Goal: Task Accomplishment & Management: Manage account settings

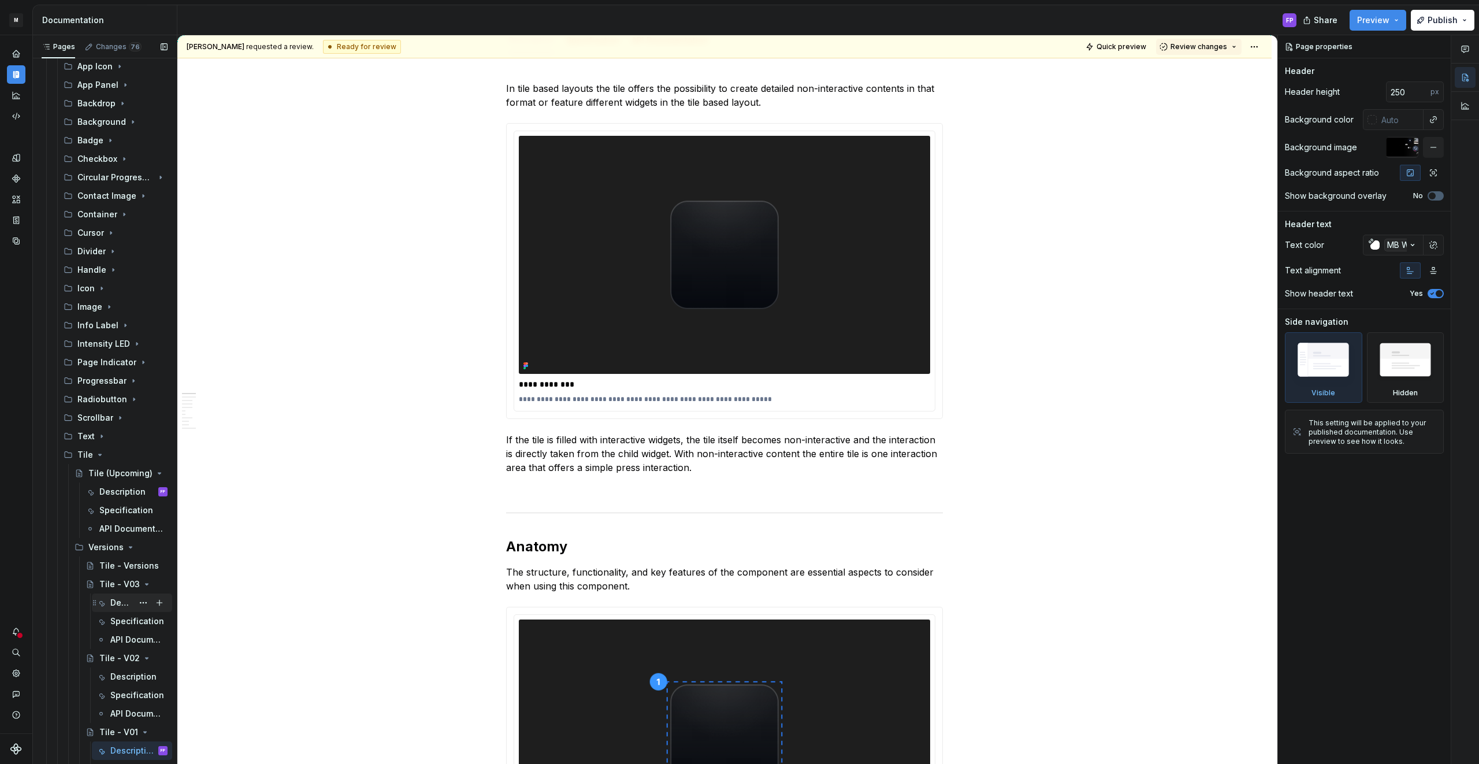
scroll to position [313, 0]
click at [95, 461] on icon "Page tree" at bounding box center [99, 463] width 9 height 9
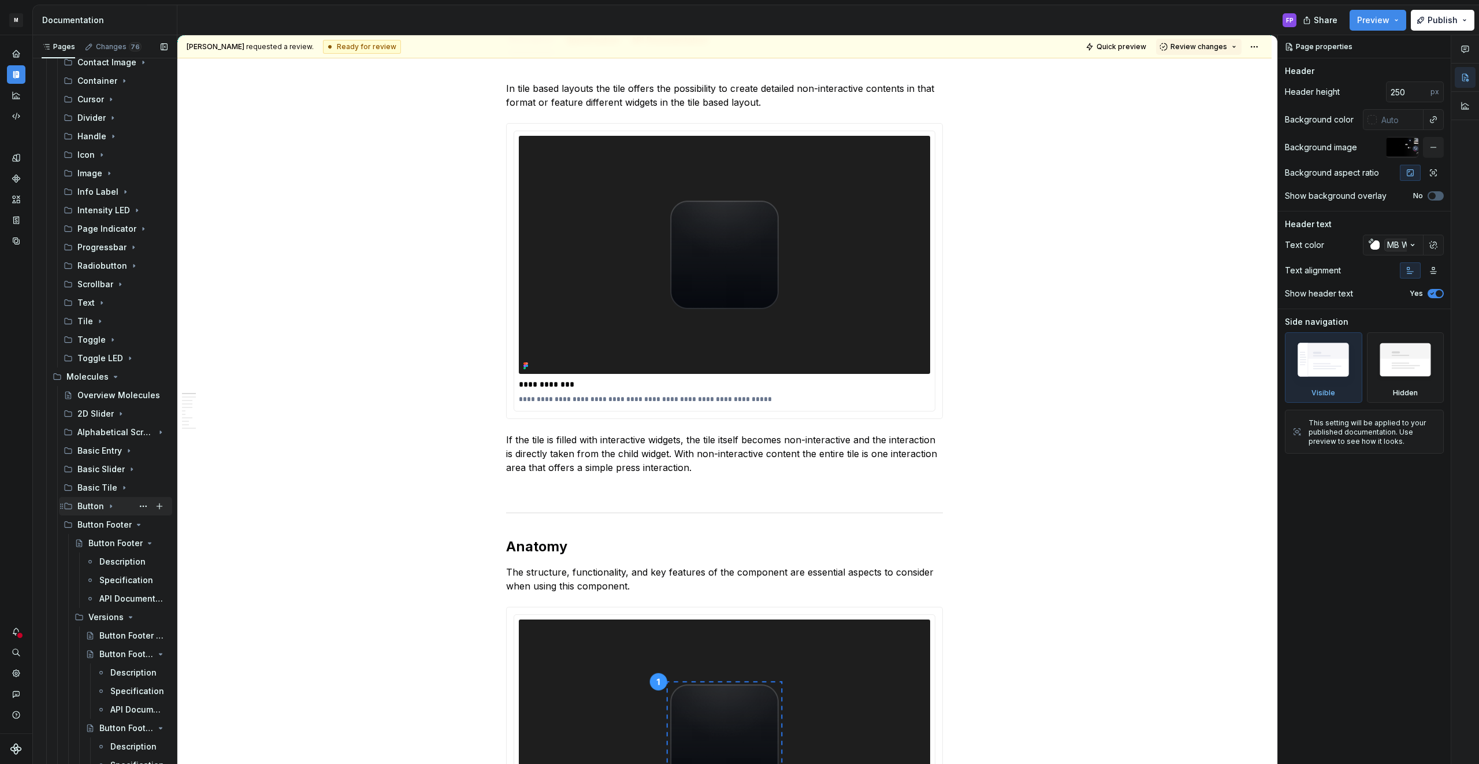
scroll to position [513, 0]
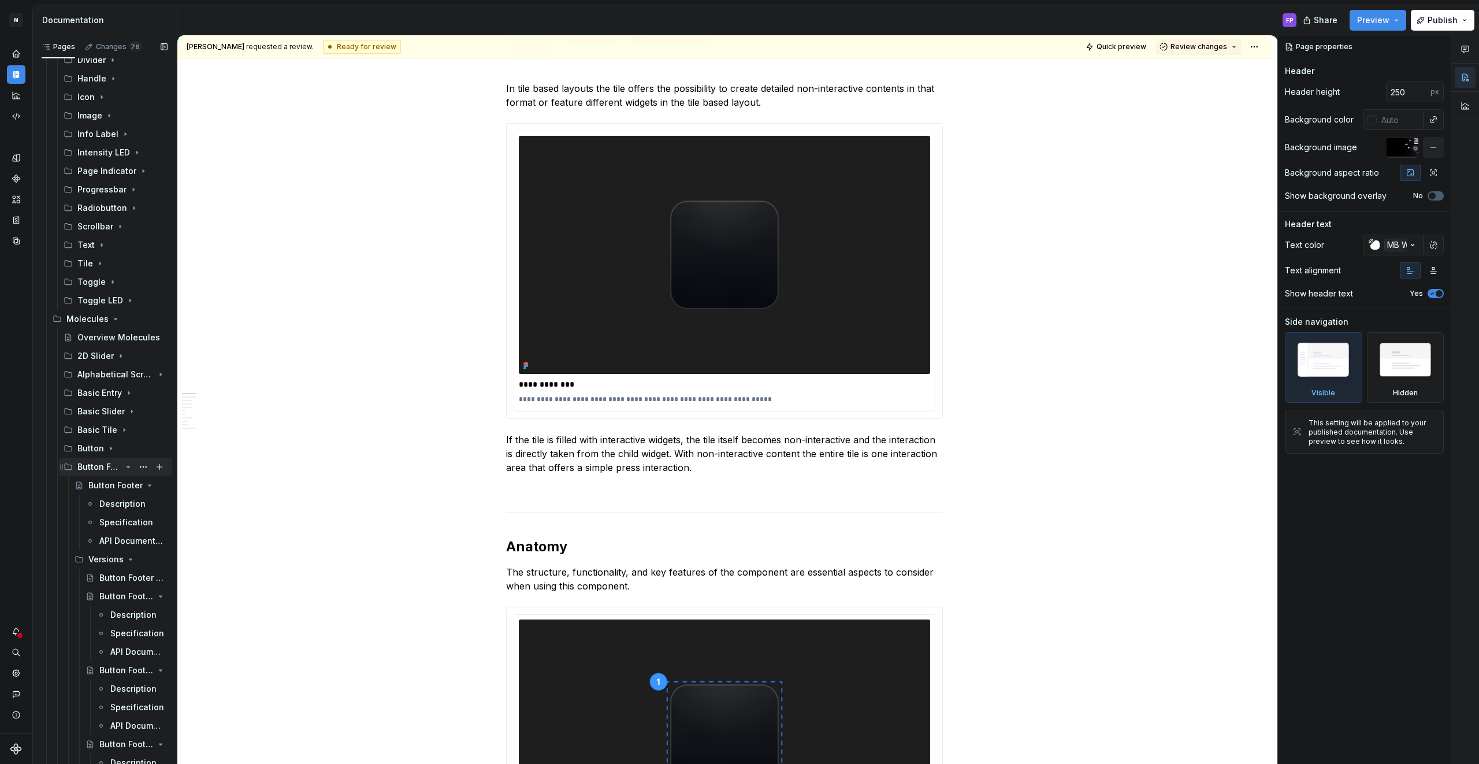
click at [124, 463] on icon "Page tree" at bounding box center [128, 466] width 9 height 9
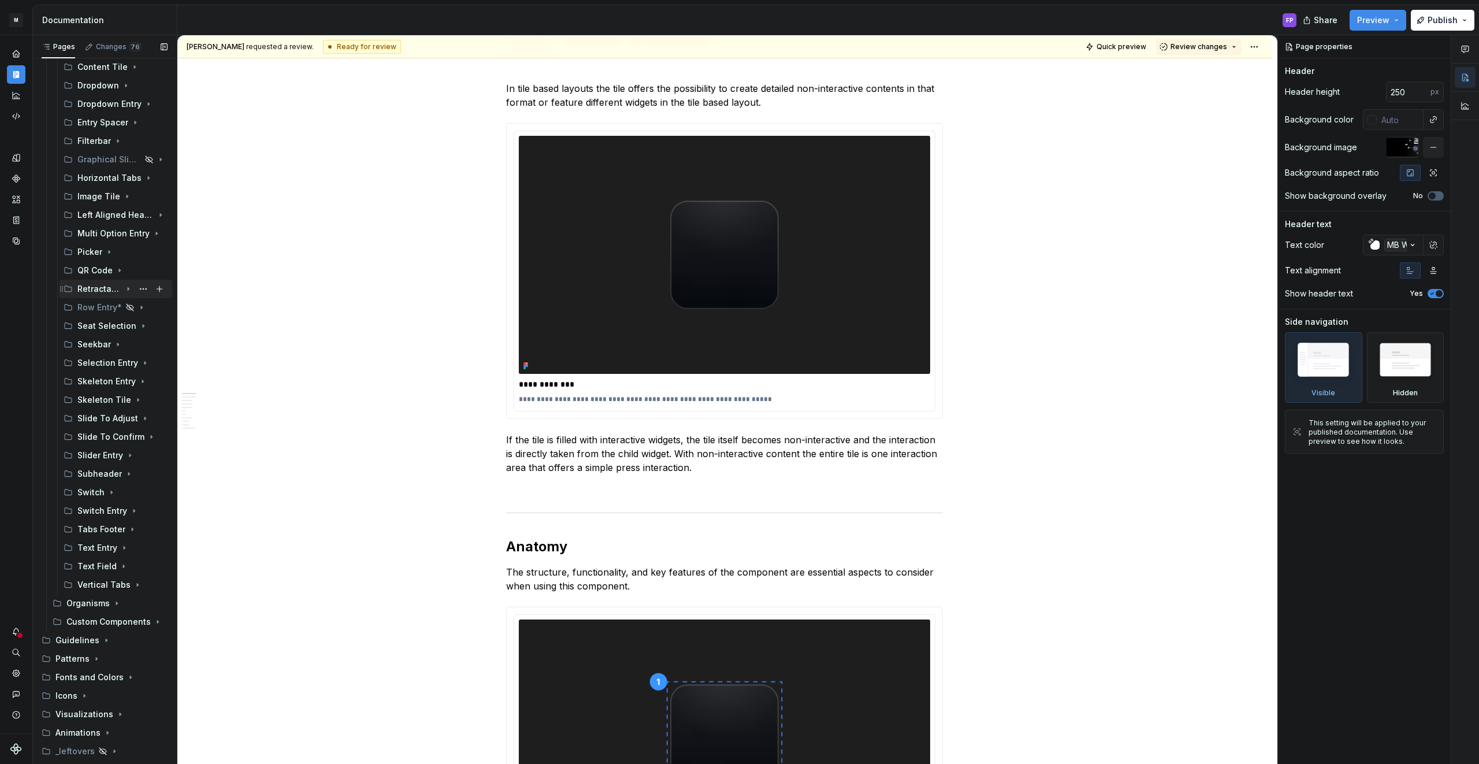
scroll to position [981, 0]
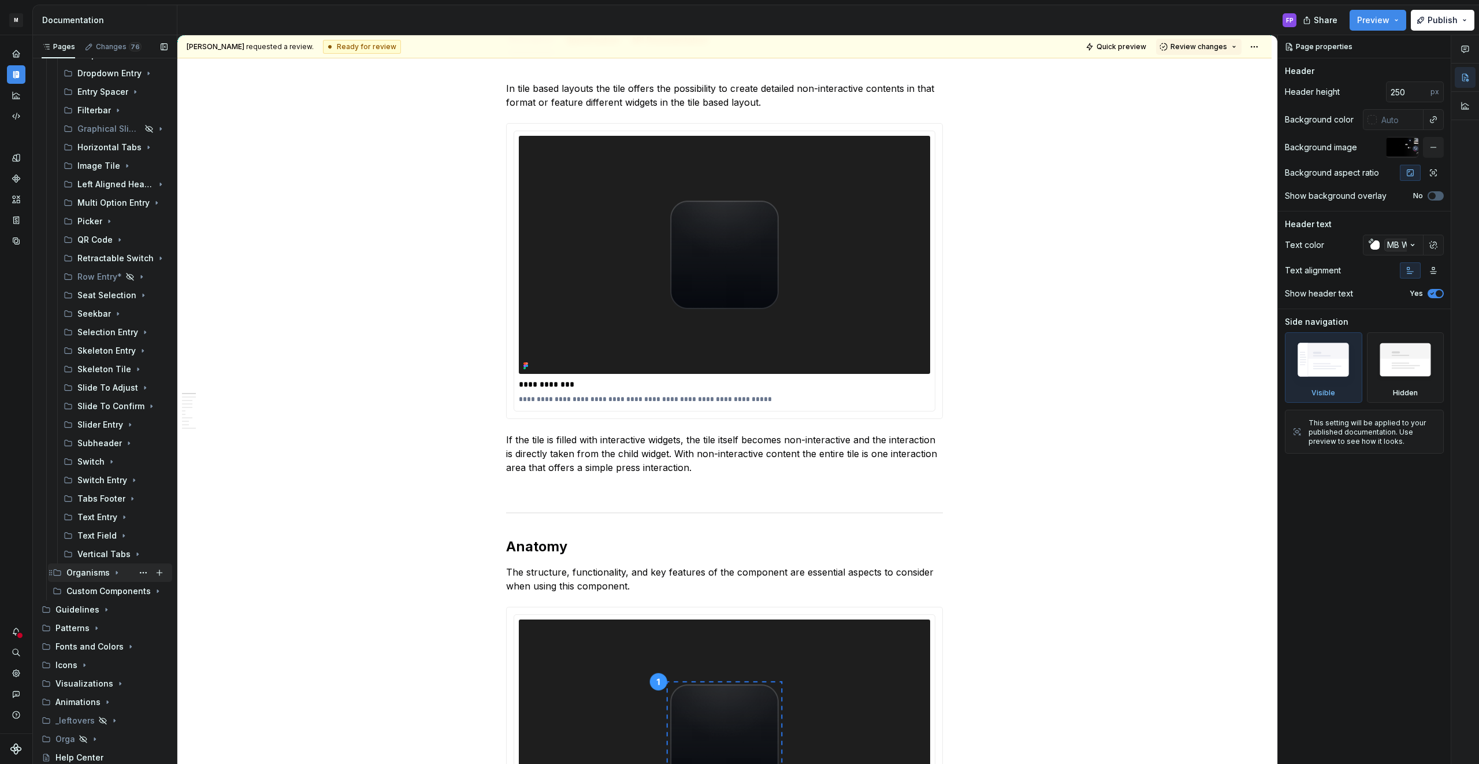
click at [112, 575] on icon "Page tree" at bounding box center [116, 572] width 9 height 9
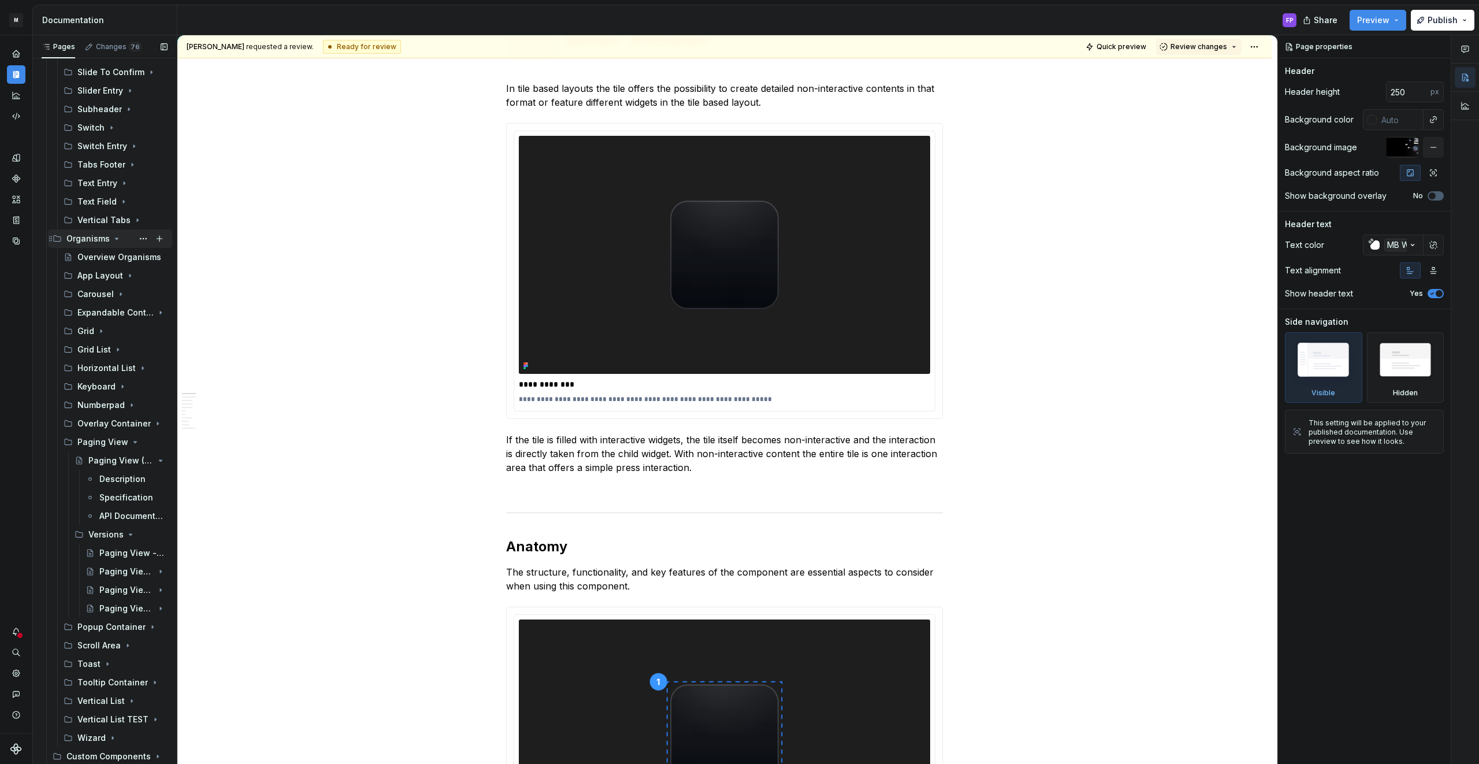
scroll to position [1387, 0]
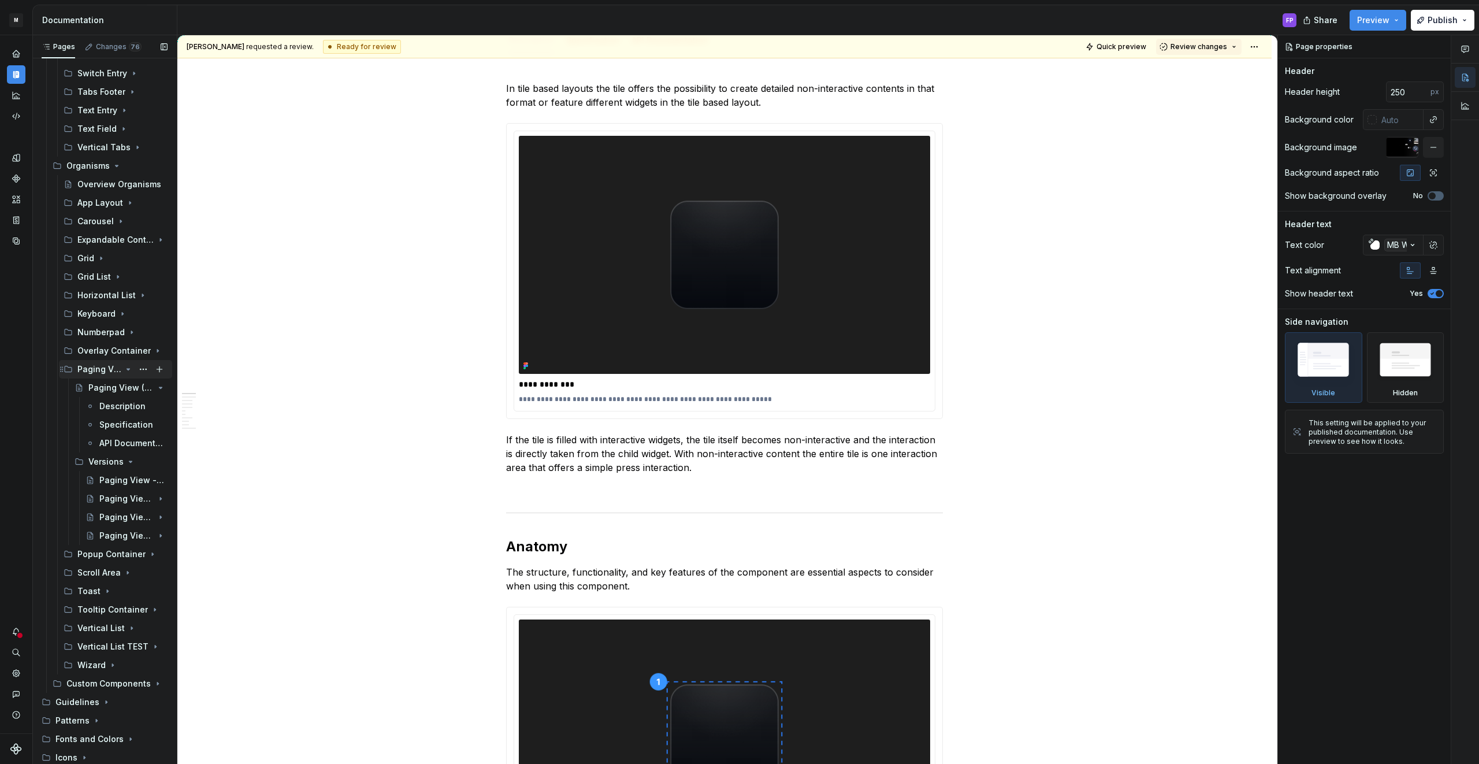
click at [126, 366] on icon "Page tree" at bounding box center [128, 368] width 9 height 9
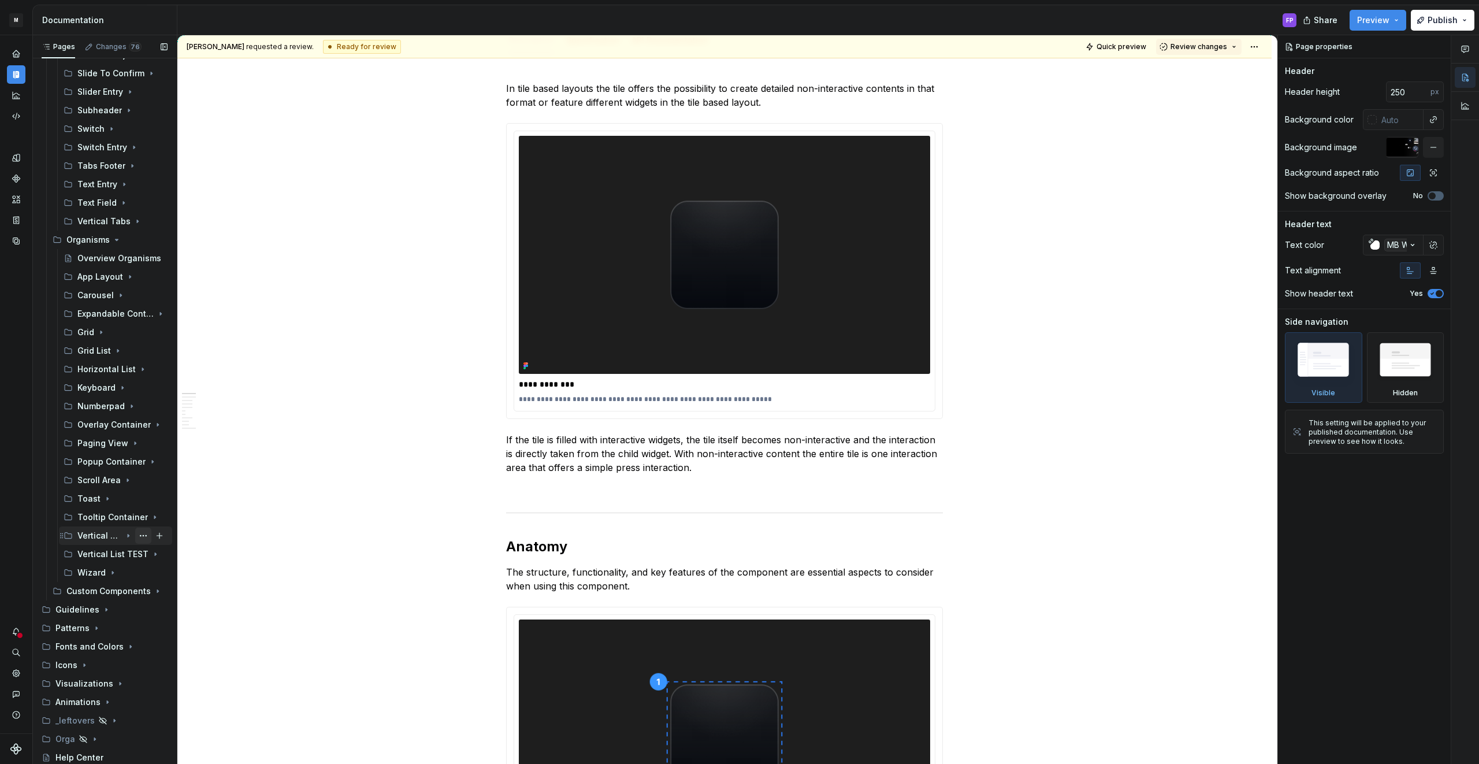
click at [141, 535] on button "Page tree" at bounding box center [143, 535] width 16 height 16
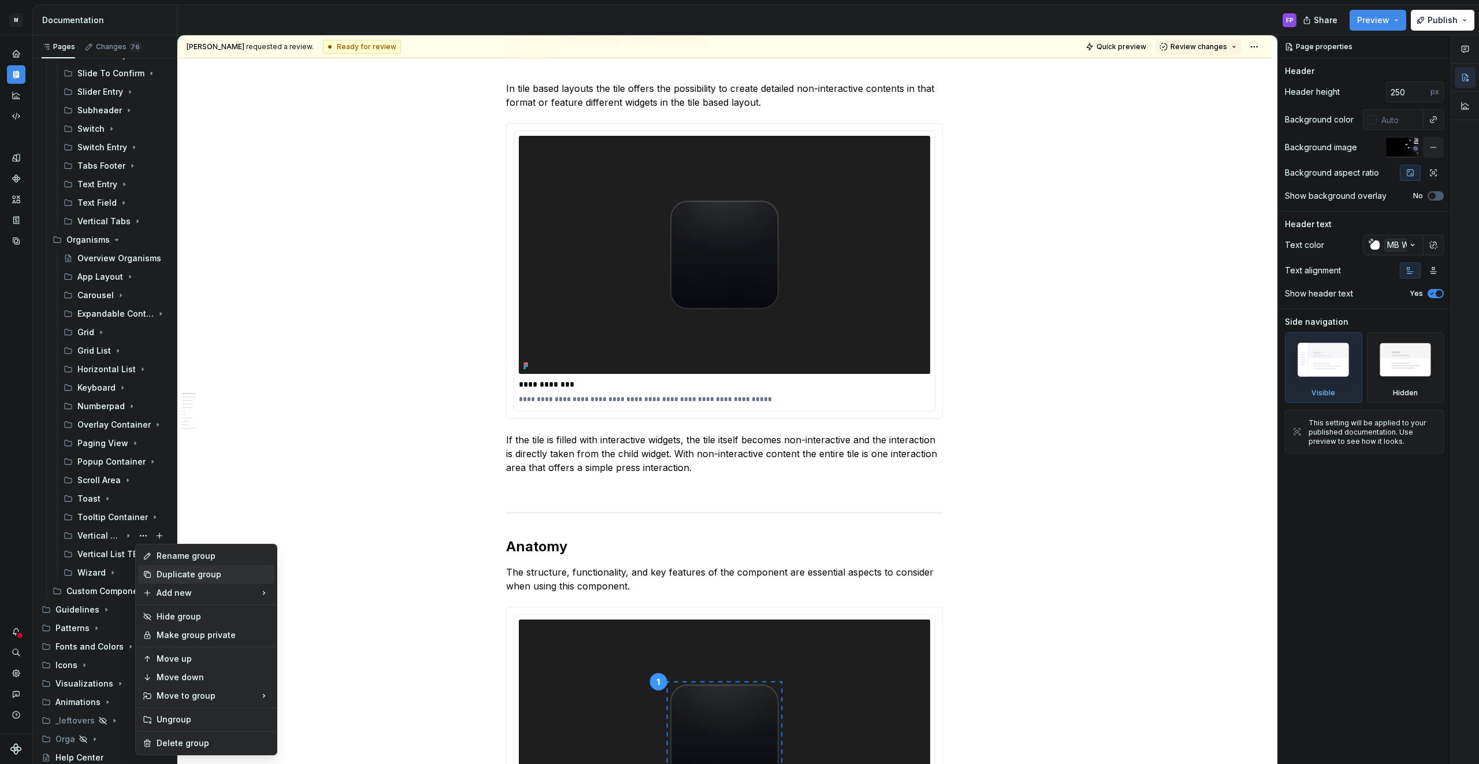
click at [163, 574] on div "Duplicate group" at bounding box center [213, 574] width 113 height 12
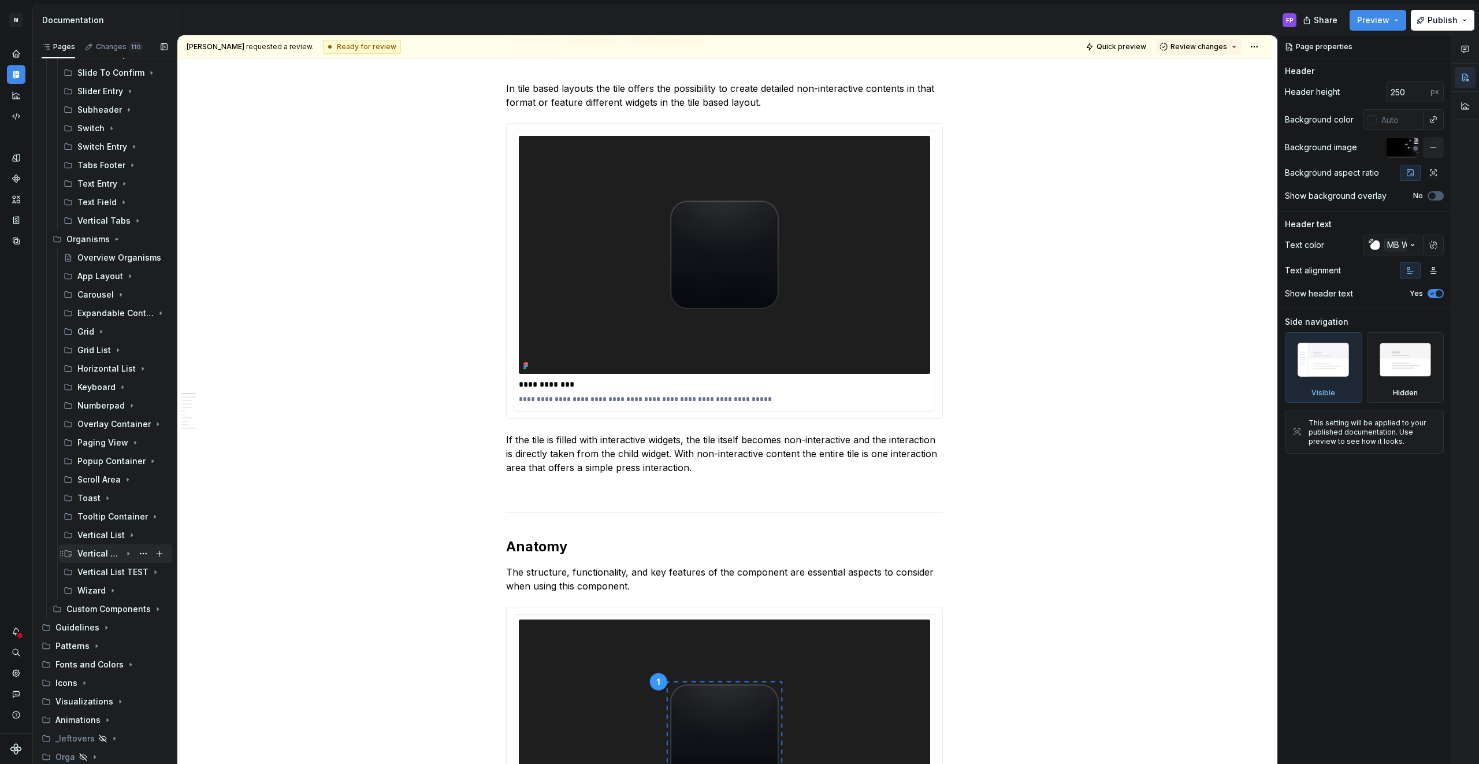
scroll to position [1312, 0]
click at [139, 553] on button "Page tree" at bounding box center [143, 555] width 16 height 16
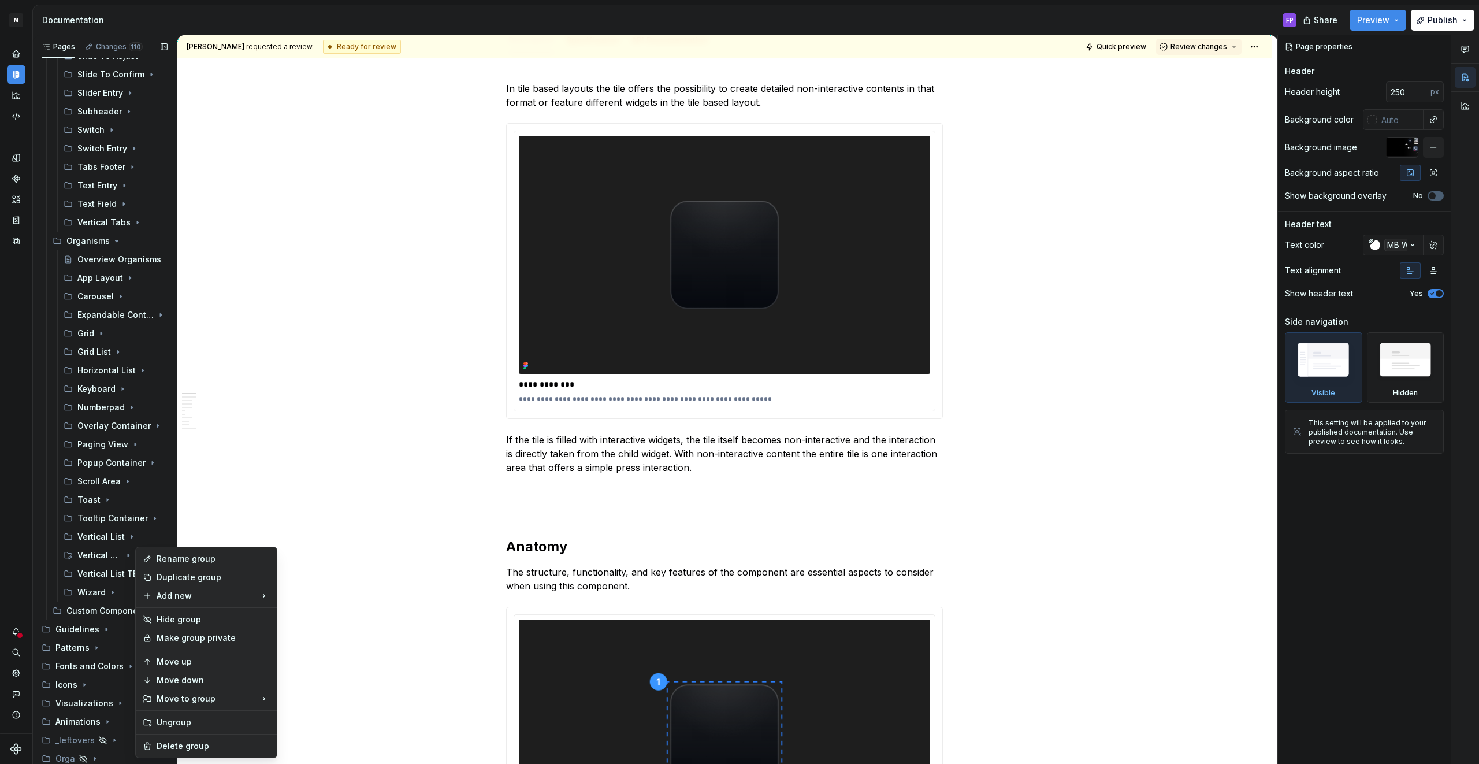
click at [103, 553] on div "Pages Changes 110 Add Accessibility guide for tree Page tree. Navigate the tree…" at bounding box center [104, 402] width 144 height 734
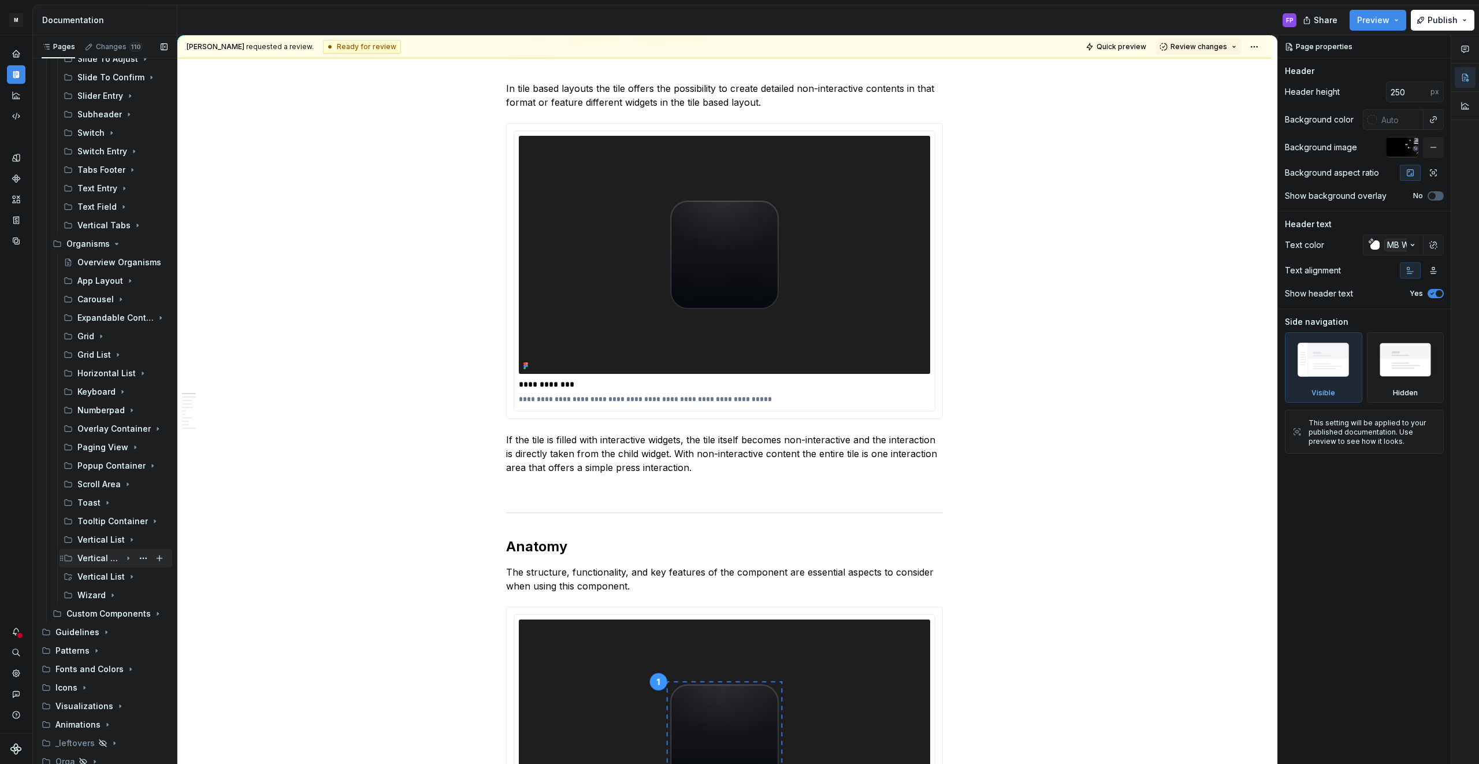
scroll to position [1309, 0]
click at [140, 576] on button "Page tree" at bounding box center [143, 577] width 16 height 16
type textarea "*"
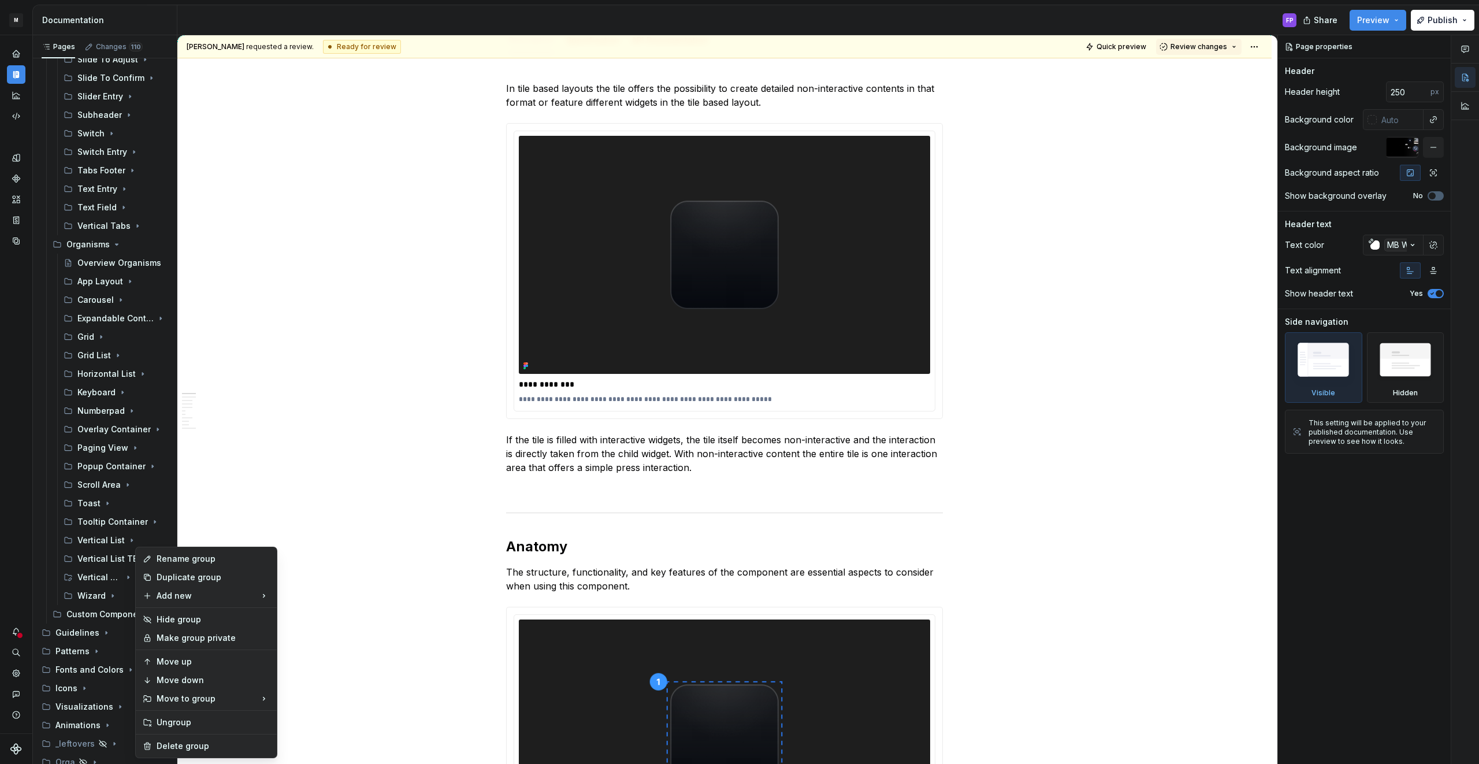
scroll to position [1308, 0]
click at [177, 560] on div "Rename group" at bounding box center [213, 559] width 113 height 12
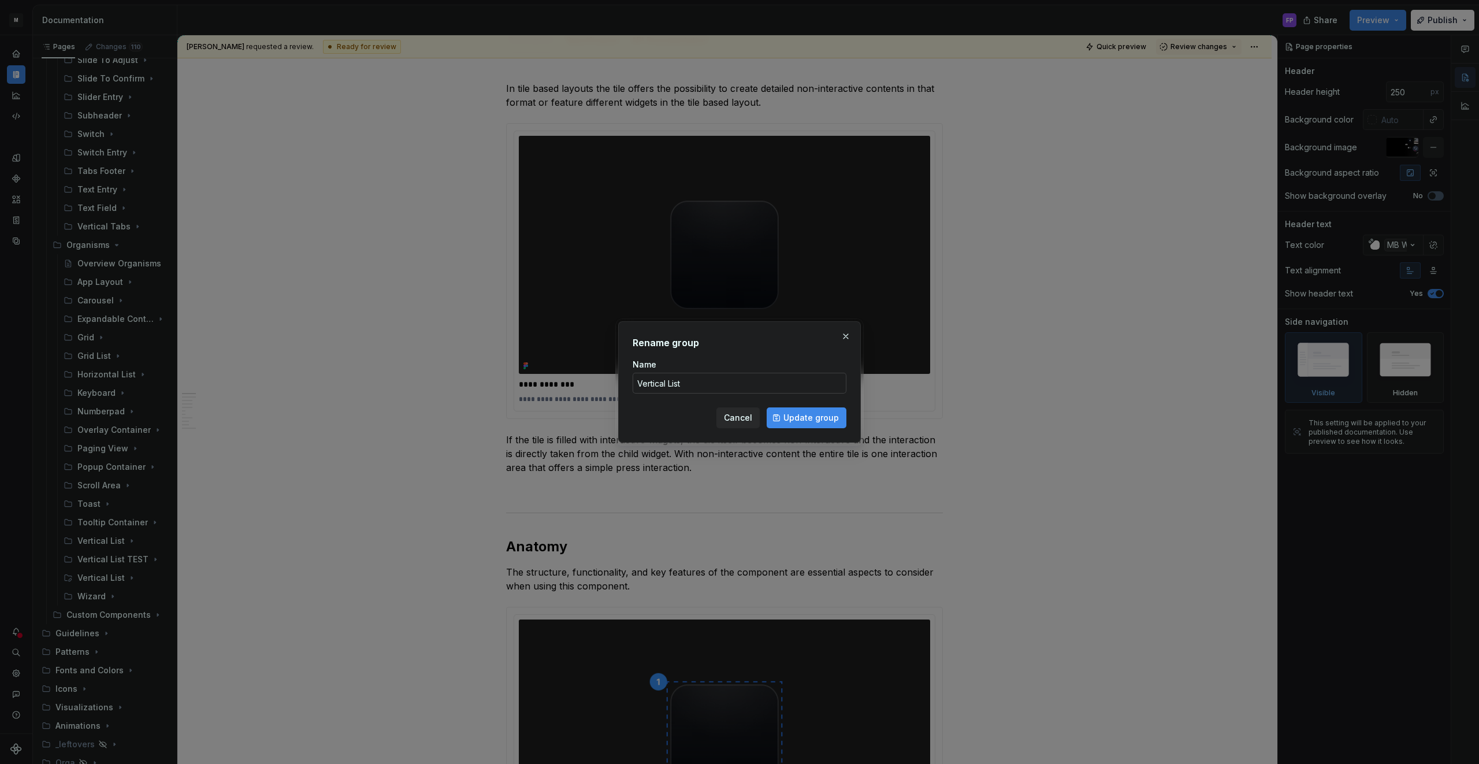
click at [755, 378] on input "Vertical List" at bounding box center [739, 383] width 214 height 21
type input "Vertical List TEST B"
type textarea "*"
type input "Vertical List BRANCH"
drag, startPoint x: 802, startPoint y: 408, endPoint x: 801, endPoint y: 414, distance: 5.8
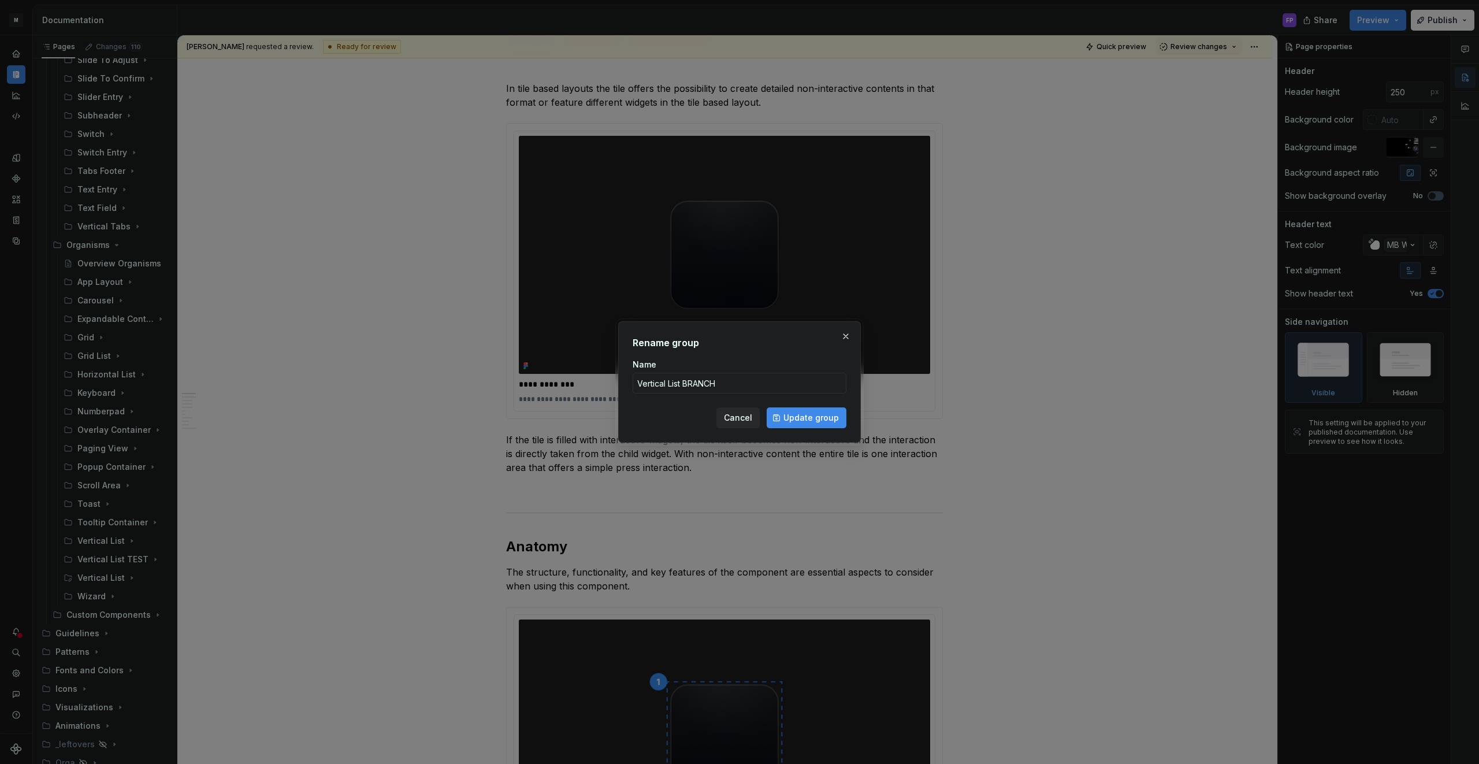
click at [802, 408] on button "Update group" at bounding box center [806, 417] width 80 height 21
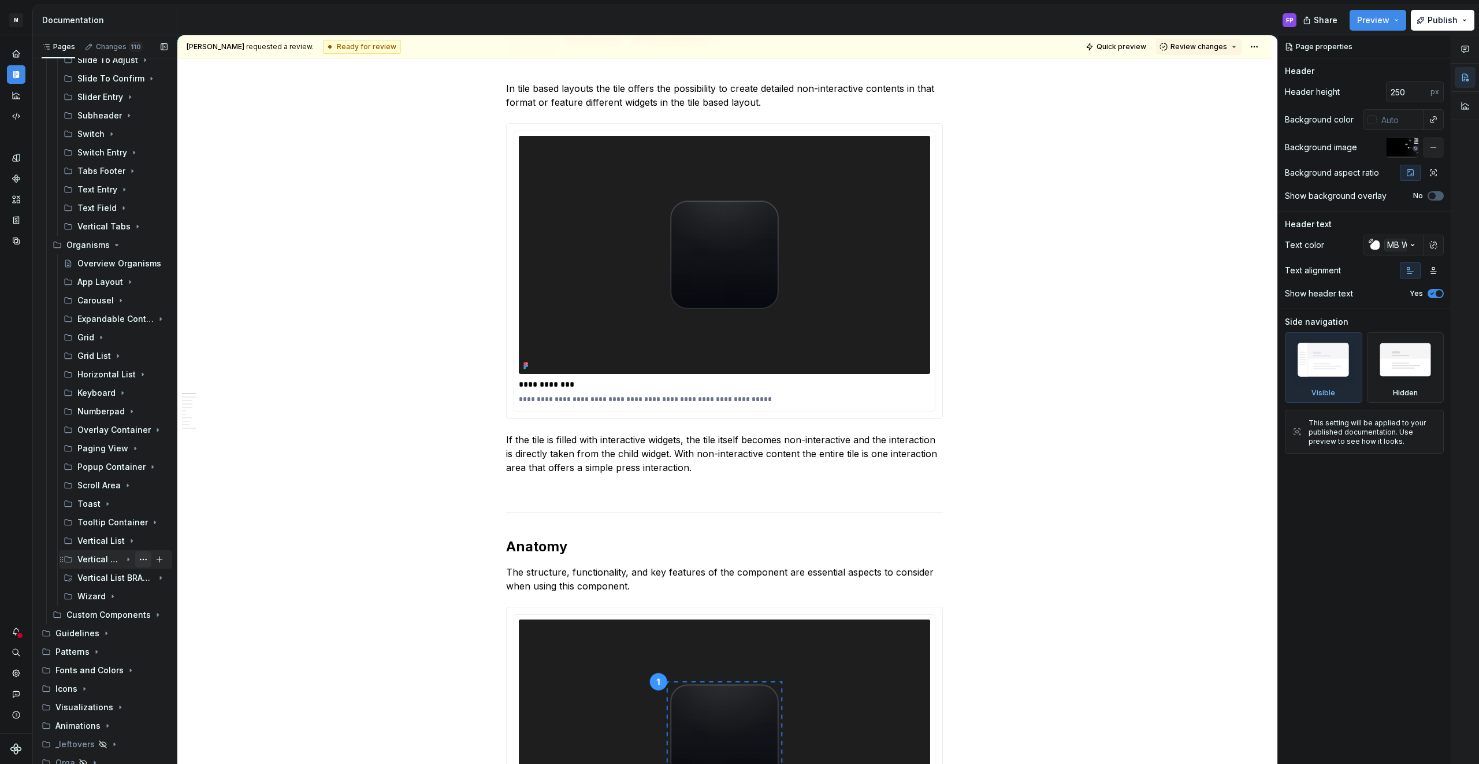
click at [140, 559] on button "Page tree" at bounding box center [143, 559] width 16 height 16
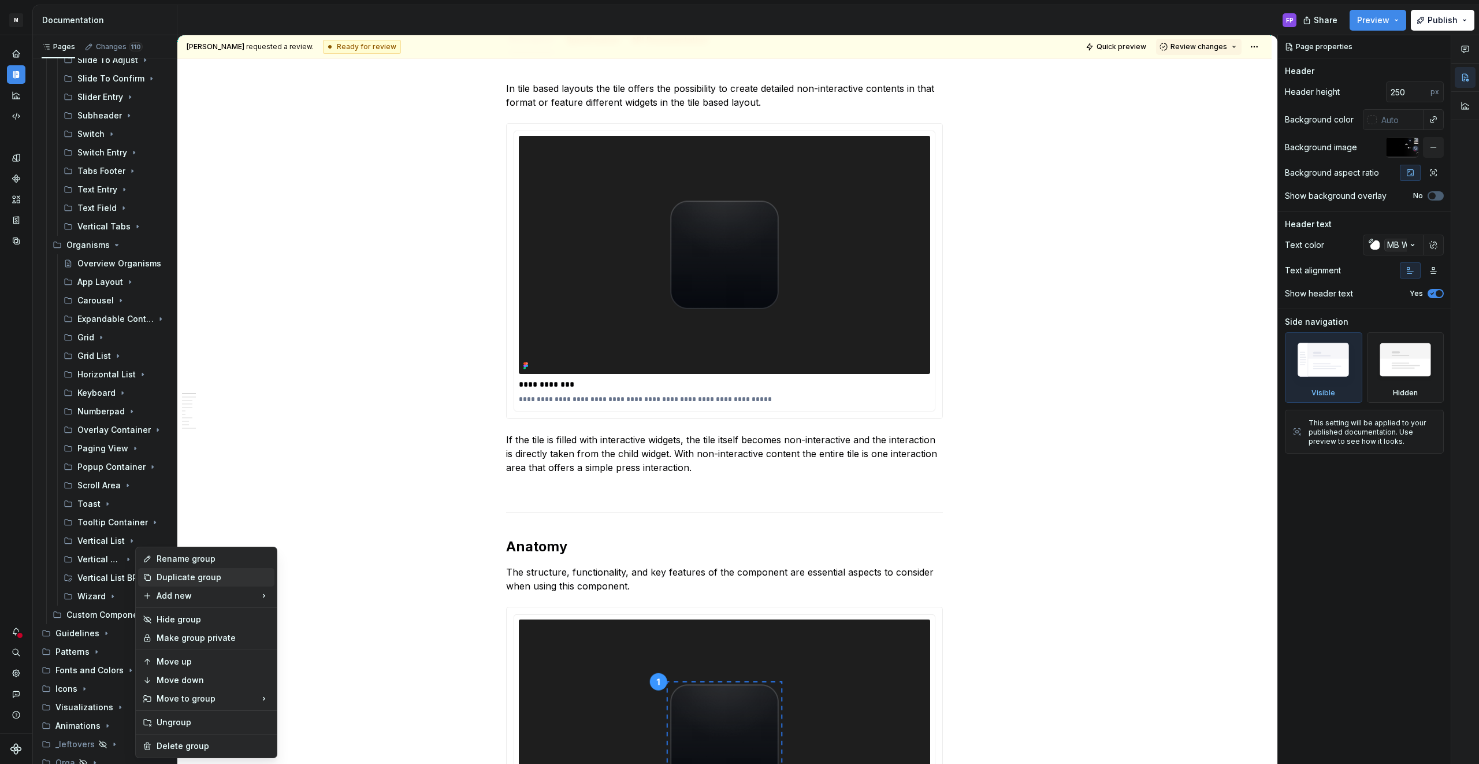
type textarea "*"
click at [207, 560] on div "Rename group" at bounding box center [213, 559] width 113 height 12
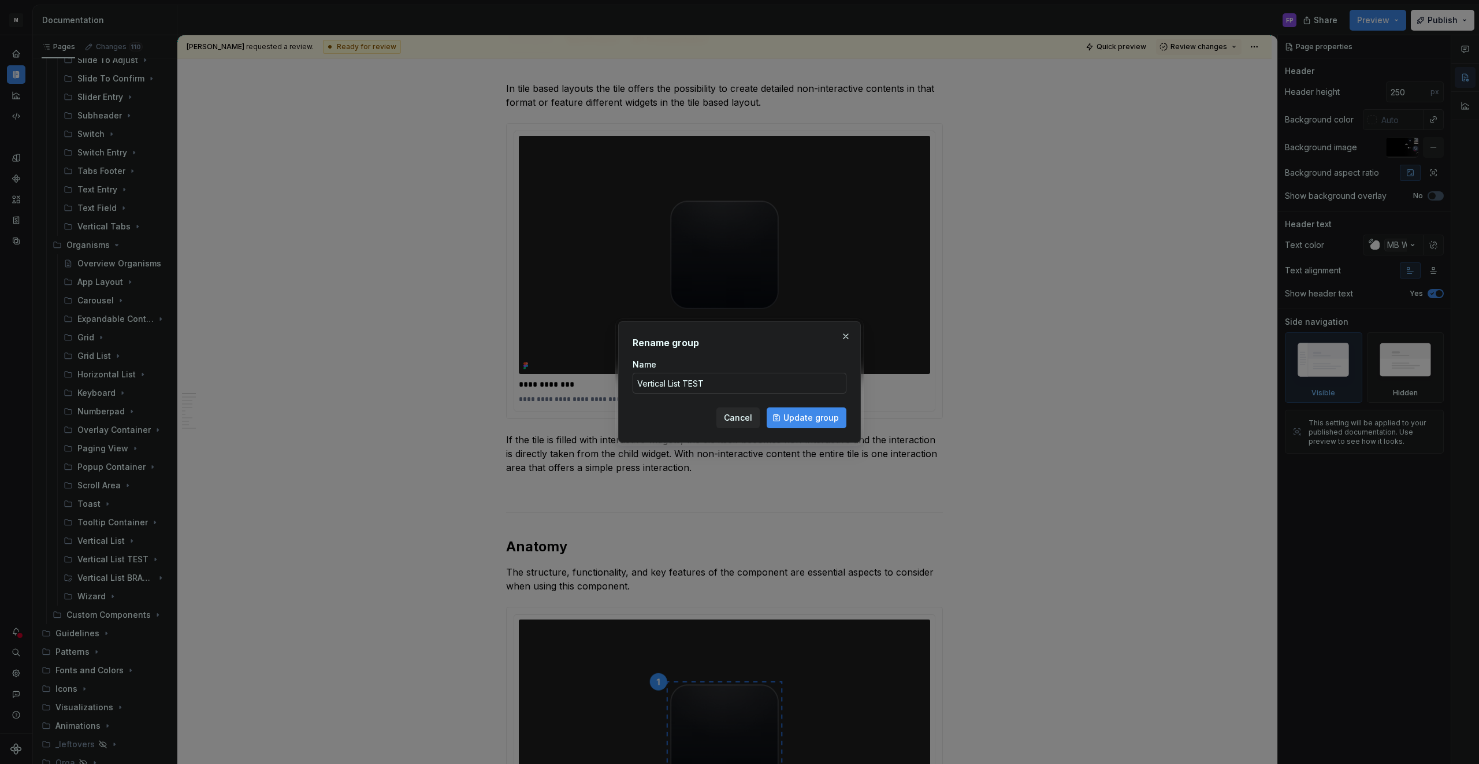
click at [697, 379] on input "Vertical List TEST" at bounding box center [739, 383] width 214 height 21
type input "Vertical List SPLIT"
type textarea "*"
type input "Vertical List SPLIT"
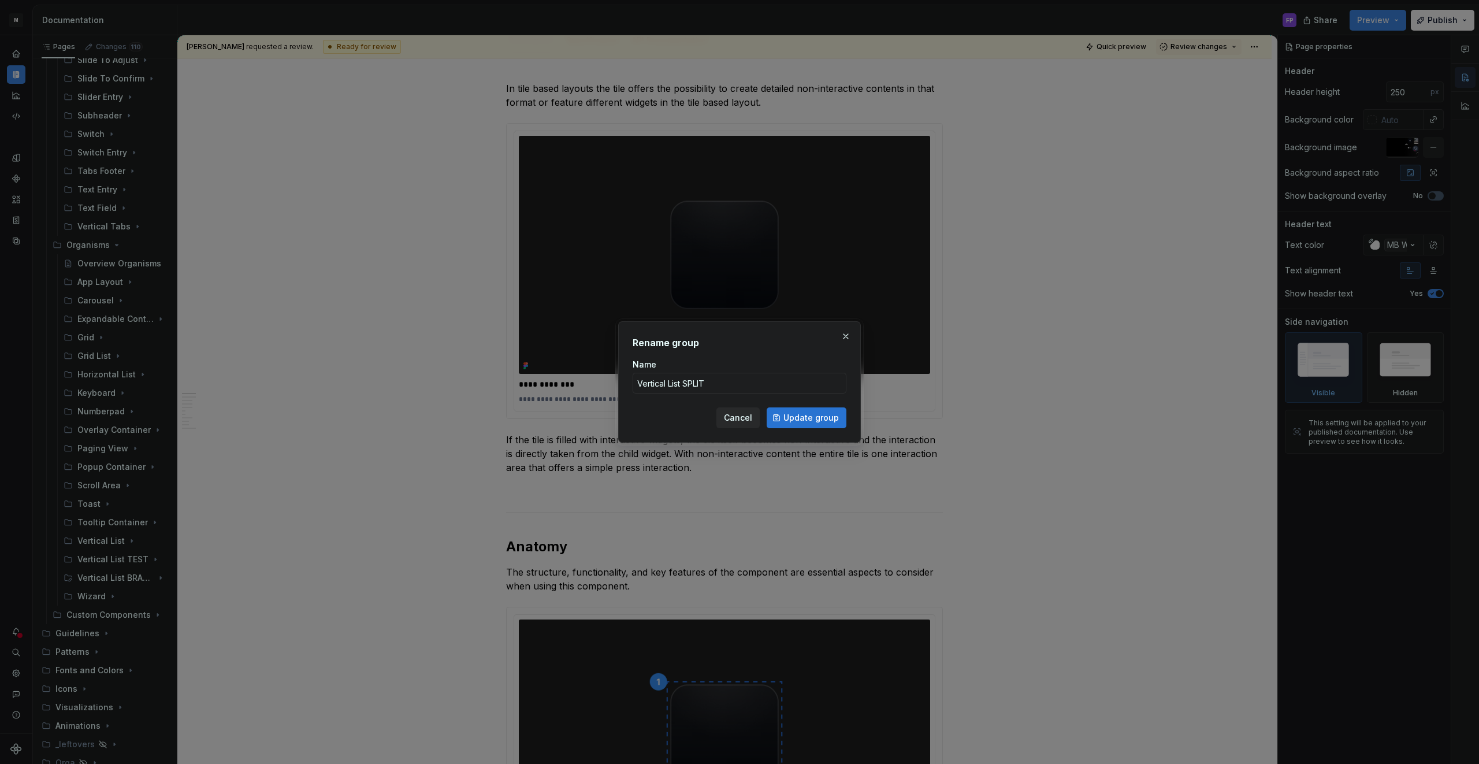
click at [783, 413] on button "Update group" at bounding box center [806, 417] width 80 height 21
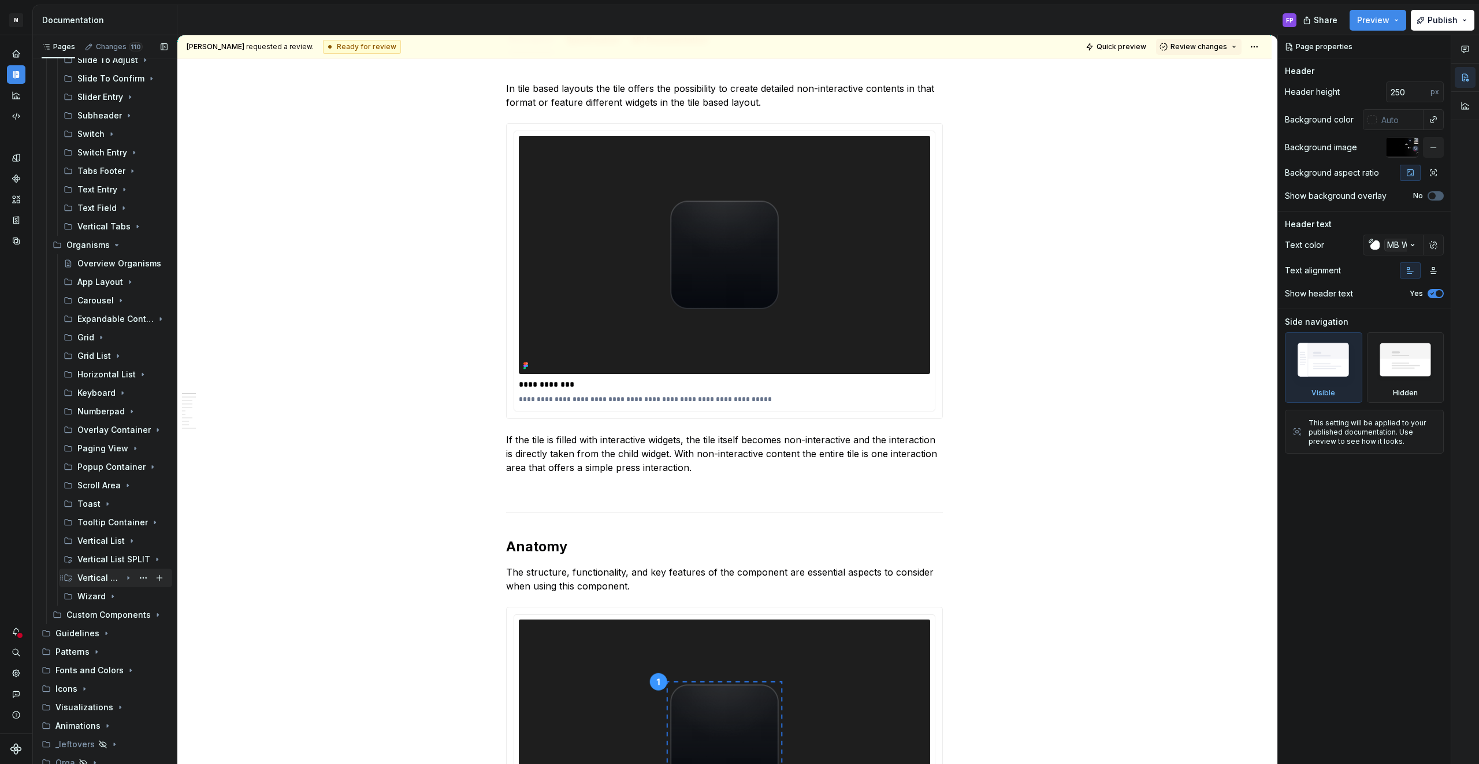
click at [130, 577] on icon "Page tree" at bounding box center [128, 577] width 9 height 9
click at [126, 614] on icon "Page tree" at bounding box center [128, 614] width 9 height 9
click at [128, 613] on icon "Page tree" at bounding box center [128, 614] width 9 height 9
click at [128, 615] on icon "Page tree" at bounding box center [128, 614] width 1 height 3
click at [118, 597] on div "Vertical List (Upcoming)" at bounding box center [104, 596] width 33 height 12
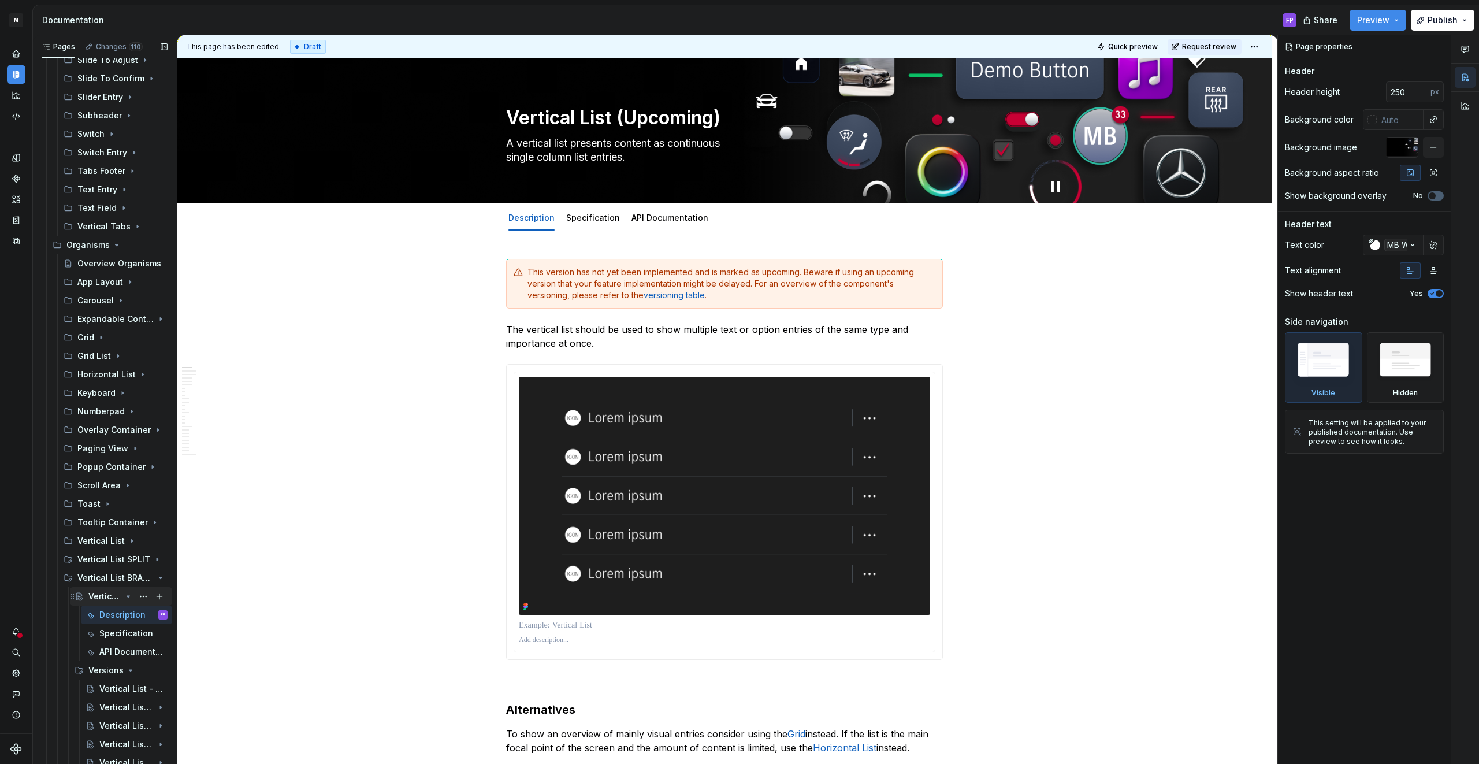
click at [125, 595] on icon "Page tree" at bounding box center [128, 595] width 9 height 9
click at [127, 618] on icon "Page tree" at bounding box center [128, 614] width 9 height 9
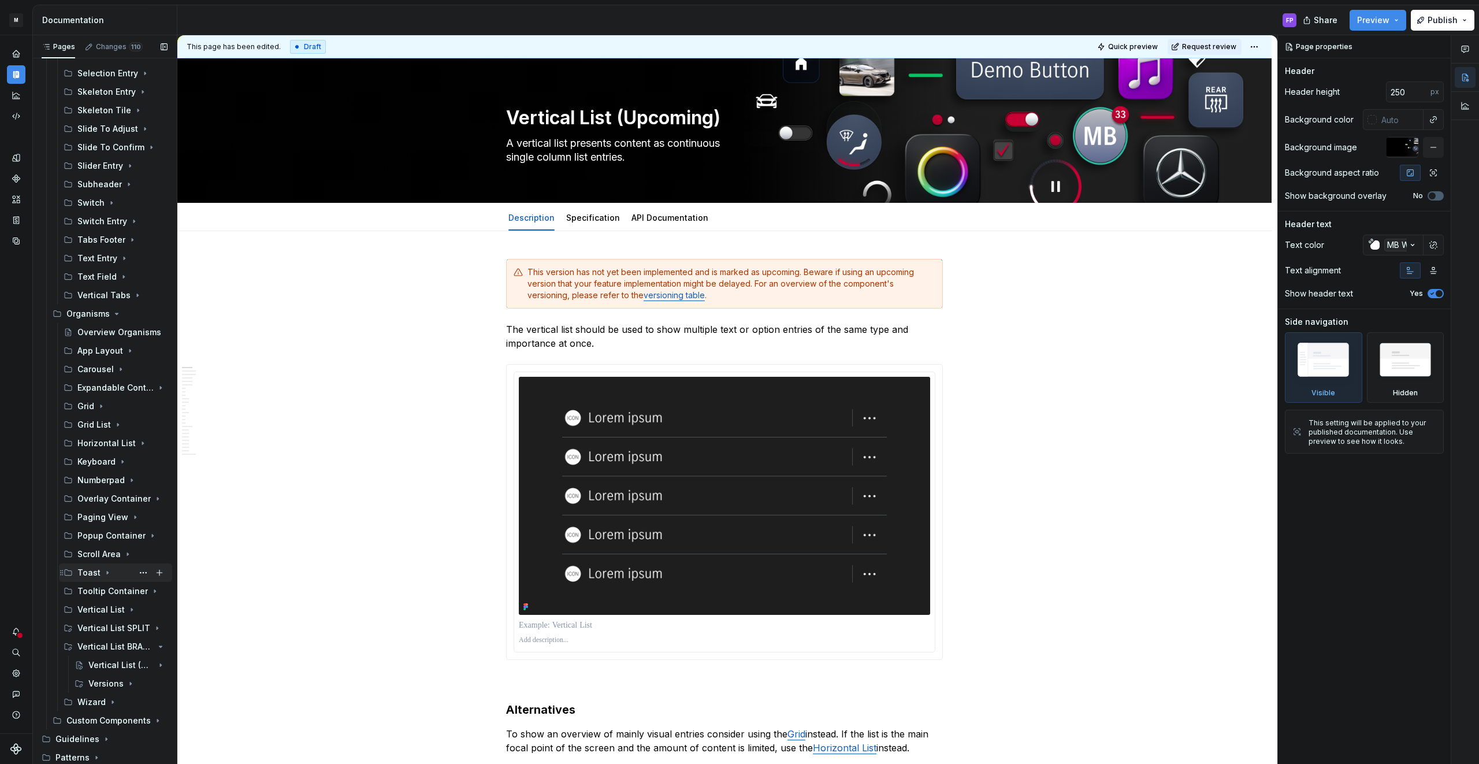
scroll to position [1241, 0]
click at [105, 568] on icon "Page tree" at bounding box center [107, 570] width 9 height 9
click at [129, 701] on icon "Page tree" at bounding box center [128, 699] width 9 height 9
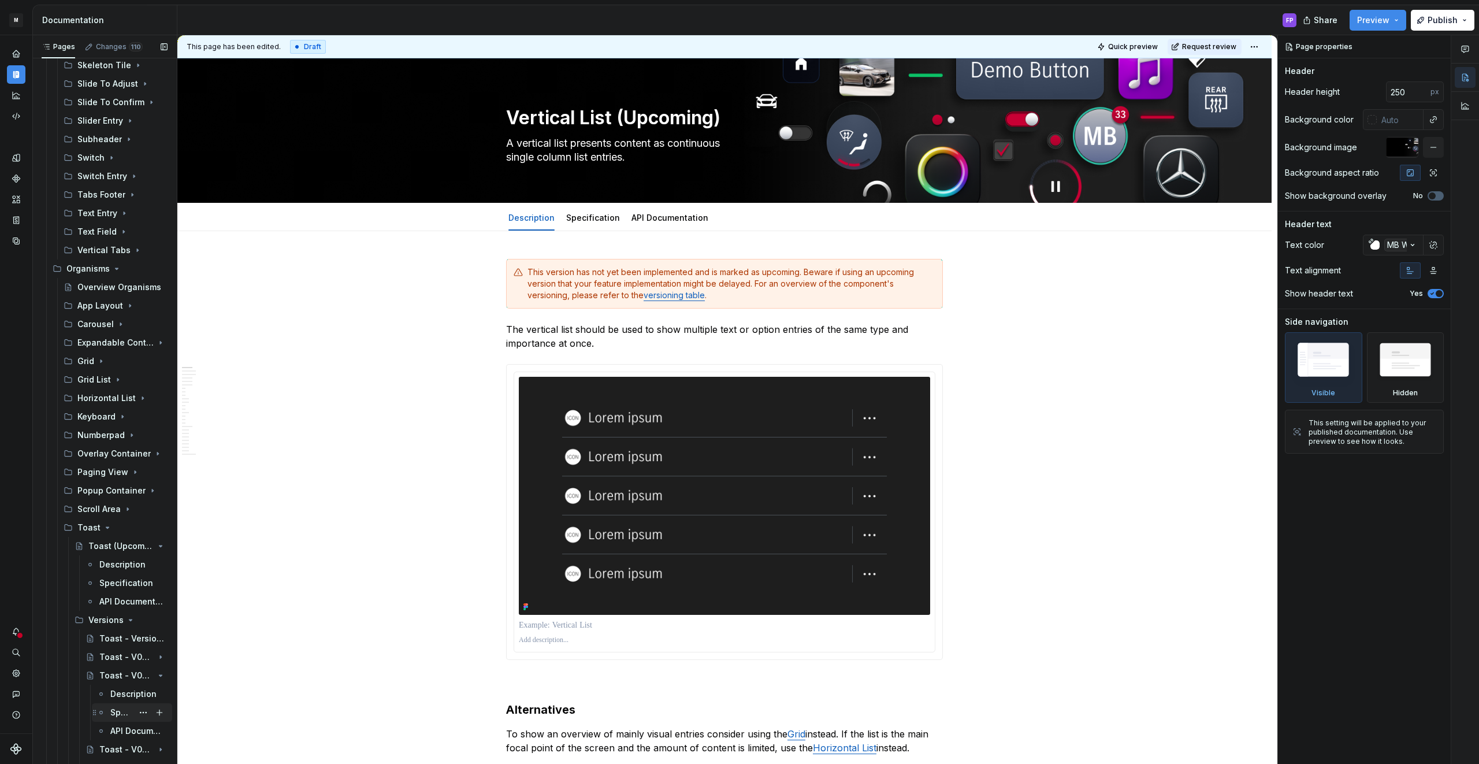
scroll to position [1286, 0]
click at [126, 675] on icon "Page tree" at bounding box center [128, 673] width 9 height 9
click at [118, 636] on div "Toast - Versions" at bounding box center [115, 637] width 33 height 12
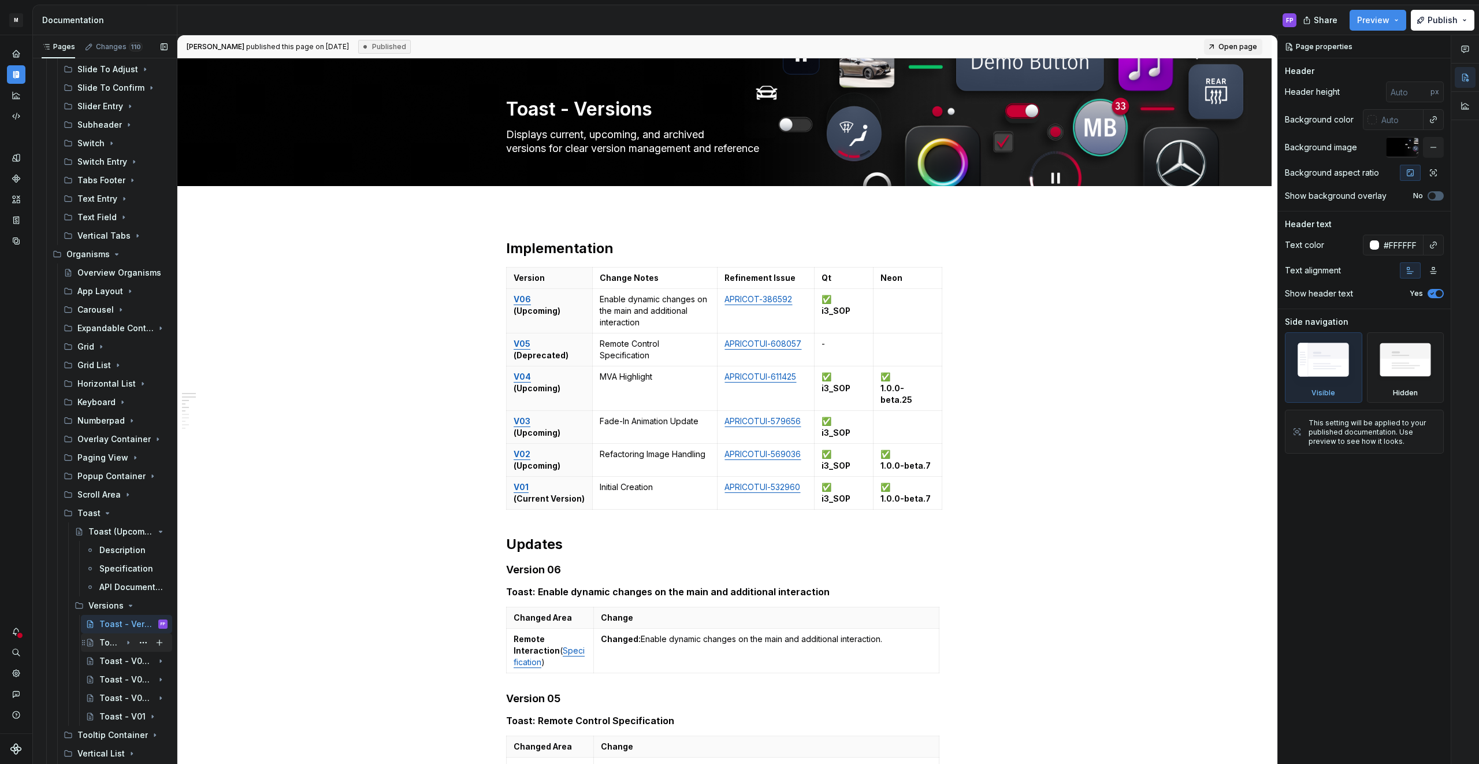
scroll to position [1307, 0]
click at [126, 596] on icon "Page tree" at bounding box center [128, 597] width 9 height 9
click at [125, 520] on icon "Page tree" at bounding box center [128, 523] width 9 height 9
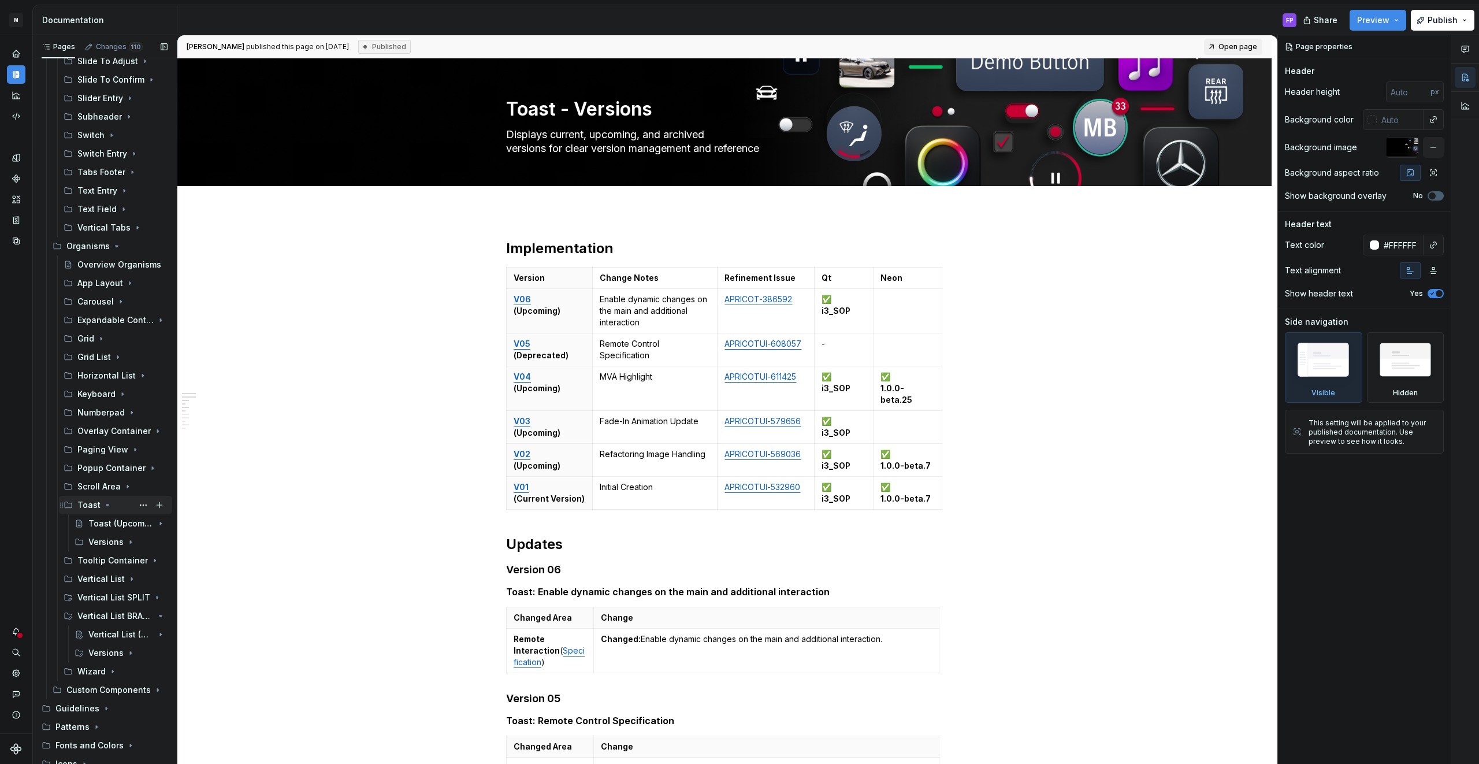
click at [106, 505] on icon "Page tree" at bounding box center [107, 504] width 9 height 9
click at [100, 600] on div "Vertical List (Upcoming)" at bounding box center [104, 597] width 33 height 12
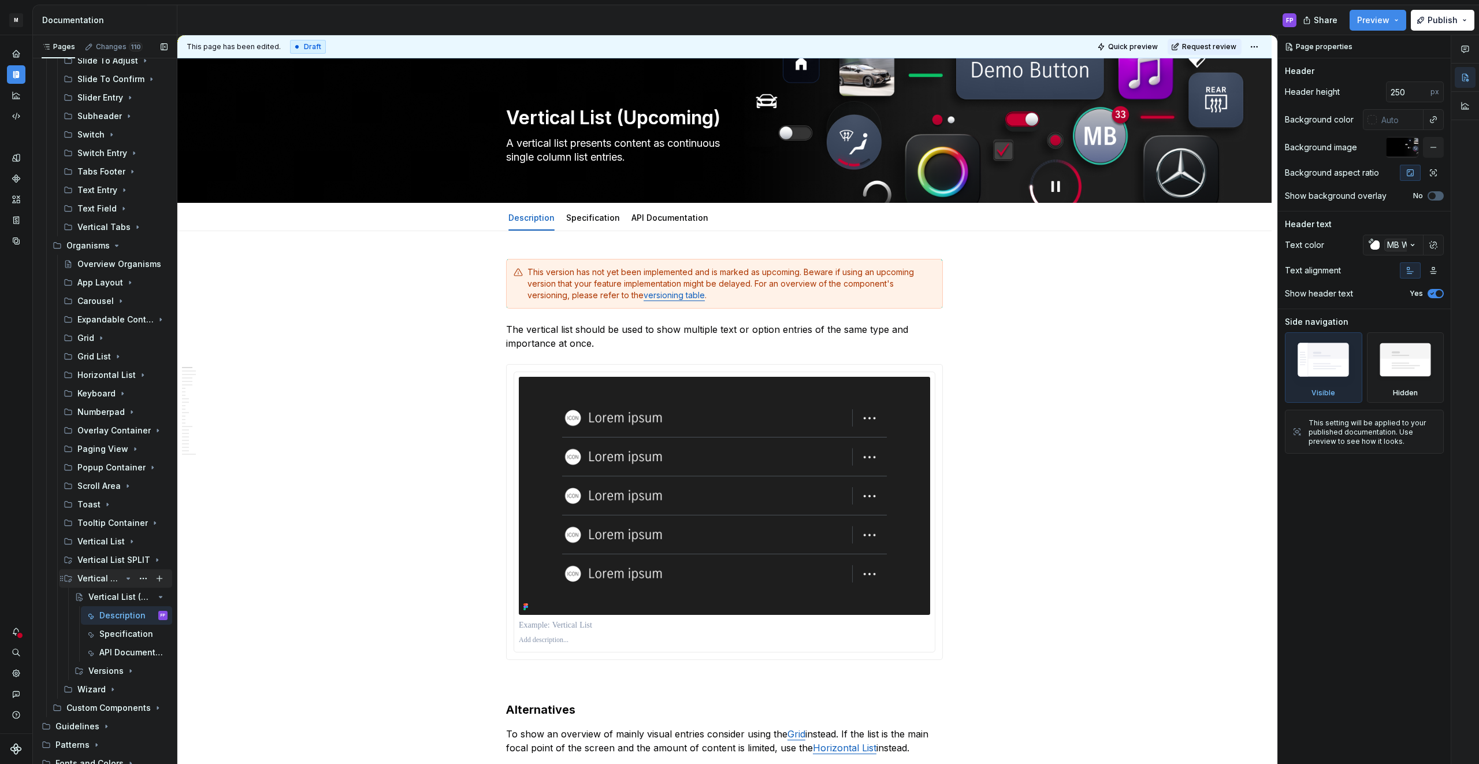
click at [128, 579] on icon "Page tree" at bounding box center [128, 578] width 9 height 9
click at [128, 579] on icon "Page tree" at bounding box center [128, 578] width 1 height 3
click at [125, 670] on icon "Page tree" at bounding box center [128, 670] width 9 height 9
click at [109, 686] on div "Vertical List - Versions" at bounding box center [115, 689] width 33 height 12
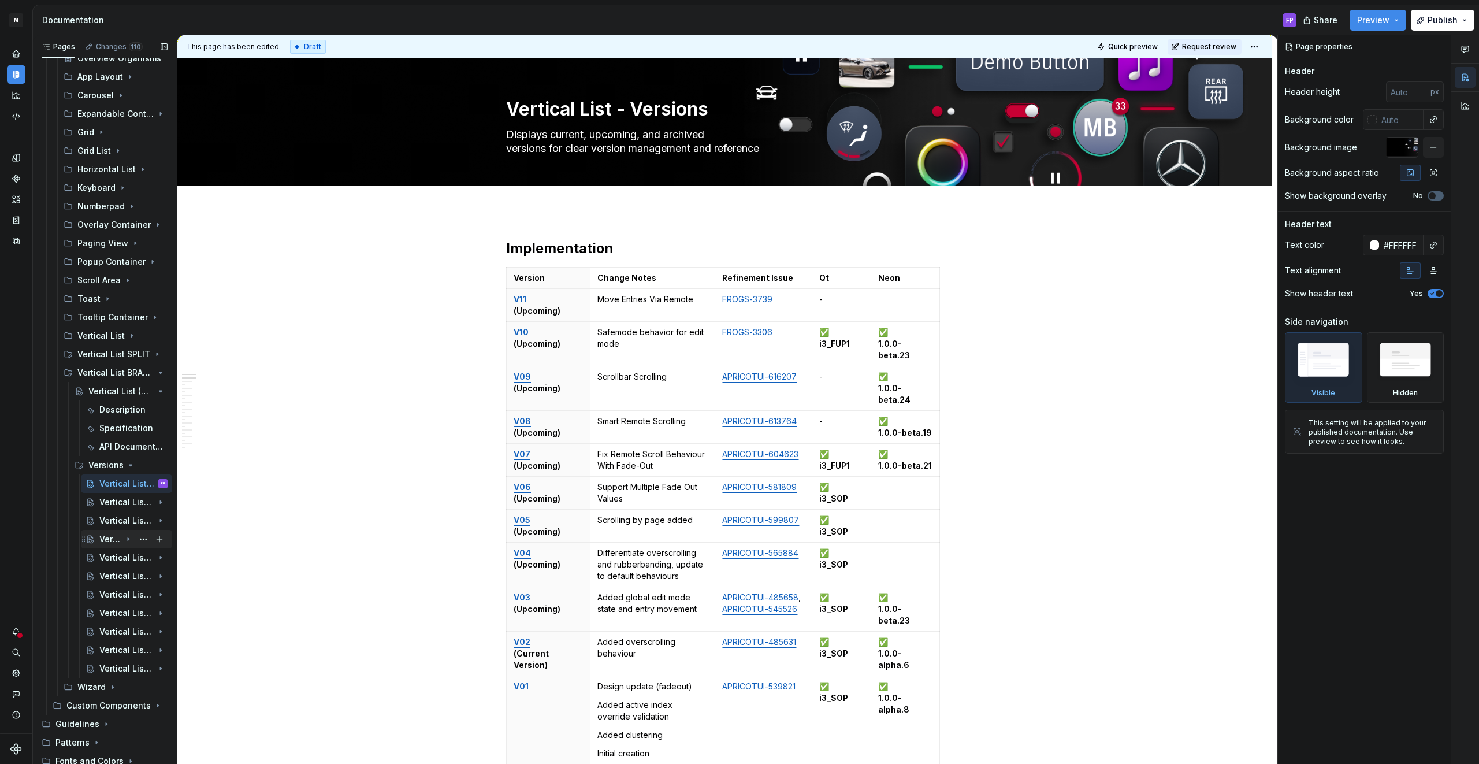
scroll to position [1516, 0]
click at [126, 463] on icon "Page tree" at bounding box center [128, 462] width 9 height 9
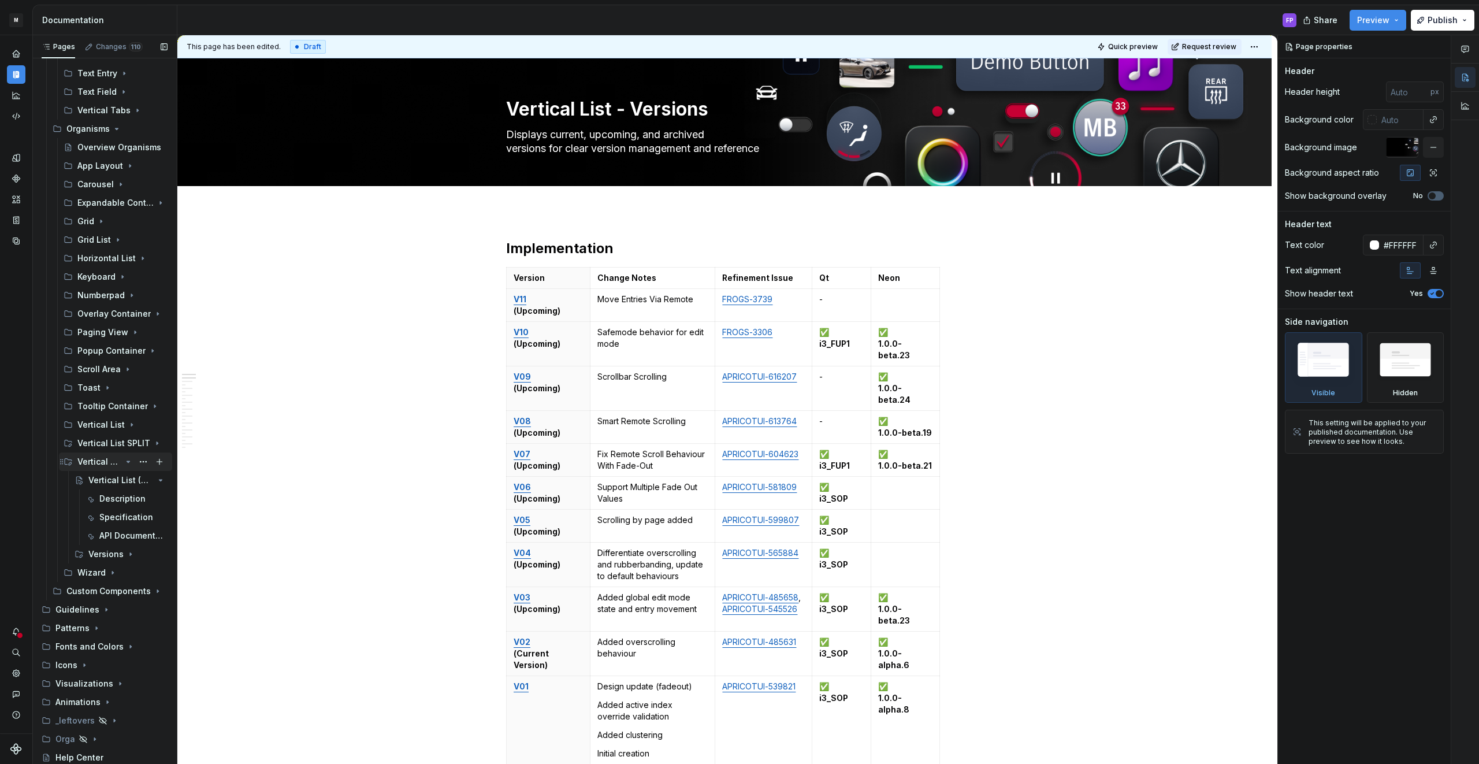
scroll to position [1424, 0]
click at [128, 554] on icon "Page tree" at bounding box center [128, 554] width 1 height 3
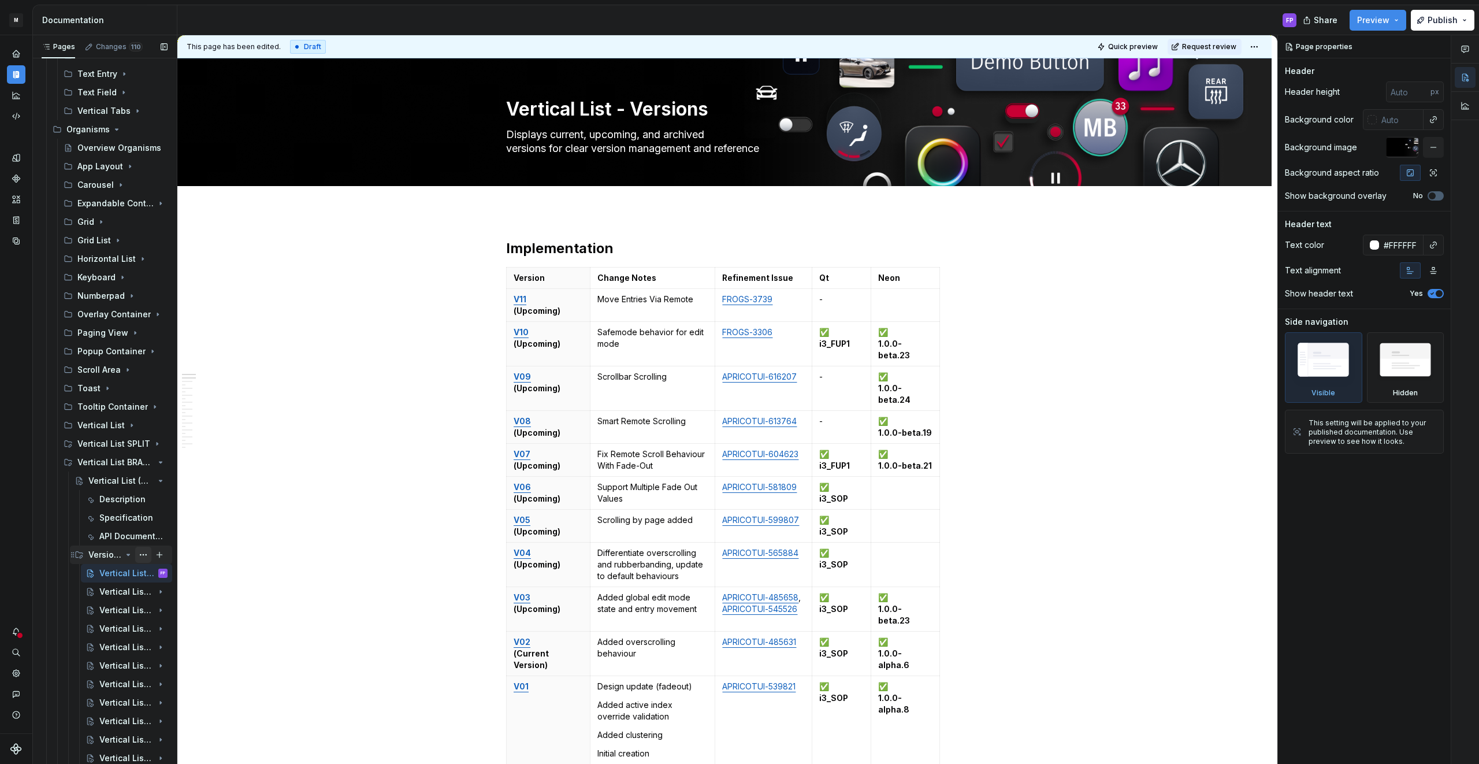
click at [140, 553] on button "Page tree" at bounding box center [143, 554] width 16 height 16
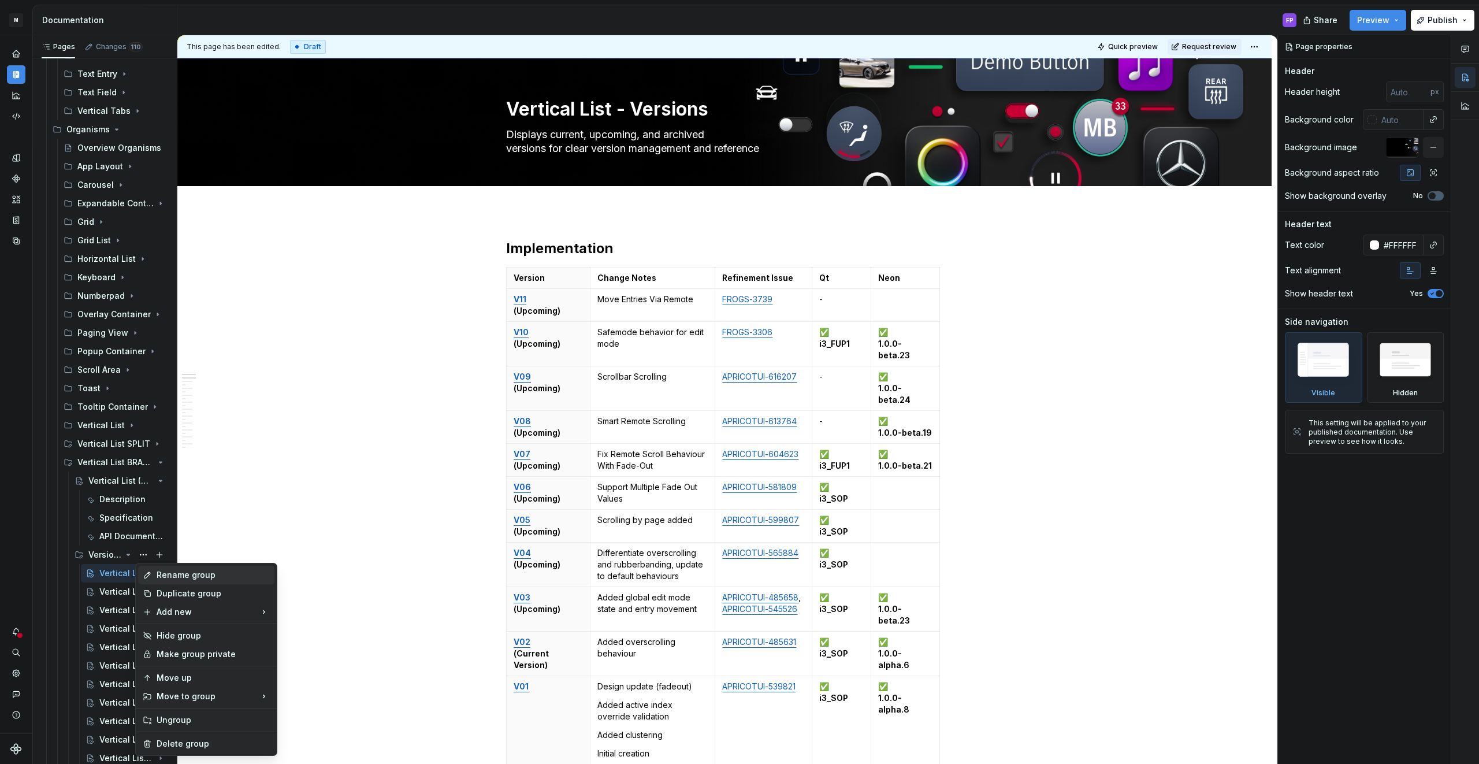
click at [163, 574] on div "Rename group" at bounding box center [213, 575] width 113 height 12
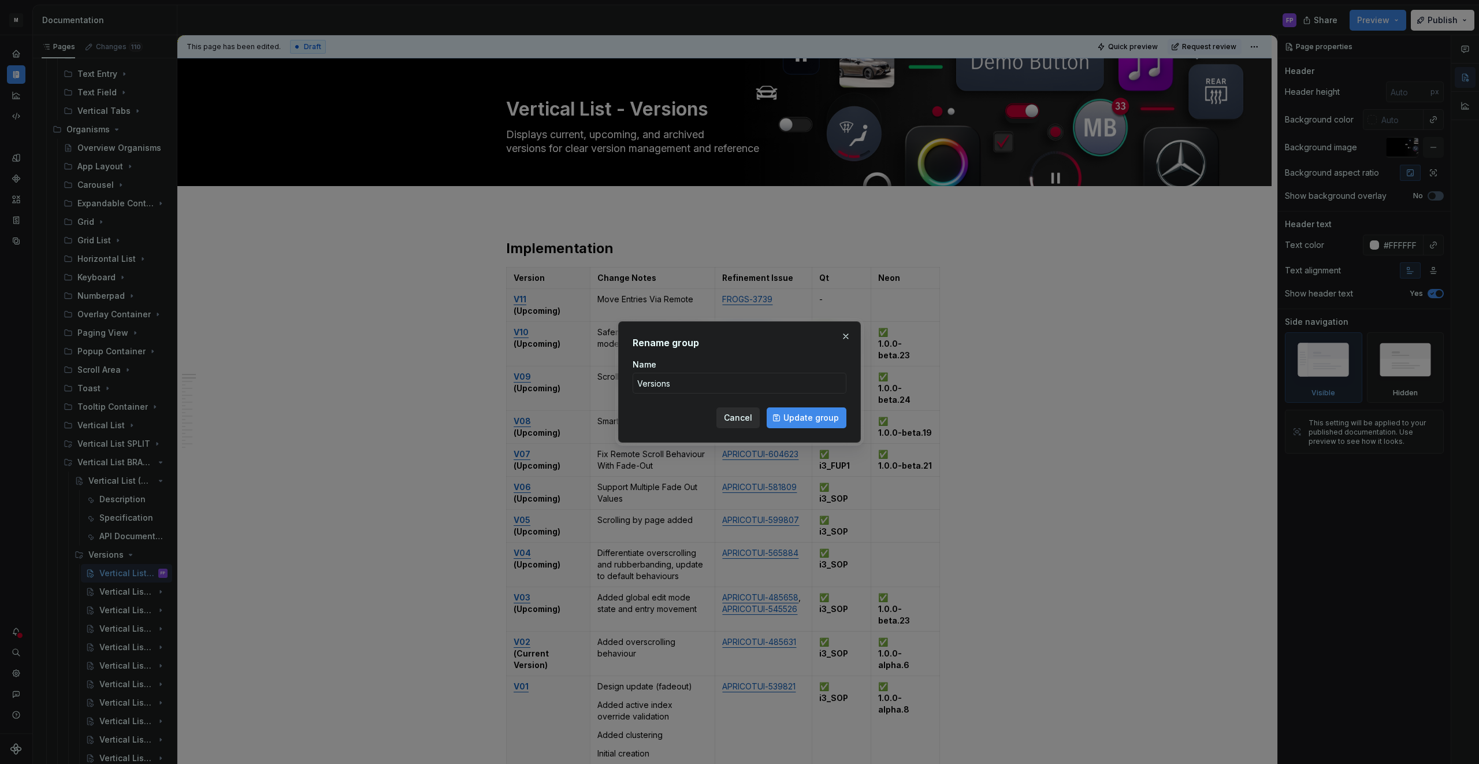
click at [745, 416] on span "Cancel" at bounding box center [738, 418] width 28 height 12
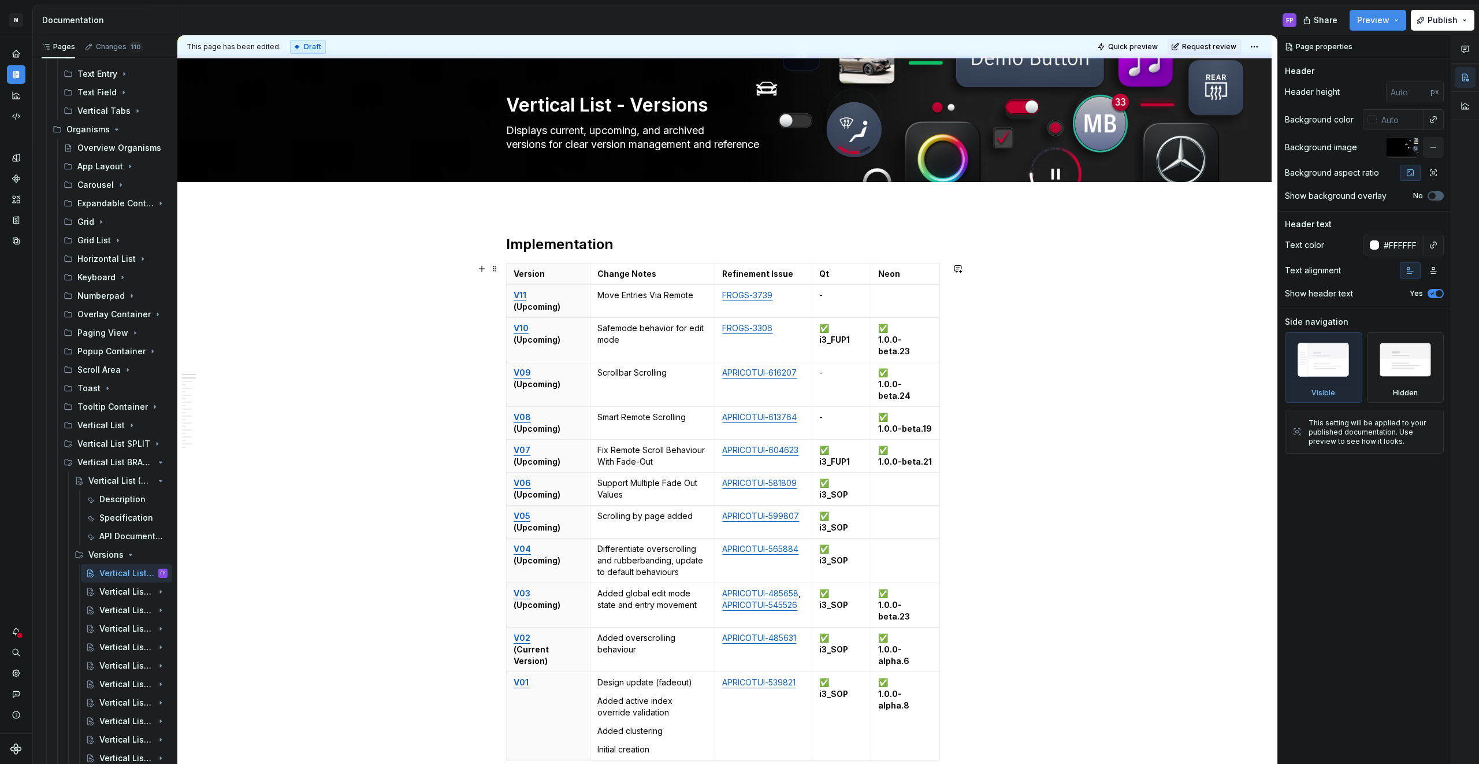
scroll to position [3, 0]
click at [125, 592] on icon "Page tree" at bounding box center [128, 591] width 9 height 9
click at [144, 609] on button "Page tree" at bounding box center [143, 610] width 16 height 16
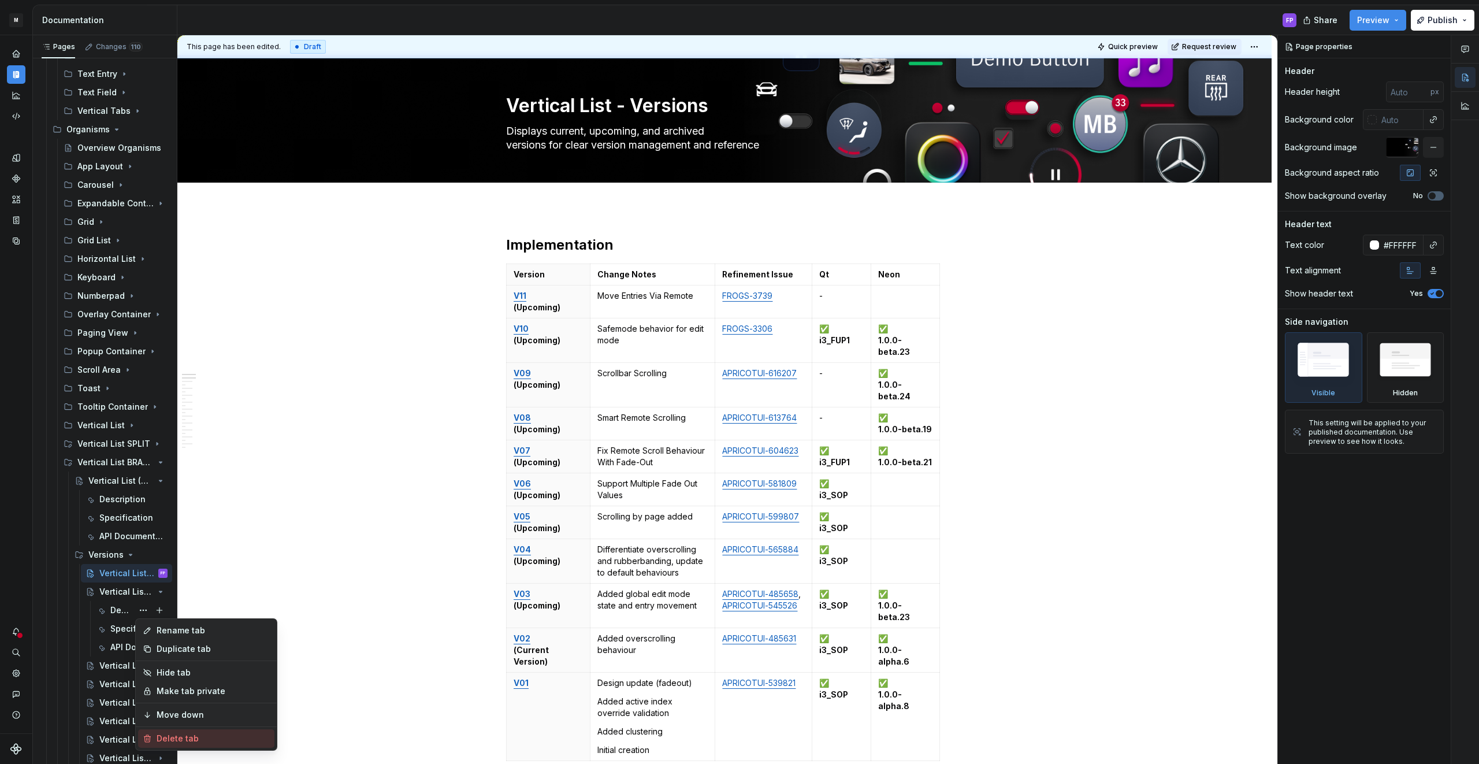
click at [172, 738] on div "Delete tab" at bounding box center [213, 738] width 113 height 12
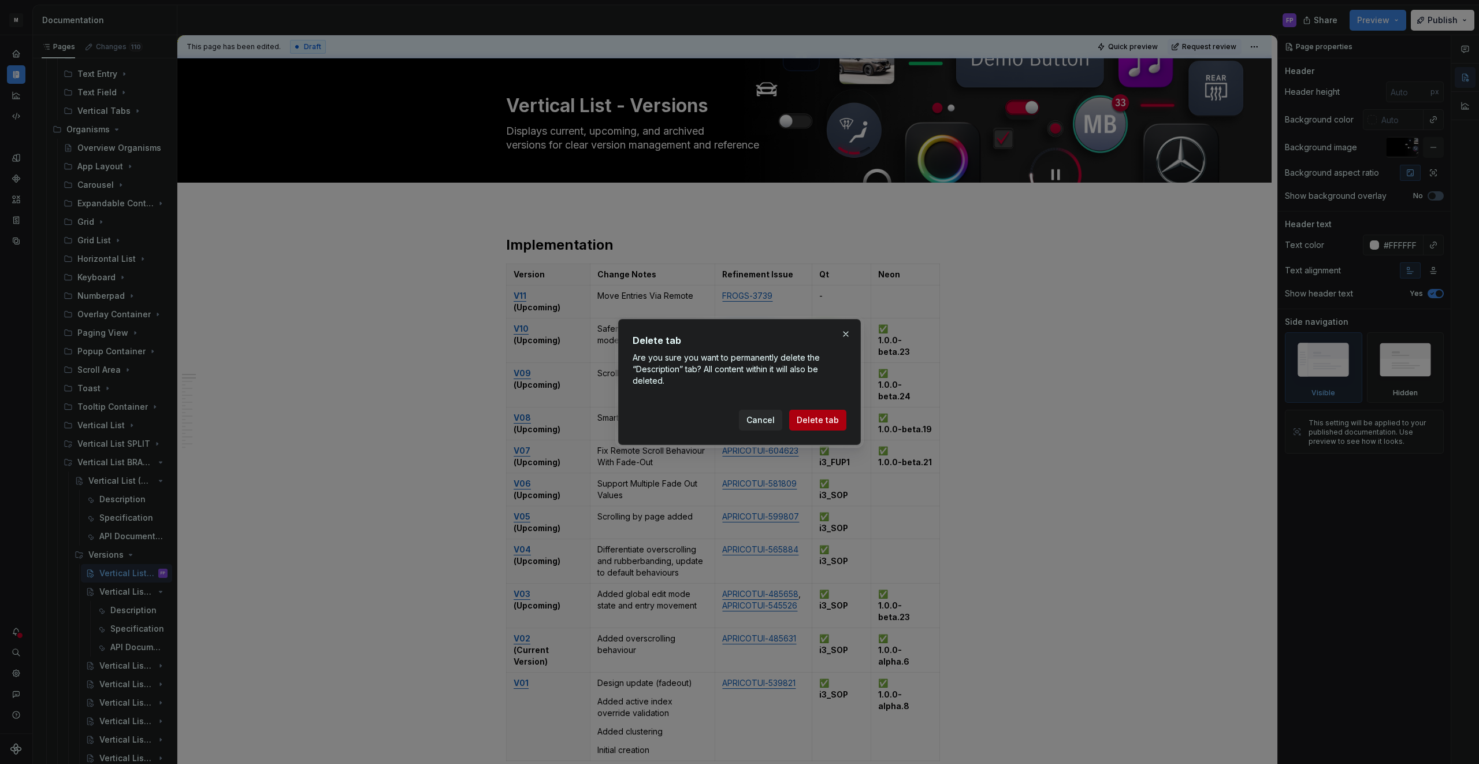
click at [825, 418] on span "Delete tab" at bounding box center [817, 420] width 42 height 12
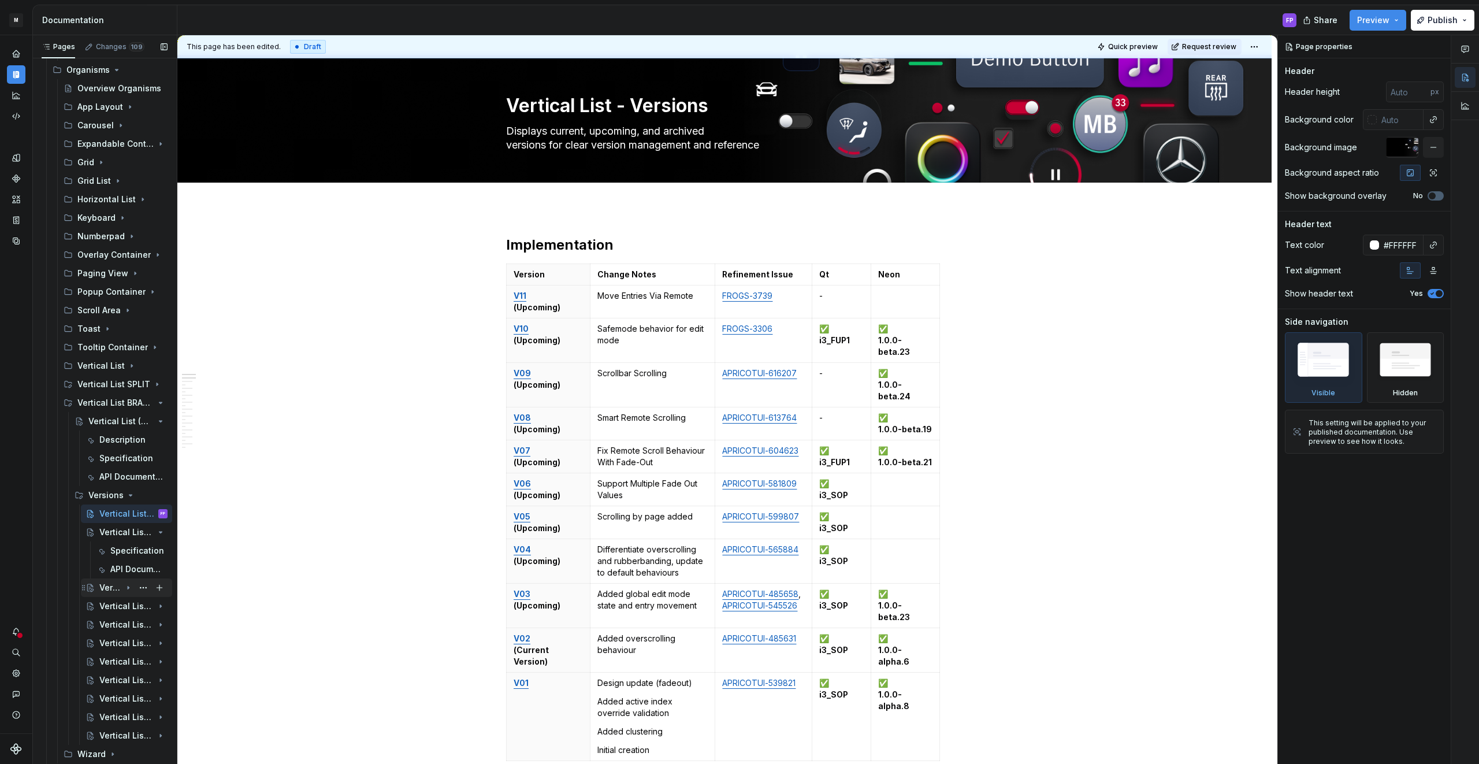
scroll to position [1486, 0]
click at [122, 586] on div "Vertical List - V09 (Upcoming)" at bounding box center [133, 585] width 68 height 16
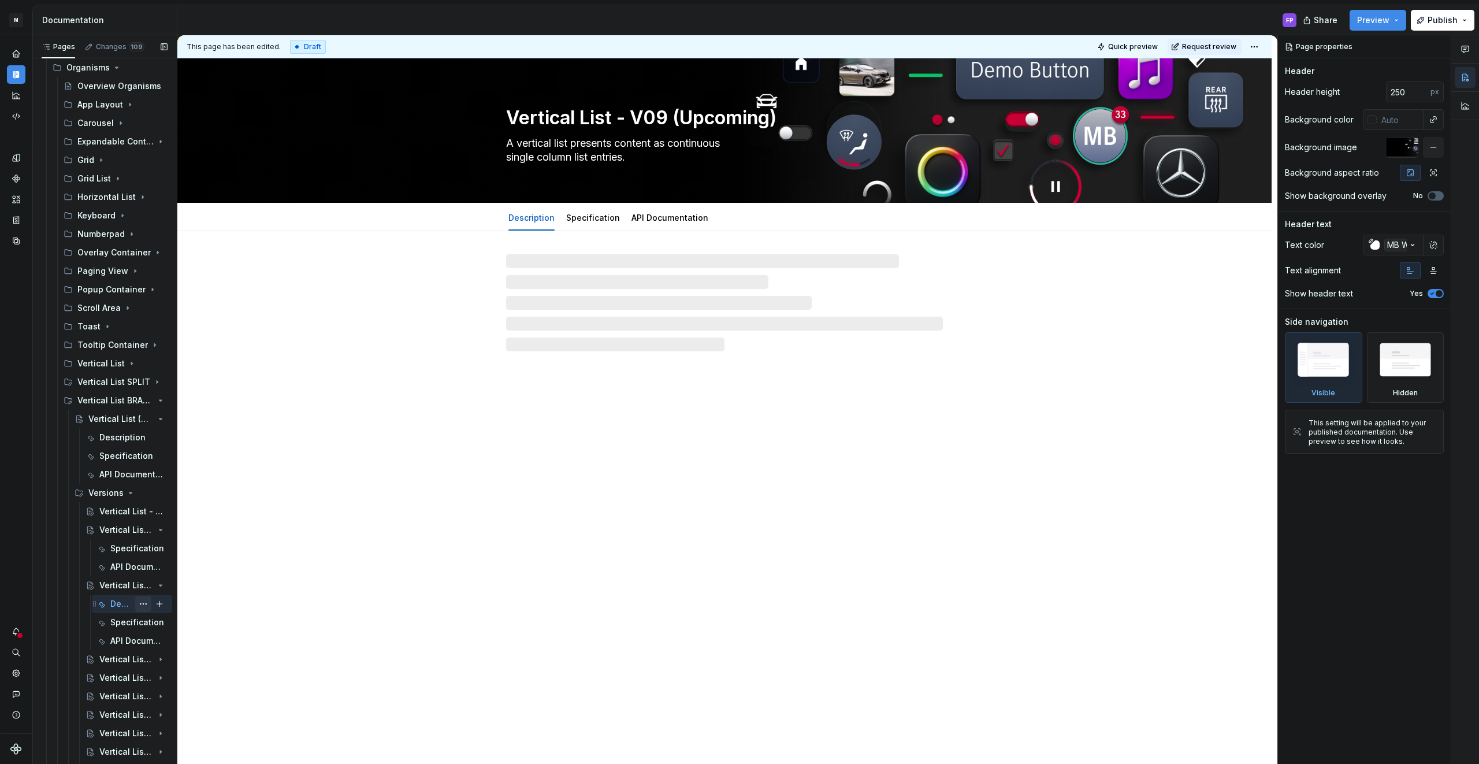
click at [143, 600] on button "Page tree" at bounding box center [143, 603] width 16 height 16
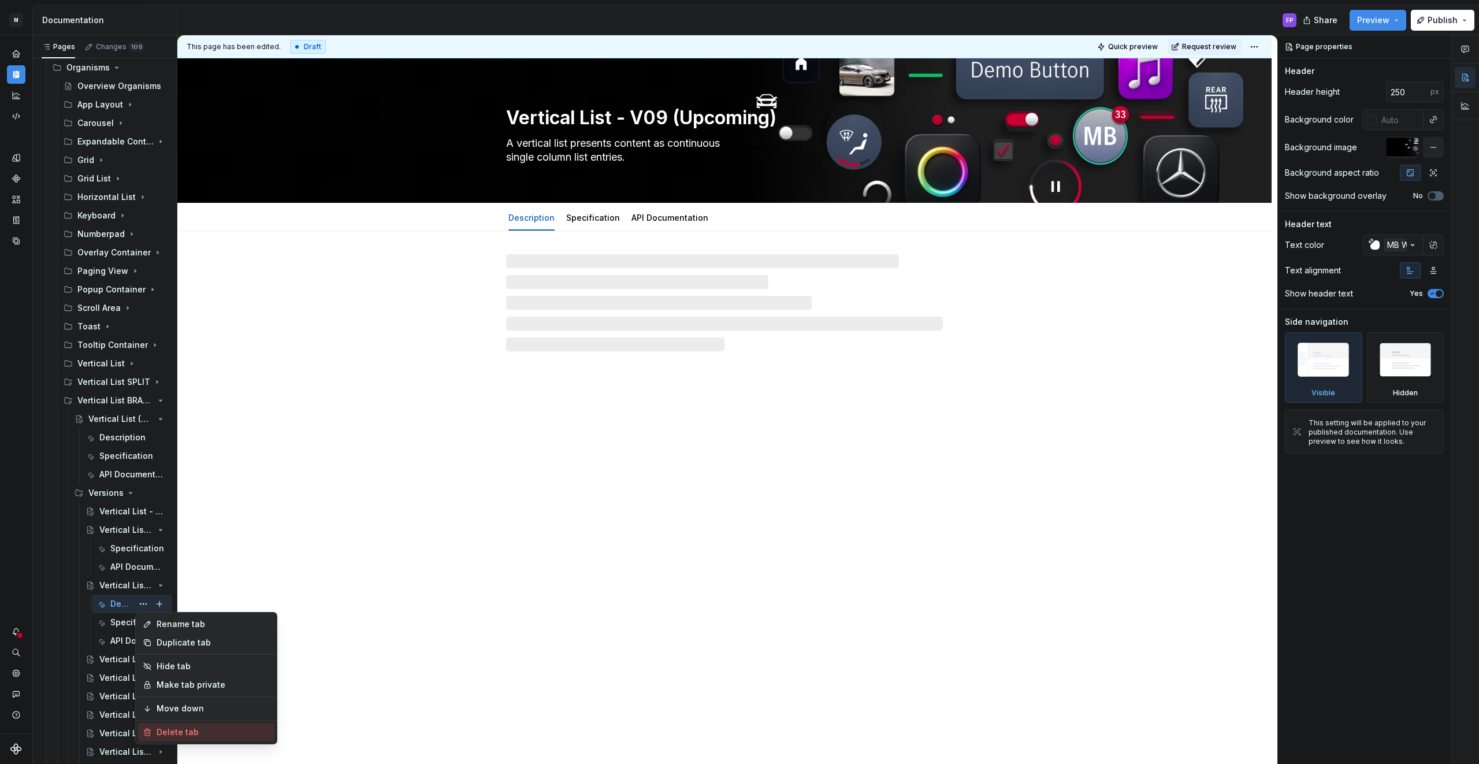
click at [178, 733] on div "Delete tab" at bounding box center [213, 732] width 113 height 12
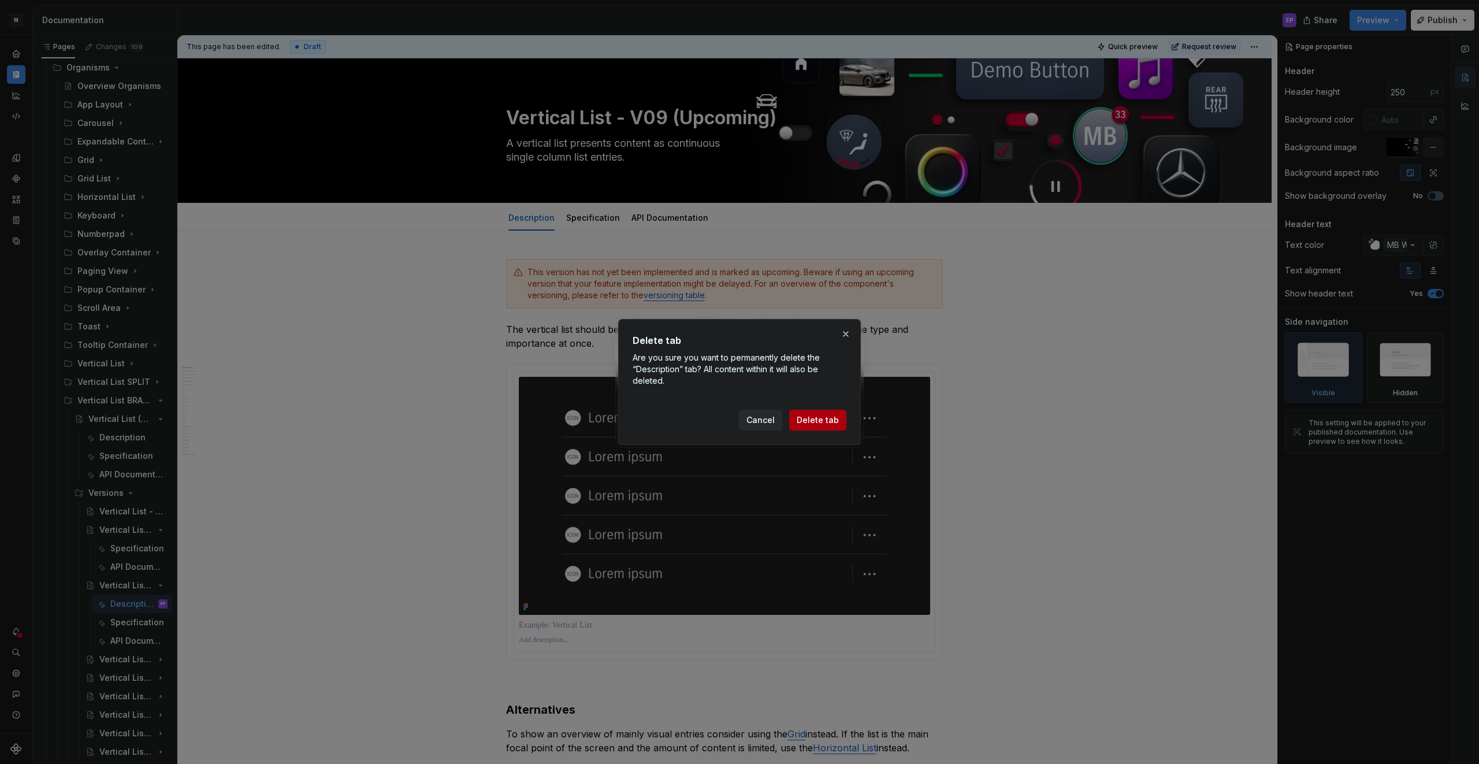
click at [831, 420] on span "Delete tab" at bounding box center [817, 420] width 42 height 12
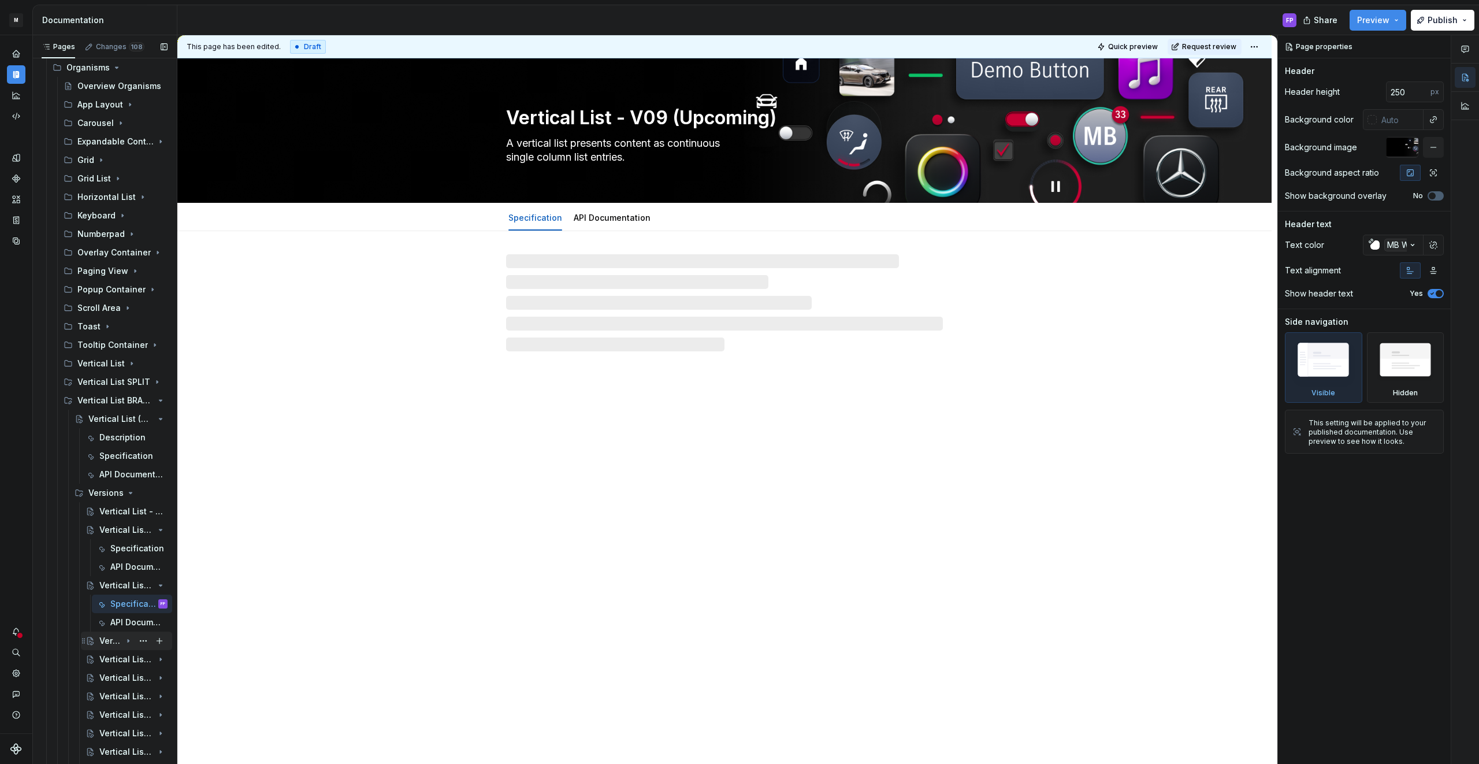
click at [129, 639] on icon "Page tree" at bounding box center [128, 640] width 9 height 9
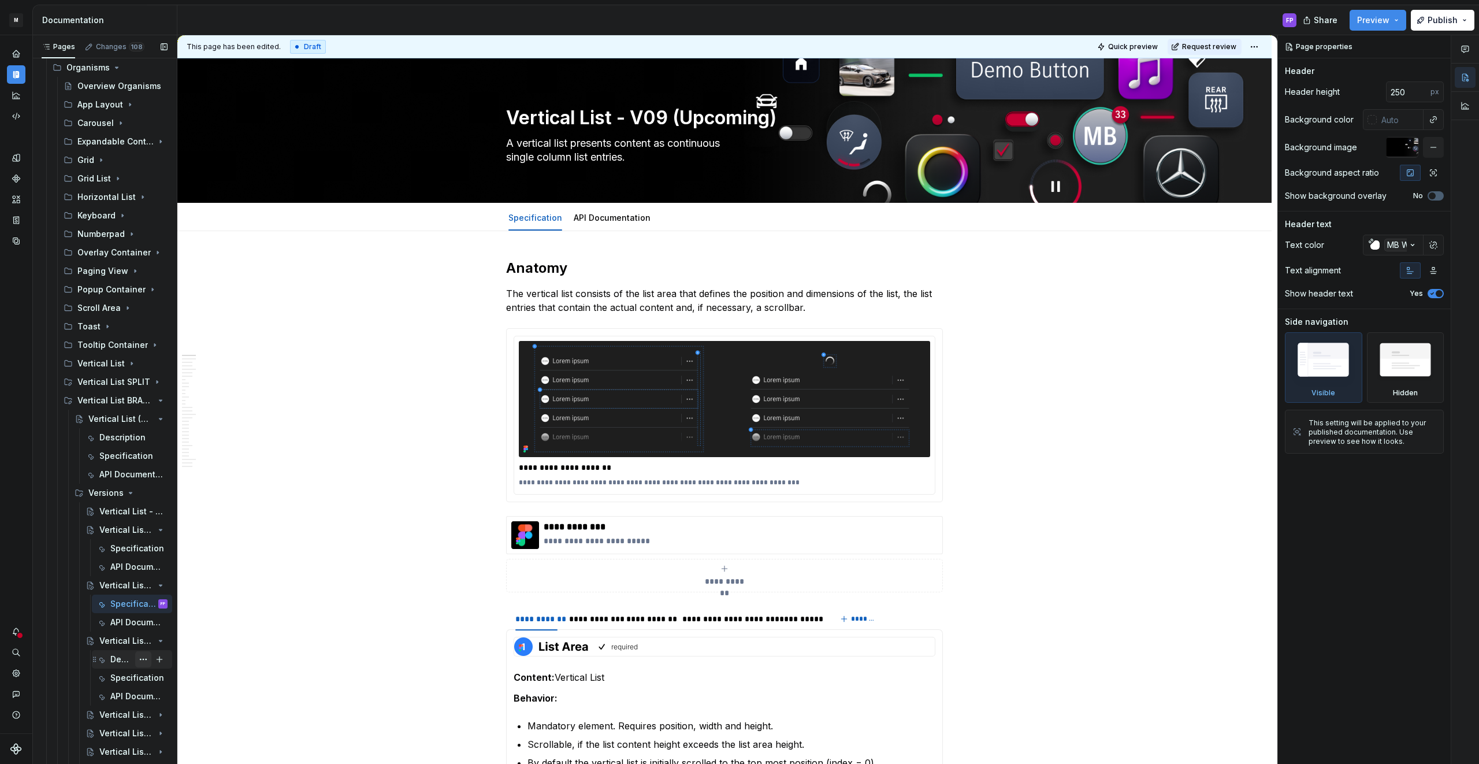
click at [141, 661] on button "Page tree" at bounding box center [143, 659] width 16 height 16
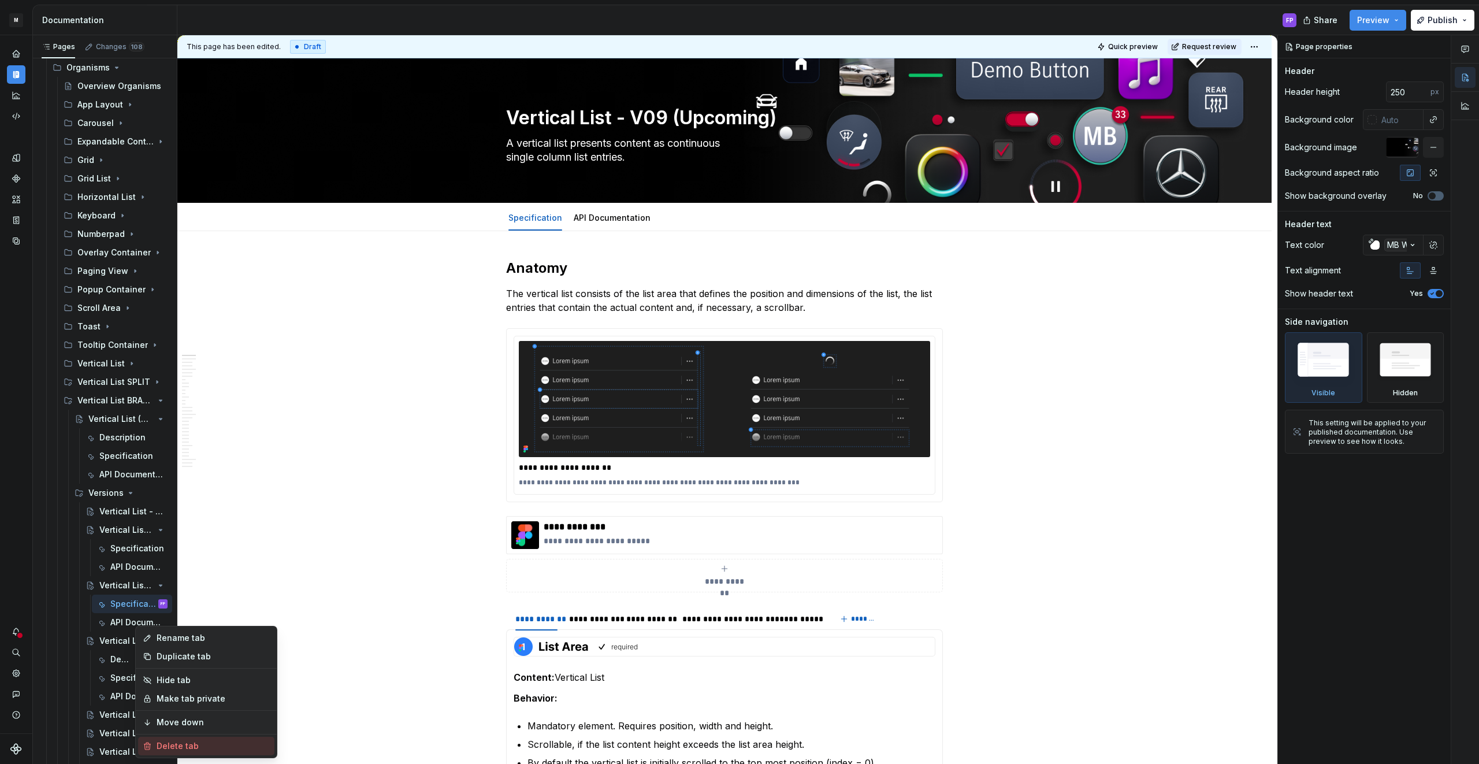
click at [180, 738] on div "Delete tab" at bounding box center [206, 745] width 136 height 18
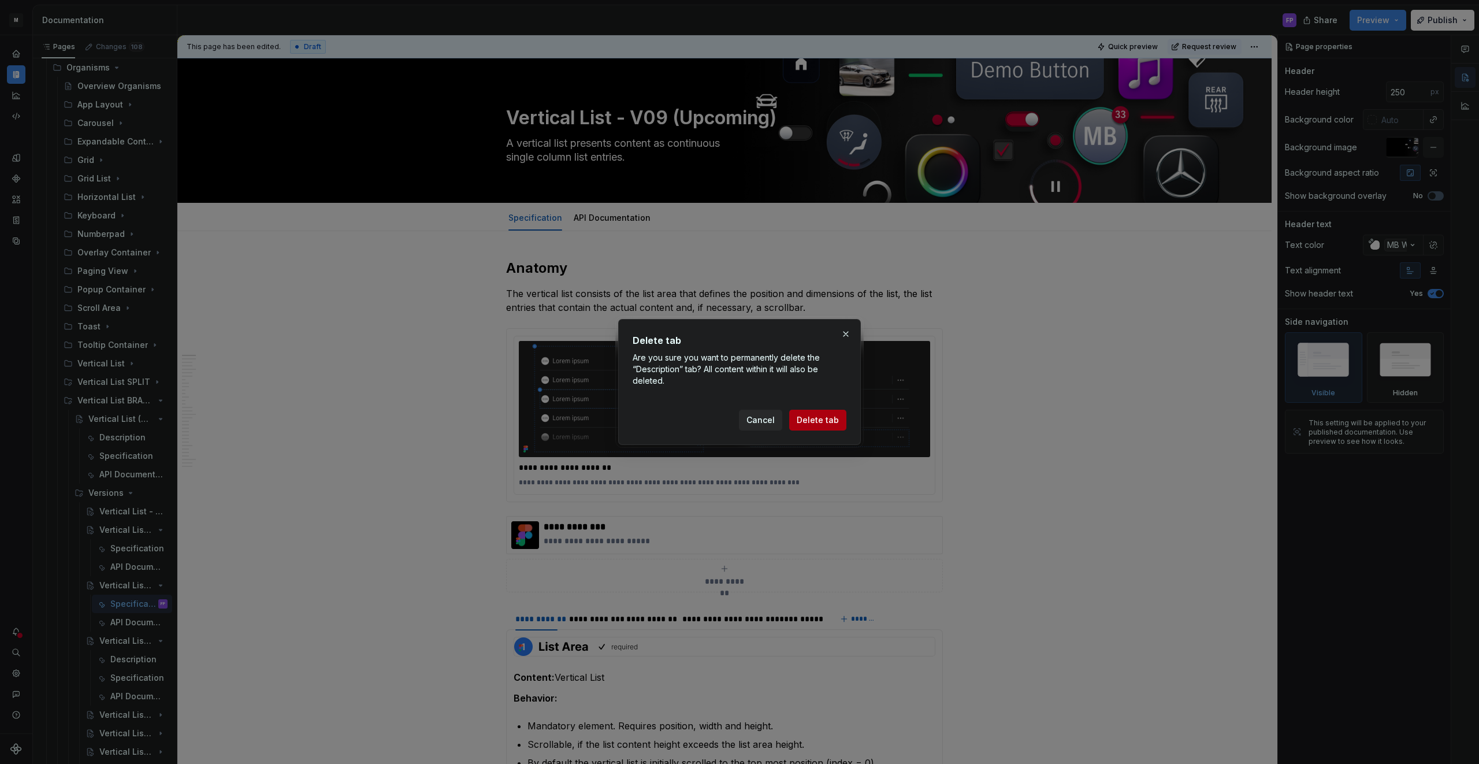
click at [816, 414] on span "Delete tab" at bounding box center [817, 420] width 42 height 12
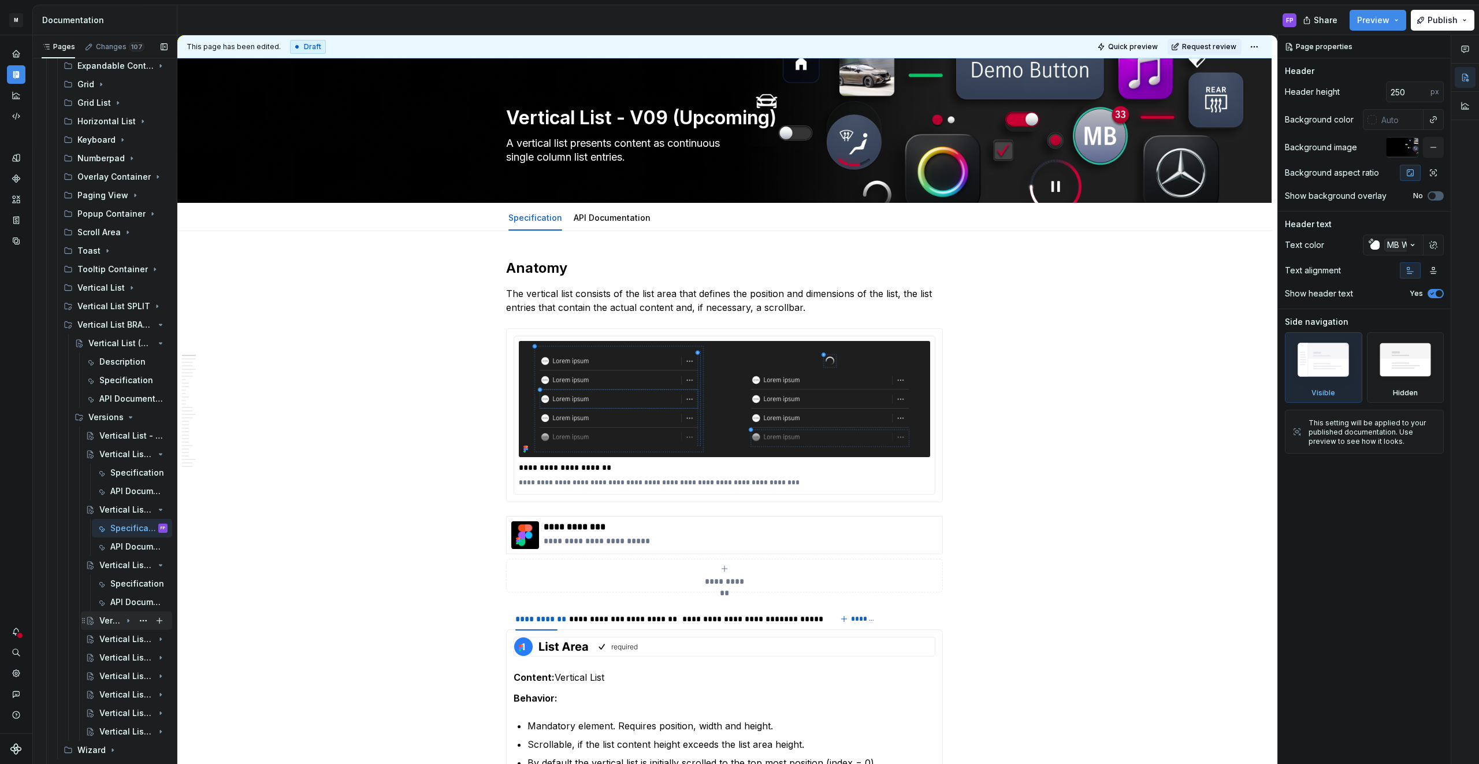
scroll to position [1579, 0]
click at [128, 602] on icon "Page tree" at bounding box center [128, 603] width 1 height 3
click at [140, 623] on button "Page tree" at bounding box center [143, 621] width 16 height 16
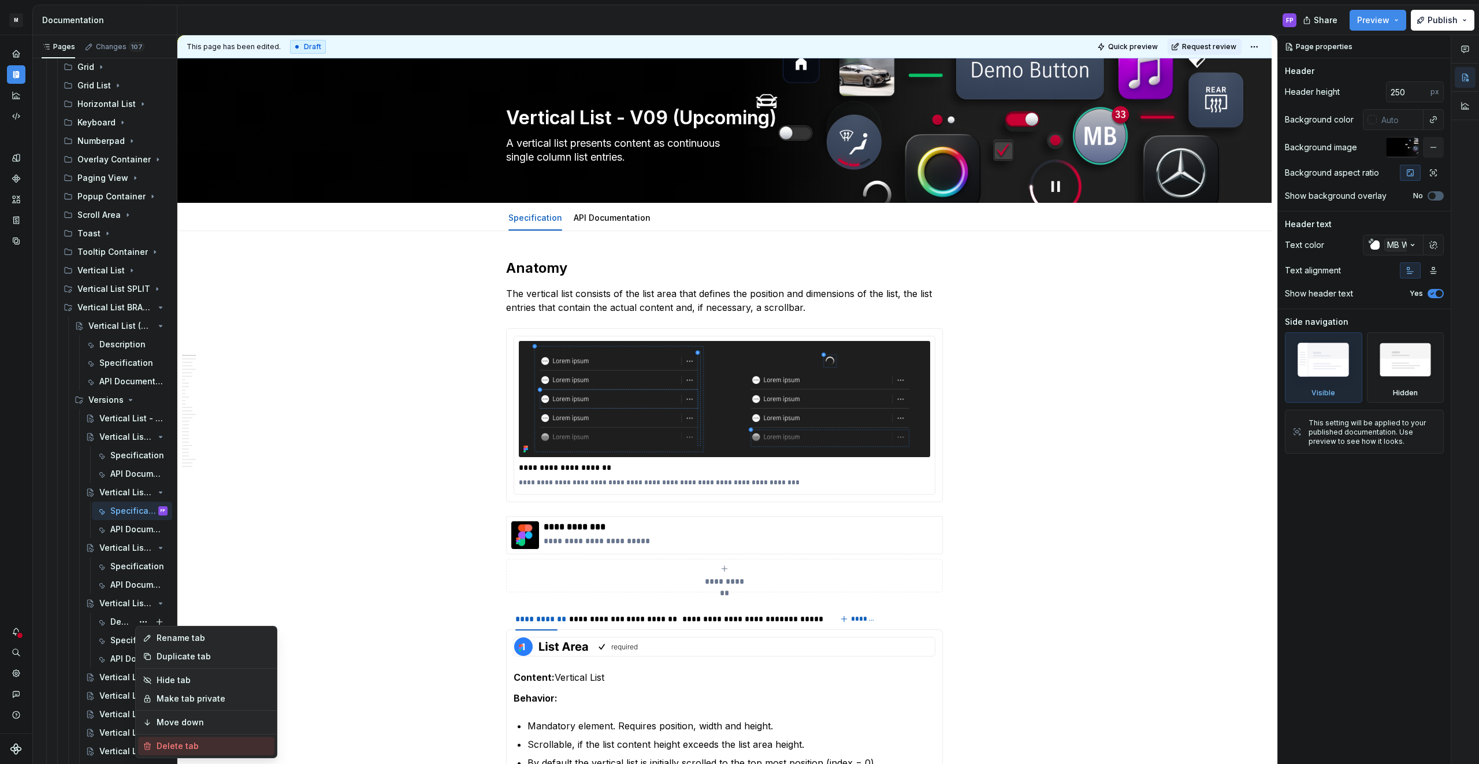
click at [182, 745] on div "Delete tab" at bounding box center [213, 746] width 113 height 12
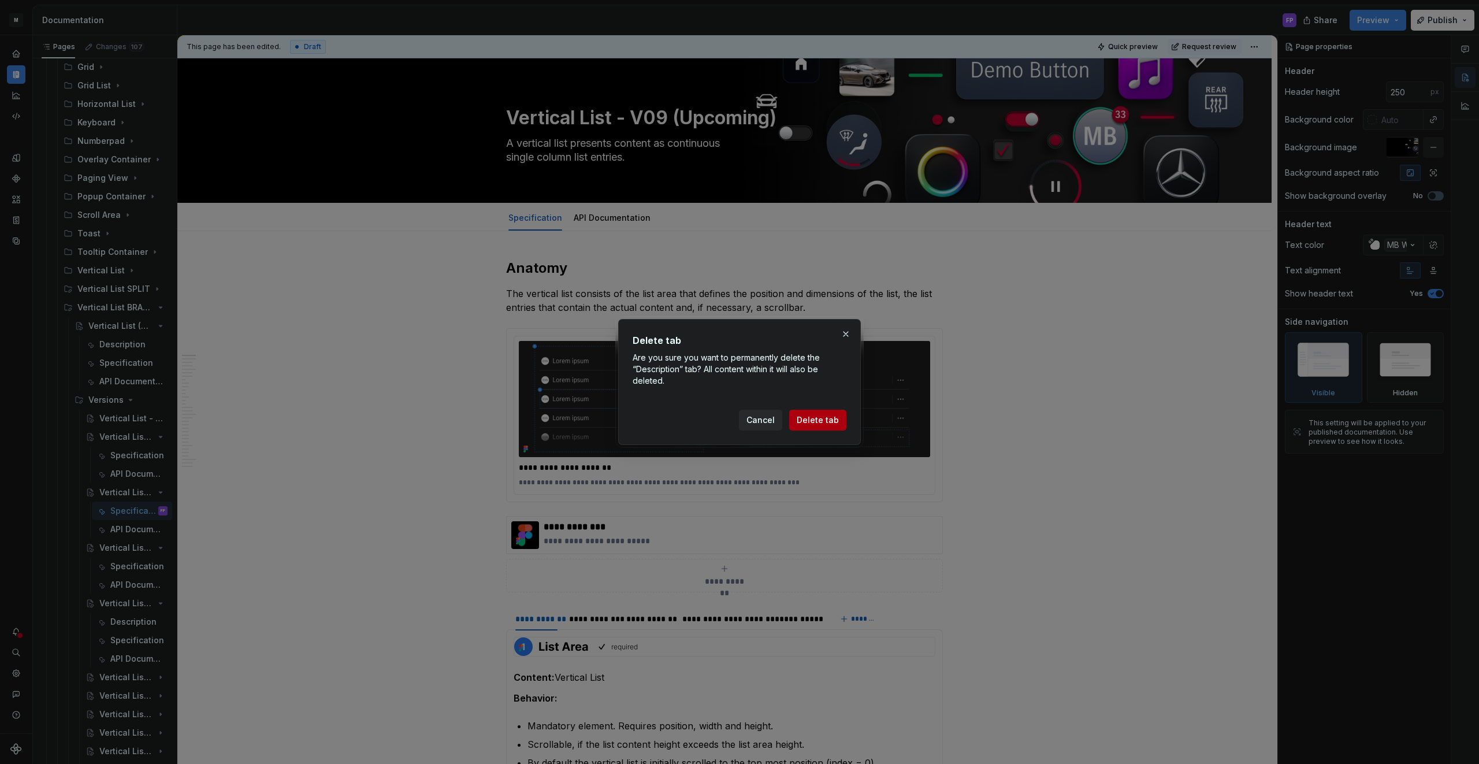
click at [829, 424] on span "Delete tab" at bounding box center [817, 420] width 42 height 12
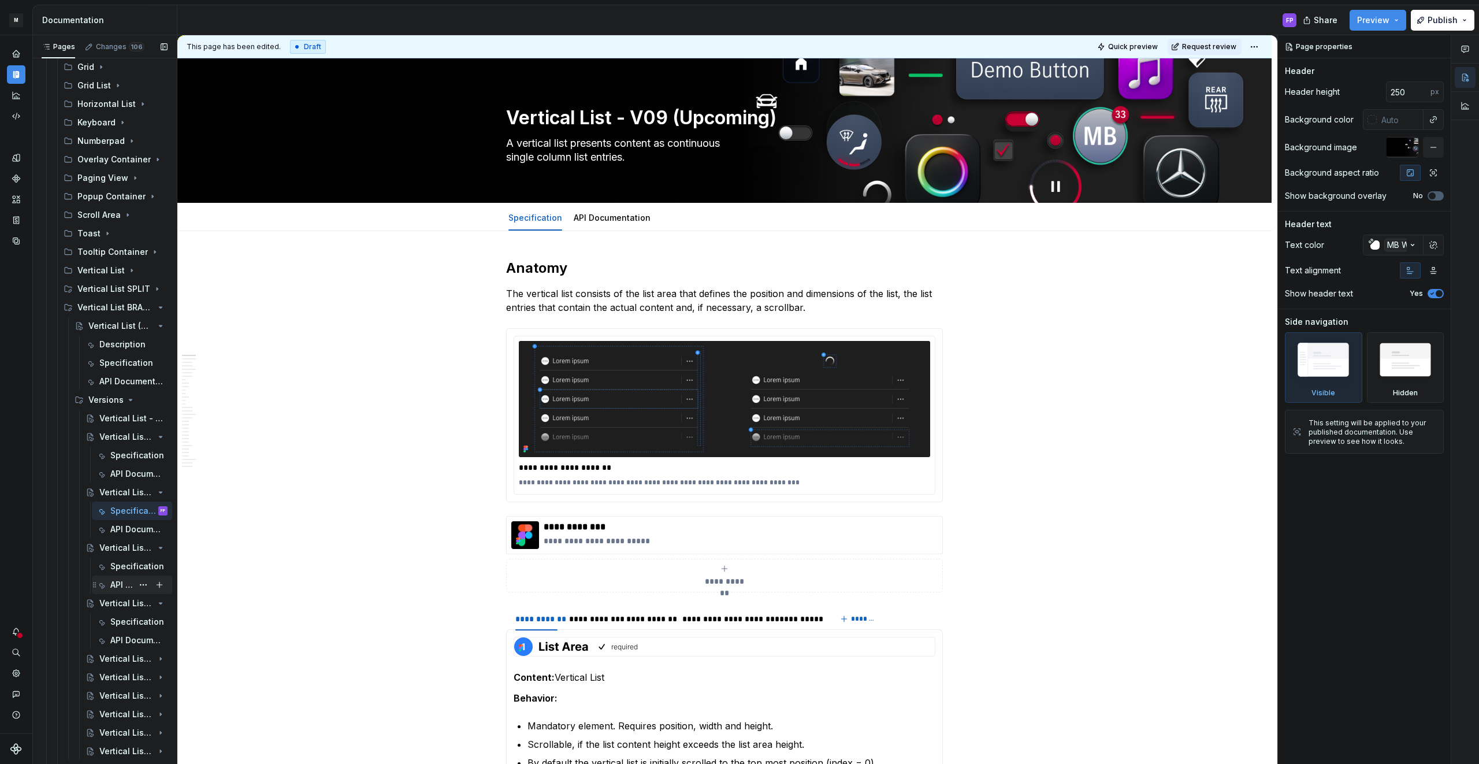
scroll to position [1662, 0]
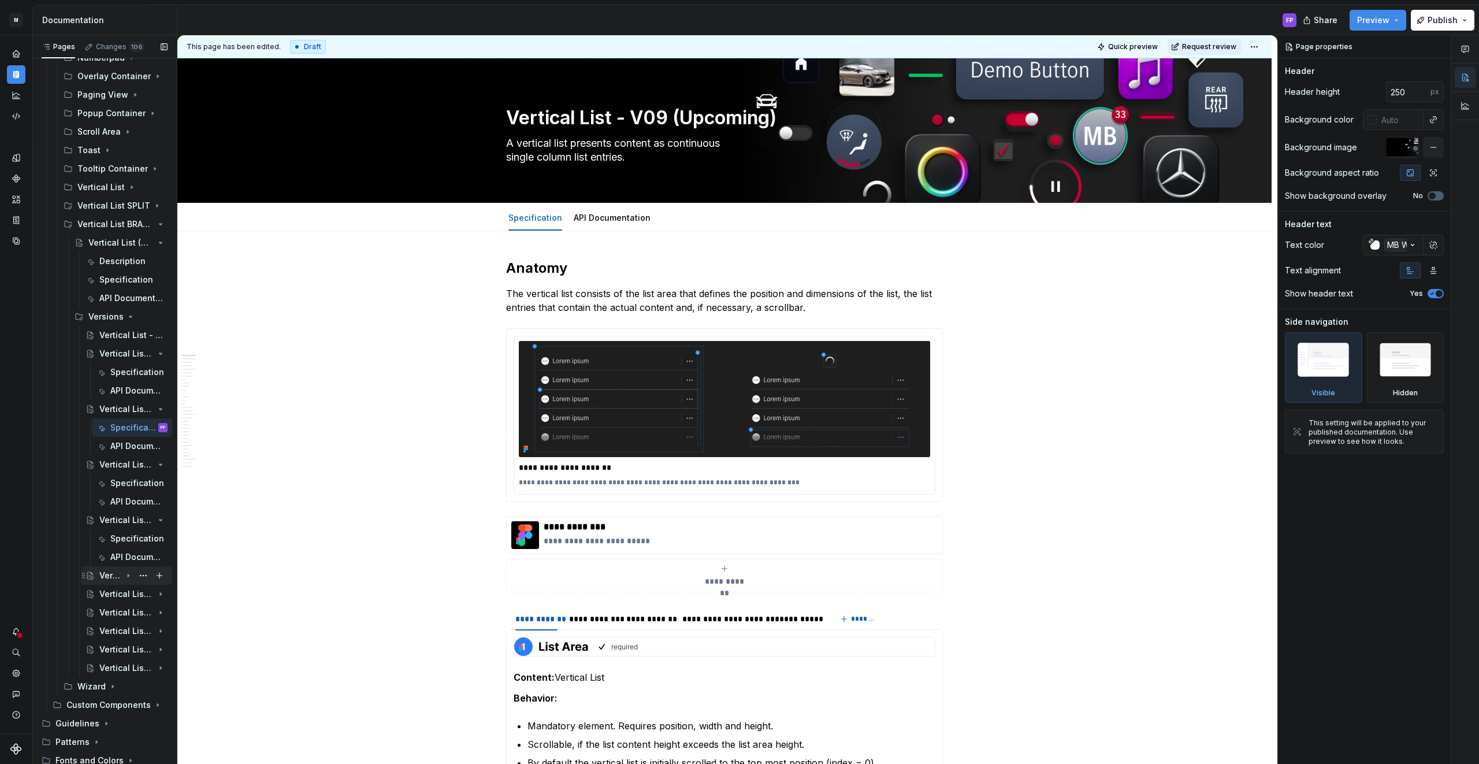
click at [129, 574] on icon "Page tree" at bounding box center [128, 575] width 9 height 9
click at [145, 593] on button "Page tree" at bounding box center [143, 594] width 16 height 16
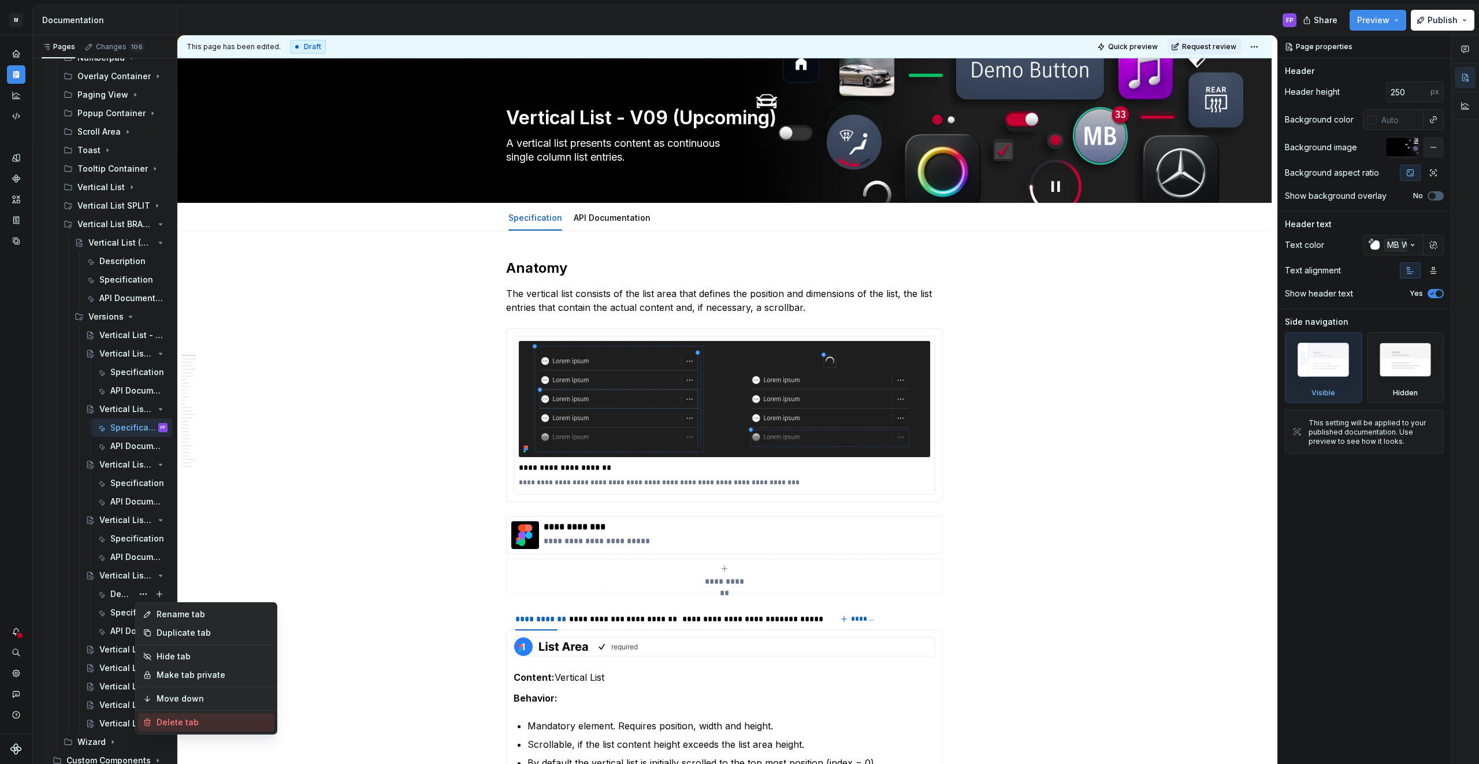
click at [198, 719] on div "Delete tab" at bounding box center [213, 722] width 113 height 12
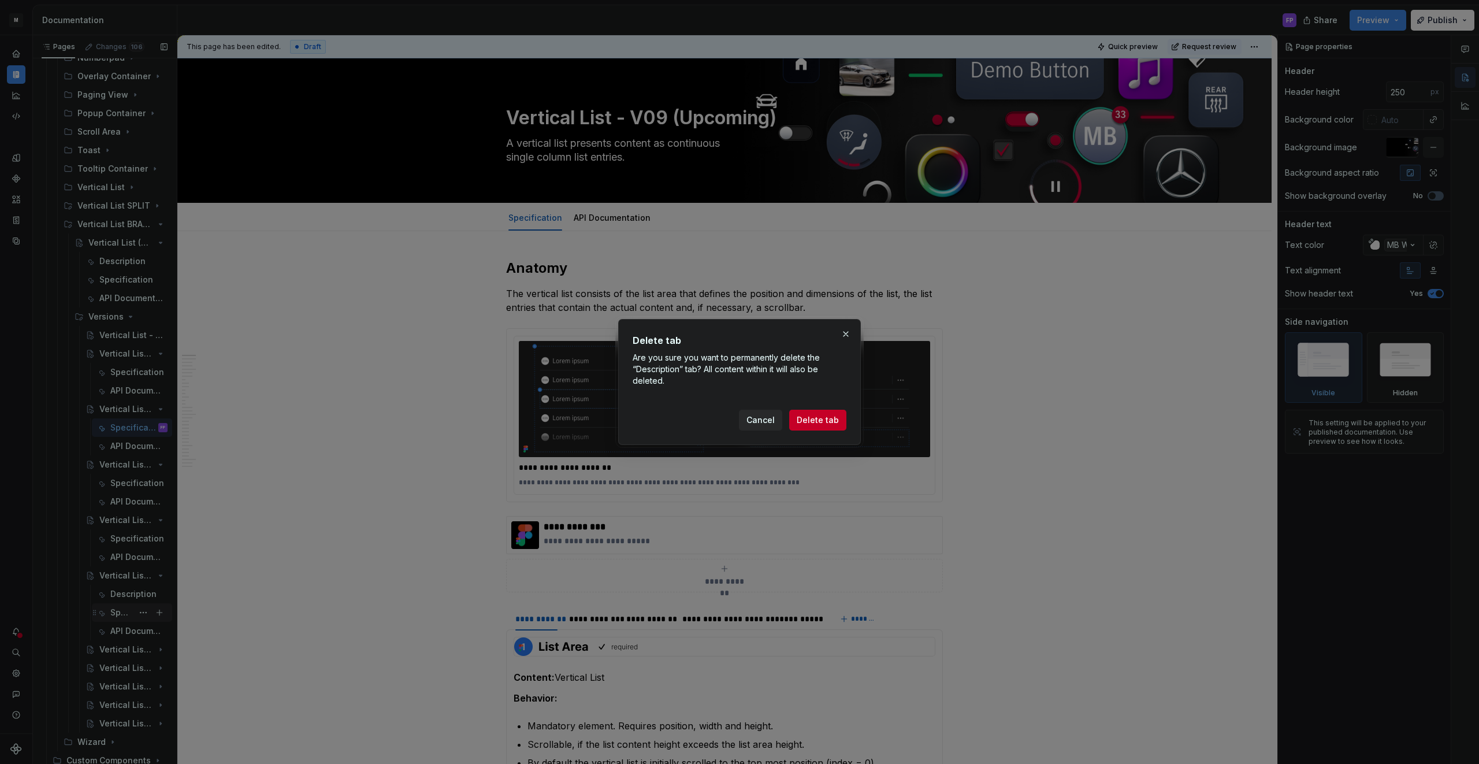
drag, startPoint x: 829, startPoint y: 419, endPoint x: 136, endPoint y: 586, distance: 712.8
click at [827, 420] on span "Delete tab" at bounding box center [817, 420] width 42 height 12
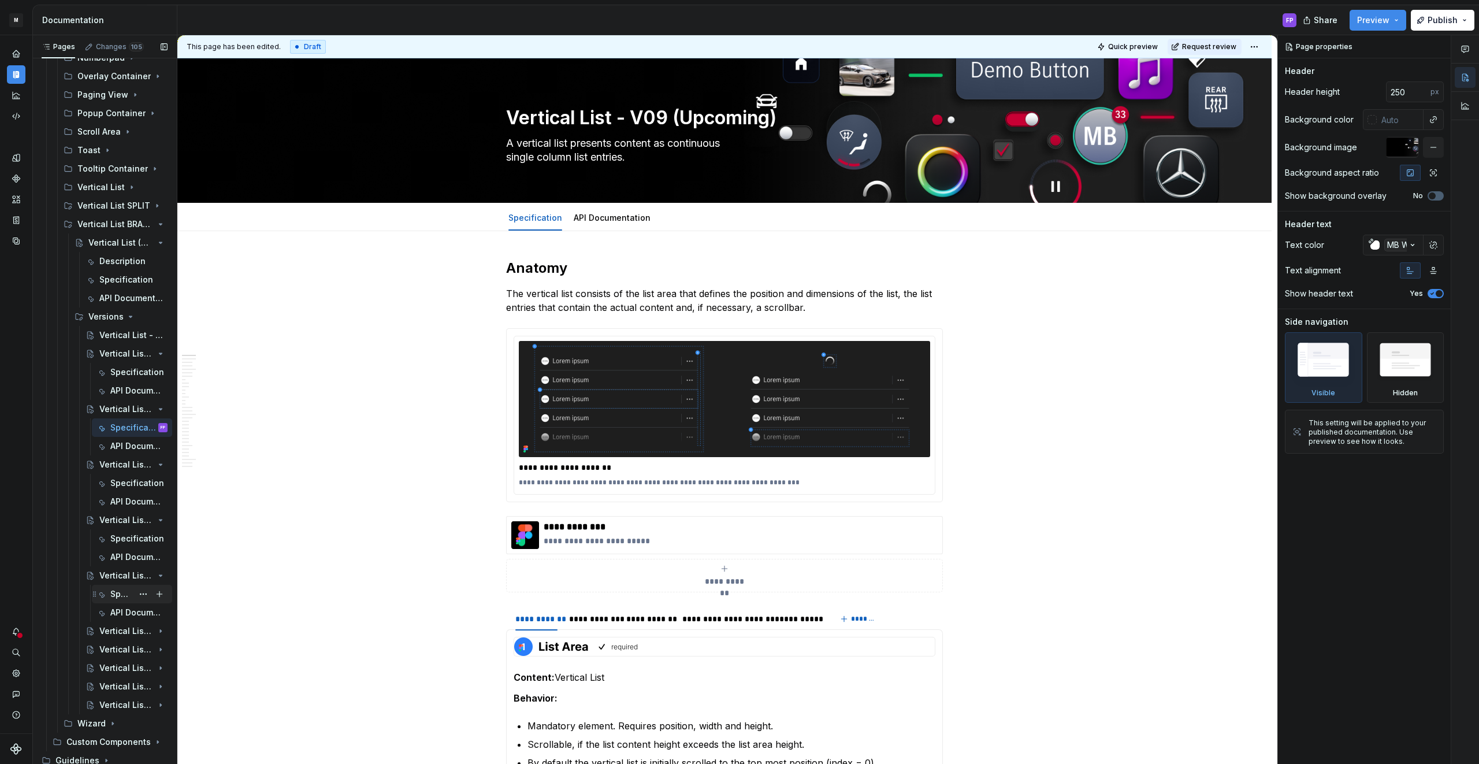
scroll to position [1706, 0]
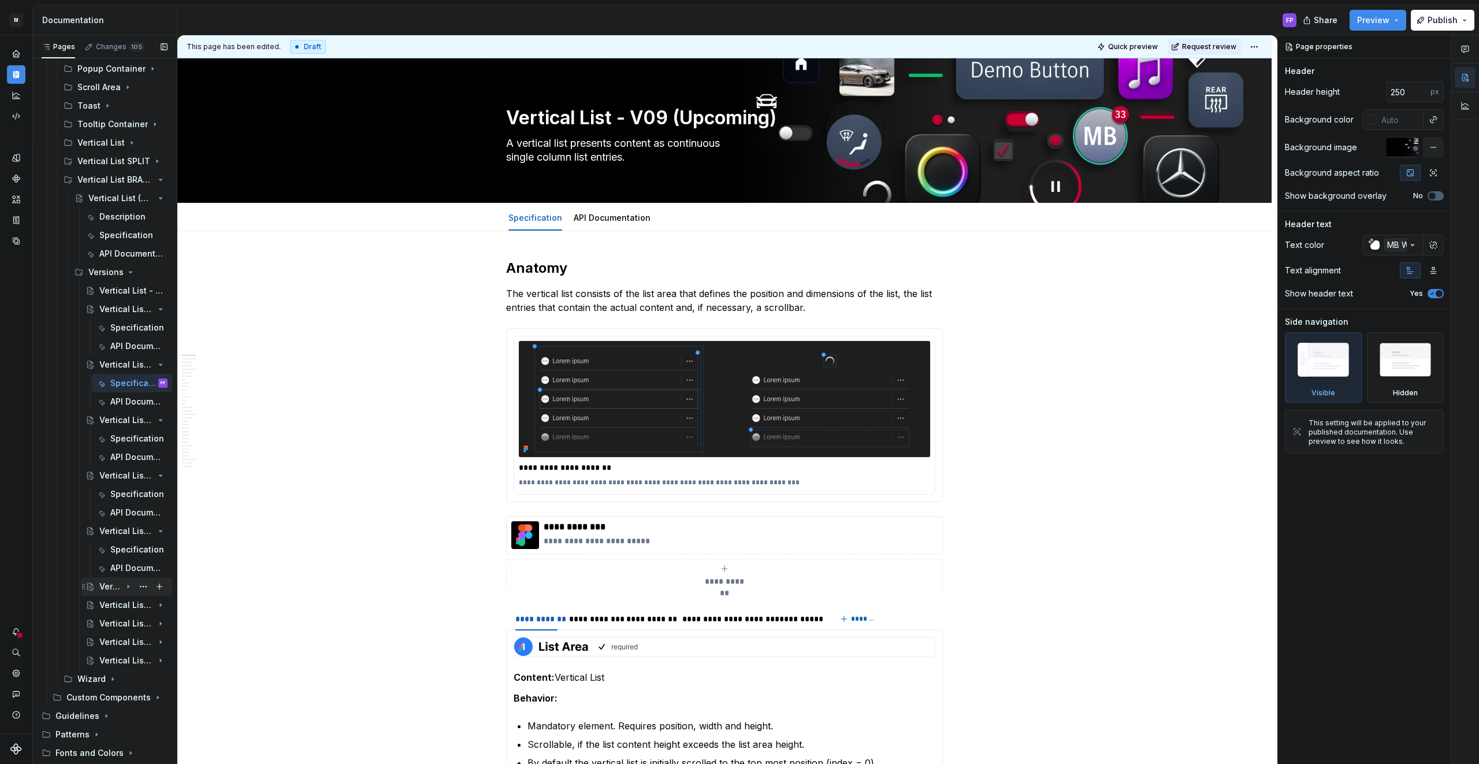
click at [129, 585] on icon "Page tree" at bounding box center [128, 586] width 9 height 9
click at [141, 605] on button "Page tree" at bounding box center [143, 605] width 16 height 16
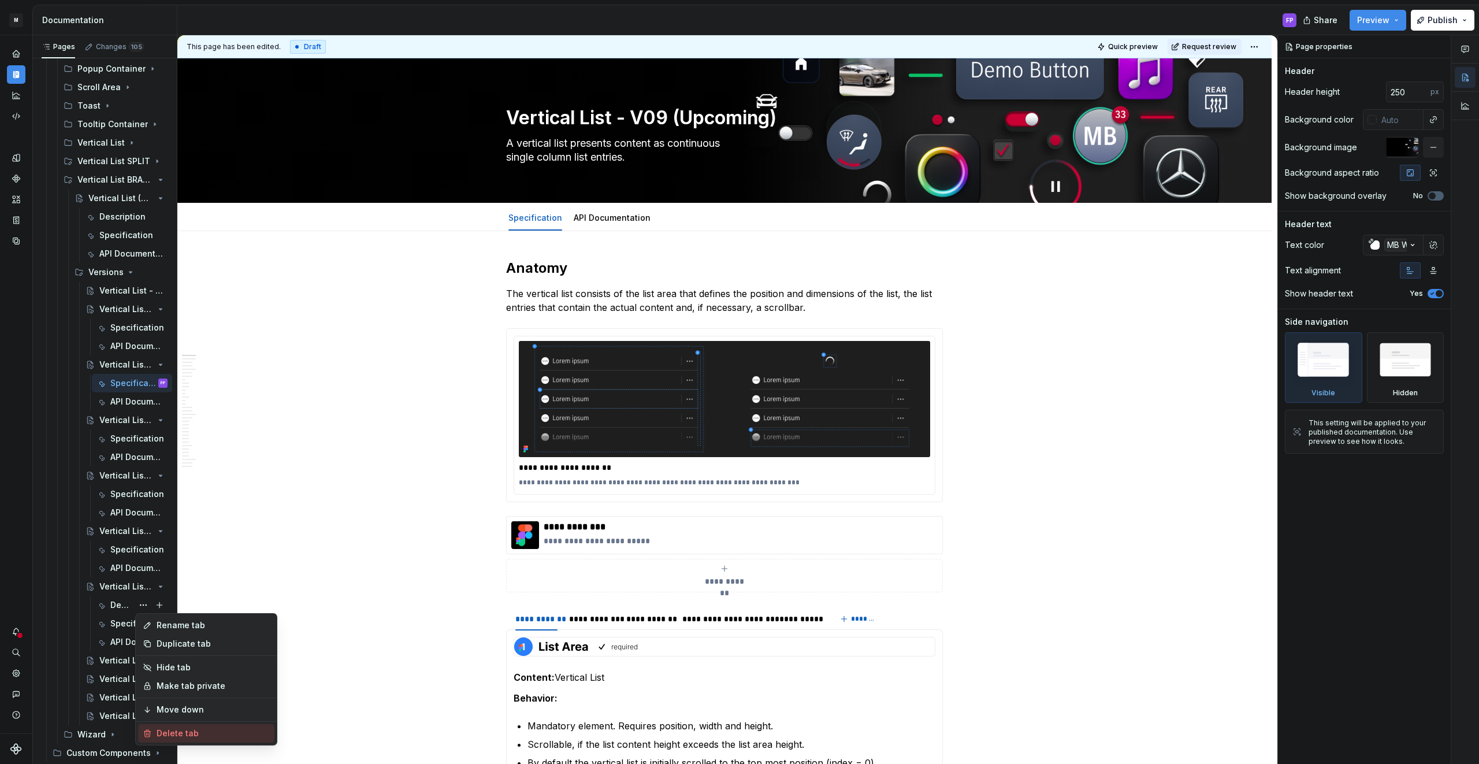
click at [187, 729] on div "Delete tab" at bounding box center [213, 733] width 113 height 12
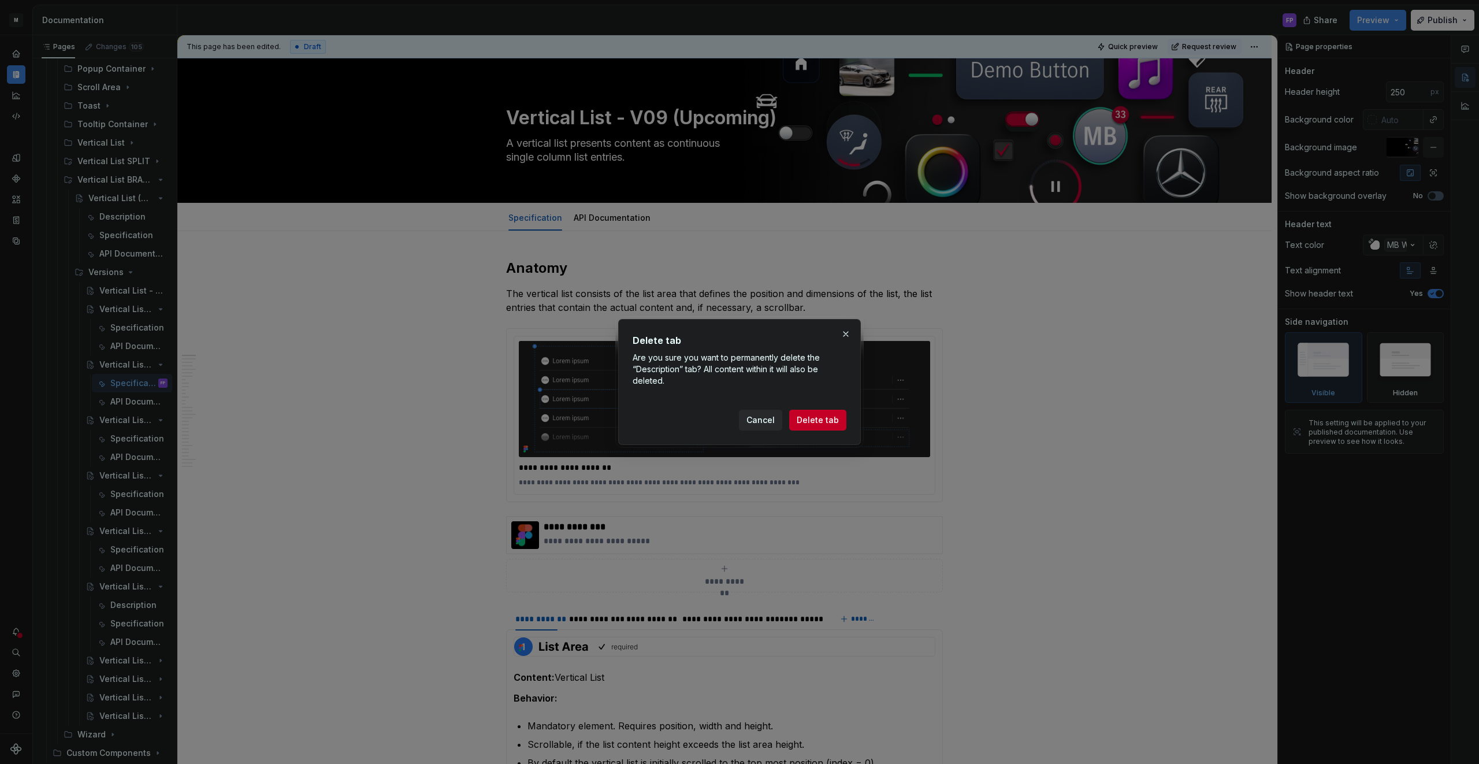
drag, startPoint x: 814, startPoint y: 420, endPoint x: 534, endPoint y: 763, distance: 442.9
click at [814, 420] on span "Delete tab" at bounding box center [817, 420] width 42 height 12
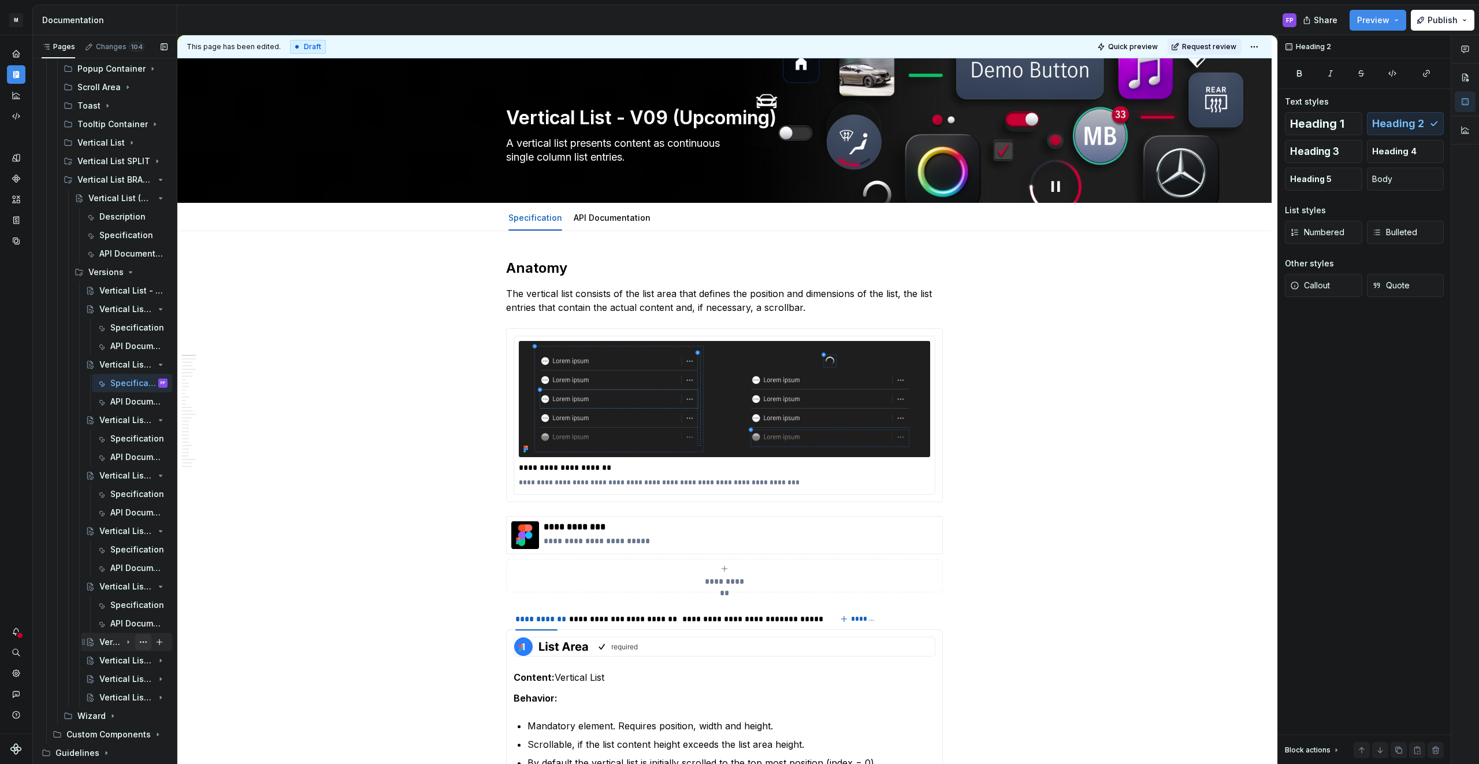
click at [126, 639] on icon "Page tree" at bounding box center [128, 641] width 9 height 9
click at [143, 658] on button "Page tree" at bounding box center [143, 660] width 16 height 16
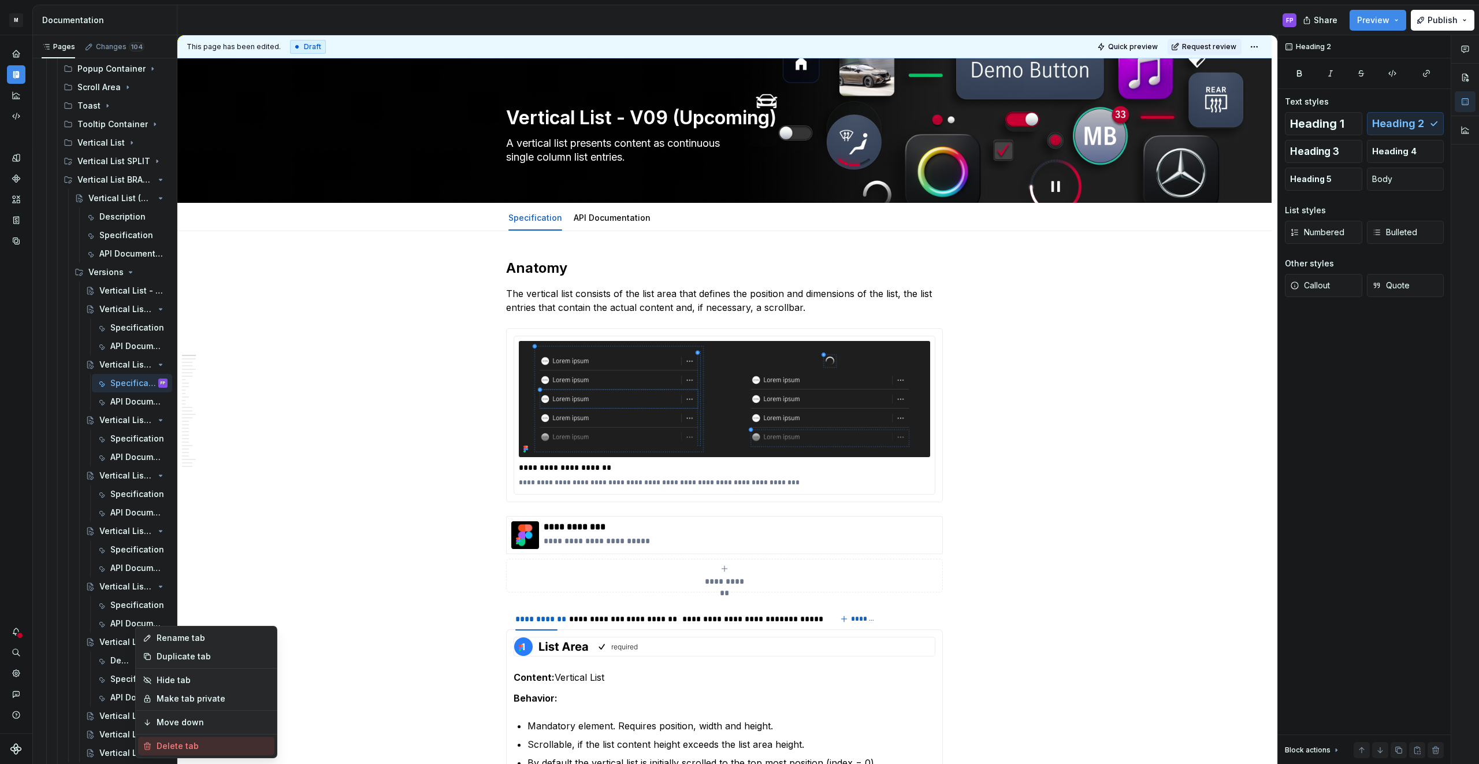
click at [163, 740] on div "Delete tab" at bounding box center [213, 746] width 113 height 12
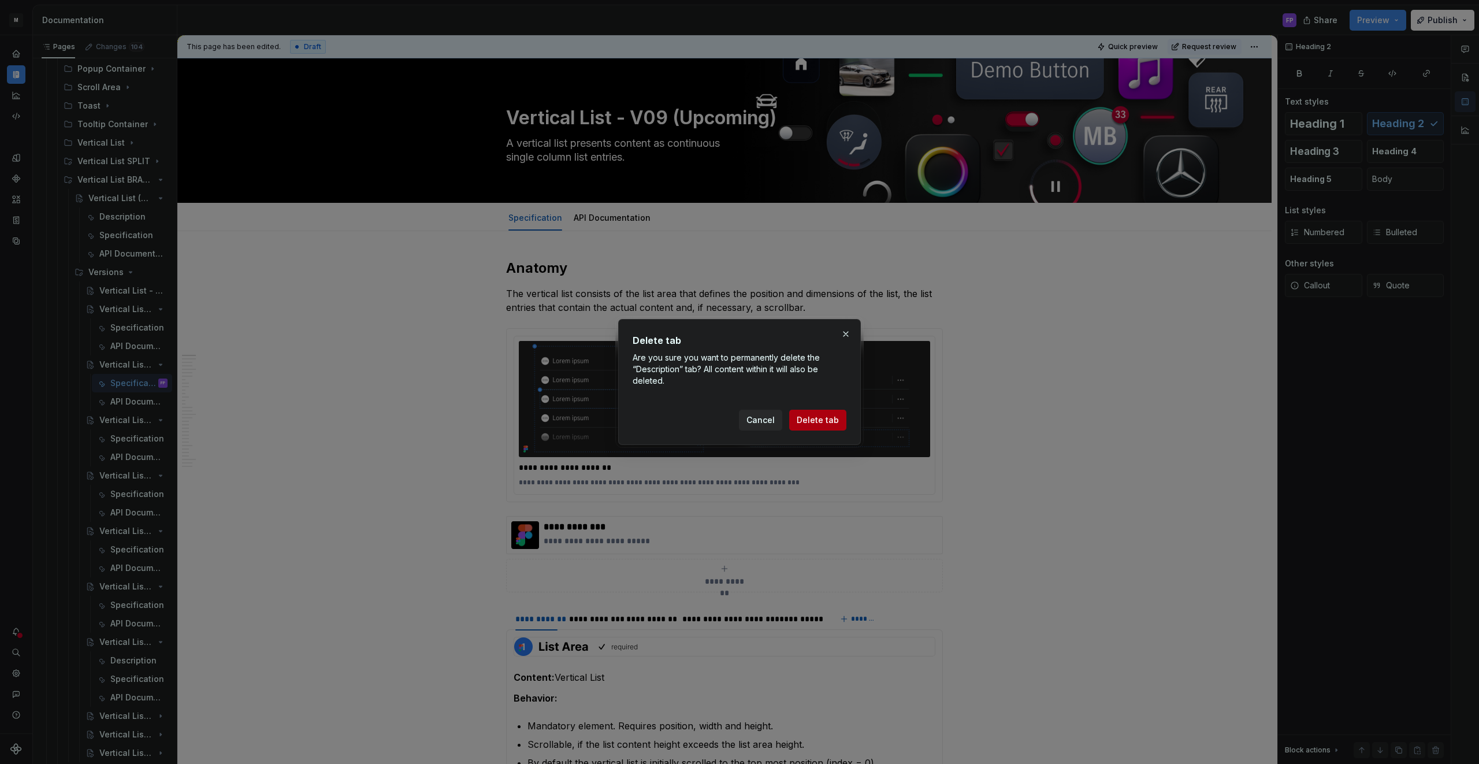
click at [817, 415] on span "Delete tab" at bounding box center [817, 420] width 42 height 12
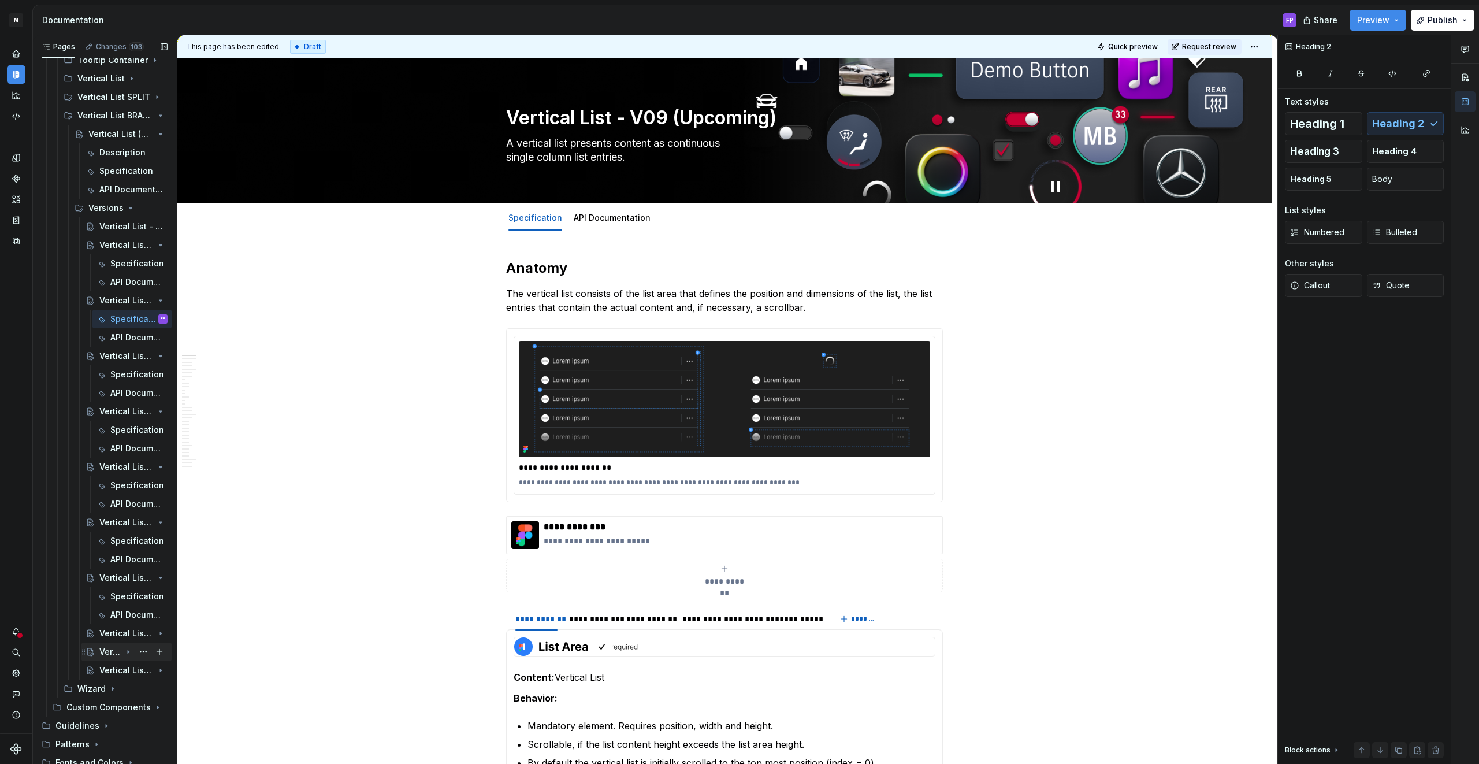
scroll to position [1771, 0]
click at [125, 630] on icon "Page tree" at bounding box center [128, 631] width 9 height 9
click at [145, 648] on button "Page tree" at bounding box center [143, 650] width 16 height 16
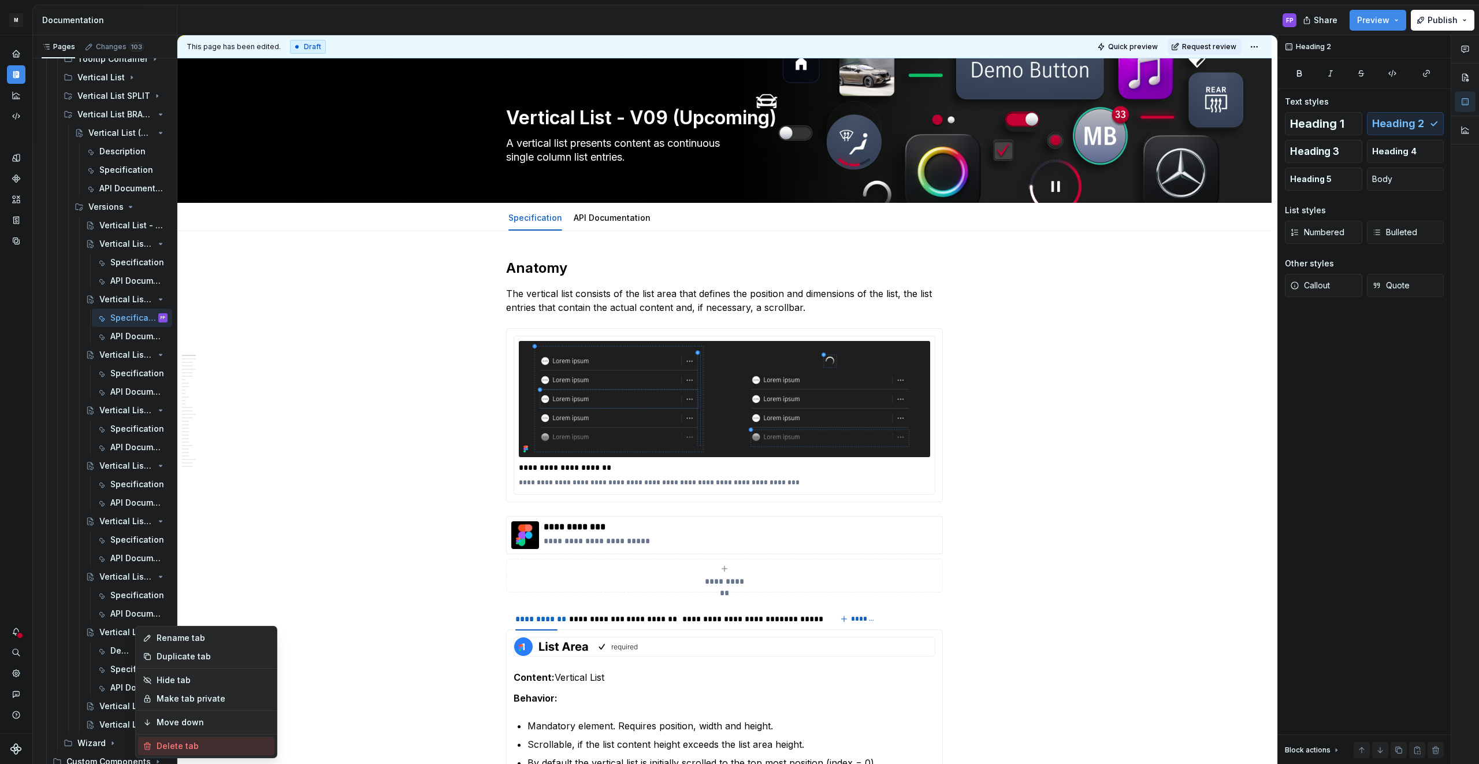
click at [176, 747] on div "Delete tab" at bounding box center [213, 746] width 113 height 12
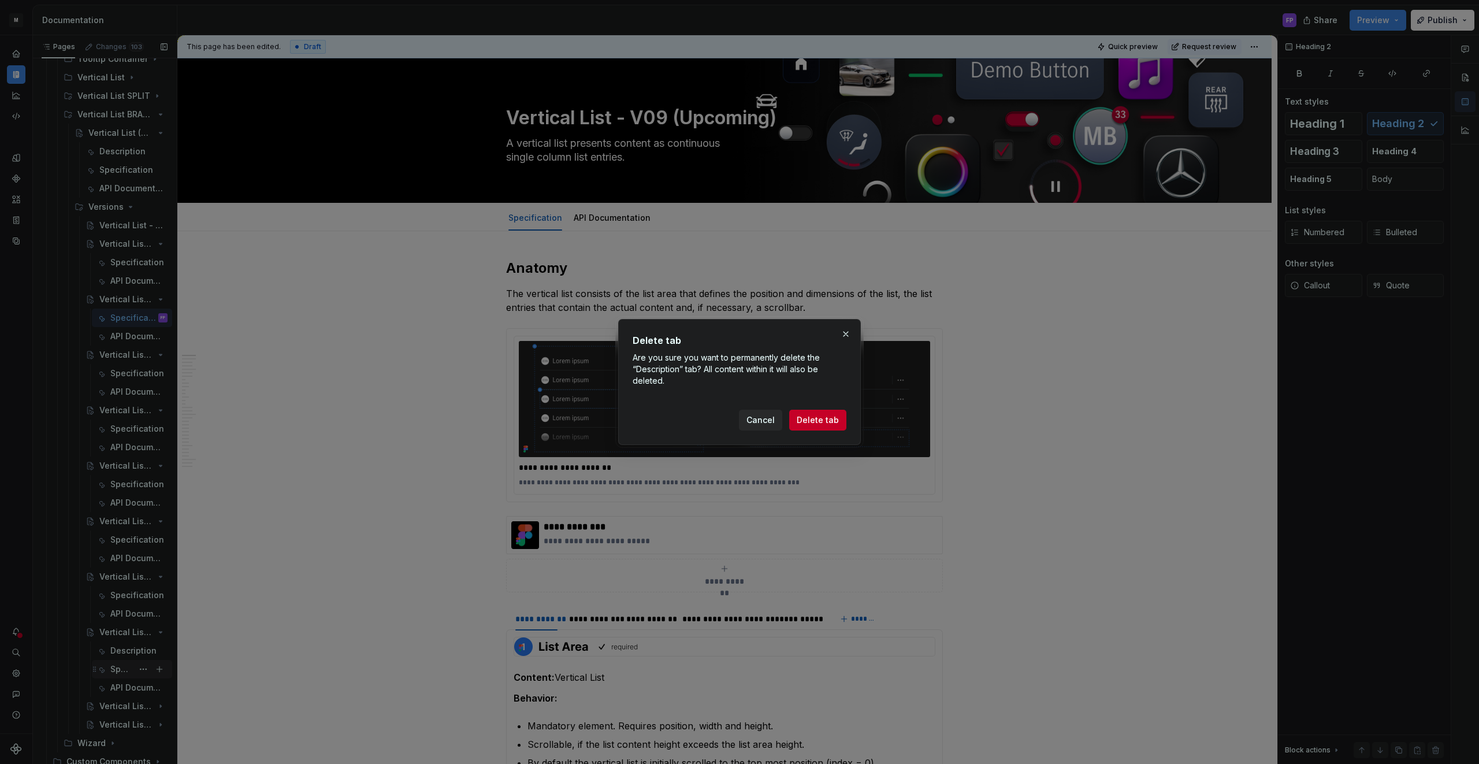
drag, startPoint x: 800, startPoint y: 418, endPoint x: 128, endPoint y: 657, distance: 712.8
click at [800, 418] on span "Delete tab" at bounding box center [817, 420] width 42 height 12
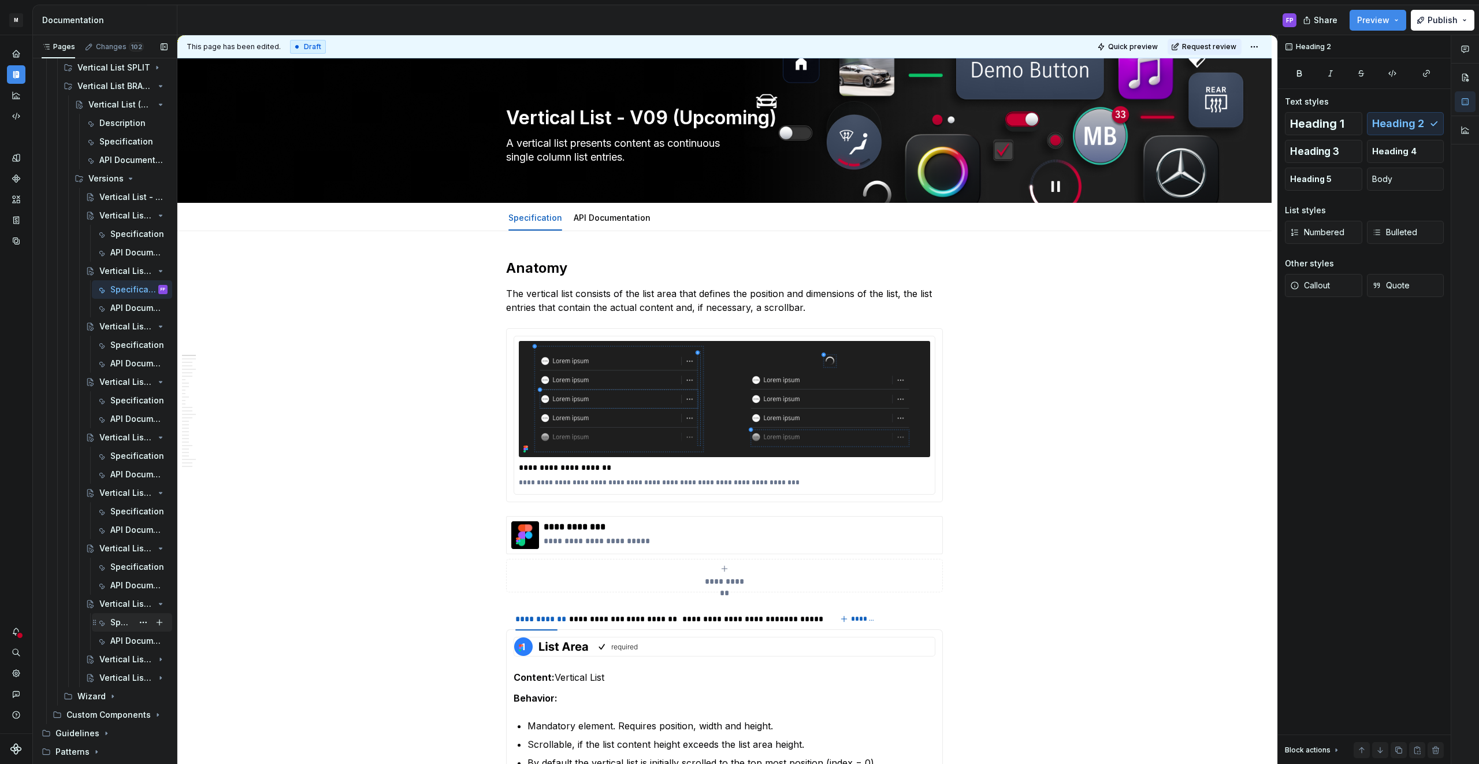
scroll to position [1813, 0]
click at [129, 643] on icon "Page tree" at bounding box center [128, 645] width 9 height 9
click at [144, 662] on button "Page tree" at bounding box center [143, 664] width 16 height 16
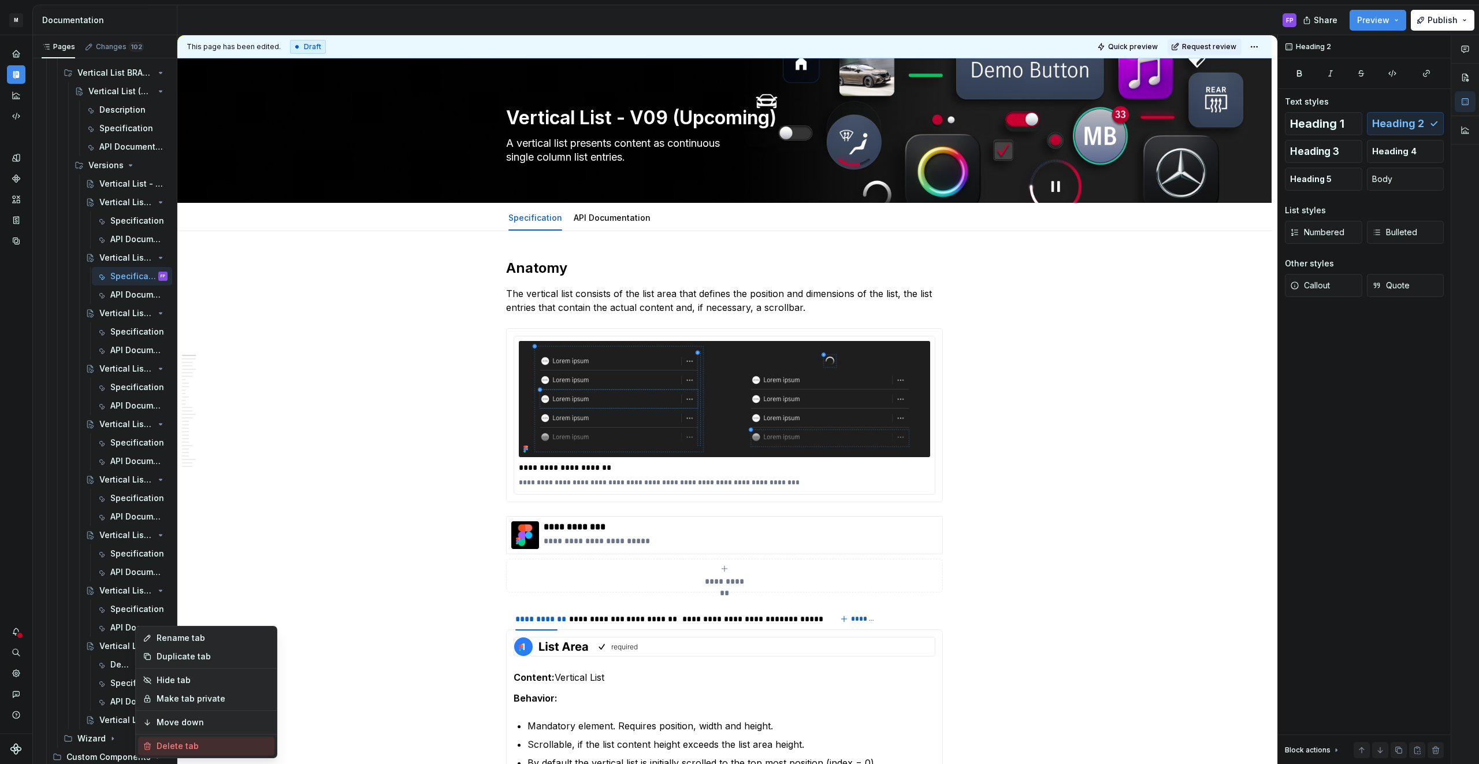
click at [183, 743] on div "Delete tab" at bounding box center [213, 746] width 113 height 12
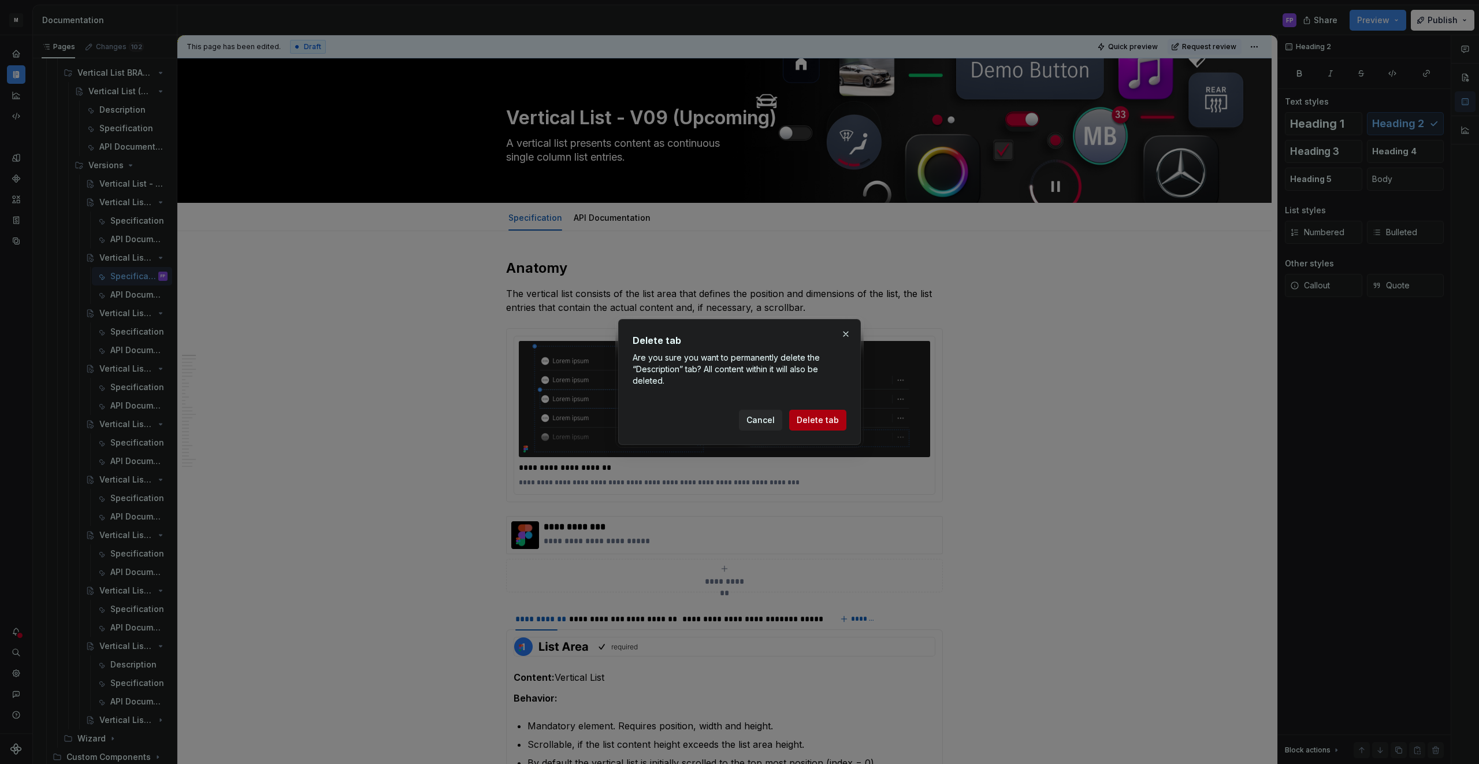
click at [814, 416] on span "Delete tab" at bounding box center [817, 420] width 42 height 12
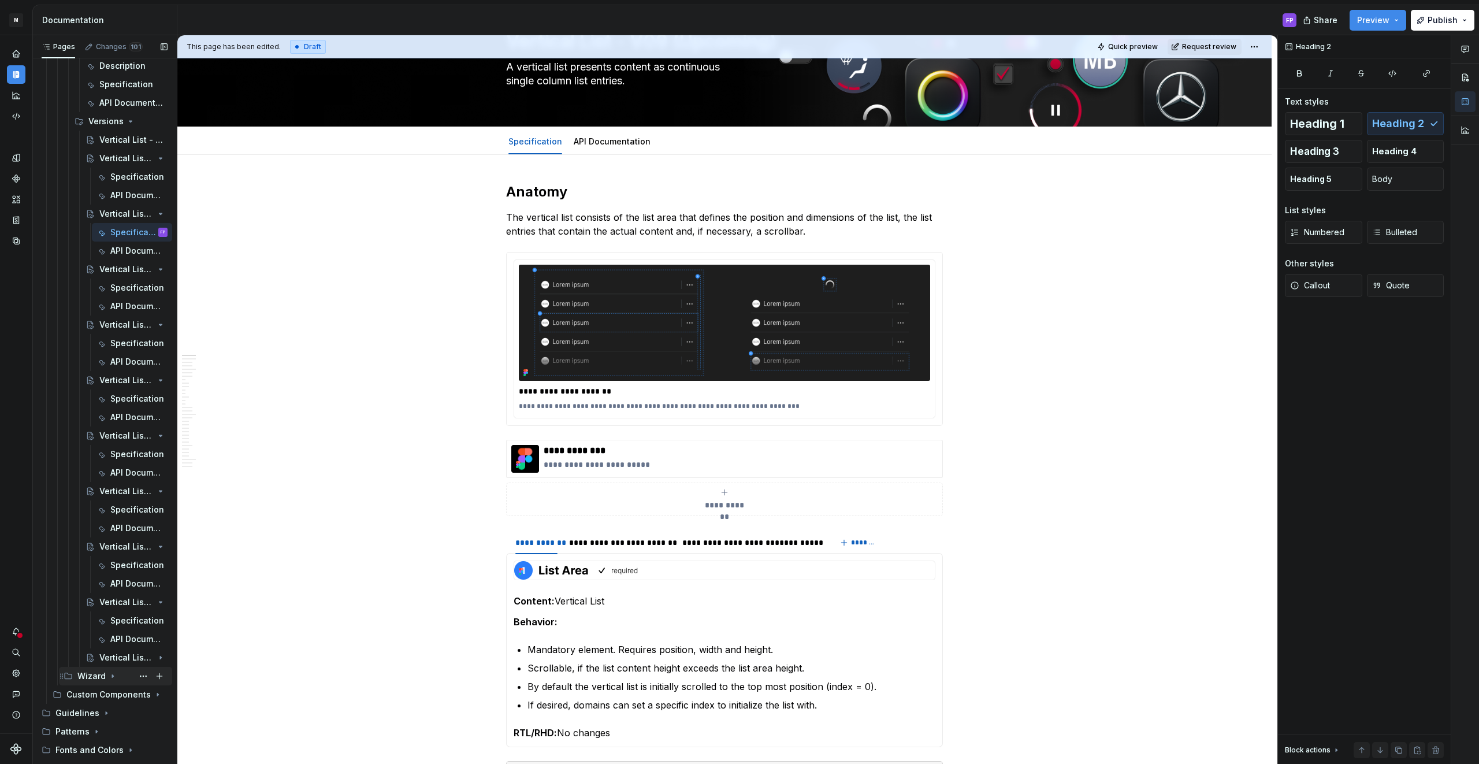
scroll to position [1860, 0]
click at [126, 649] on icon "Page tree" at bounding box center [128, 653] width 9 height 9
click at [141, 670] on button "Page tree" at bounding box center [143, 672] width 16 height 16
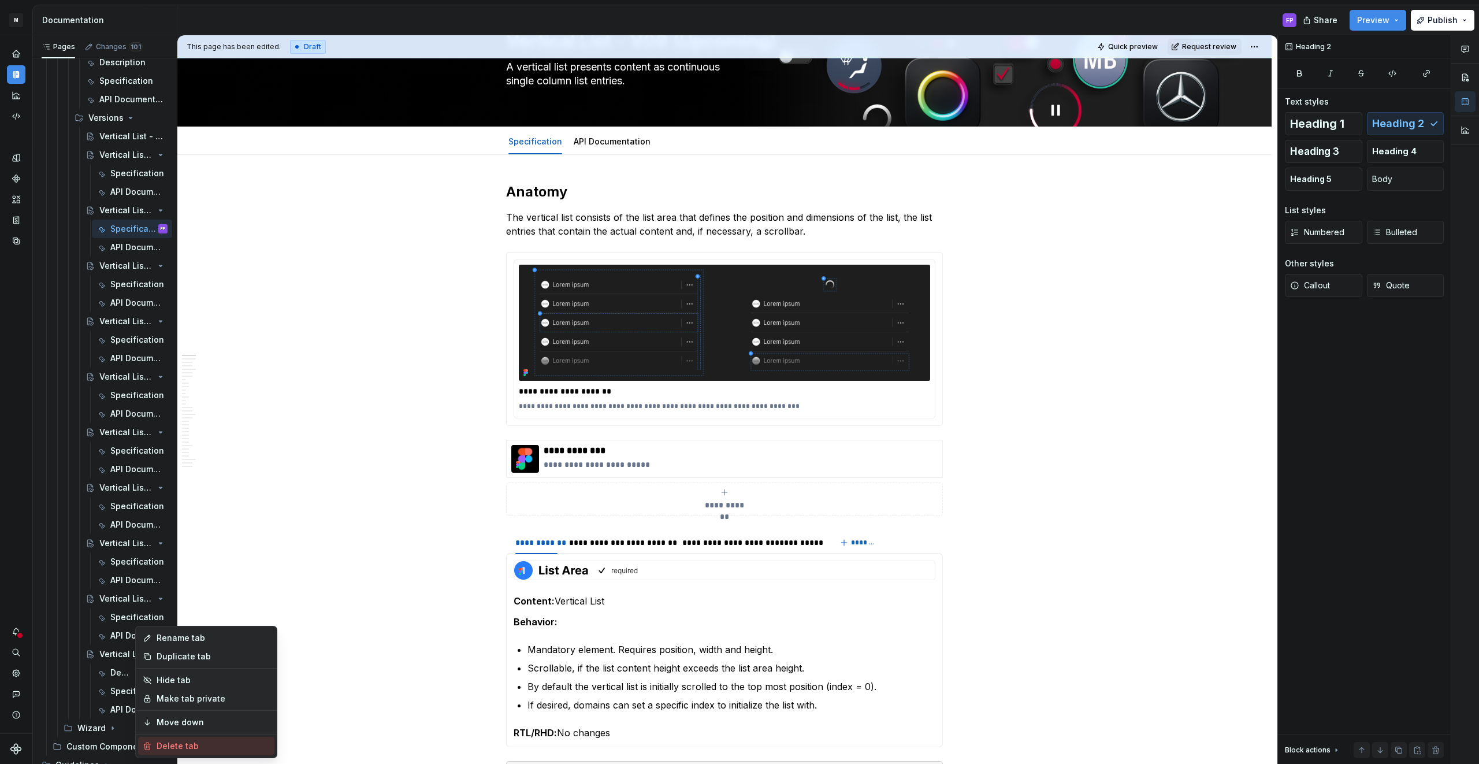
click at [168, 743] on div "Delete tab" at bounding box center [213, 746] width 113 height 12
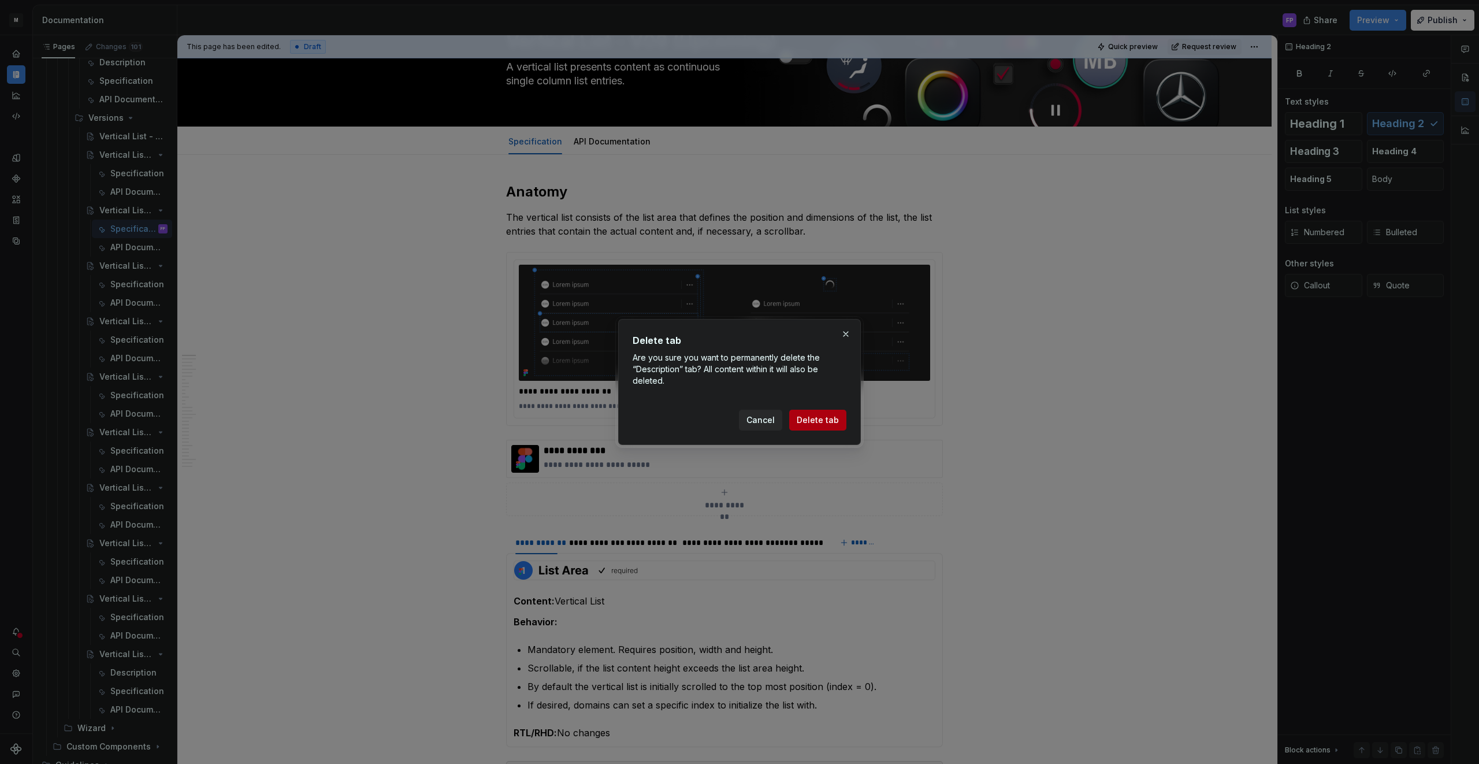
click at [812, 419] on span "Delete tab" at bounding box center [817, 420] width 42 height 12
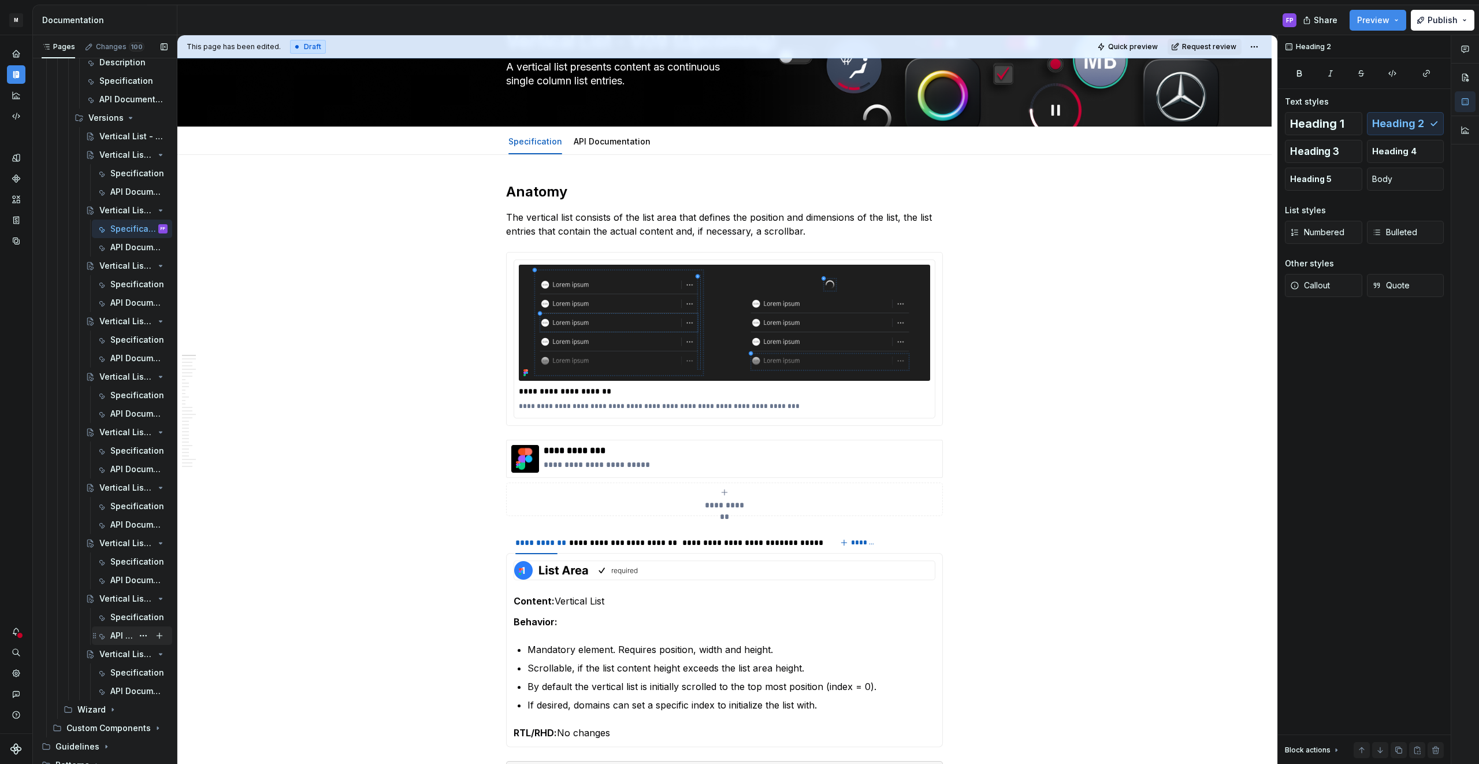
click at [156, 654] on icon "Page tree" at bounding box center [160, 653] width 9 height 9
click at [125, 594] on icon "Page tree" at bounding box center [128, 598] width 9 height 9
click at [133, 542] on div "Vertical List - V03 (Upcoming)" at bounding box center [133, 543] width 68 height 16
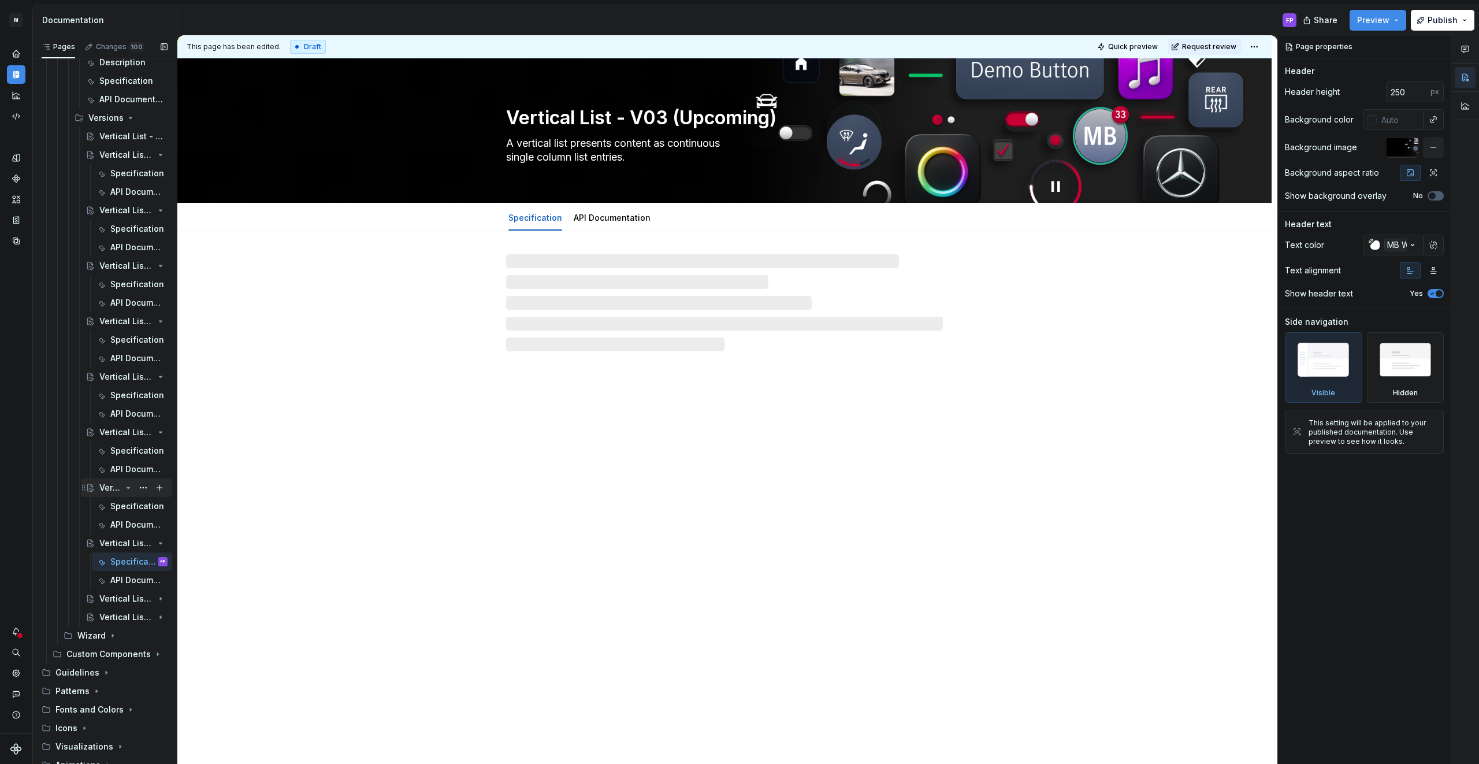
click at [128, 483] on icon "Page tree" at bounding box center [128, 487] width 9 height 9
click at [129, 504] on icon "Page tree" at bounding box center [128, 505] width 9 height 9
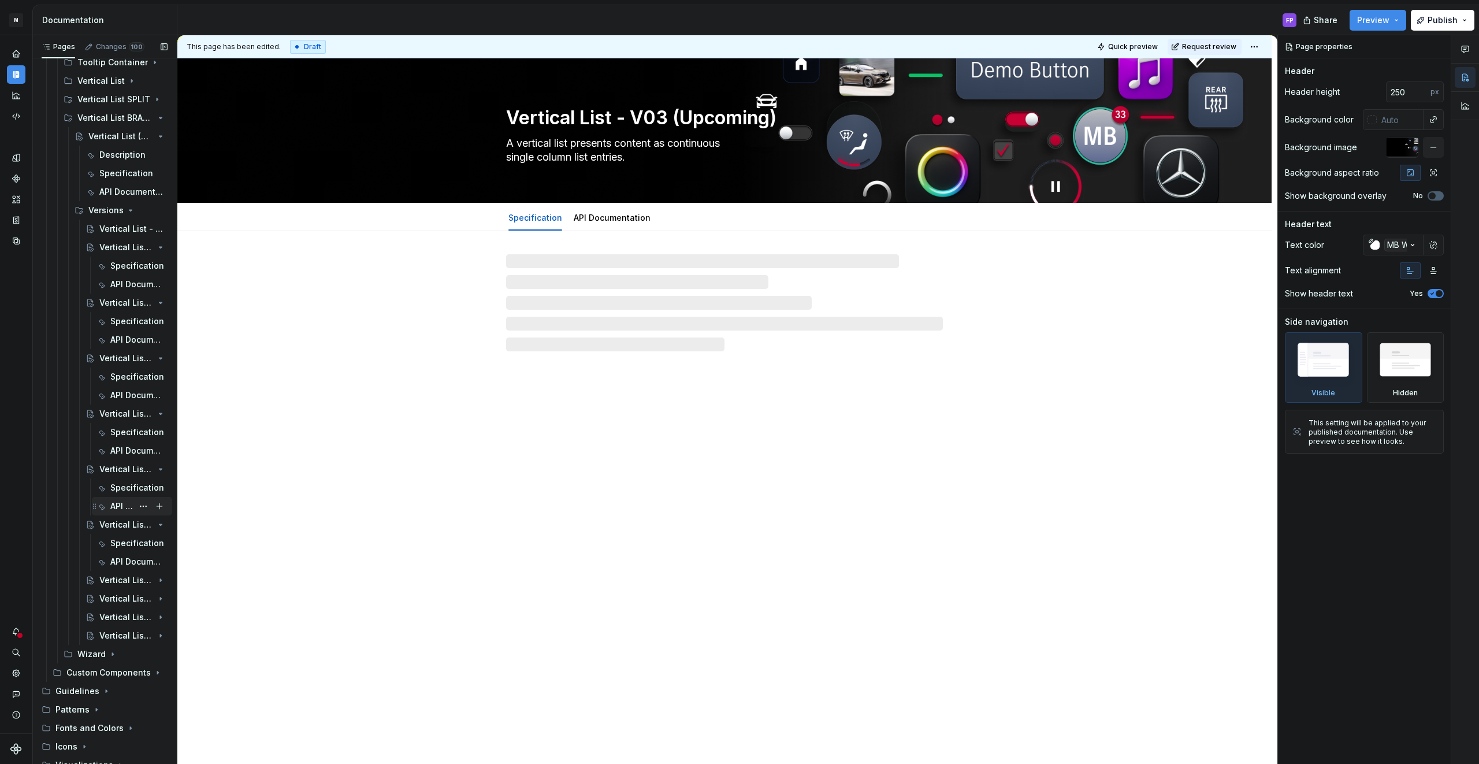
click at [156, 522] on icon "Page tree" at bounding box center [160, 524] width 9 height 9
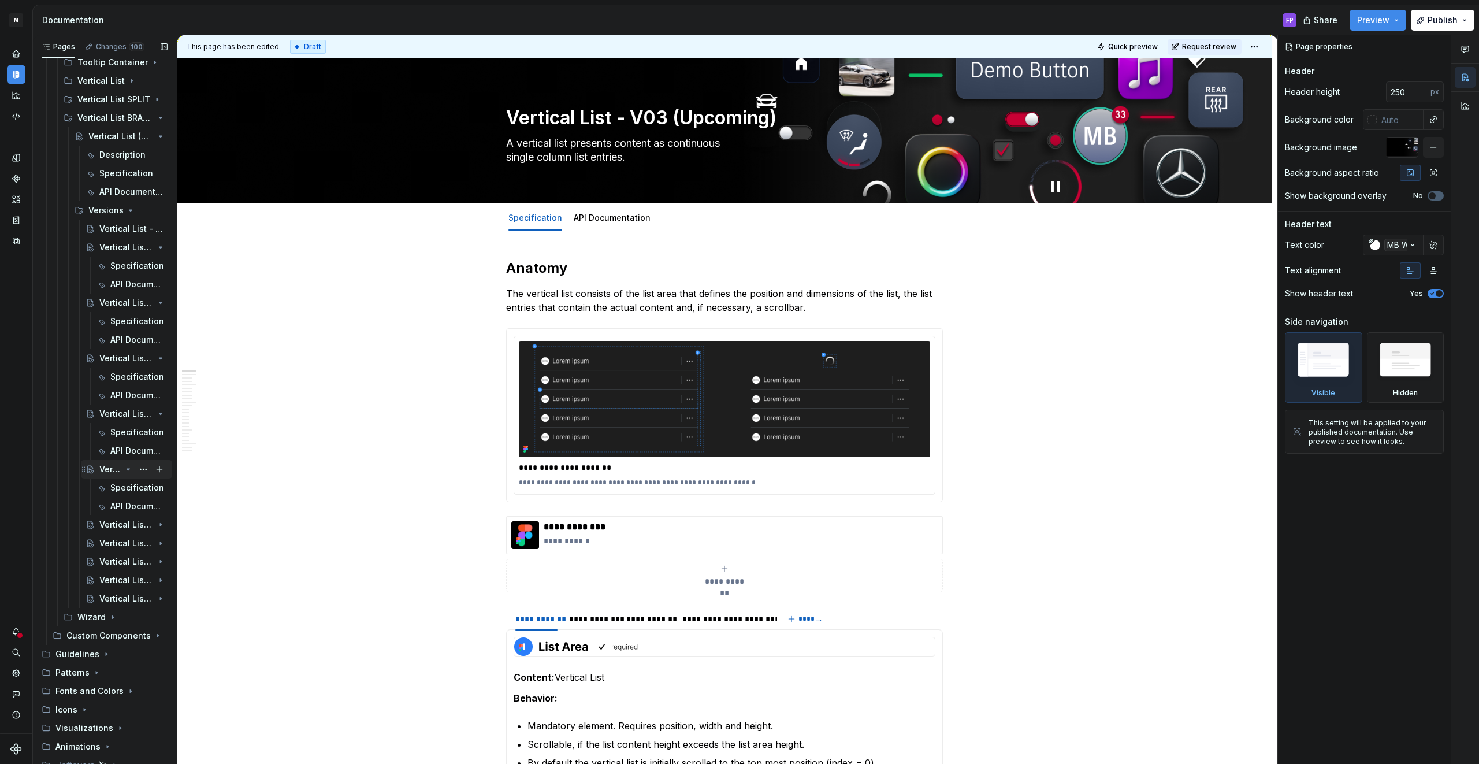
click at [124, 465] on icon "Page tree" at bounding box center [128, 468] width 9 height 9
click at [130, 412] on icon "Page tree" at bounding box center [128, 413] width 9 height 9
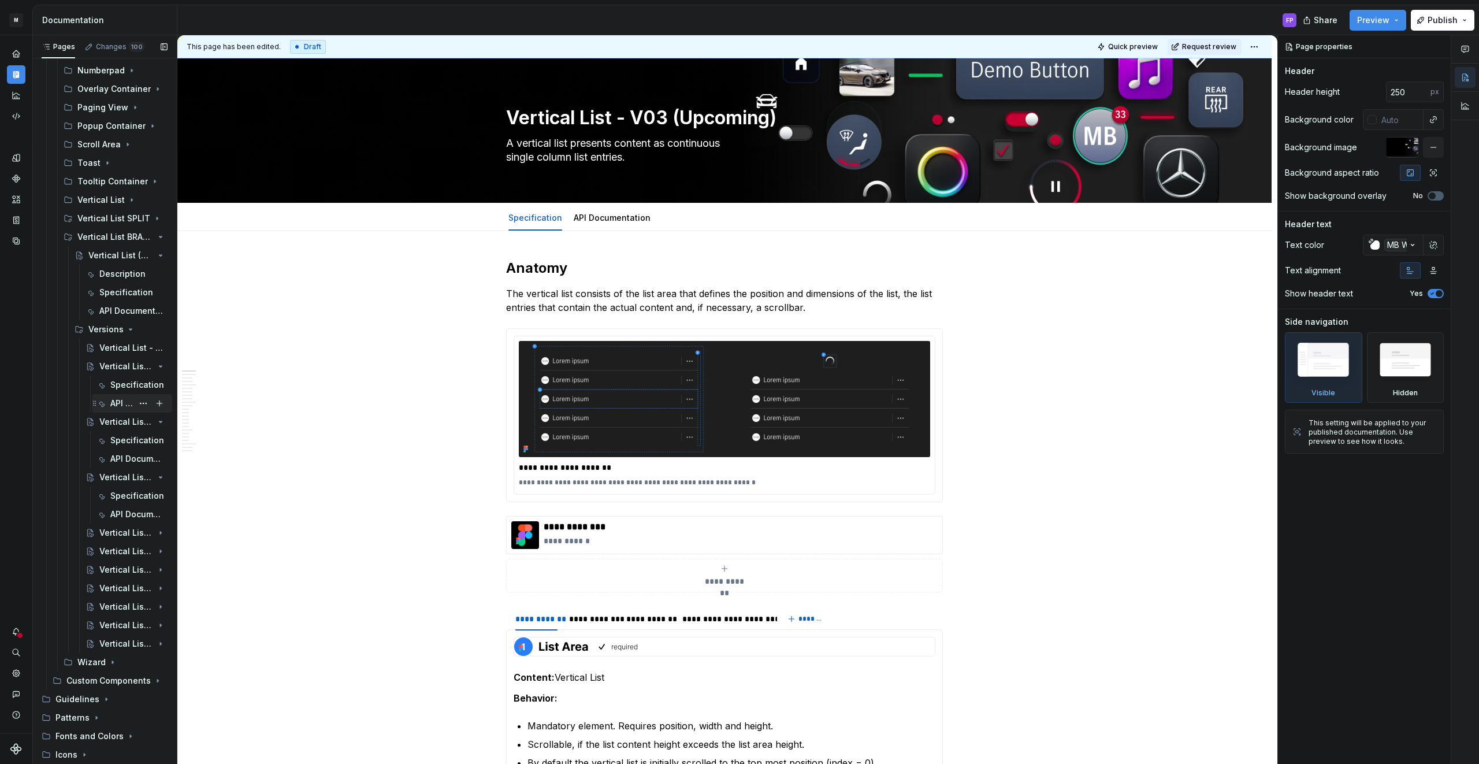
scroll to position [1647, 0]
click at [133, 343] on div "Vertical List - Versions" at bounding box center [133, 349] width 68 height 16
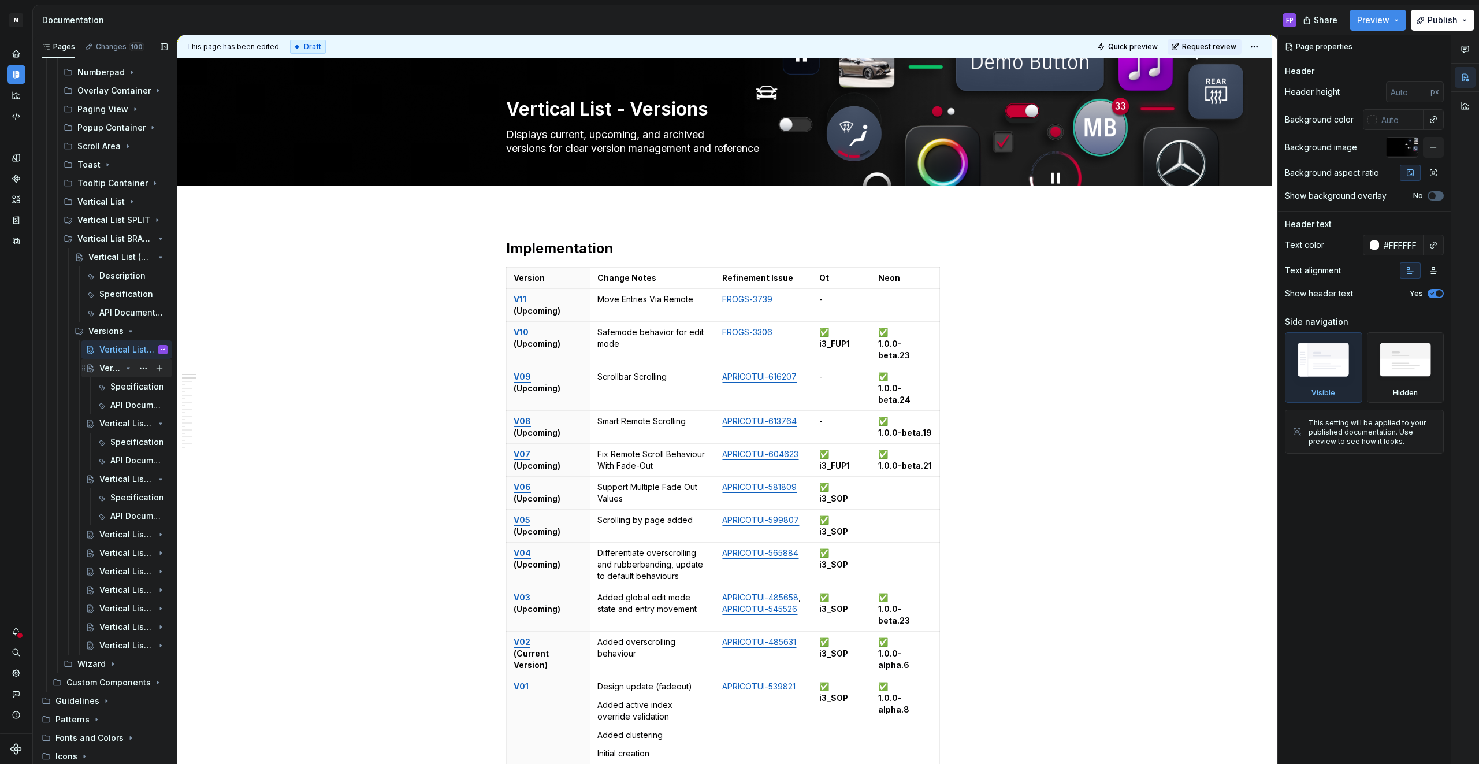
click at [126, 367] on icon "Page tree" at bounding box center [128, 367] width 9 height 9
click at [127, 386] on icon "Page tree" at bounding box center [128, 386] width 3 height 1
click at [129, 404] on icon "Page tree" at bounding box center [128, 404] width 3 height 1
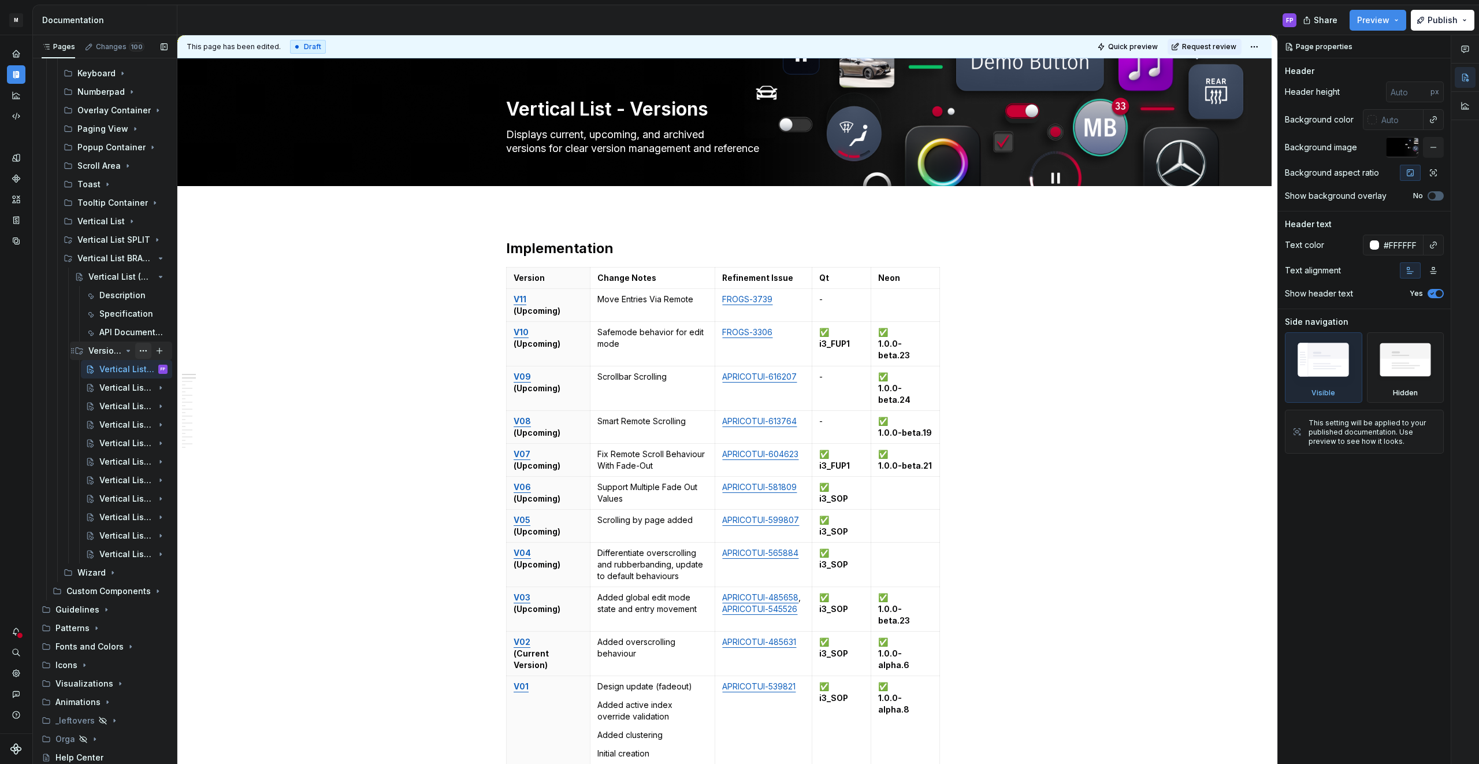
click at [139, 350] on button "Page tree" at bounding box center [143, 351] width 16 height 16
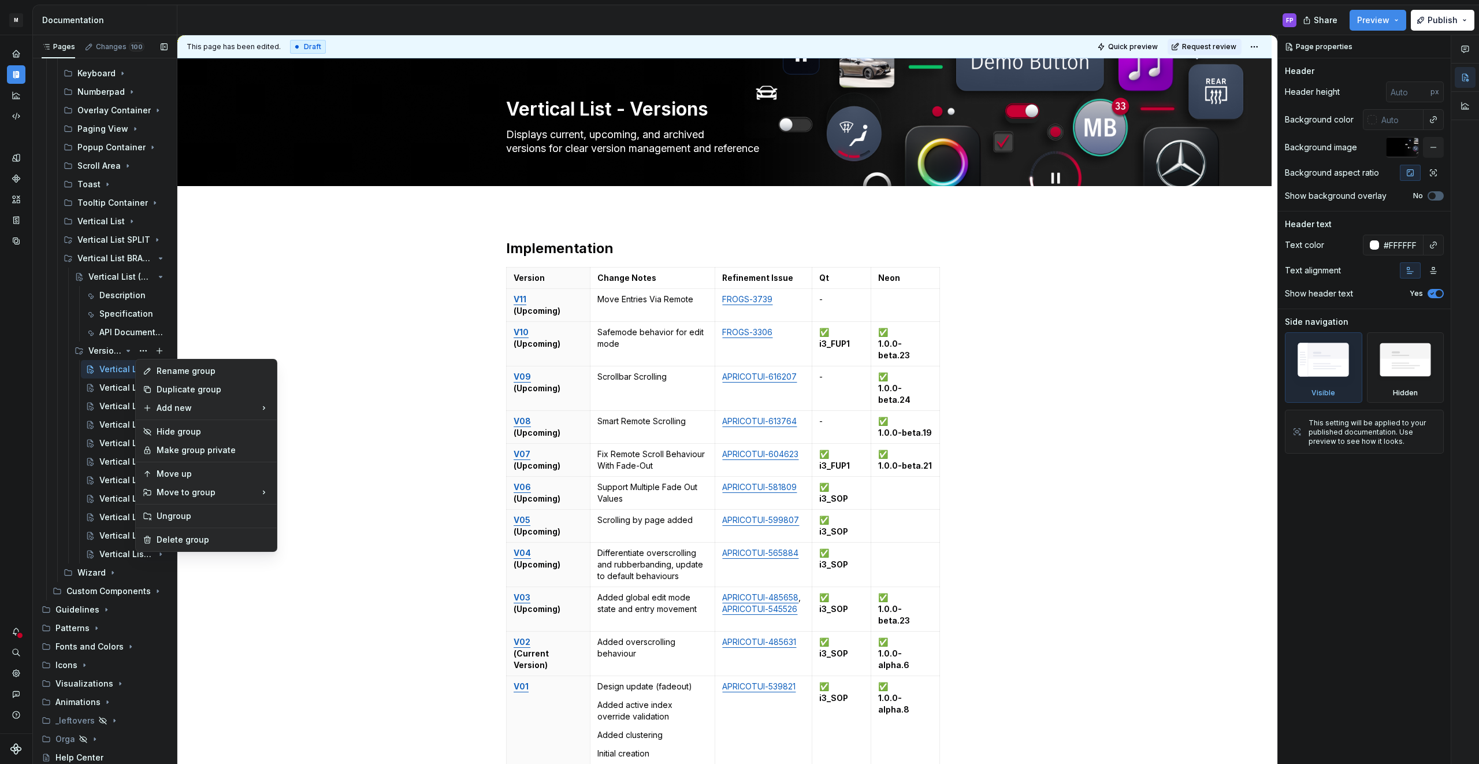
type textarea "*"
click at [173, 372] on div "Rename group" at bounding box center [213, 371] width 113 height 12
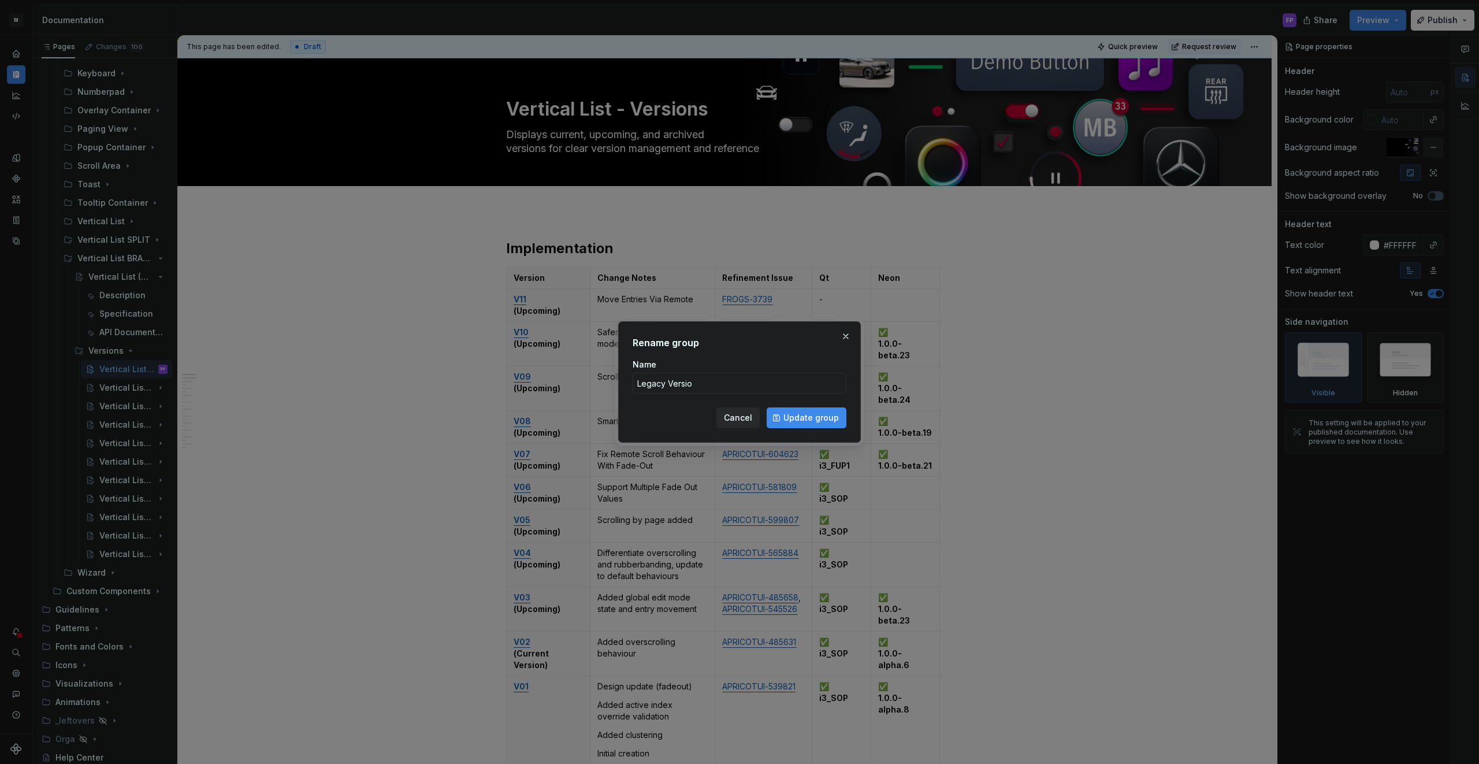
type input "Legacy Version"
type textarea "*"
type input "Legacy Versions"
click button "Update group" at bounding box center [806, 417] width 80 height 21
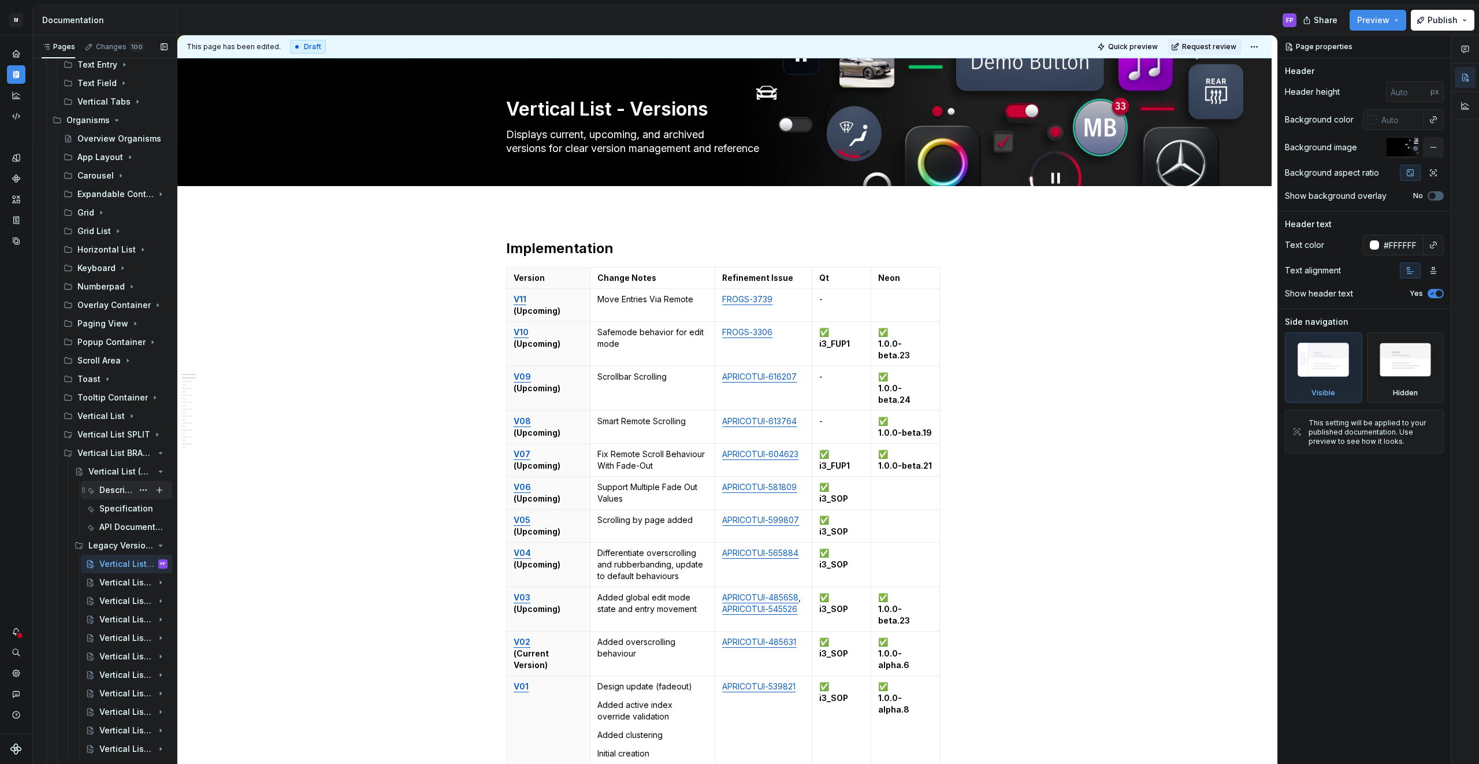
scroll to position [1431, 0]
click at [142, 453] on button "Page tree" at bounding box center [143, 454] width 16 height 16
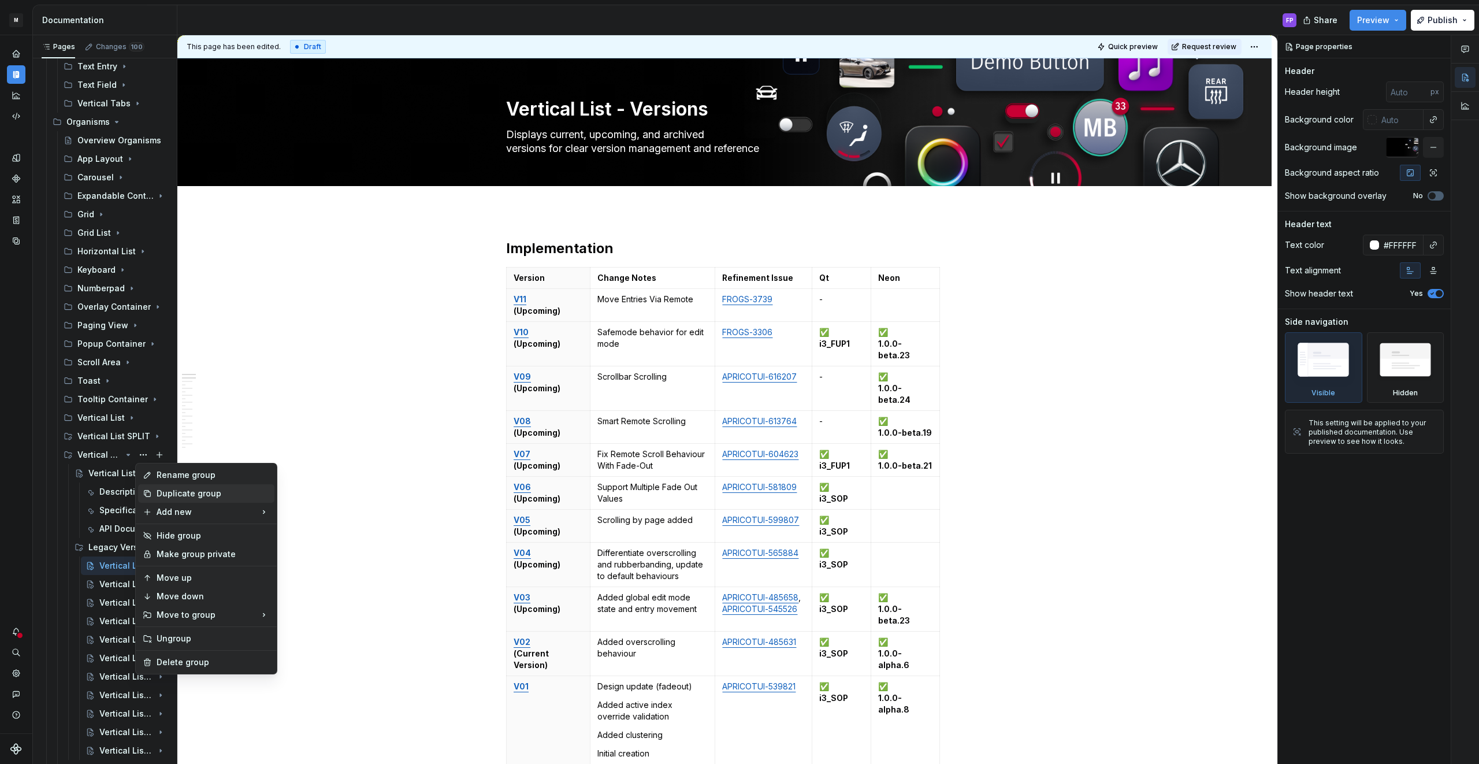
type textarea "*"
click at [313, 530] on div "New group" at bounding box center [333, 534] width 75 height 12
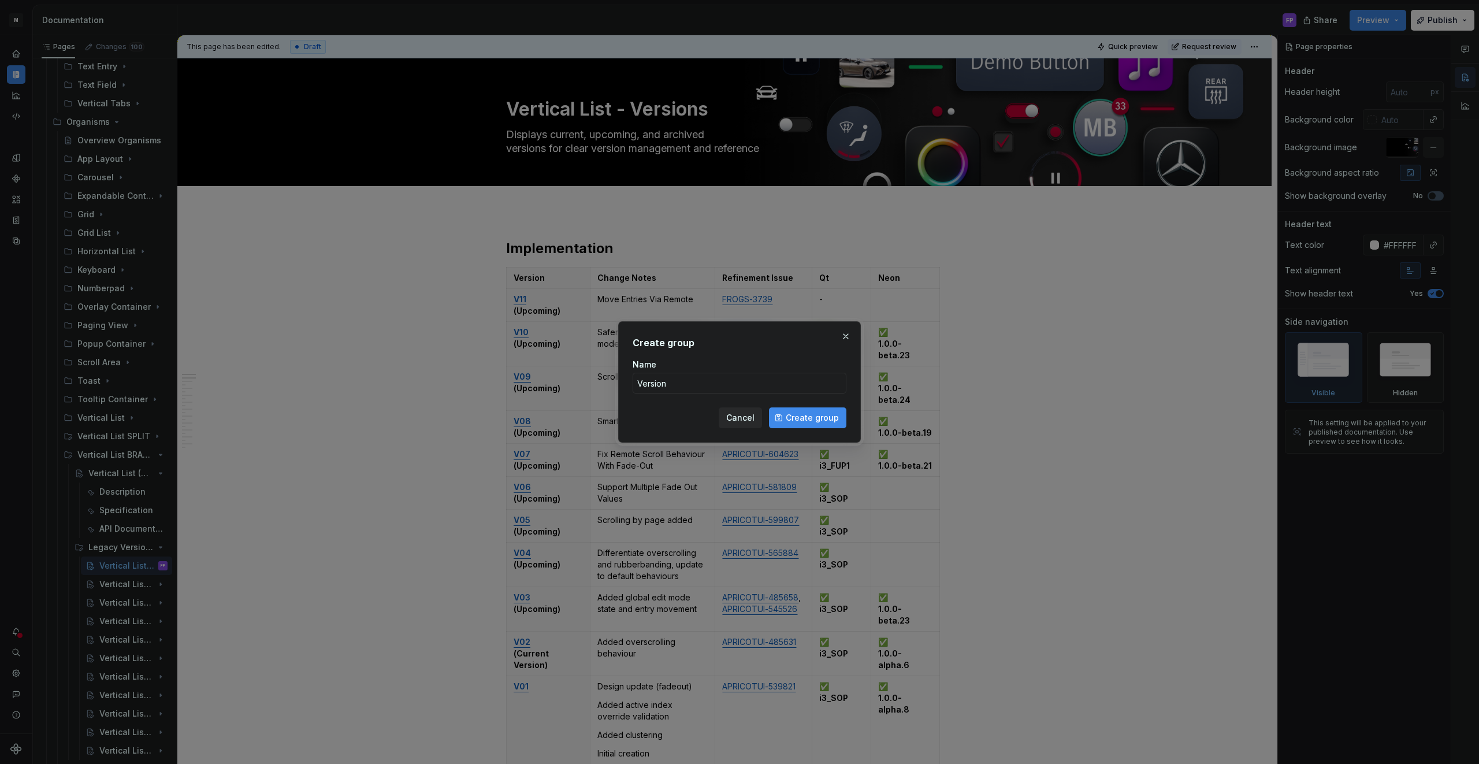
type input "Versions"
click button "Create group" at bounding box center [807, 417] width 77 height 21
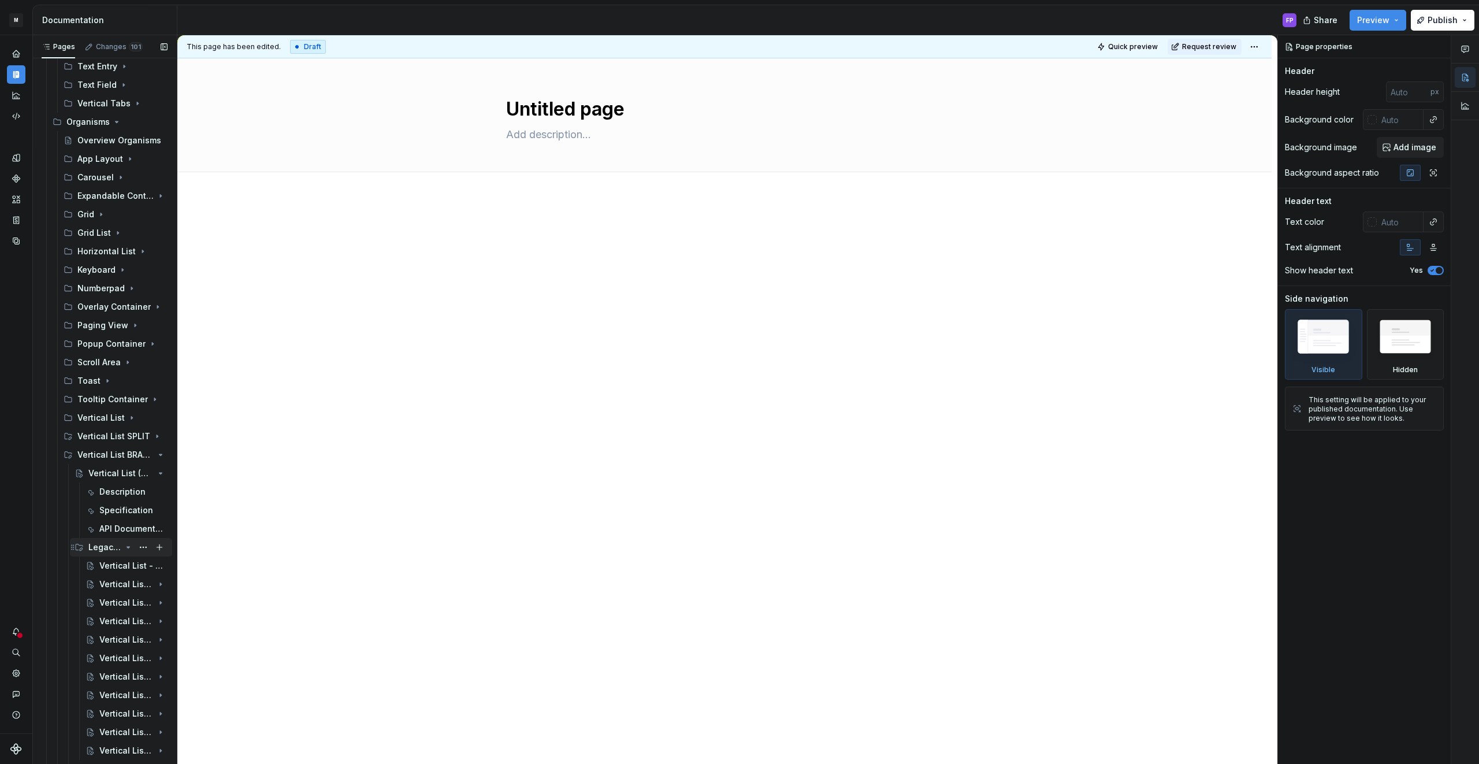
click at [128, 545] on icon "Page tree" at bounding box center [128, 546] width 9 height 9
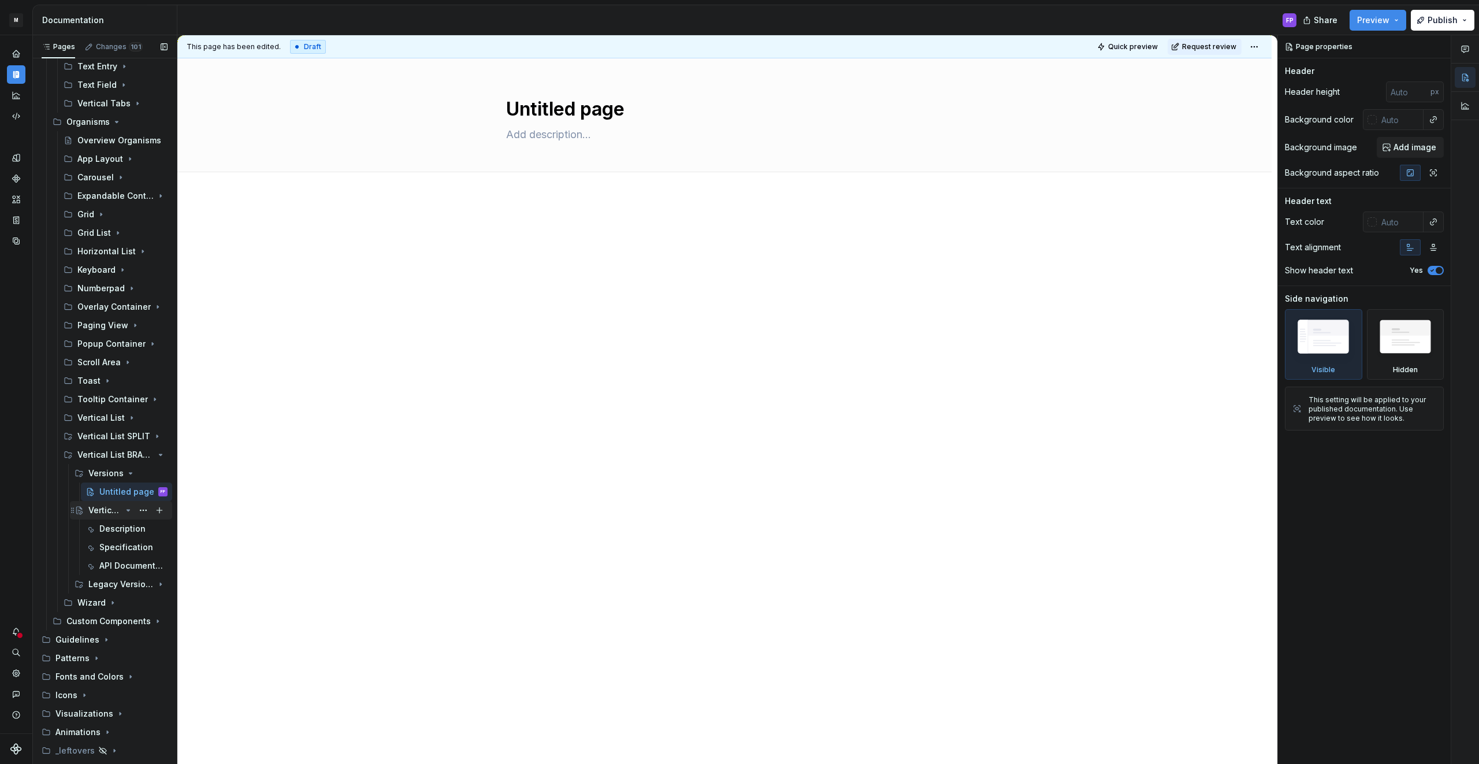
click at [128, 510] on icon "Page tree" at bounding box center [128, 509] width 3 height 1
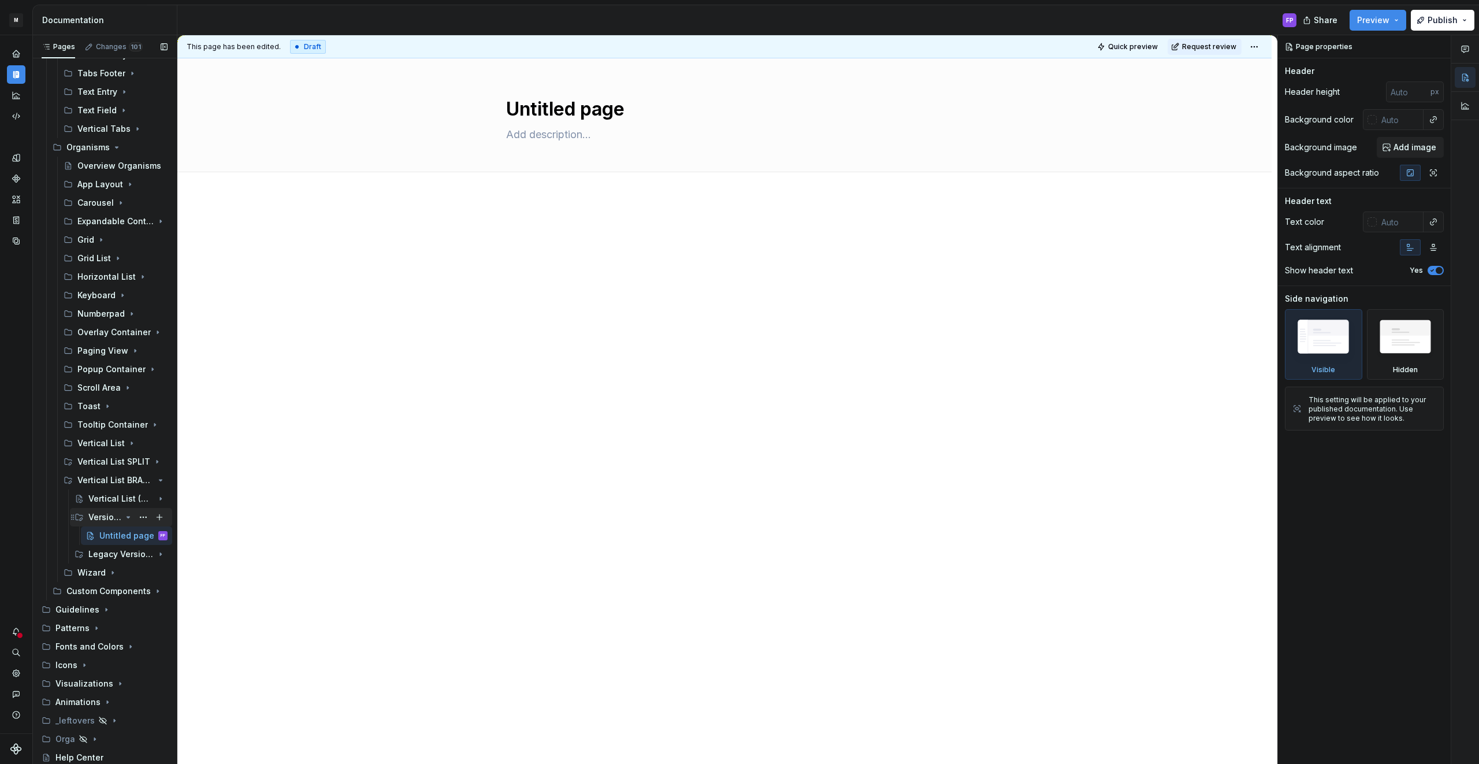
click at [114, 516] on div "Versions" at bounding box center [104, 517] width 33 height 12
click at [125, 537] on icon "Page tree" at bounding box center [128, 535] width 9 height 9
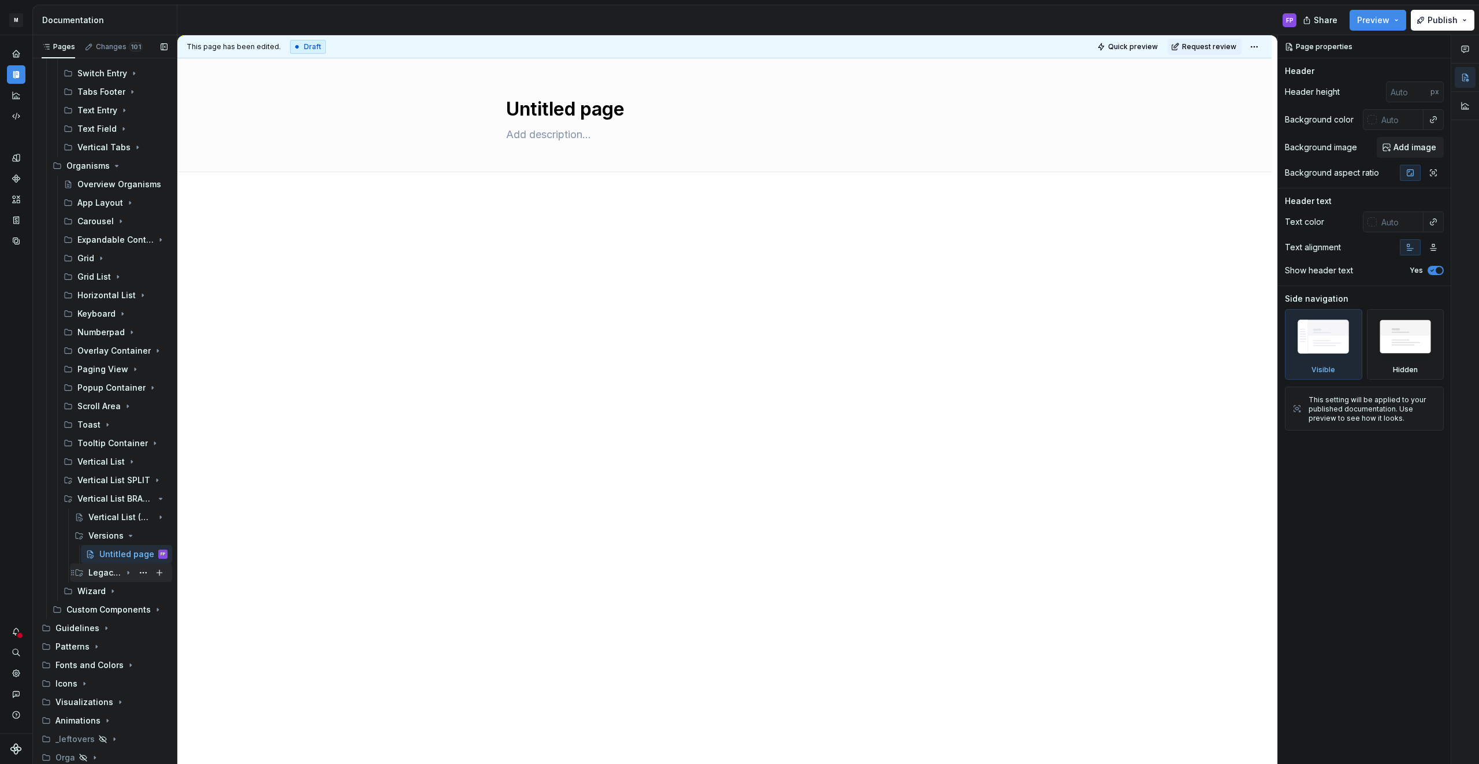
click at [126, 574] on icon "Page tree" at bounding box center [128, 572] width 9 height 9
click at [105, 590] on div "Vertical List - Versions" at bounding box center [115, 591] width 33 height 12
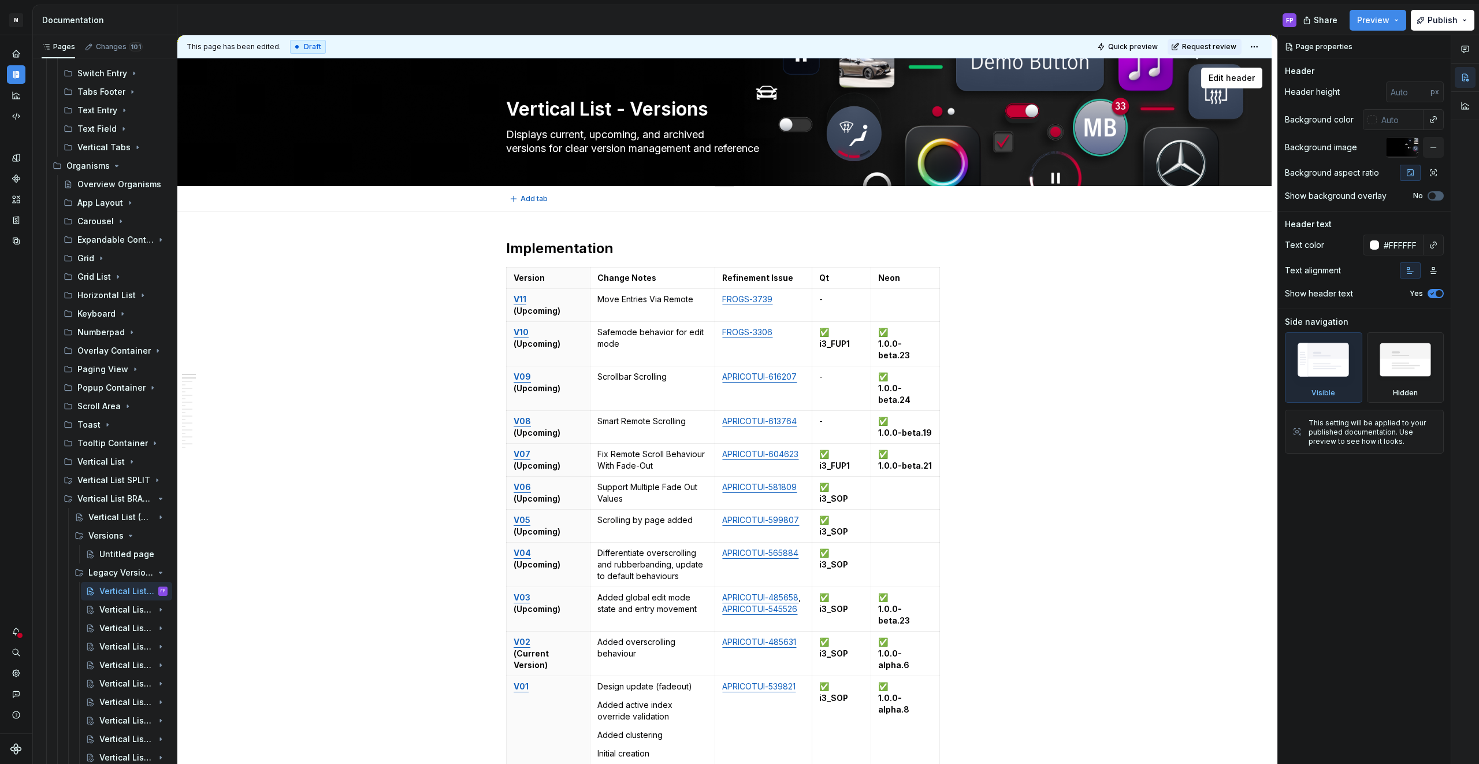
click at [642, 107] on textarea "Vertical List - Versions" at bounding box center [722, 109] width 437 height 28
click at [635, 109] on textarea "Vertical List - Versions" at bounding box center [722, 109] width 437 height 28
type textarea "*"
type textarea "Vertical List - LeVersions"
type textarea "*"
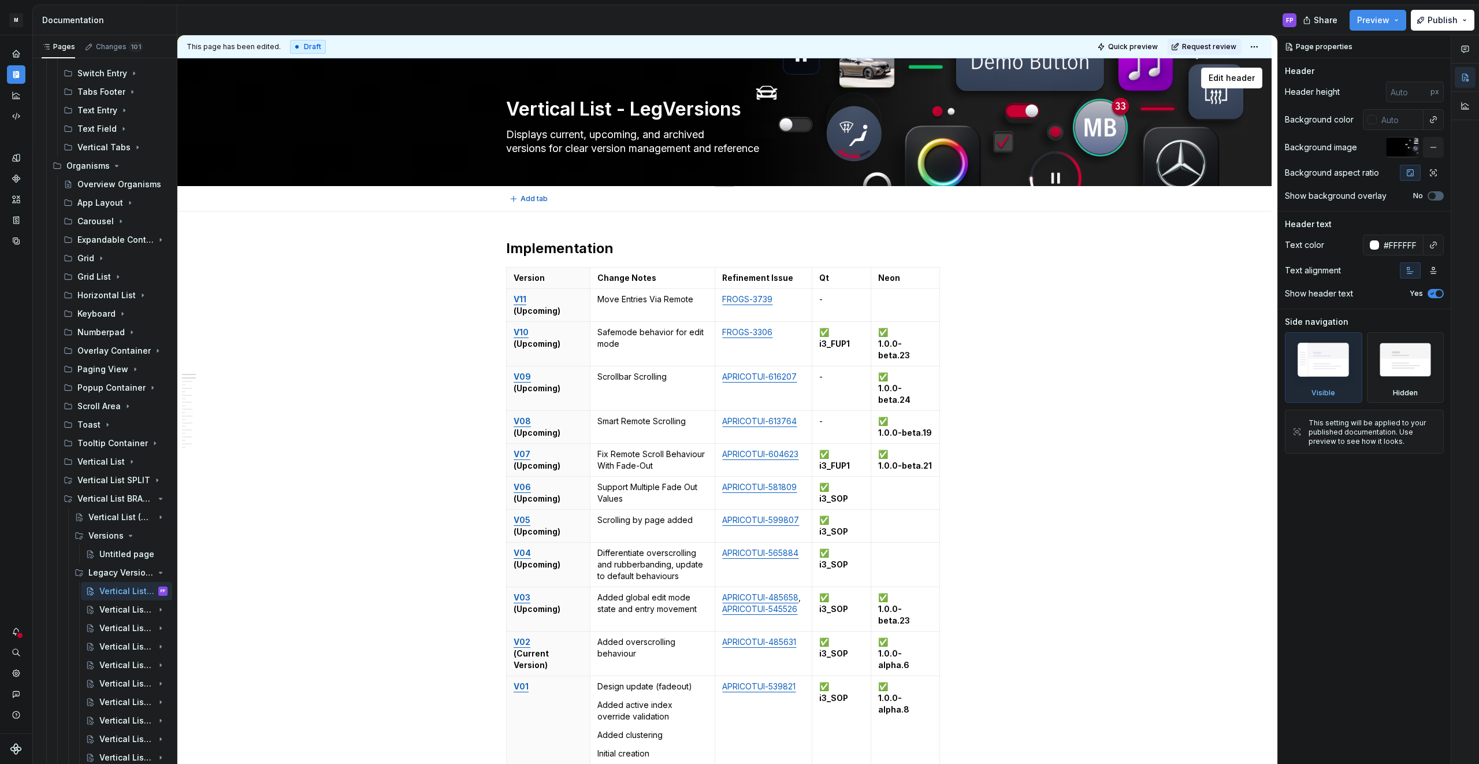
type textarea "Vertical List - LegaVersions"
type textarea "*"
type textarea "Vertical List - LegacVersions"
type textarea "*"
type textarea "Vertical List - LegacyVersions"
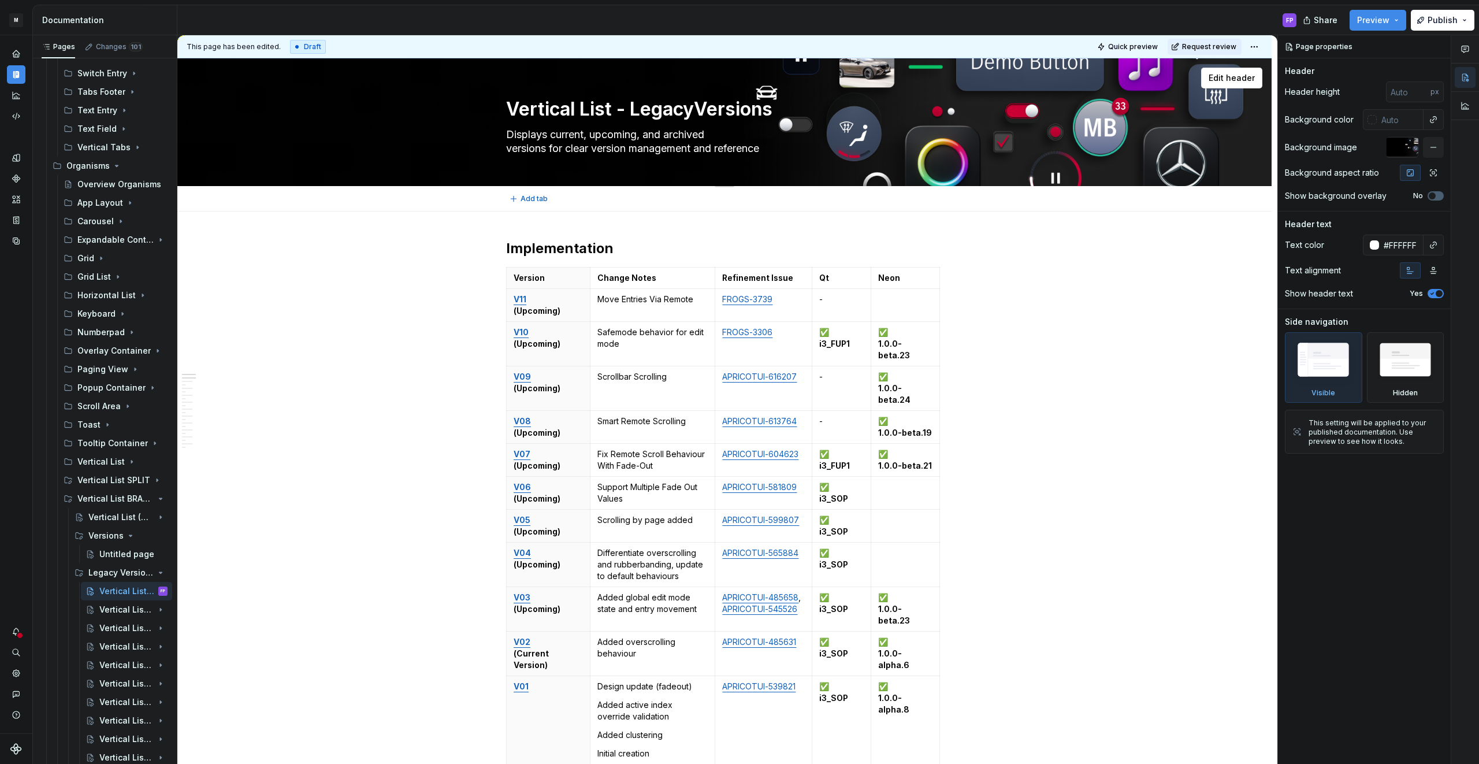
type textarea "*"
type textarea "Vertical List - Legacy Versions"
type textarea "*"
type textarea "Vertical List - Legacy Versions"
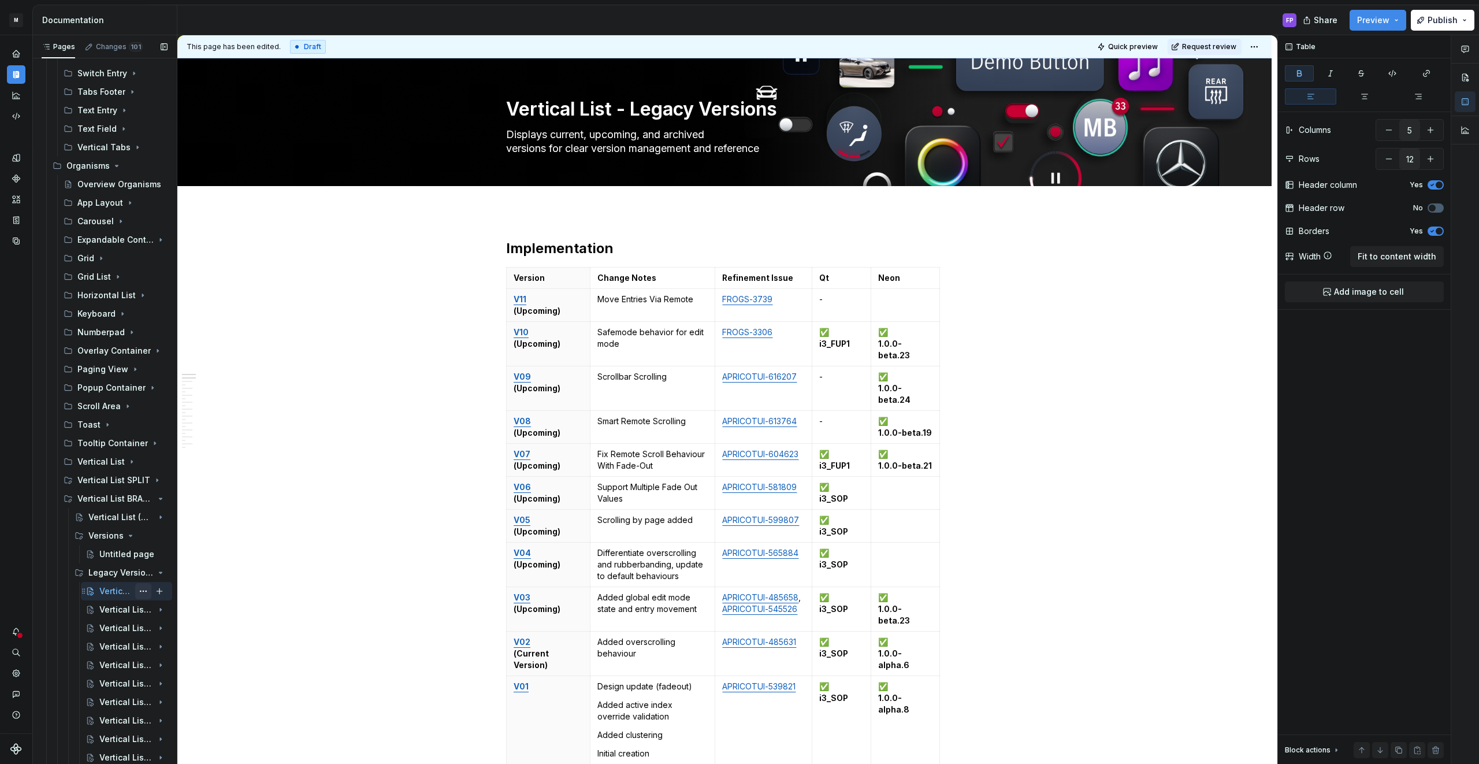
click at [140, 590] on button "Page tree" at bounding box center [143, 591] width 16 height 16
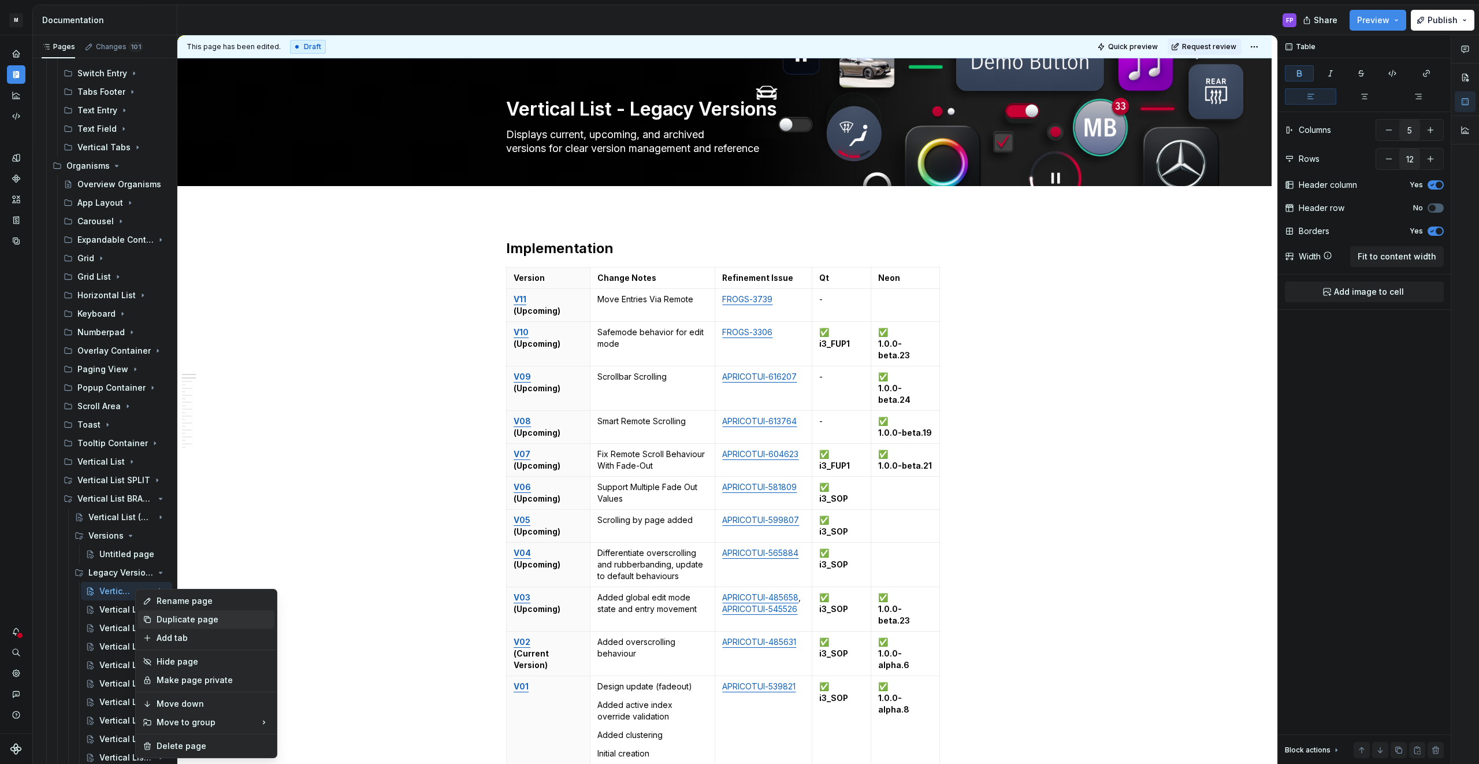
click at [173, 618] on div "Duplicate page" at bounding box center [213, 619] width 113 height 12
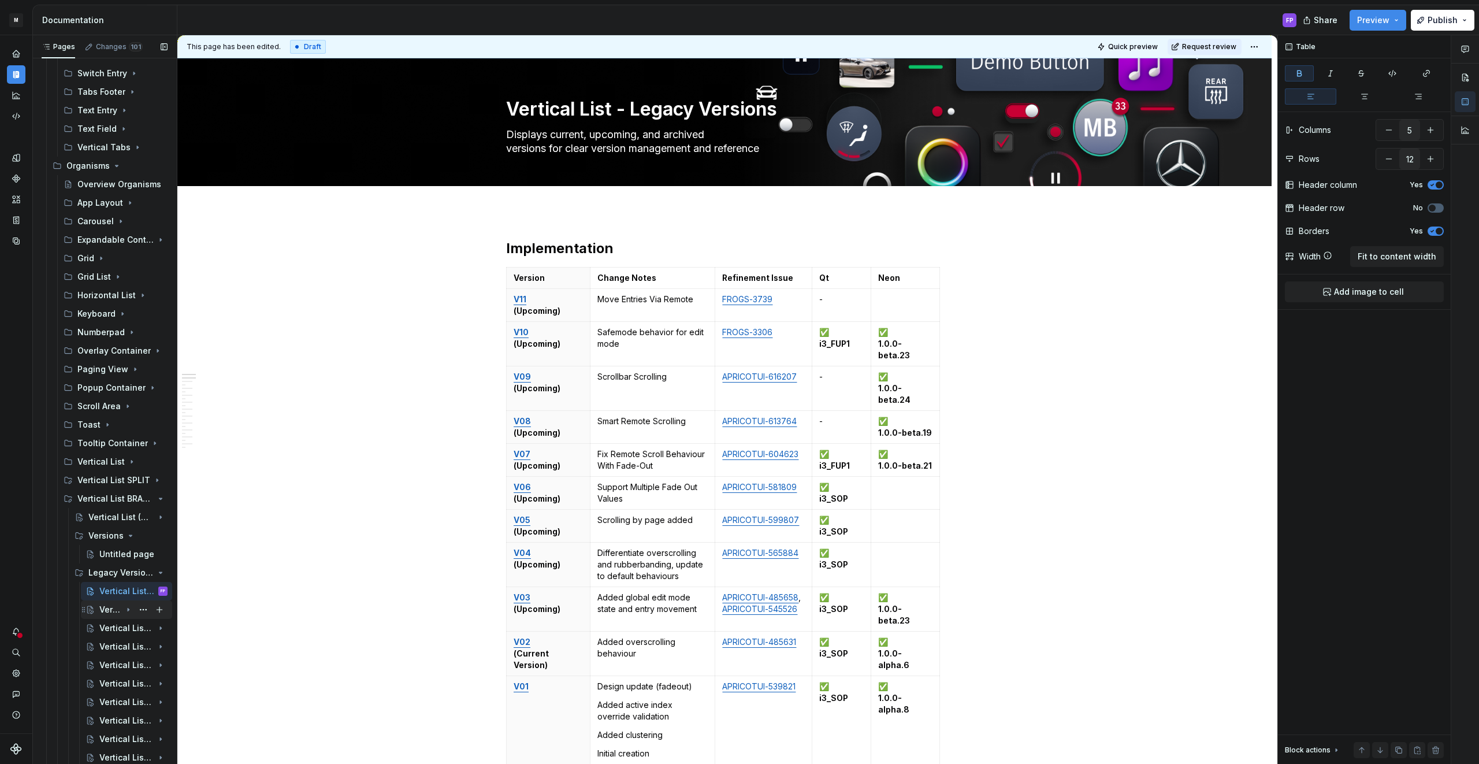
click at [103, 604] on div "Vertical List - V10 (Upcoming)" at bounding box center [110, 610] width 22 height 12
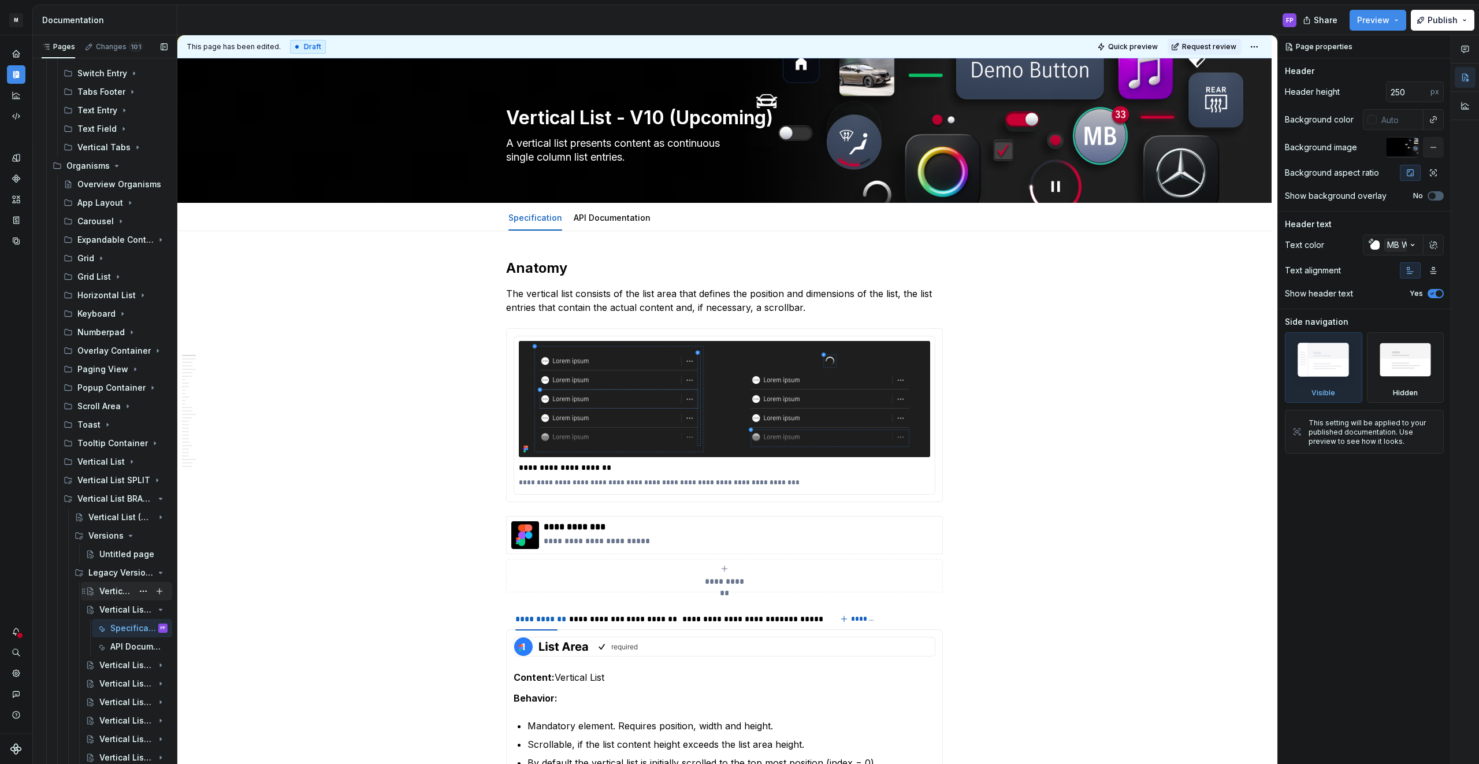
click at [116, 589] on div "Vertical List - Legacy Versions" at bounding box center [115, 591] width 33 height 12
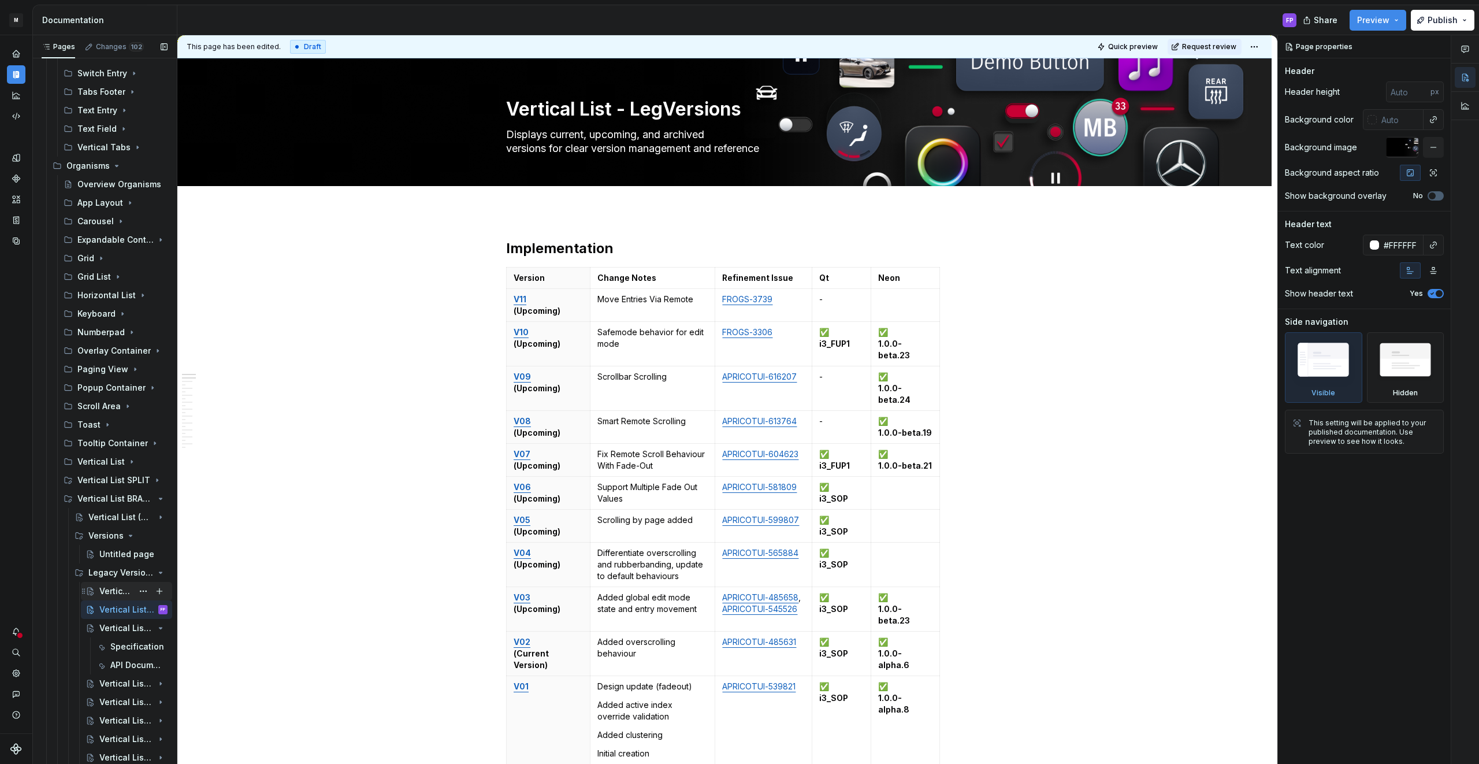
click at [116, 588] on div "Vertical List - Legacy Versions" at bounding box center [115, 591] width 33 height 12
click at [114, 607] on div "Vertical List - LegVersions" at bounding box center [115, 610] width 33 height 12
click at [124, 627] on icon "Page tree" at bounding box center [128, 627] width 9 height 9
click at [143, 574] on button "Page tree" at bounding box center [143, 572] width 16 height 16
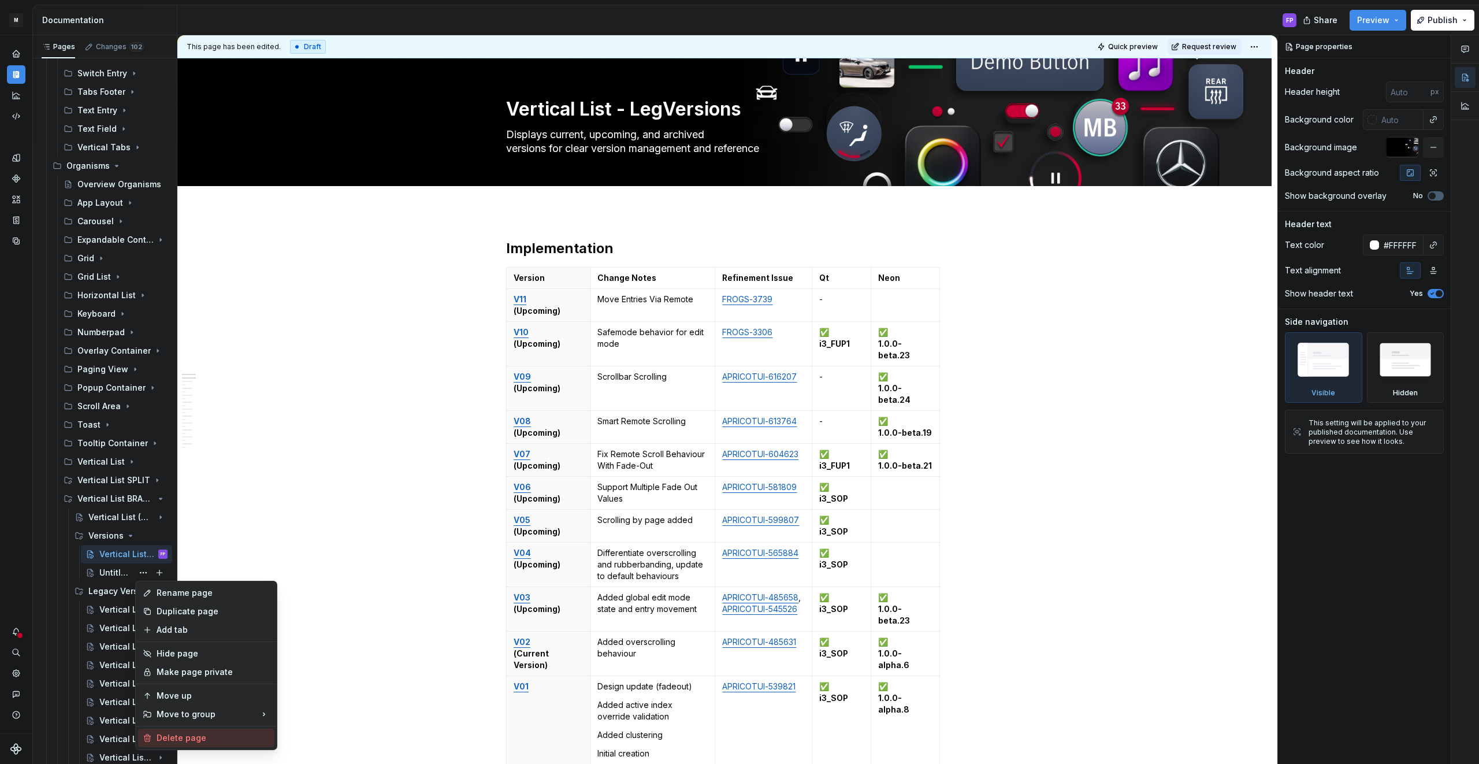
click at [187, 735] on div "Delete page" at bounding box center [213, 738] width 113 height 12
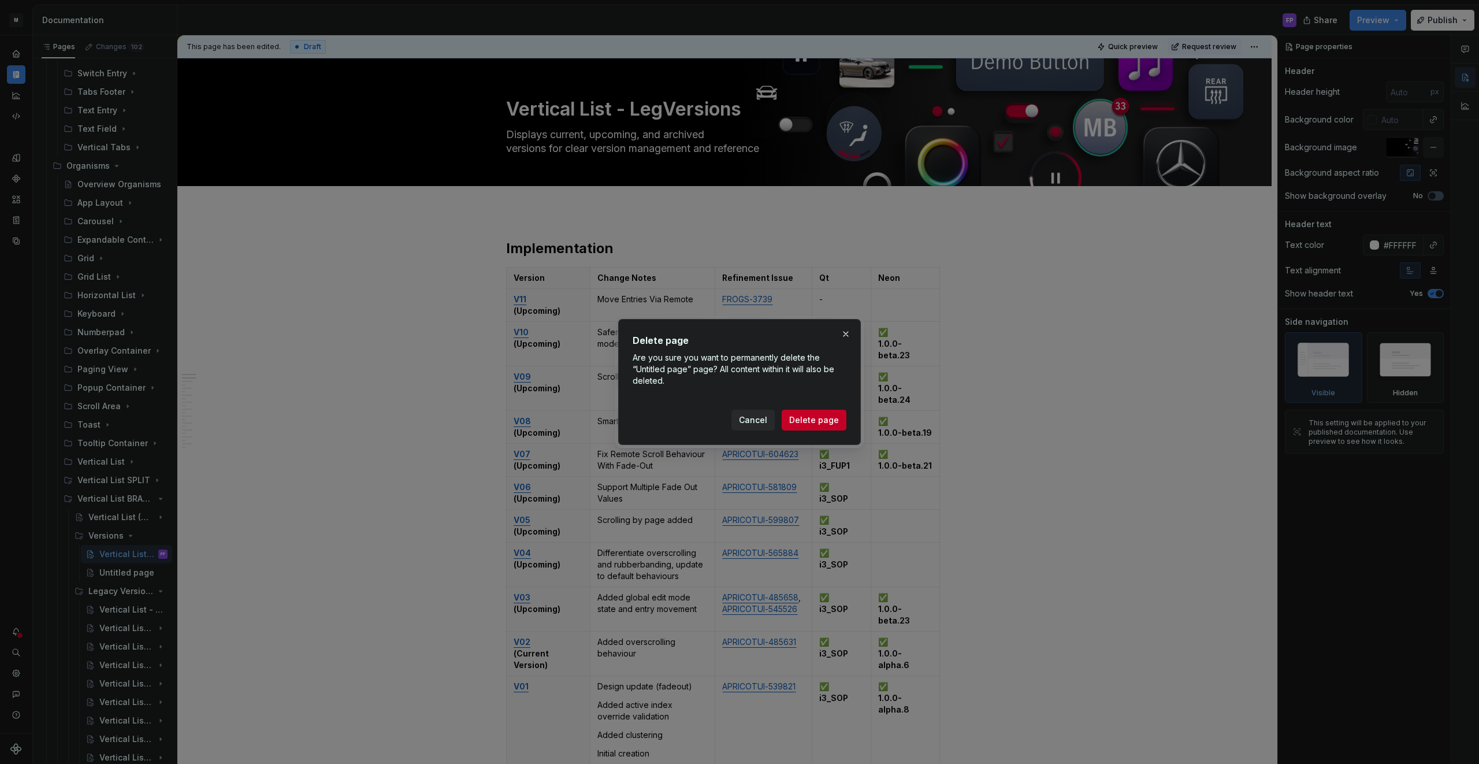
click at [832, 412] on button "Delete page" at bounding box center [813, 420] width 65 height 21
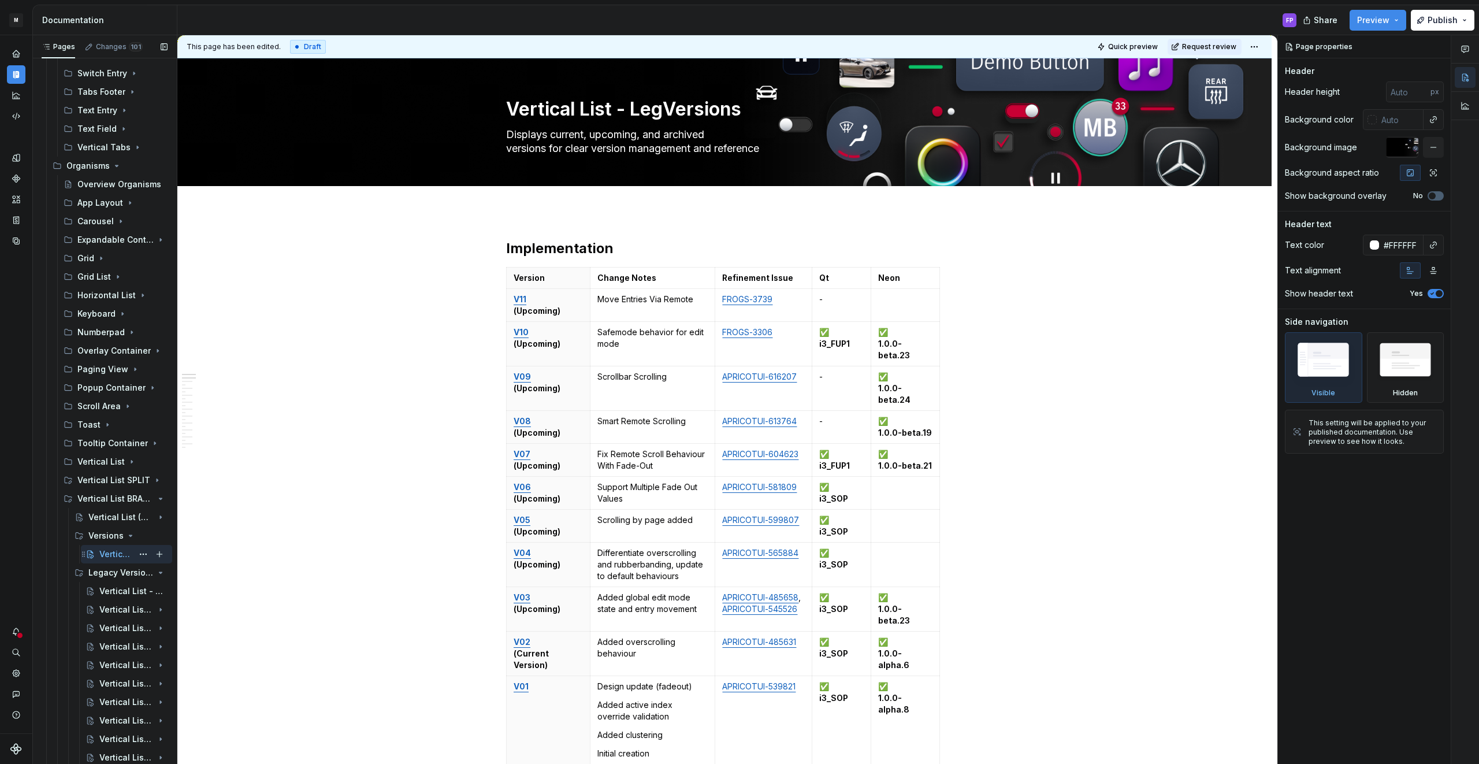
click at [113, 550] on div "Vertical List - LegVersions" at bounding box center [115, 554] width 33 height 12
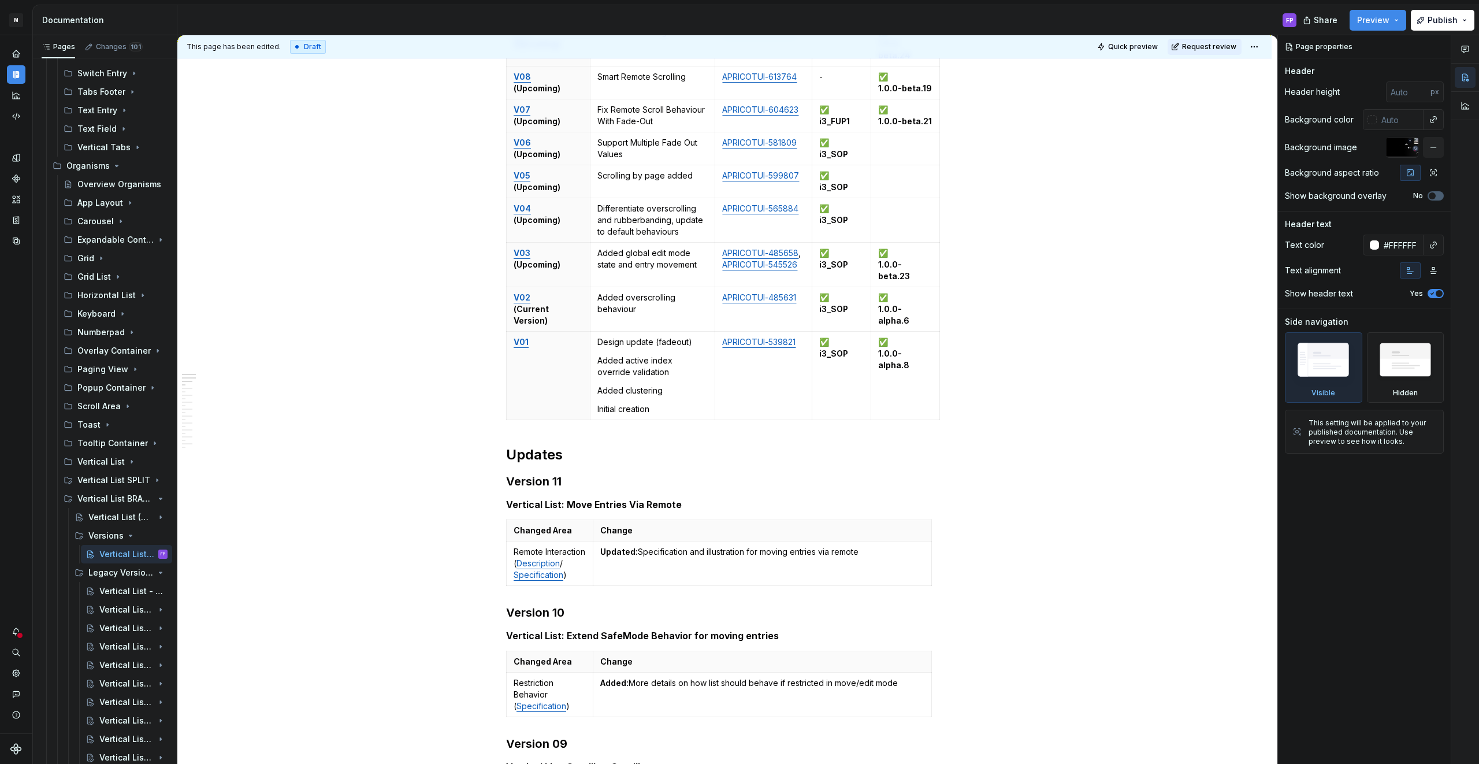
scroll to position [444, 0]
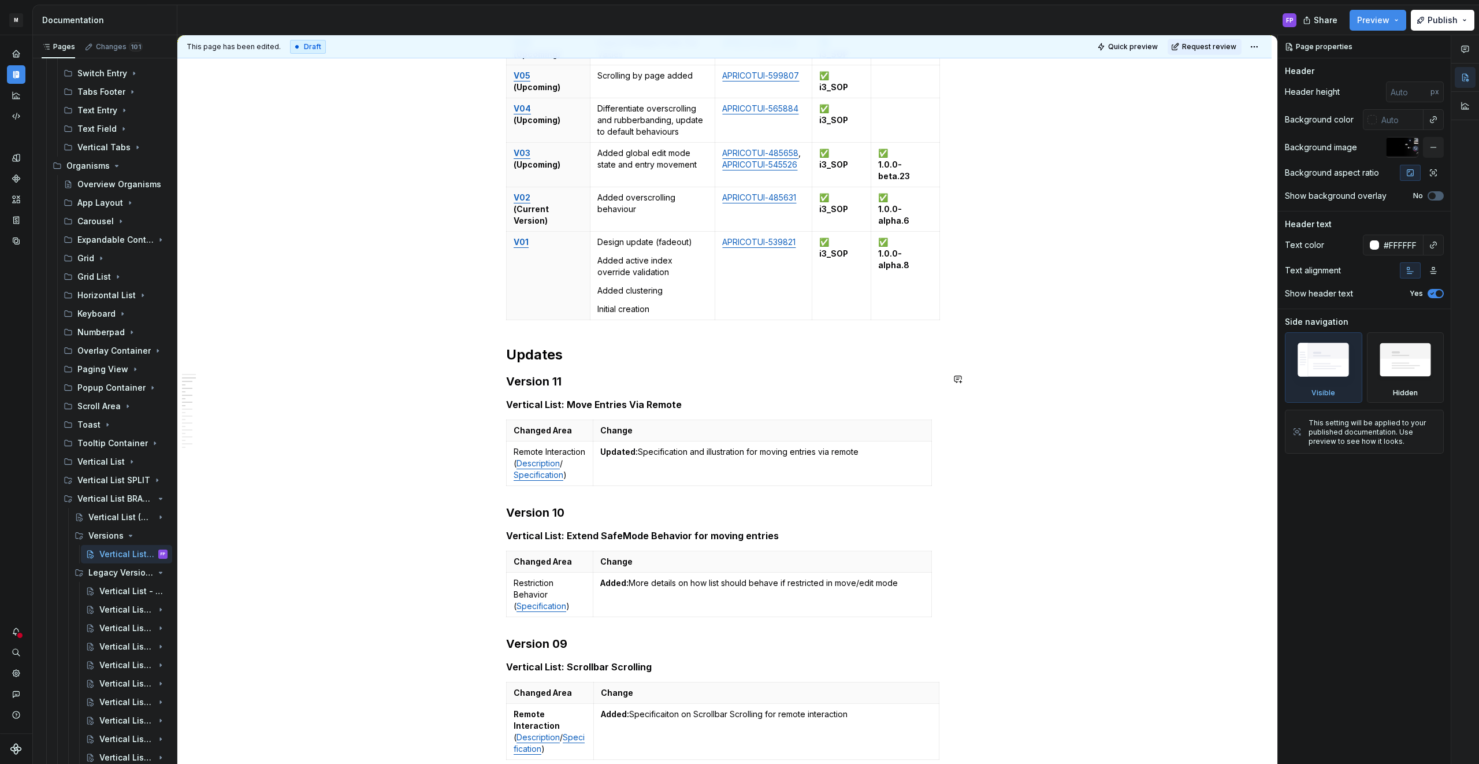
type textarea "*"
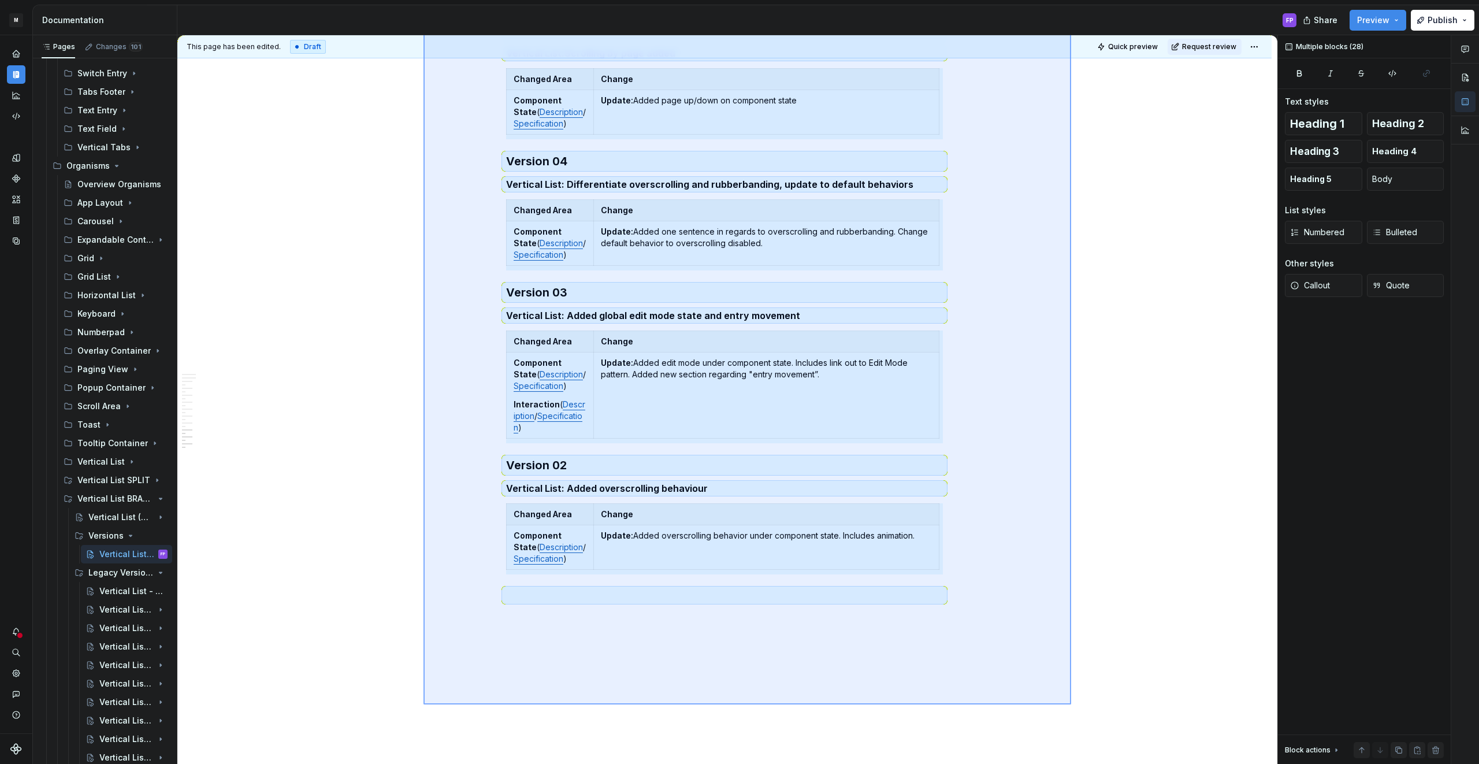
scroll to position [1651, 0]
drag, startPoint x: 423, startPoint y: 453, endPoint x: 1071, endPoint y: 704, distance: 694.3
click at [1071, 704] on div "This page has been edited. Draft Quick preview Request review Vertical List - L…" at bounding box center [727, 399] width 1100 height 729
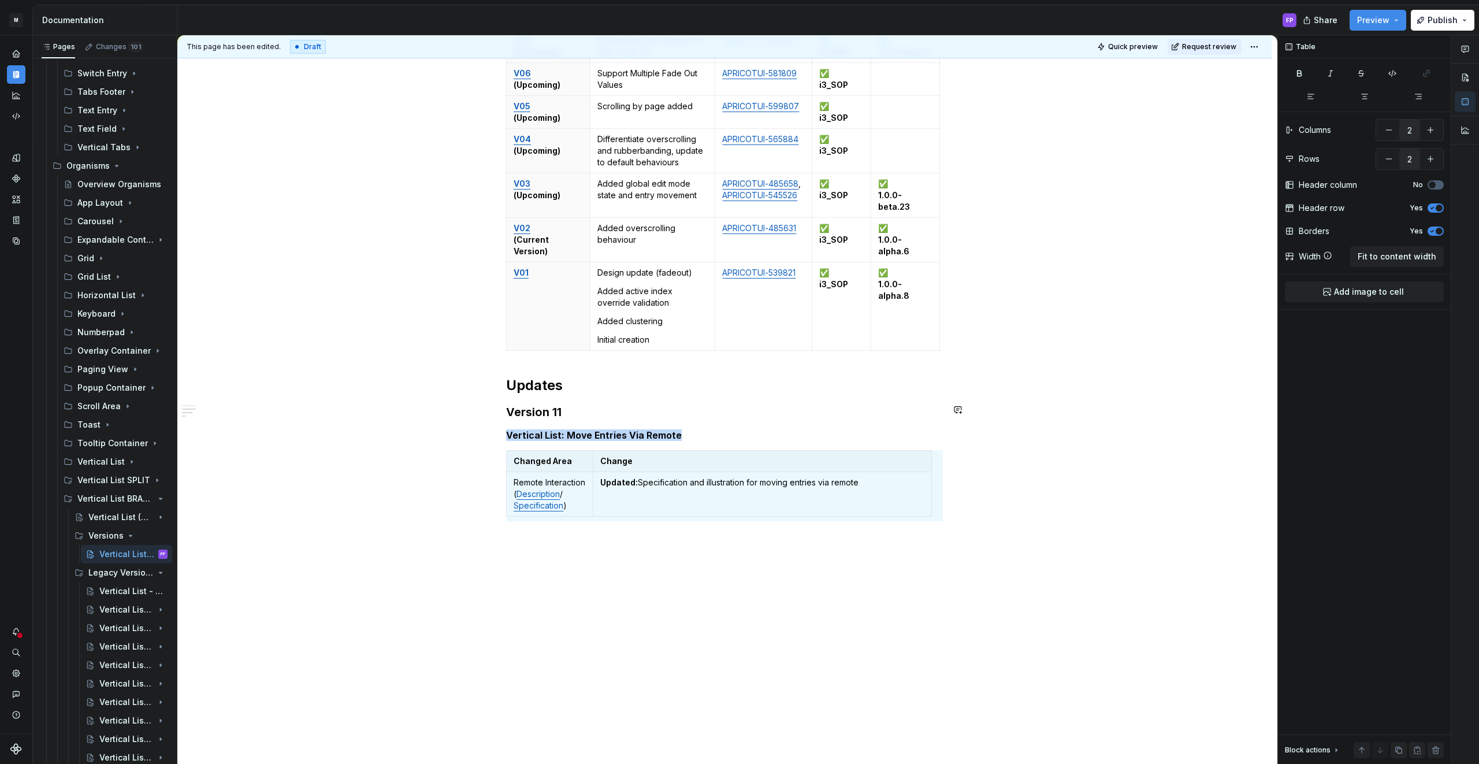
scroll to position [367, 0]
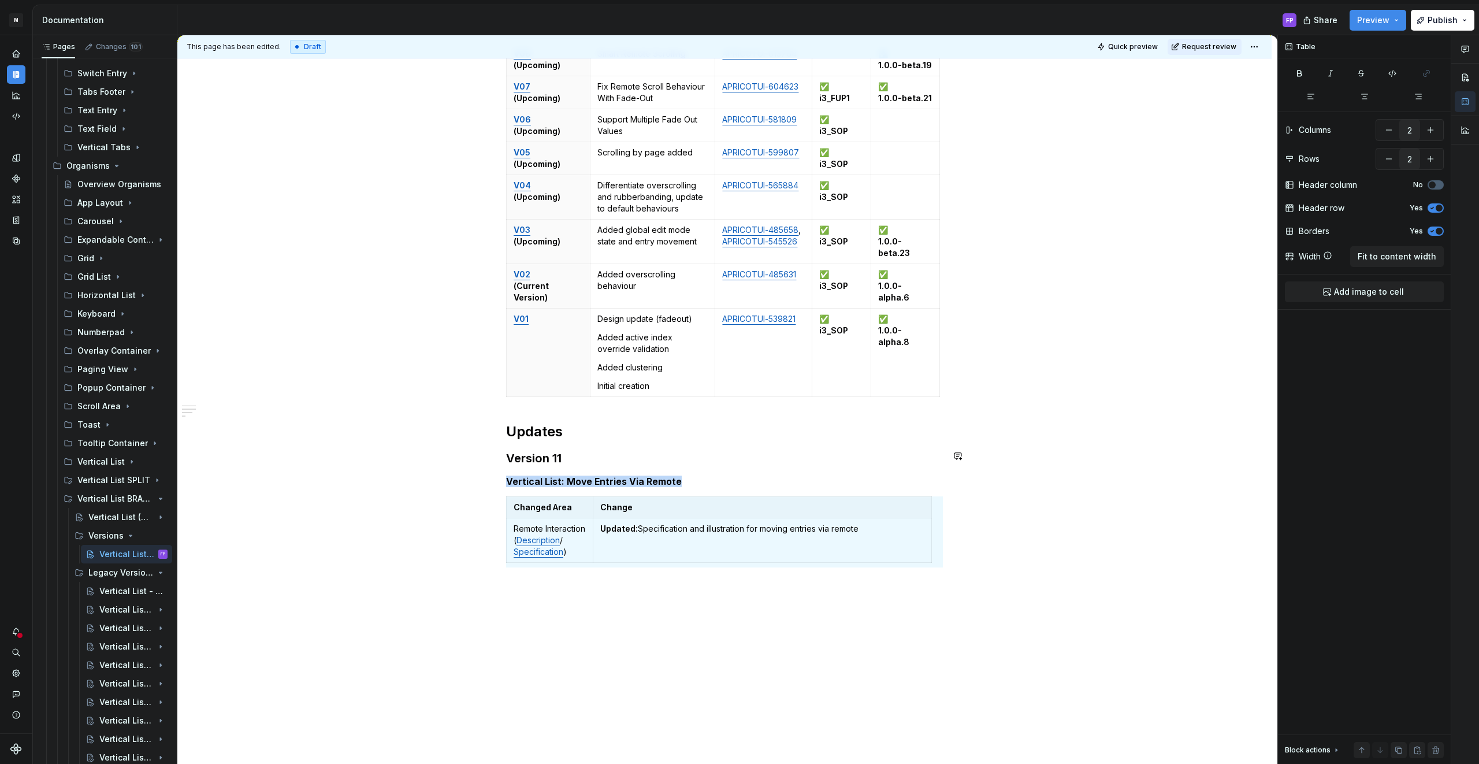
click at [636, 544] on div "Implementation Version Change Notes Refinement Issue Qt Neon V11 (Upcoming) Mov…" at bounding box center [724, 327] width 1094 height 966
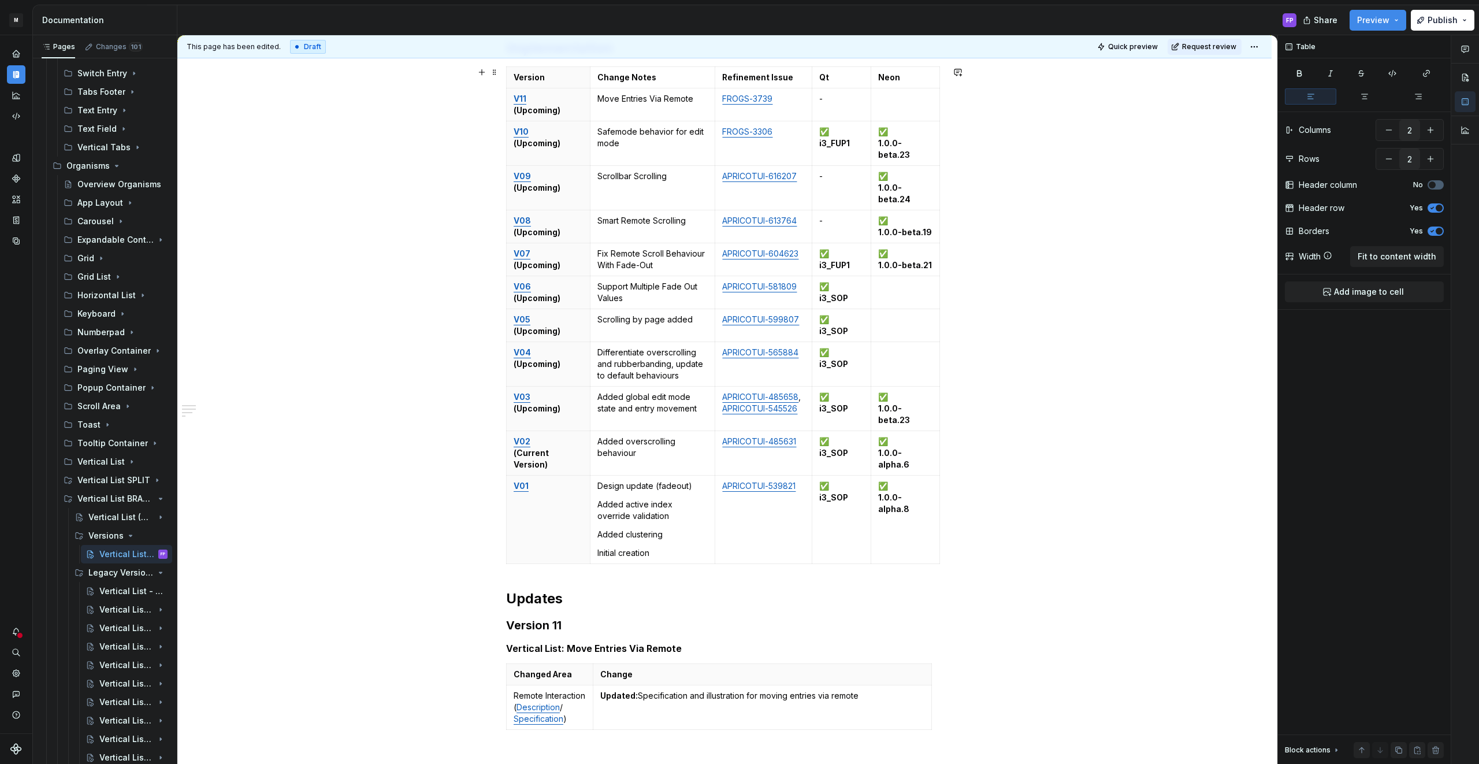
scroll to position [0, 0]
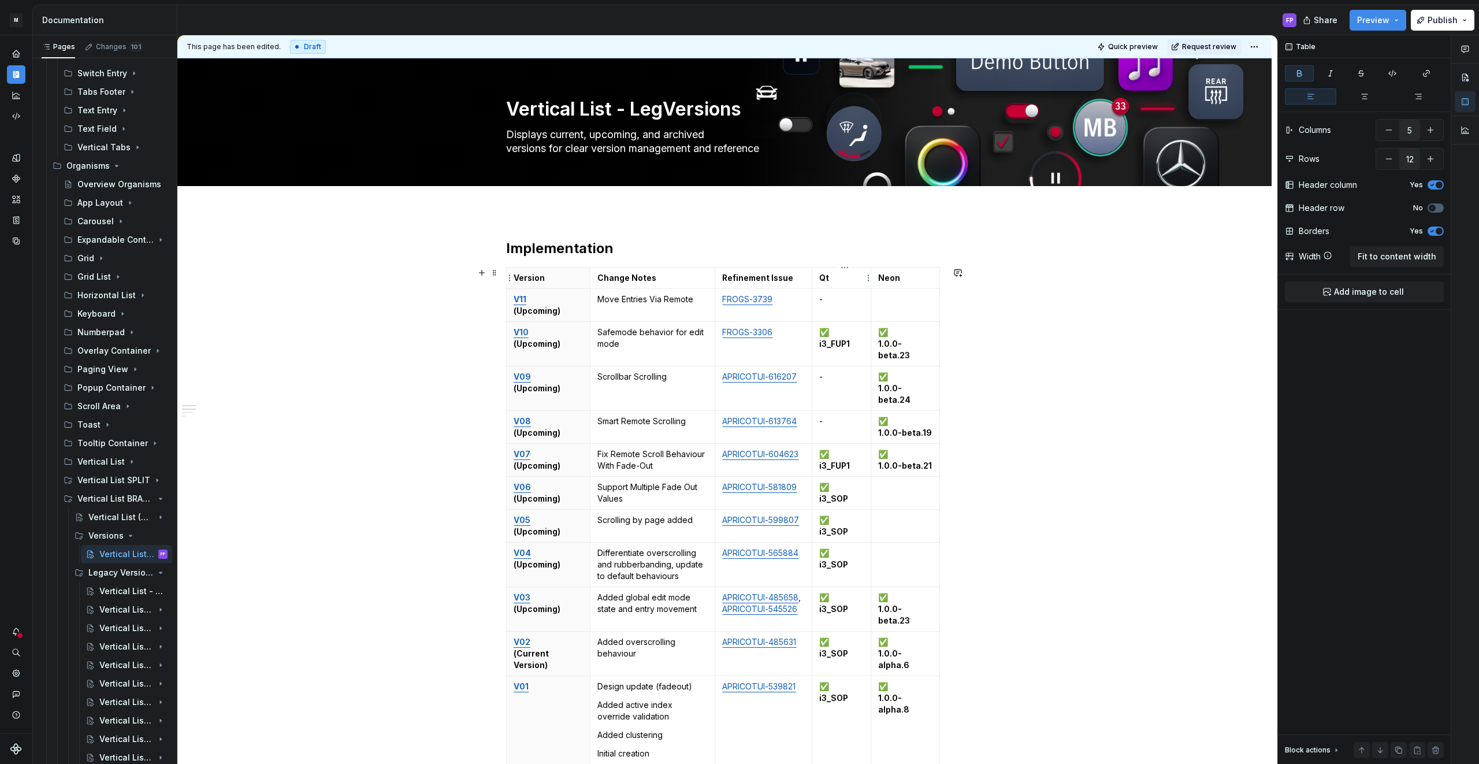
type input "5"
type input "12"
click at [836, 271] on td "Qt" at bounding box center [841, 277] width 59 height 21
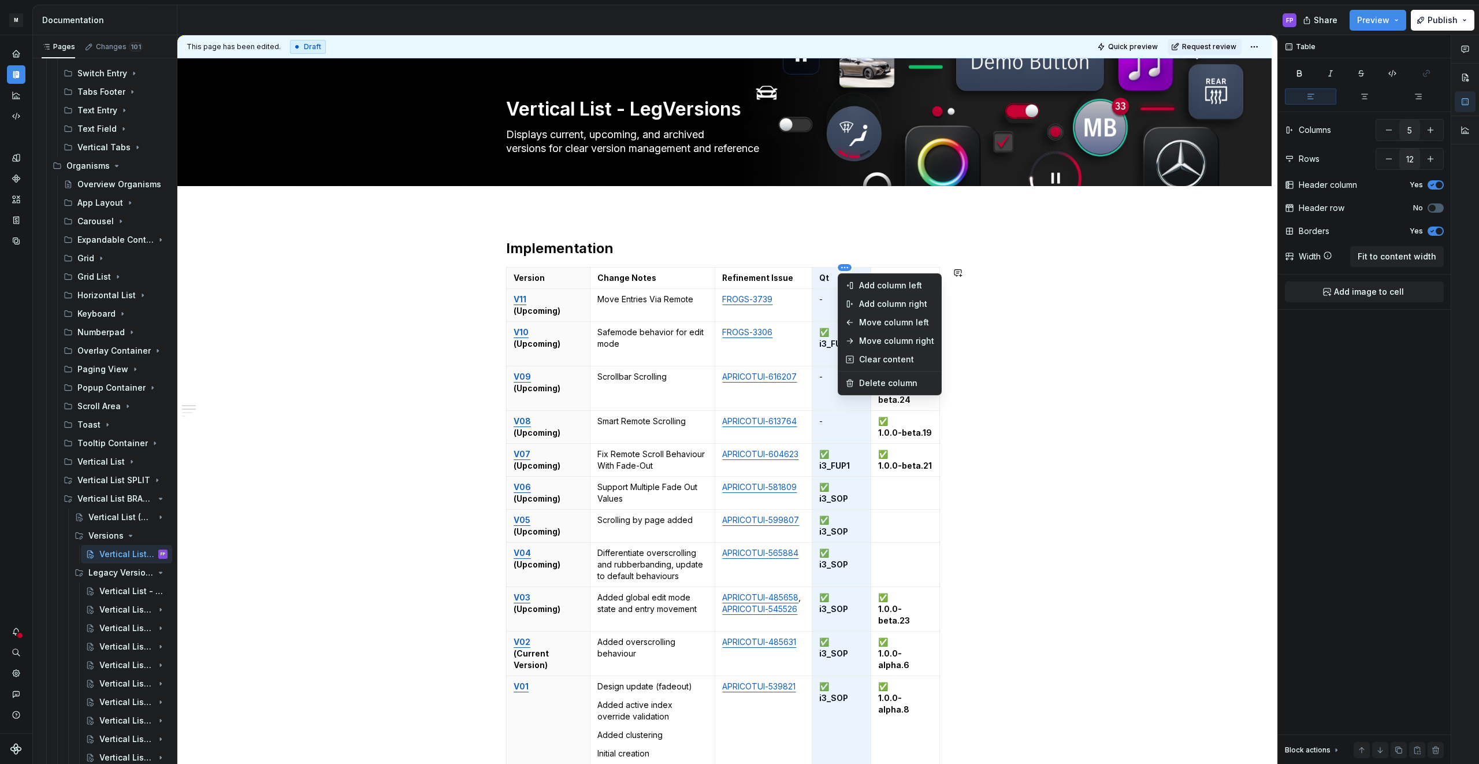
click at [844, 266] on html "M MBUX-DesignSystem FP Dataset Default Documentation FP Share Preview Publish P…" at bounding box center [739, 382] width 1479 height 764
click at [862, 378] on div "Delete column" at bounding box center [896, 383] width 75 height 12
type input "4"
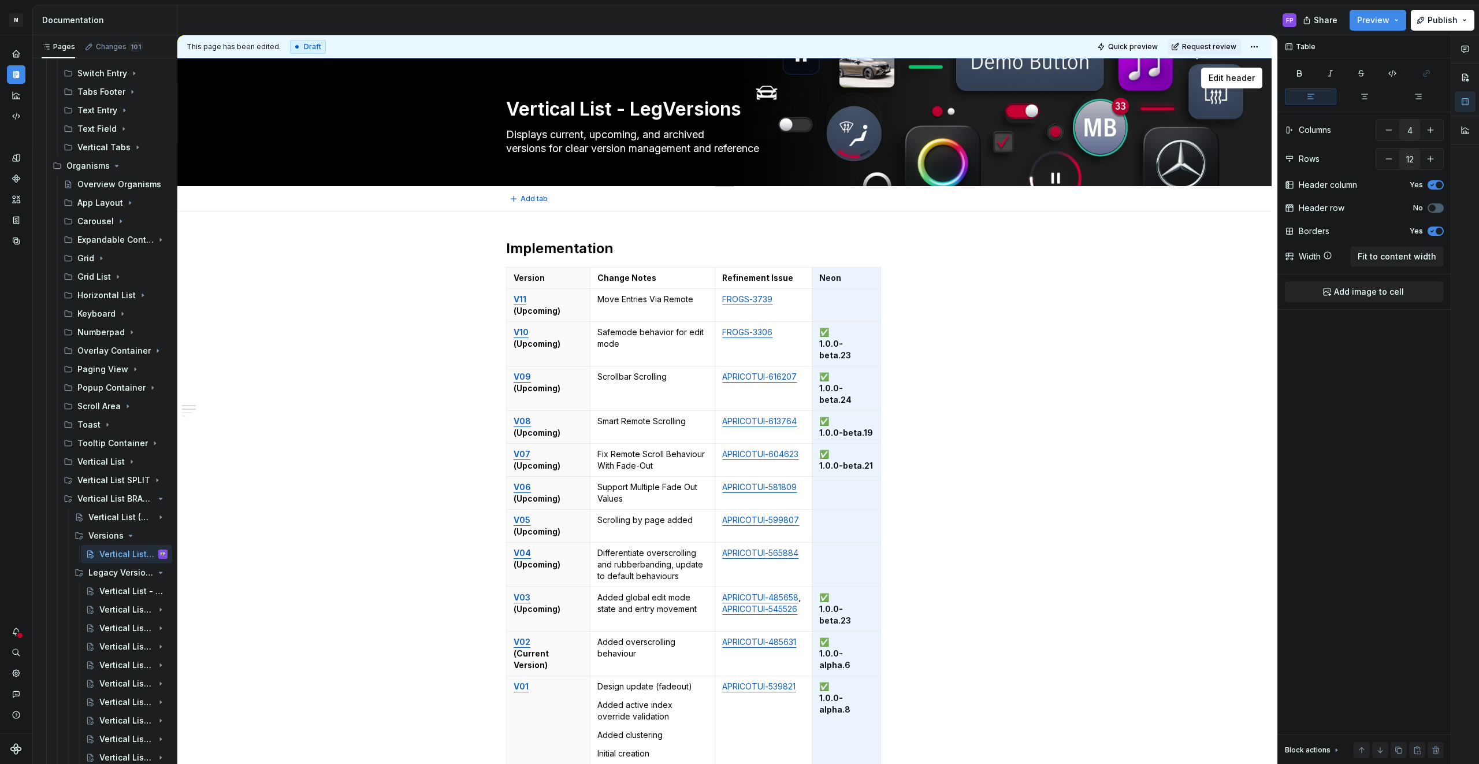
click at [680, 109] on textarea "Vertical List - LegVersions" at bounding box center [722, 109] width 437 height 28
click at [691, 110] on textarea "Vertical List - LegVersions" at bounding box center [722, 109] width 437 height 28
type textarea "*"
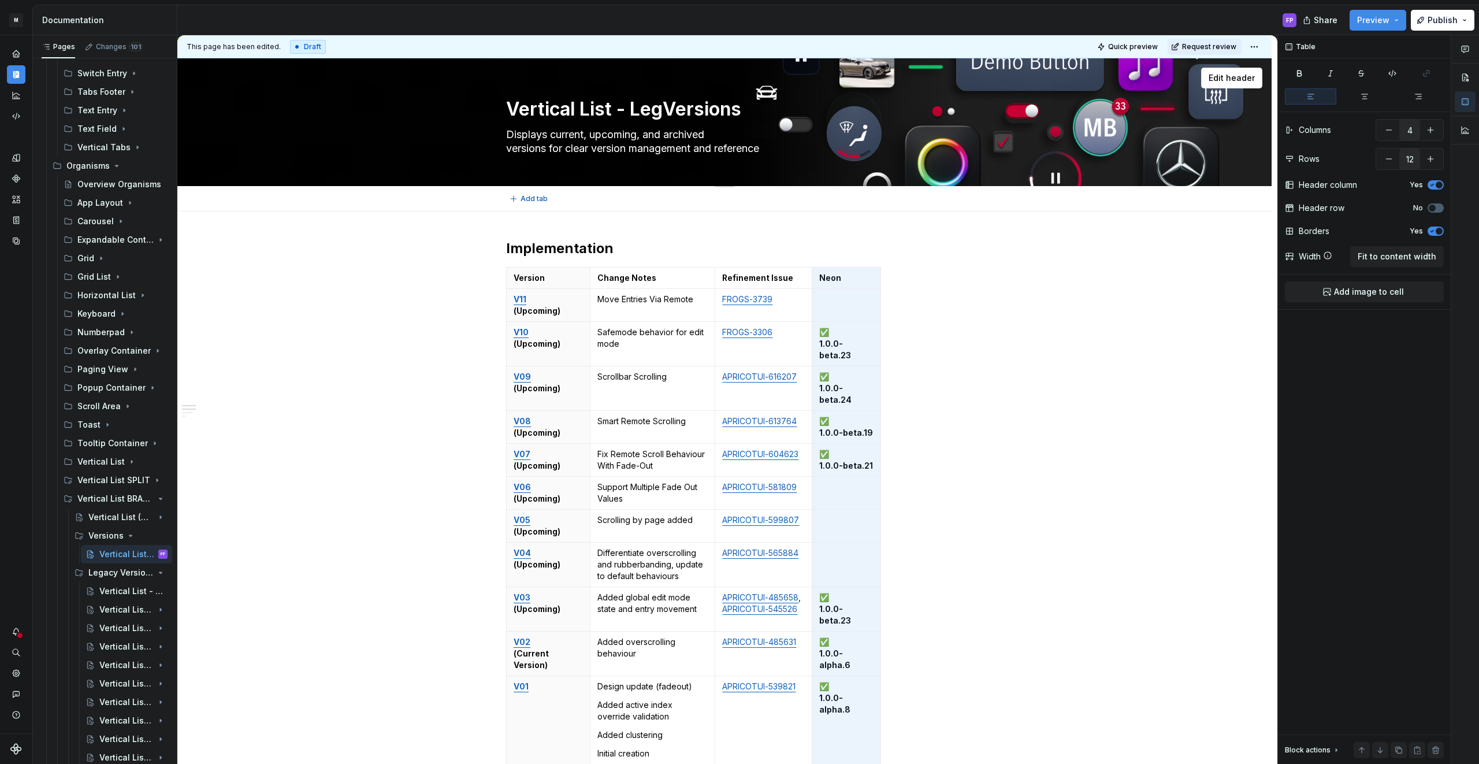
type textarea "Versions"
type textarea "*"
type textarea "Versions"
type textarea "*"
type textarea "VVersions"
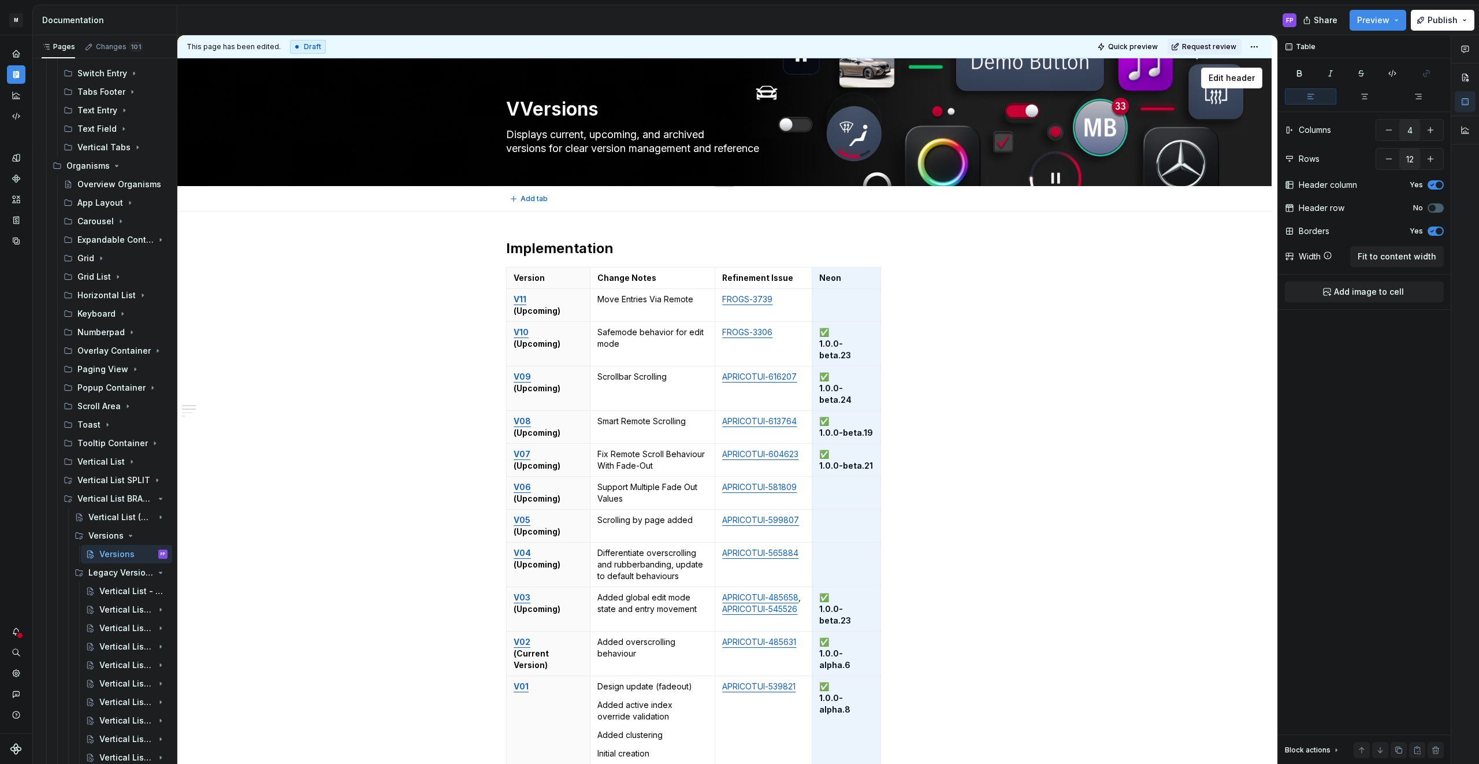
type textarea "*"
type textarea "VeVersions"
type textarea "*"
type textarea "VerVersions"
type textarea "*"
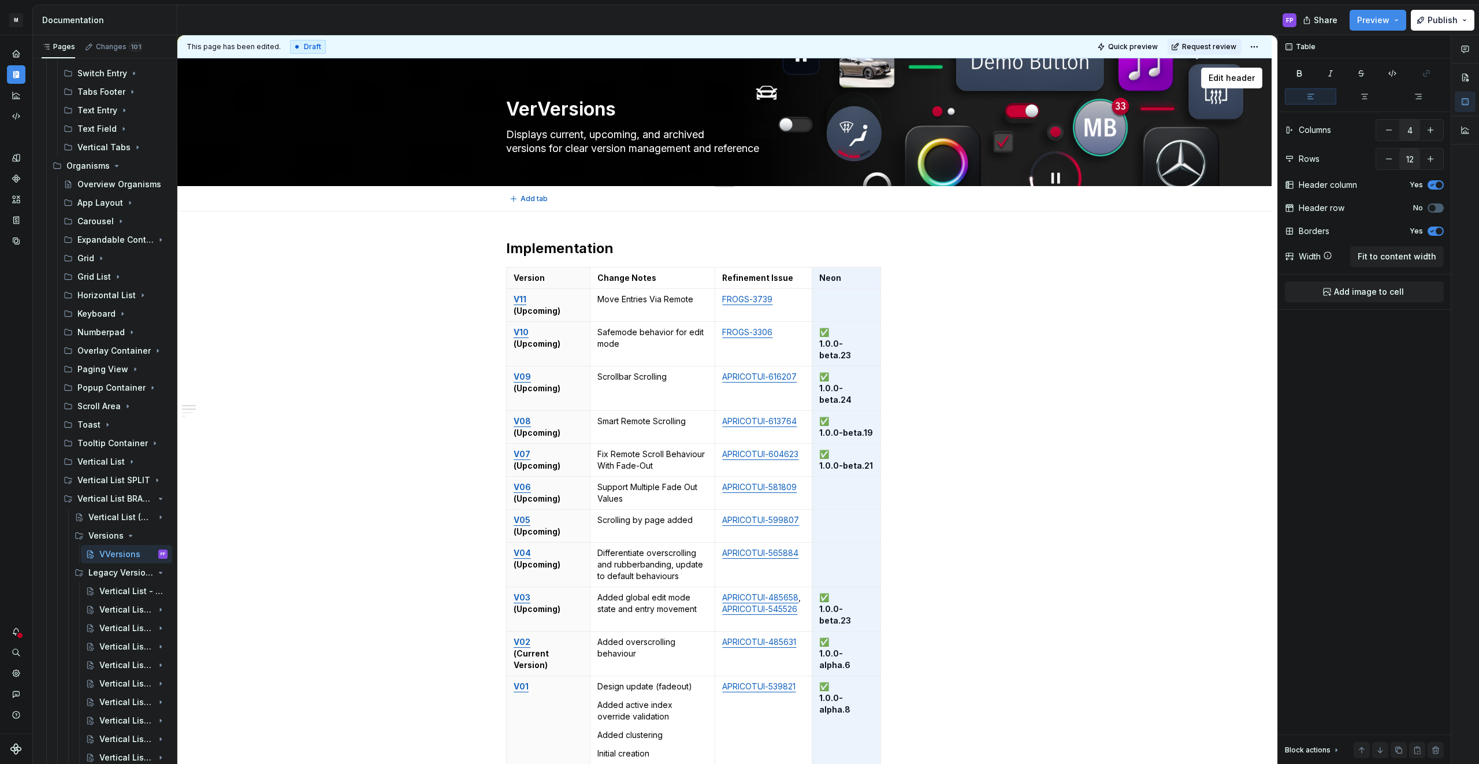
type textarea "VertVersions"
type textarea "*"
type textarea "VertiVersions"
type textarea "*"
type textarea "VerticVersions"
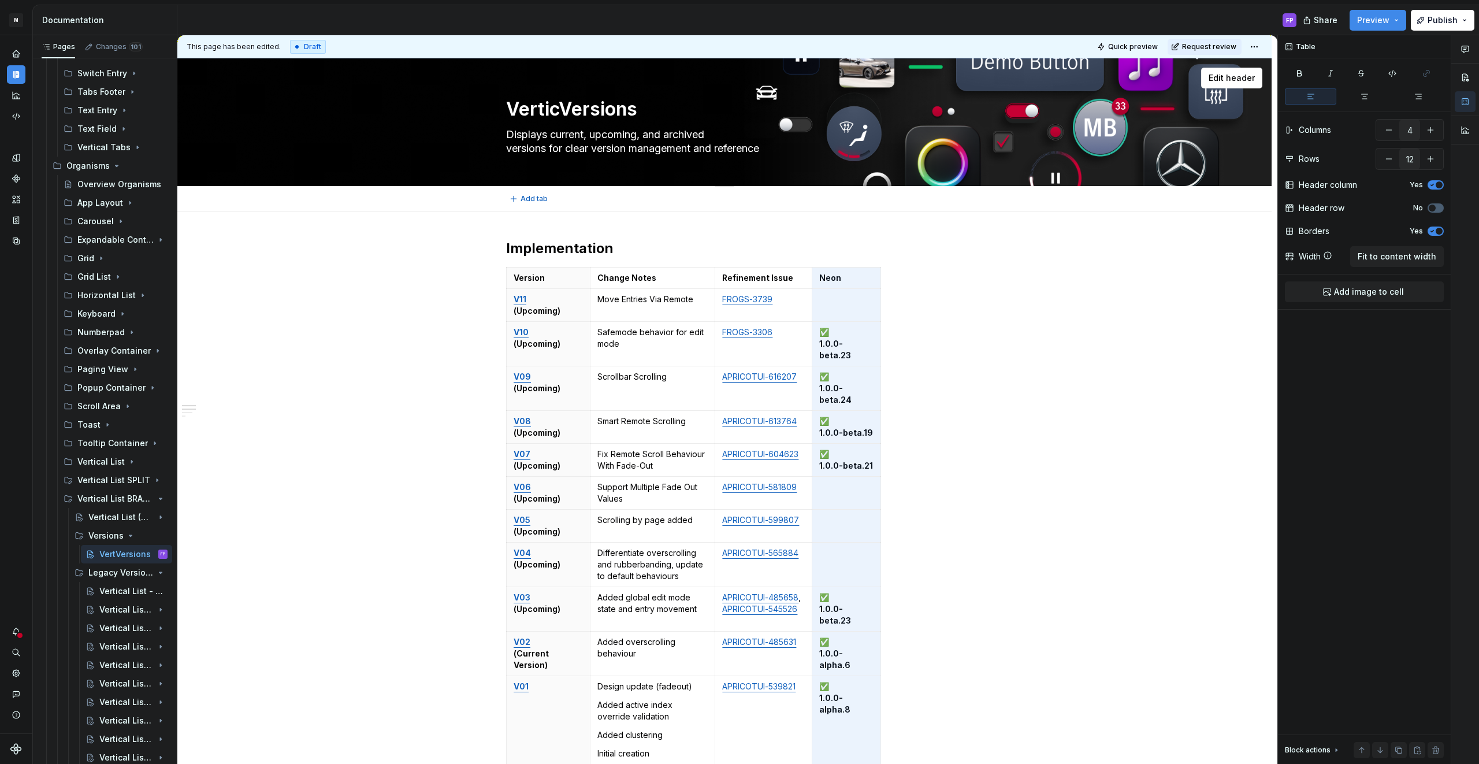
type textarea "*"
type textarea "VerticaVersions"
type textarea "*"
type textarea "VerticalVersions"
type textarea "*"
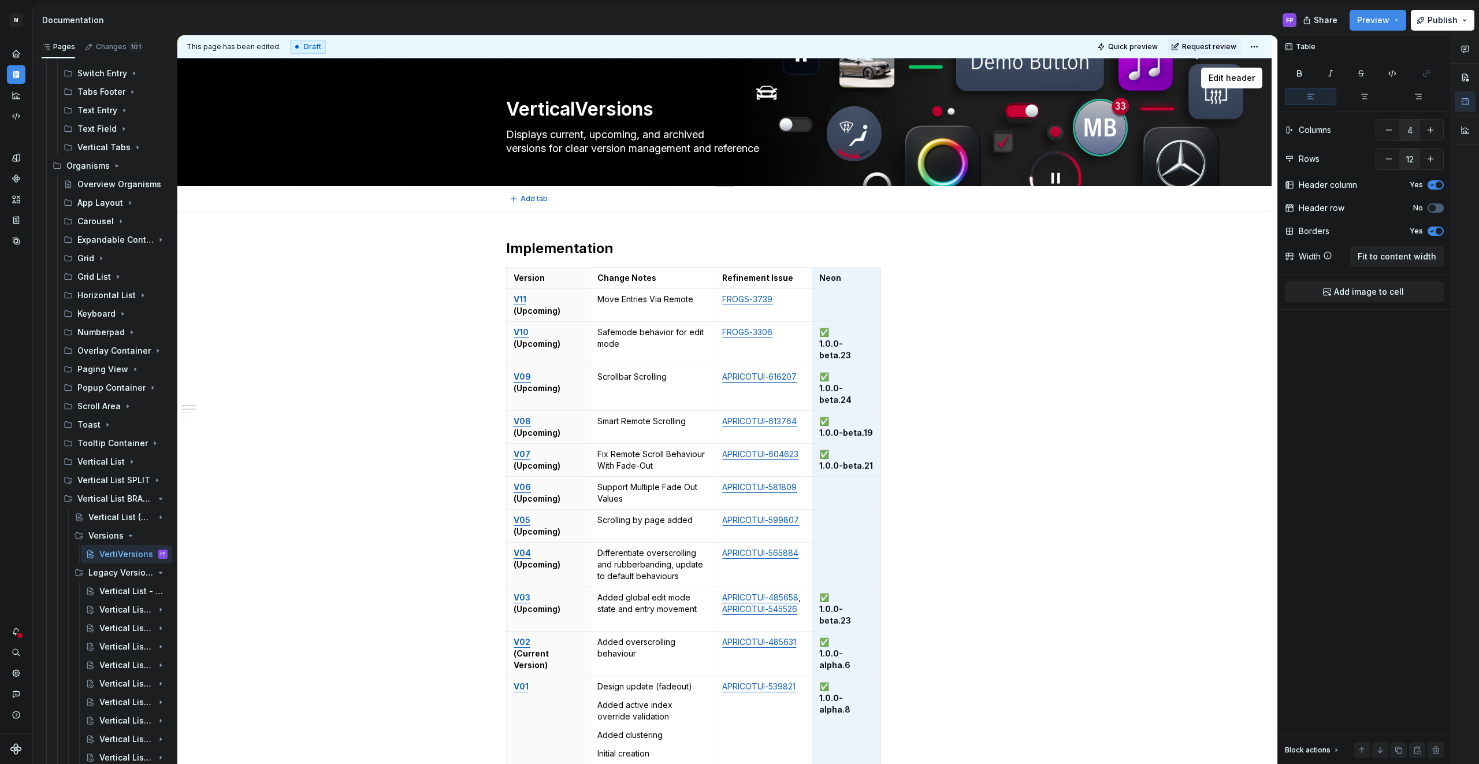
type textarea "Vertical Versions"
type textarea "*"
type textarea "Vertical -Versions"
type textarea "*"
type textarea "Vertical - Versions"
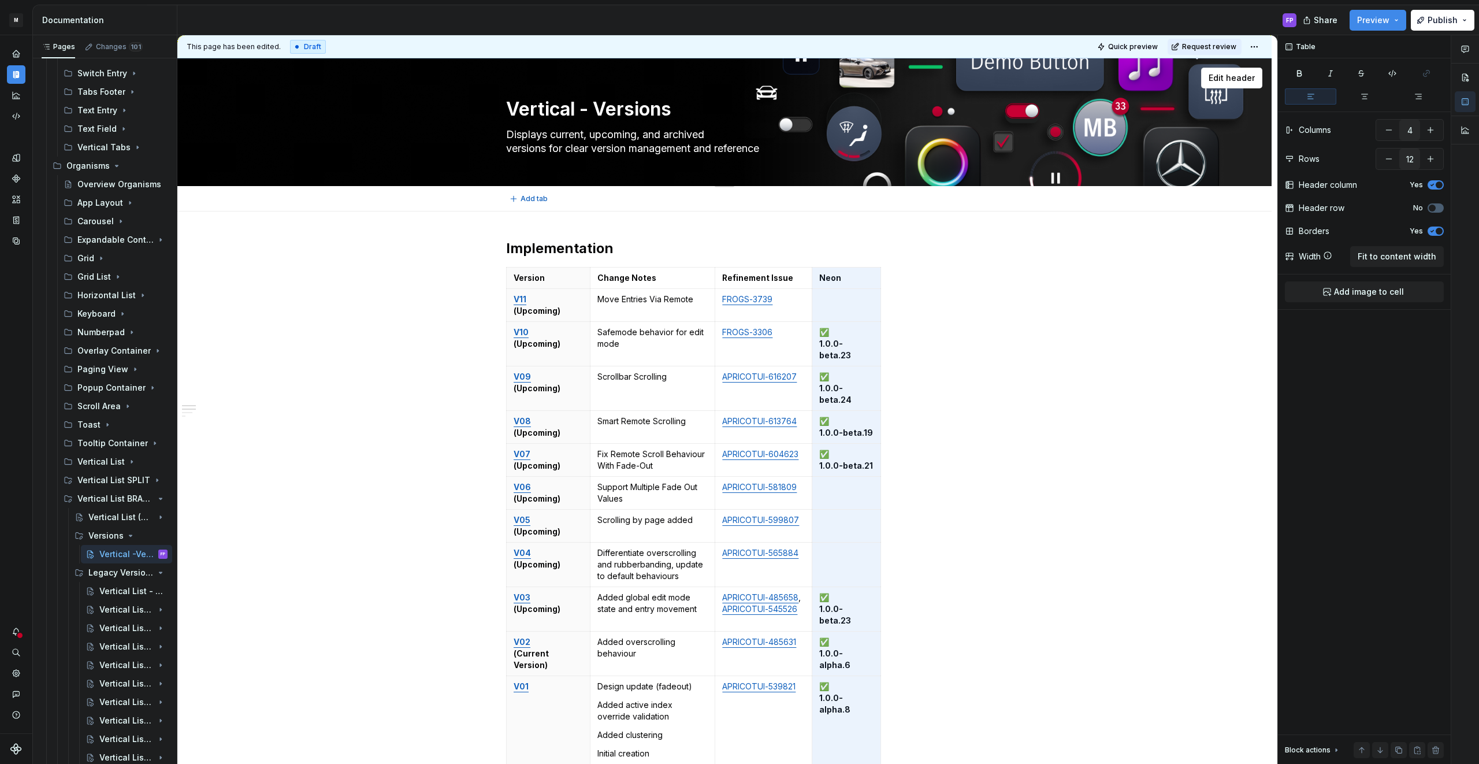
type textarea "*"
type textarea "Vertical - lVersions"
type textarea "*"
type textarea "Vertical - Versions"
type textarea "*"
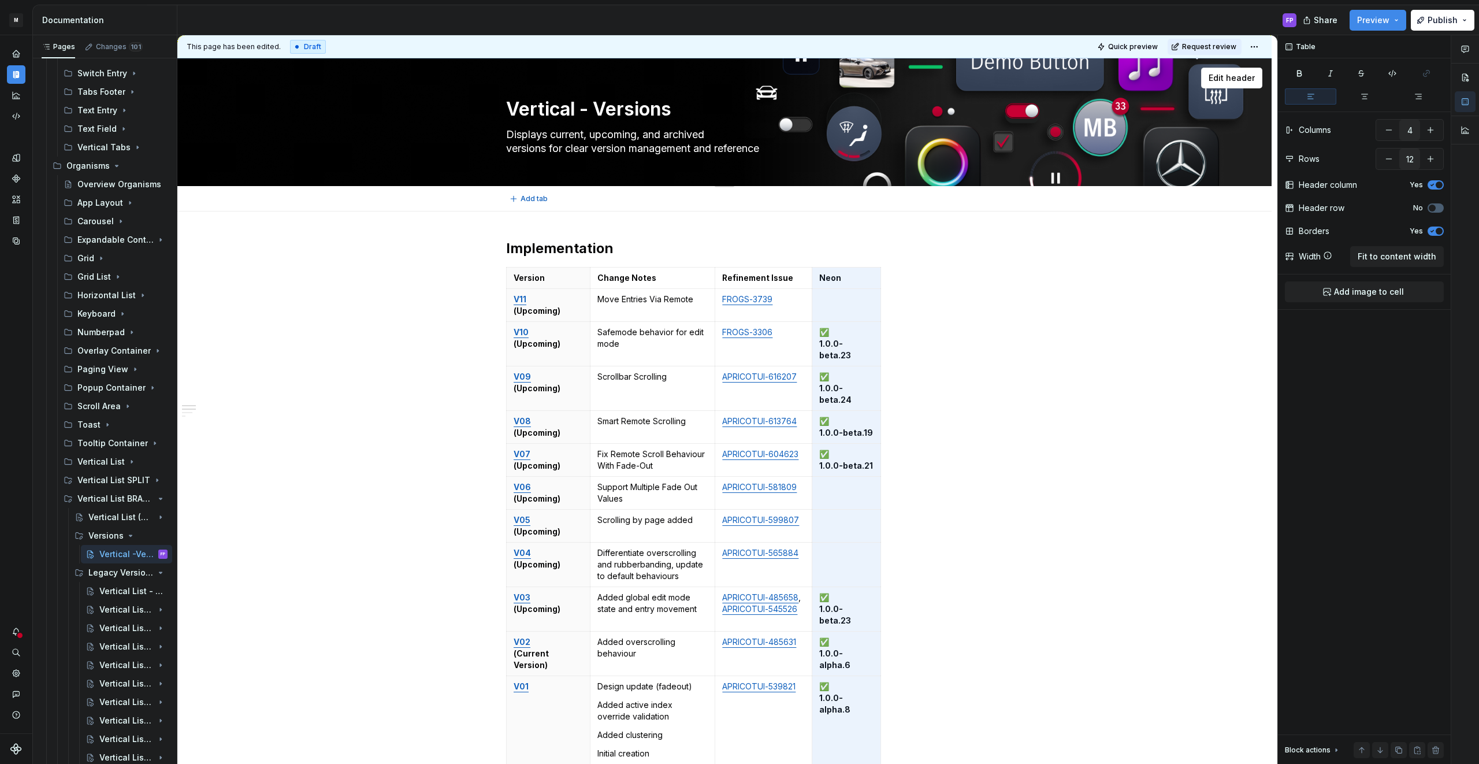
type textarea "Vertical -Versions"
type textarea "*"
type textarea "Vertical -LVersions"
type textarea "*"
type textarea "Vertical Versions"
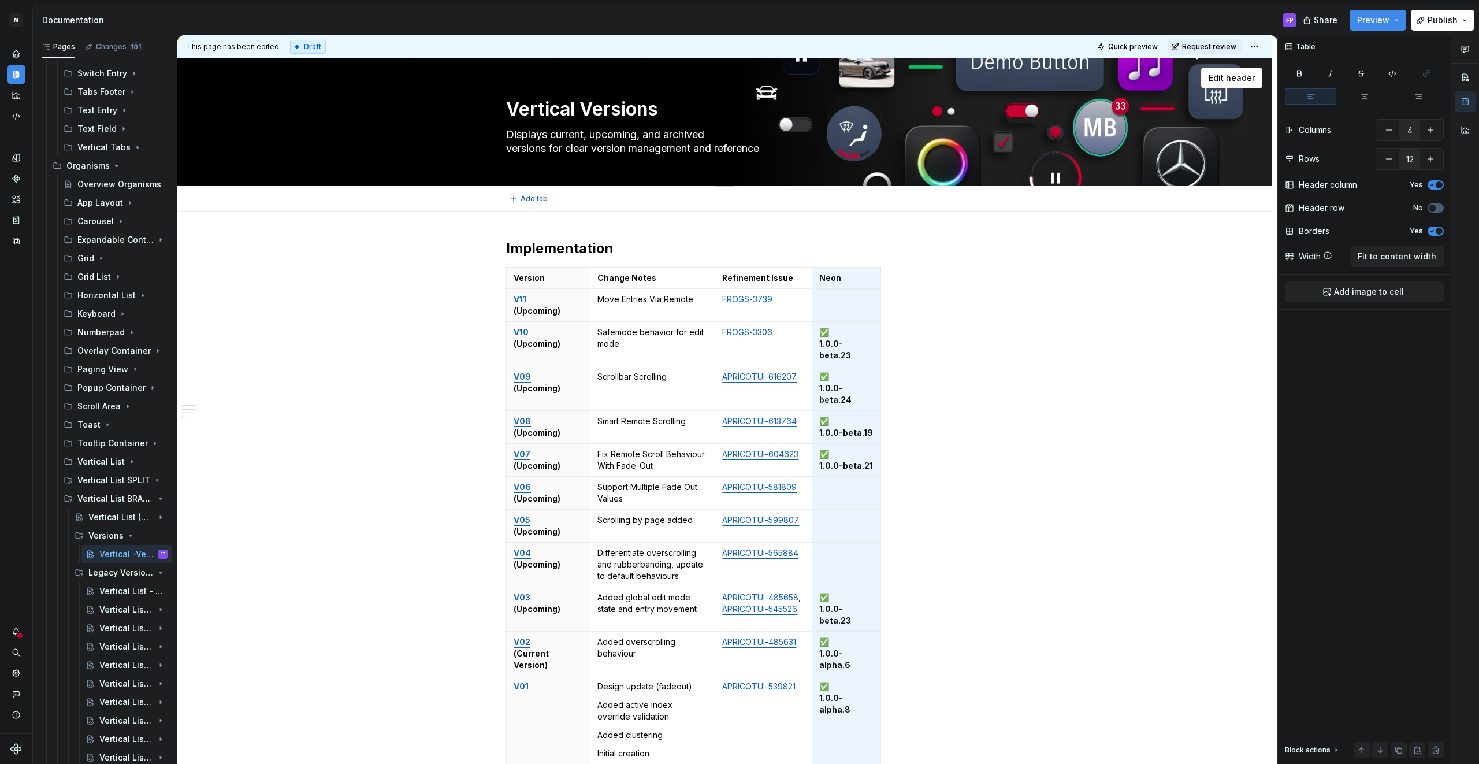
type textarea "*"
type textarea "Vertical LVersions"
type textarea "*"
type textarea "Vertical LiVersions"
type textarea "*"
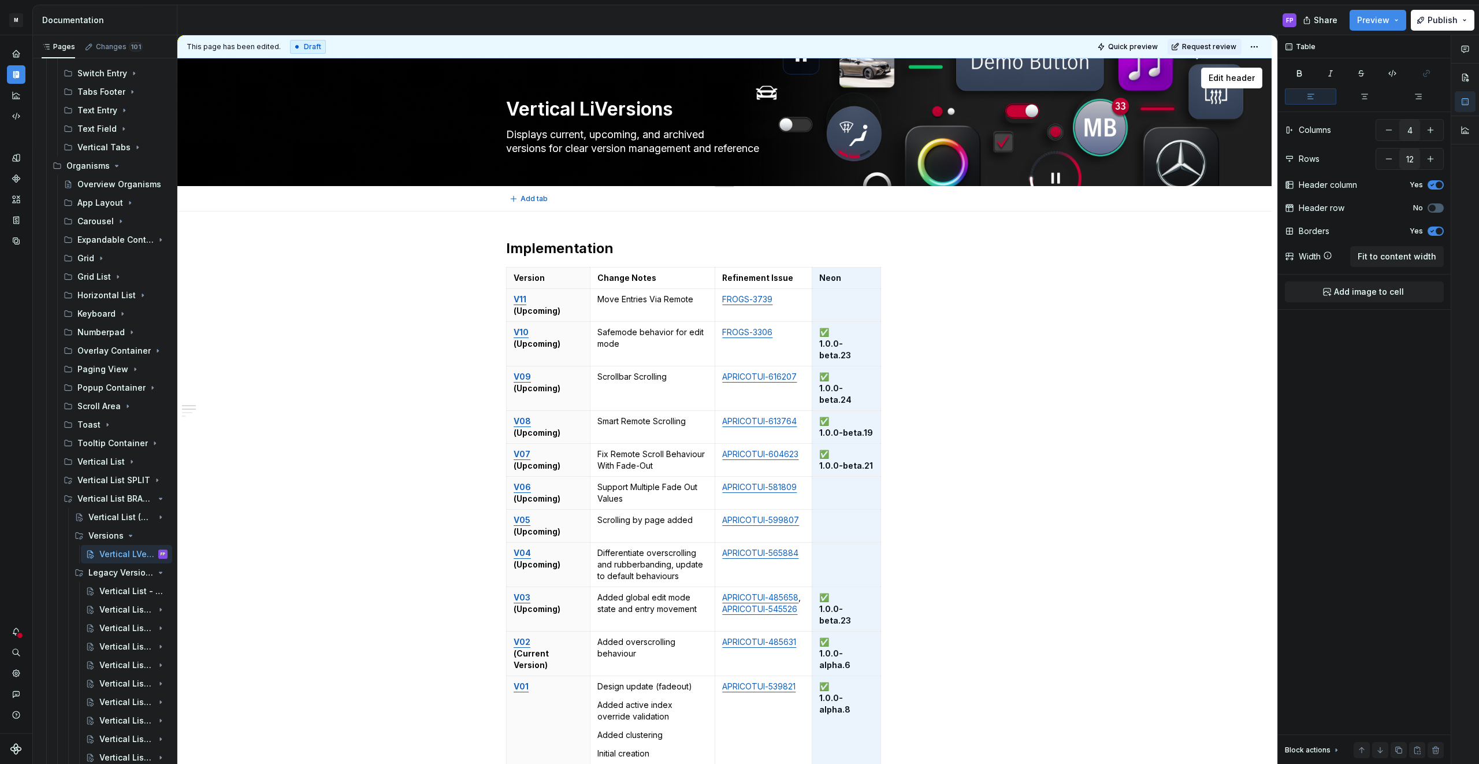
type textarea "Vertical LisVersions"
type textarea "*"
type textarea "Vertical ListVersions"
type textarea "*"
type textarea "Vertical List Versions"
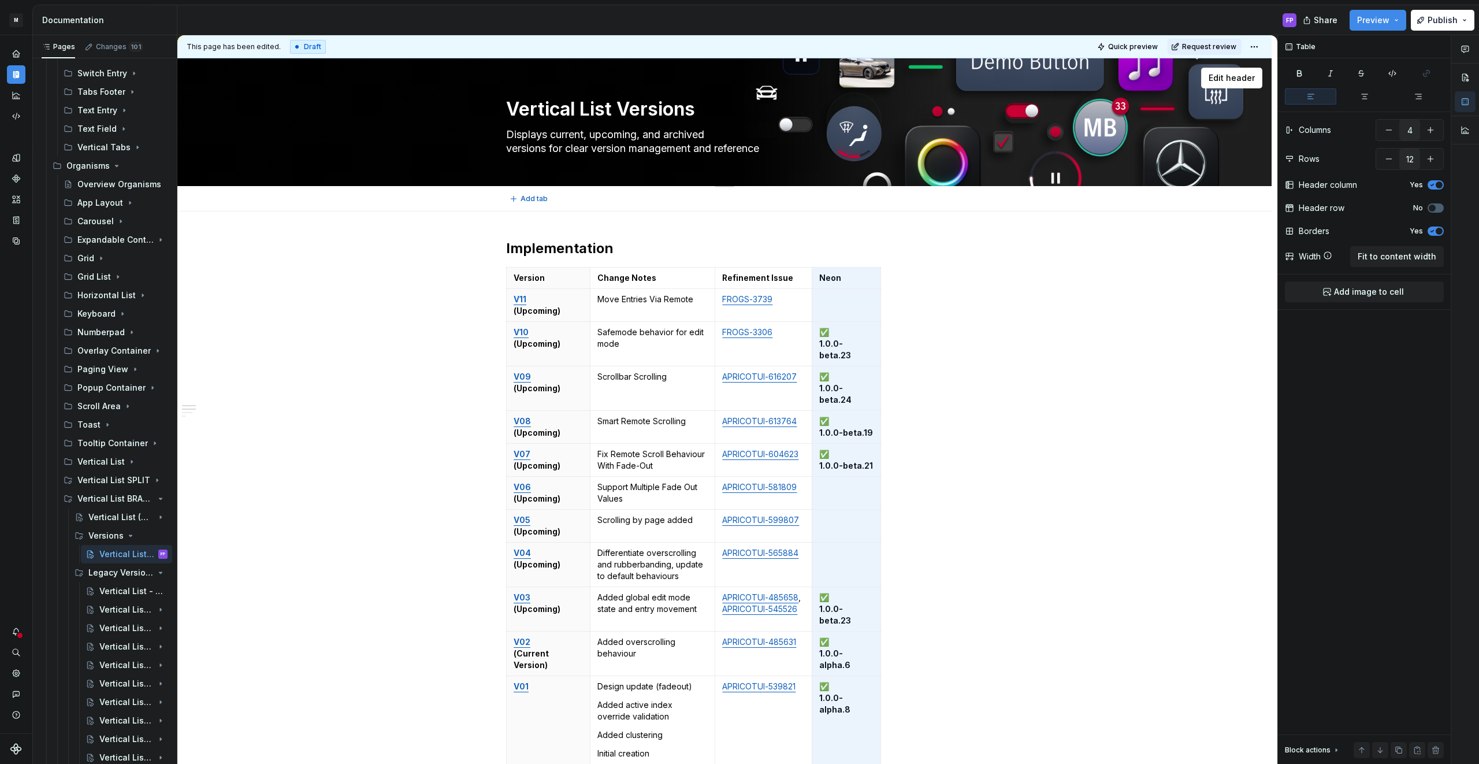
type textarea "*"
type textarea "Vertical List -Versions"
type textarea "*"
type textarea "Vertical List - Versions"
type textarea "*"
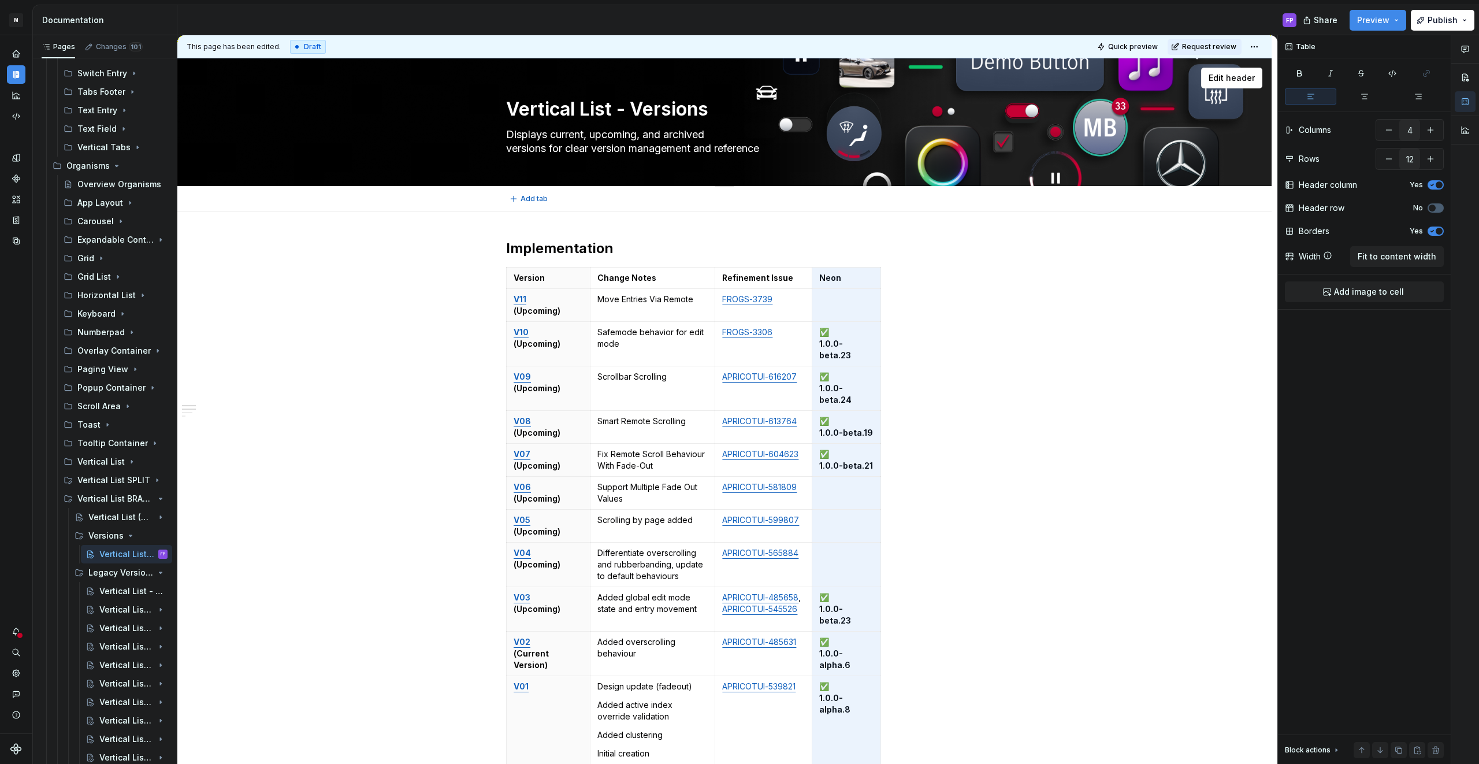
type textarea "Vertical List - Versions"
type textarea "*"
type textarea "Vertical List - Versions"
click at [620, 143] on textarea "Displays current, upcoming, and archived versions for clear version management …" at bounding box center [722, 141] width 437 height 32
click at [661, 139] on textarea "Displays current, upcoming, and archived versions for clear version management …" at bounding box center [722, 141] width 437 height 32
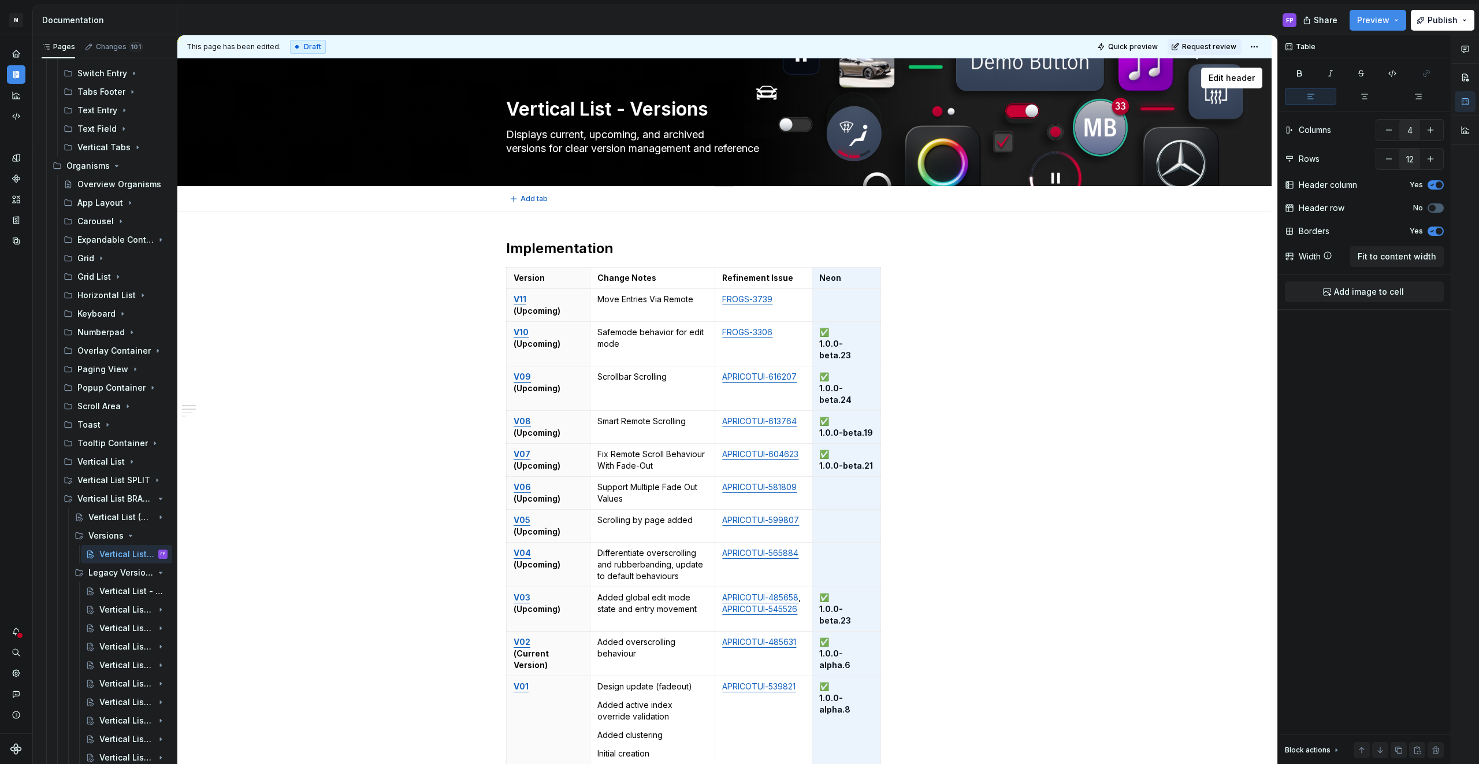
scroll to position [1, 0]
click at [553, 146] on textarea "Displays current, upcoming, and archived versions for clear version management …" at bounding box center [722, 141] width 437 height 32
drag, startPoint x: 553, startPoint y: 146, endPoint x: 822, endPoint y: 161, distance: 269.0
click at [822, 161] on div "Vertical List - Versions Displays current, upcoming, and archived versions for …" at bounding box center [724, 121] width 437 height 127
type textarea "*"
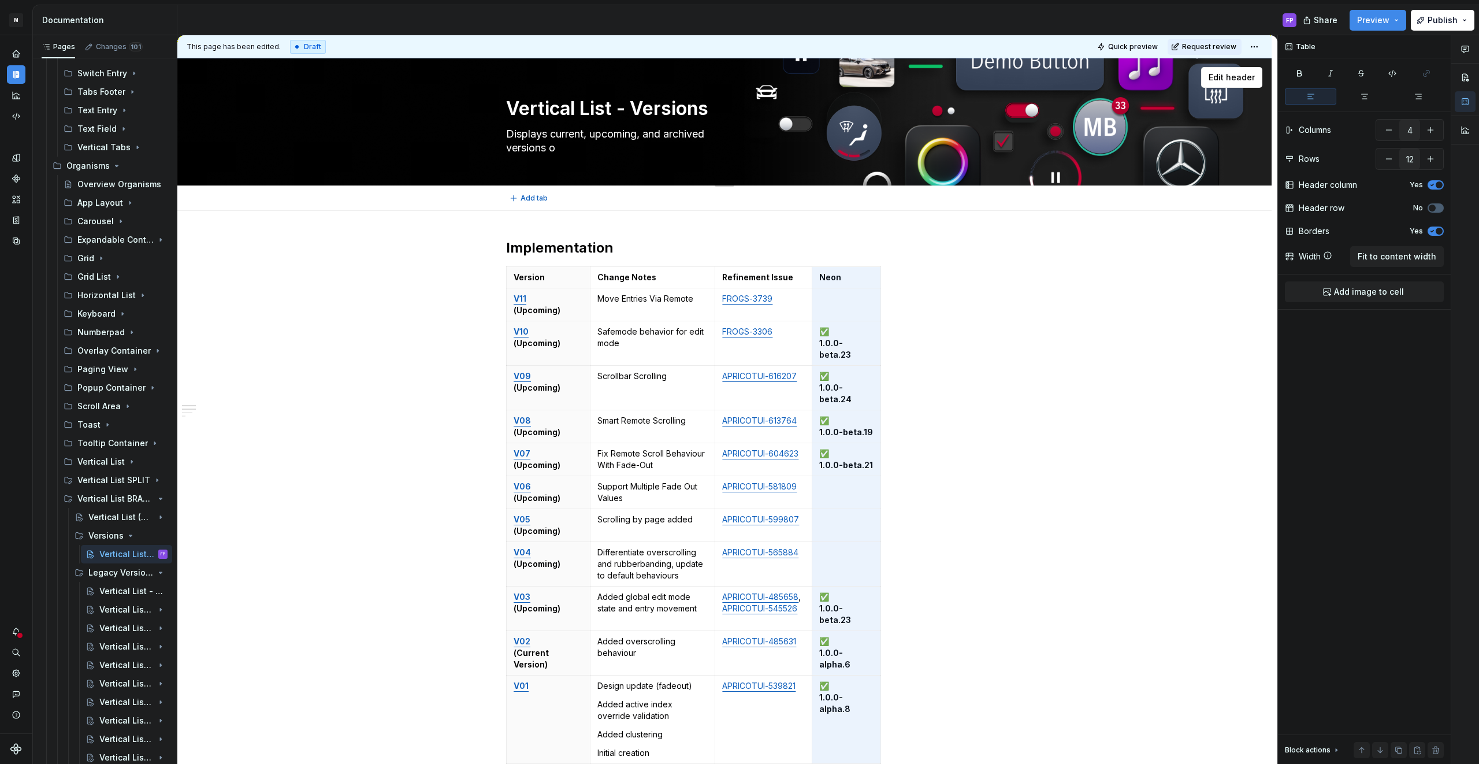
type textarea "Displays current, upcoming, and archived versions of"
type textarea "*"
type textarea "Displays current, upcoming, and archived versions of"
type textarea "*"
type textarea "Displays current, upcoming, and archived versions of n"
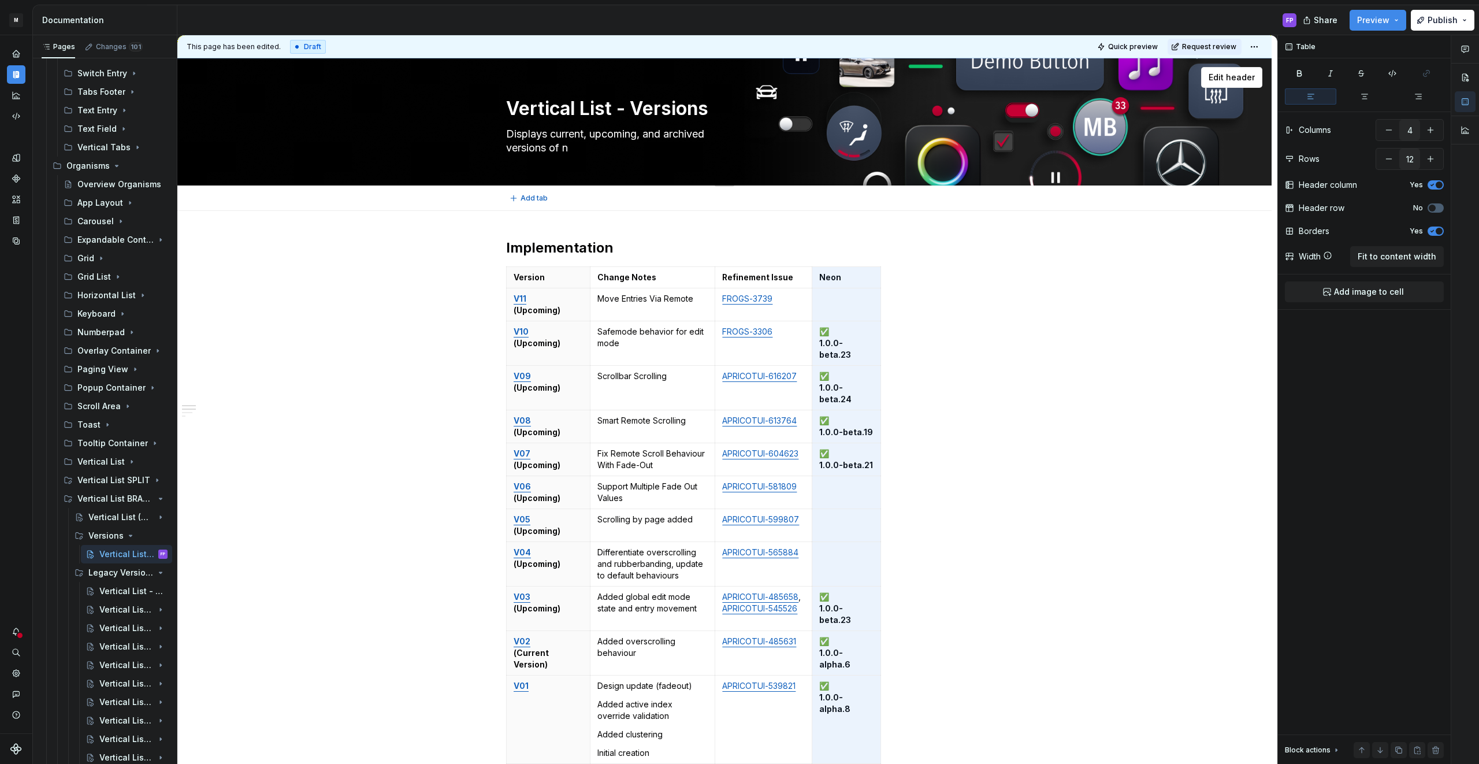
type textarea "*"
type textarea "Displays current, upcoming, and archived versions of ne"
type textarea "*"
type textarea "Displays current, upcoming, and archived versions of neon"
type textarea "*"
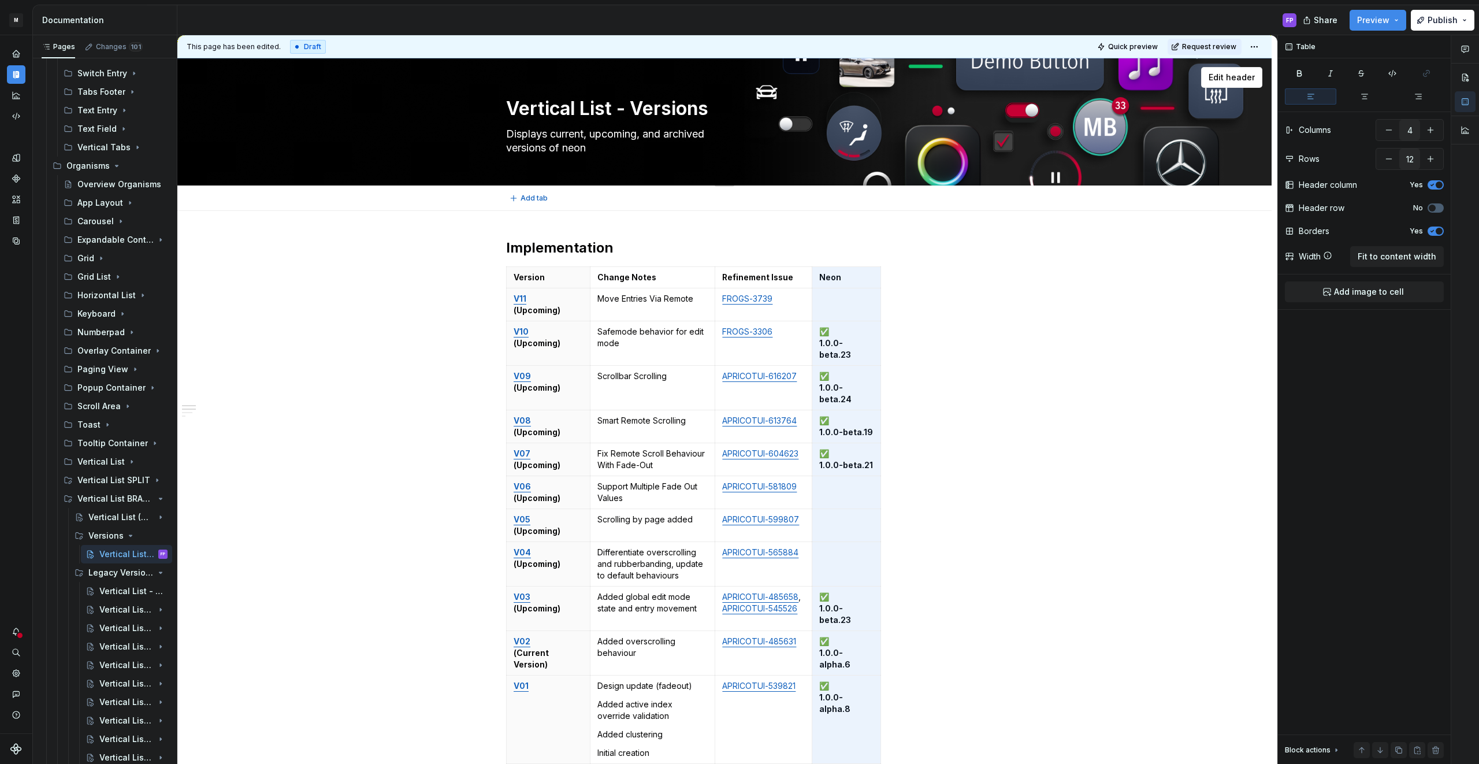
type textarea "Displays current, upcoming, and archived versions of neo"
type textarea "*"
type textarea "Displays current, upcoming, and archived versions of ne"
type textarea "*"
type textarea "Displays current, upcoming, and archived versions of n"
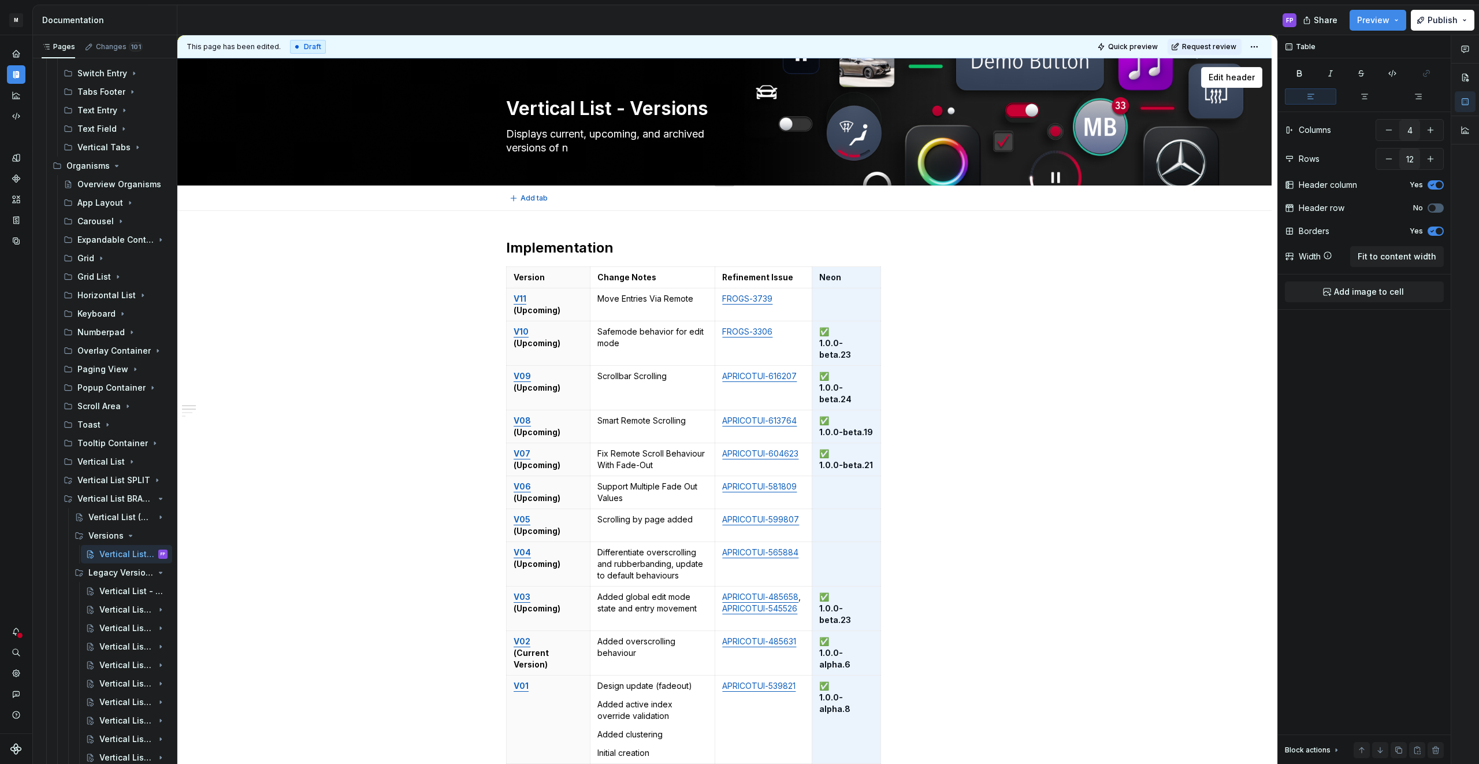
type textarea "*"
type textarea "Displays current, upcoming, and archived versions of"
type textarea "*"
type textarea "Displays current, upcoming, and archived versions of A"
type textarea "*"
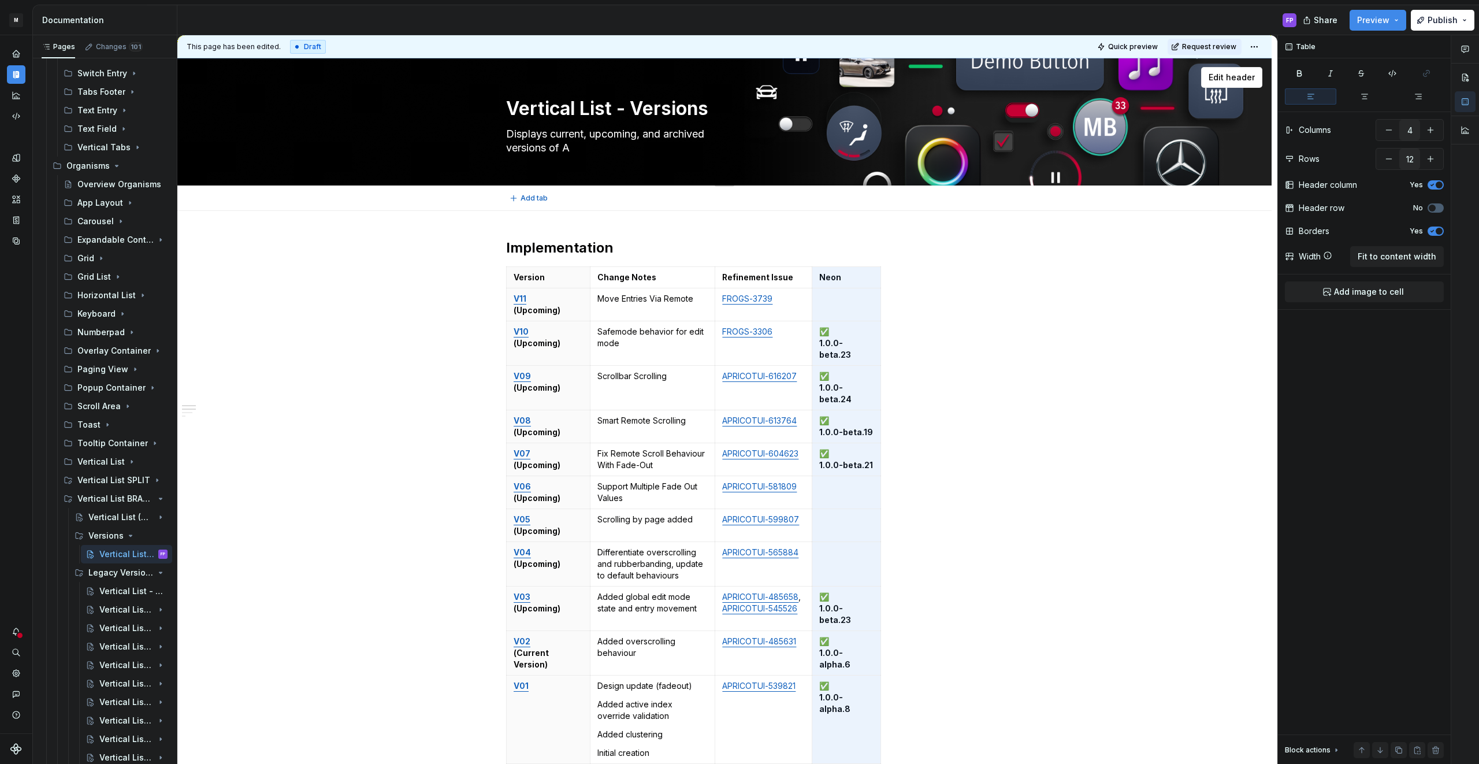
type textarea "Displays current, upcoming, and archived versions of Ad"
type textarea "*"
type textarea "Displays current, upcoming, and archived versions of An"
type textarea "*"
type textarea "Displays current, upcoming, and archived versions of And"
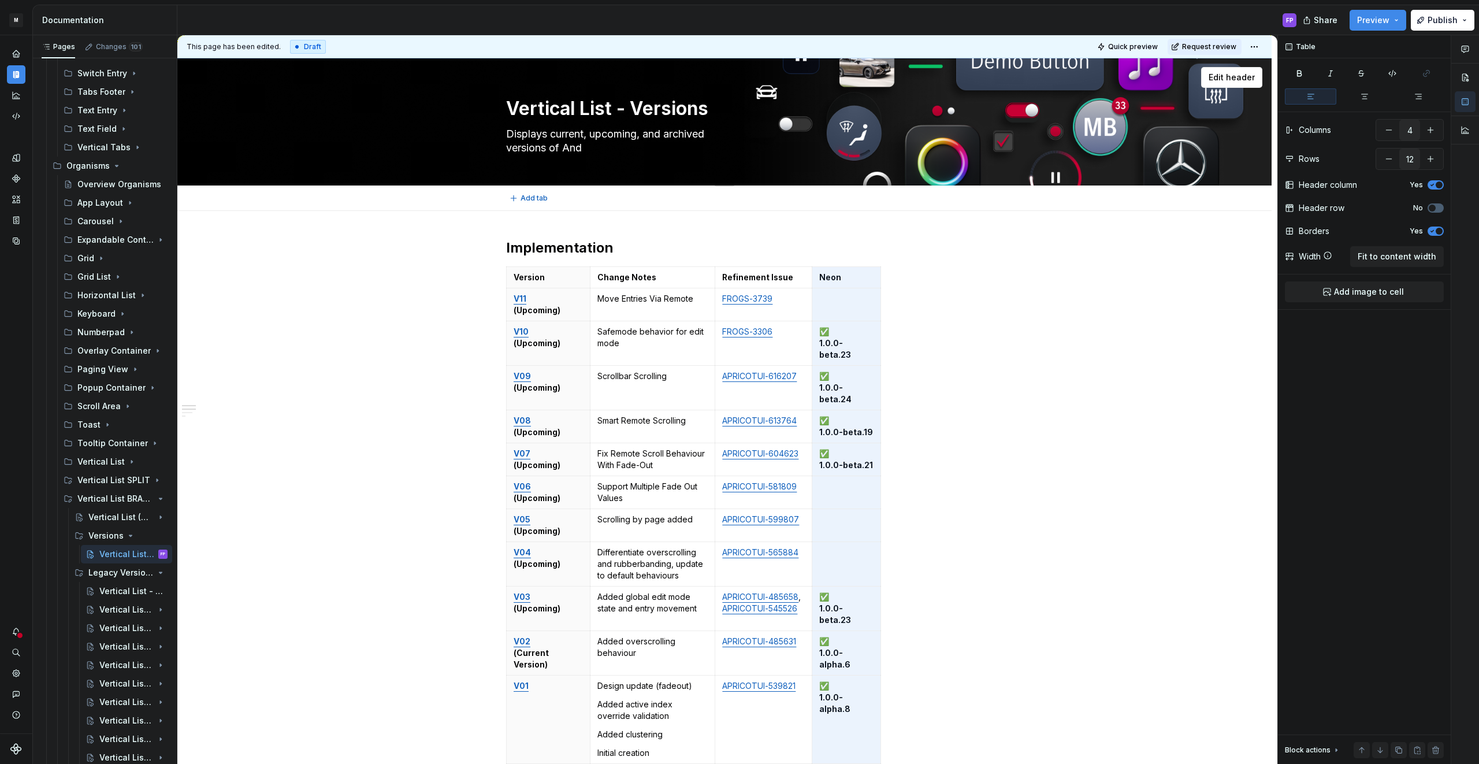
type textarea "*"
type textarea "Displays current, upcoming, and archived versions of Andr"
type textarea "*"
type textarea "Displays current, upcoming, and archived versions of Andro"
type textarea "*"
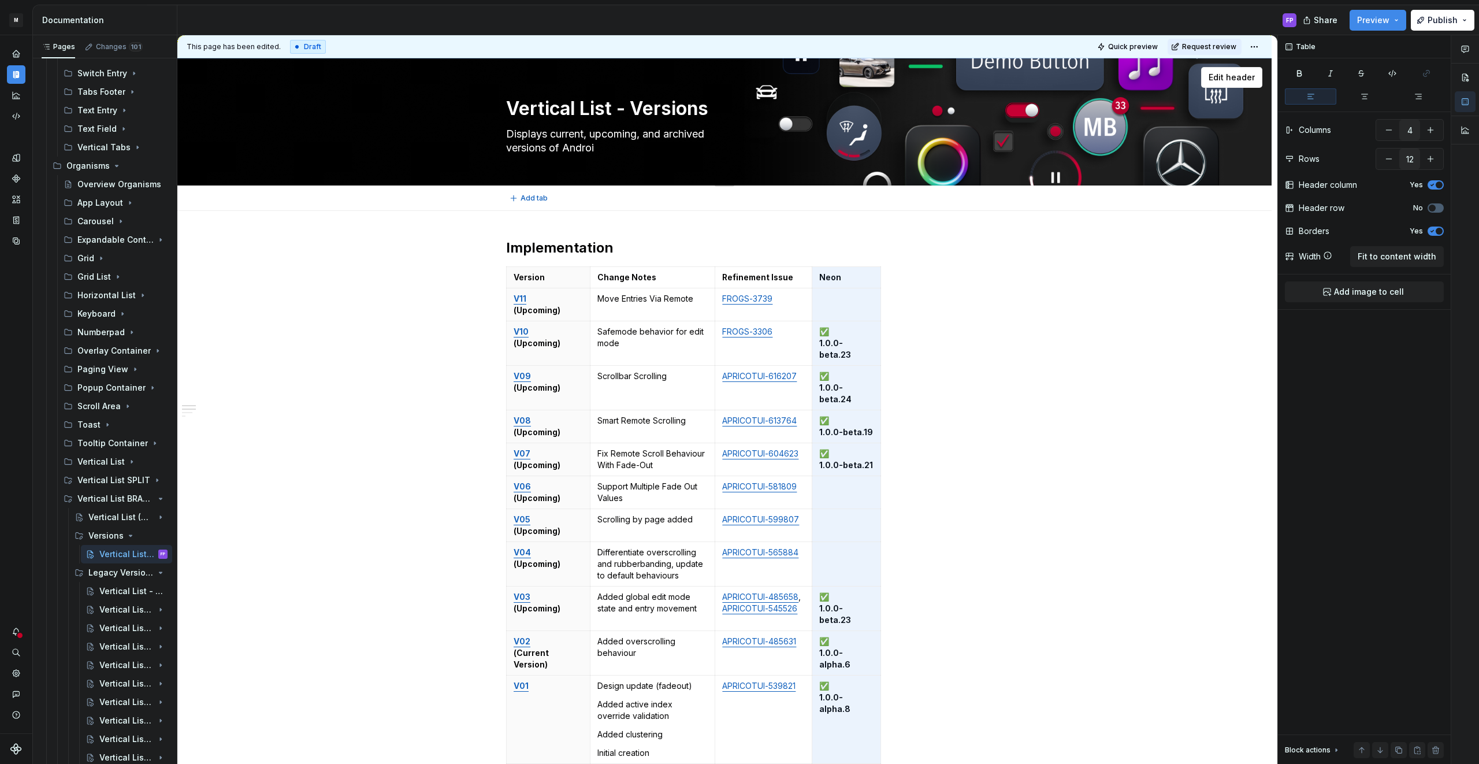
type textarea "Displays current, upcoming, and archived versions of Android"
type textarea "*"
type textarea "Displays current, upcoming, and archived versions of Android"
type textarea "*"
type textarea "Displays current, upcoming, and archived versions of Android"
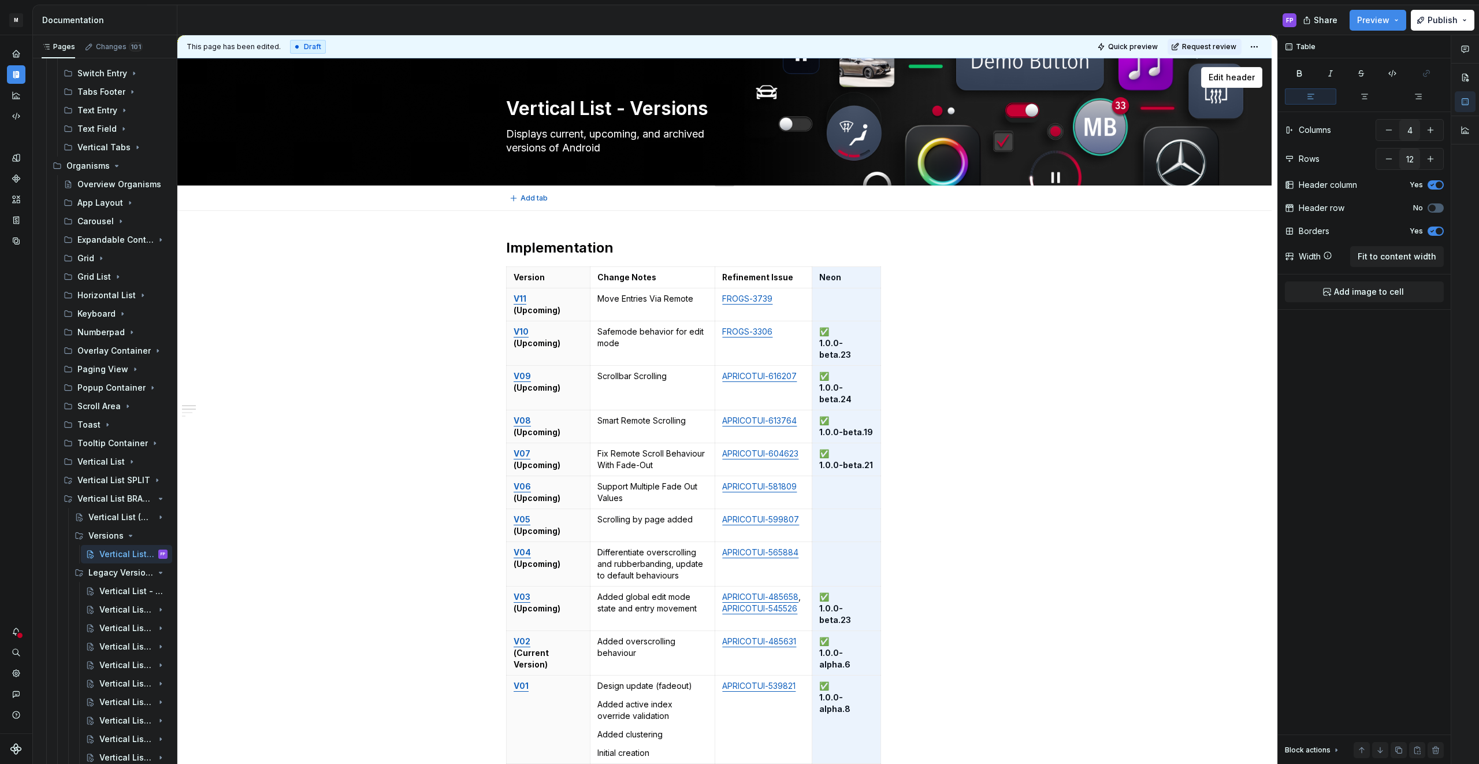
type textarea "*"
type textarea "Displays current, upcoming, and archived versions of Androi"
type textarea "*"
type textarea "Displays current, upcoming, and archived versions of Andr"
type textarea "*"
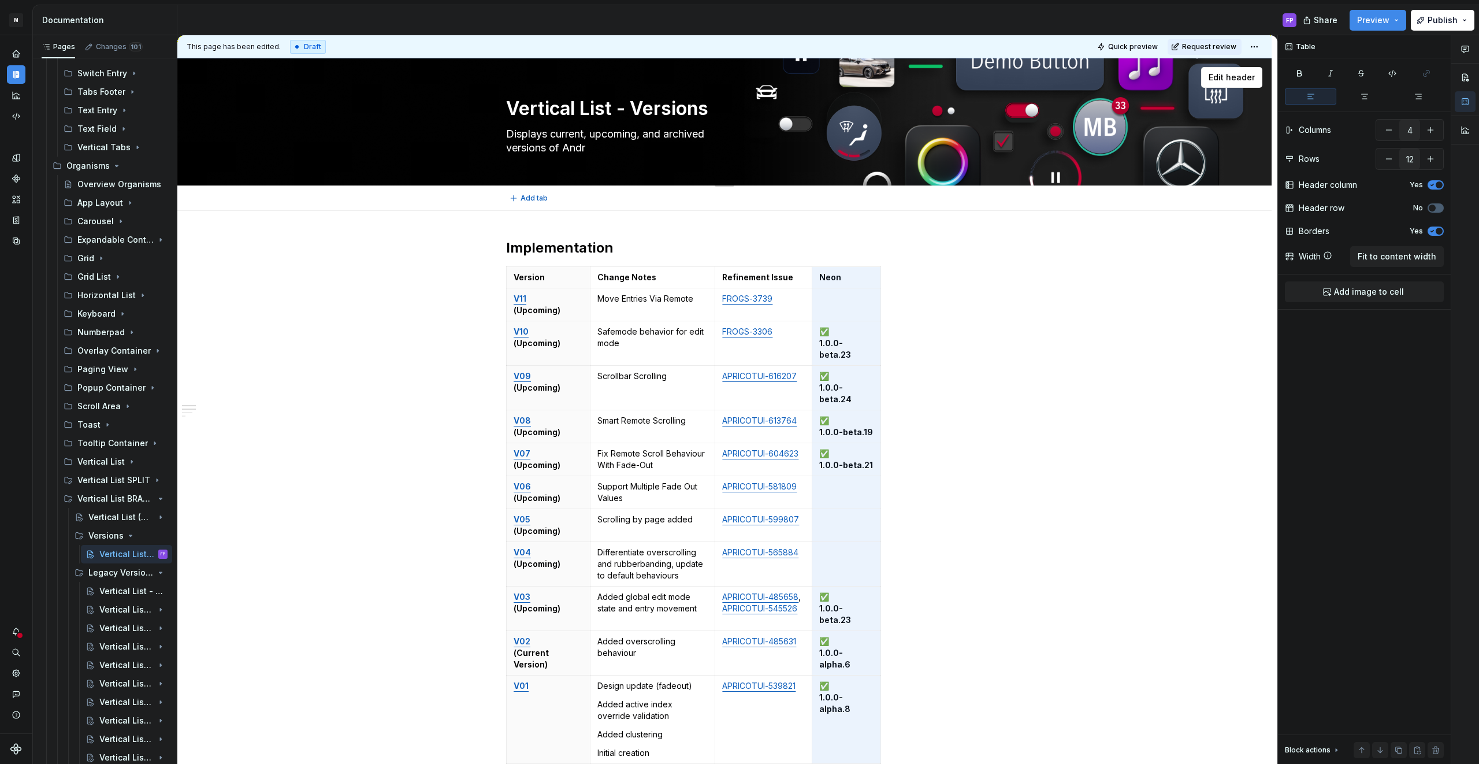
type textarea "Displays current, upcoming, and archived versions of And"
type textarea "*"
type textarea "Displays current, upcoming, and archived versions of An"
type textarea "*"
type textarea "Displays current, upcoming, and archived versions of A"
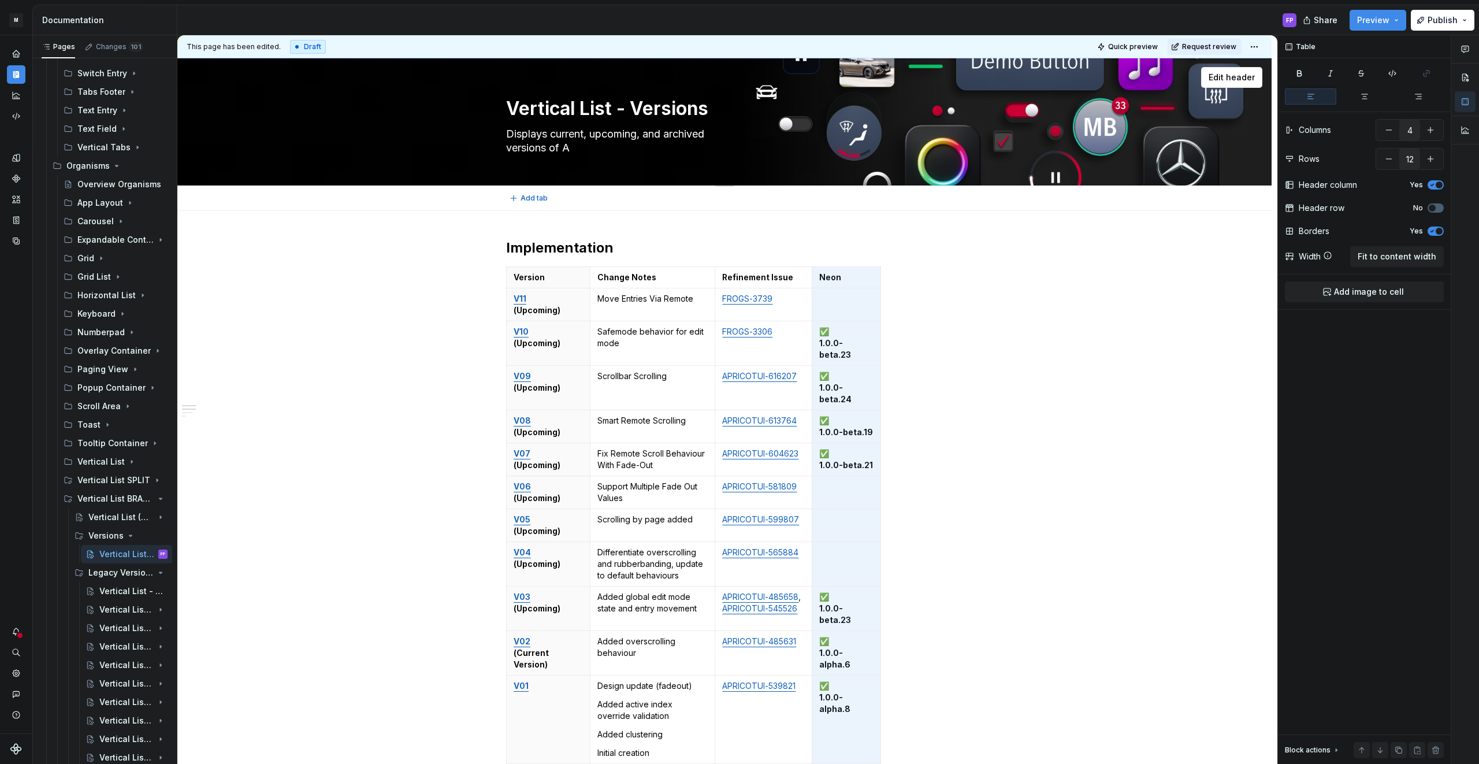
type textarea "*"
type textarea "Displays current, upcoming, and archived versions of"
type textarea "*"
type textarea "Displays current, upcoming, and archived versions of N"
type textarea "*"
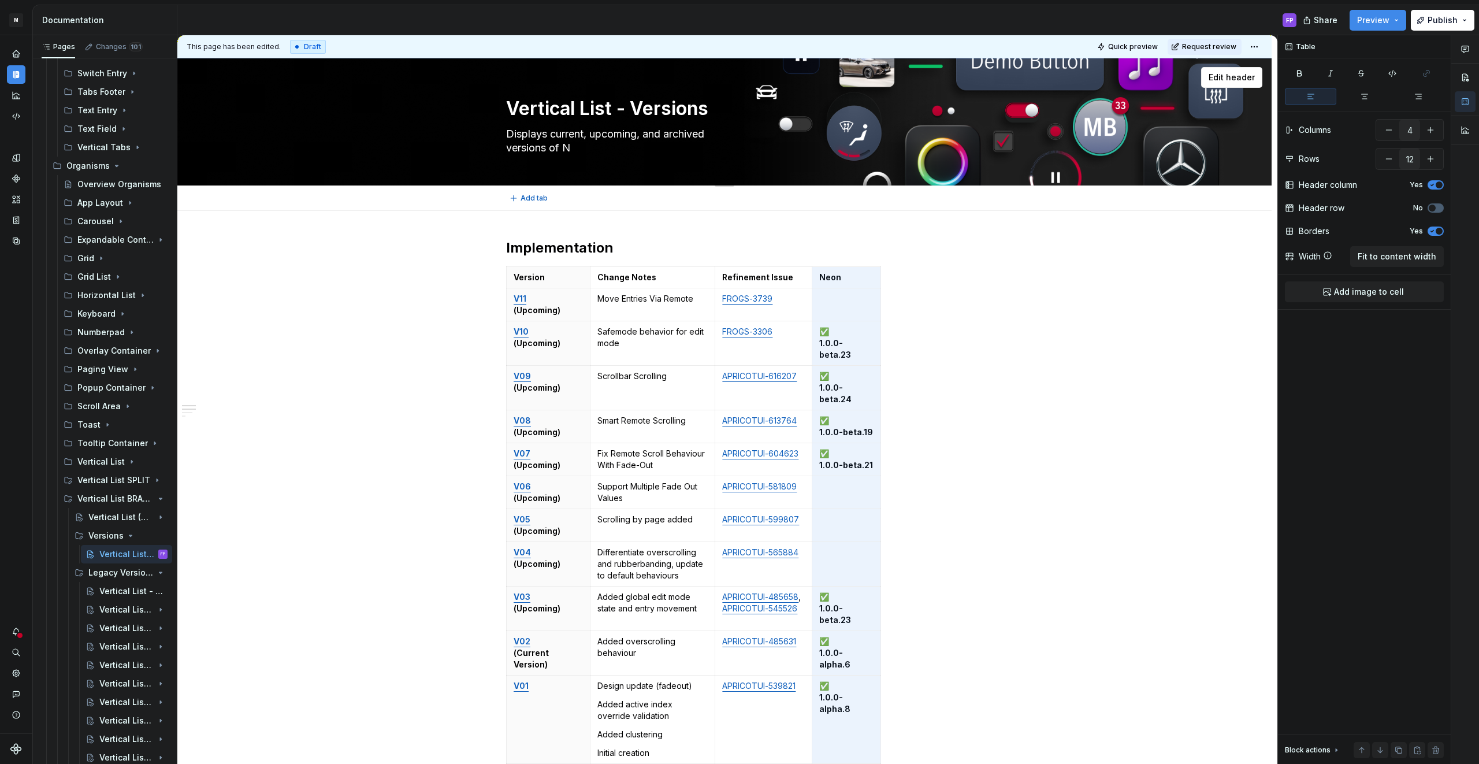
type textarea "Displays current, upcoming, and archived versions of Ne"
type textarea "*"
type textarea "Displays current, upcoming, and archived versions of Neo"
type textarea "*"
type textarea "Displays current, upcoming, and archived versions of Neon"
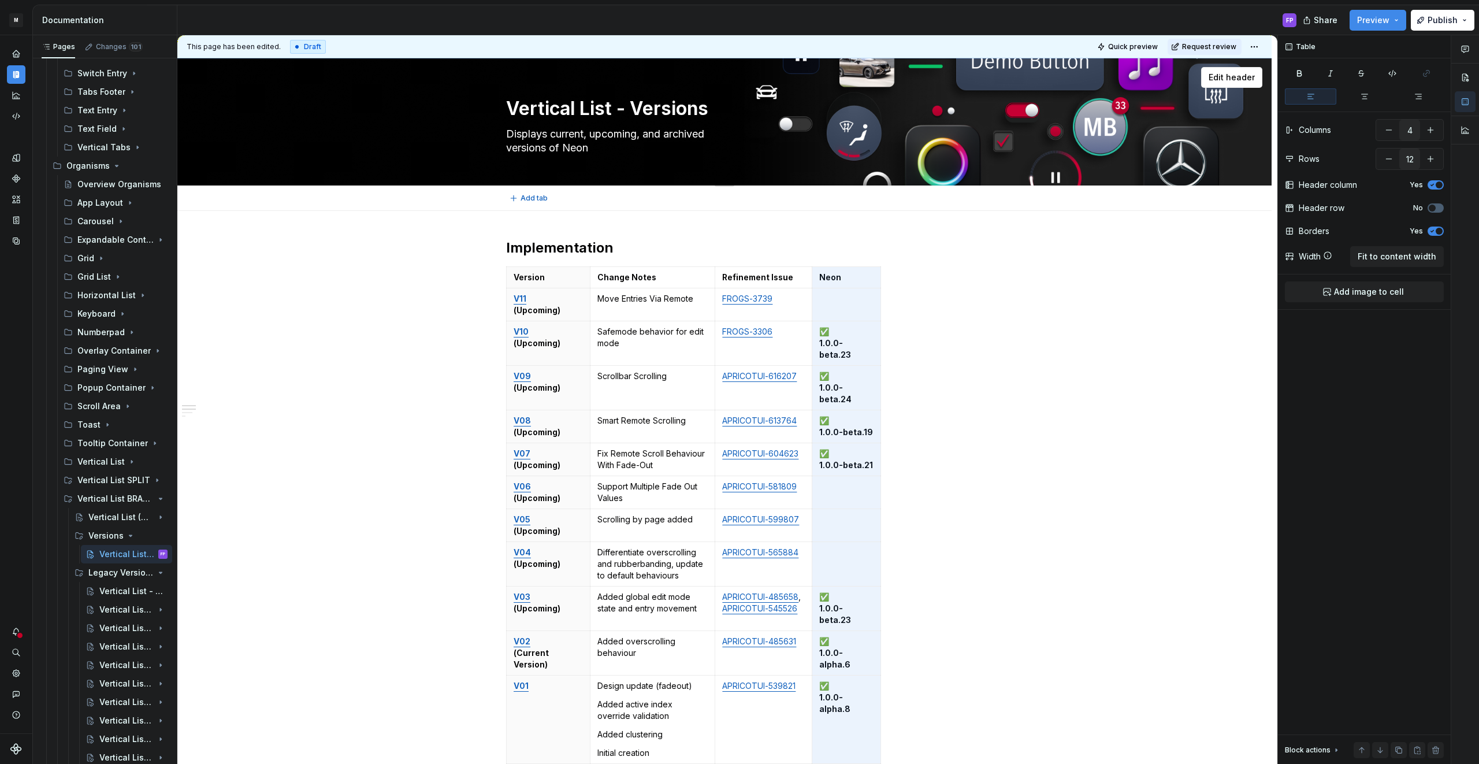
type textarea "*"
type textarea "Displays current, upcoming, and archived versions of Neon"
type textarea "*"
type textarea "Displays current, upcoming, and archived versions of Neon I"
type textarea "*"
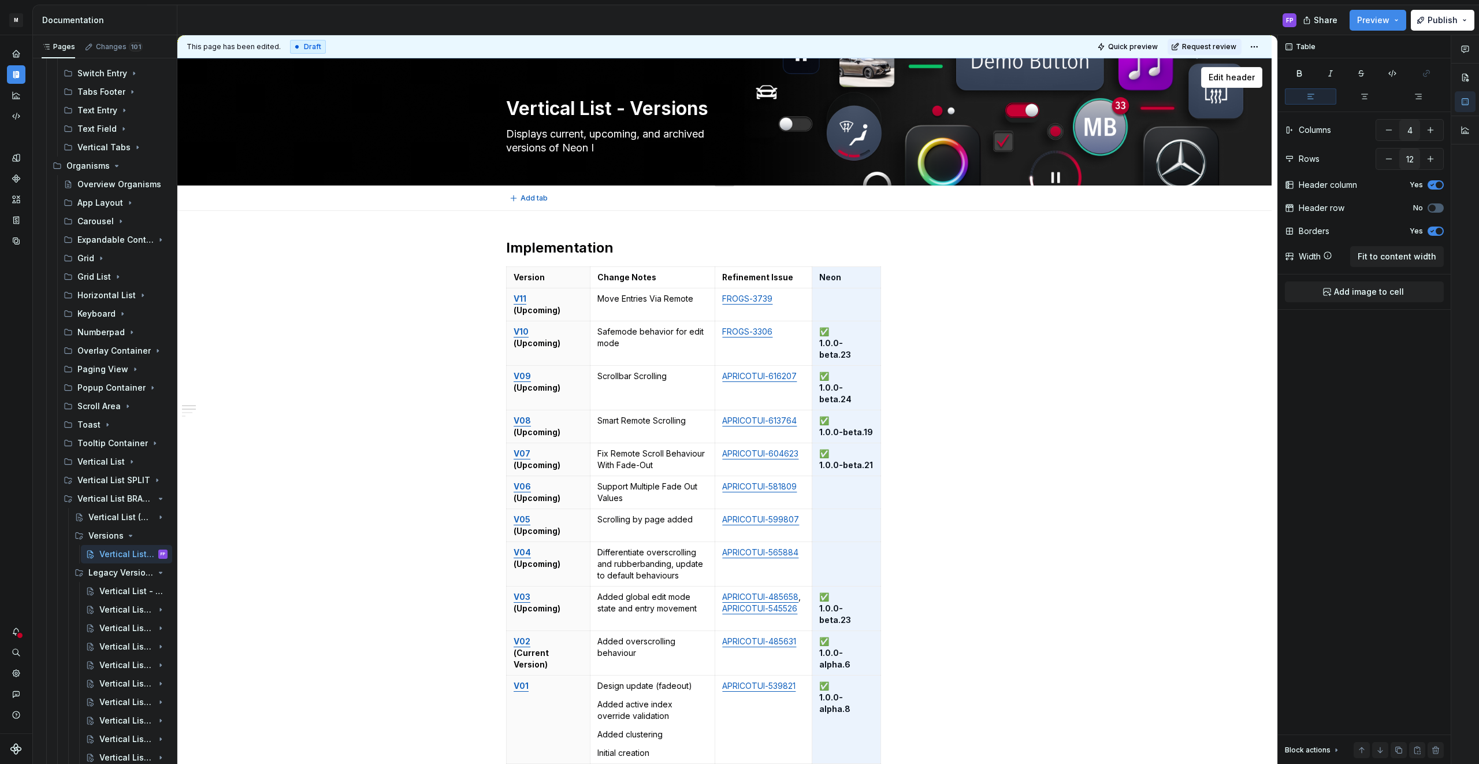
type textarea "Displays current, upcoming, and archived versions of Neon Im"
type textarea "*"
type textarea "Displays current, upcoming, and archived versions of Neon Imp"
type textarea "*"
type textarea "Displays current, upcoming, and archived versions of Neon Imple"
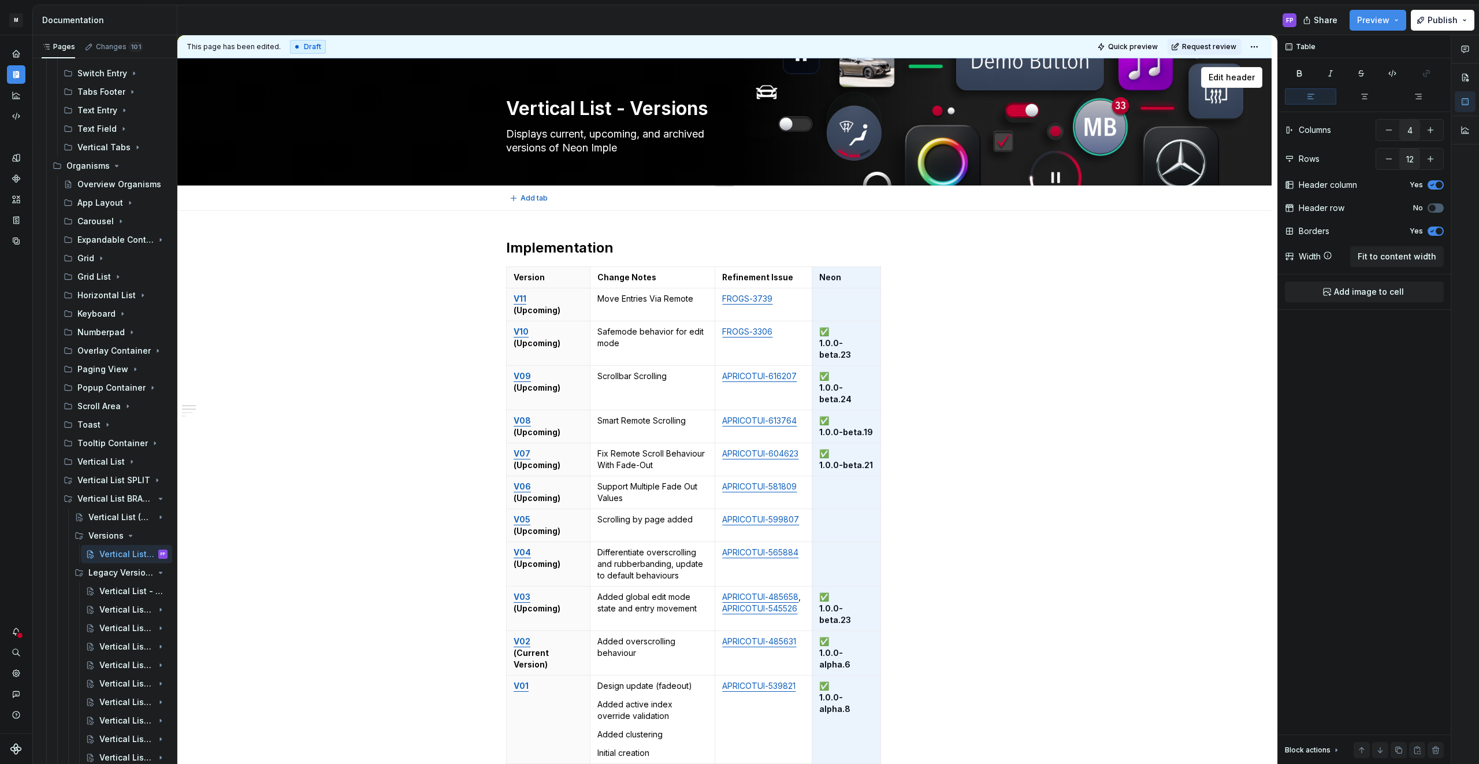
type textarea "*"
type textarea "Displays current, upcoming, and archived versions of Neon Implem"
type textarea "*"
type textarea "Displays current, upcoming, and archived versions of Neon Implemen"
type textarea "*"
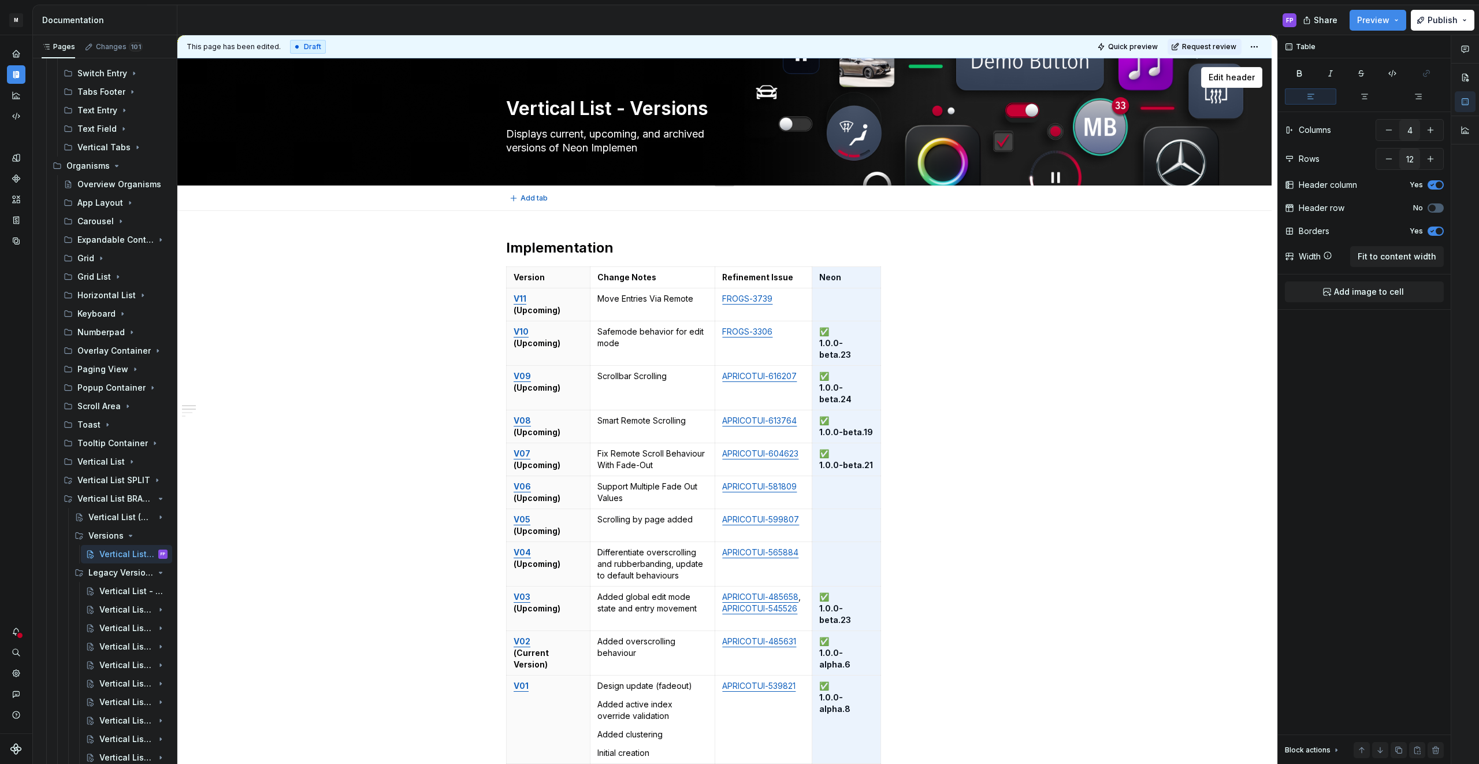
type textarea "Displays current, upcoming, and archived versions of Neon Implement"
type textarea "*"
type textarea "Displays current, upcoming, and archived versions of Neon Implementa"
type textarea "*"
type textarea "Displays current, upcoming, and archived versions of Neon Implementat"
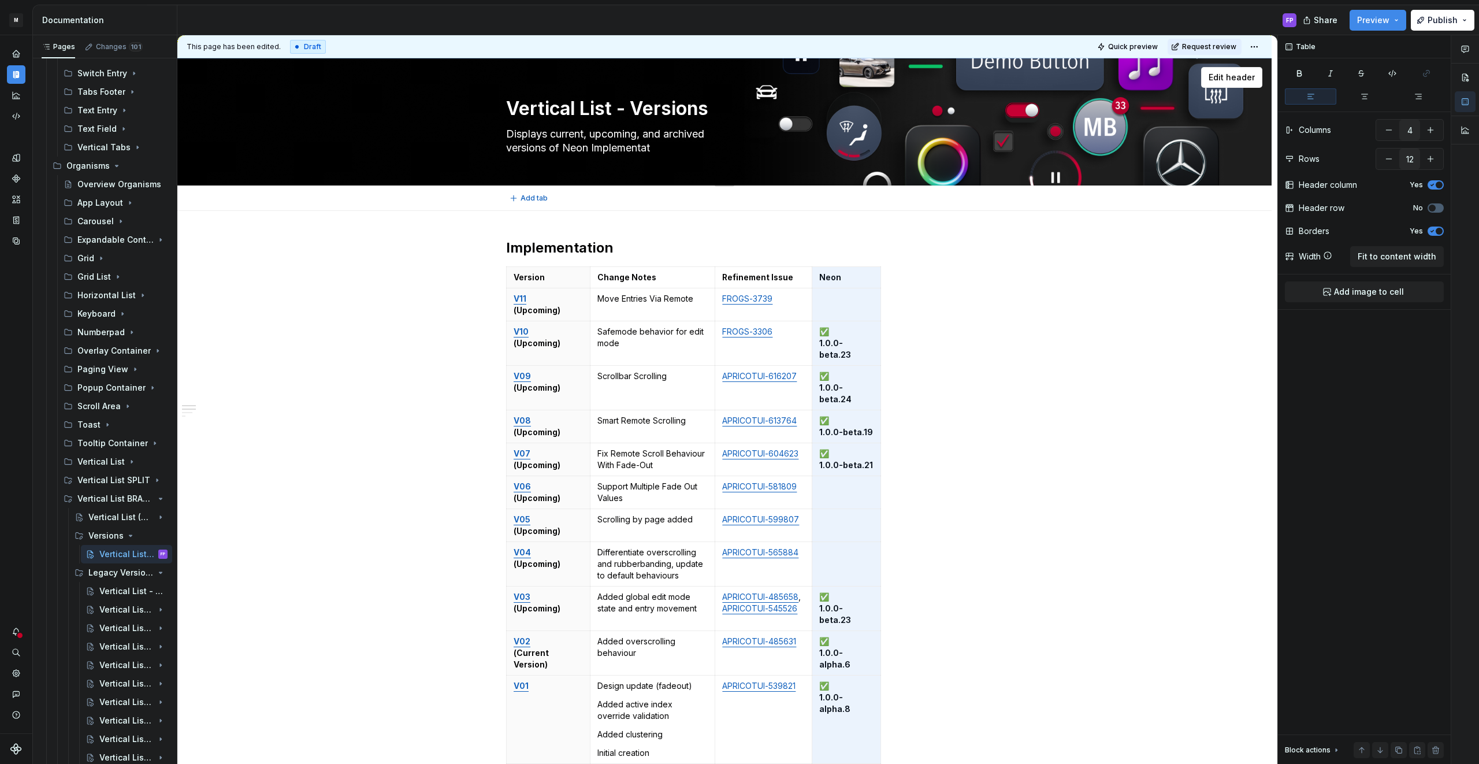
type textarea "*"
type textarea "Displays current, upcoming, and archived versions of Neon Implementati"
type textarea "*"
type textarea "Displays current, upcoming, and archived versions of Neon Implementation"
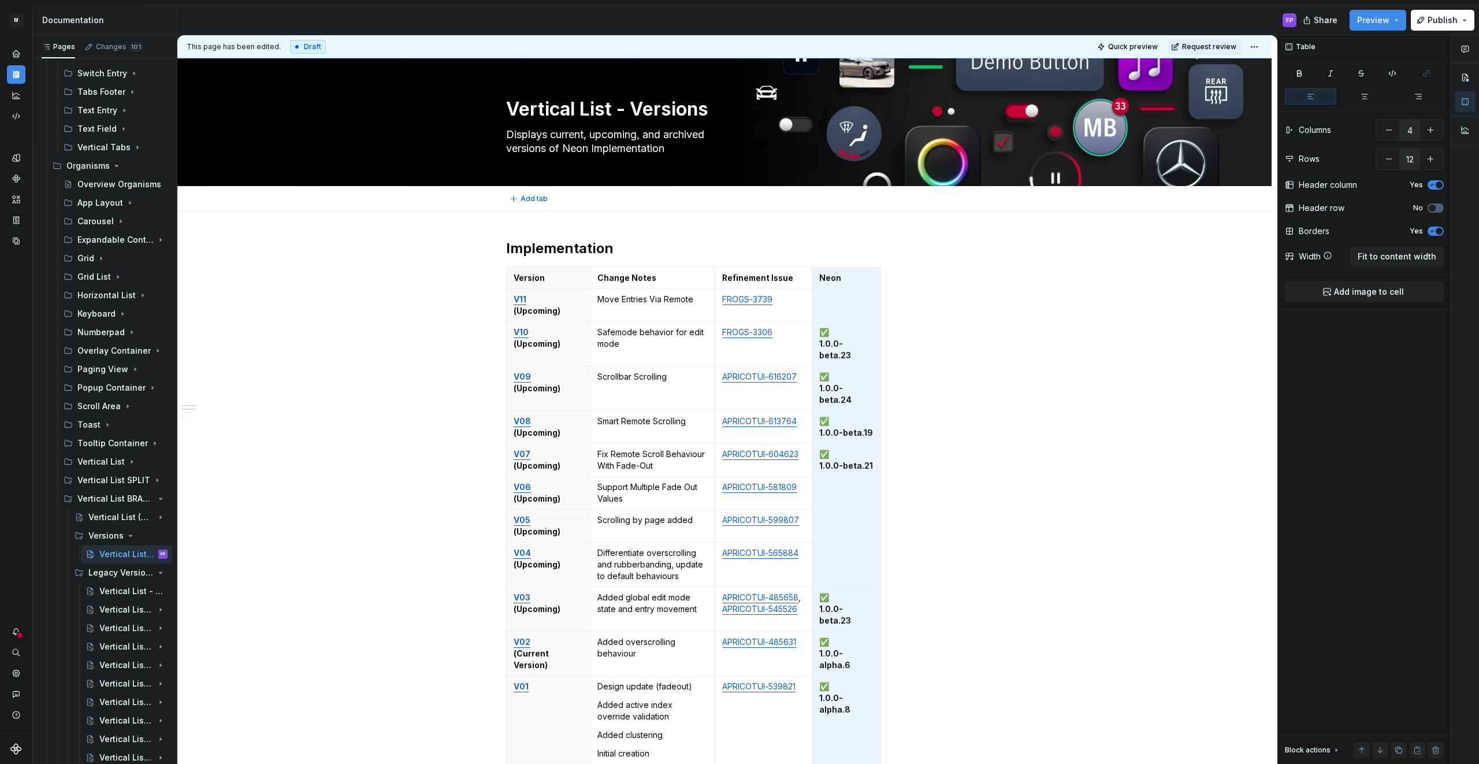
type textarea "*"
type textarea "Displays current, upcoming, and archived versions of Neon Implementation"
click at [479, 280] on button "button" at bounding box center [482, 273] width 16 height 16
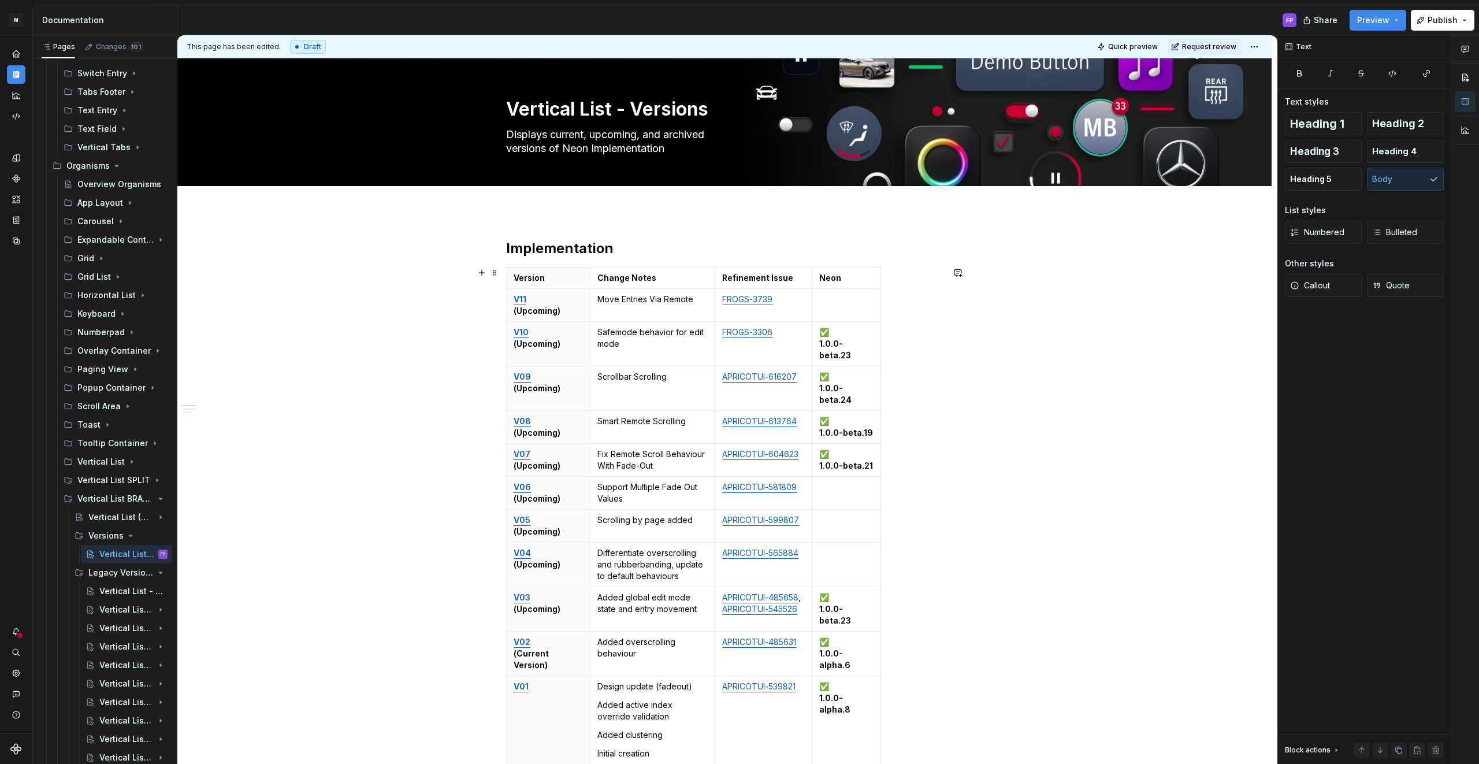
click at [433, 274] on div "Implementation Version Change Notes Refinement Issue Neon V11 (Upcoming) Move E…" at bounding box center [724, 708] width 1094 height 994
click at [438, 260] on div "Implementation Version Change Notes Refinement Issue Neon V11 (Upcoming) Move E…" at bounding box center [724, 708] width 1094 height 994
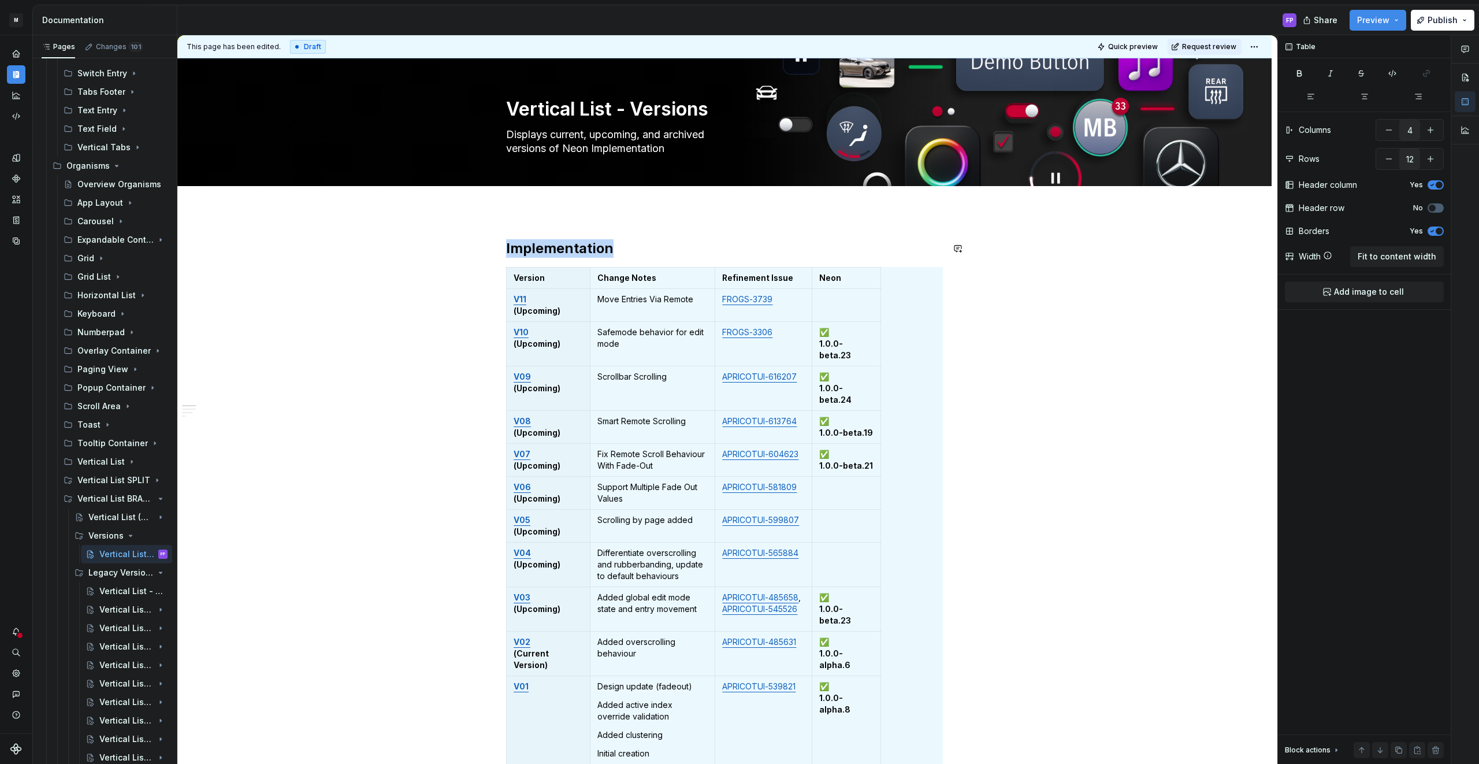
click at [508, 237] on div "Implementation Version Change Notes Refinement Issue Neon V11 (Upcoming) Move E…" at bounding box center [724, 708] width 1094 height 994
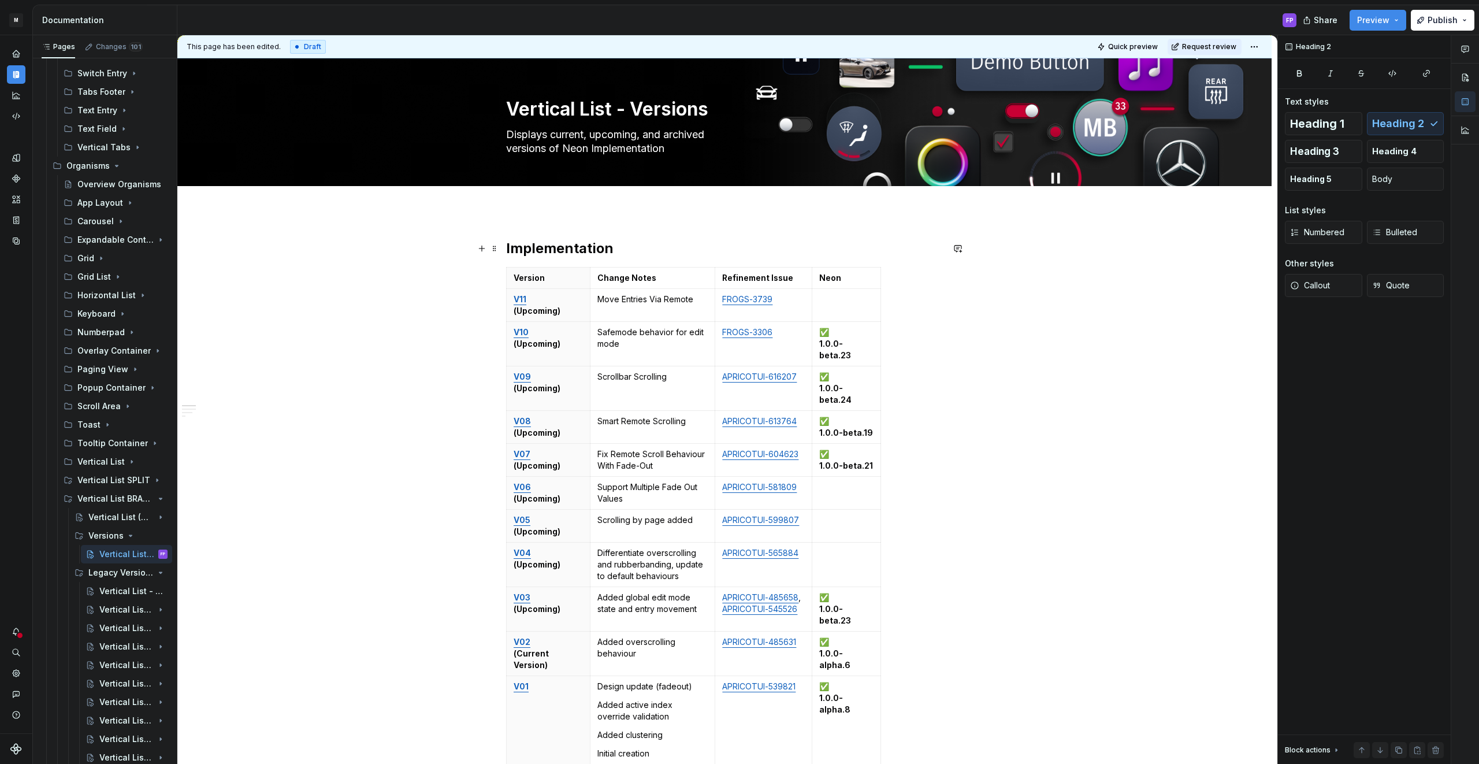
click at [546, 255] on h2 "Implementation" at bounding box center [724, 248] width 437 height 18
click at [547, 270] on html "M MBUX-DesignSystem FP Dataset Default Documentation FP Share Preview Publish P…" at bounding box center [739, 382] width 1479 height 764
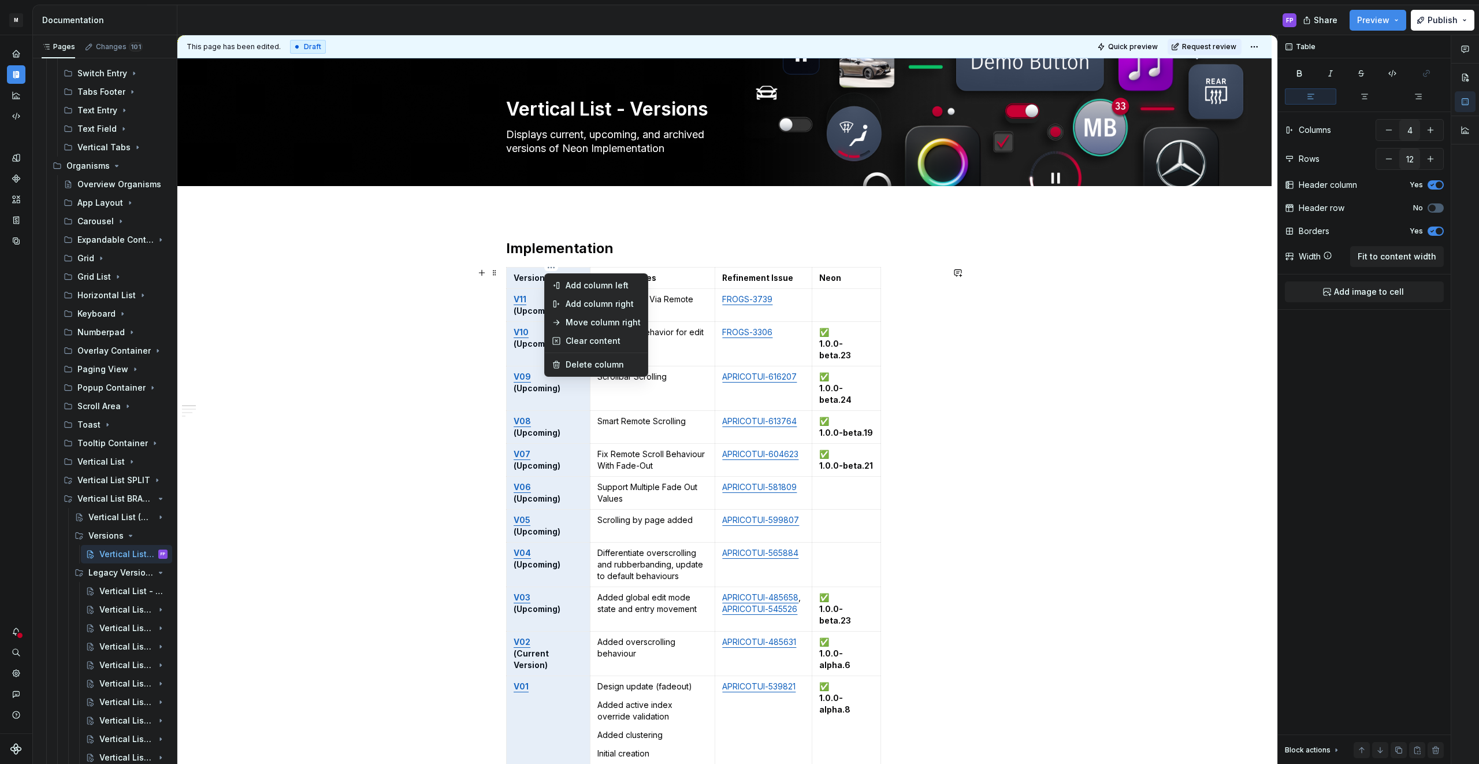
click at [437, 358] on html "M MBUX-DesignSystem FP Dataset Default Documentation FP Share Preview Publish P…" at bounding box center [739, 382] width 1479 height 764
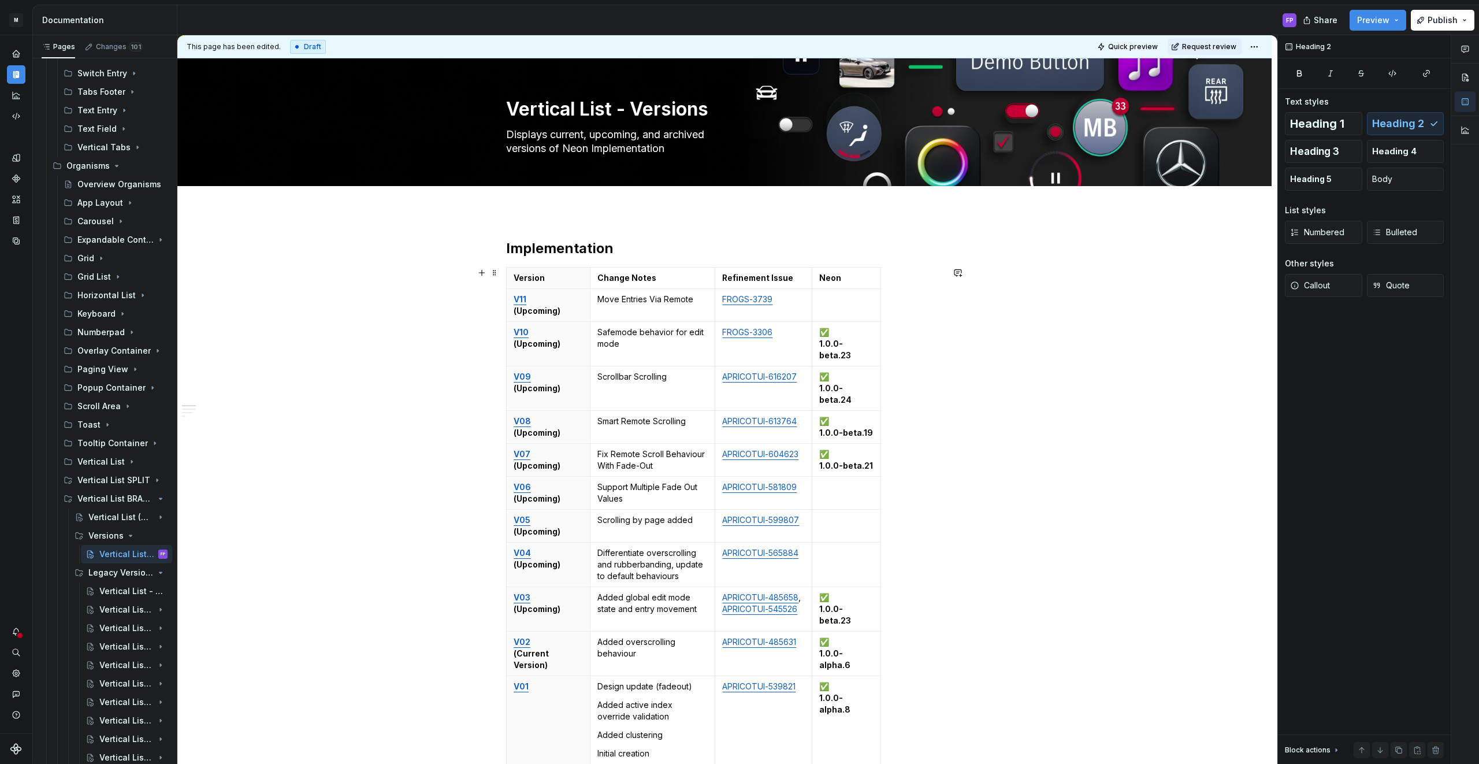
type textarea "*"
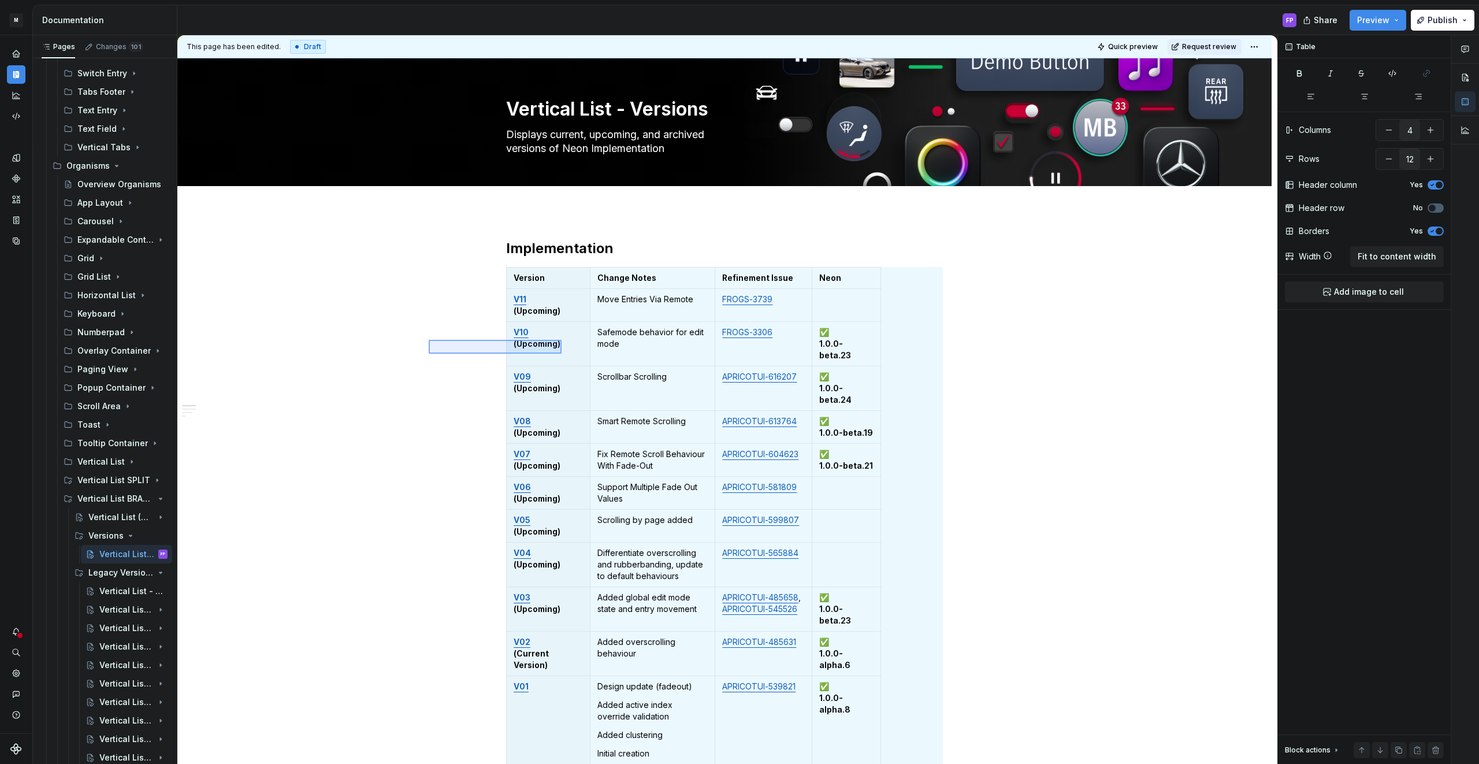
drag, startPoint x: 440, startPoint y: 339, endPoint x: 561, endPoint y: 353, distance: 122.7
click at [561, 353] on div "This page has been edited. Draft Quick preview Request review Vertical List - V…" at bounding box center [727, 399] width 1100 height 729
click at [563, 338] on p "V10 (Upcoming)" at bounding box center [547, 337] width 69 height 23
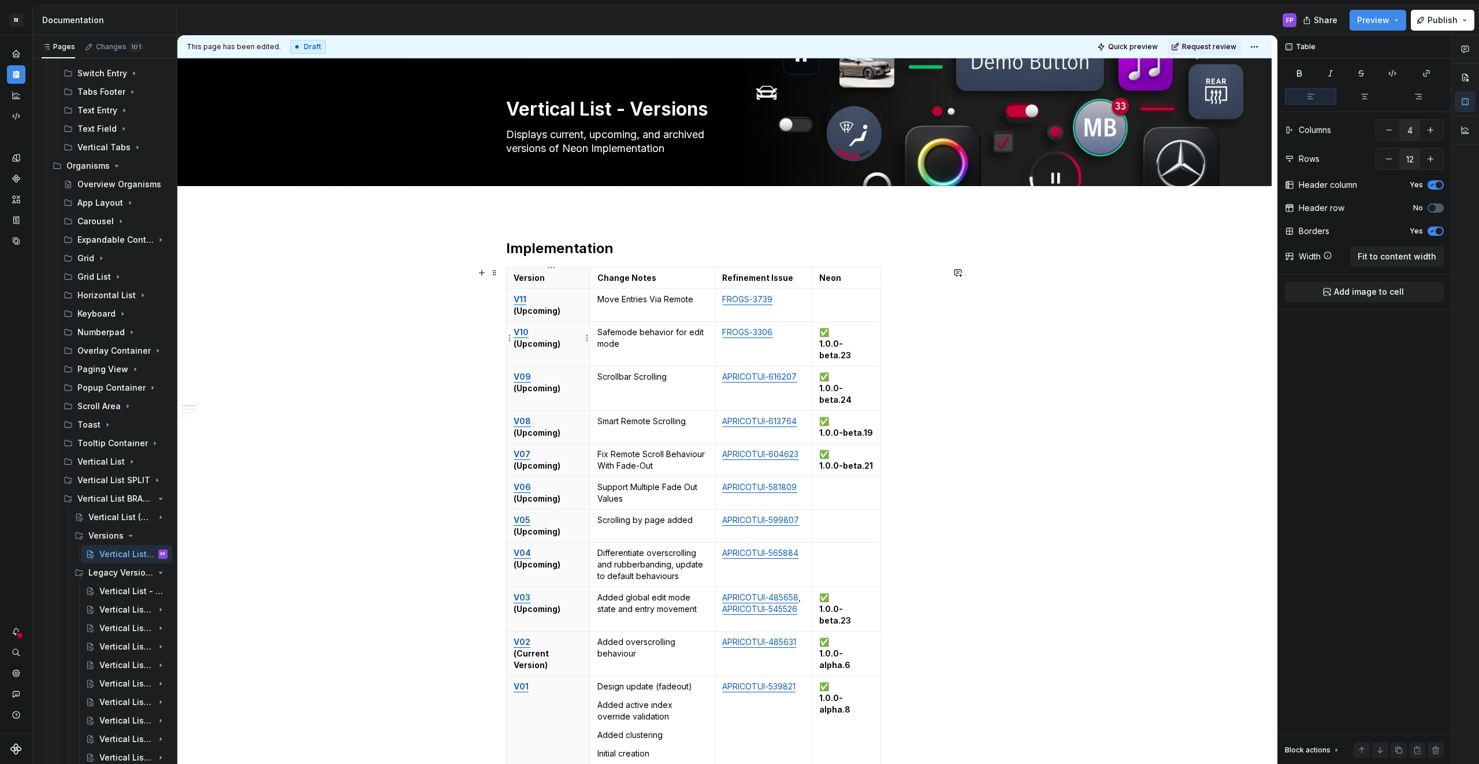
click at [509, 337] on html "M MBUX-DesignSystem FP Dataset Default Documentation FP Share Preview Publish P…" at bounding box center [739, 382] width 1479 height 764
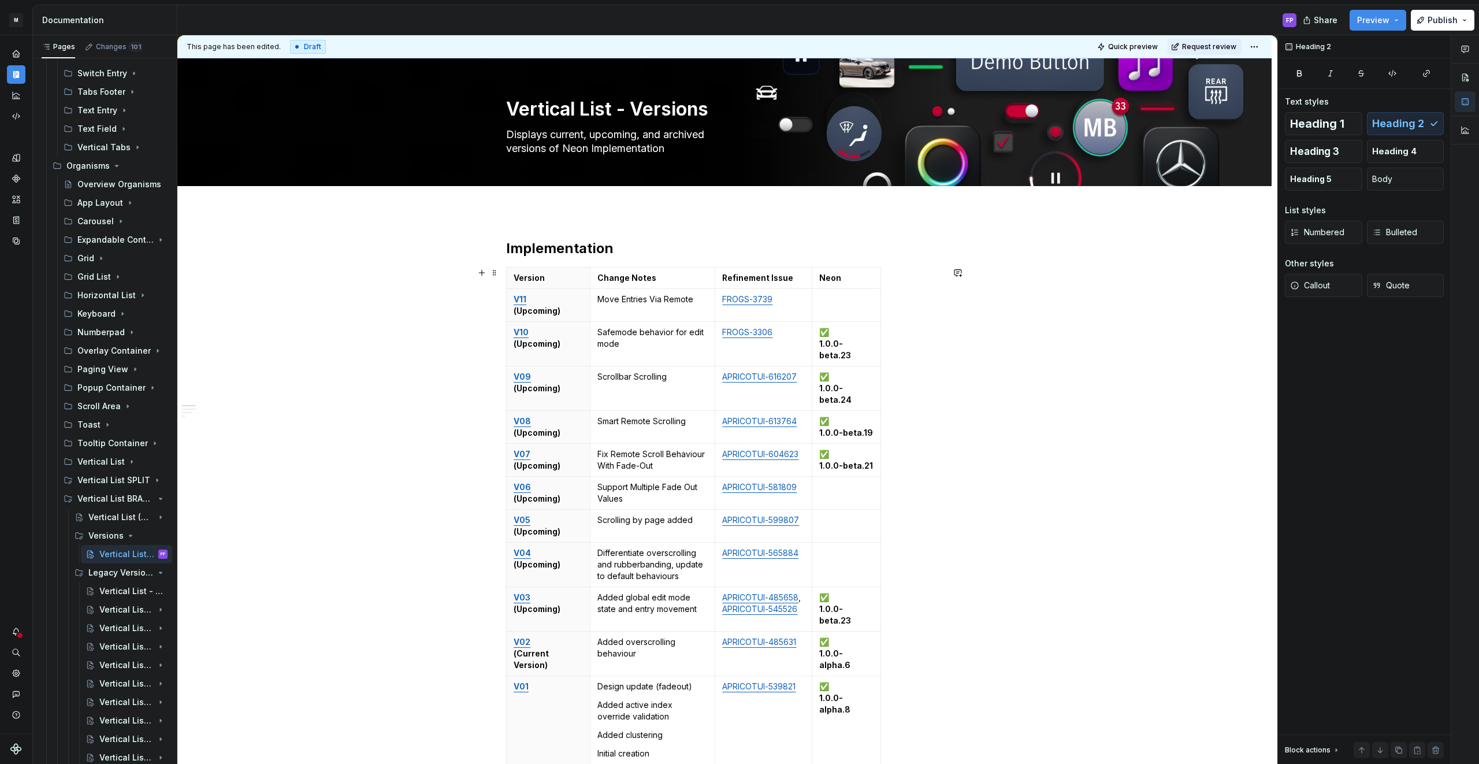
click at [507, 337] on html "M MBUX-DesignSystem FP Dataset Default Documentation FP Share Preview Publish P…" at bounding box center [739, 382] width 1479 height 764
click at [511, 337] on html "M MBUX-DesignSystem FP Dataset Default Documentation FP Share Preview Publish P…" at bounding box center [739, 382] width 1479 height 764
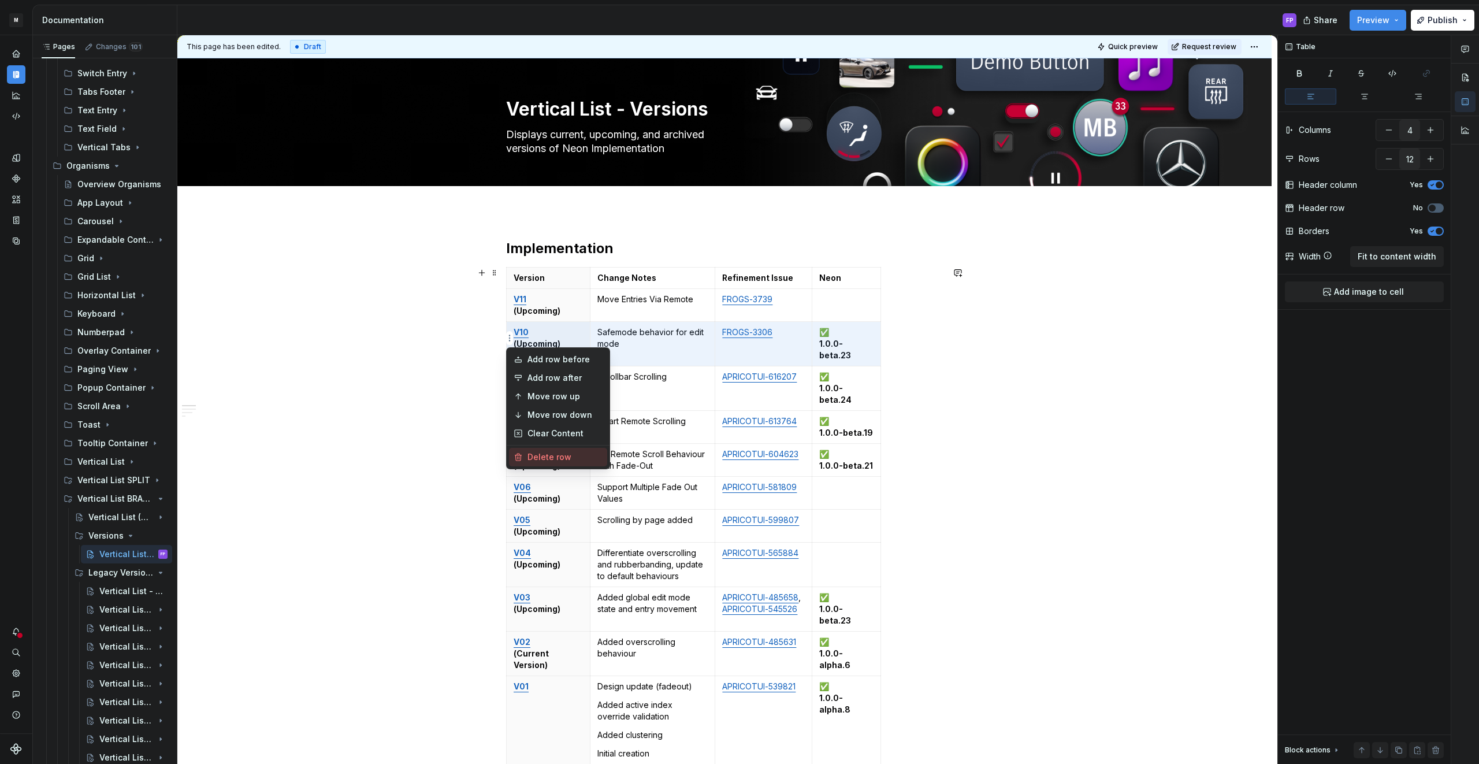
click at [536, 455] on div "Delete row" at bounding box center [564, 457] width 75 height 12
type input "11"
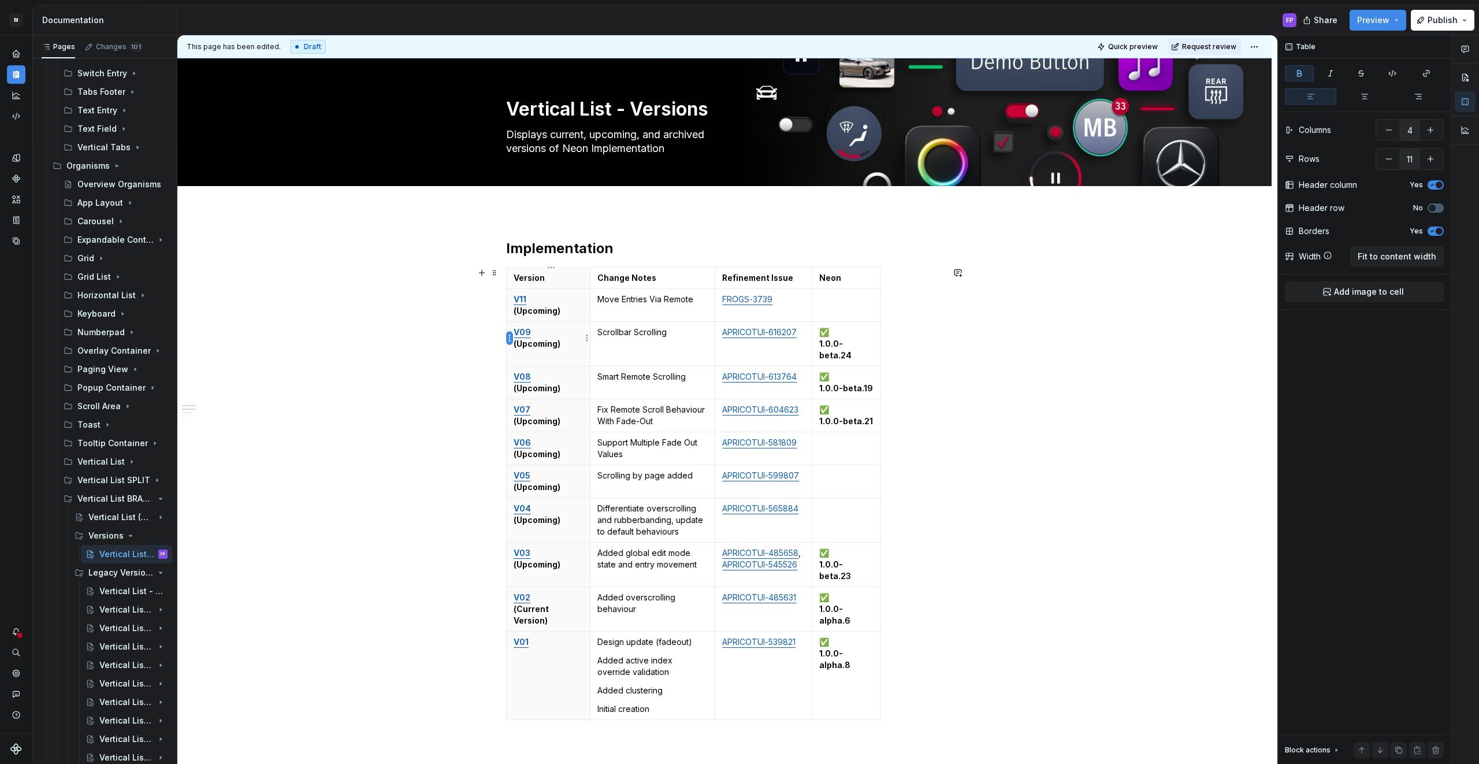
click at [509, 337] on body "M MBUX-DesignSystem FP Dataset Default Documentation FP Share Preview Publish P…" at bounding box center [739, 382] width 1479 height 764
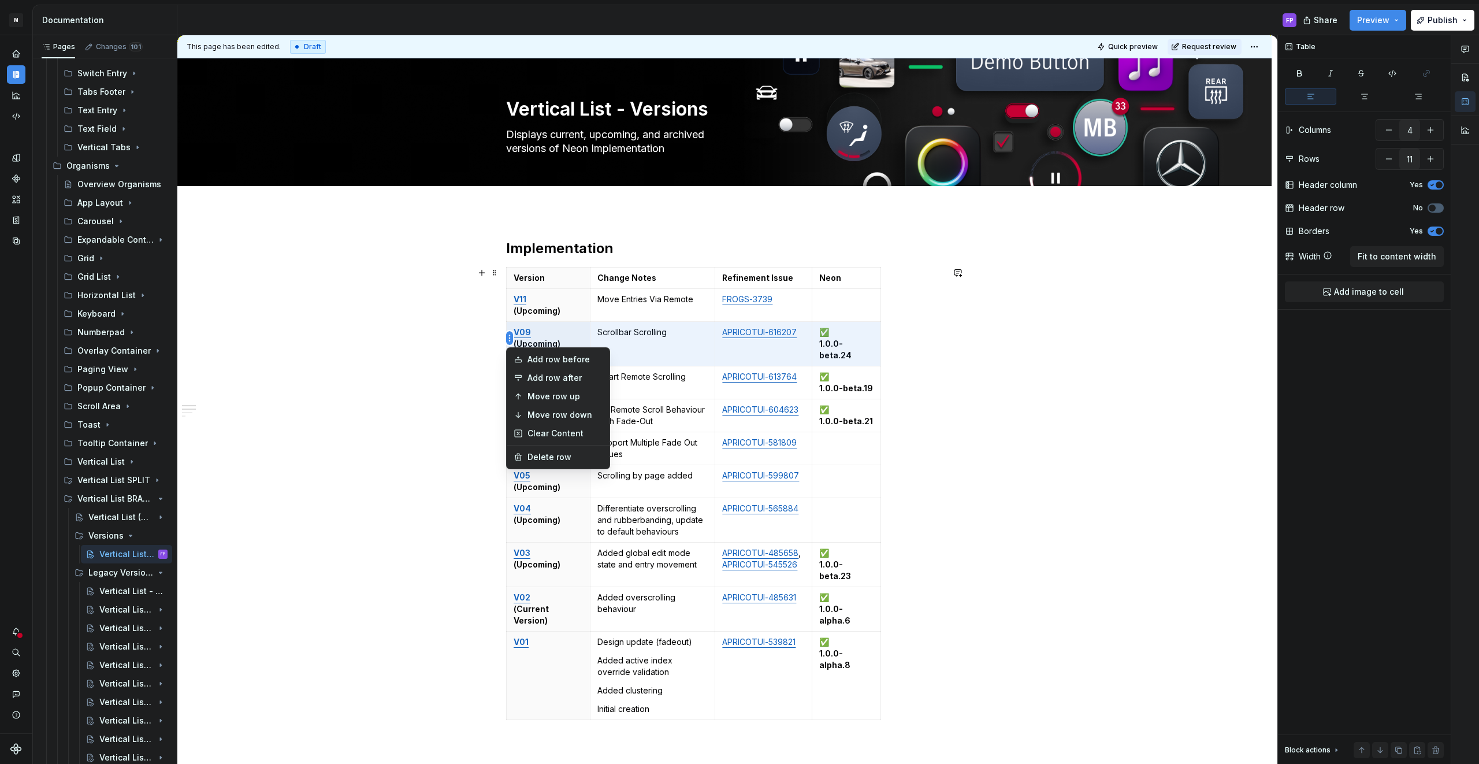
click at [509, 340] on html "M MBUX-DesignSystem FP Dataset Default Documentation FP Share Preview Publish P…" at bounding box center [739, 382] width 1479 height 764
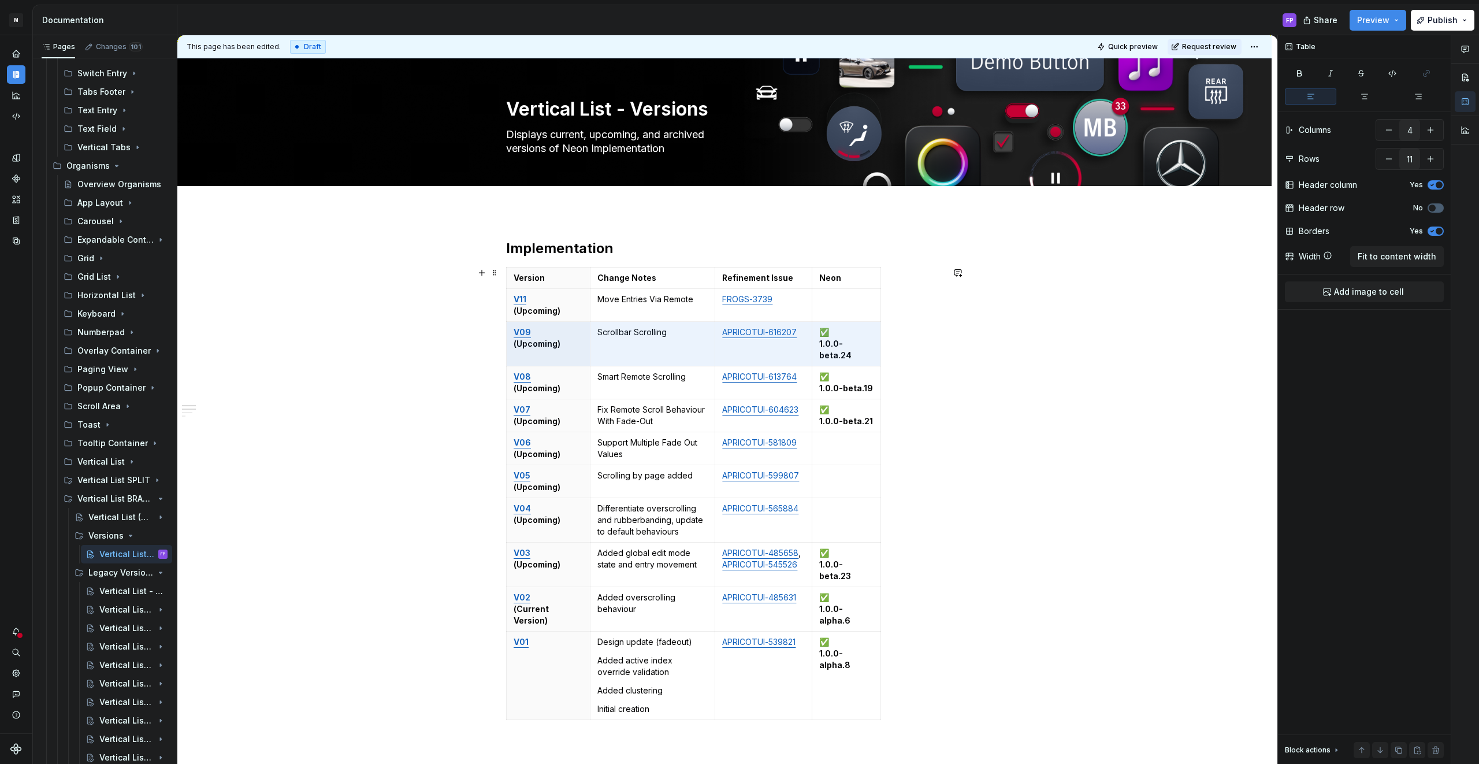
click at [508, 337] on html "M MBUX-DesignSystem FP Dataset Default Documentation FP Share Preview Publish P…" at bounding box center [739, 382] width 1479 height 764
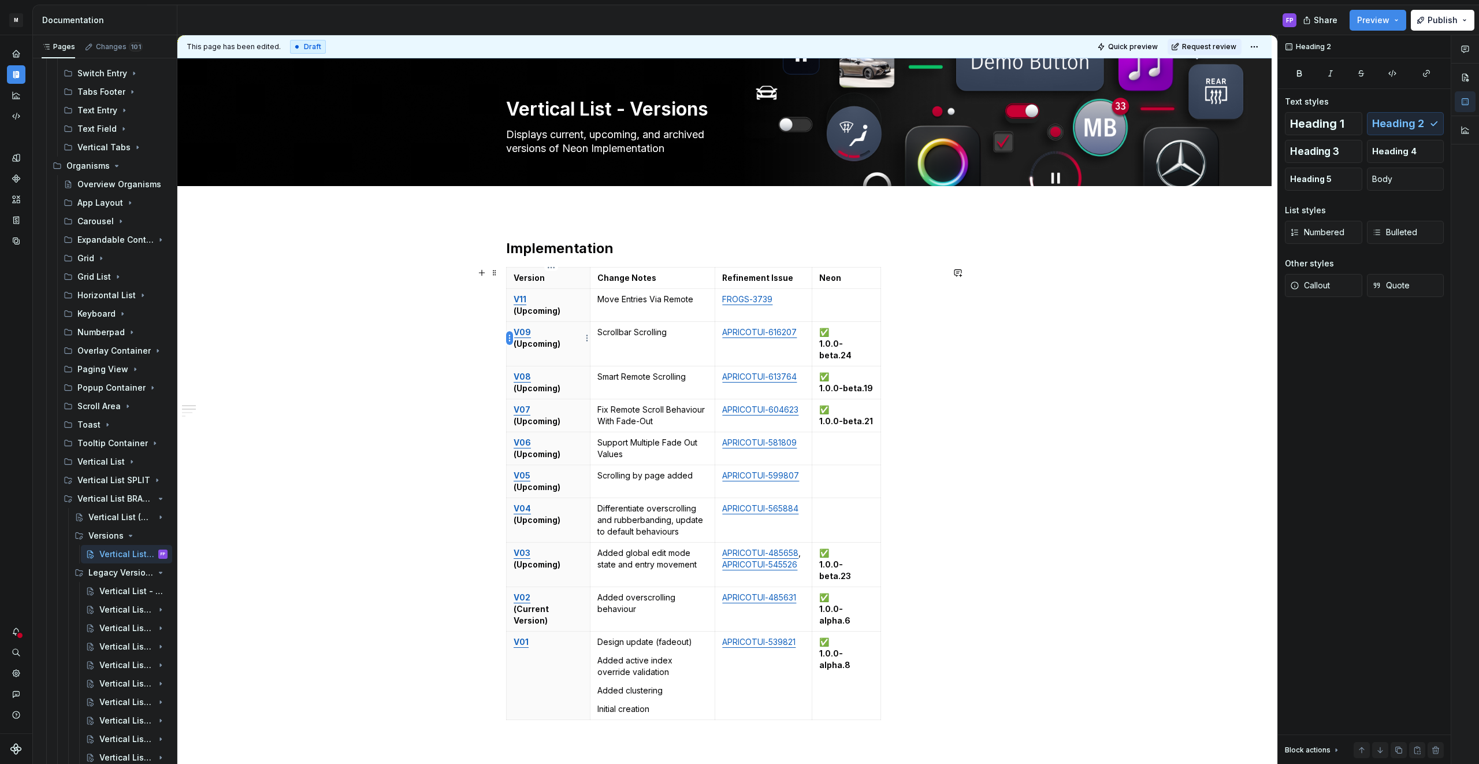
click at [511, 333] on html "M MBUX-DesignSystem FP Dataset Default Documentation FP Share Preview Publish P…" at bounding box center [739, 382] width 1479 height 764
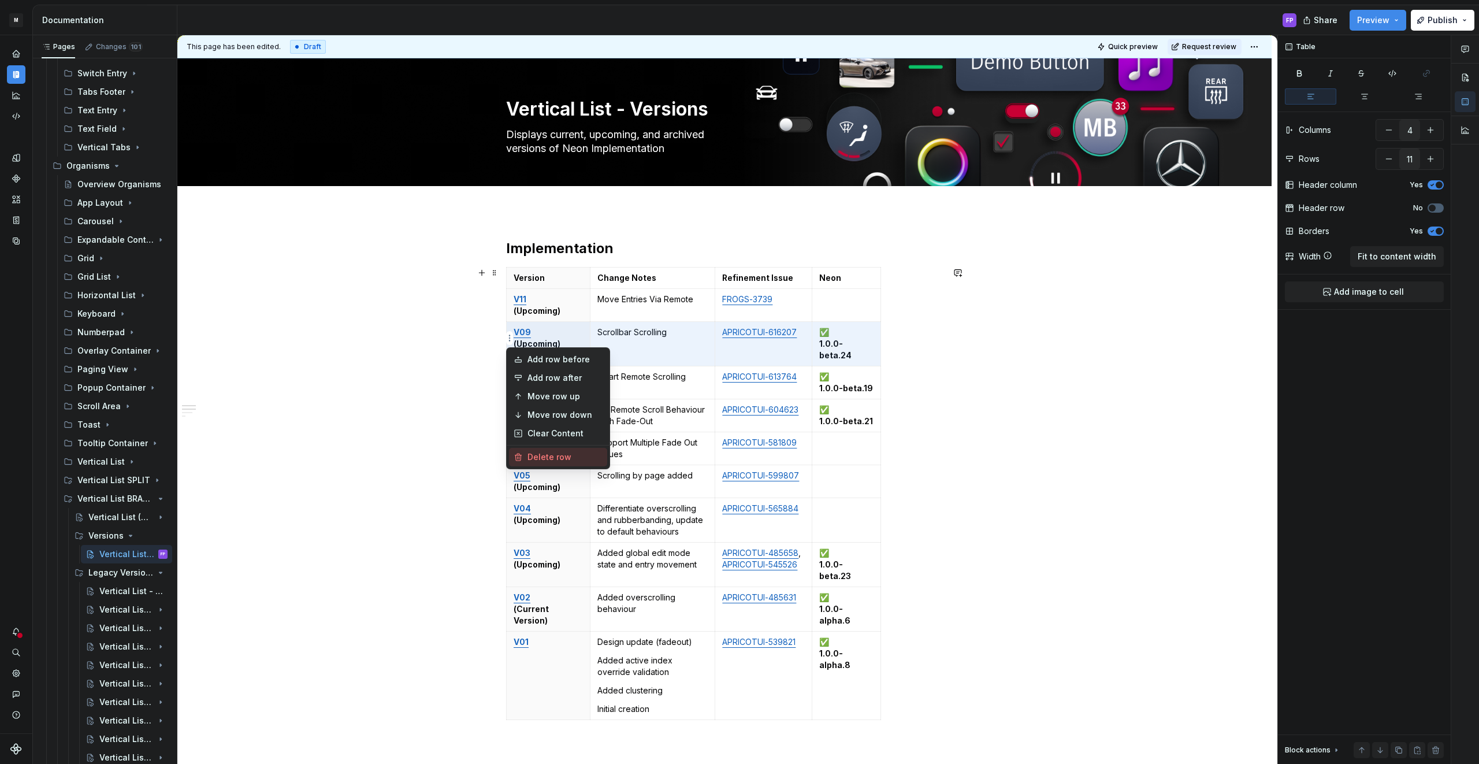
click at [535, 452] on div "Delete row" at bounding box center [564, 457] width 75 height 12
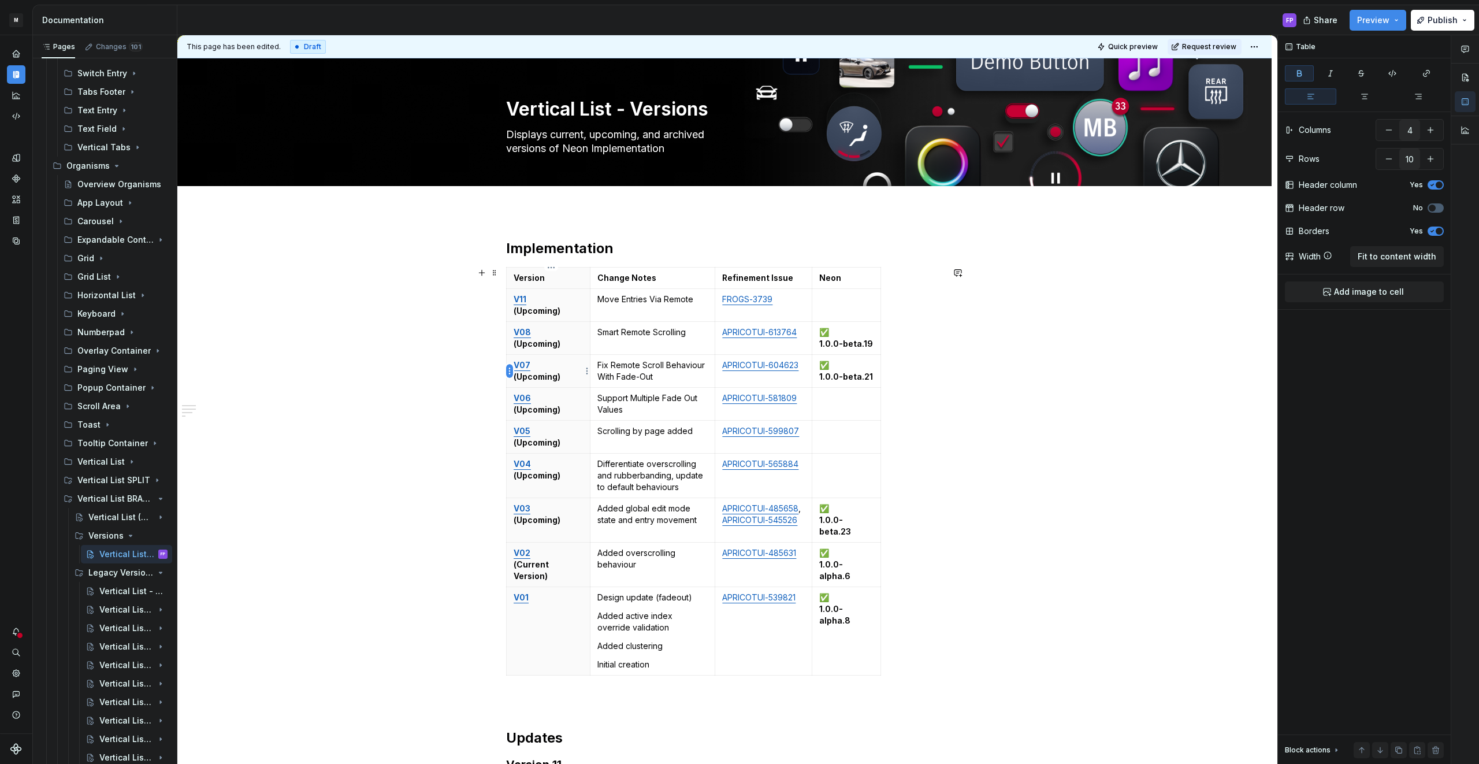
click at [509, 371] on html "M MBUX-DesignSystem FP Dataset Default Documentation FP Share Preview Publish P…" at bounding box center [739, 382] width 1479 height 764
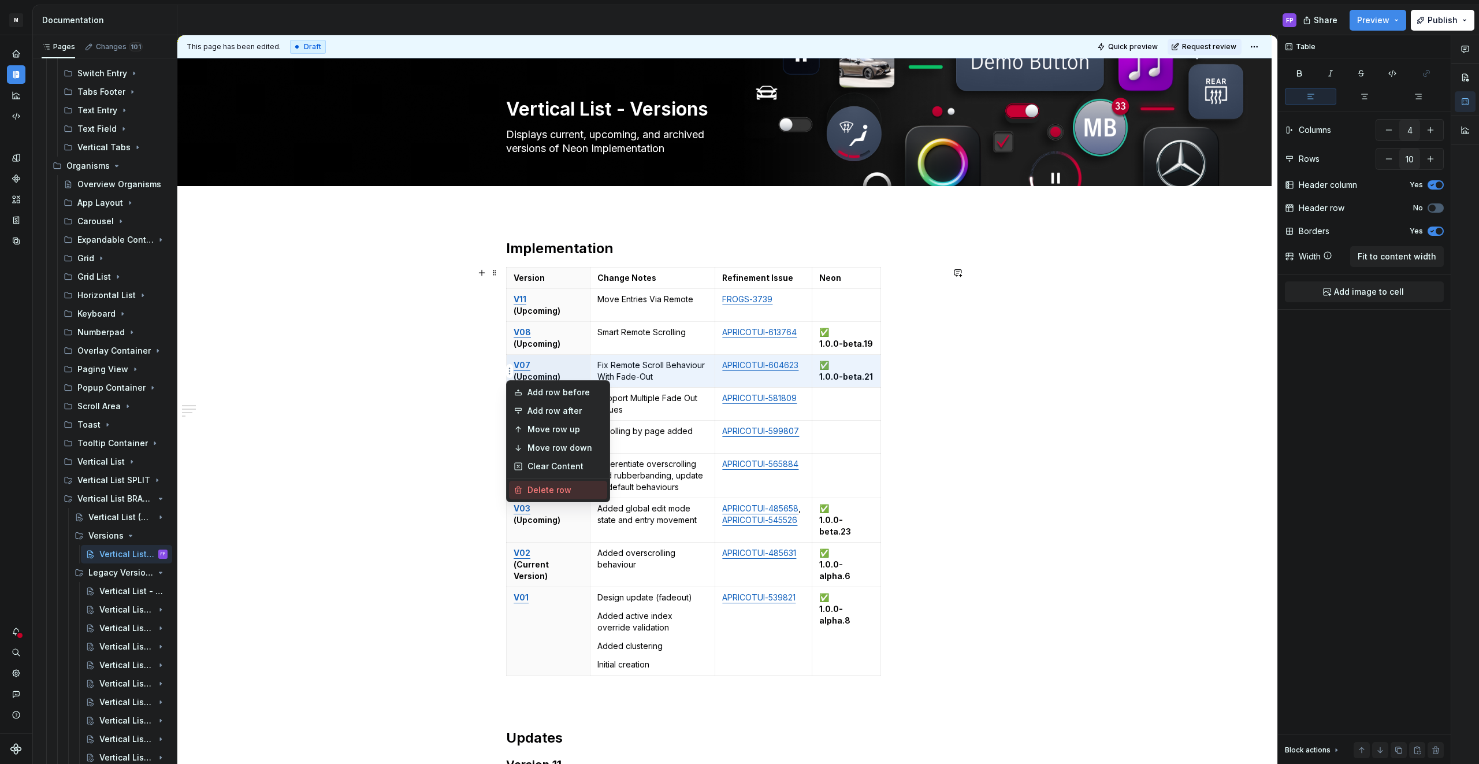
click at [544, 492] on div "Delete row" at bounding box center [564, 490] width 75 height 12
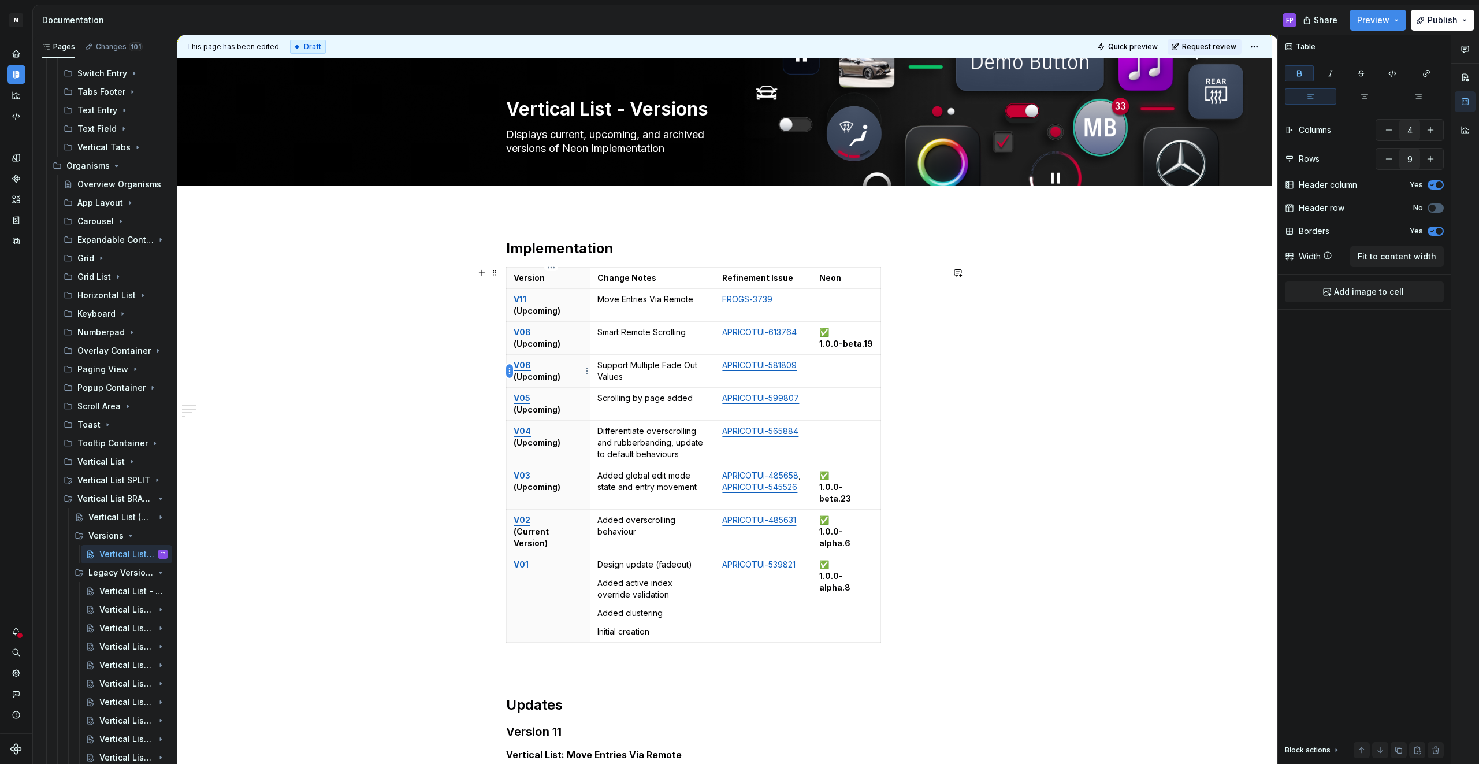
click at [508, 370] on html "M MBUX-DesignSystem FP Dataset Default Documentation FP Share Preview Publish P…" at bounding box center [739, 382] width 1479 height 764
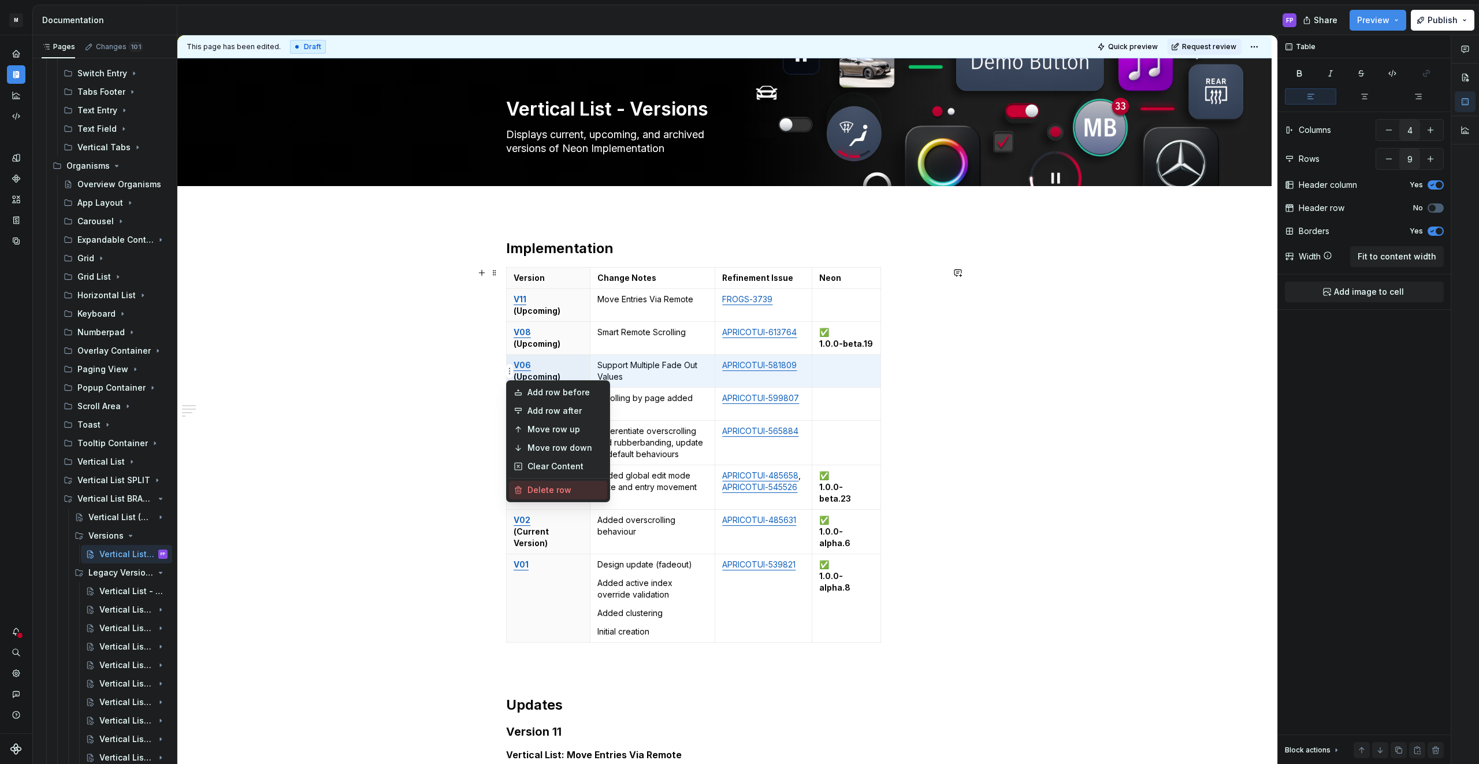
click at [531, 489] on div "Delete row" at bounding box center [564, 490] width 75 height 12
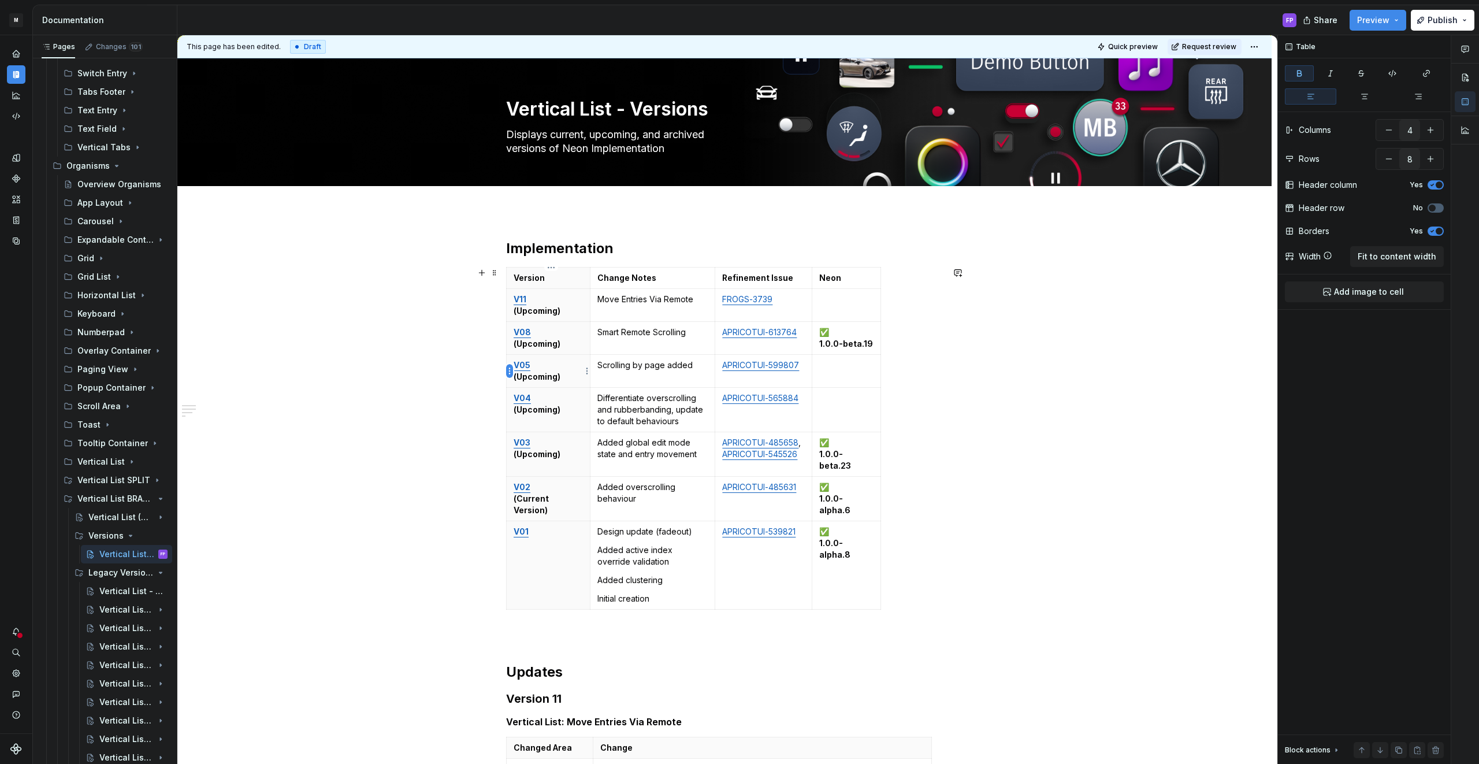
click at [508, 370] on html "M MBUX-DesignSystem FP Dataset Default Documentation FP Share Preview Publish P…" at bounding box center [739, 382] width 1479 height 764
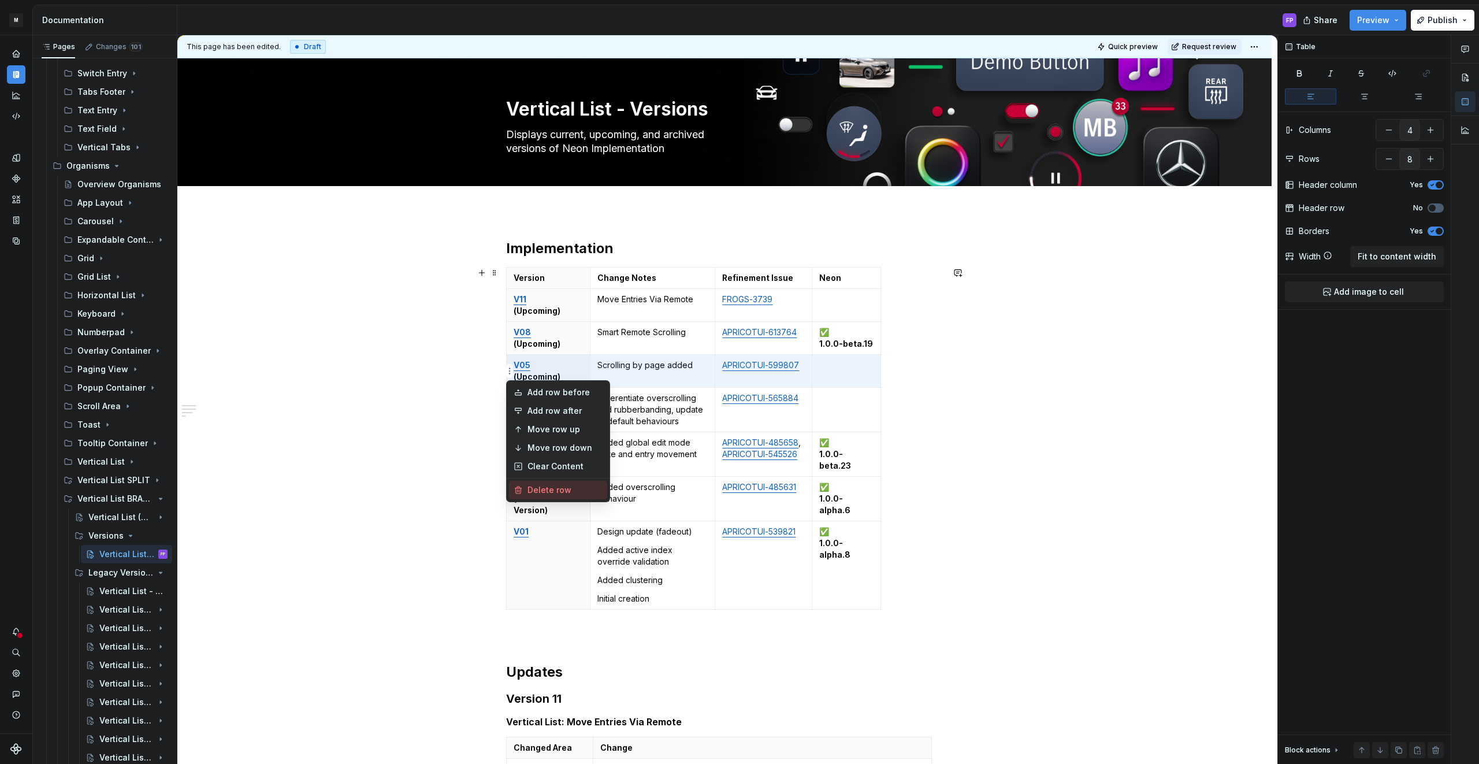
click at [535, 489] on div "Delete row" at bounding box center [564, 490] width 75 height 12
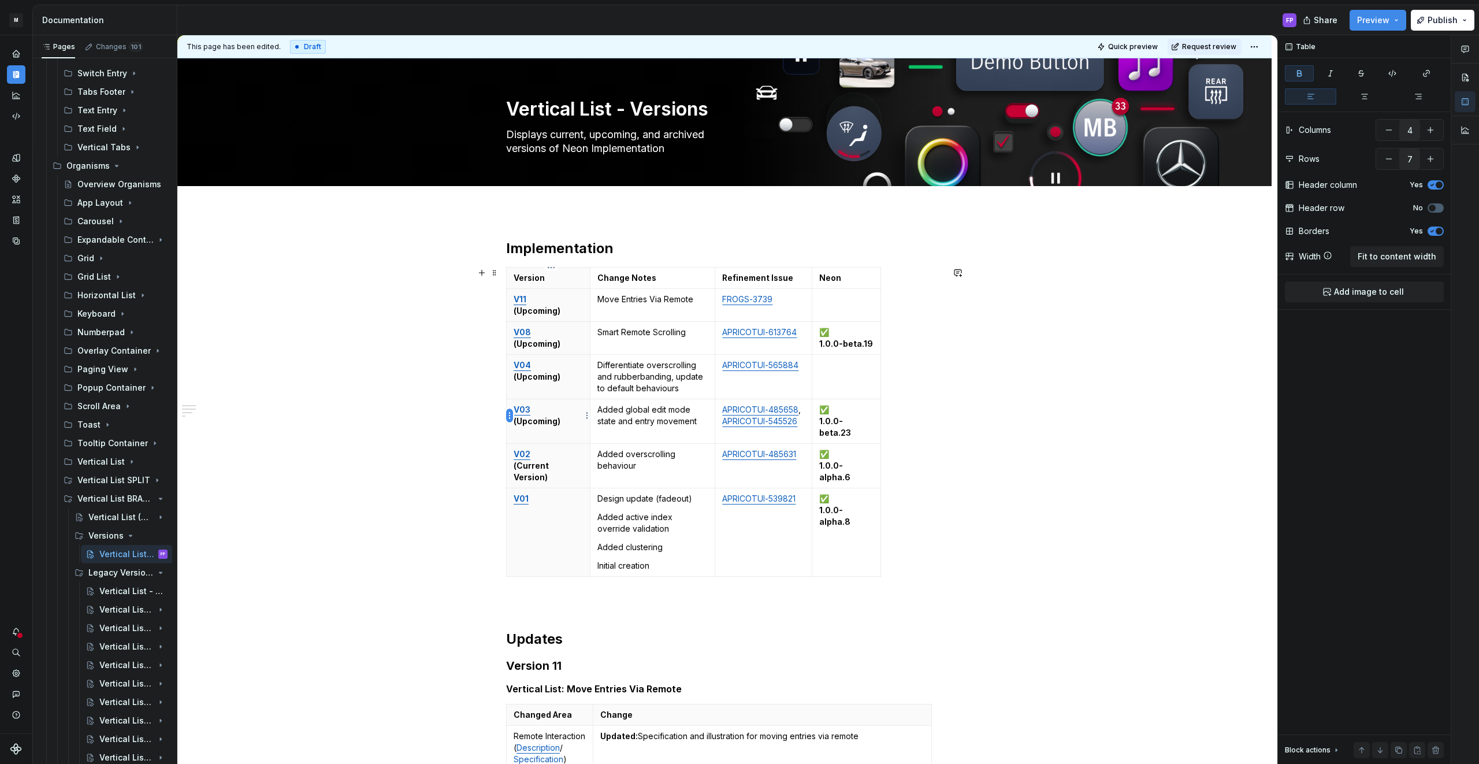
click at [506, 414] on html "M MBUX-DesignSystem FP Dataset Default Documentation FP Share Preview Publish P…" at bounding box center [739, 382] width 1479 height 764
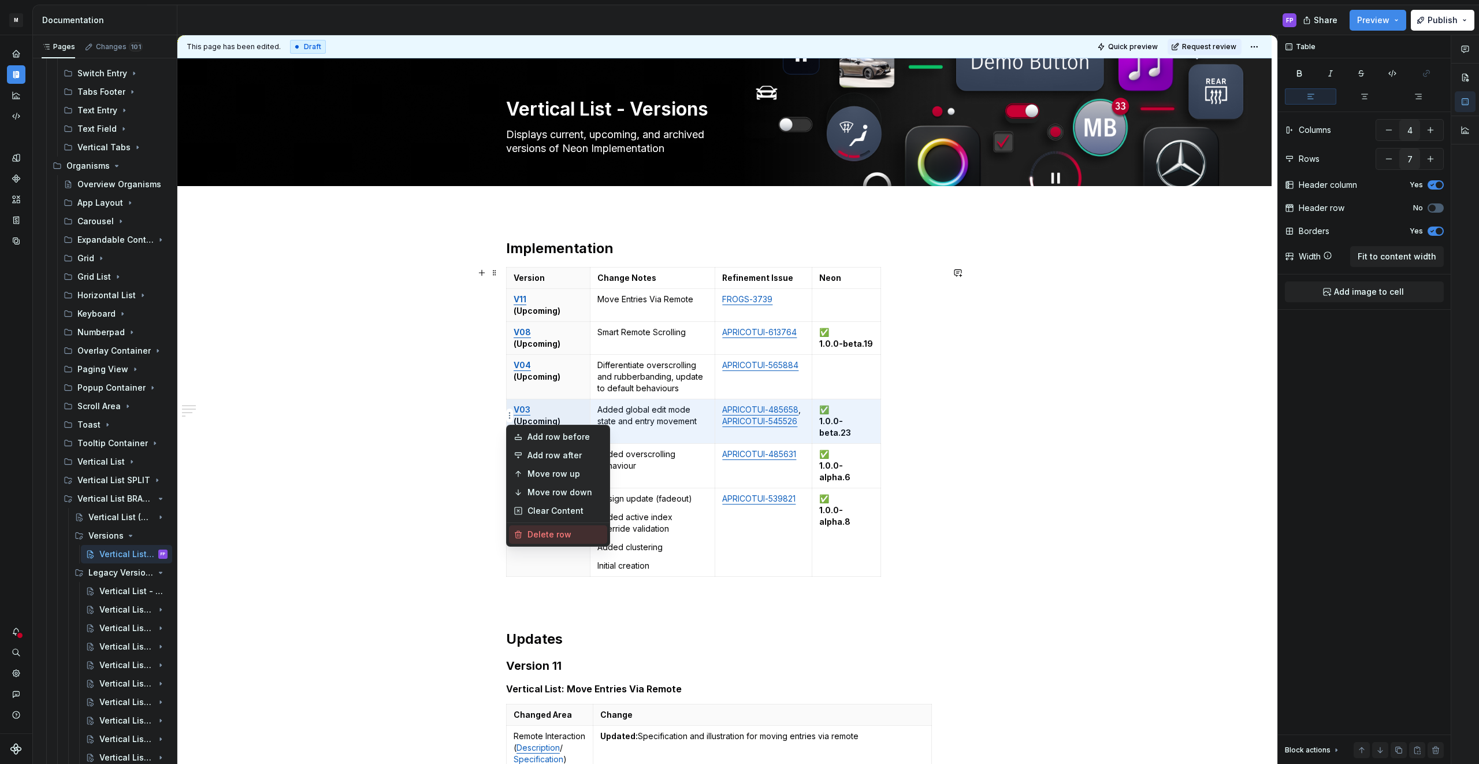
click at [547, 535] on div "Delete row" at bounding box center [564, 534] width 75 height 12
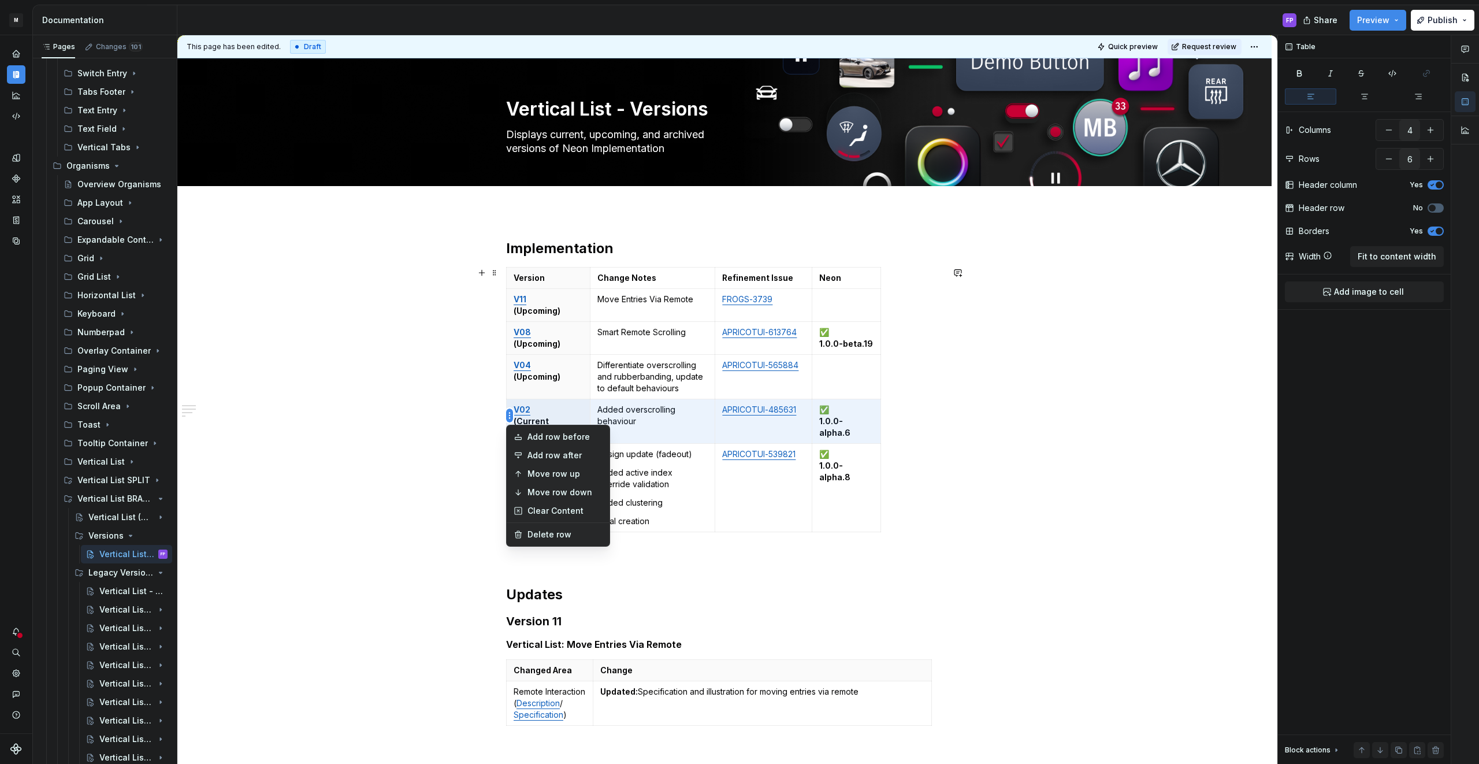
click at [511, 411] on html "M MBUX-DesignSystem FP Dataset Default Documentation FP Share Preview Publish P…" at bounding box center [739, 382] width 1479 height 764
drag, startPoint x: 549, startPoint y: 535, endPoint x: 517, endPoint y: 444, distance: 96.3
click at [549, 535] on div "Delete row" at bounding box center [564, 534] width 75 height 12
type input "5"
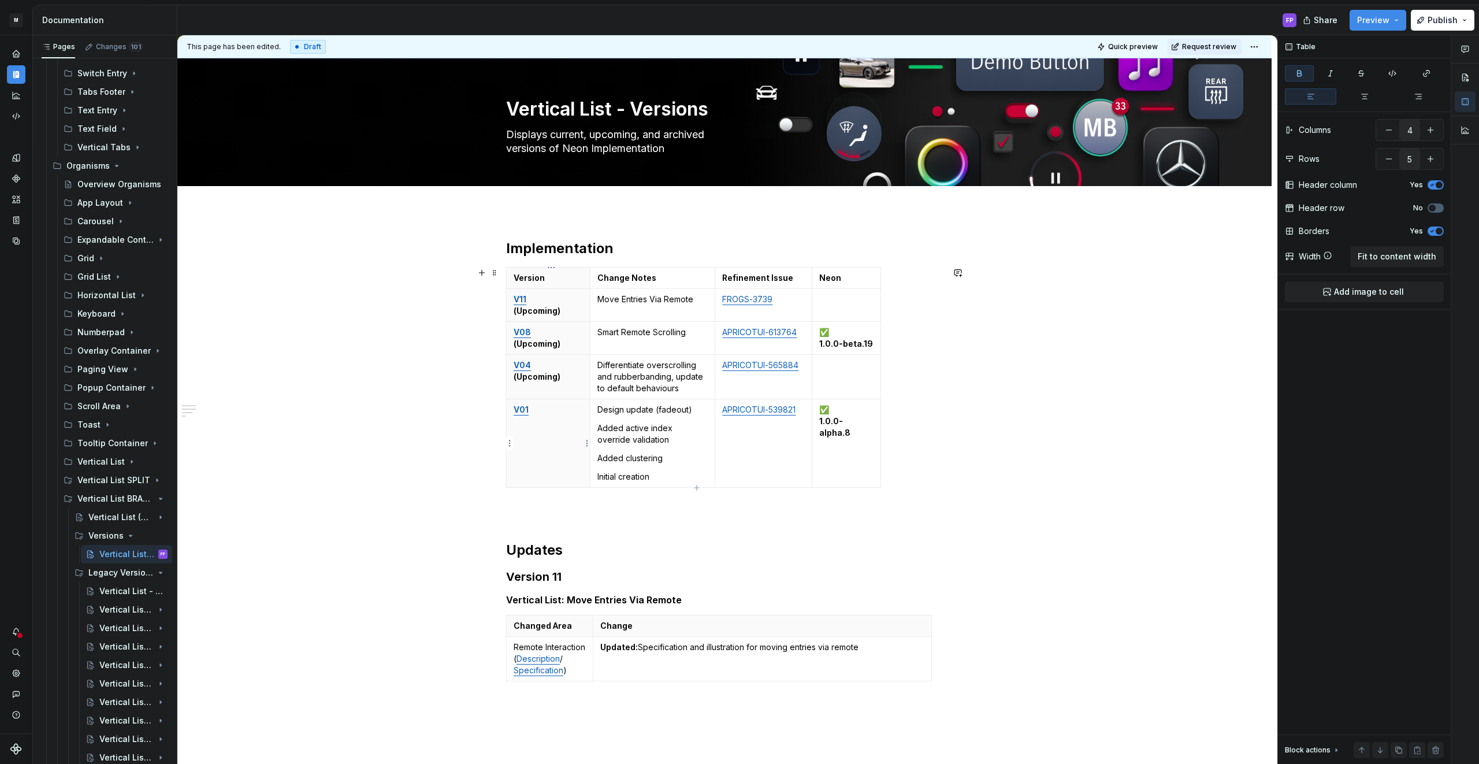
click at [513, 441] on th "V01" at bounding box center [549, 443] width 84 height 88
click at [511, 442] on html "M MBUX-DesignSystem FP Dataset Default Documentation FP Share Preview Publish P…" at bounding box center [739, 382] width 1479 height 764
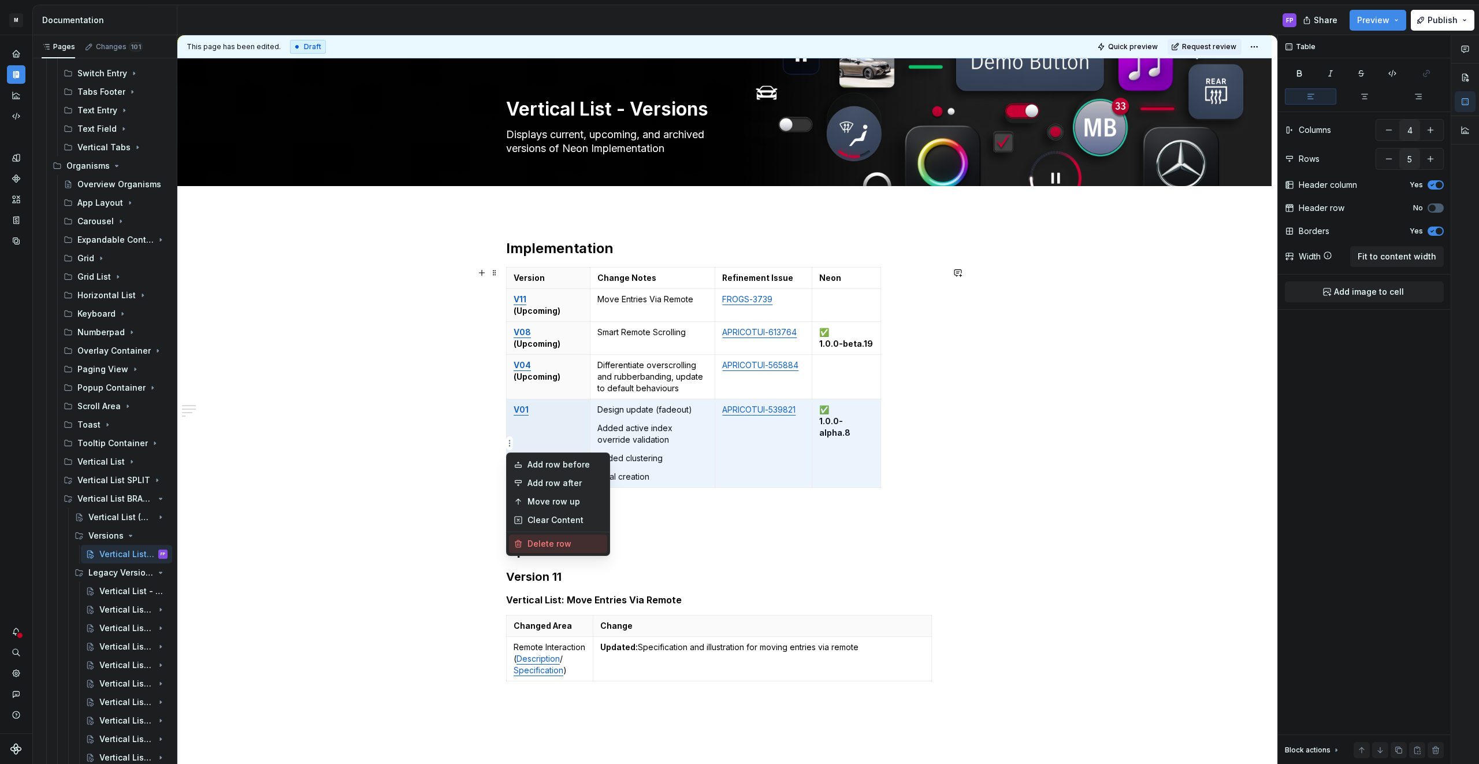
drag, startPoint x: 567, startPoint y: 545, endPoint x: 546, endPoint y: 400, distance: 147.0
click at [567, 545] on div "Delete row" at bounding box center [564, 544] width 75 height 12
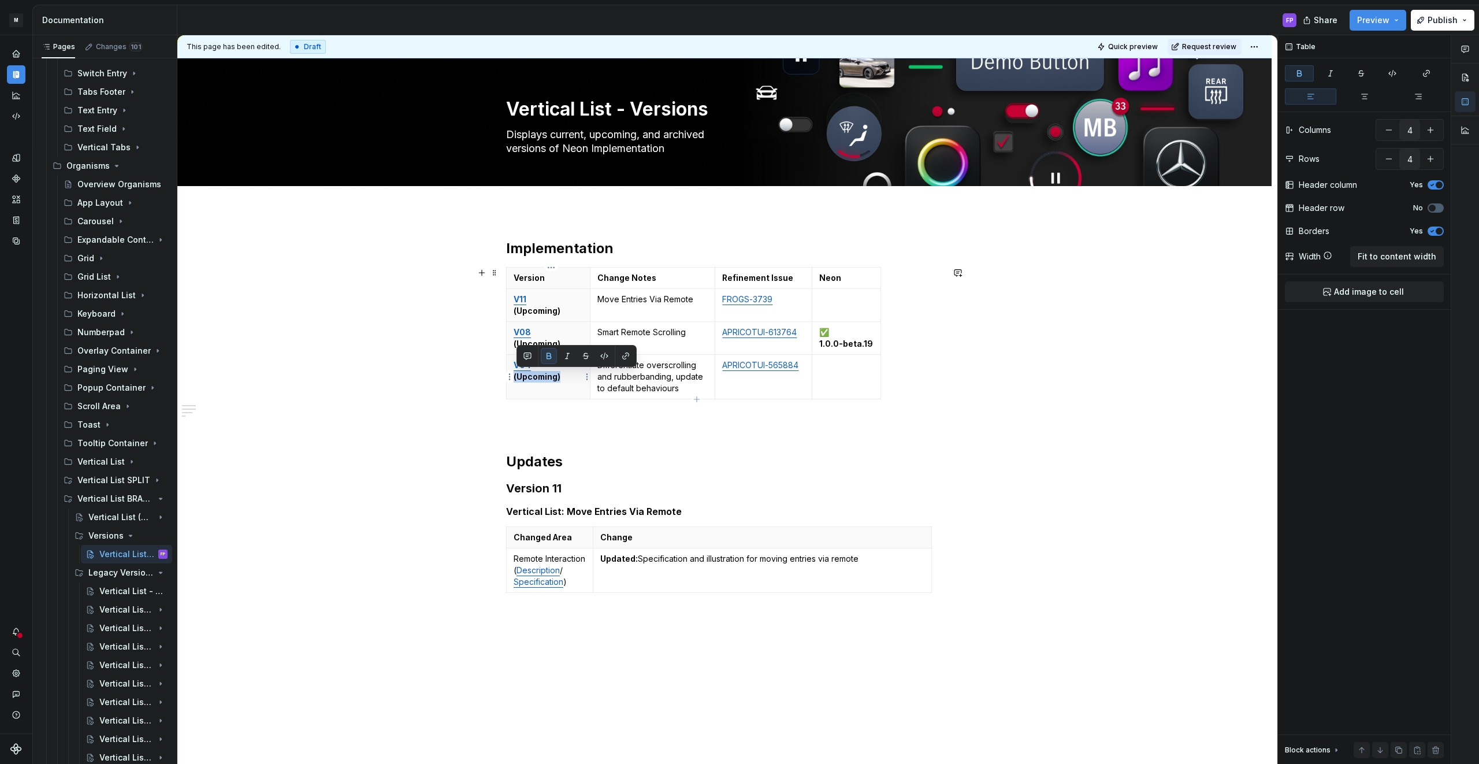
drag, startPoint x: 572, startPoint y: 377, endPoint x: 513, endPoint y: 375, distance: 58.3
click at [513, 376] on th "V04 (Upcoming)" at bounding box center [549, 377] width 84 height 44
click at [568, 342] on p "V08 (Upcoming)" at bounding box center [547, 337] width 69 height 23
click at [574, 312] on p "V11 (Upcoming)" at bounding box center [547, 304] width 69 height 23
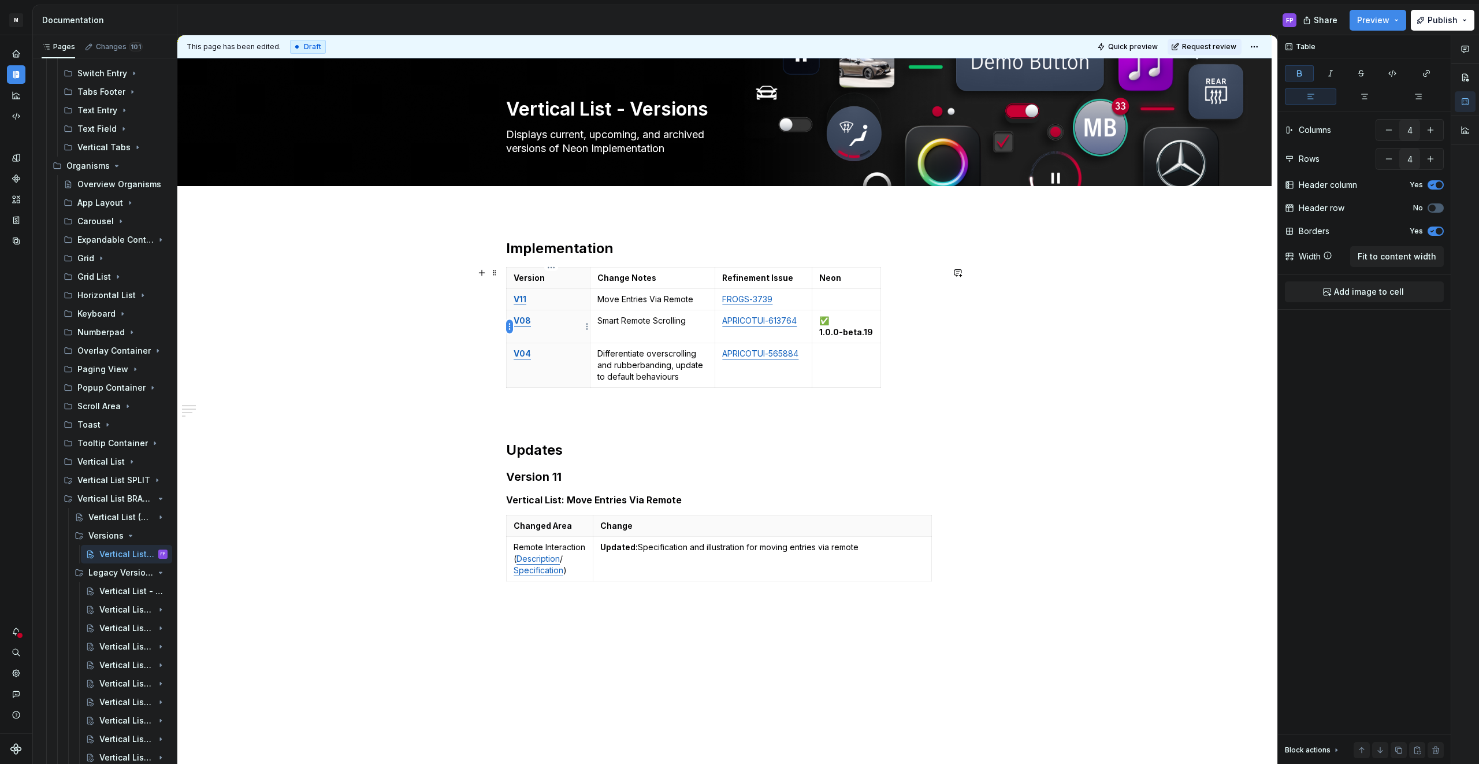
click at [506, 324] on html "M MBUX-DesignSystem FP Dataset Default Documentation FP Share Preview Publish P…" at bounding box center [739, 382] width 1479 height 764
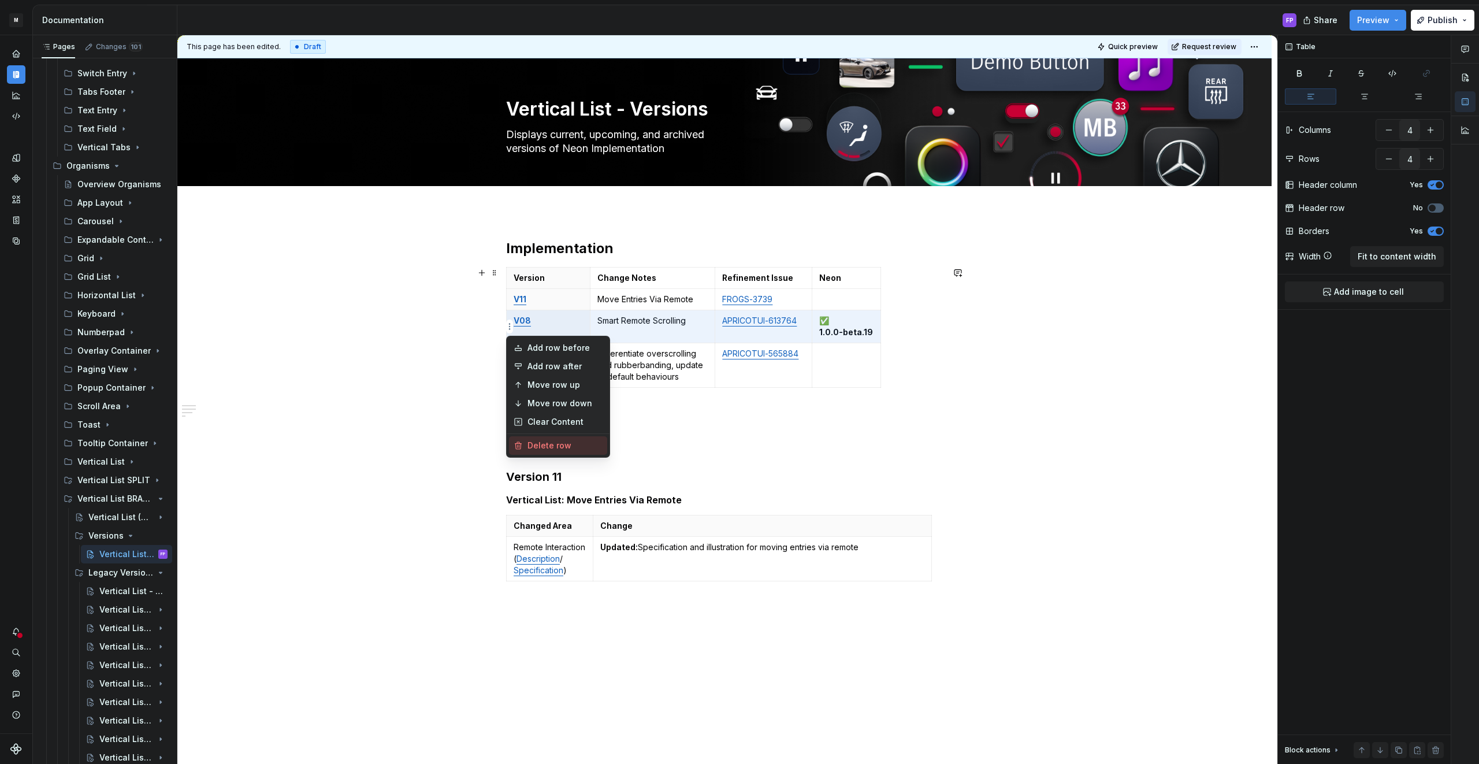
click at [543, 449] on div "Delete row" at bounding box center [564, 446] width 75 height 12
type input "3"
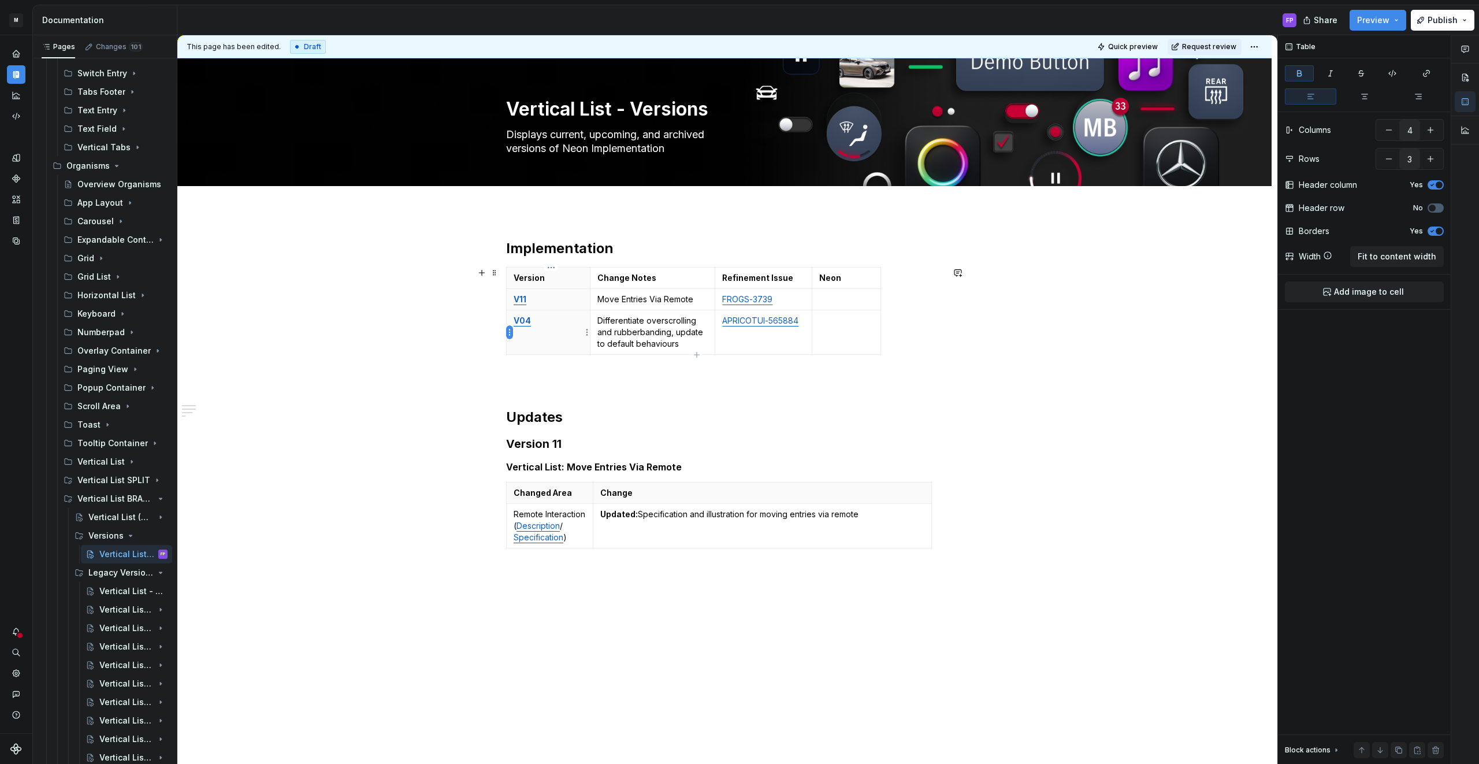
click at [509, 330] on html "M MBUX-DesignSystem FP Dataset Default Documentation FP Share Preview Publish P…" at bounding box center [739, 382] width 1479 height 764
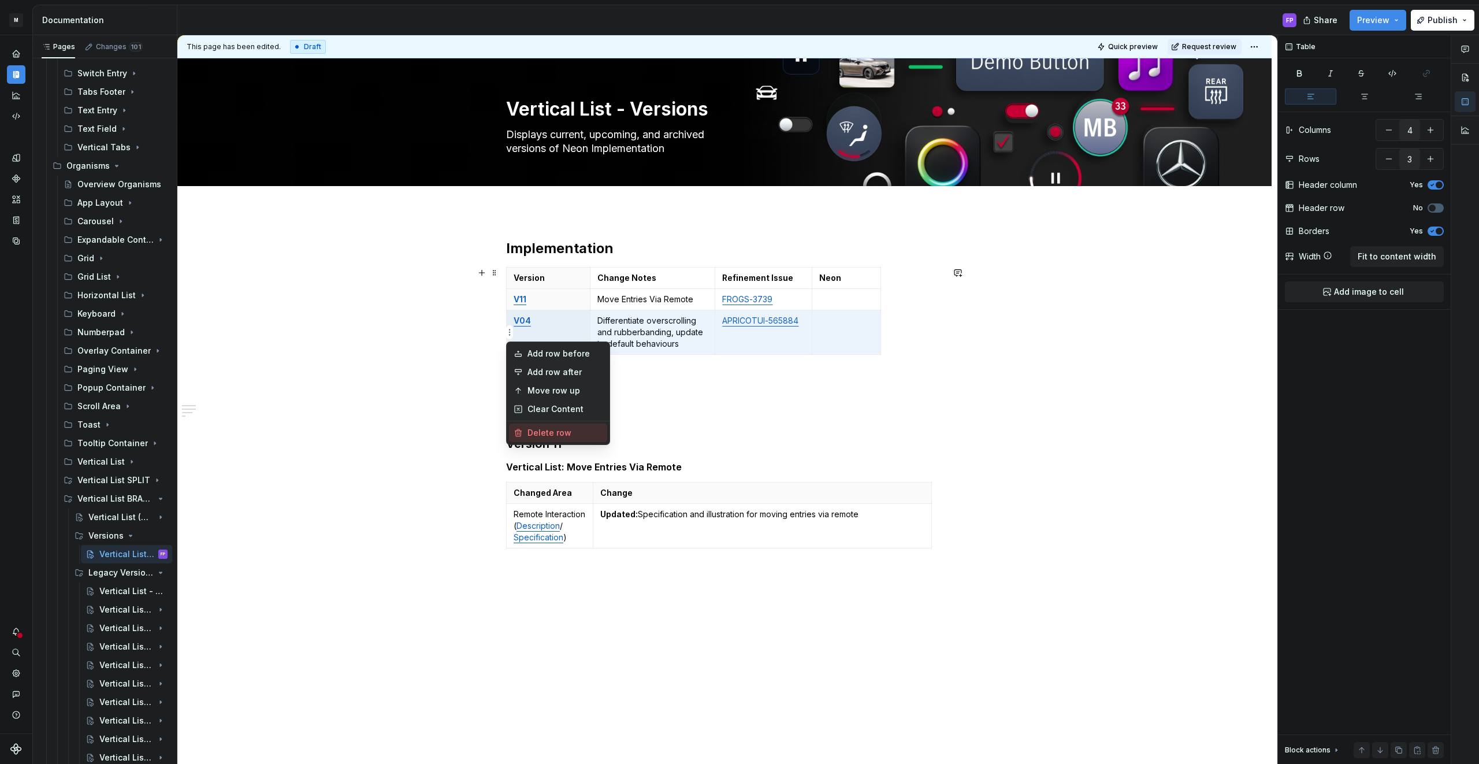
click at [528, 431] on div "Delete row" at bounding box center [564, 433] width 75 height 12
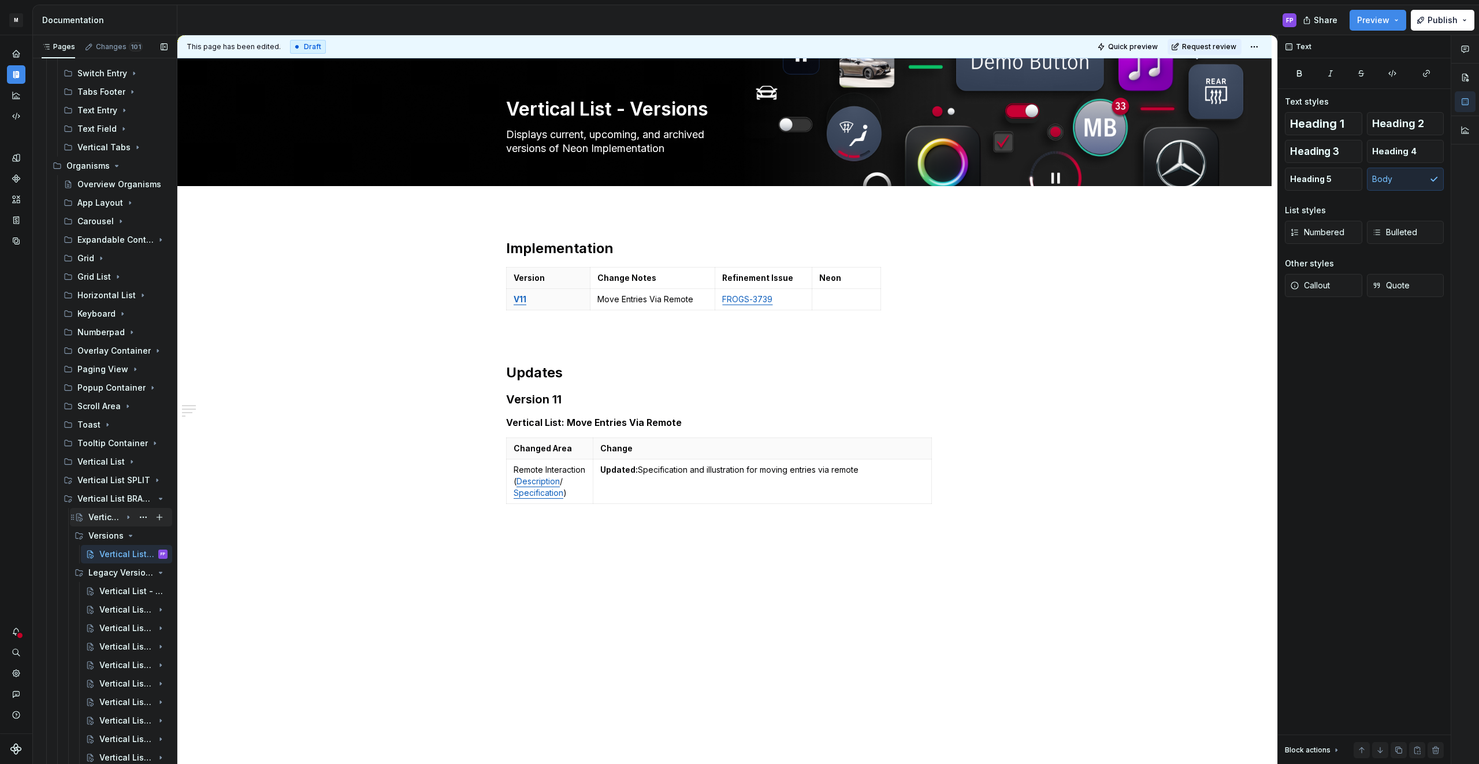
click at [124, 514] on icon "Page tree" at bounding box center [128, 516] width 9 height 9
click at [140, 517] on button "Page tree" at bounding box center [143, 517] width 16 height 16
click at [140, 517] on div "Pages Changes 101 Add Accessibility guide for tree Page tree. Navigate the tree…" at bounding box center [104, 402] width 144 height 734
click at [107, 589] on div "Vertical List - Legacy Versions" at bounding box center [115, 591] width 33 height 12
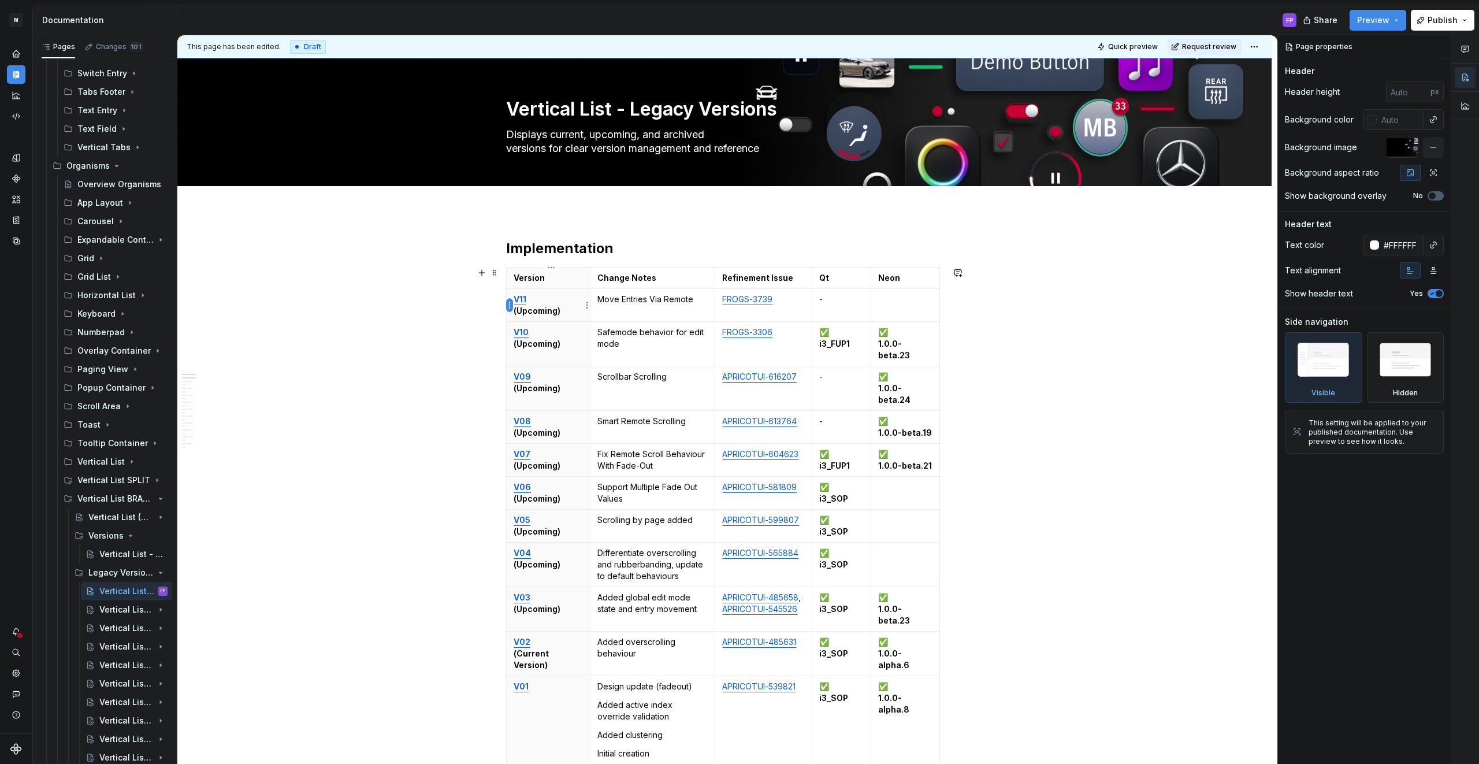
click at [509, 305] on html "M MBUX-DesignSystem FP Dataset Default Documentation FP Share Preview Publish P…" at bounding box center [739, 382] width 1479 height 764
type textarea "*"
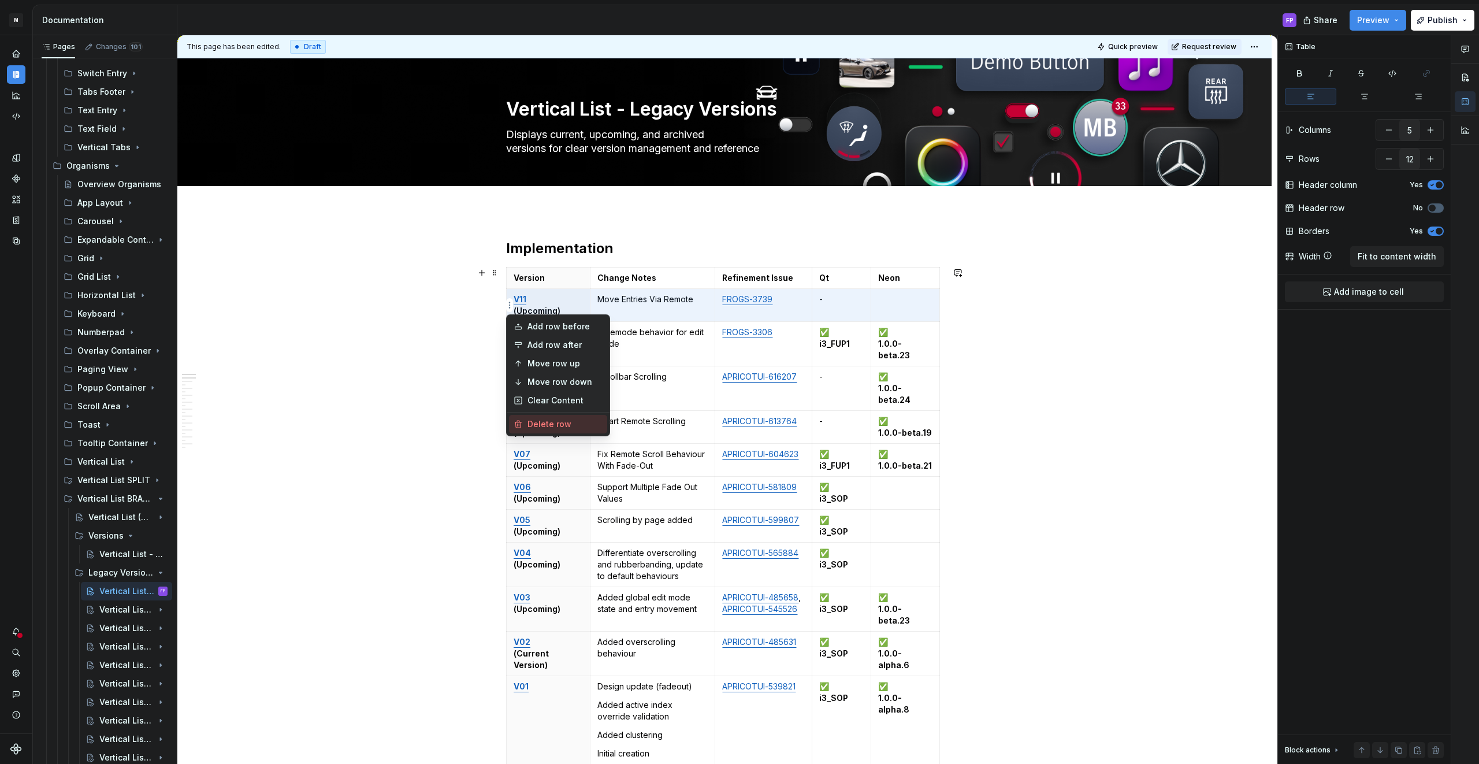
click at [543, 421] on div "Delete row" at bounding box center [564, 424] width 75 height 12
type input "11"
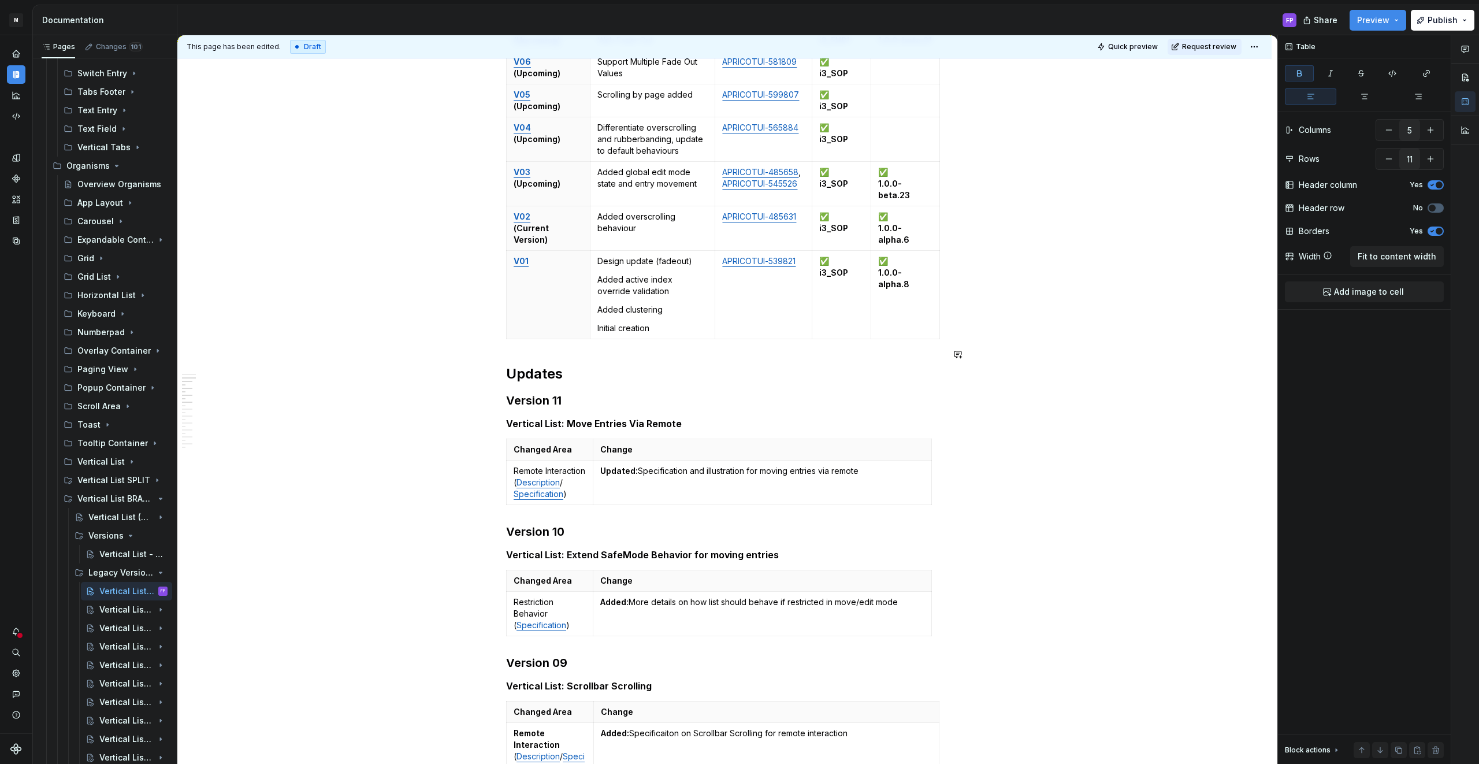
scroll to position [415, 0]
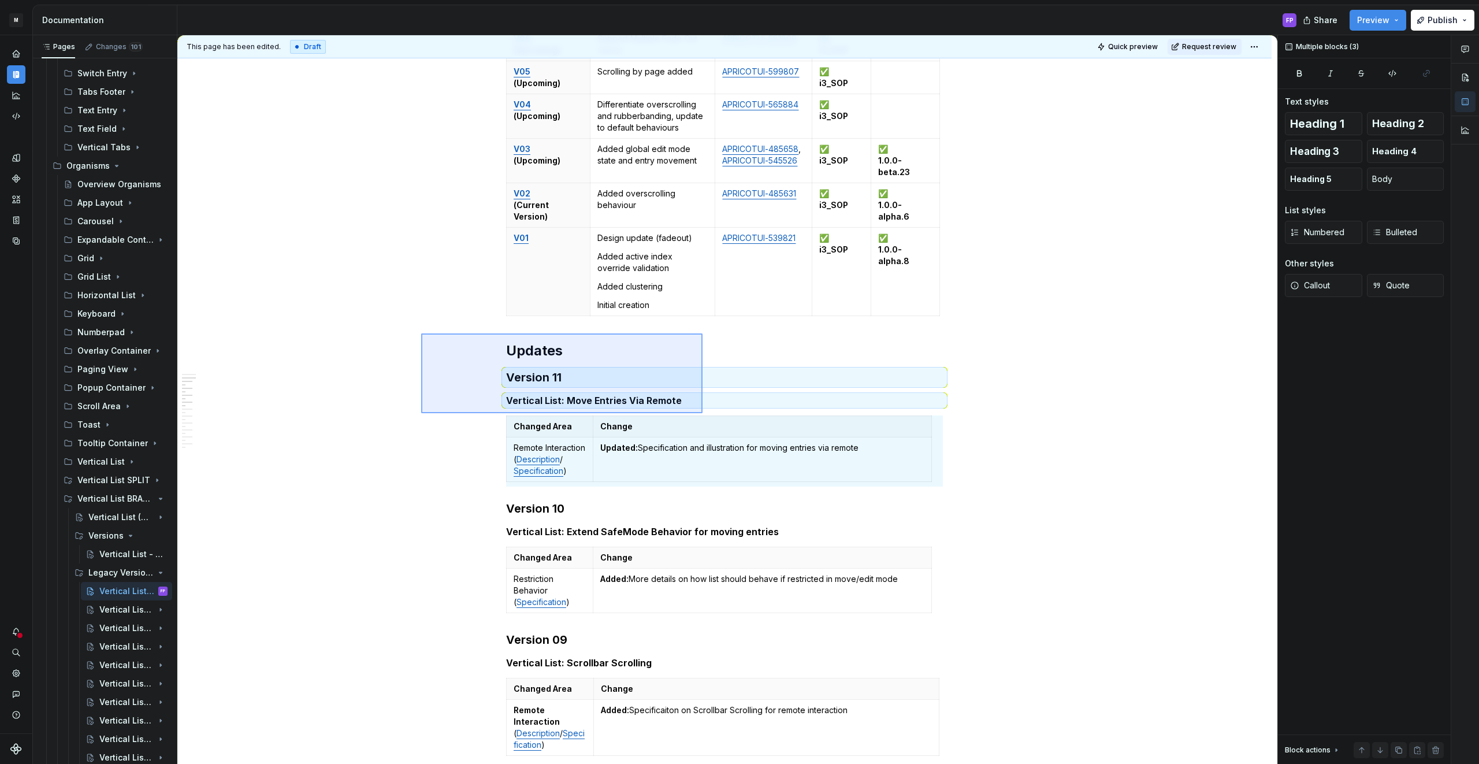
drag, startPoint x: 441, startPoint y: 332, endPoint x: 702, endPoint y: 413, distance: 273.9
click at [702, 413] on div "This page has been edited. Draft Quick preview Request review Vertical List - L…" at bounding box center [727, 399] width 1100 height 729
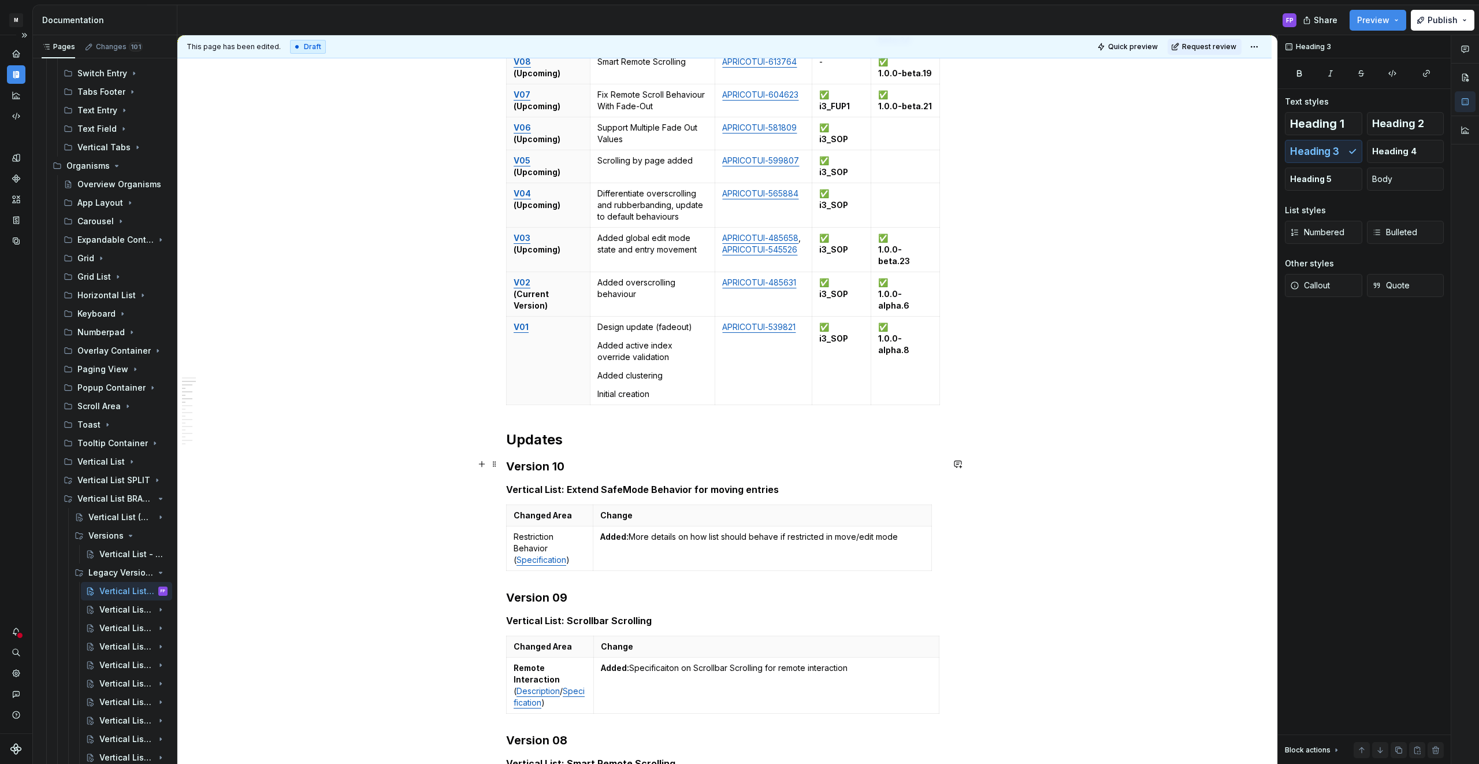
scroll to position [333, 0]
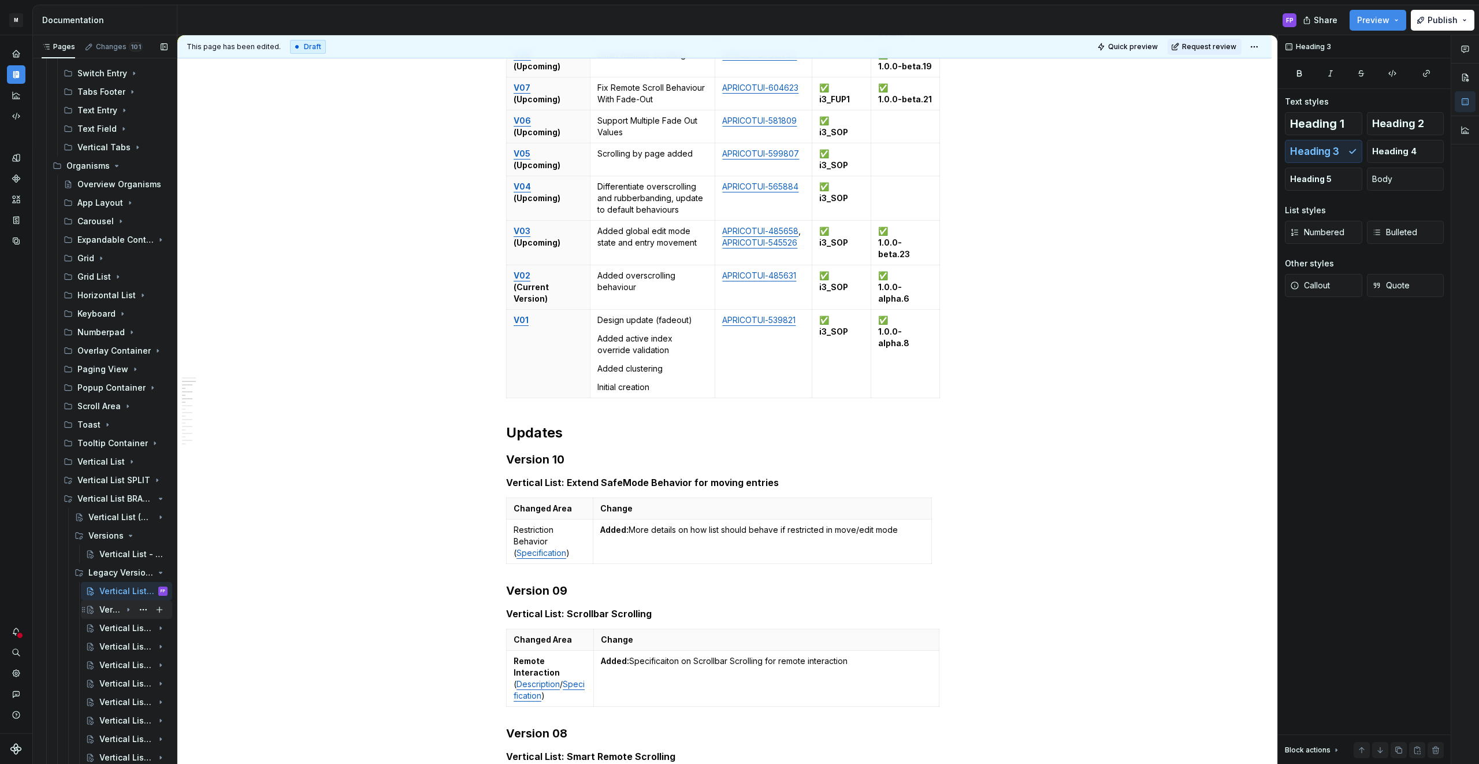
click at [104, 605] on div "Vertical List - V10 (Upcoming)" at bounding box center [110, 610] width 22 height 12
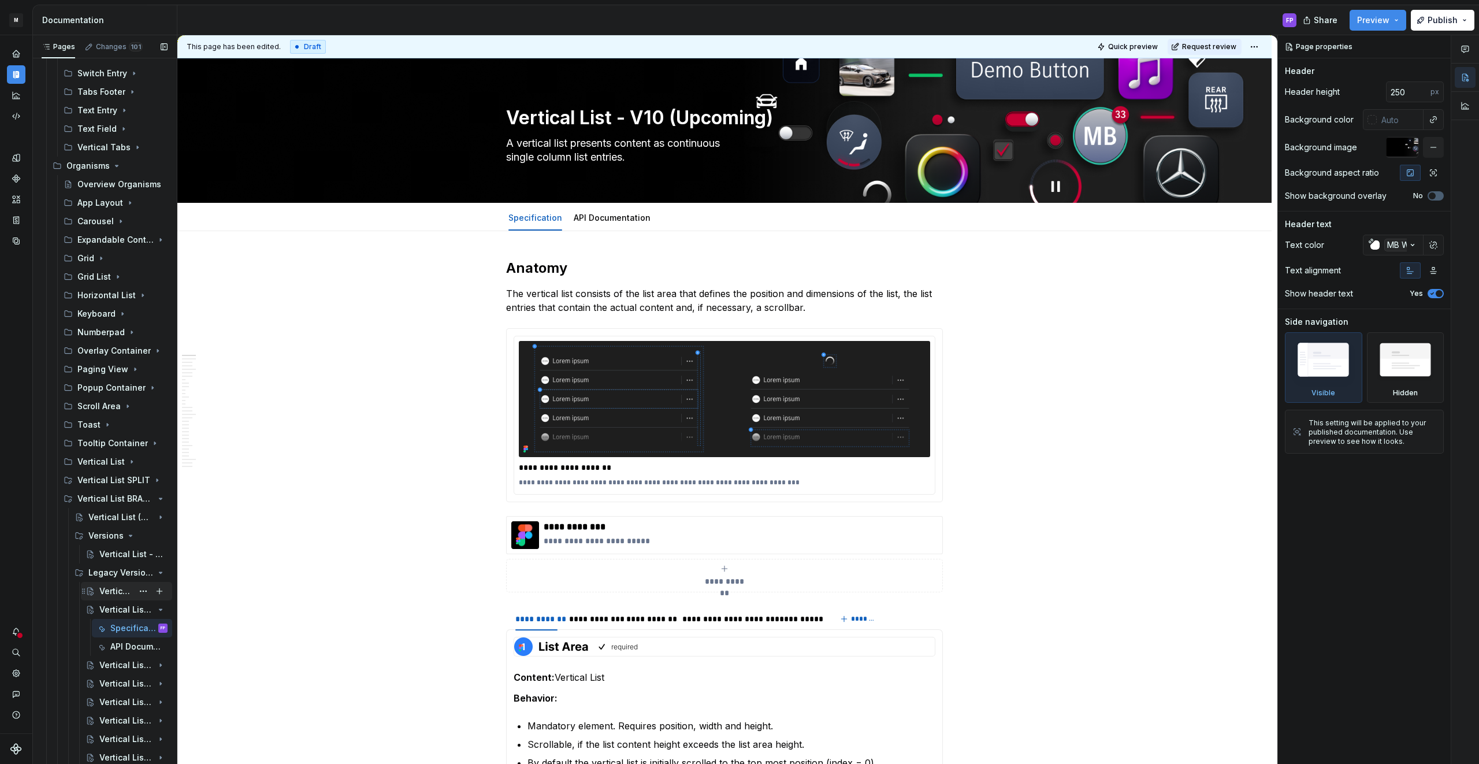
click at [120, 583] on div "Vertical List - Legacy Versions" at bounding box center [133, 591] width 68 height 16
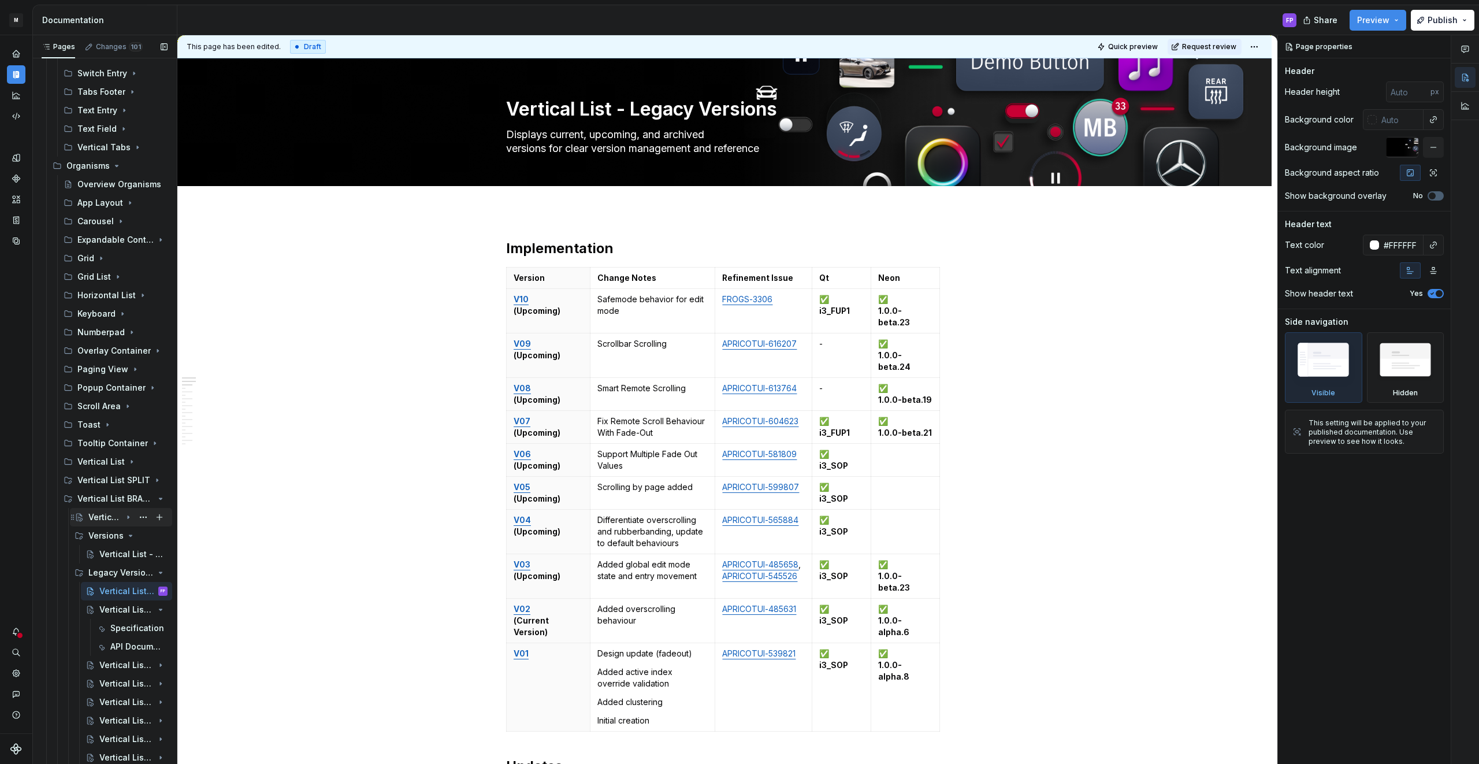
click at [98, 509] on div "Vertical List (Upcoming)" at bounding box center [127, 517] width 79 height 16
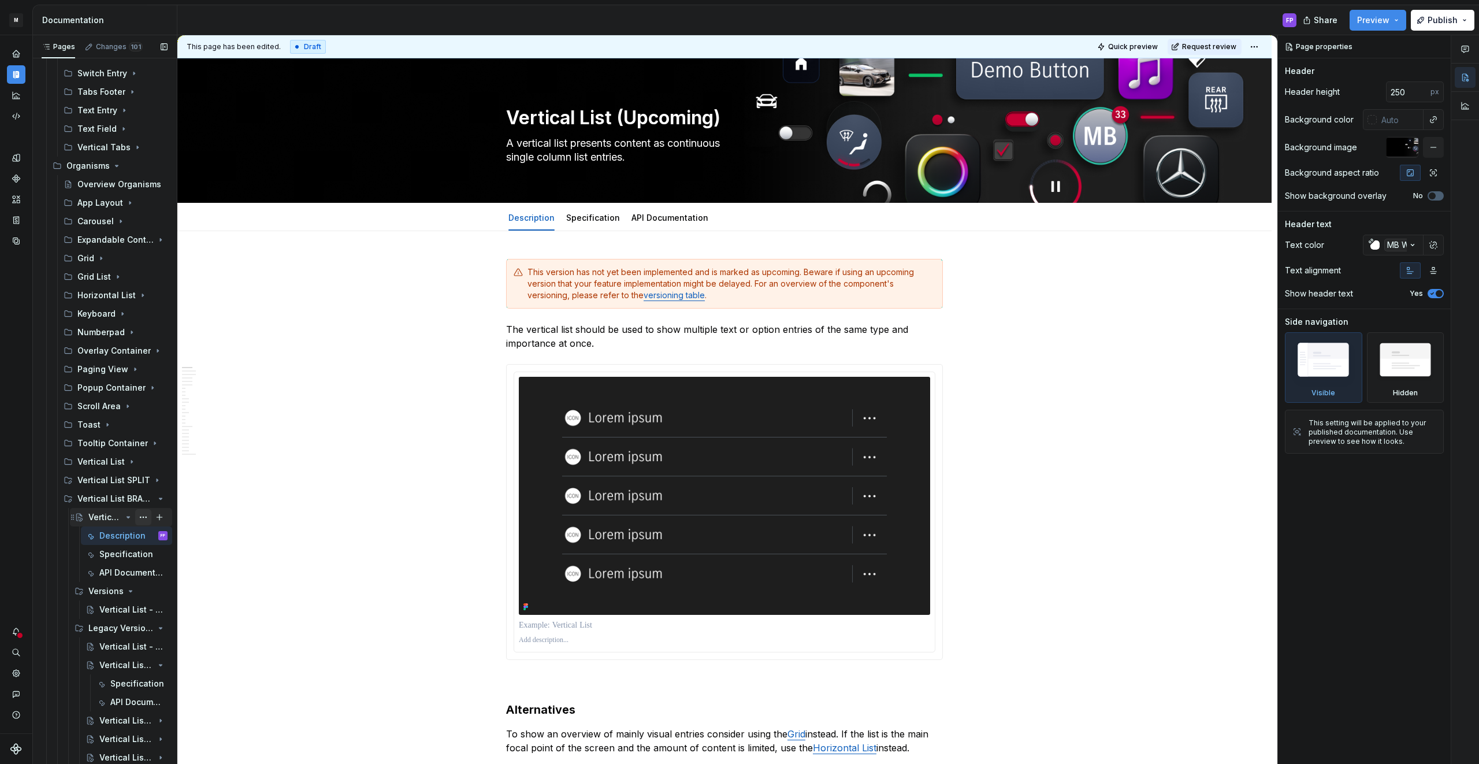
click at [141, 516] on button "Page tree" at bounding box center [143, 517] width 16 height 16
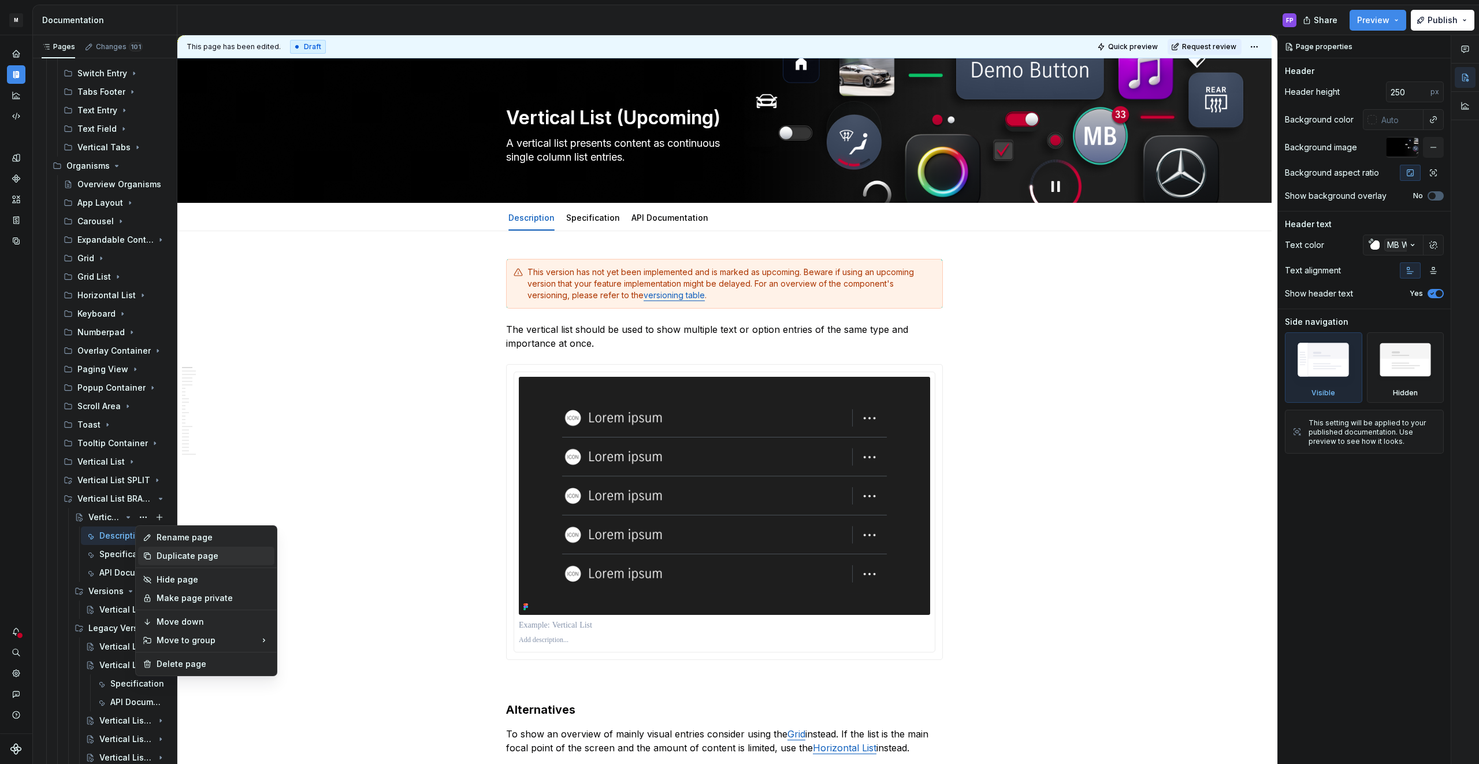
click at [172, 553] on div "Duplicate page" at bounding box center [213, 556] width 113 height 12
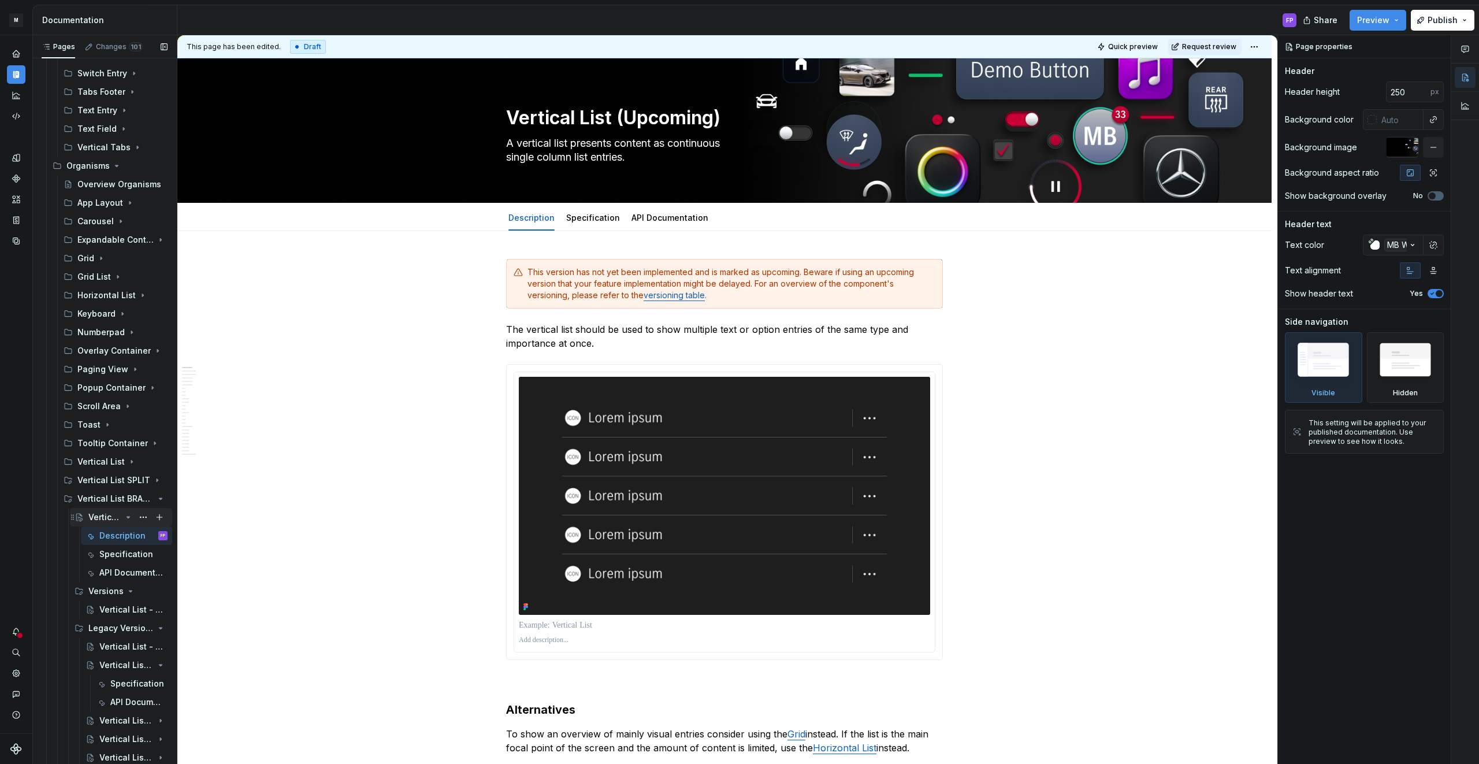
click at [127, 516] on icon "Page tree" at bounding box center [128, 516] width 3 height 1
click at [128, 535] on div "Vertical List (Upcoming) Versions Vertical List - Versions Legacy Versions Vert…" at bounding box center [115, 665] width 113 height 314
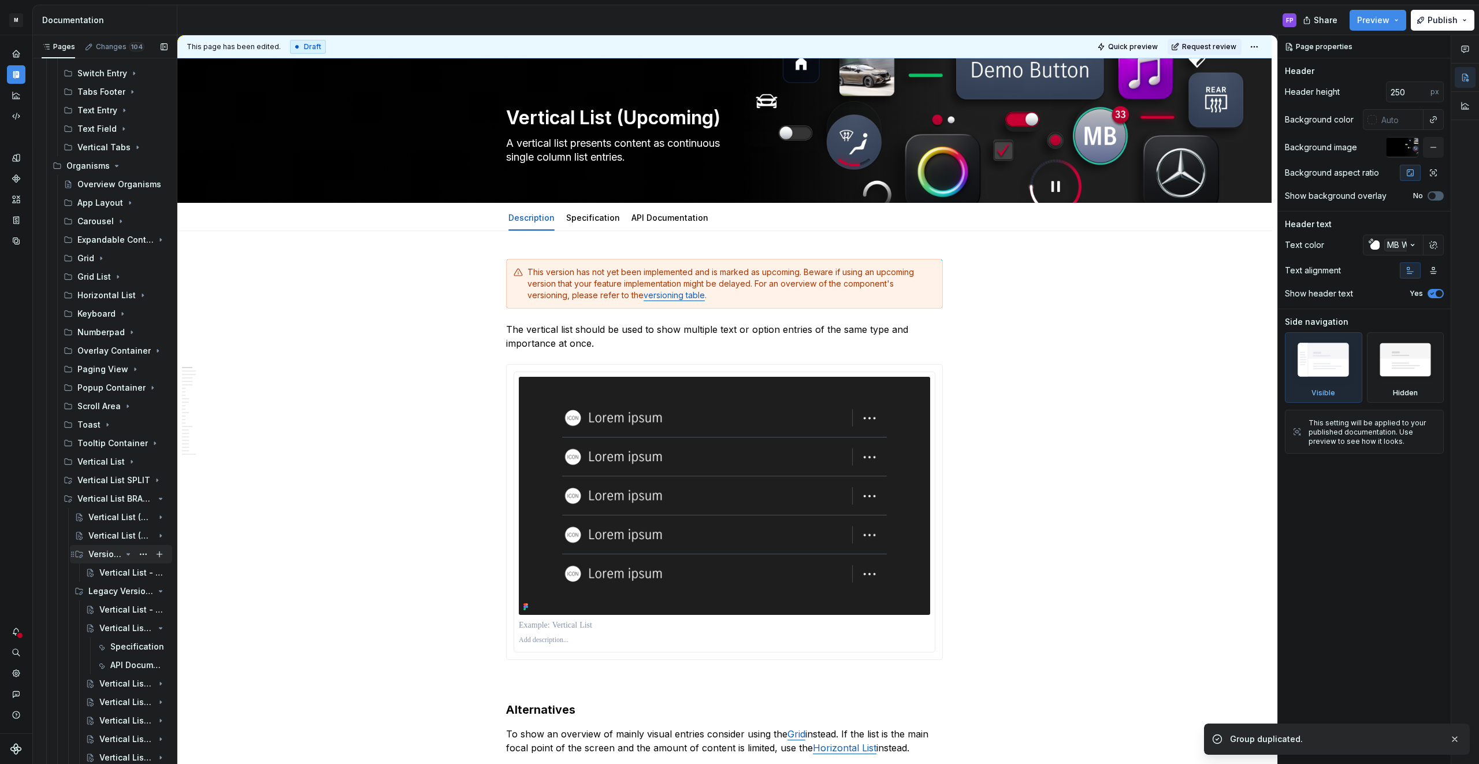
click at [126, 555] on icon "Page tree" at bounding box center [128, 553] width 9 height 9
click at [115, 573] on div "Vertical List (Upcoming)" at bounding box center [110, 573] width 22 height 12
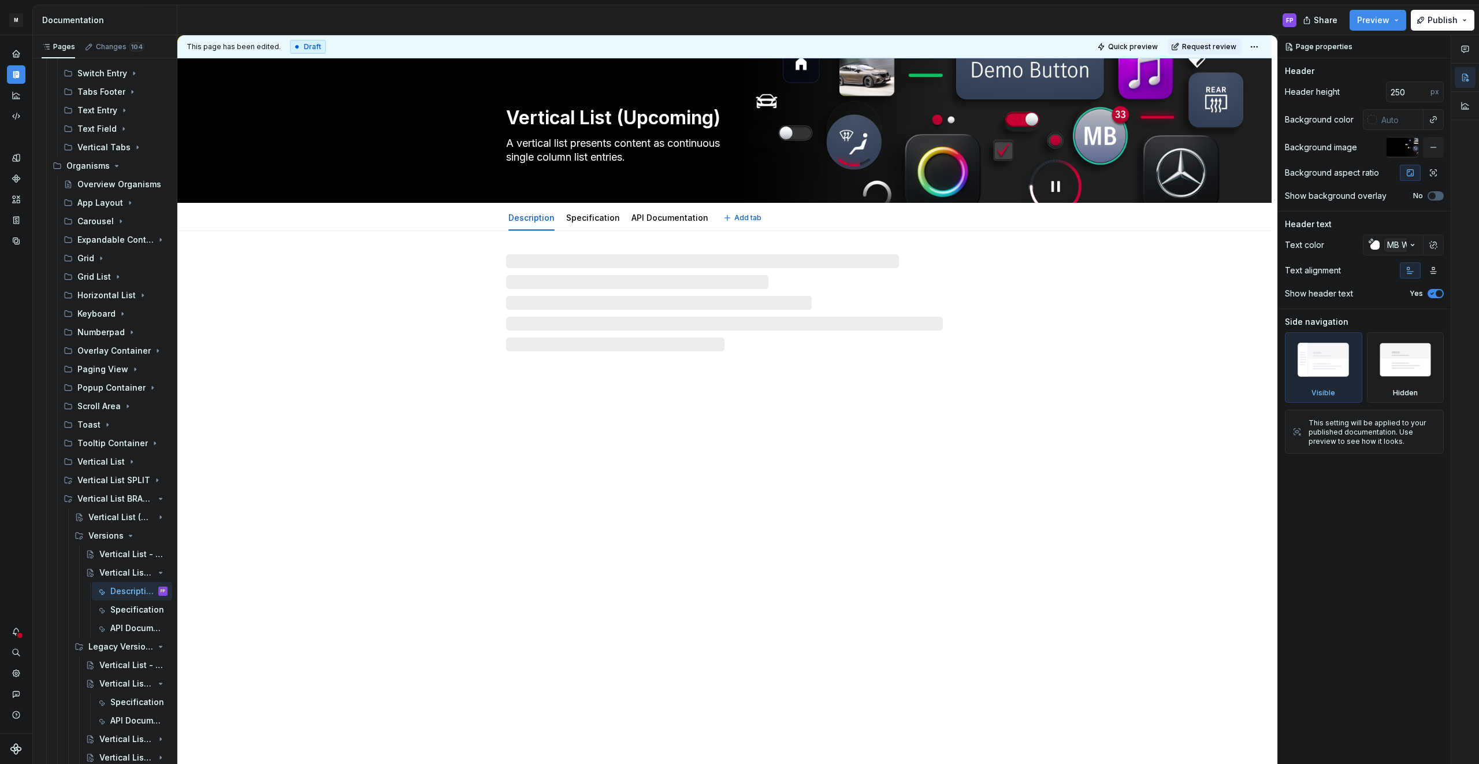
click at [620, 116] on textarea "Vertical List (Upcoming)" at bounding box center [722, 118] width 437 height 28
click at [620, 113] on textarea "Vertical List (Upcoming)" at bounding box center [722, 118] width 437 height 28
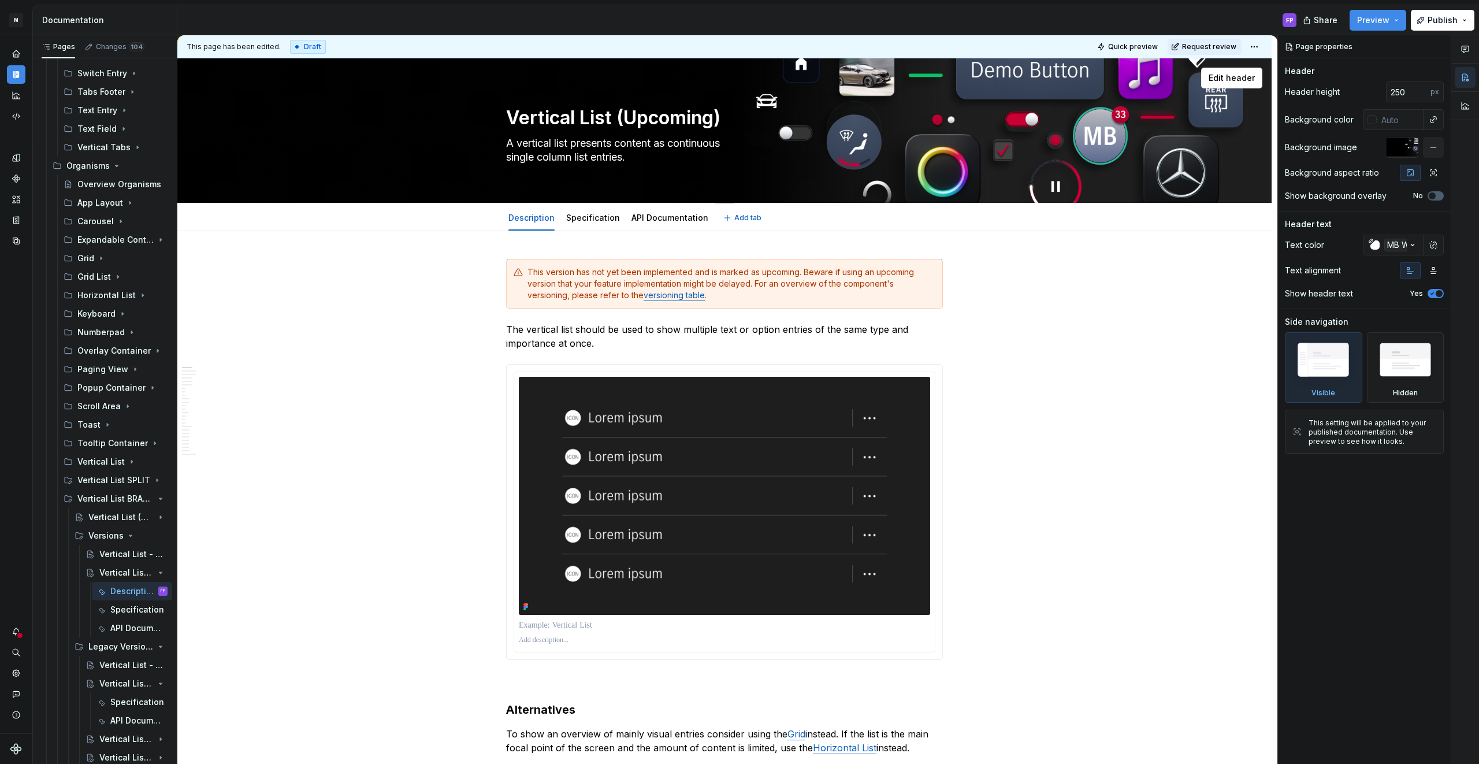
click at [620, 115] on textarea "Vertical List (Upcoming)" at bounding box center [722, 118] width 437 height 28
drag, startPoint x: 620, startPoint y: 117, endPoint x: 756, endPoint y: 121, distance: 135.8
click at [756, 121] on textarea "Vertical List (Upcoming)" at bounding box center [722, 118] width 437 height 28
type textarea "*"
type textarea "Vertical List -"
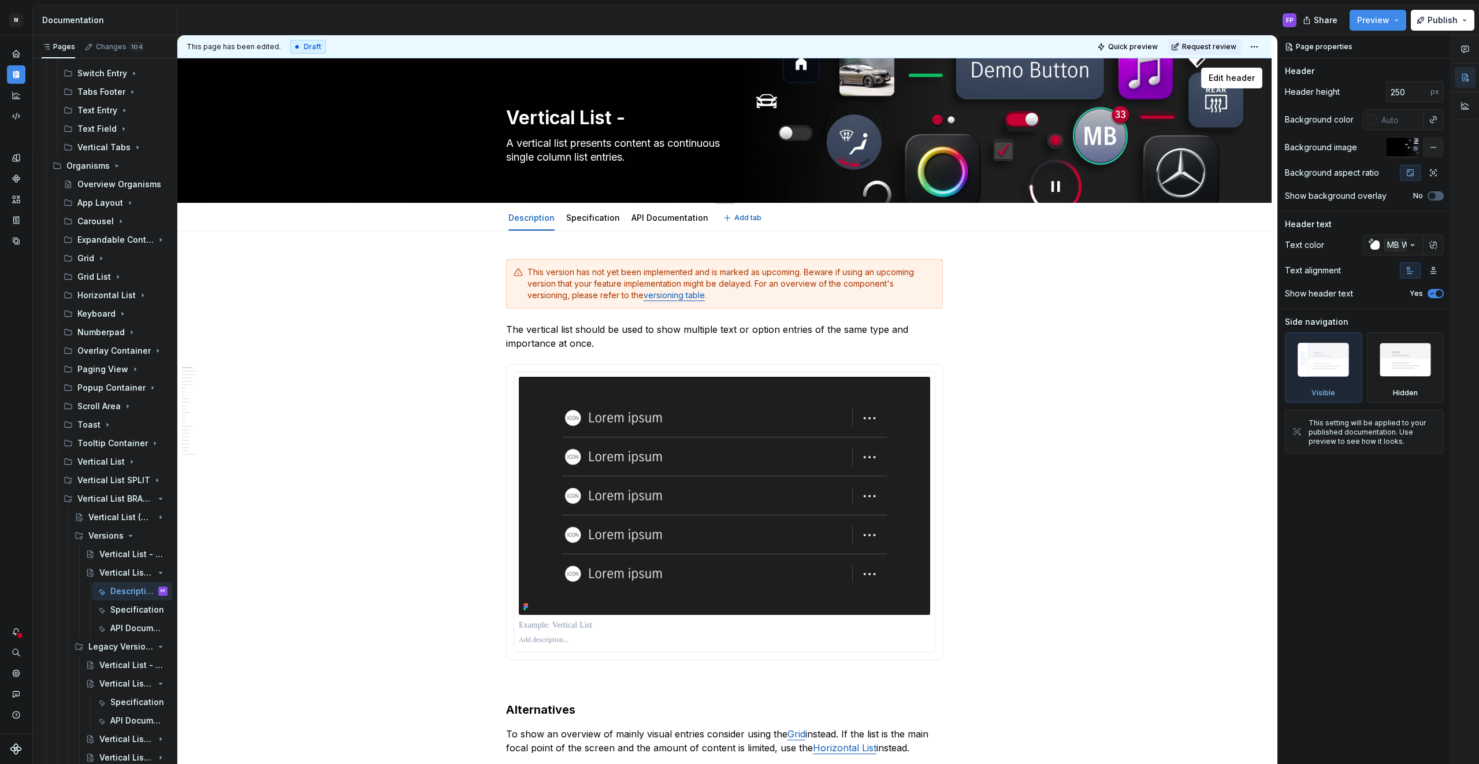
type textarea "*"
type textarea "Vertical List -"
type textarea "*"
type textarea "Vertical List - V"
type textarea "*"
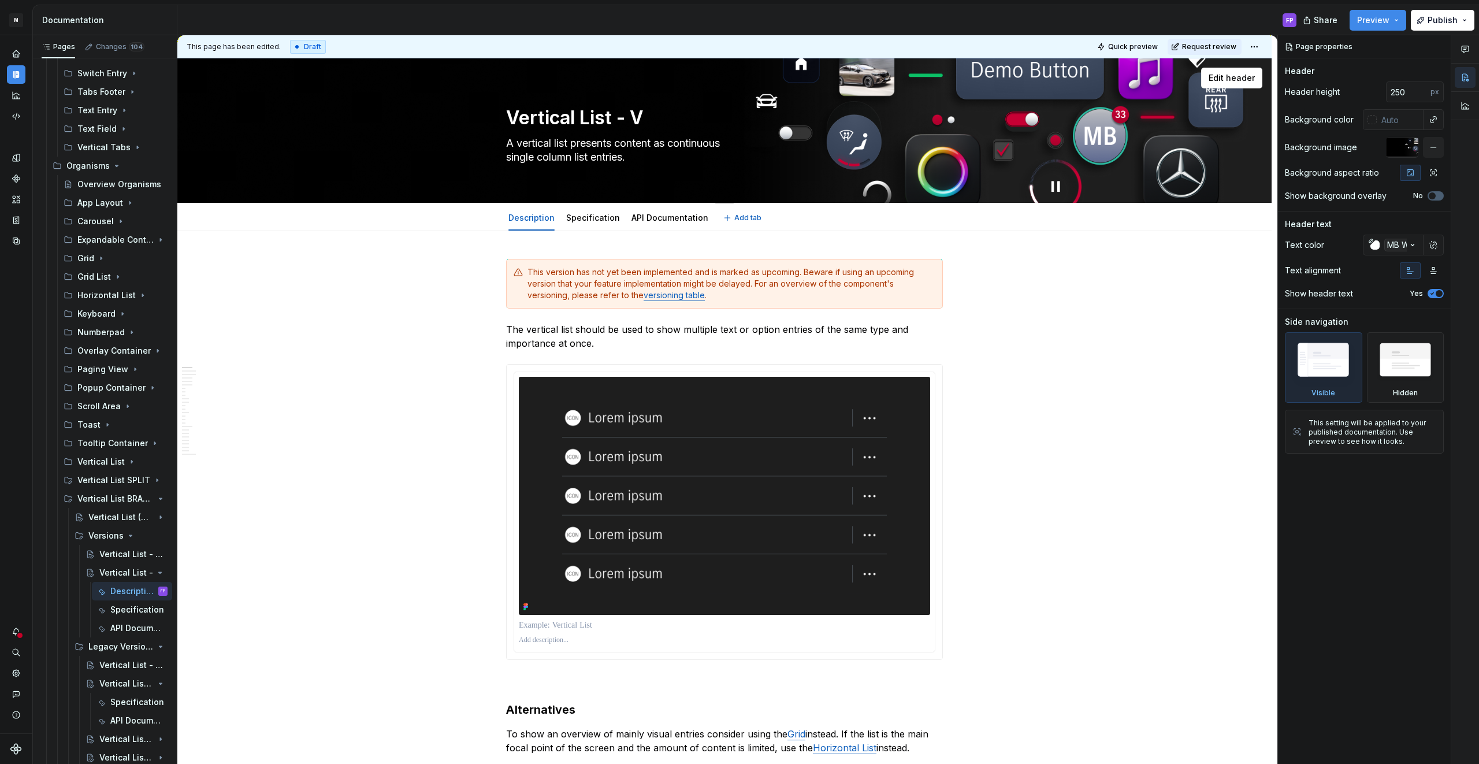
type textarea "Vertical List - V1"
type textarea "*"
type textarea "Vertical List - V11"
type textarea "*"
type textarea "Vertical List - Ve11"
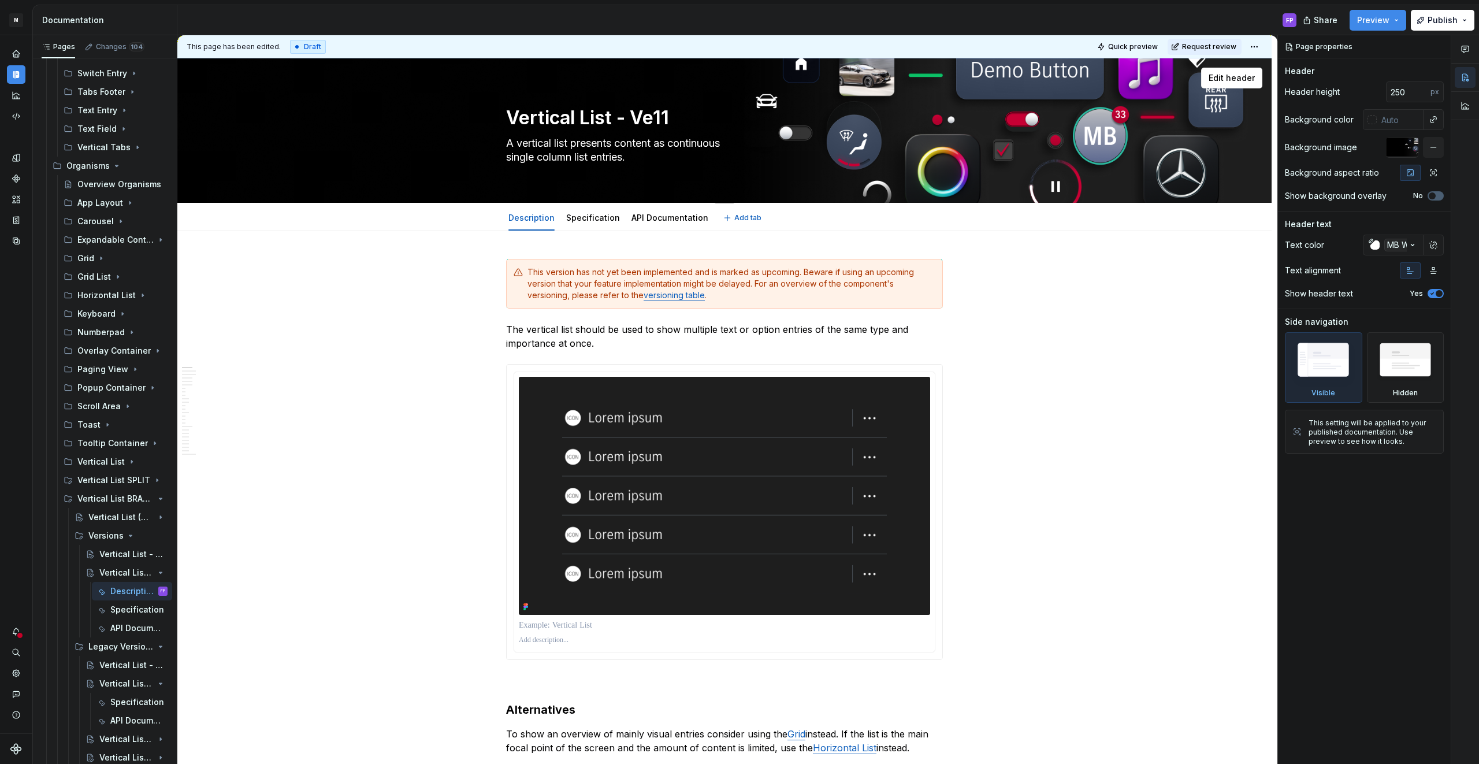
type textarea "*"
type textarea "Vertical List - Ver11"
type textarea "*"
type textarea "Vertical List - Vers11"
type textarea "*"
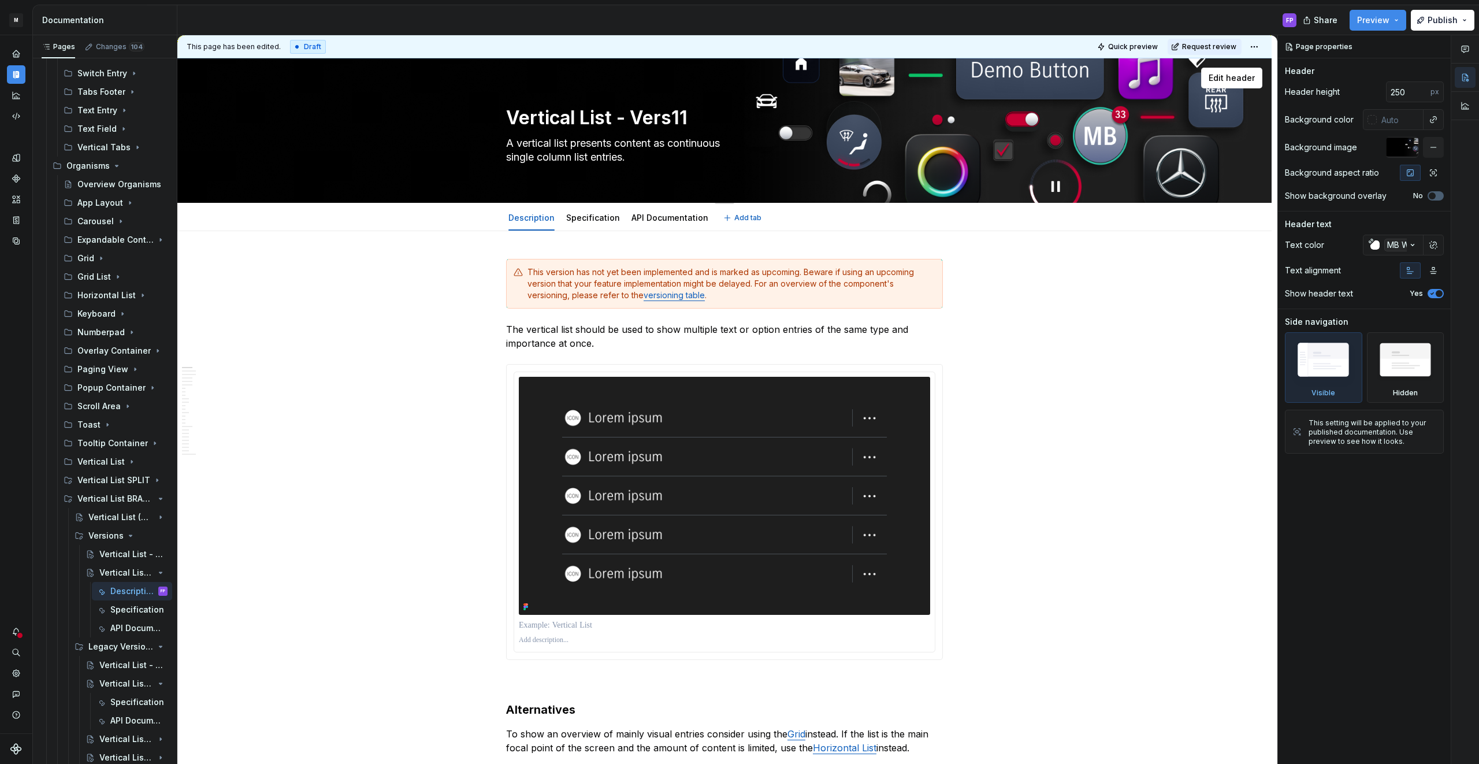
type textarea "Vertical List - Versi11"
type textarea "*"
type textarea "Vertical List - Versio11"
type textarea "*"
type textarea "Vertical List - Version11"
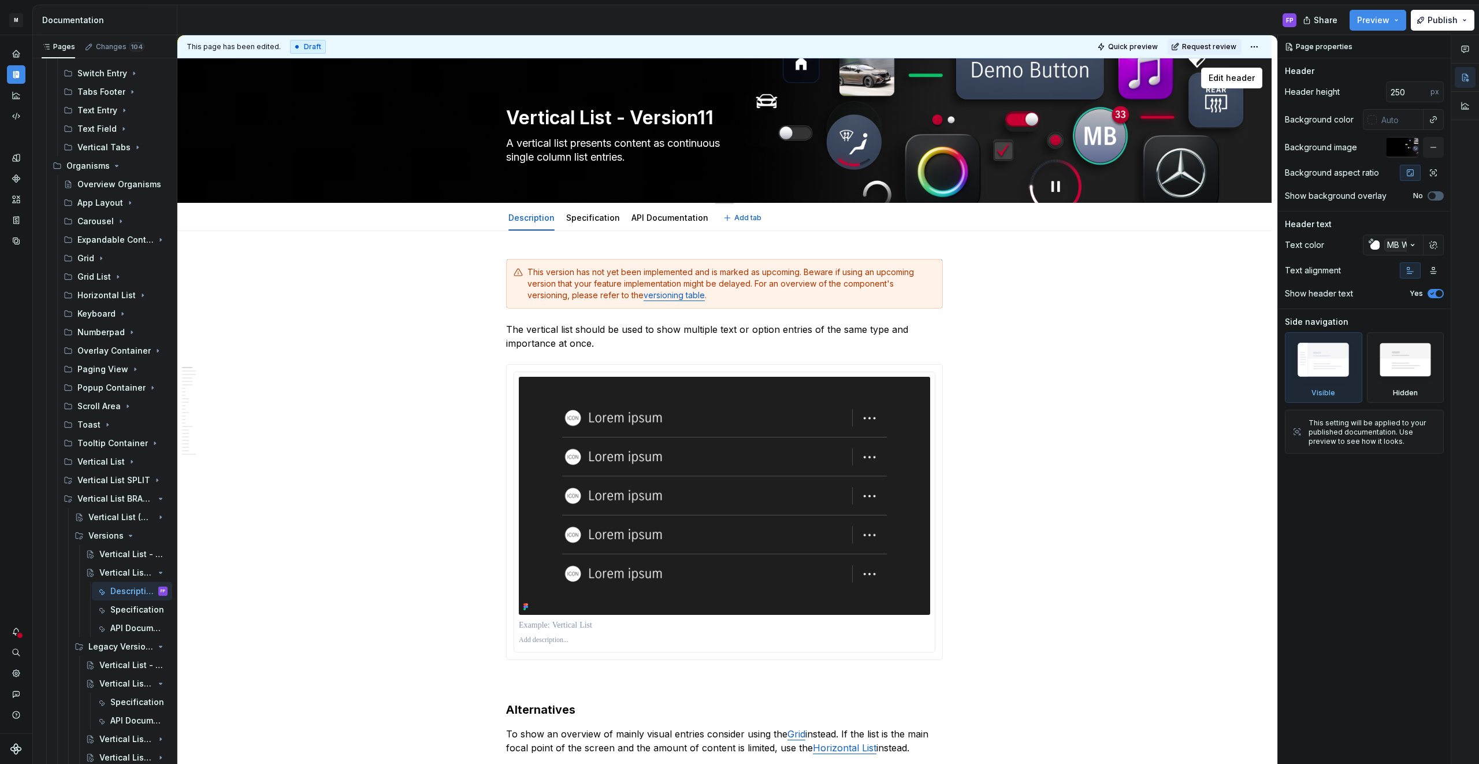
type textarea "*"
type textarea "Vertical List - Version 11"
type textarea "*"
type textarea "Vertical List - Version 11"
click at [114, 734] on div "Vertical List - V09 (Upcoming)" at bounding box center [110, 739] width 22 height 12
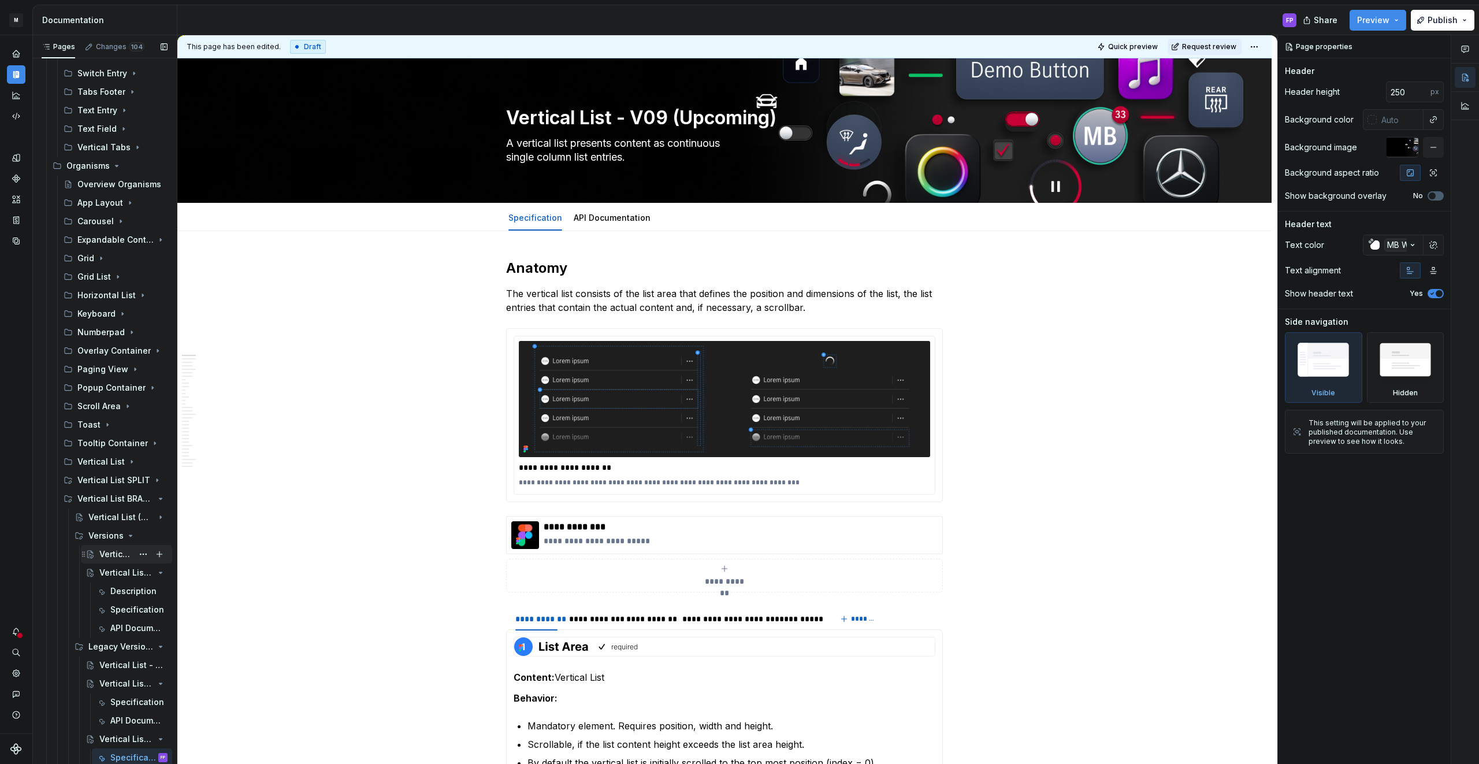
click at [110, 556] on div "Vertical List - Versions" at bounding box center [115, 554] width 33 height 12
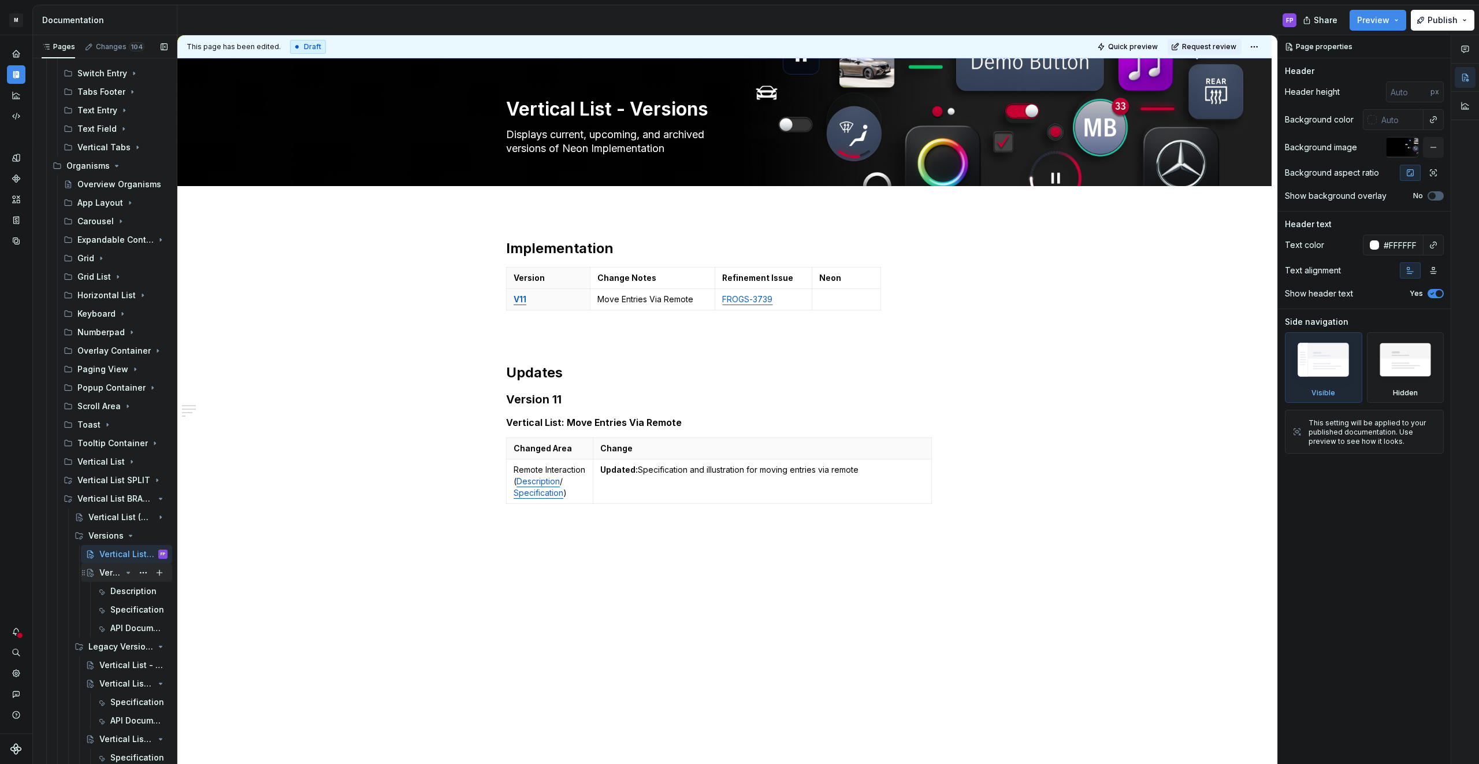
click at [107, 570] on div "Vertical List - Version 11" at bounding box center [110, 573] width 22 height 12
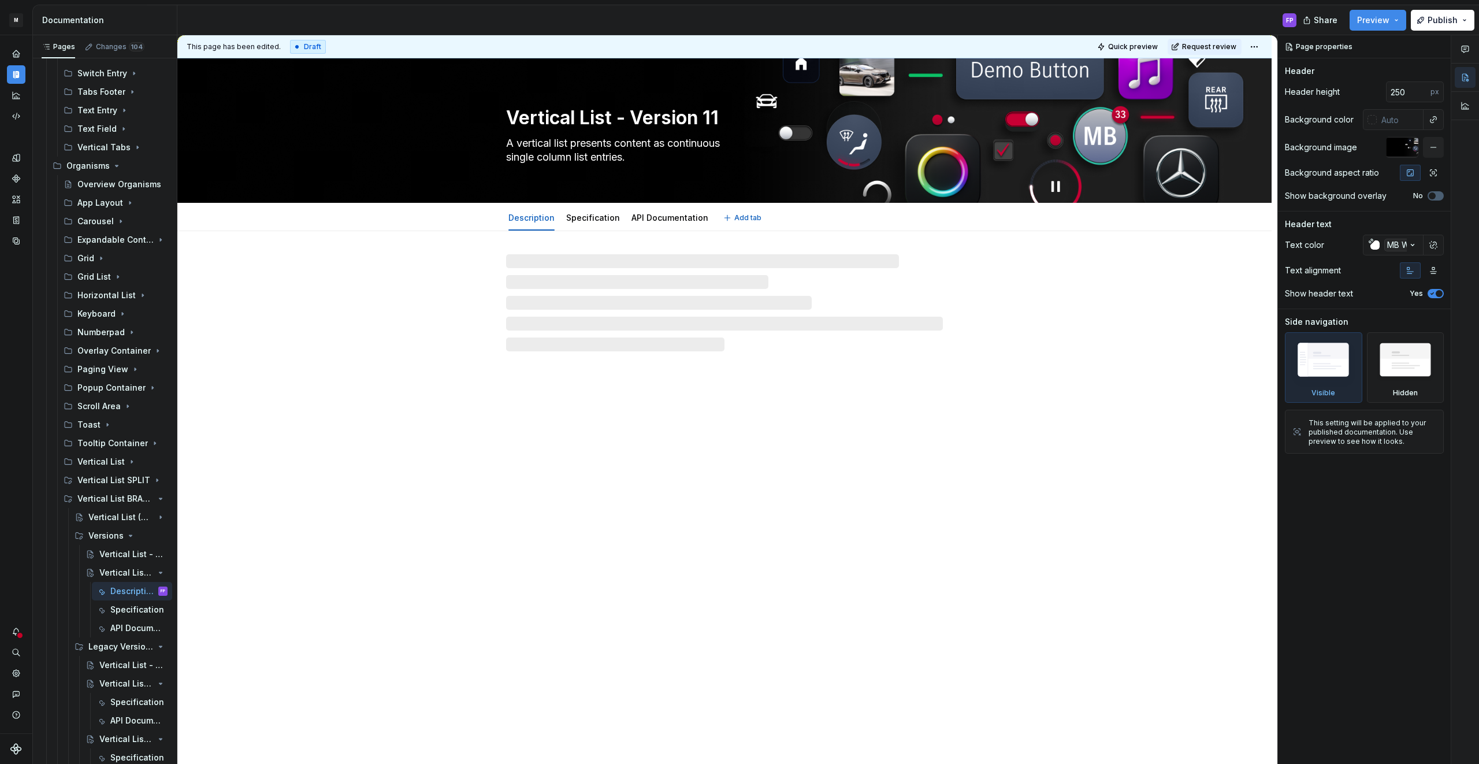
click at [689, 114] on textarea "Vertical List - Version 11" at bounding box center [722, 118] width 437 height 28
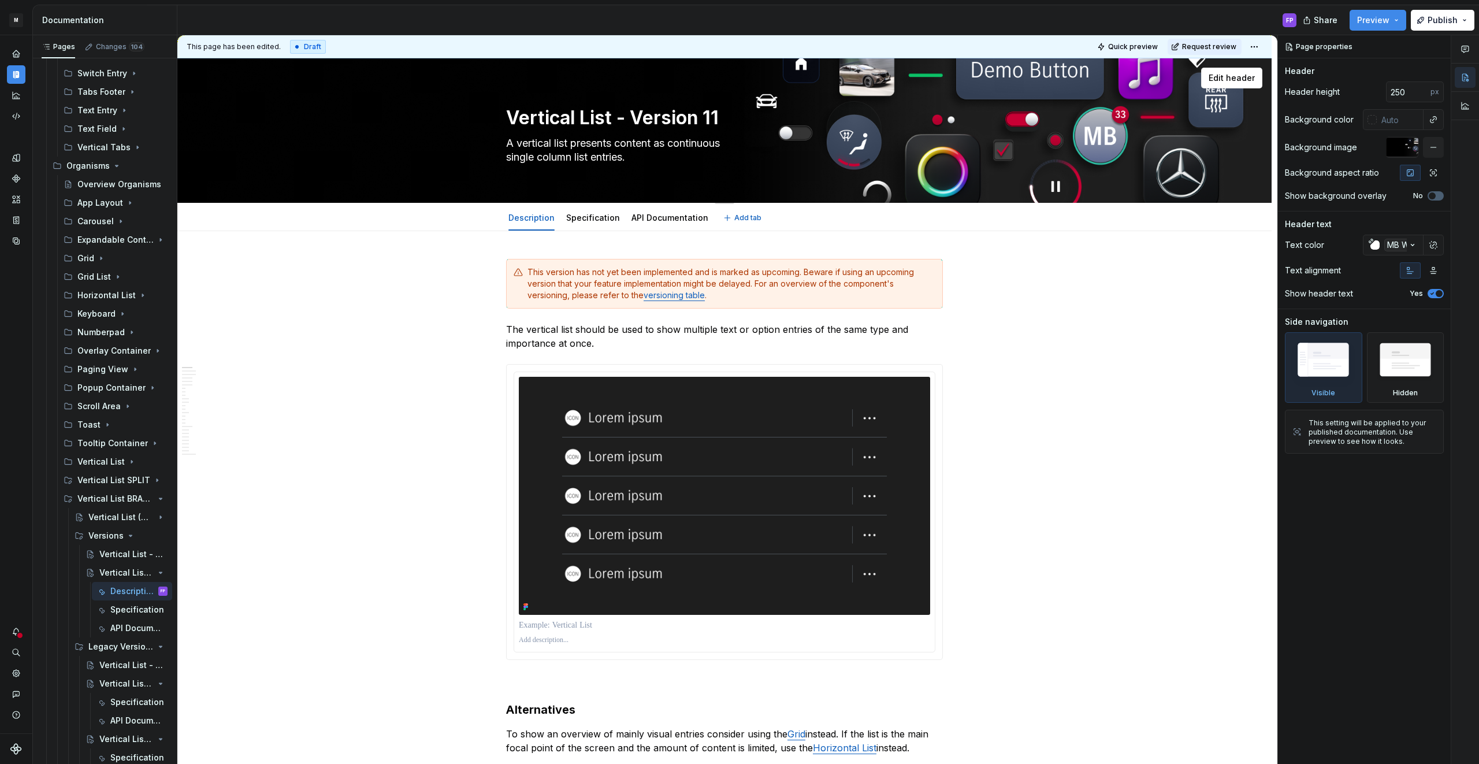
drag, startPoint x: 710, startPoint y: 120, endPoint x: 674, endPoint y: 121, distance: 35.8
click at [674, 121] on textarea "Vertical List - Version 11" at bounding box center [722, 118] width 437 height 28
drag, startPoint x: 688, startPoint y: 120, endPoint x: 703, endPoint y: 119, distance: 15.0
click at [689, 120] on textarea "Vertical List - Version 11" at bounding box center [722, 118] width 437 height 28
drag, startPoint x: 706, startPoint y: 118, endPoint x: 641, endPoint y: 120, distance: 65.3
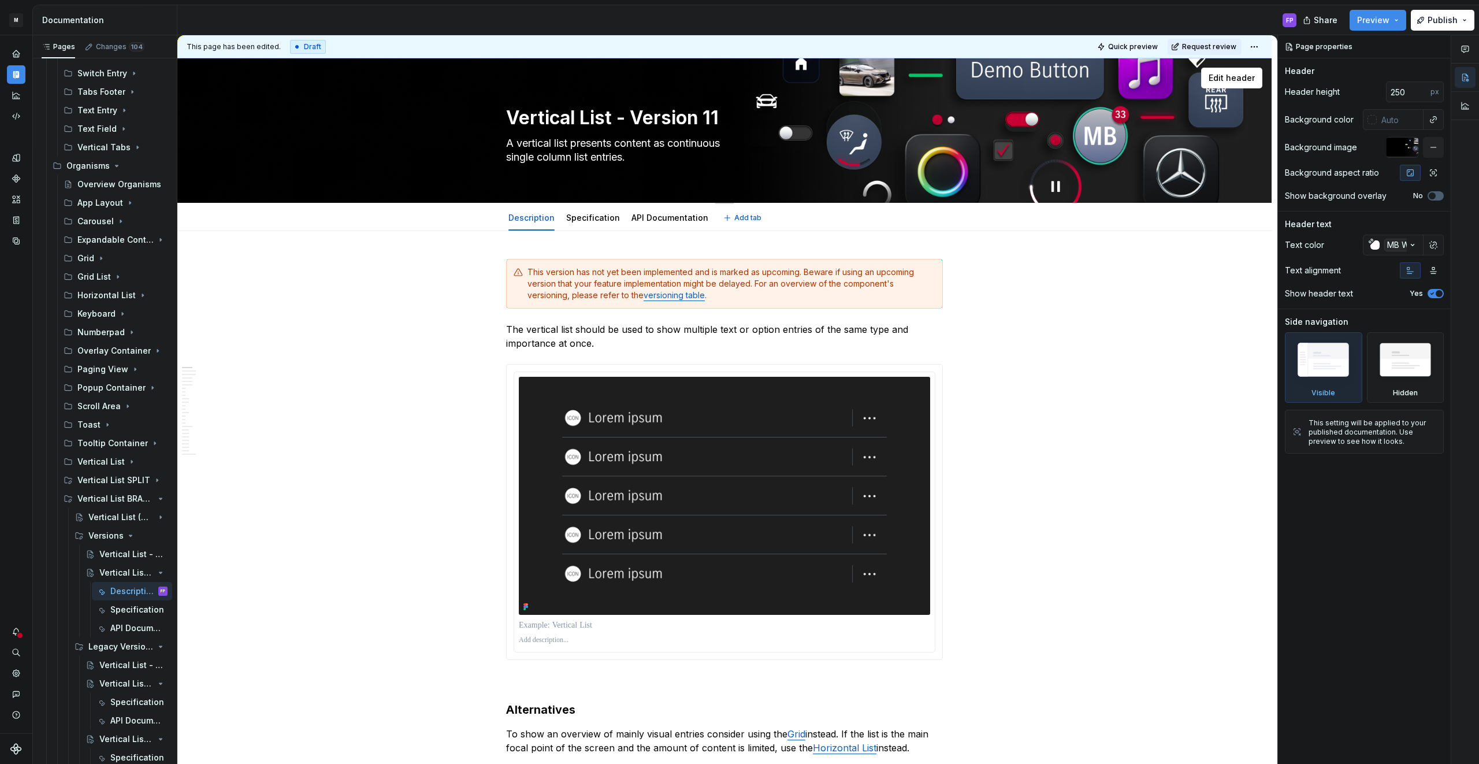
click at [641, 120] on textarea "Vertical List - Version 11" at bounding box center [722, 118] width 437 height 28
type textarea "*"
type textarea "Vertical List - V11"
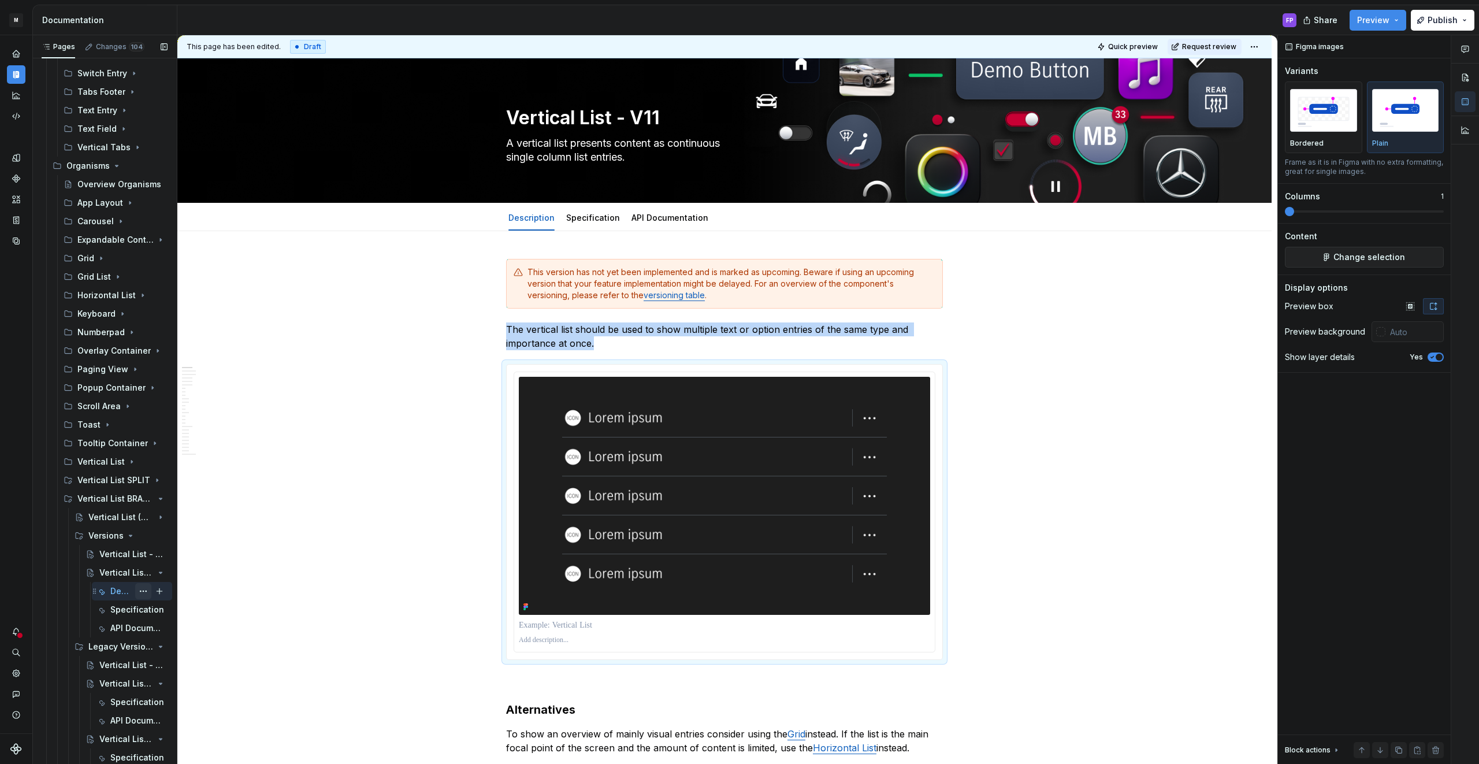
click at [144, 590] on button "Page tree" at bounding box center [143, 591] width 16 height 16
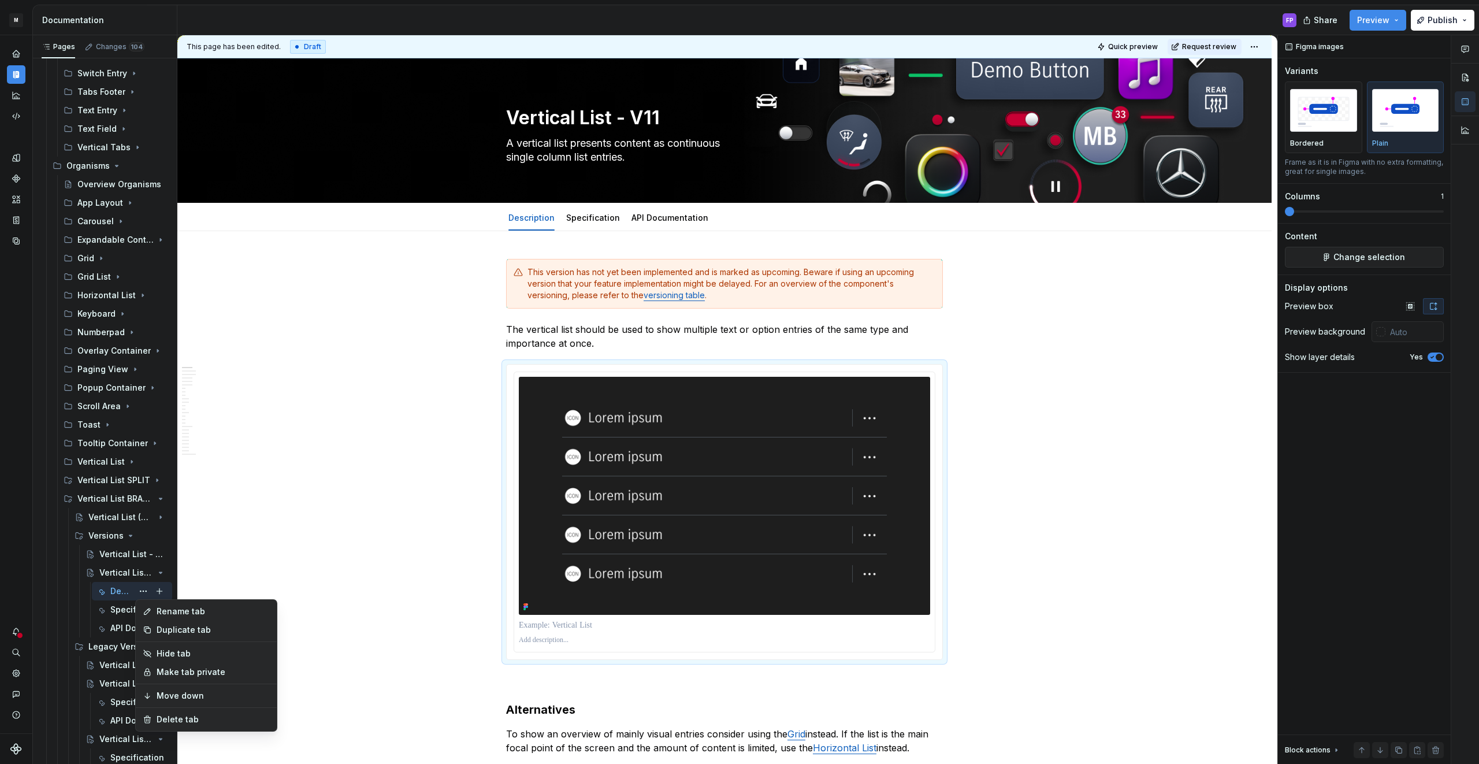
click at [166, 715] on div "Delete tab" at bounding box center [213, 719] width 113 height 12
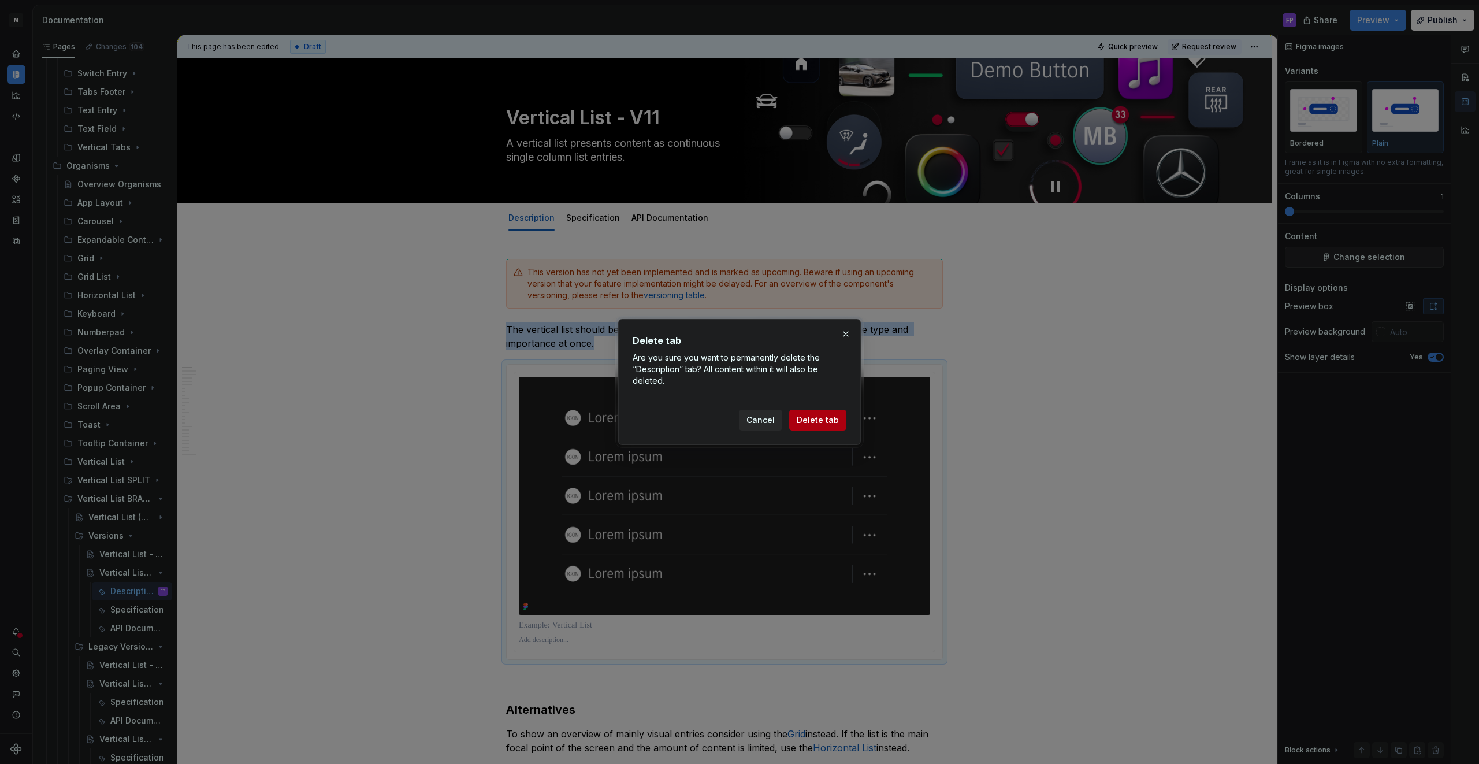
click at [807, 418] on span "Delete tab" at bounding box center [817, 420] width 42 height 12
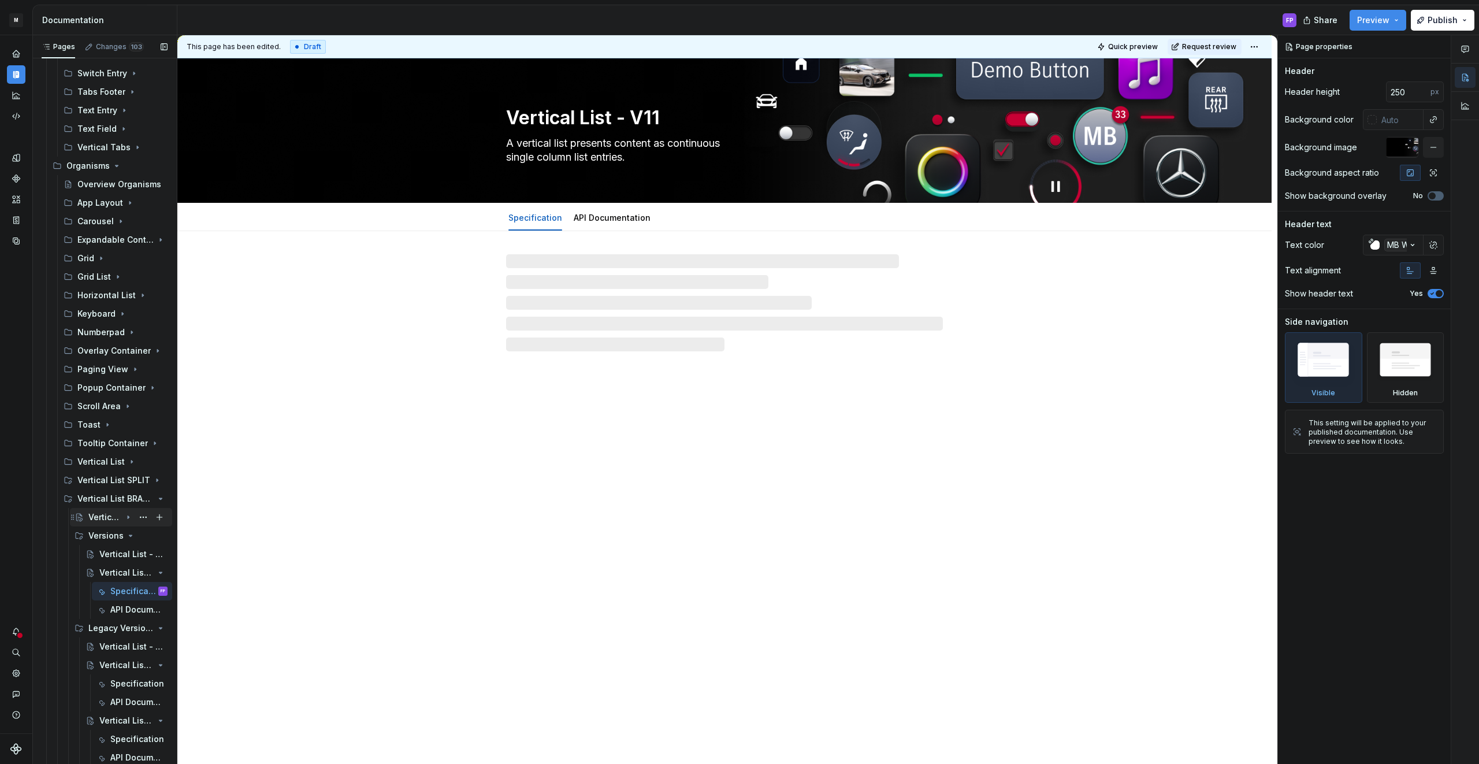
click at [105, 515] on div "Vertical List (Upcoming)" at bounding box center [104, 517] width 33 height 12
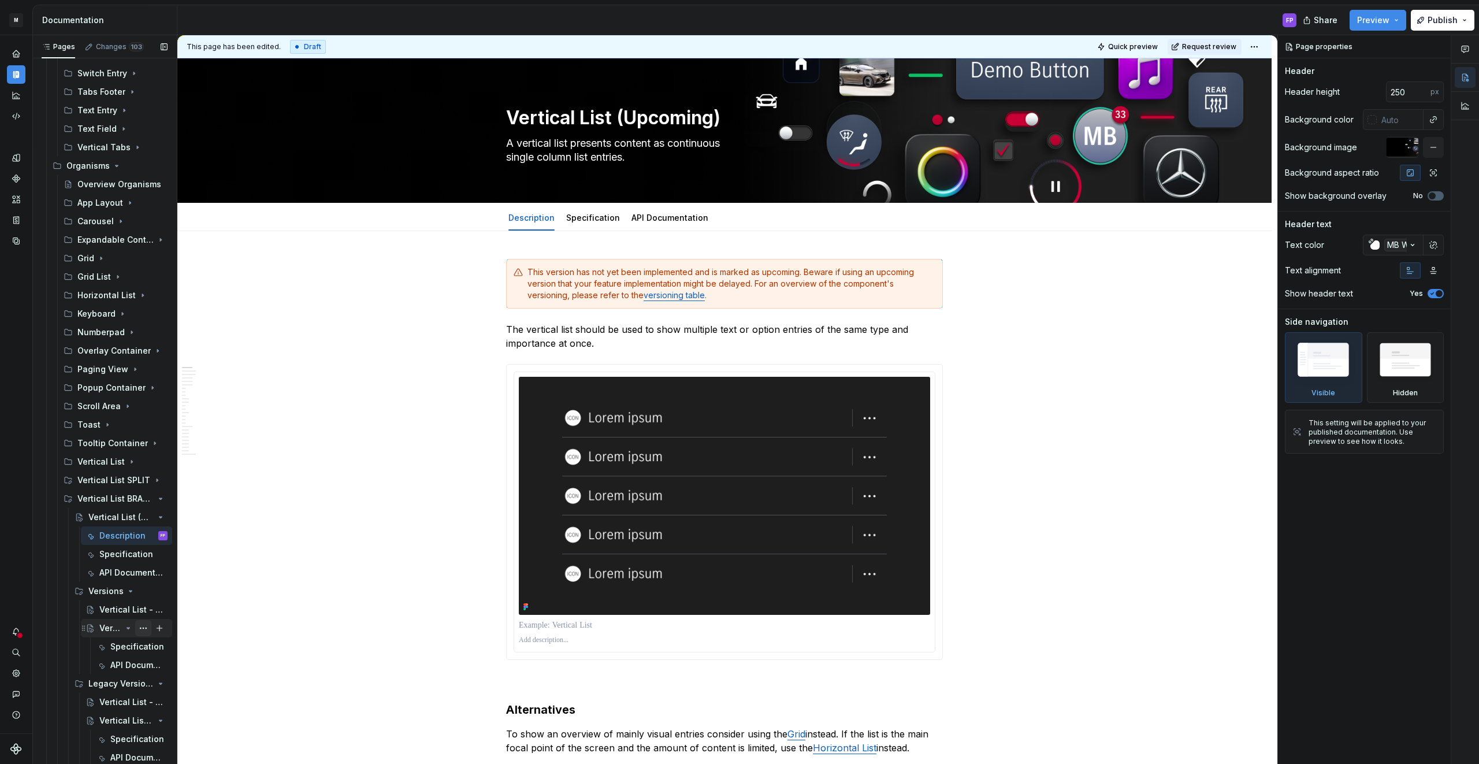
click at [142, 627] on button "Page tree" at bounding box center [143, 628] width 16 height 16
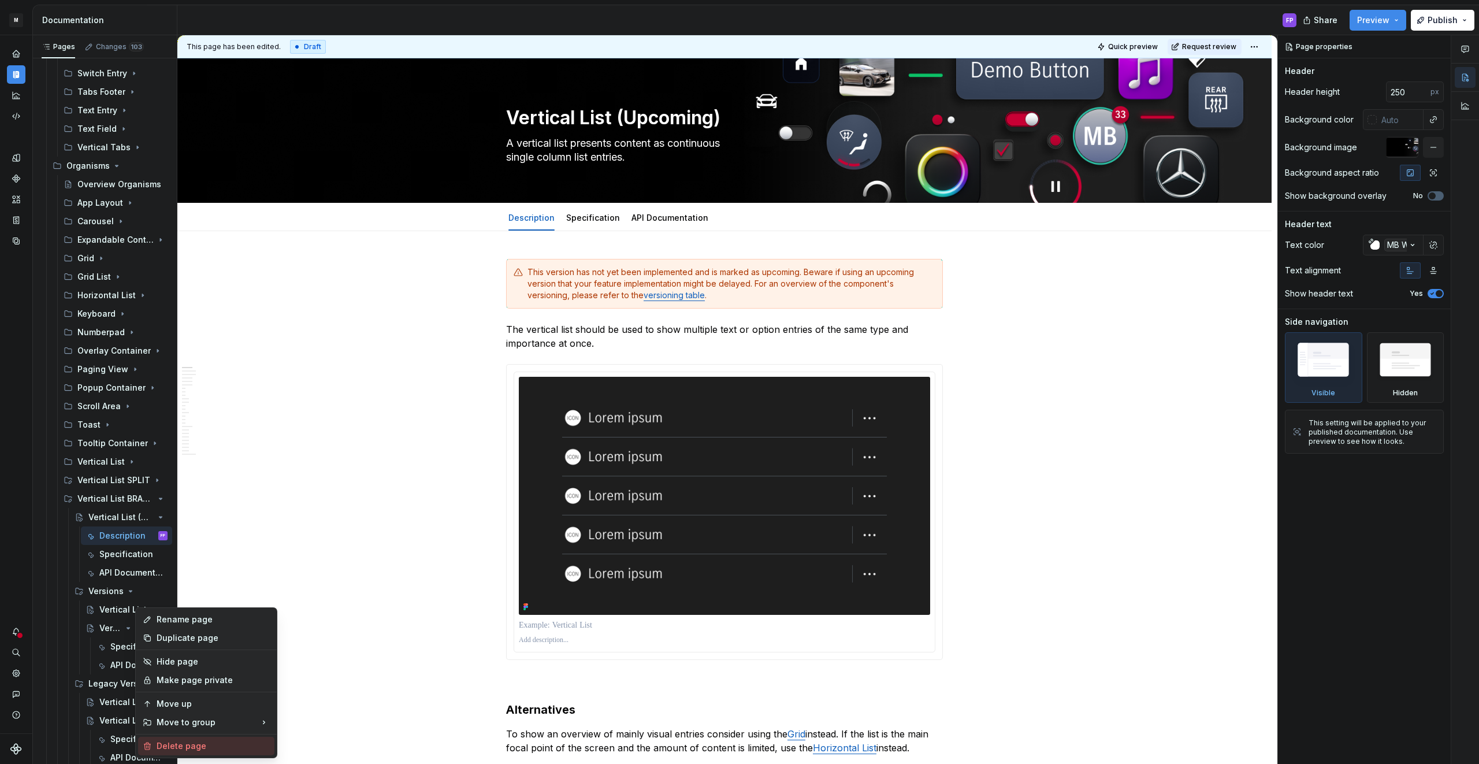
click at [180, 743] on div "Delete page" at bounding box center [213, 746] width 113 height 12
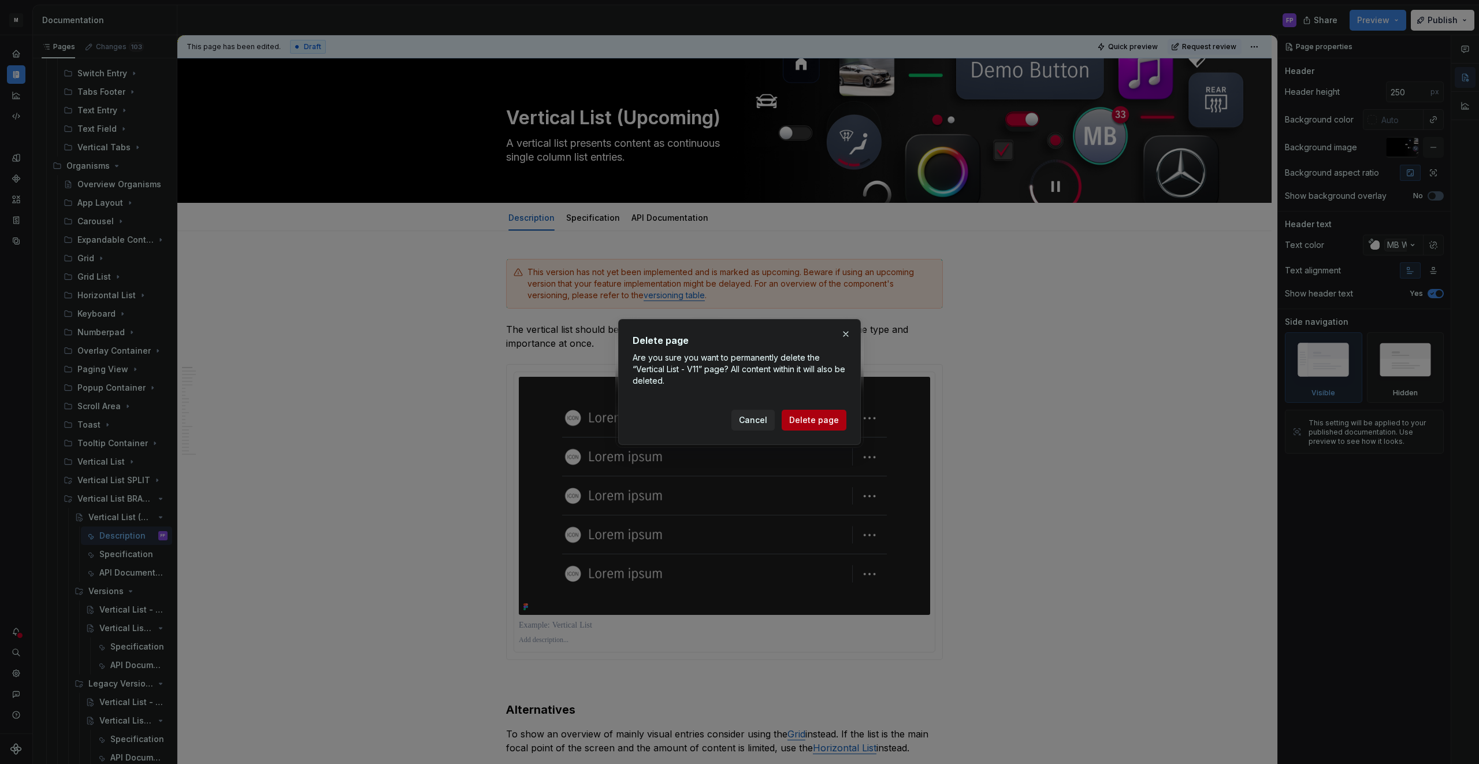
click at [833, 415] on span "Delete page" at bounding box center [814, 420] width 50 height 12
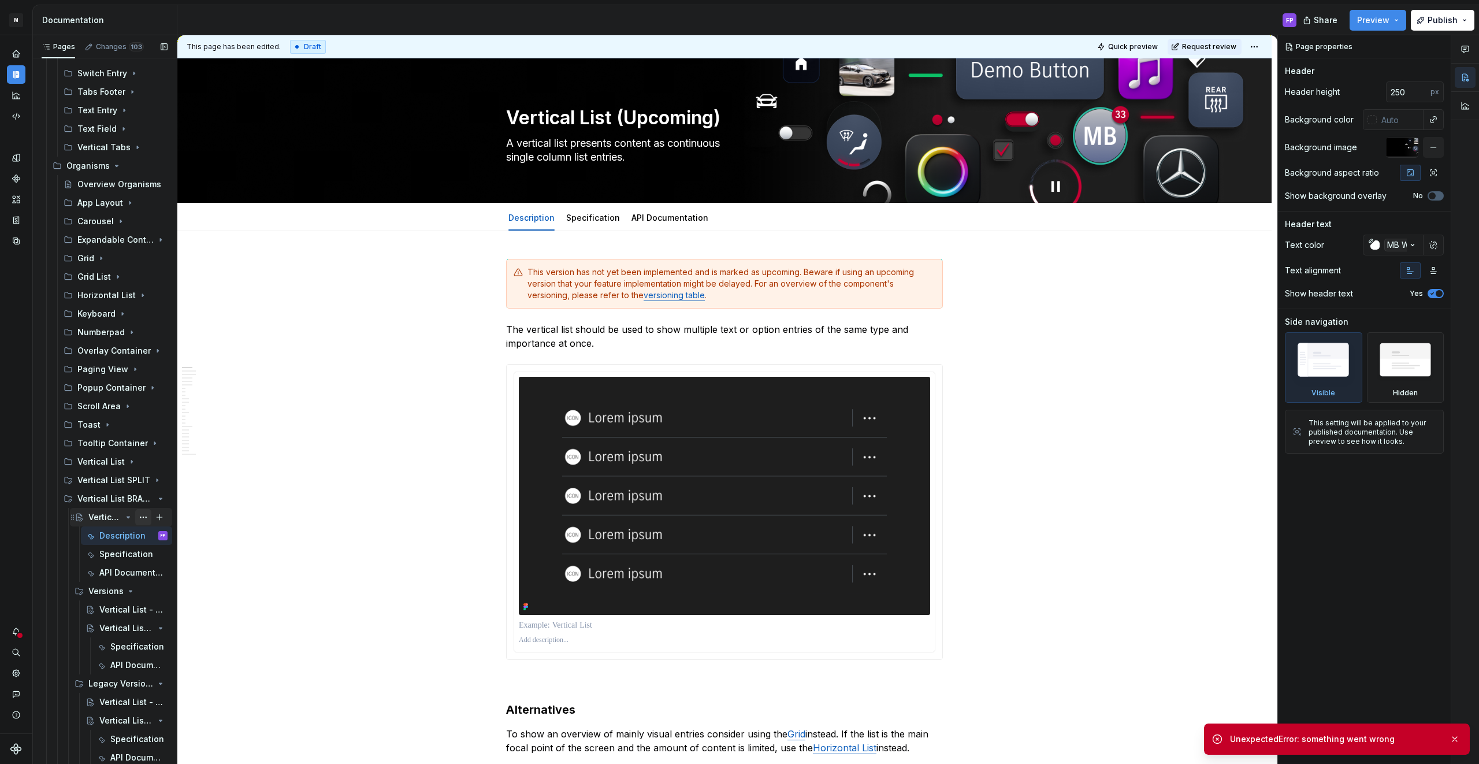
click at [145, 517] on button "Page tree" at bounding box center [143, 517] width 16 height 16
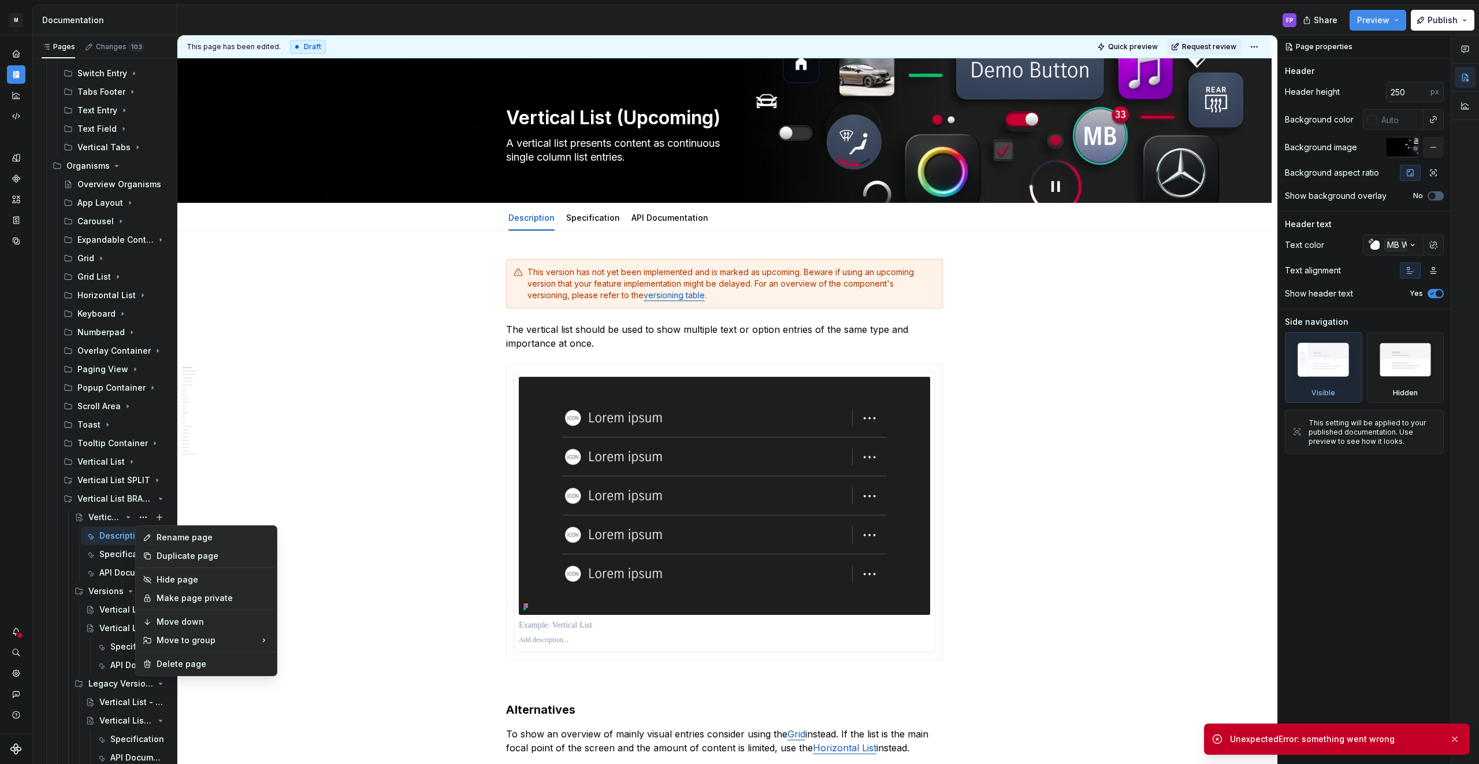
scroll to position [1384, 0]
click at [167, 556] on div "Duplicate page" at bounding box center [213, 556] width 113 height 12
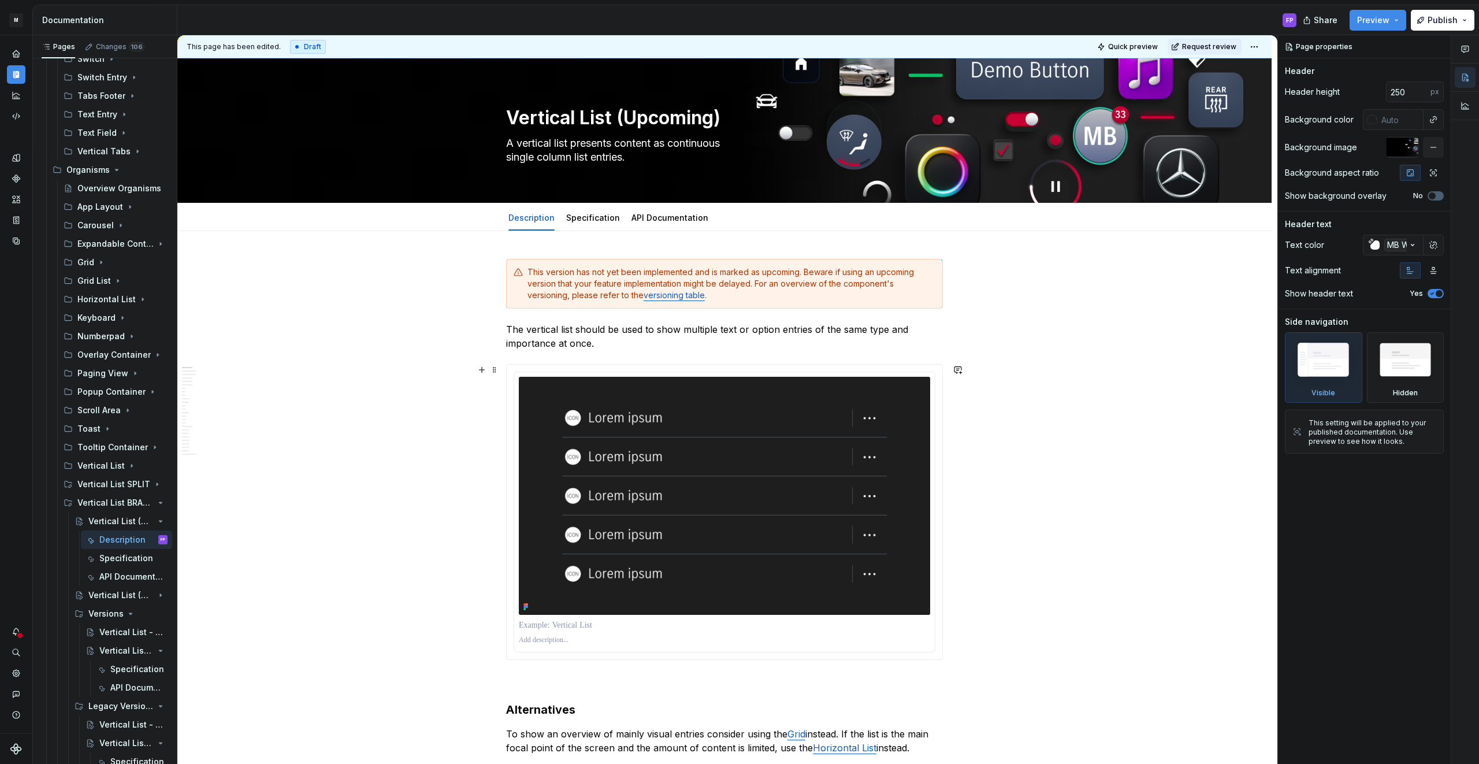
scroll to position [19, 0]
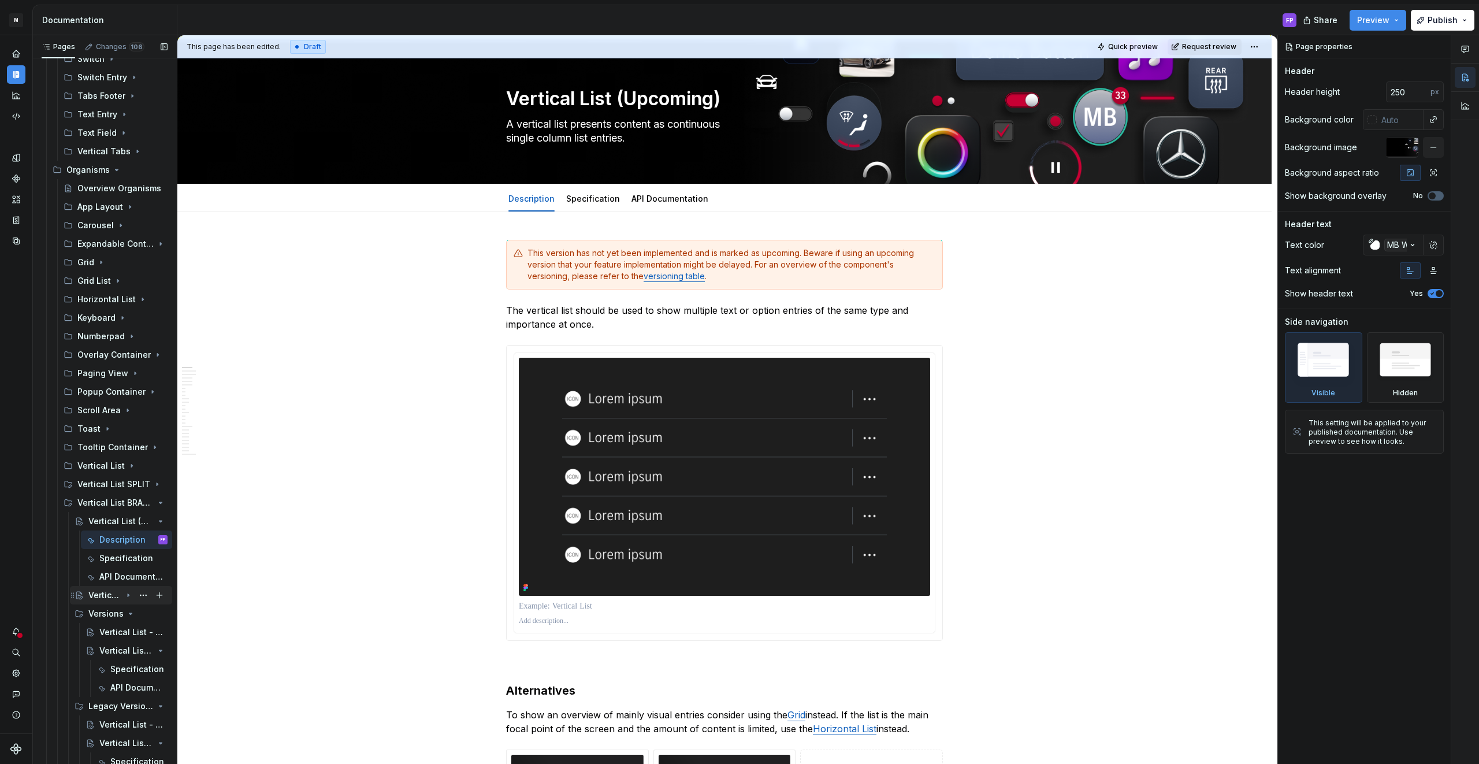
click at [129, 595] on icon "Page tree" at bounding box center [128, 594] width 9 height 9
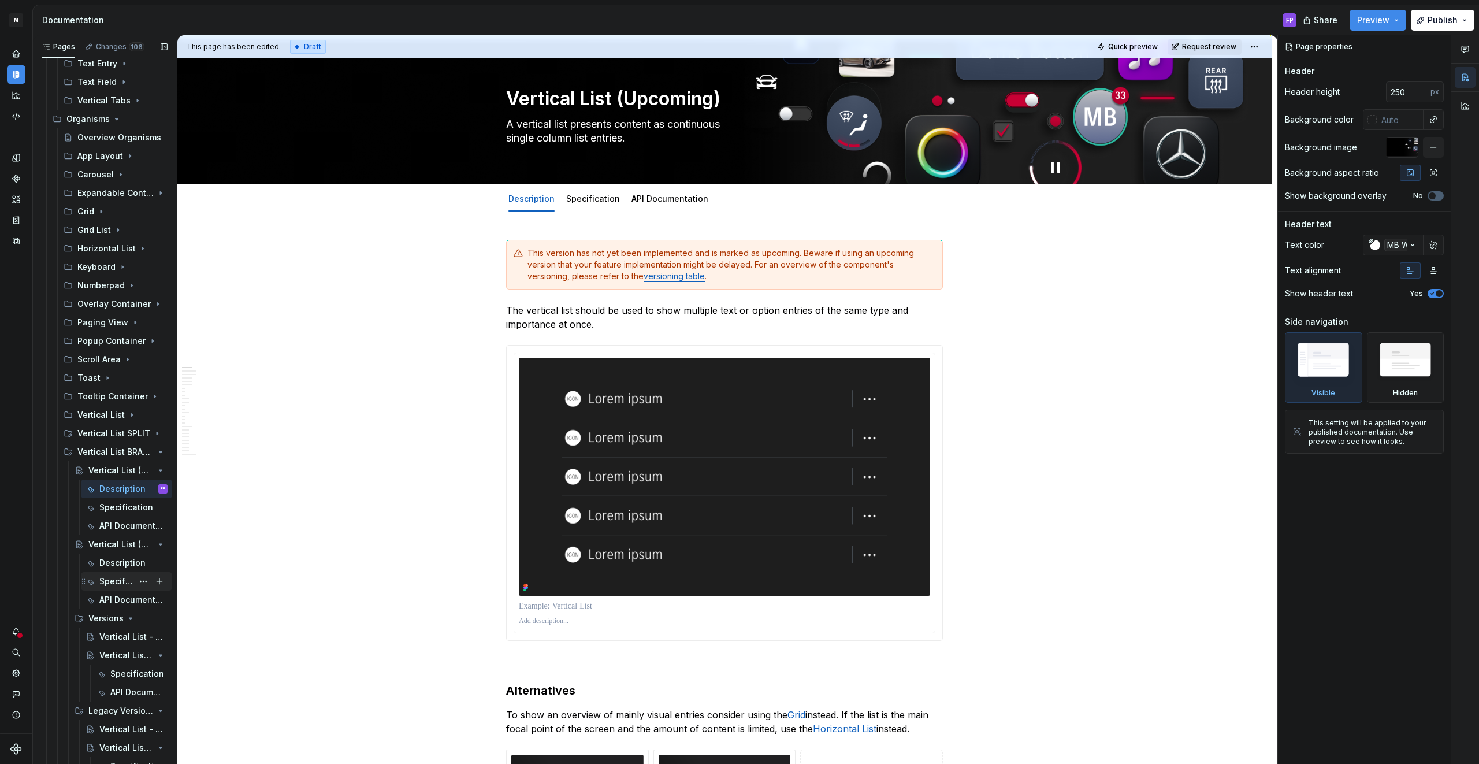
scroll to position [1435, 0]
click at [128, 654] on icon "Page tree" at bounding box center [128, 654] width 3 height 1
click at [114, 658] on div "Vertical List - V11" at bounding box center [110, 655] width 22 height 12
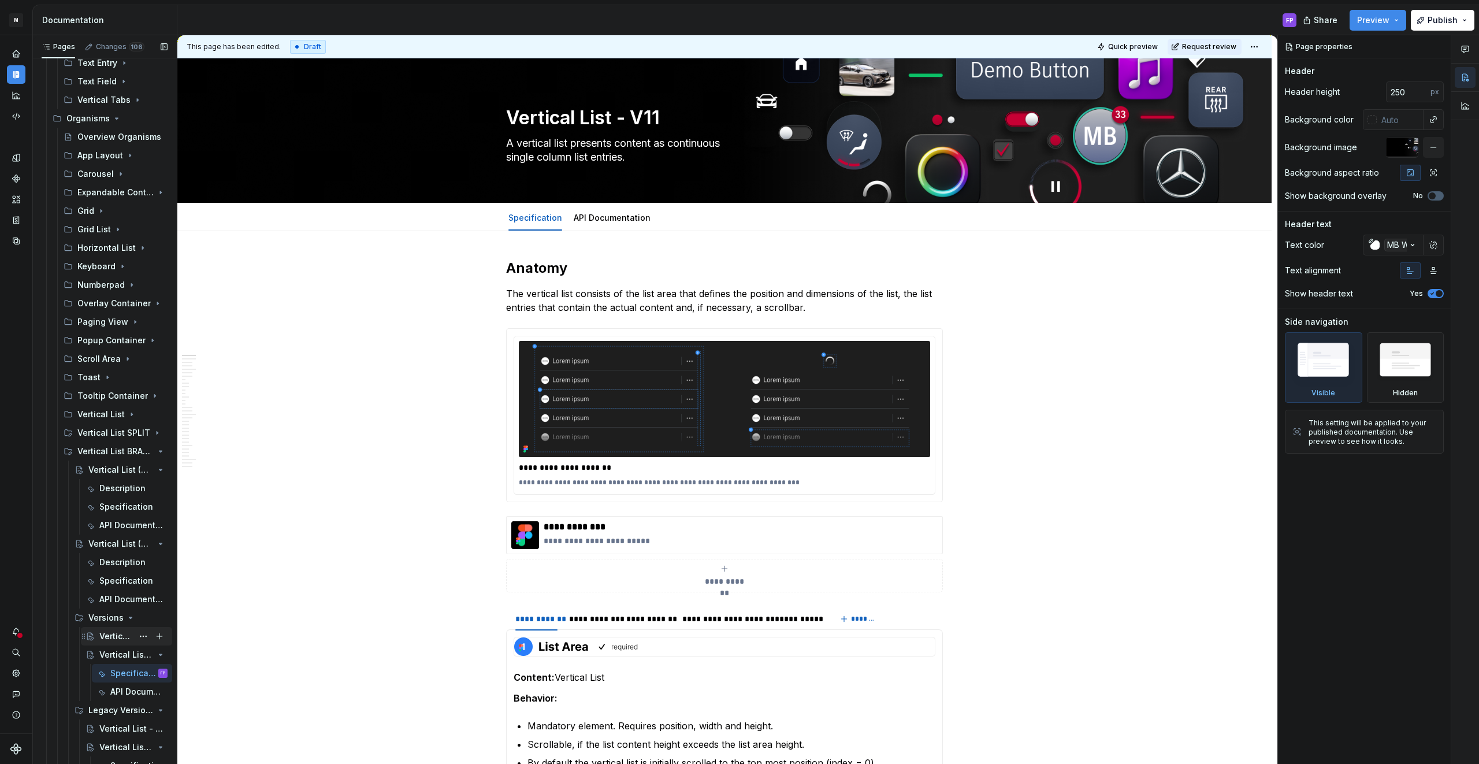
click at [114, 641] on div "Vertical List - Versions" at bounding box center [115, 636] width 33 height 12
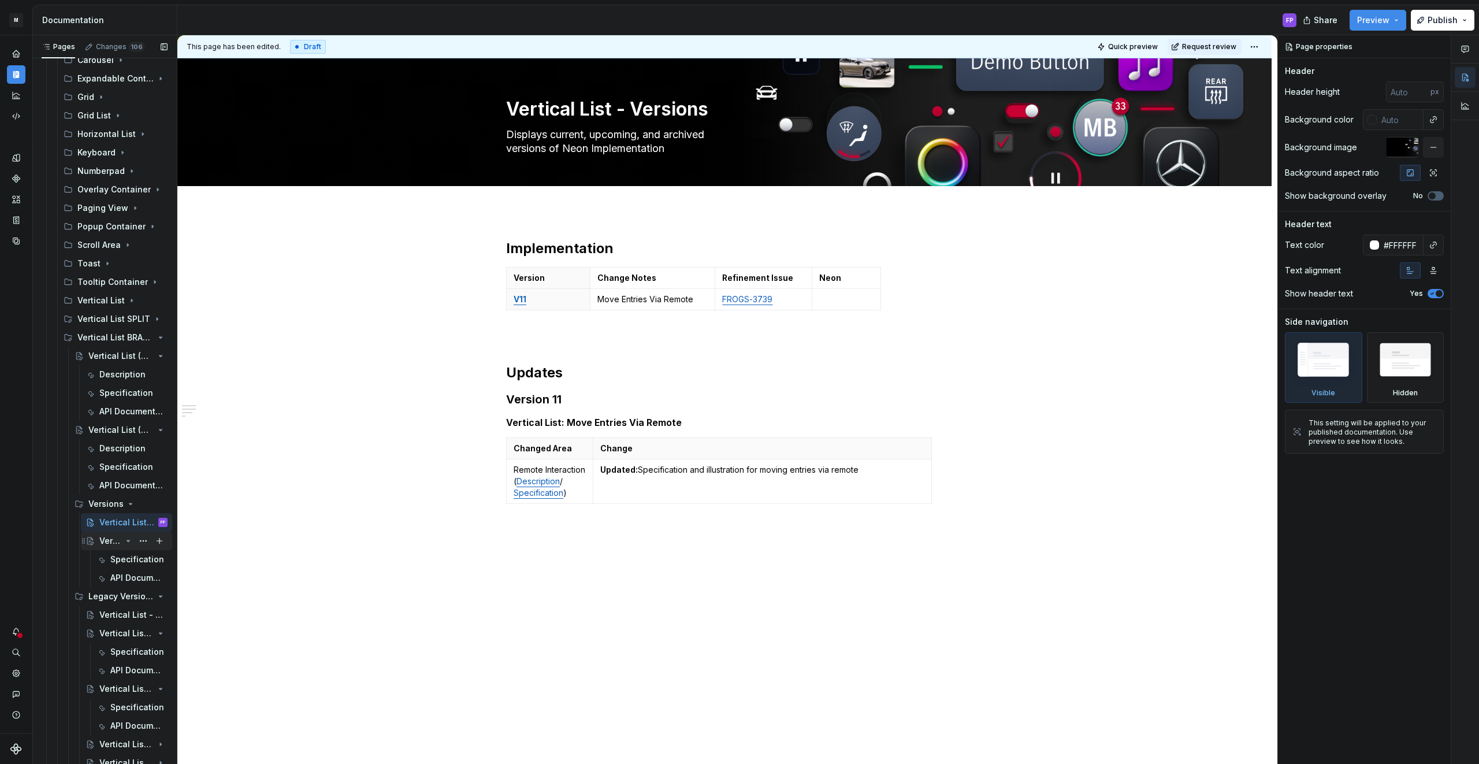
scroll to position [1549, 0]
click at [117, 537] on div "Vertical List - V11" at bounding box center [110, 540] width 22 height 12
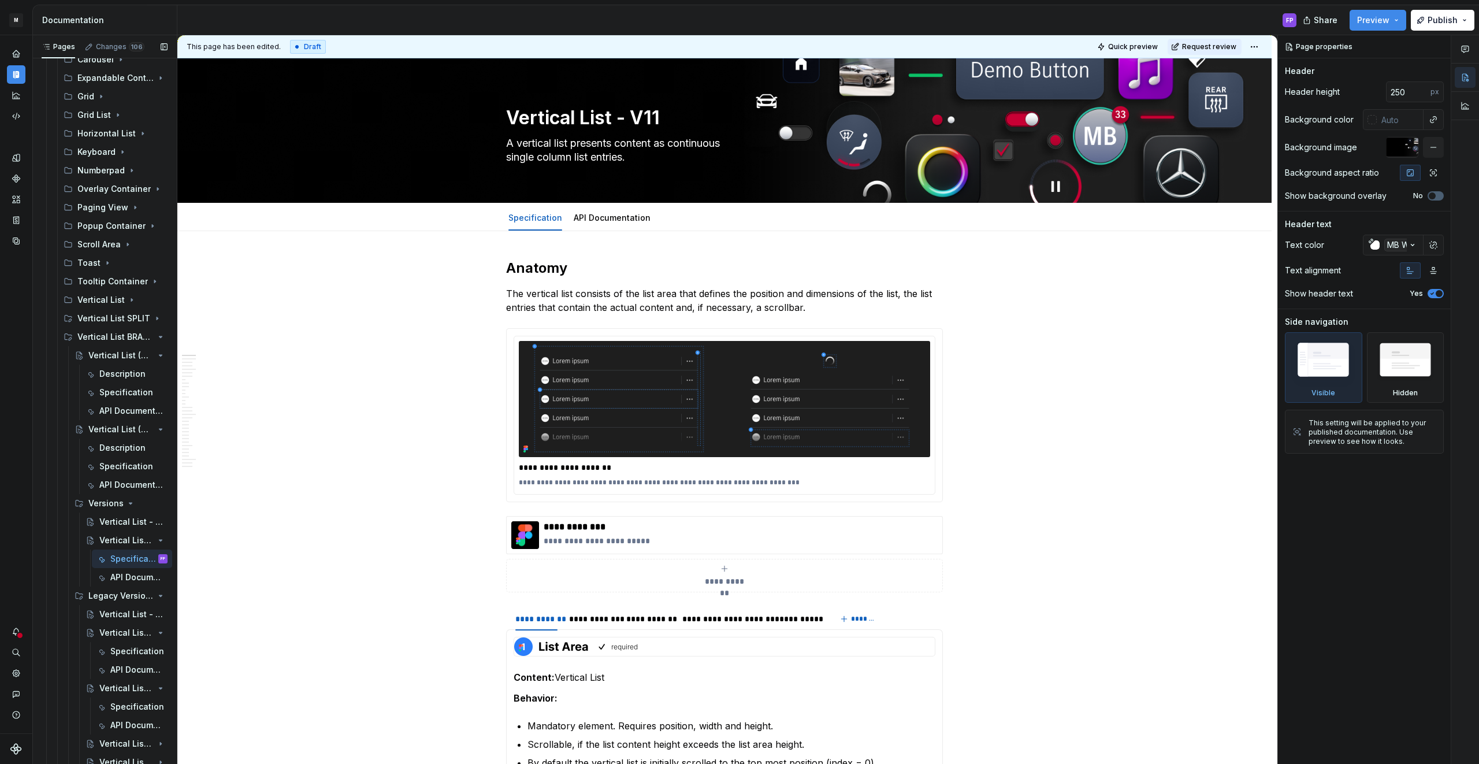
click at [0, 0] on button "Page tree" at bounding box center [0, 0] width 0 height 0
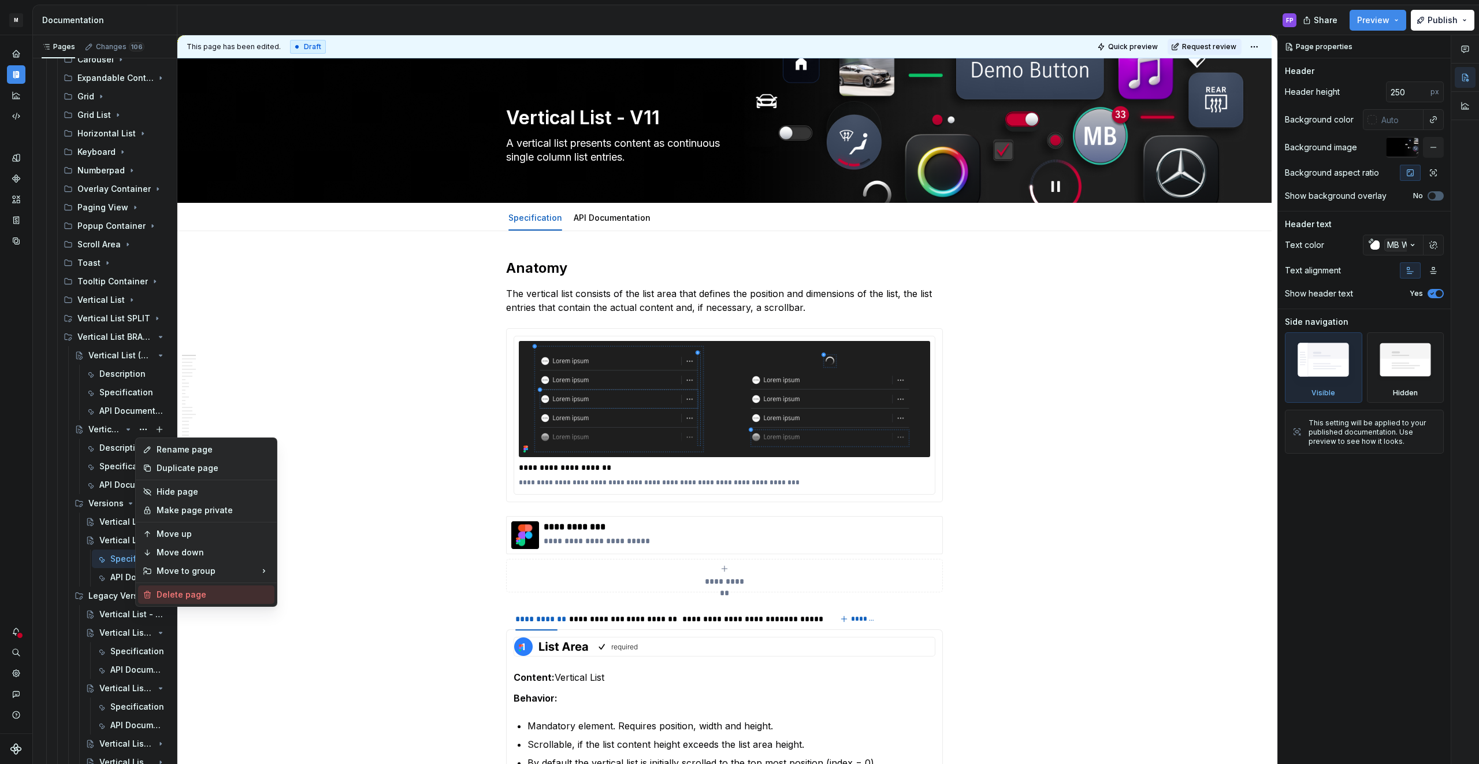
click at [177, 597] on div "Delete page" at bounding box center [213, 595] width 113 height 12
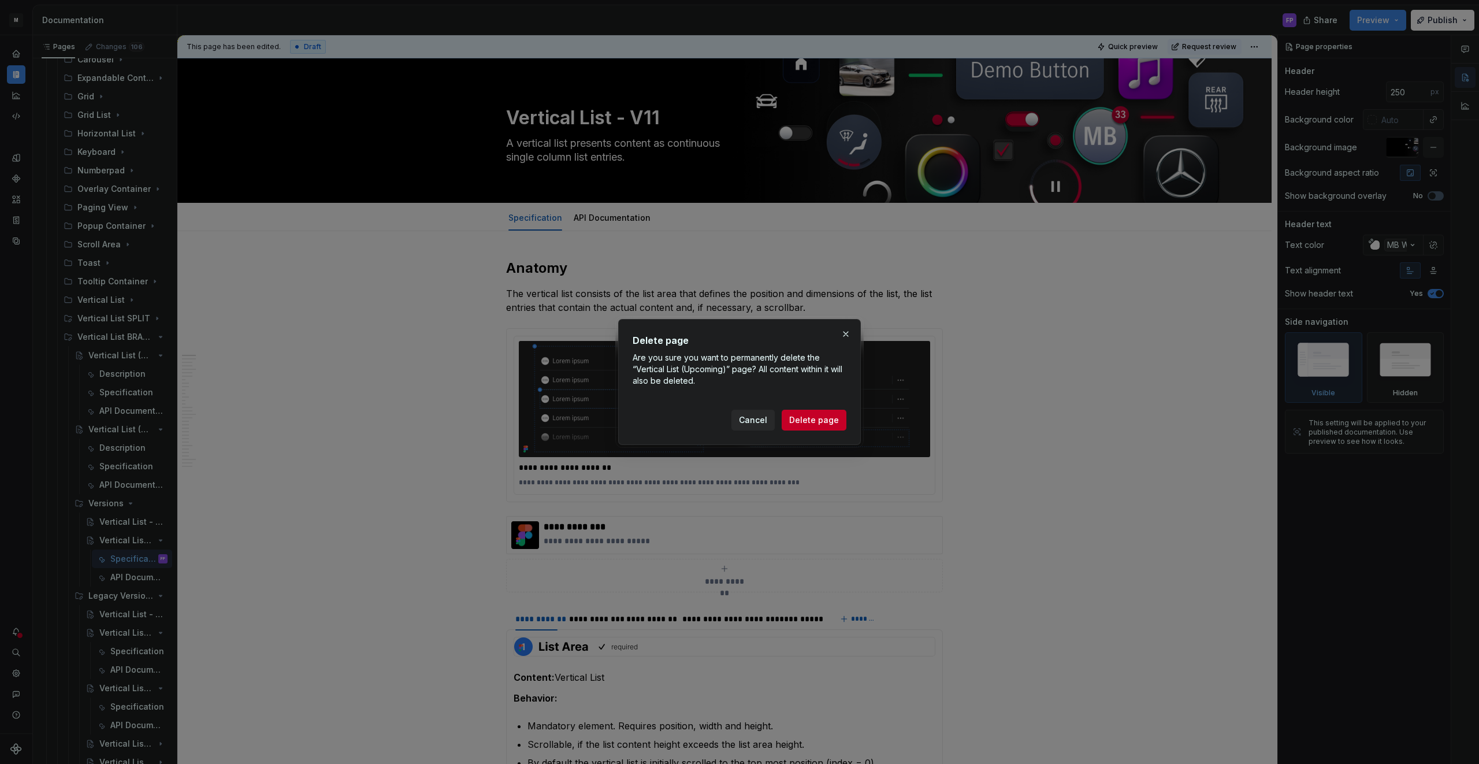
click at [809, 415] on span "Delete page" at bounding box center [814, 420] width 50 height 12
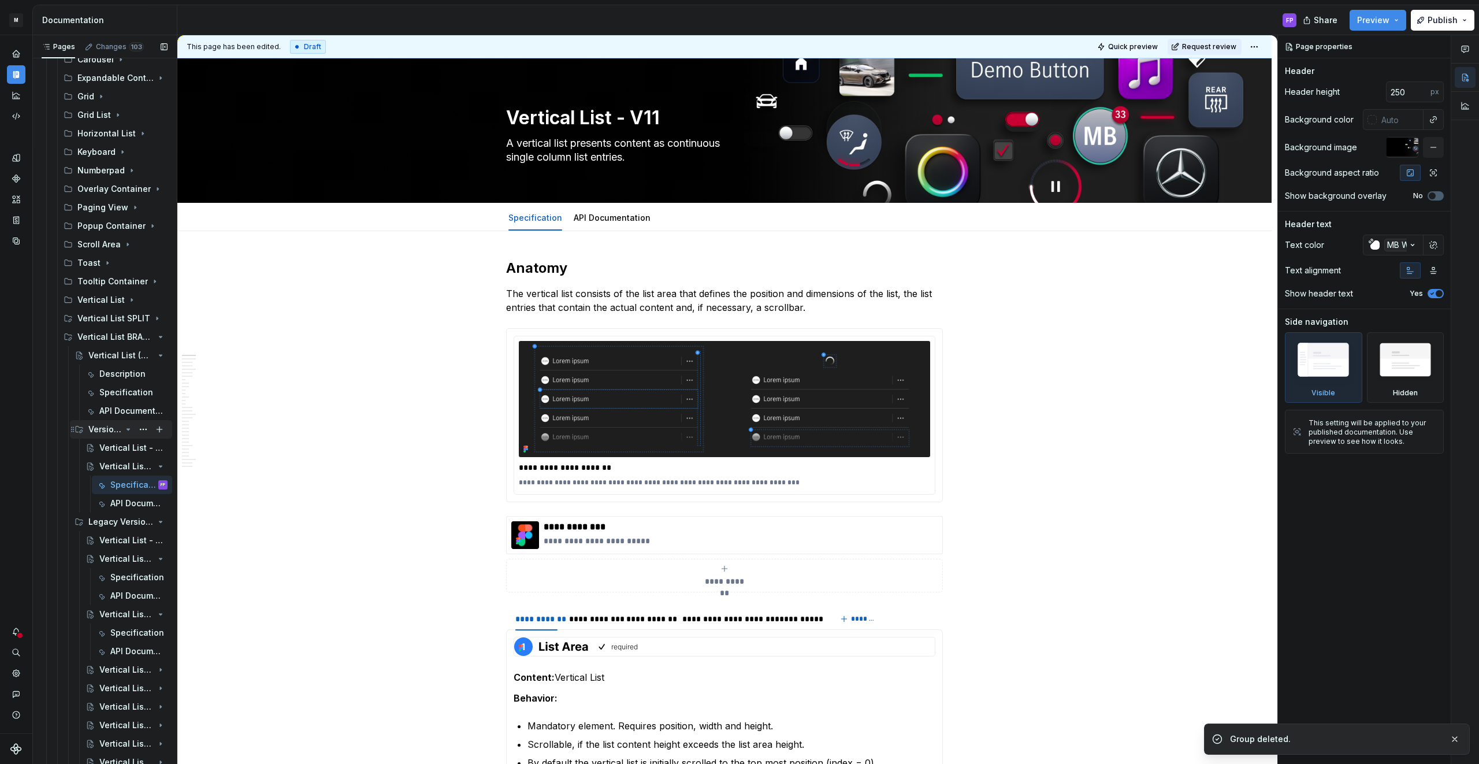
click at [128, 427] on icon "Page tree" at bounding box center [128, 429] width 9 height 9
click at [128, 427] on icon "Page tree" at bounding box center [128, 428] width 9 height 9
click at [129, 468] on icon "Page tree" at bounding box center [128, 467] width 3 height 1
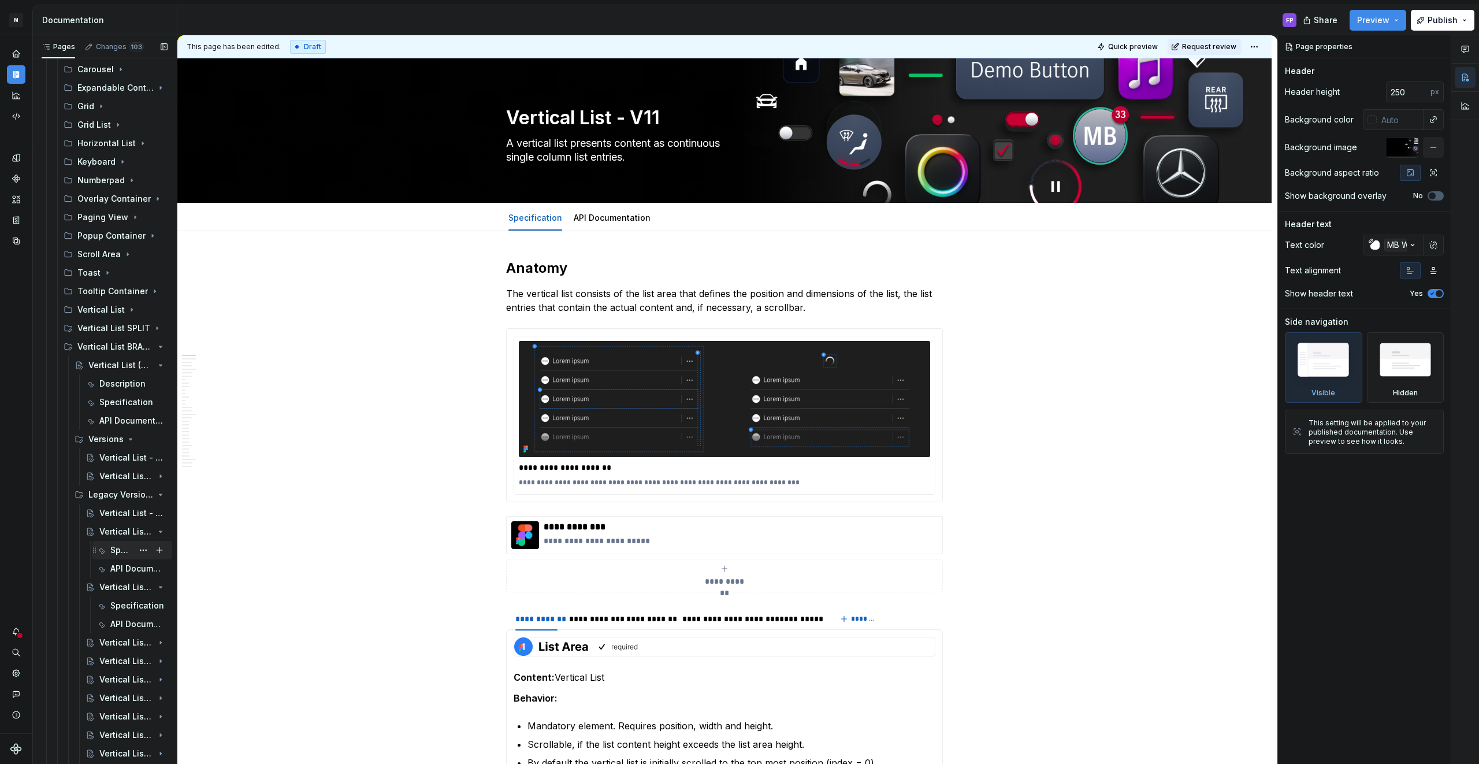
scroll to position [1542, 0]
click at [128, 527] on icon "Page tree" at bounding box center [128, 528] width 9 height 9
click at [128, 549] on icon "Page tree" at bounding box center [128, 547] width 9 height 9
click at [128, 523] on icon "Page tree" at bounding box center [128, 523] width 1 height 3
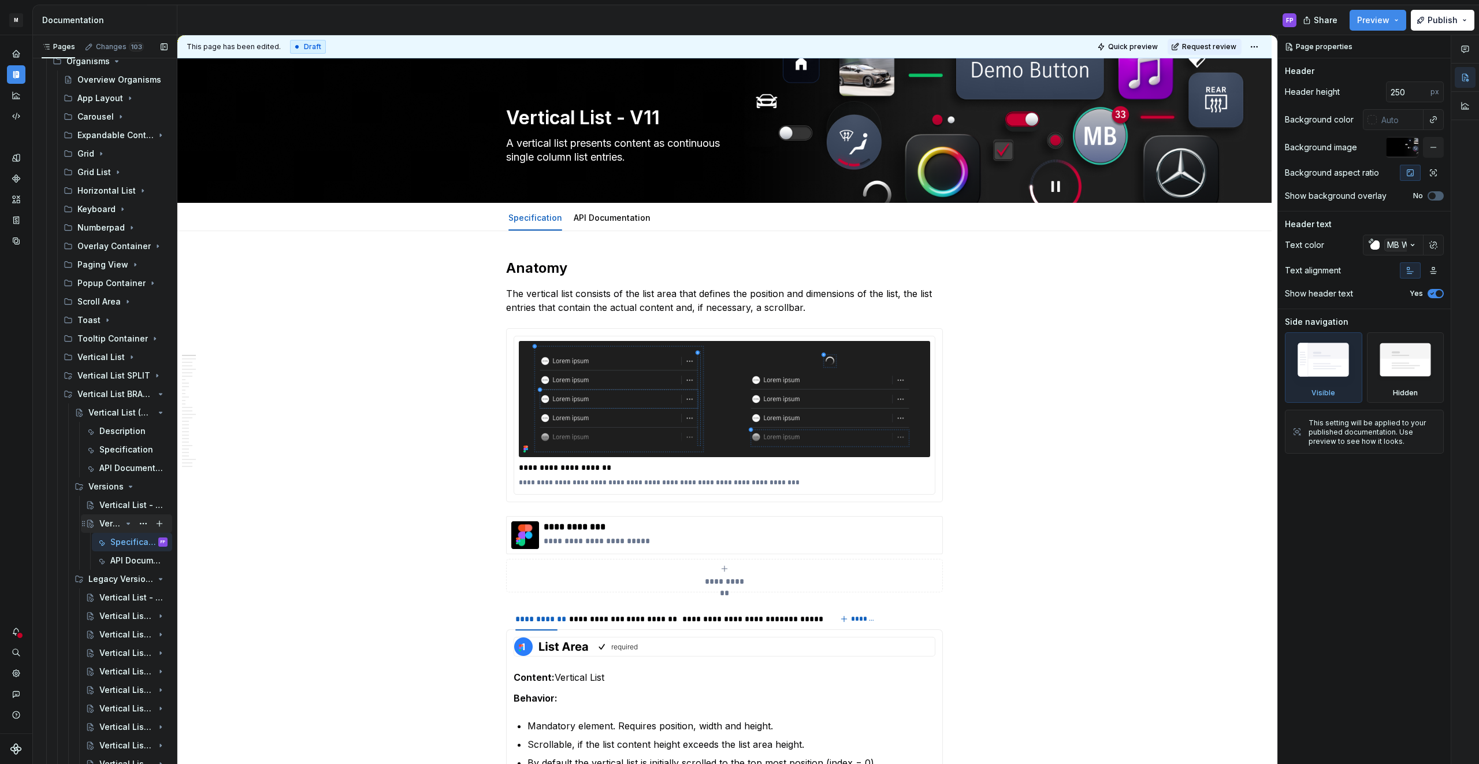
click at [107, 520] on div "Vertical List - V11" at bounding box center [110, 524] width 22 height 12
click at [144, 466] on button "Page tree" at bounding box center [143, 468] width 16 height 16
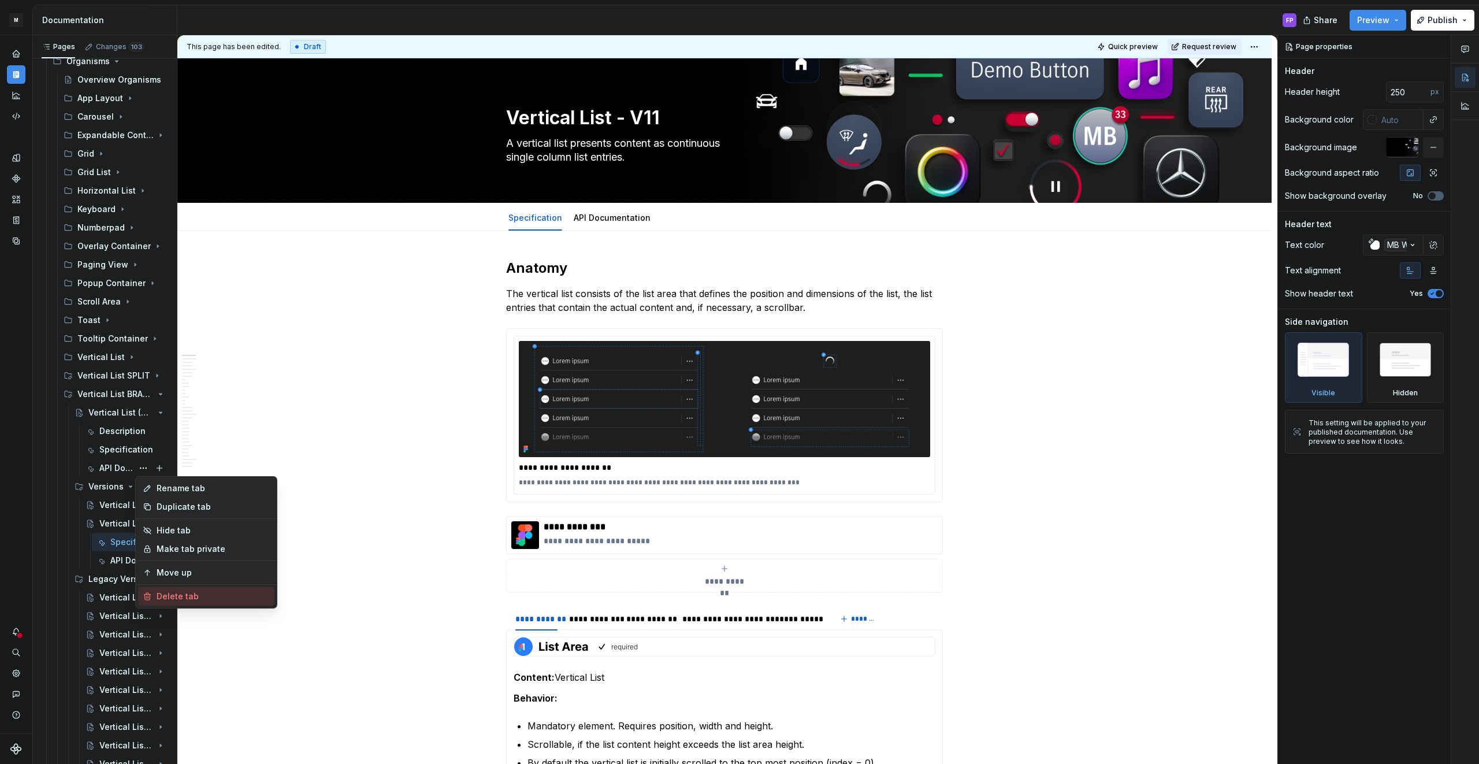
click at [168, 592] on div "Delete tab" at bounding box center [213, 596] width 113 height 12
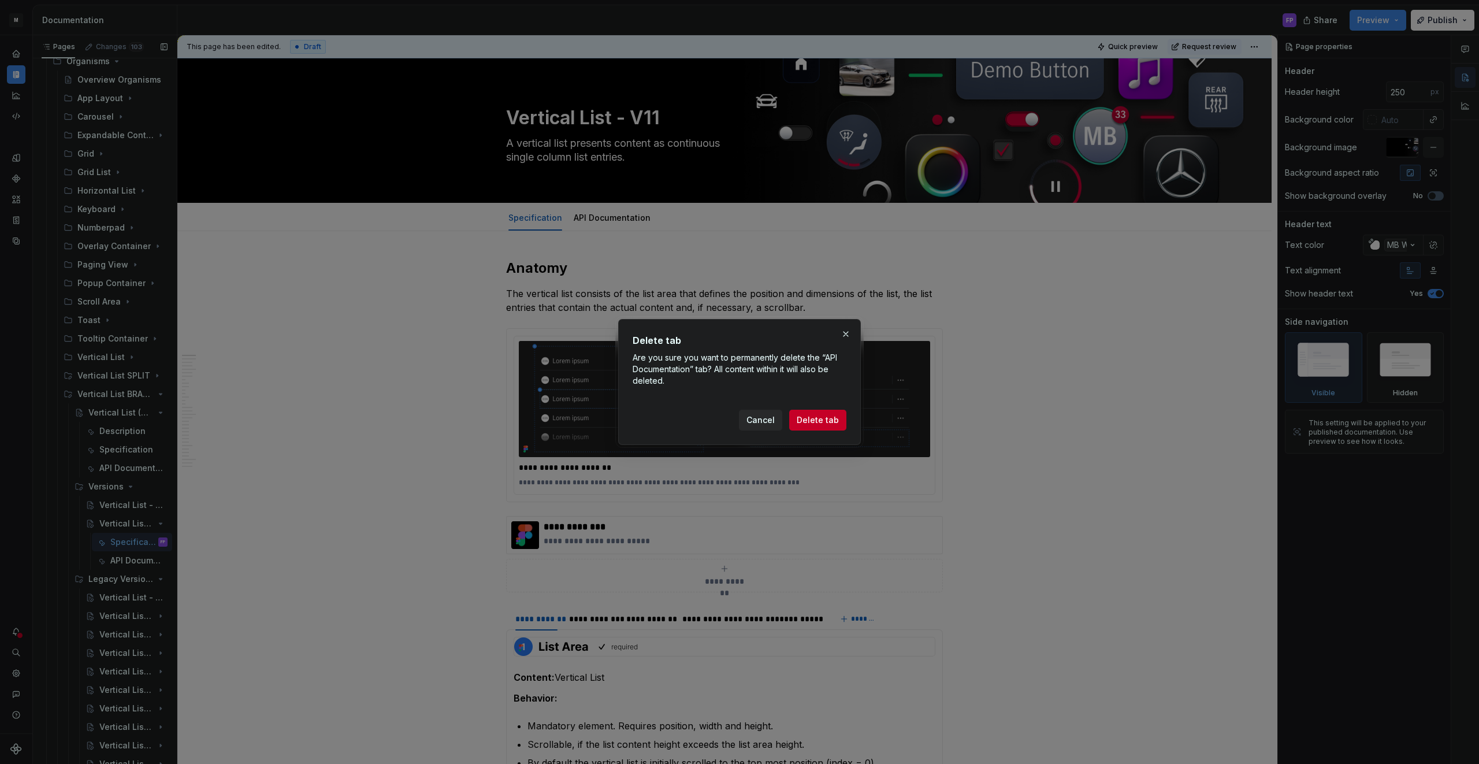
drag, startPoint x: 827, startPoint y: 422, endPoint x: 172, endPoint y: 426, distance: 655.0
click at [827, 422] on span "Delete tab" at bounding box center [817, 420] width 42 height 12
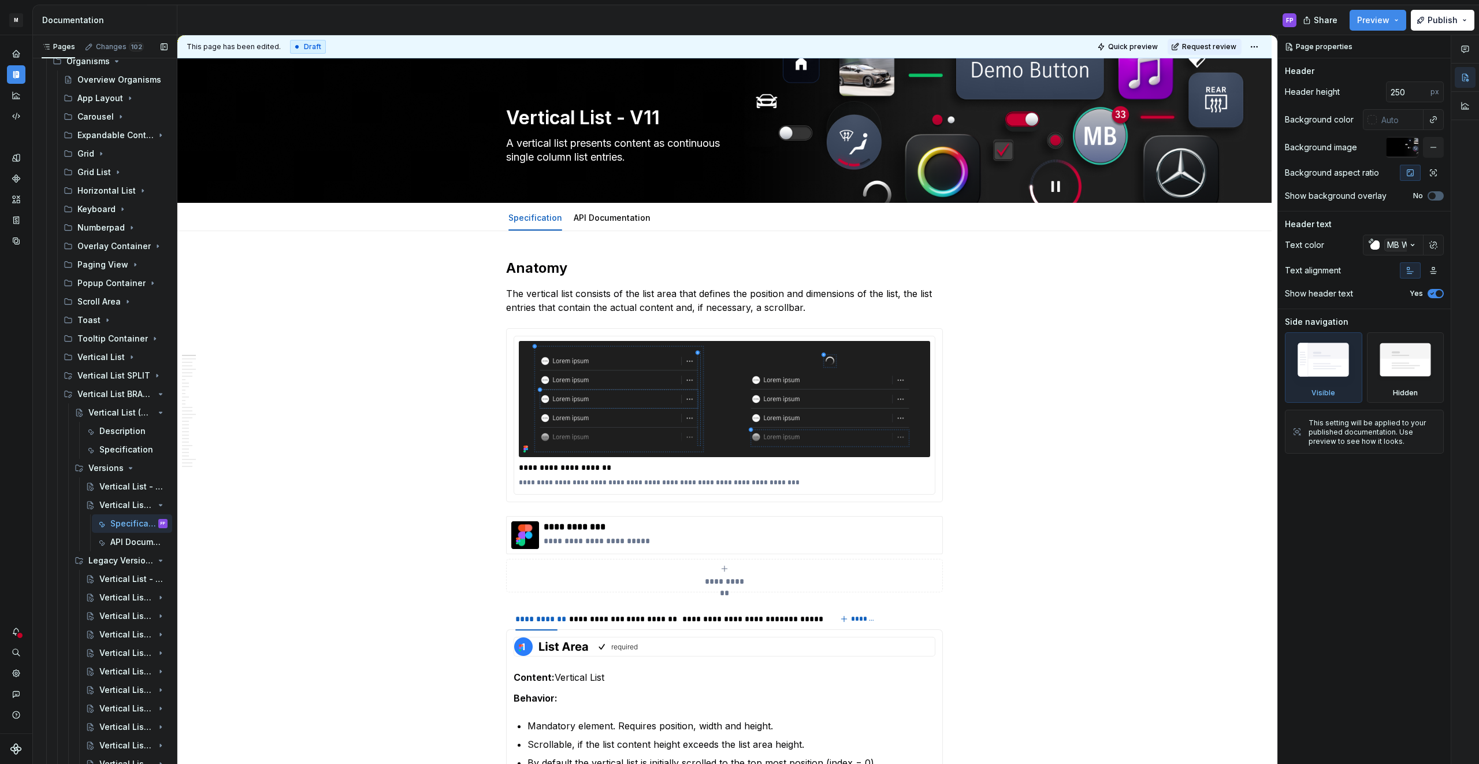
click at [0, 0] on button "Page tree" at bounding box center [0, 0] width 0 height 0
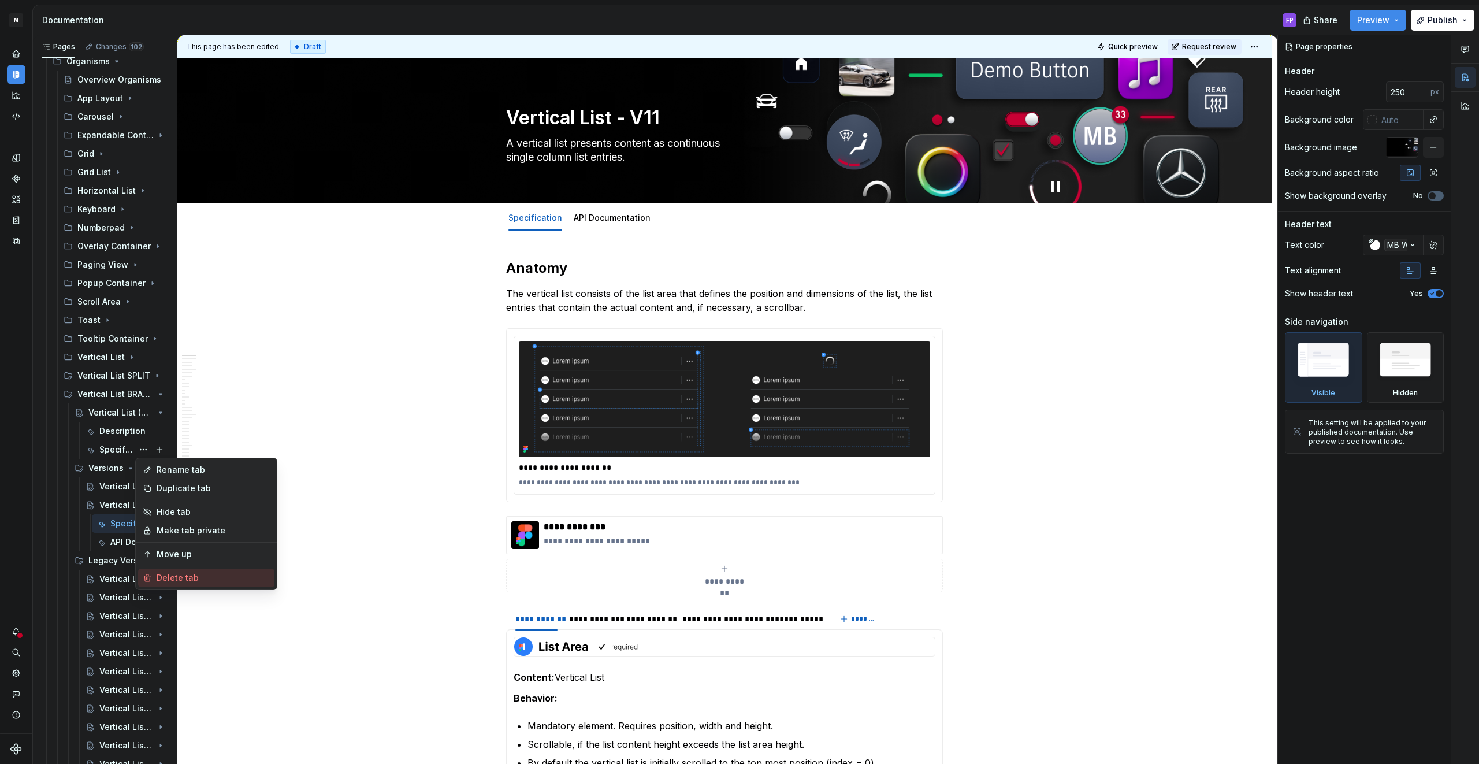
click at [196, 573] on div "Delete tab" at bounding box center [213, 578] width 113 height 12
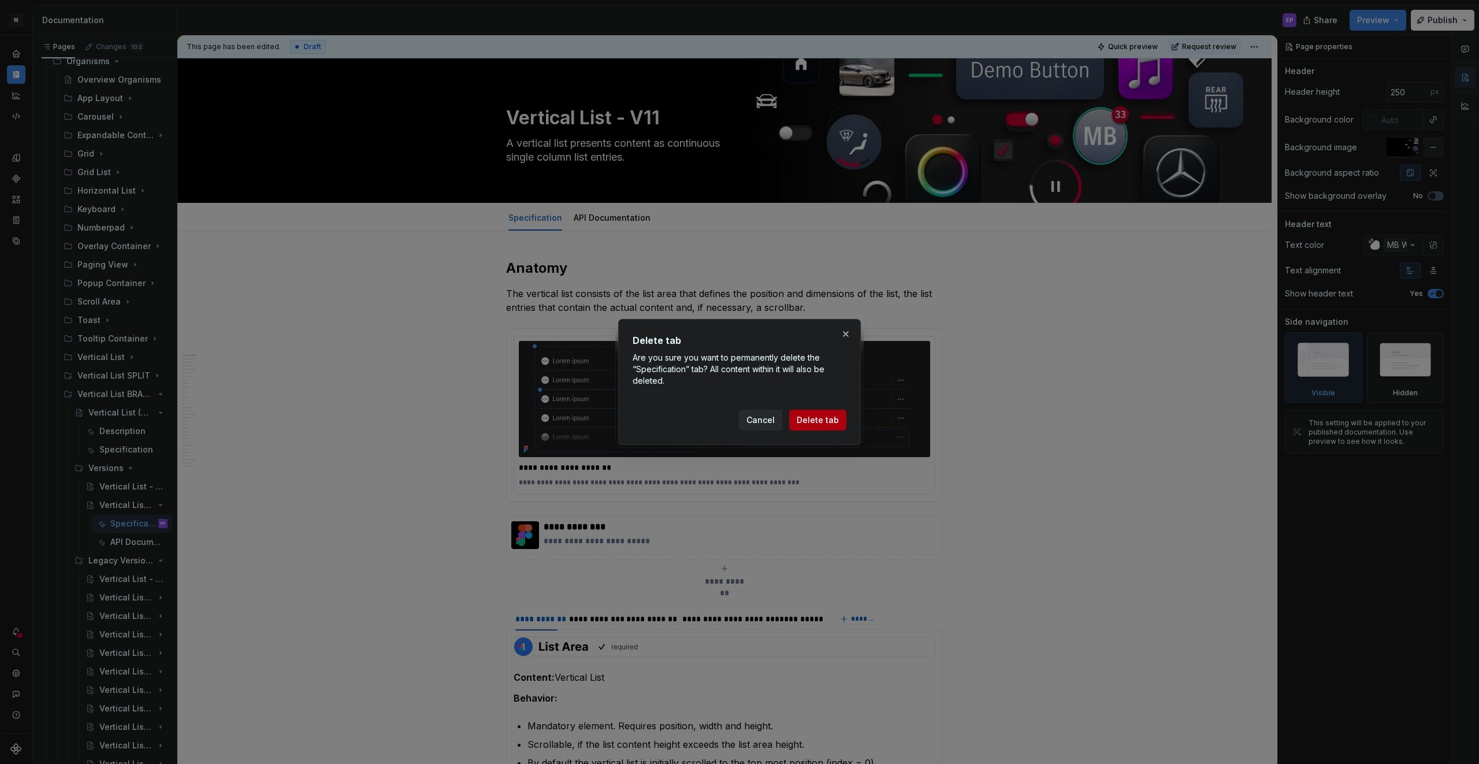
click at [830, 419] on span "Delete tab" at bounding box center [817, 420] width 42 height 12
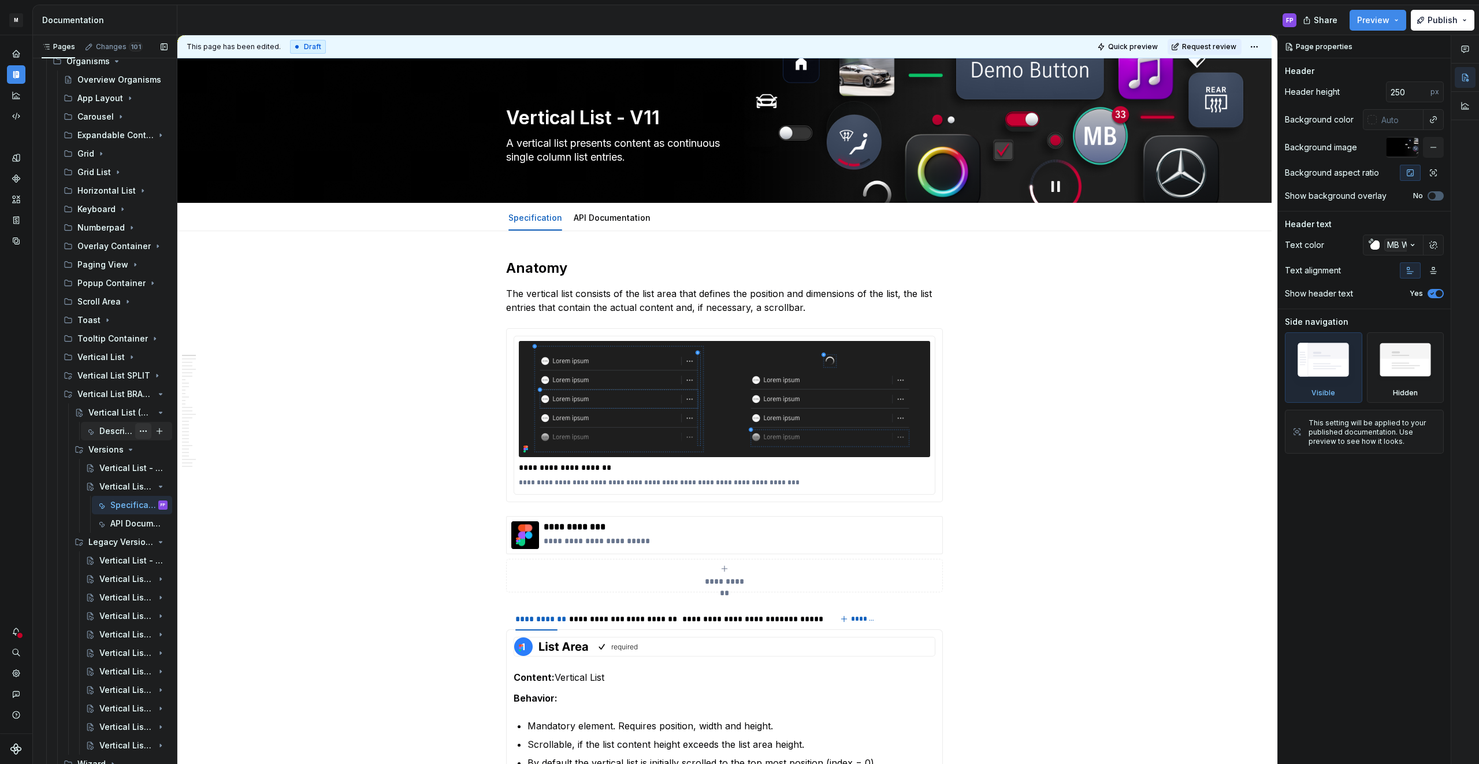
click at [143, 430] on button "Page tree" at bounding box center [143, 431] width 16 height 16
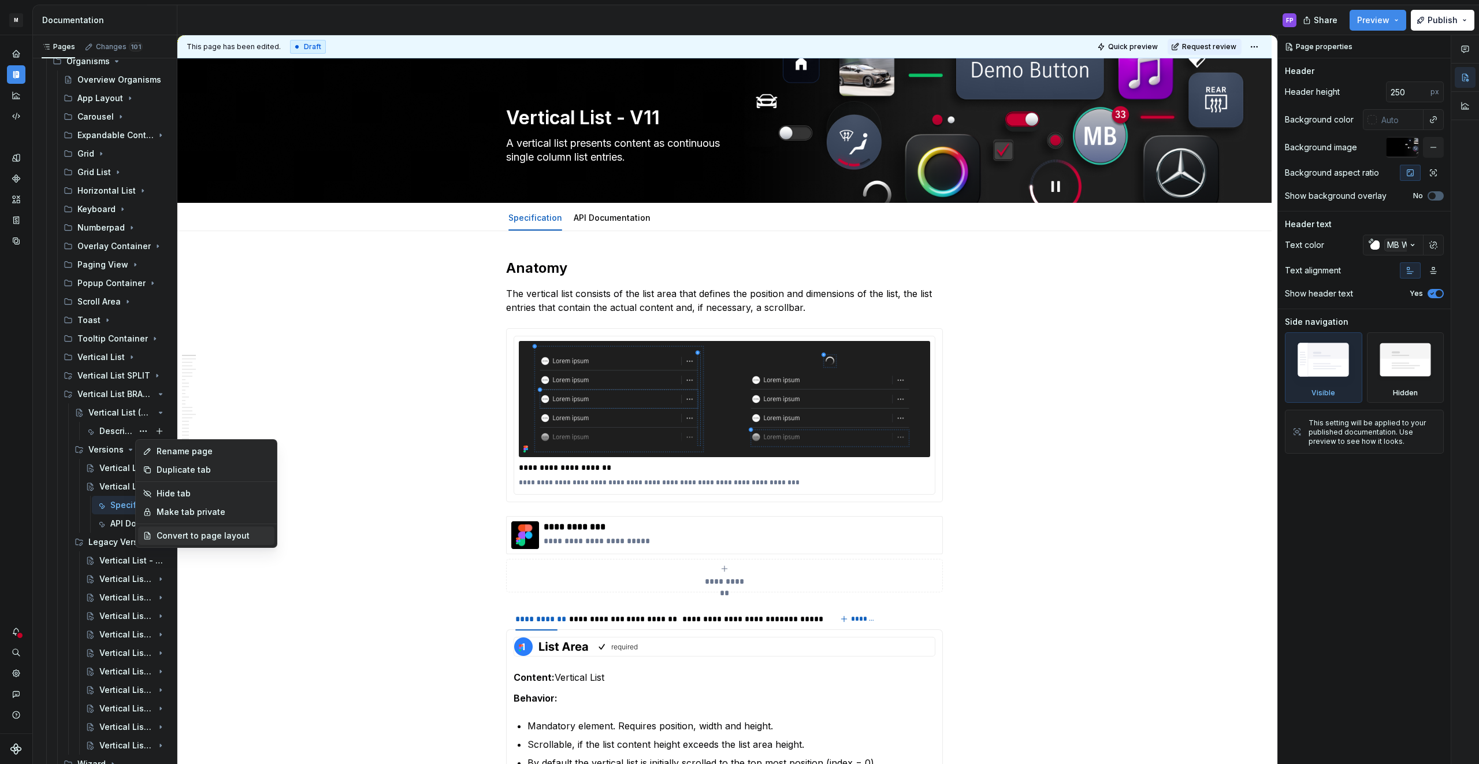
click at [183, 531] on div "Convert to page layout" at bounding box center [213, 536] width 113 height 12
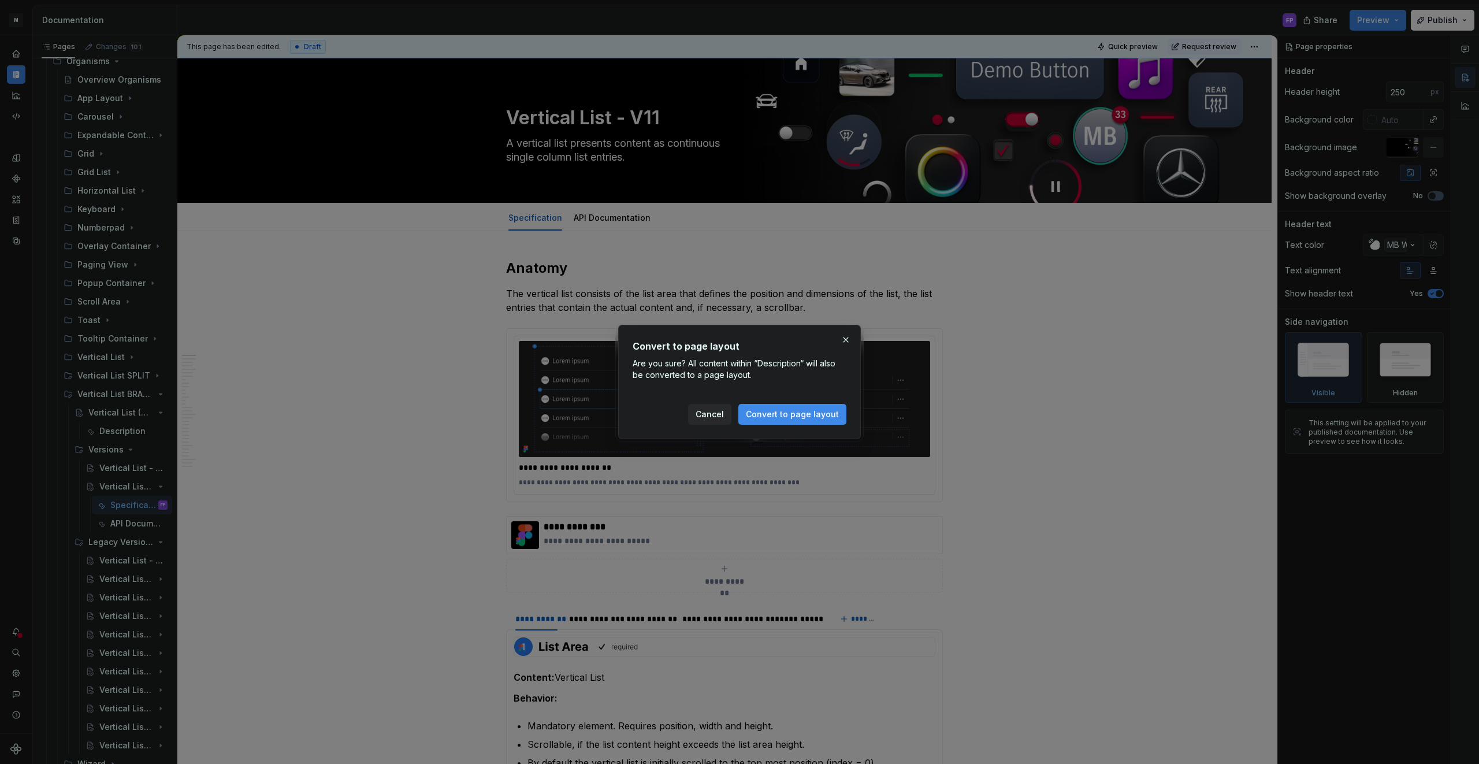
drag, startPoint x: 836, startPoint y: 408, endPoint x: 646, endPoint y: 419, distance: 189.8
click at [835, 408] on span "Convert to page layout" at bounding box center [792, 414] width 93 height 12
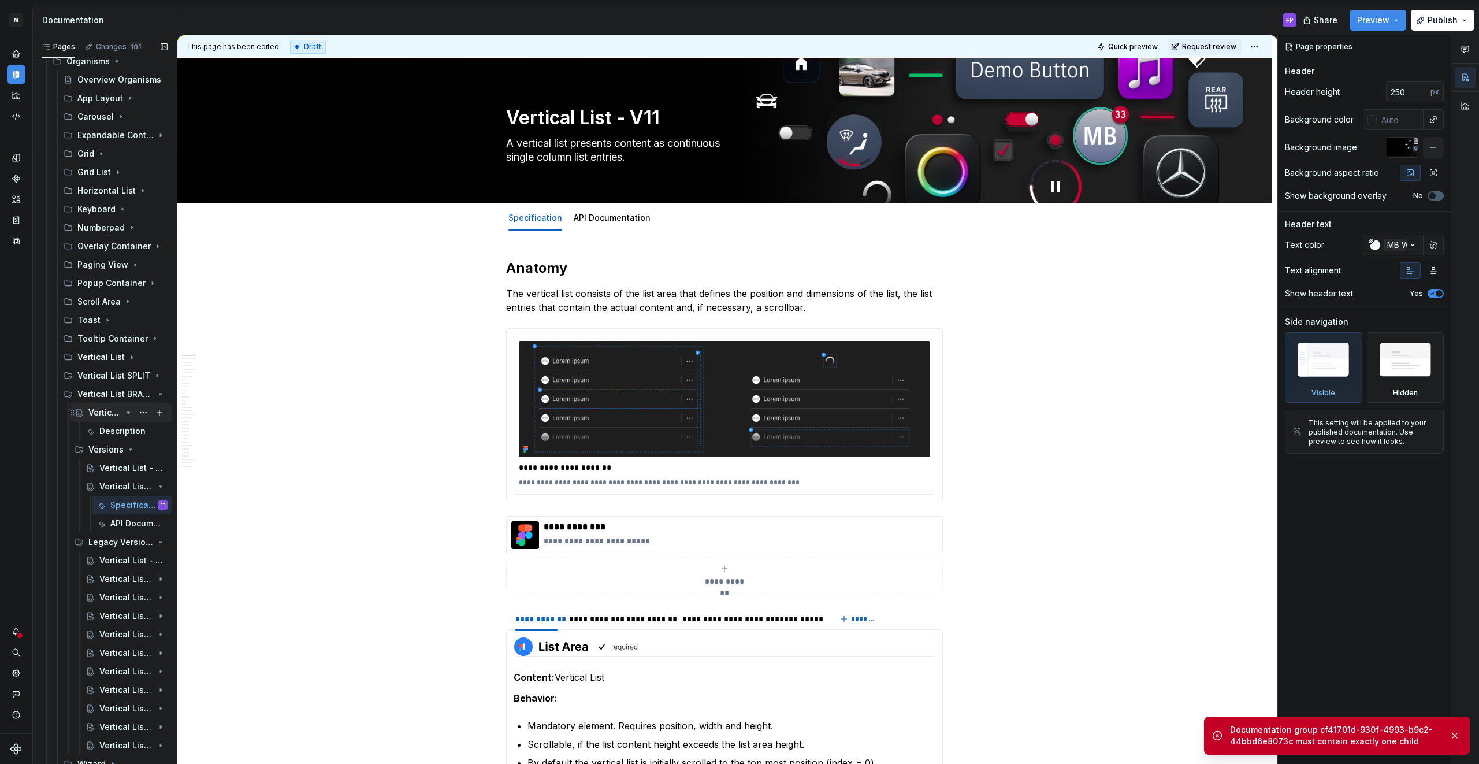
click at [96, 407] on div "Vertical List (Upcoming)" at bounding box center [104, 413] width 33 height 12
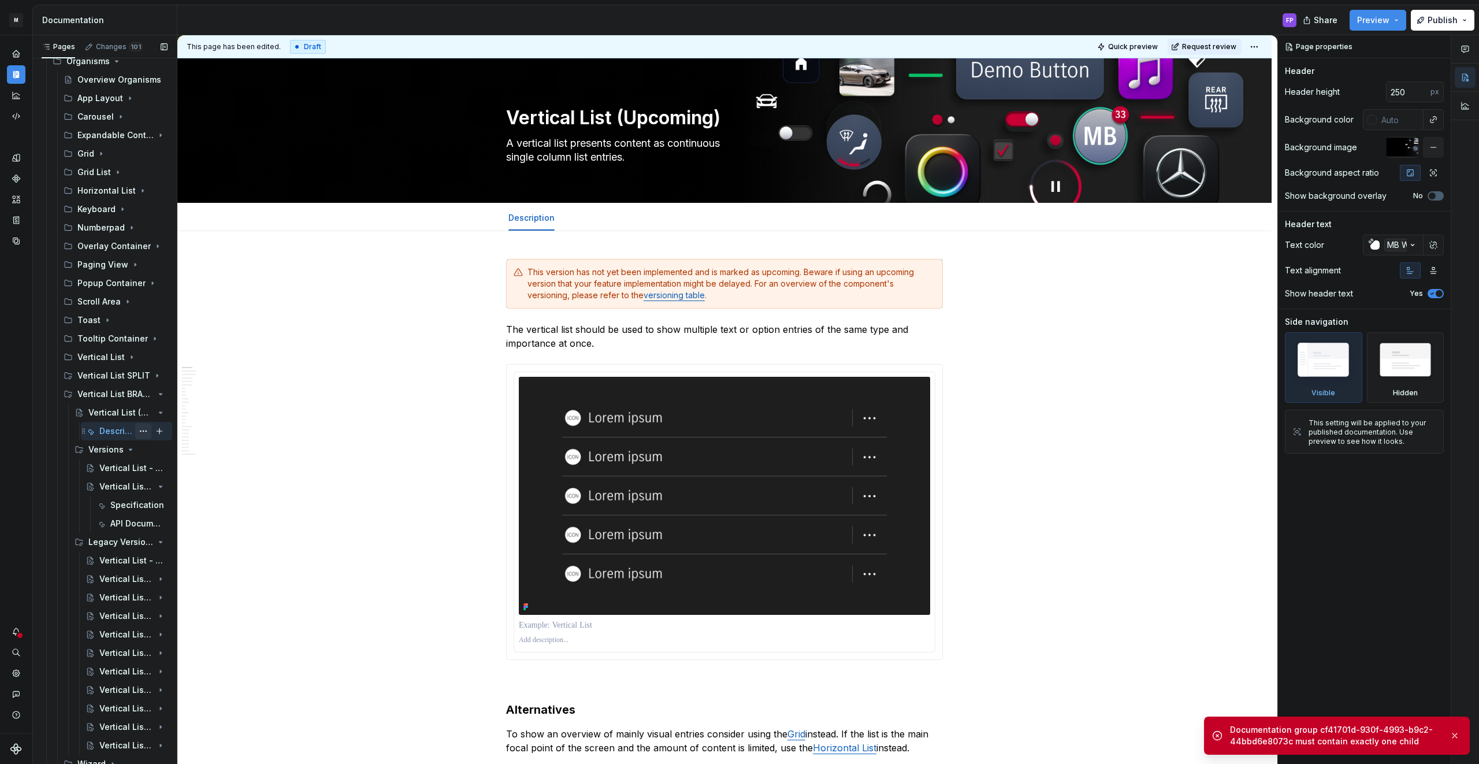
click at [140, 432] on button "Page tree" at bounding box center [143, 431] width 16 height 16
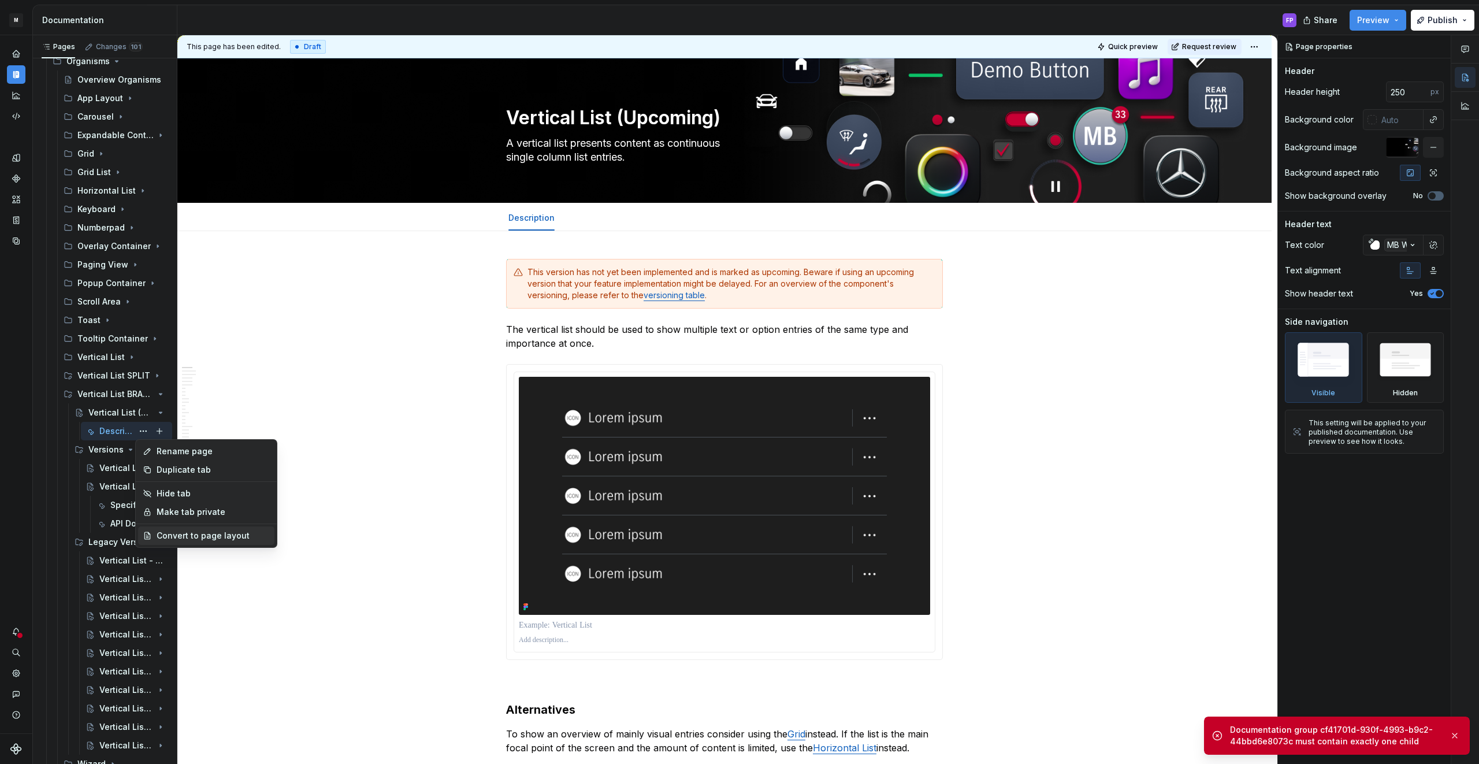
click at [177, 531] on div "Convert to page layout" at bounding box center [213, 536] width 113 height 12
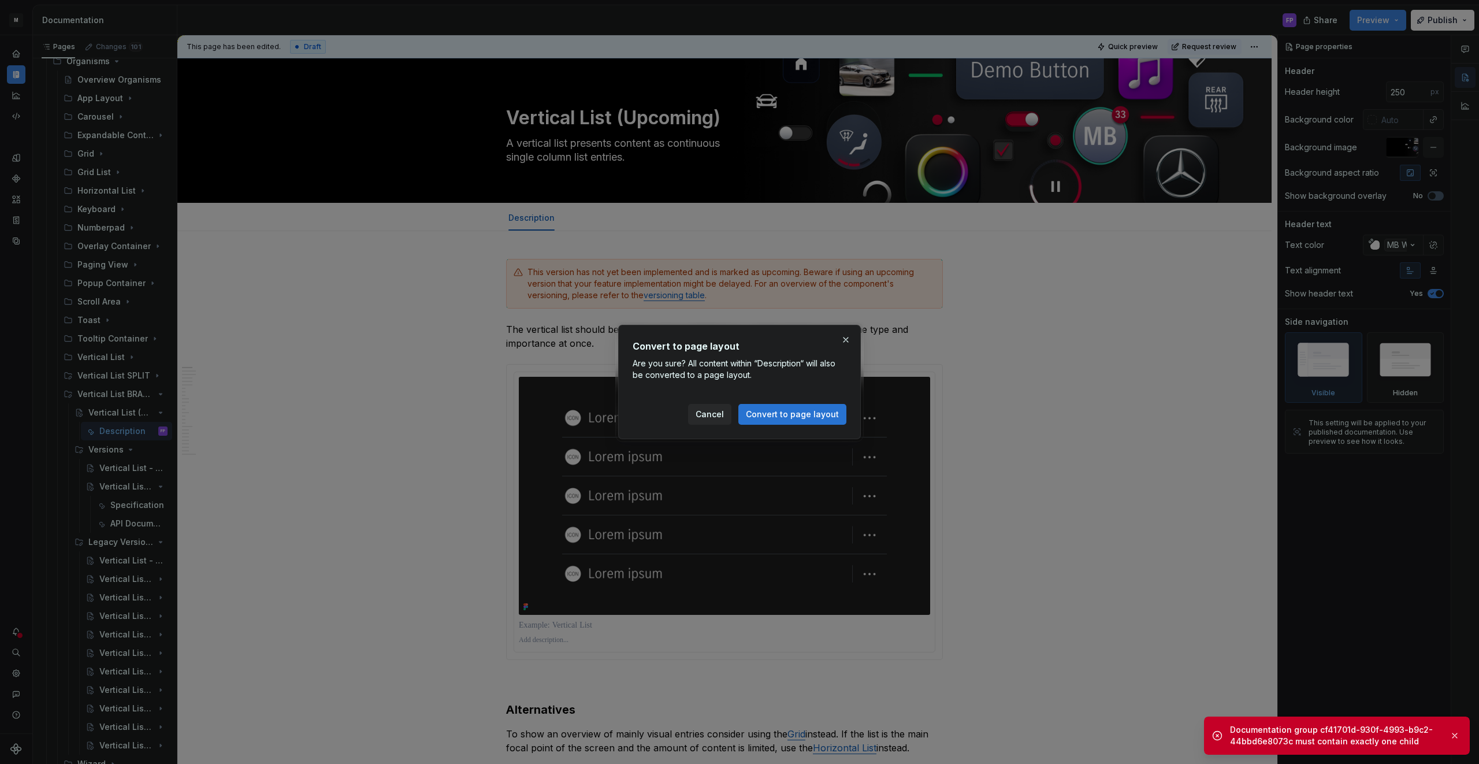
click at [780, 409] on span "Convert to page layout" at bounding box center [792, 414] width 93 height 12
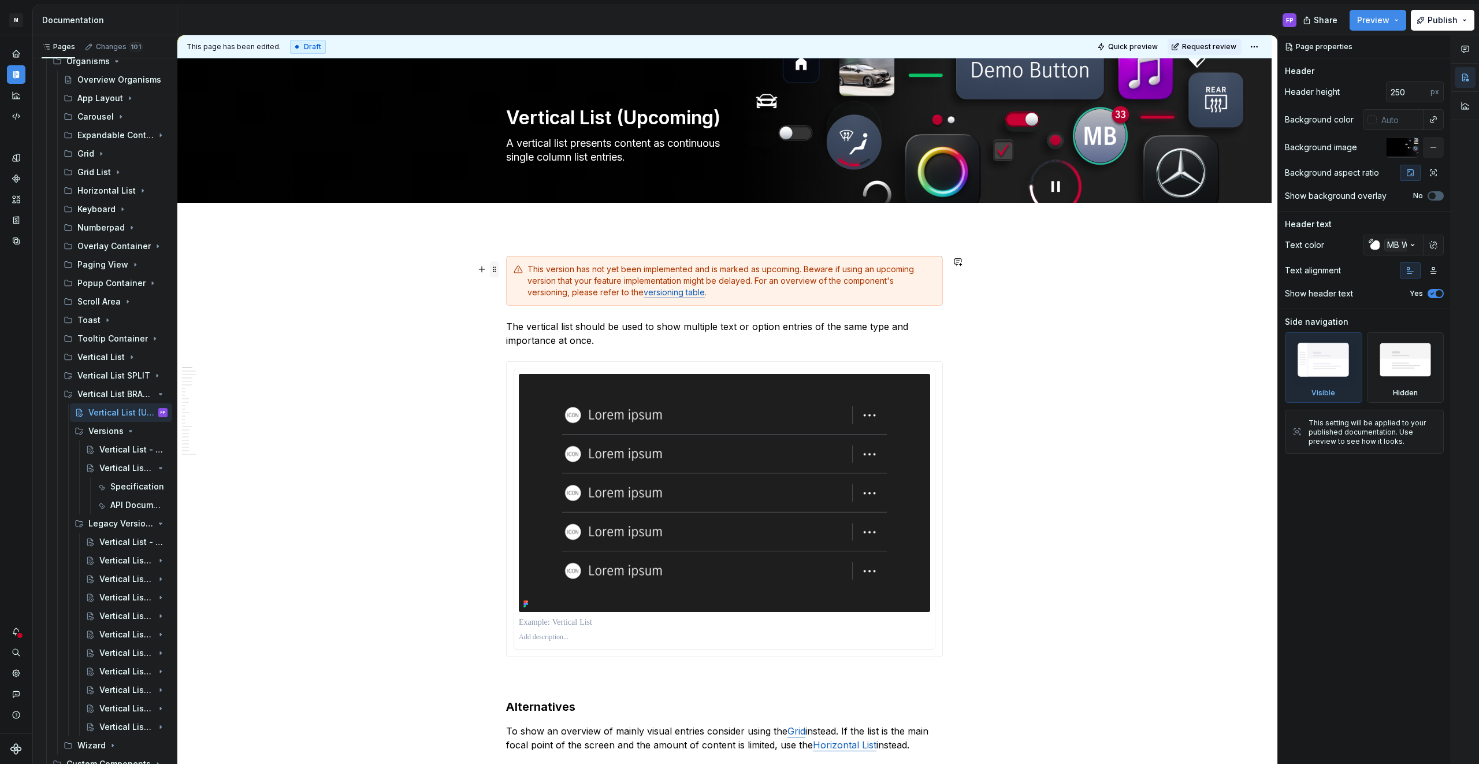
click at [492, 269] on span at bounding box center [494, 269] width 9 height 16
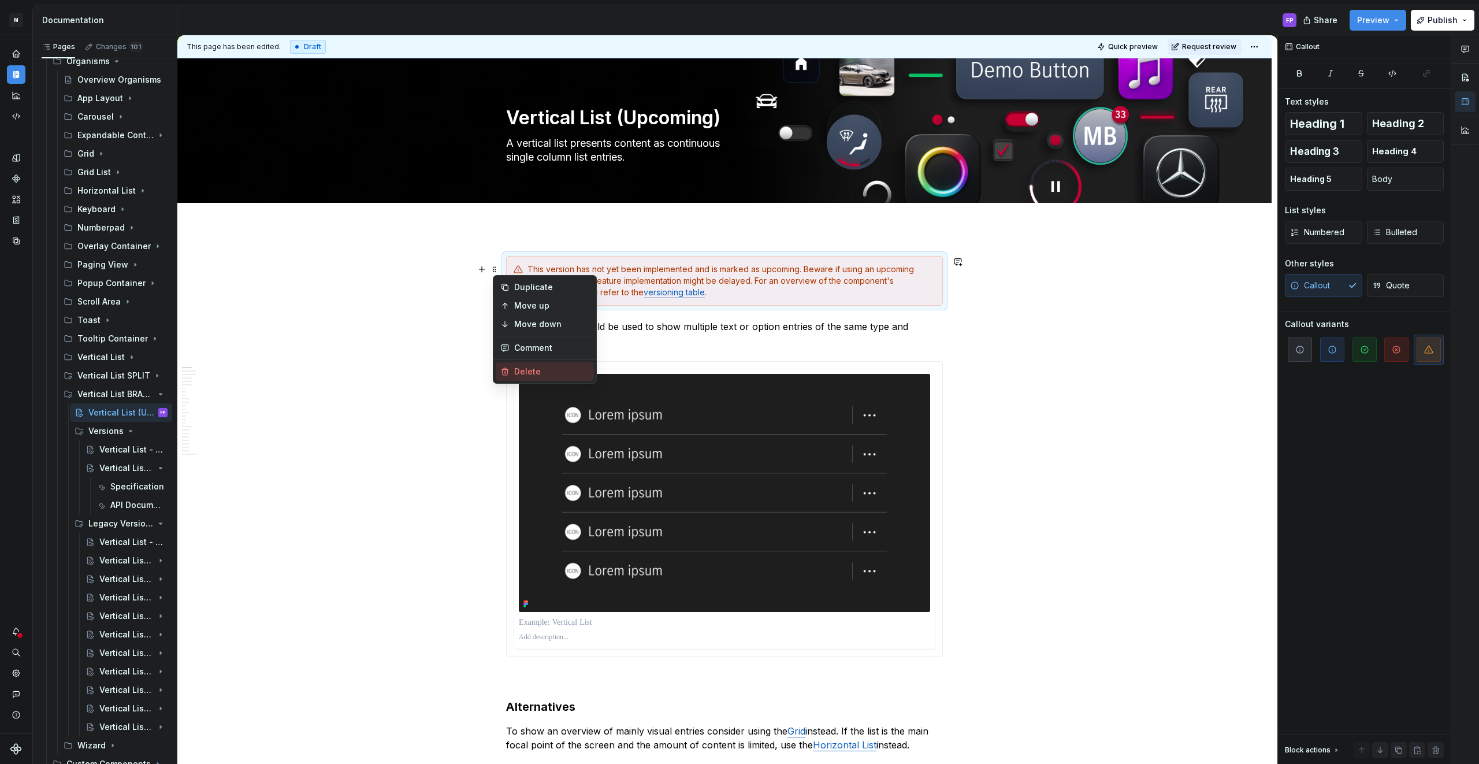
drag, startPoint x: 530, startPoint y: 364, endPoint x: 537, endPoint y: 352, distance: 13.5
click at [530, 364] on div "Delete" at bounding box center [545, 371] width 98 height 18
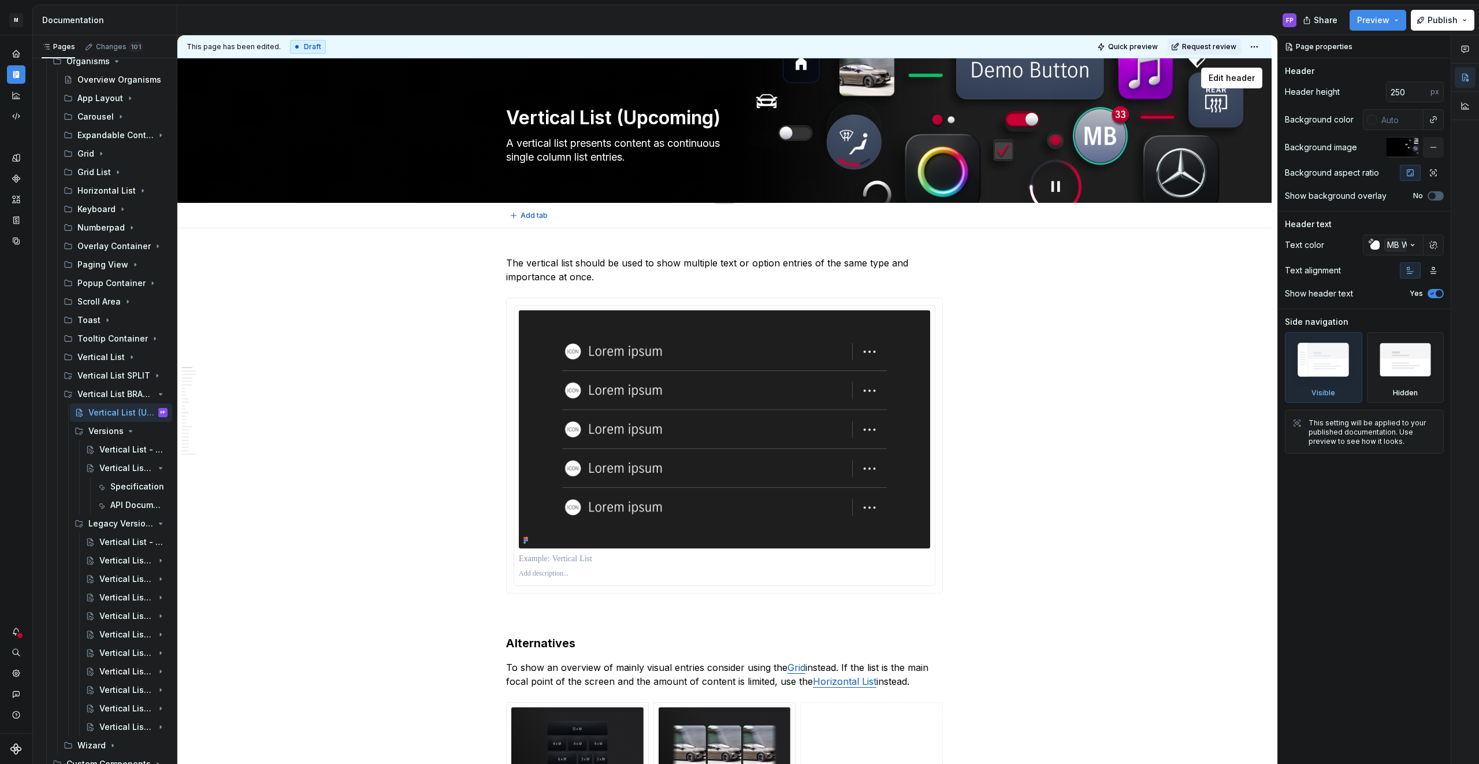
click at [673, 133] on div "Vertical List (Upcoming) A vertical list presents content as continuous single …" at bounding box center [724, 130] width 437 height 127
drag, startPoint x: 697, startPoint y: 121, endPoint x: 709, endPoint y: 120, distance: 11.6
click at [697, 121] on textarea "Vertical List (Upcoming)" at bounding box center [722, 118] width 437 height 28
click at [728, 120] on textarea "Vertical List (Upcoming)" at bounding box center [722, 118] width 437 height 28
drag, startPoint x: 691, startPoint y: 120, endPoint x: 619, endPoint y: 121, distance: 72.2
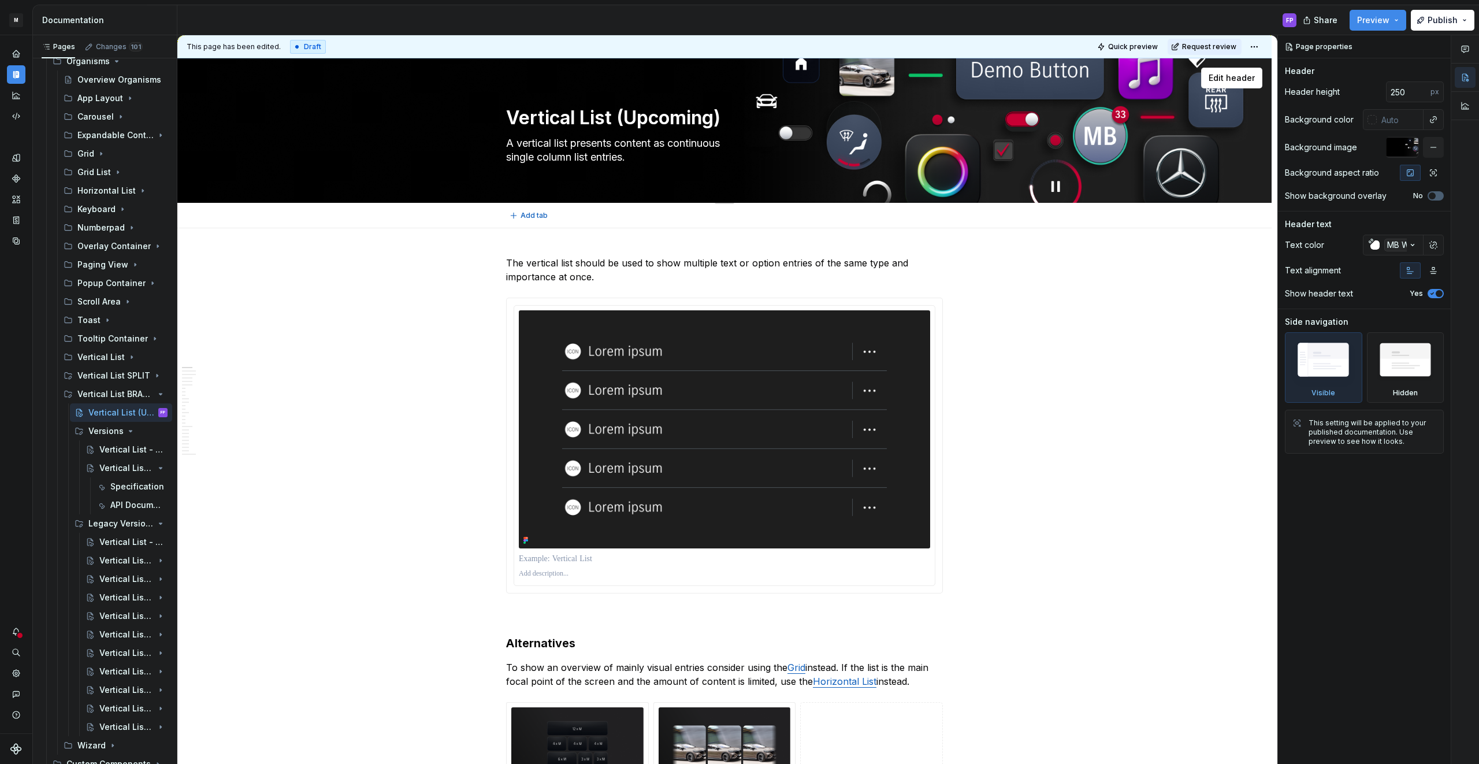
click at [619, 121] on textarea "Vertical List (Upcoming)" at bounding box center [722, 118] width 437 height 28
click at [574, 267] on p "The vertical list should be used to show multiple text or option entries of the…" at bounding box center [724, 270] width 437 height 28
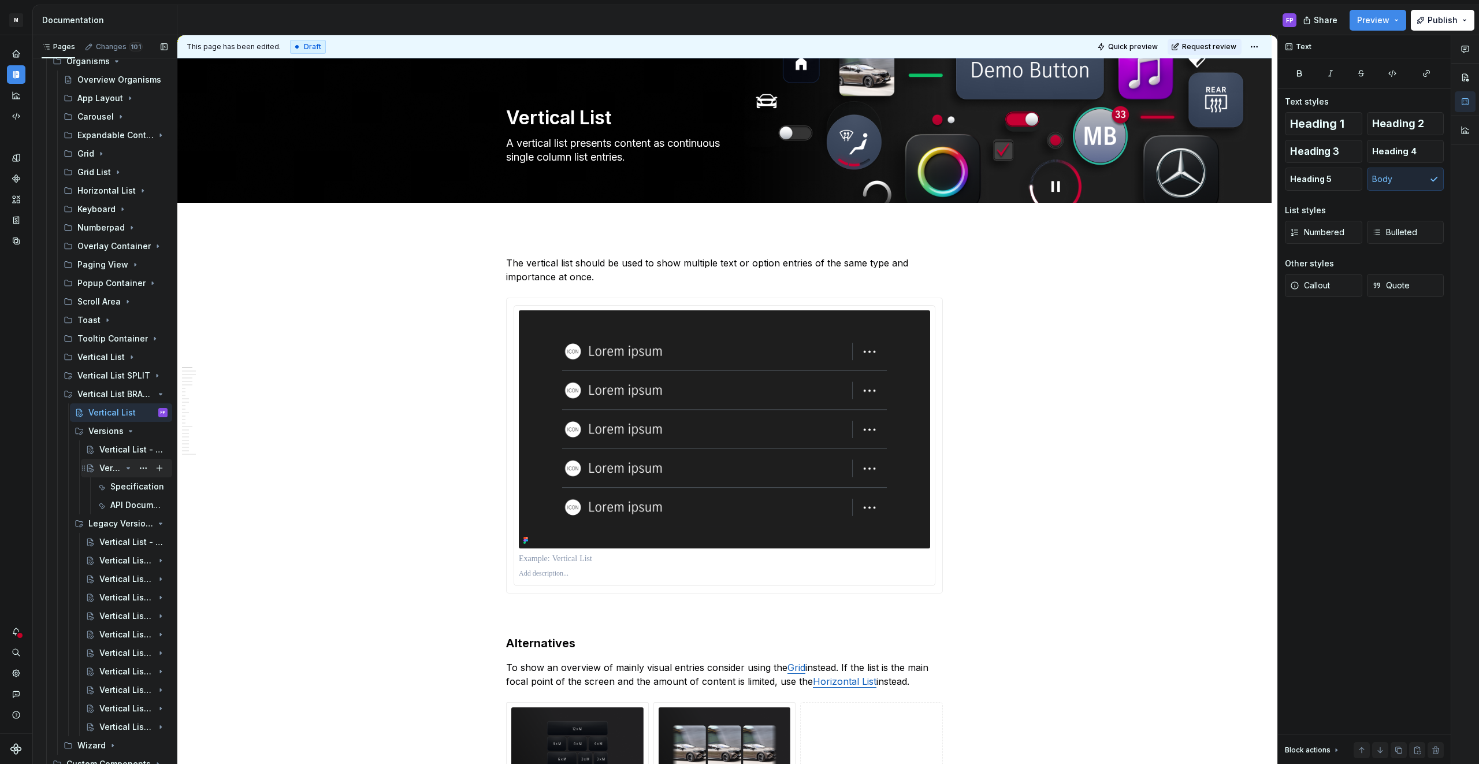
click at [126, 465] on icon "Page tree" at bounding box center [128, 467] width 9 height 9
click at [110, 450] on div "Vertical List - Versions" at bounding box center [115, 450] width 33 height 12
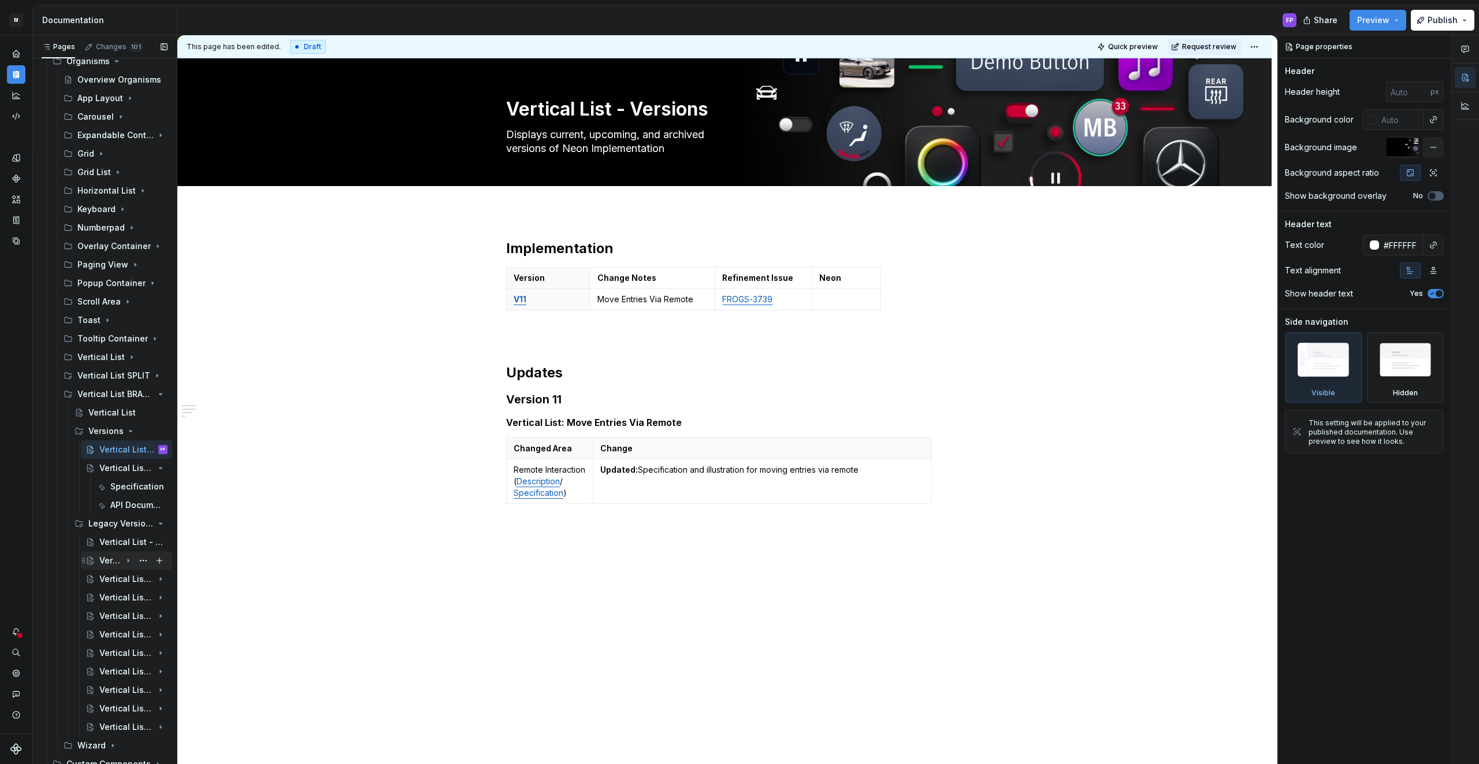
click at [117, 564] on div "Vertical List - V10 (Upcoming)" at bounding box center [110, 560] width 22 height 12
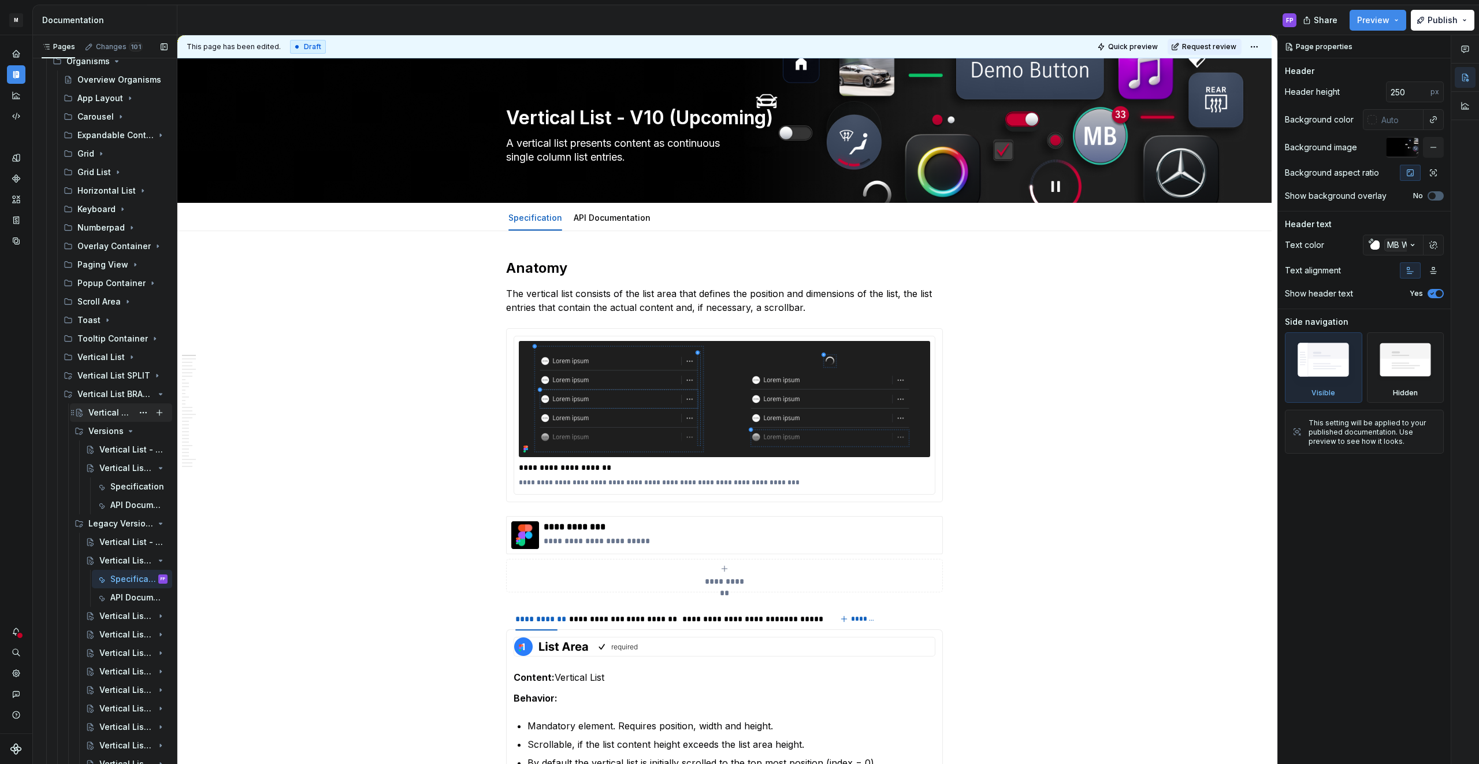
click at [106, 410] on div "Vertical List" at bounding box center [110, 413] width 44 height 12
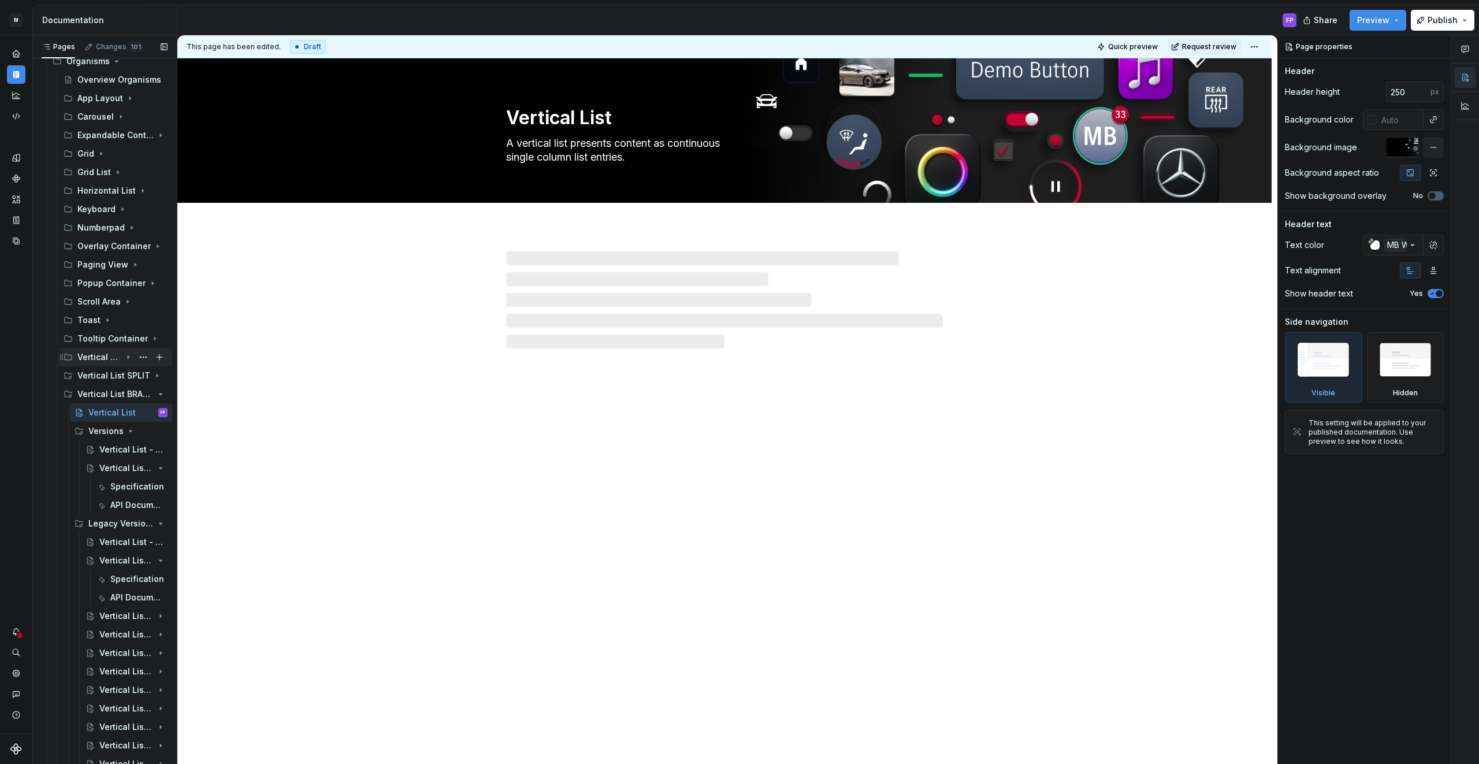
click at [92, 355] on div "Vertical List" at bounding box center [99, 357] width 44 height 12
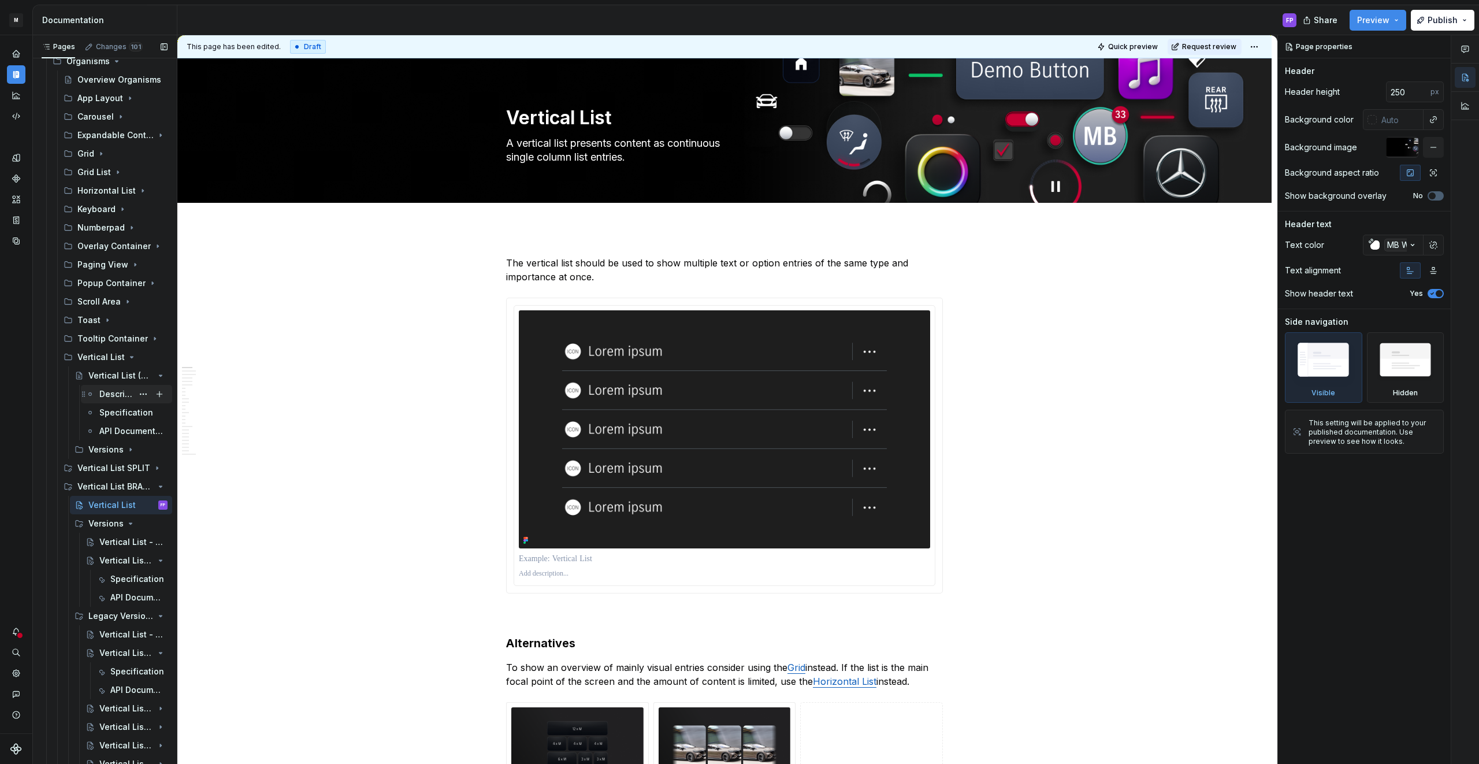
click at [103, 390] on div "Description" at bounding box center [115, 394] width 33 height 12
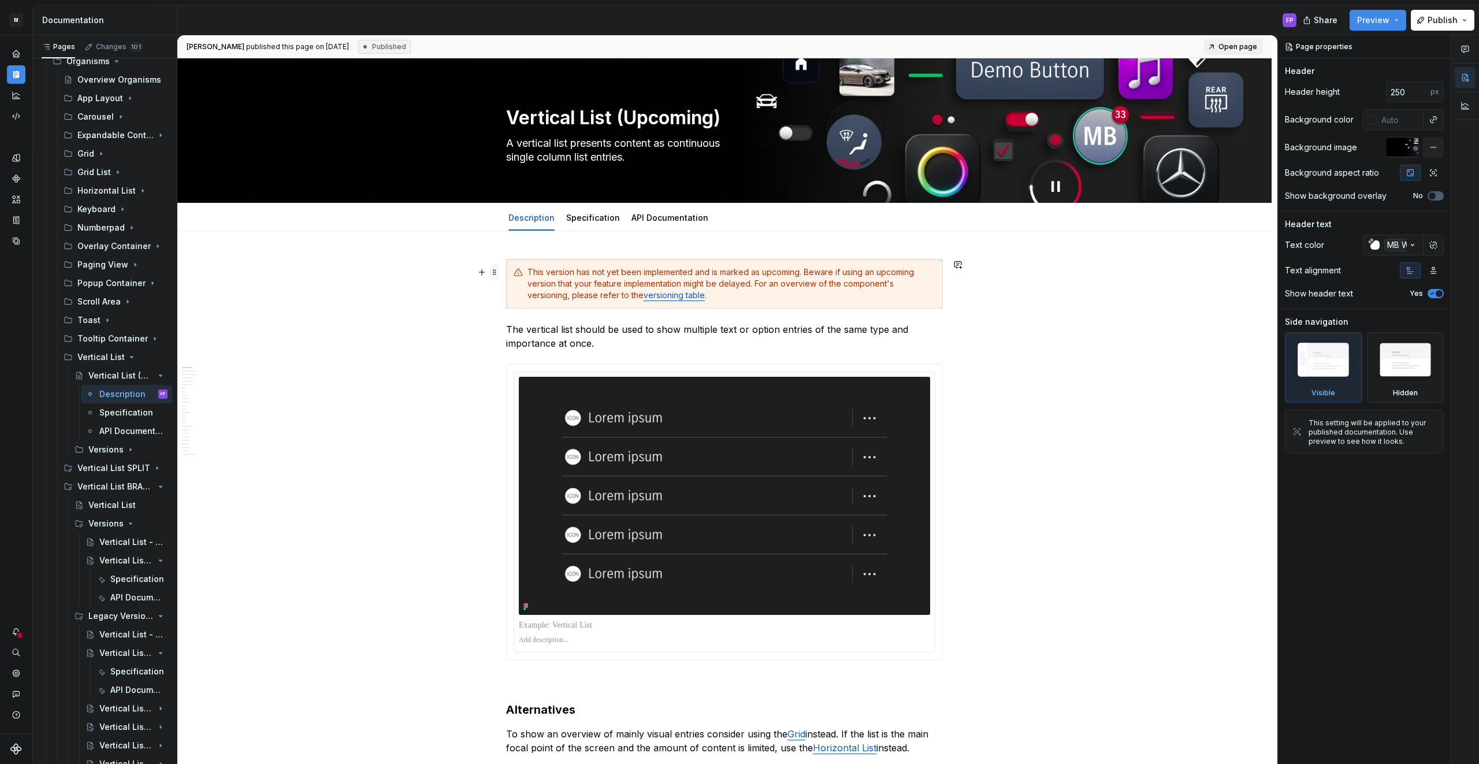
click at [496, 275] on span at bounding box center [494, 272] width 9 height 16
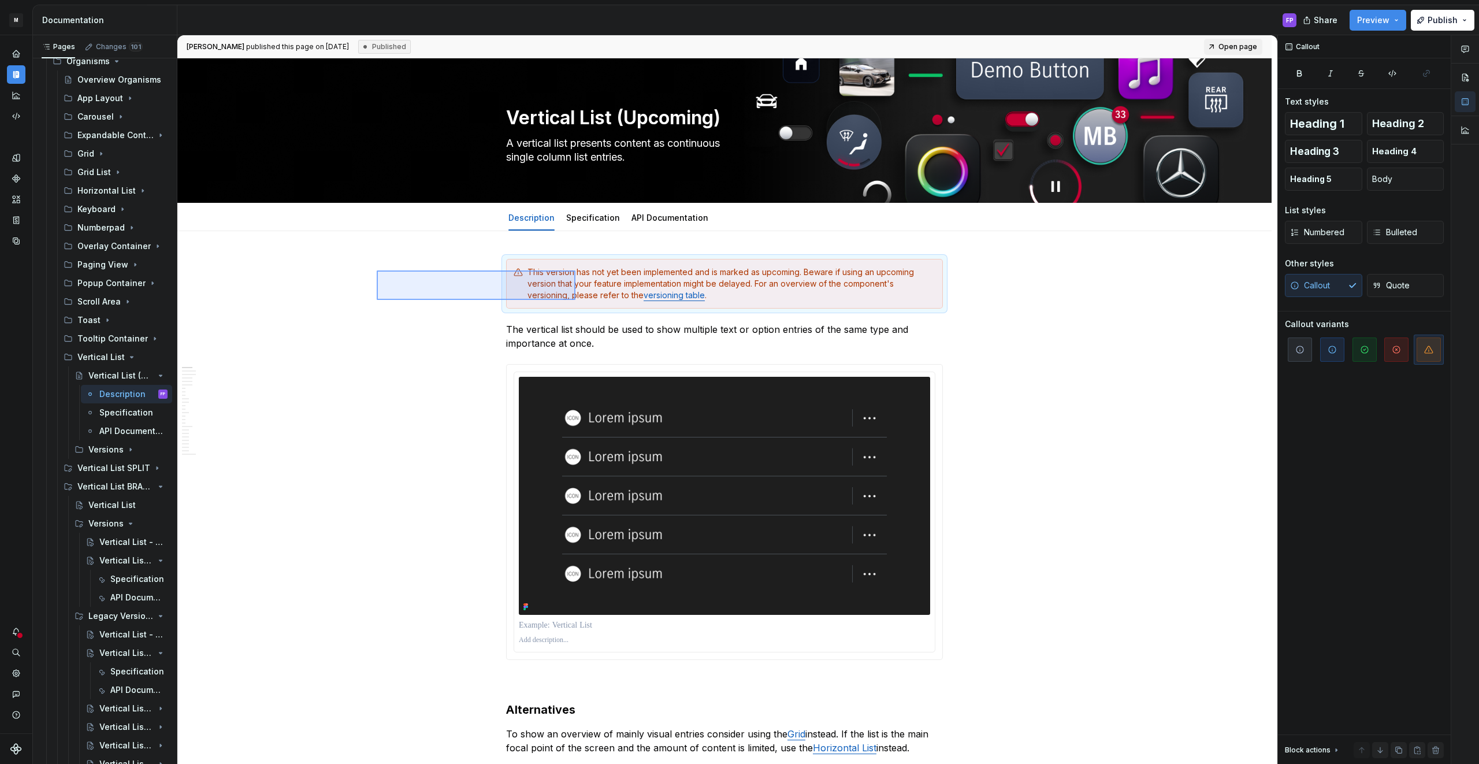
drag, startPoint x: 435, startPoint y: 274, endPoint x: 575, endPoint y: 300, distance: 142.1
click at [575, 300] on div "[PERSON_NAME] published this page on [DATE] Published Open page Vertical List (…" at bounding box center [727, 399] width 1100 height 729
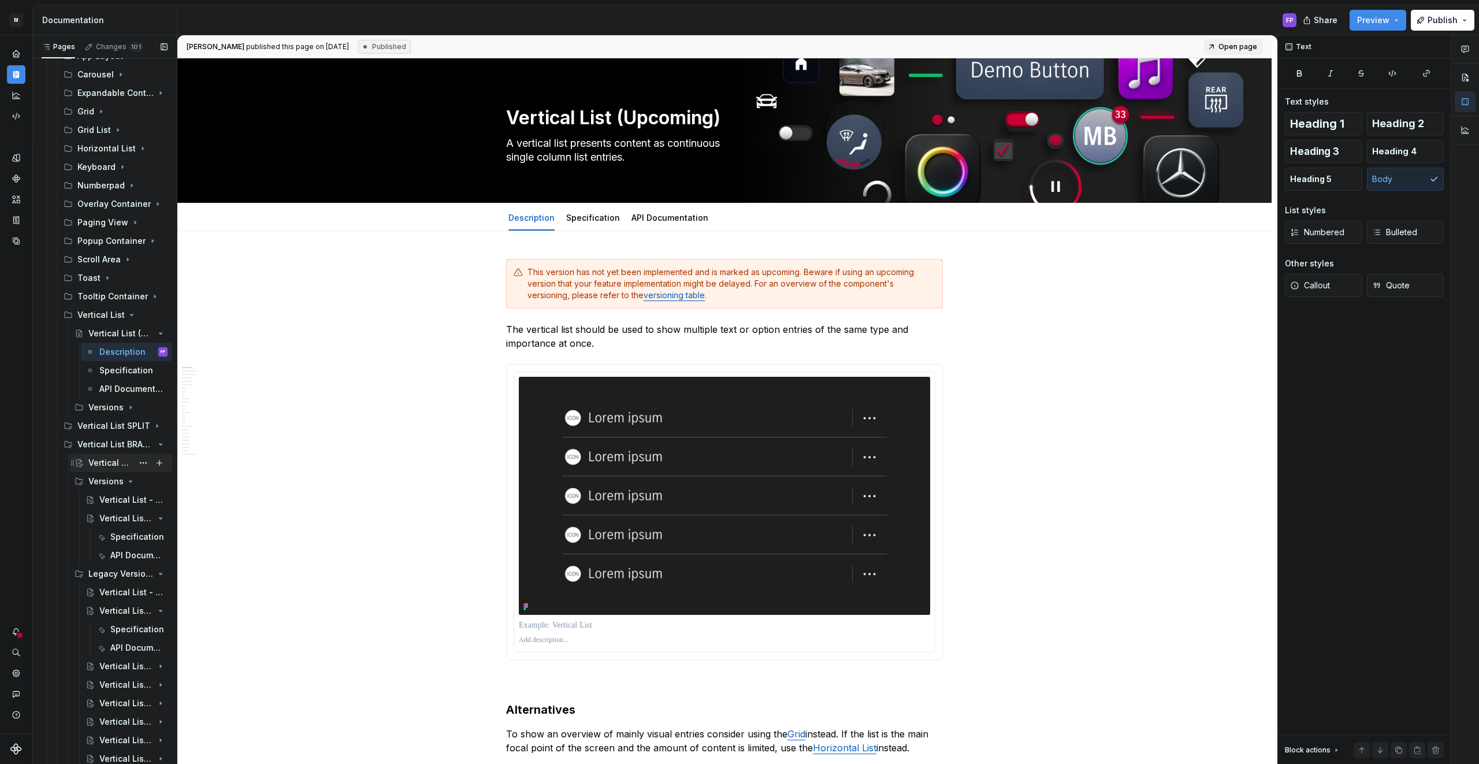
scroll to position [1540, 0]
click at [108, 493] on div "Vertical List - Versions" at bounding box center [115, 494] width 33 height 12
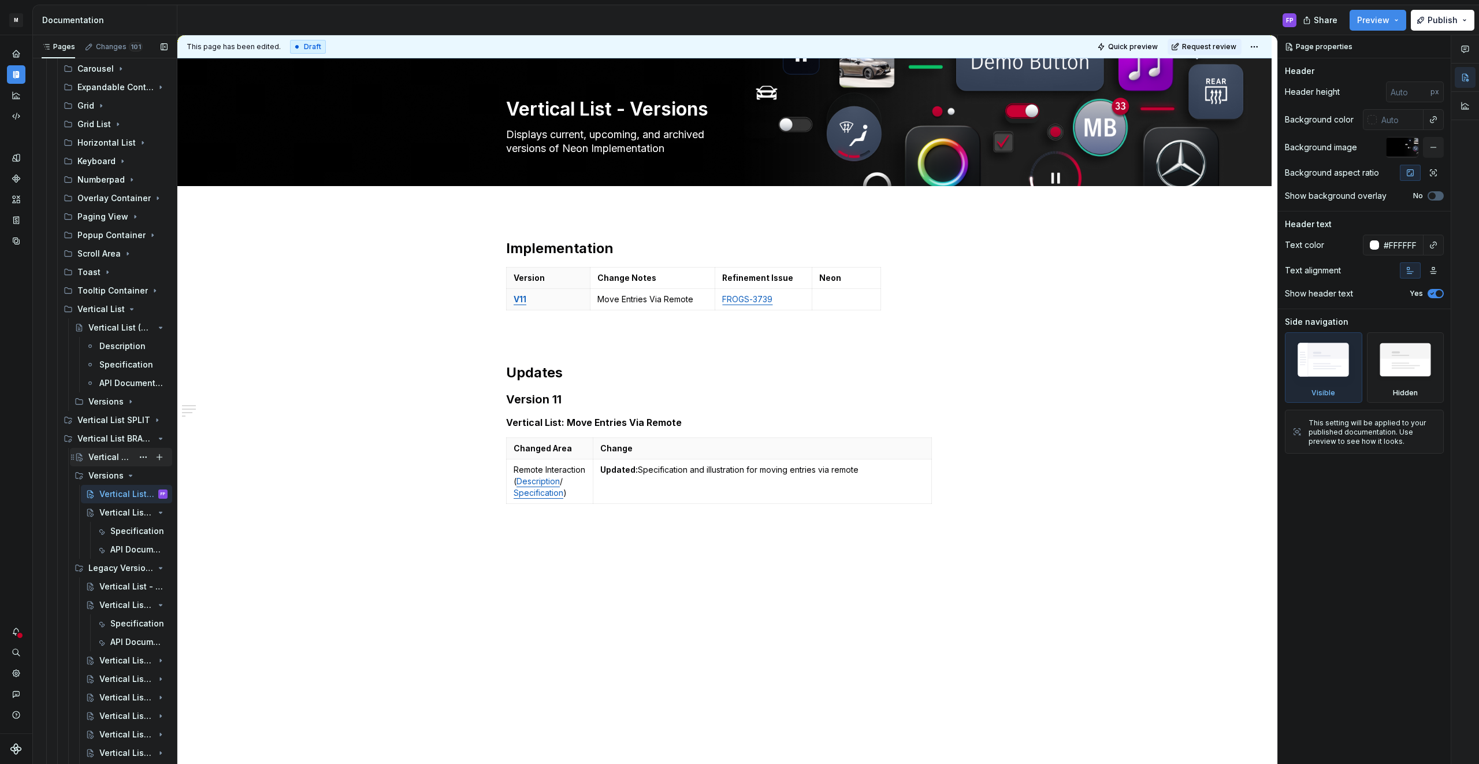
click at [114, 456] on div "Vertical List" at bounding box center [110, 457] width 44 height 12
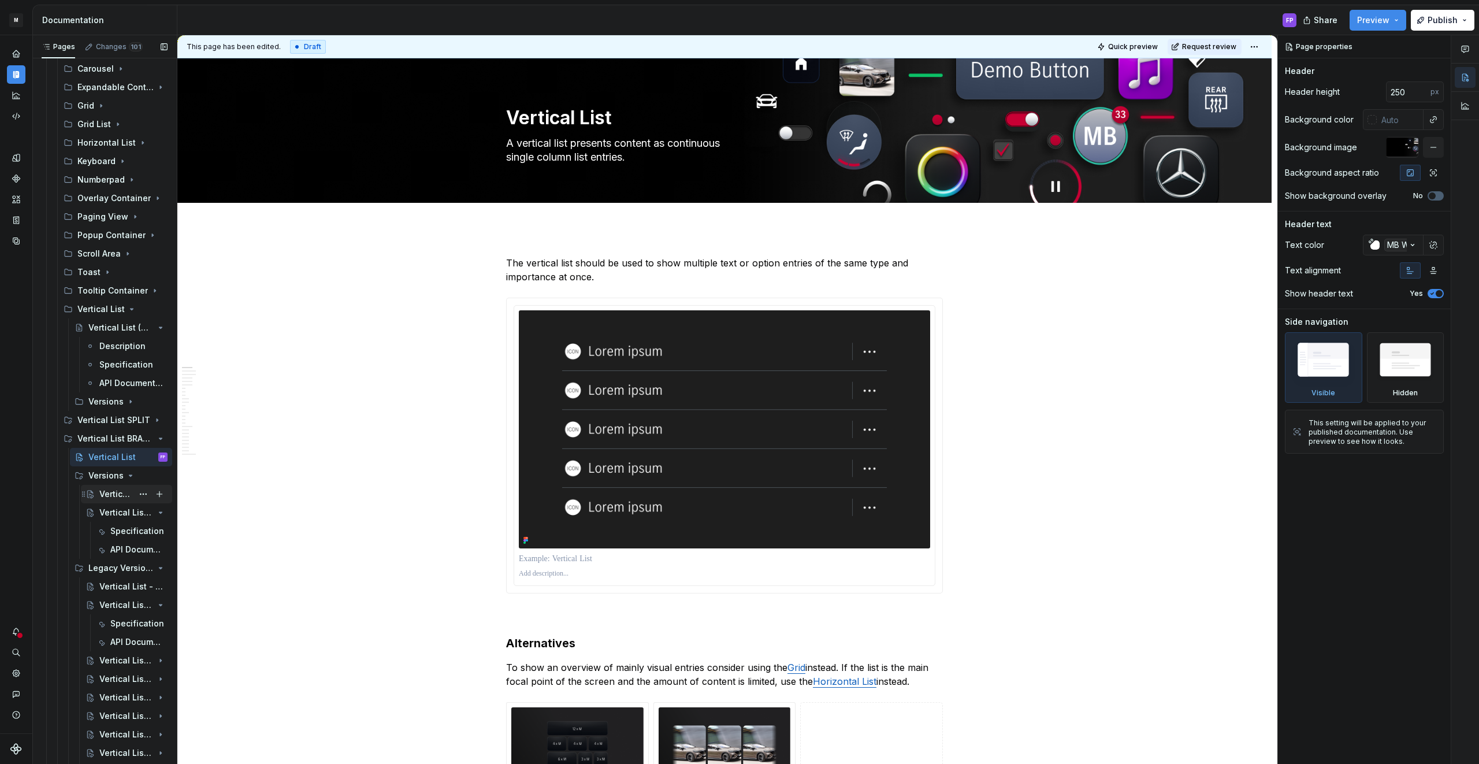
click at [111, 488] on div "Vertical List - Versions" at bounding box center [115, 494] width 33 height 12
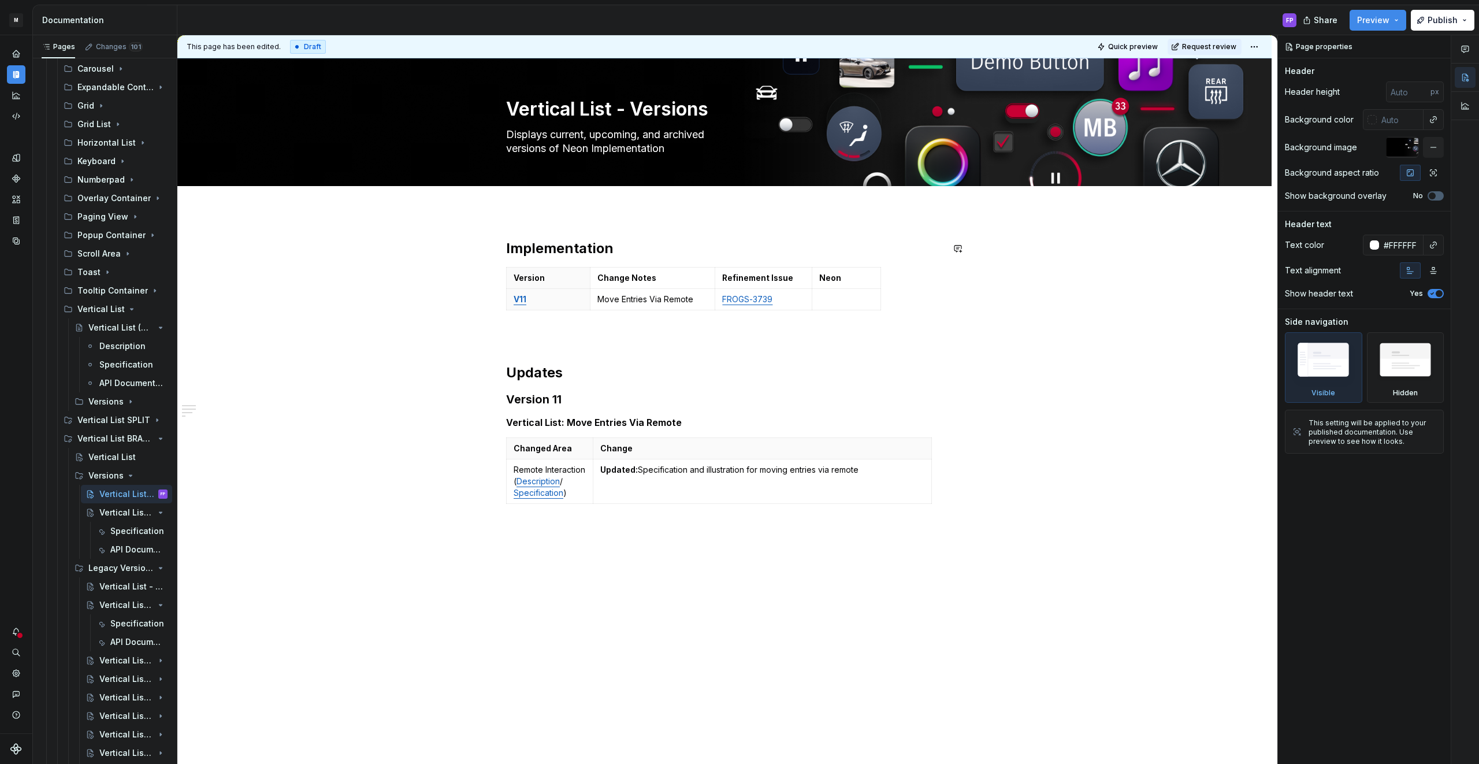
click at [578, 227] on div "Implementation Version Change Notes Refinement Issue Neon V11 Move Entries Via …" at bounding box center [724, 481] width 1094 height 540
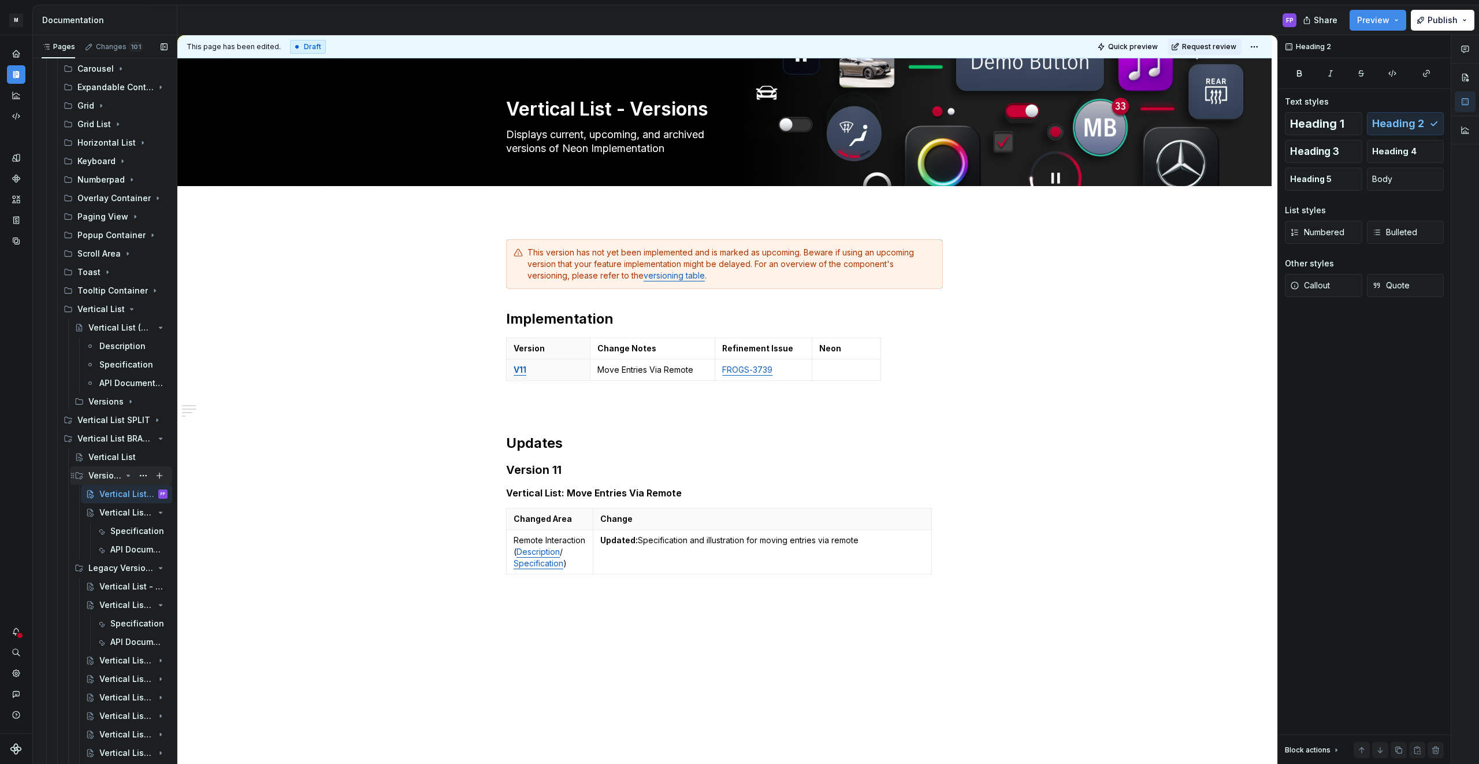
click at [104, 472] on div "Versions" at bounding box center [104, 476] width 33 height 12
click at [142, 474] on button "Page tree" at bounding box center [143, 475] width 16 height 16
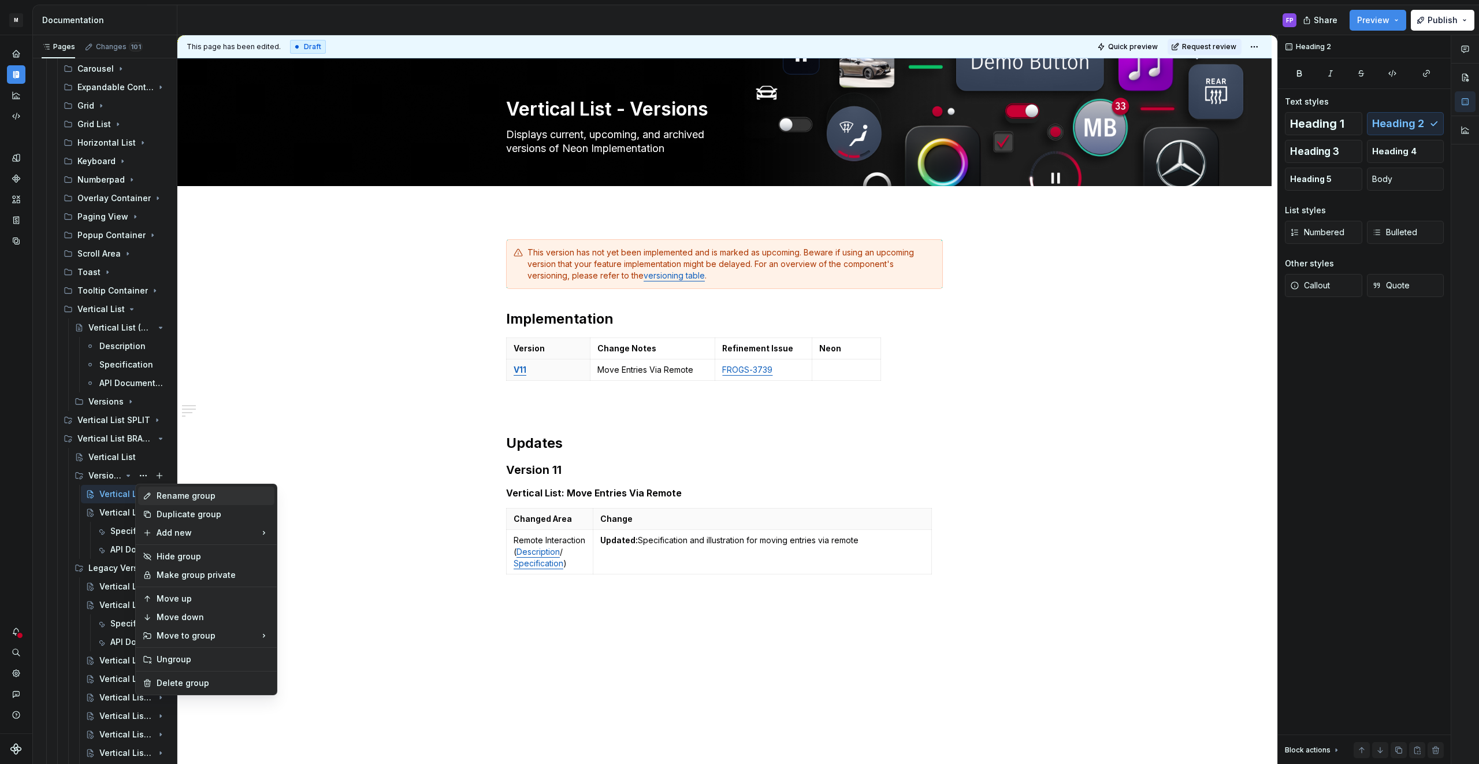
click at [184, 498] on div "Rename group" at bounding box center [213, 496] width 113 height 12
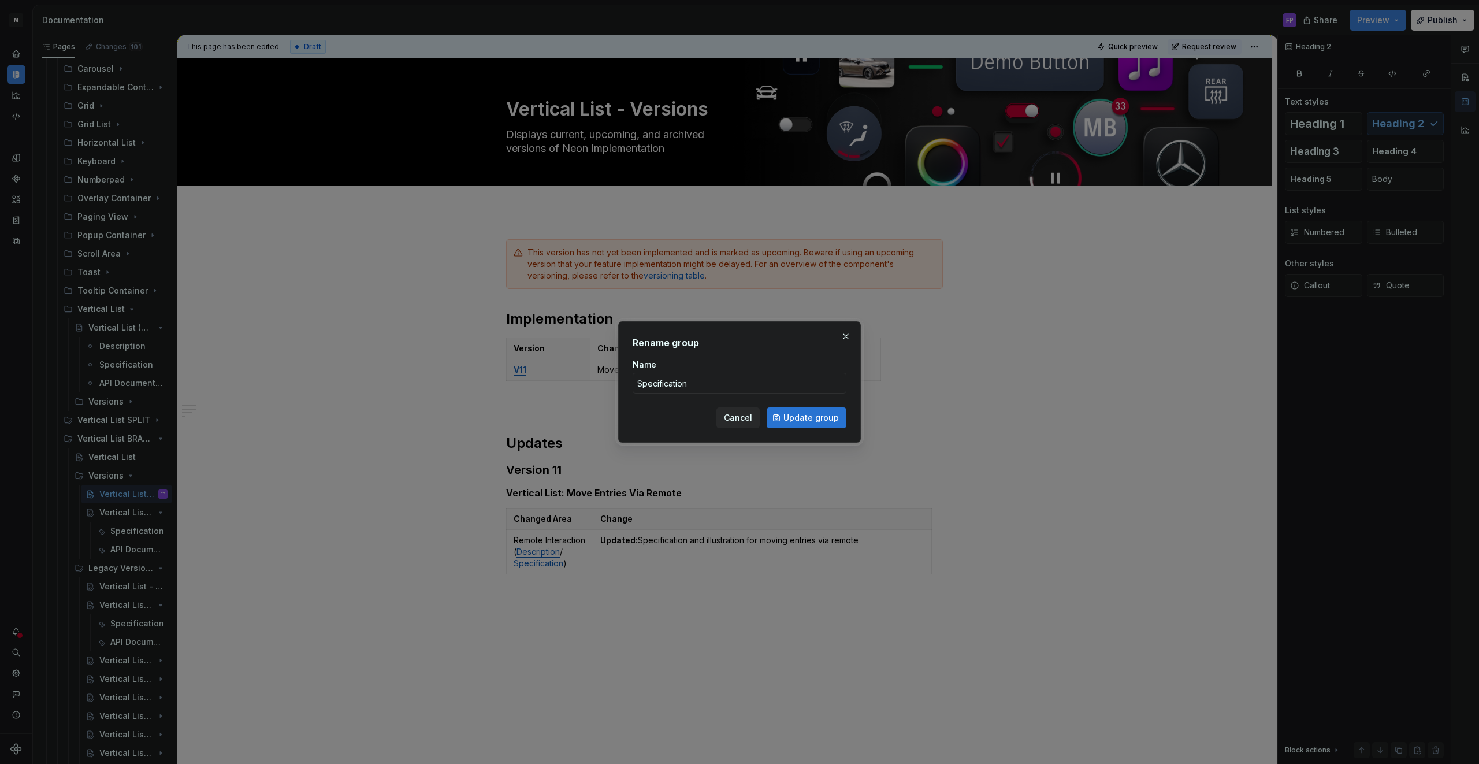
click at [812, 413] on span "Update group" at bounding box center [810, 418] width 55 height 12
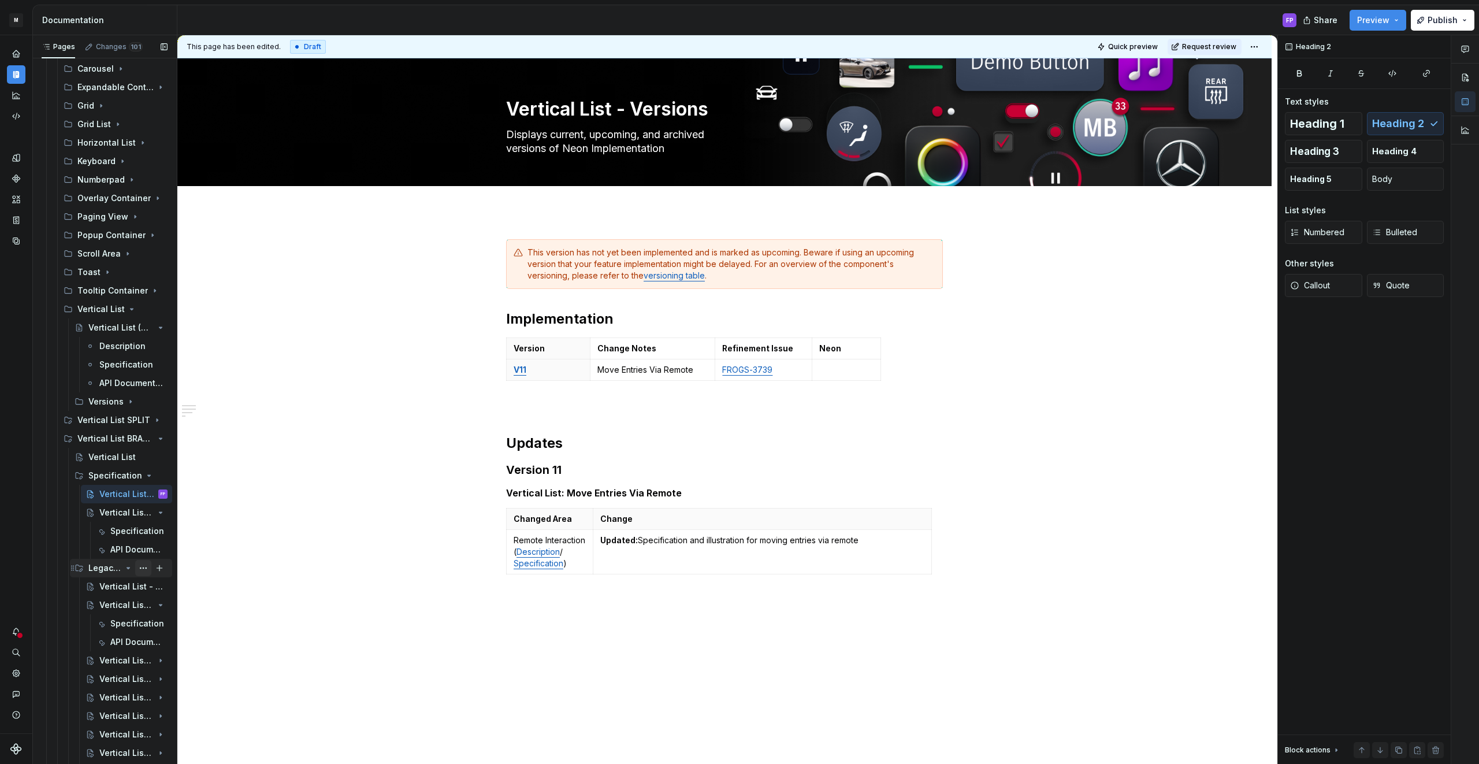
click at [142, 565] on button "Page tree" at bounding box center [143, 568] width 16 height 16
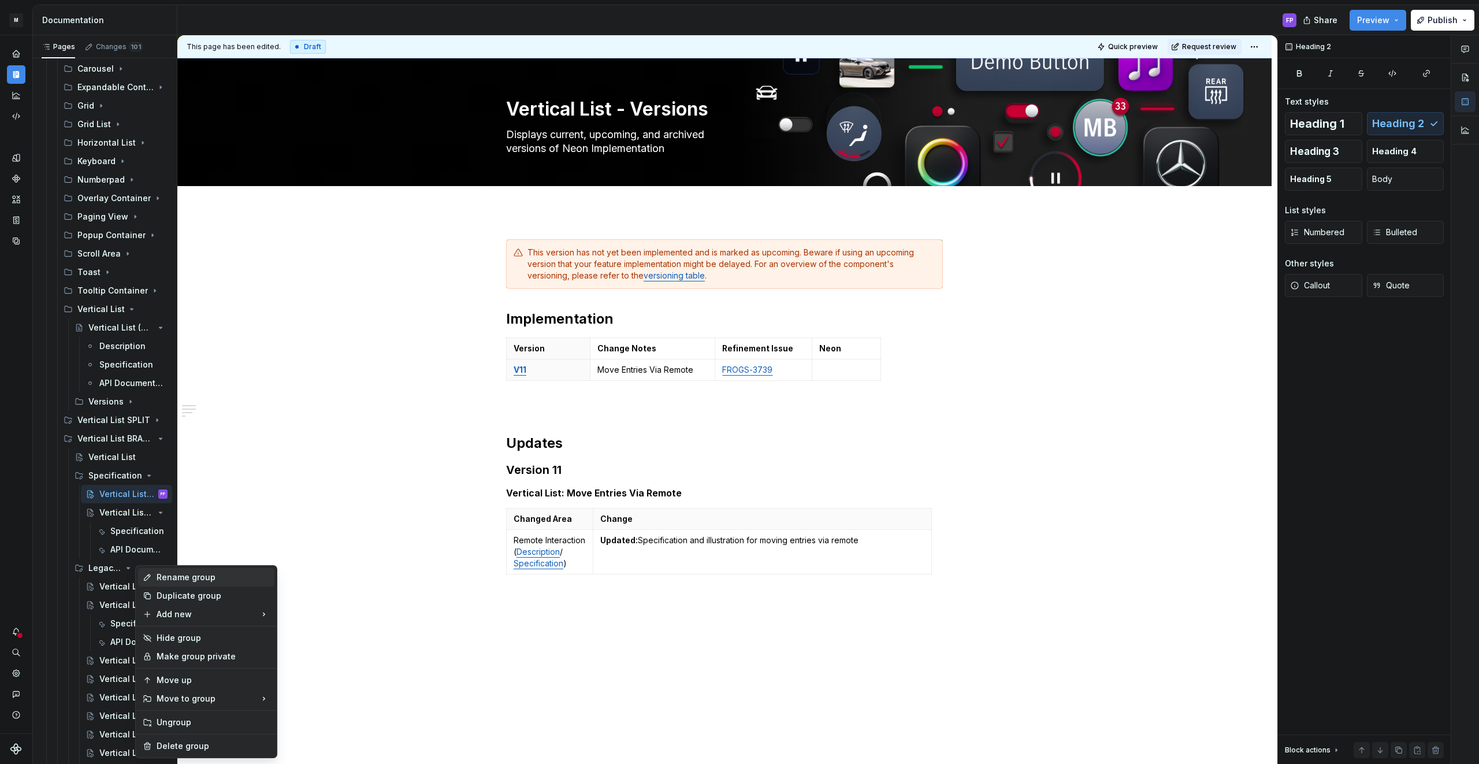
click at [190, 579] on div "Rename group" at bounding box center [213, 577] width 113 height 12
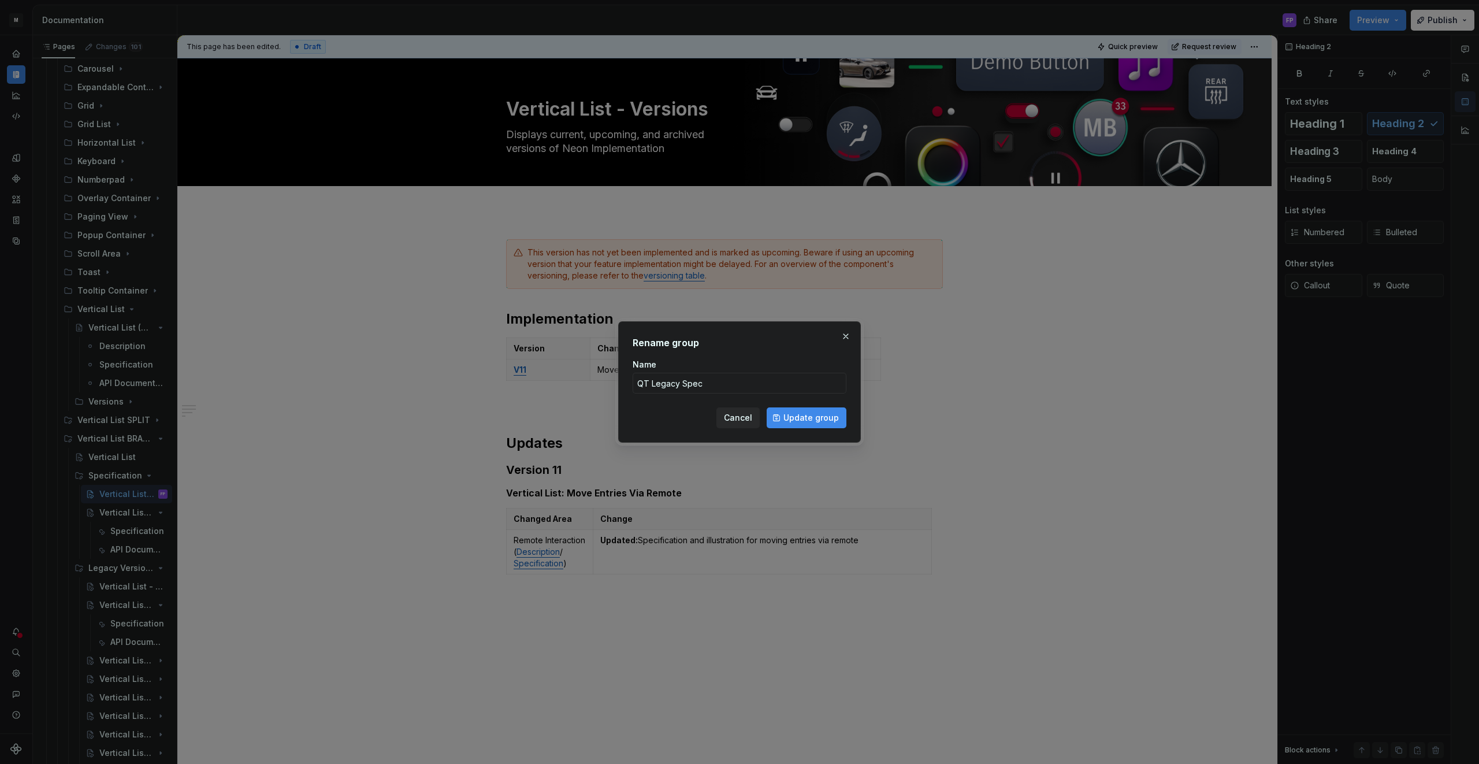
drag, startPoint x: 828, startPoint y: 421, endPoint x: 598, endPoint y: 427, distance: 230.0
click at [828, 421] on span "Update group" at bounding box center [810, 418] width 55 height 12
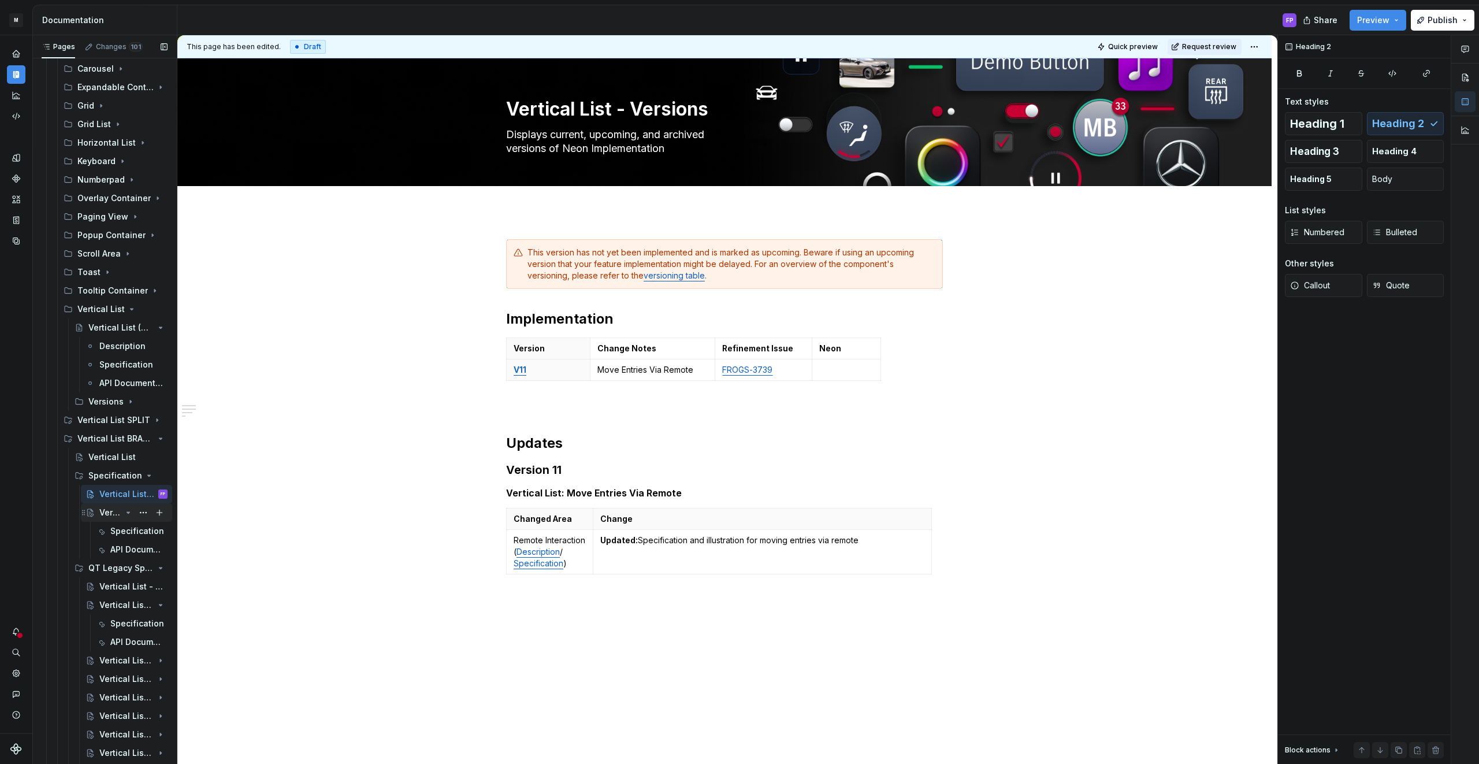
click at [105, 505] on div "Vertical List - V11" at bounding box center [133, 512] width 68 height 16
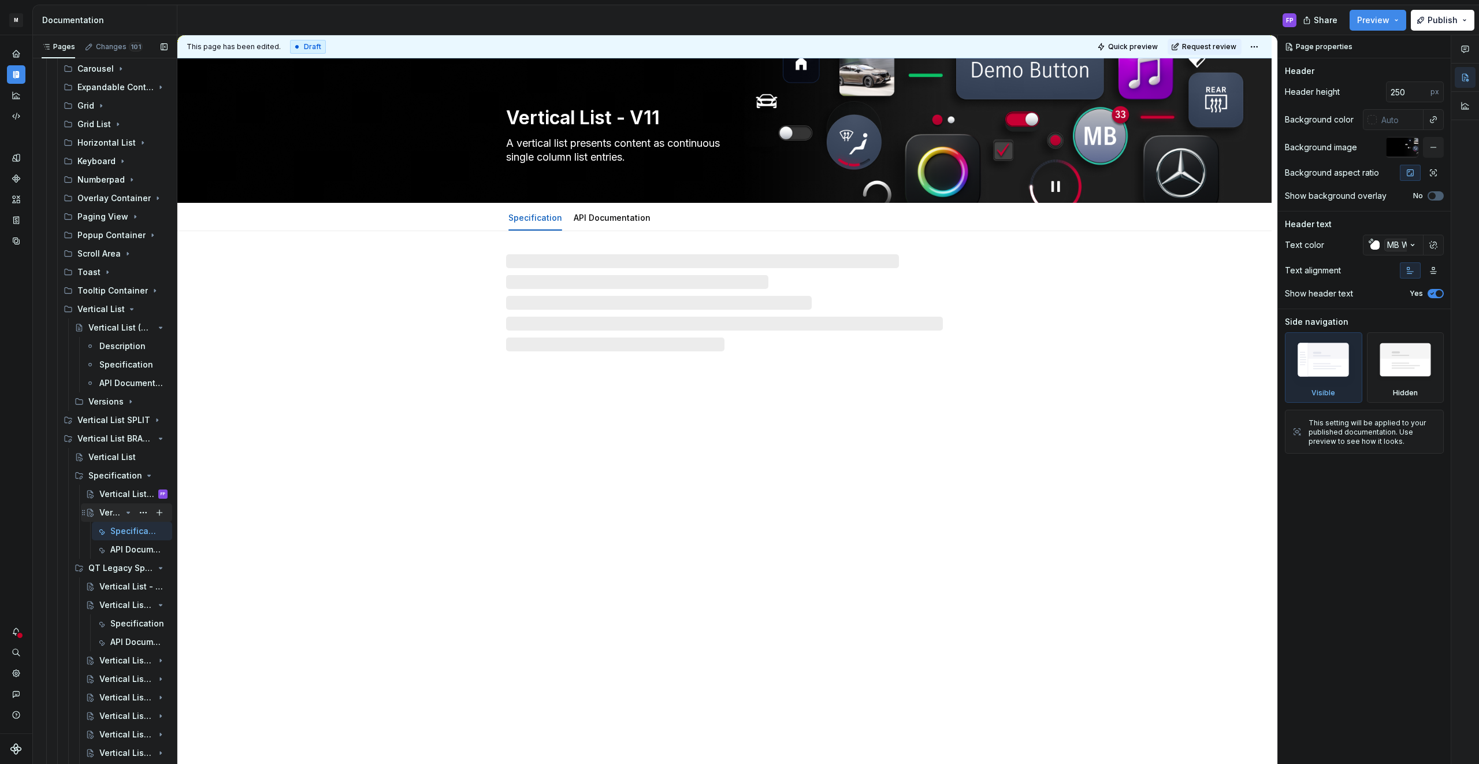
click at [103, 513] on div "Vertical List - V11" at bounding box center [110, 513] width 22 height 12
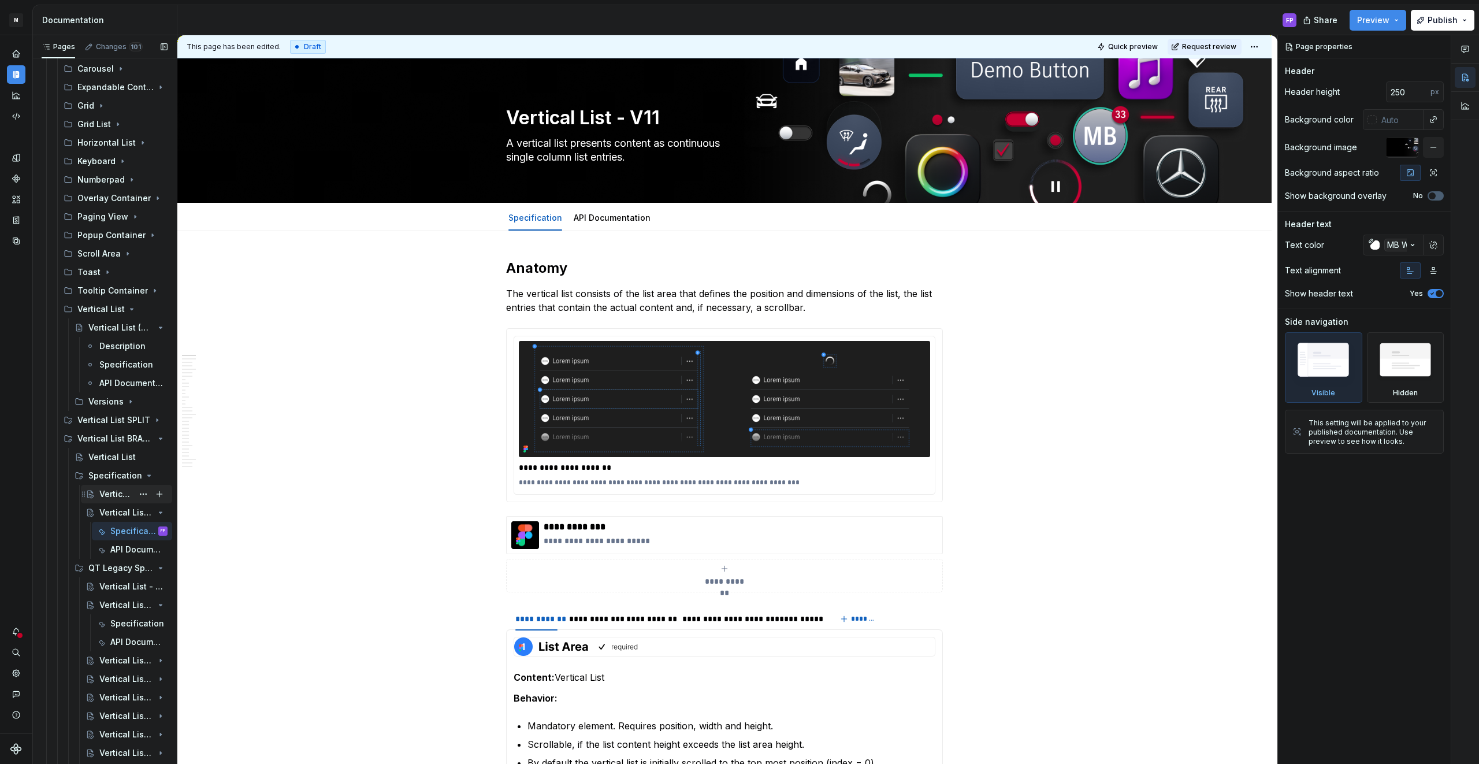
click at [103, 494] on div "Vertical List - Versions" at bounding box center [115, 494] width 33 height 12
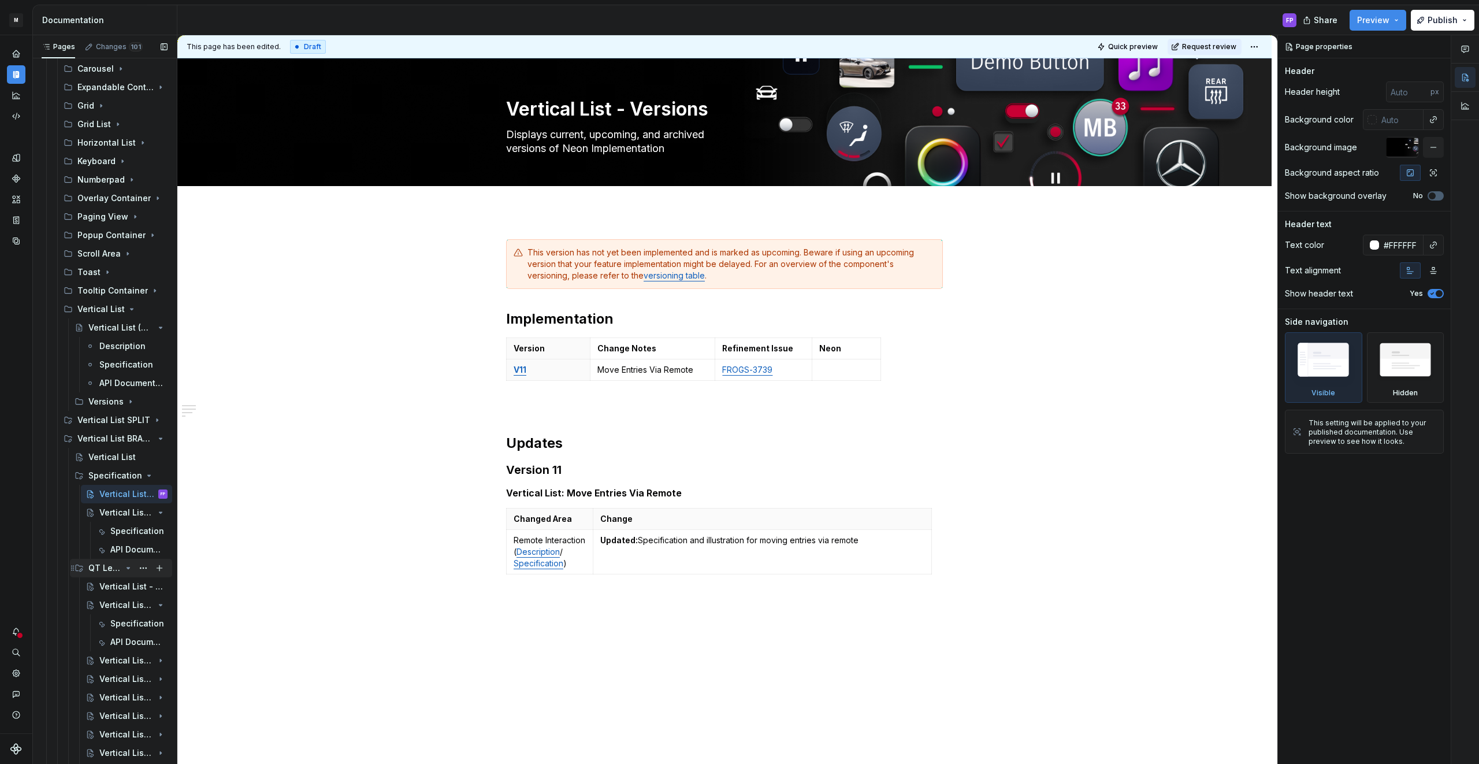
click at [108, 565] on div "QT Legacy Spec" at bounding box center [104, 568] width 33 height 12
click at [124, 567] on icon "Page tree" at bounding box center [128, 567] width 9 height 9
click at [112, 492] on div "Vertical List - Versions" at bounding box center [115, 494] width 33 height 12
click at [636, 114] on textarea "Vertical List - Versions" at bounding box center [722, 109] width 437 height 28
click at [669, 108] on textarea "Vertical List - Versions" at bounding box center [722, 109] width 437 height 28
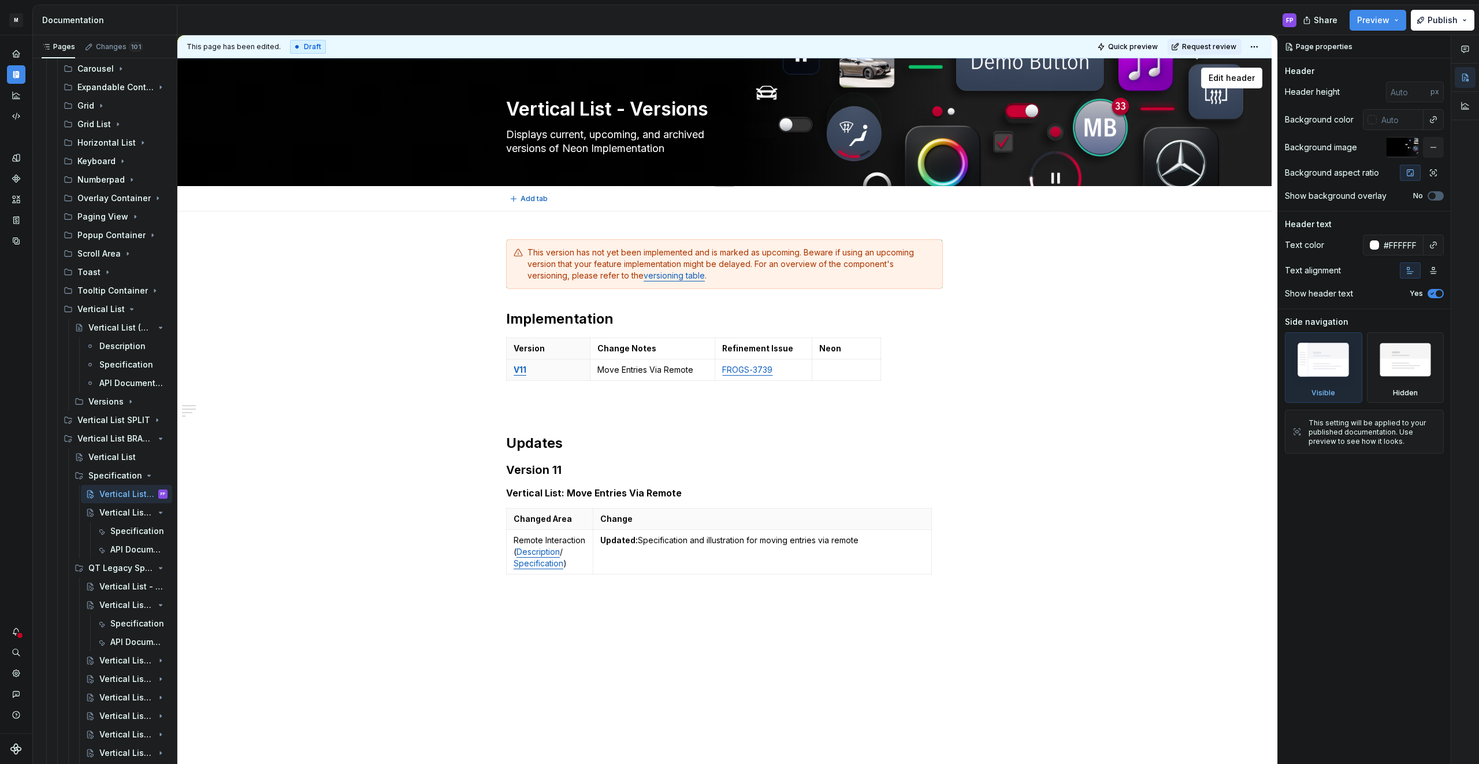
click at [669, 108] on textarea "Vertical List - Versions" at bounding box center [722, 109] width 437 height 28
click at [118, 507] on div "Vertical List - V11" at bounding box center [110, 513] width 22 height 12
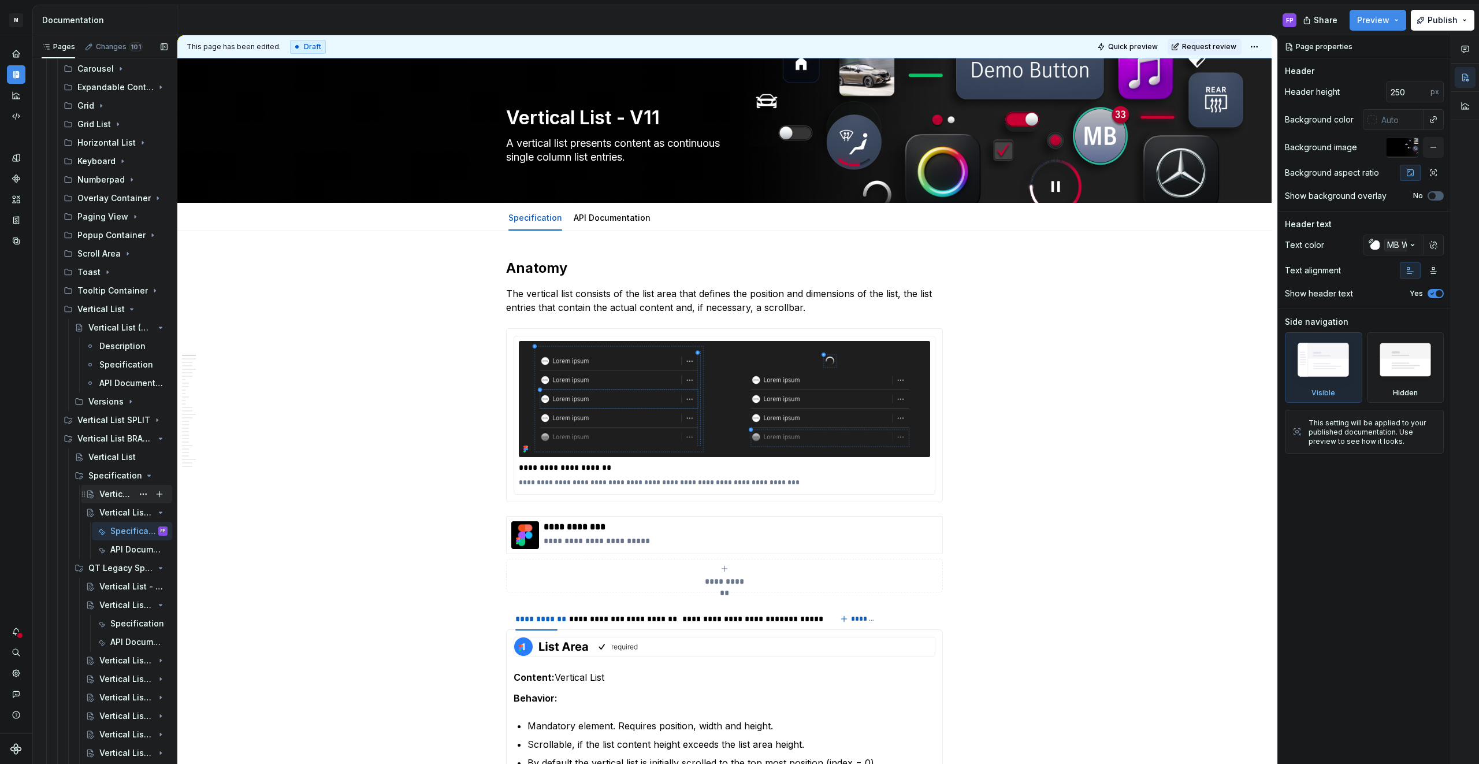
click at [118, 485] on div "Vertical List - Specification" at bounding box center [126, 494] width 91 height 18
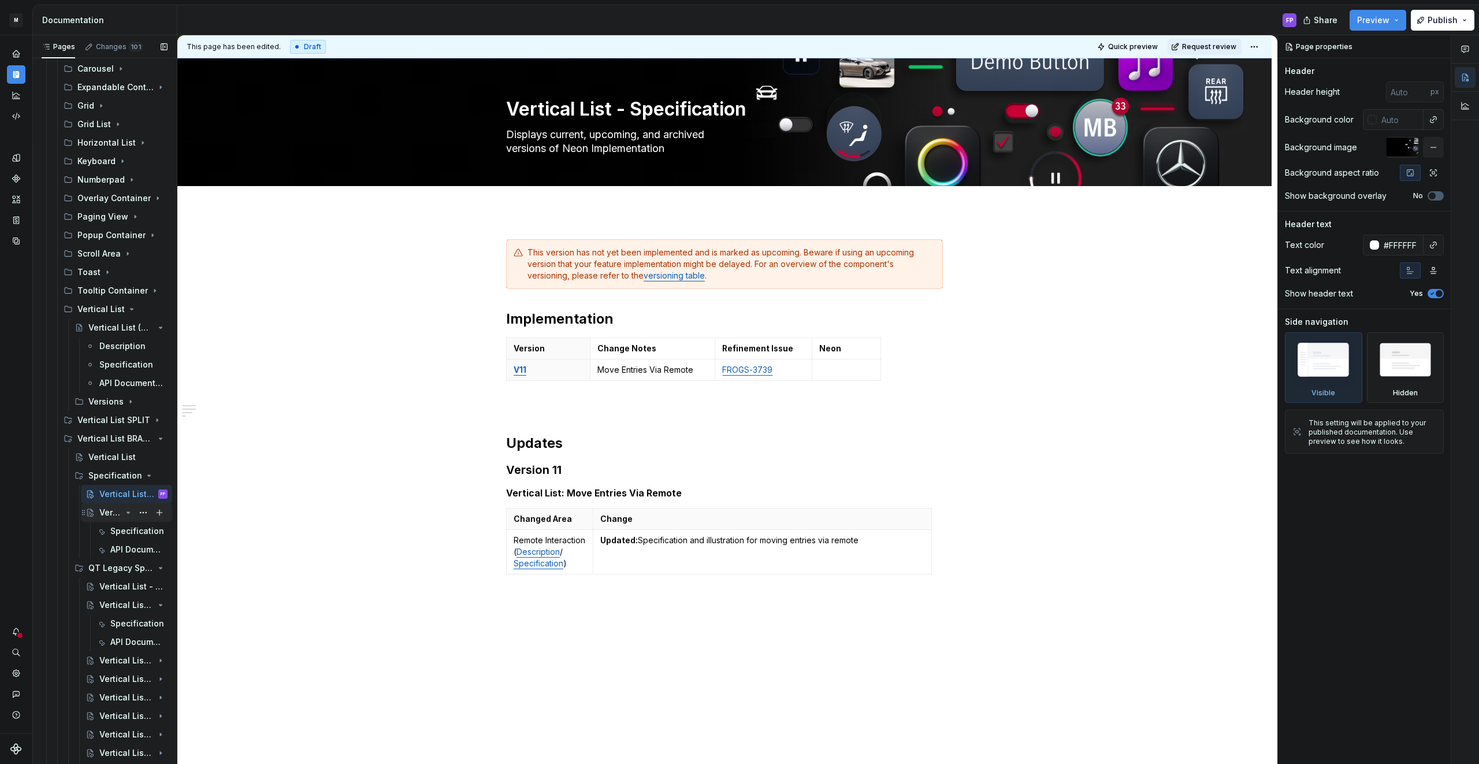
click at [114, 512] on div "Vertical List - V11" at bounding box center [110, 513] width 22 height 12
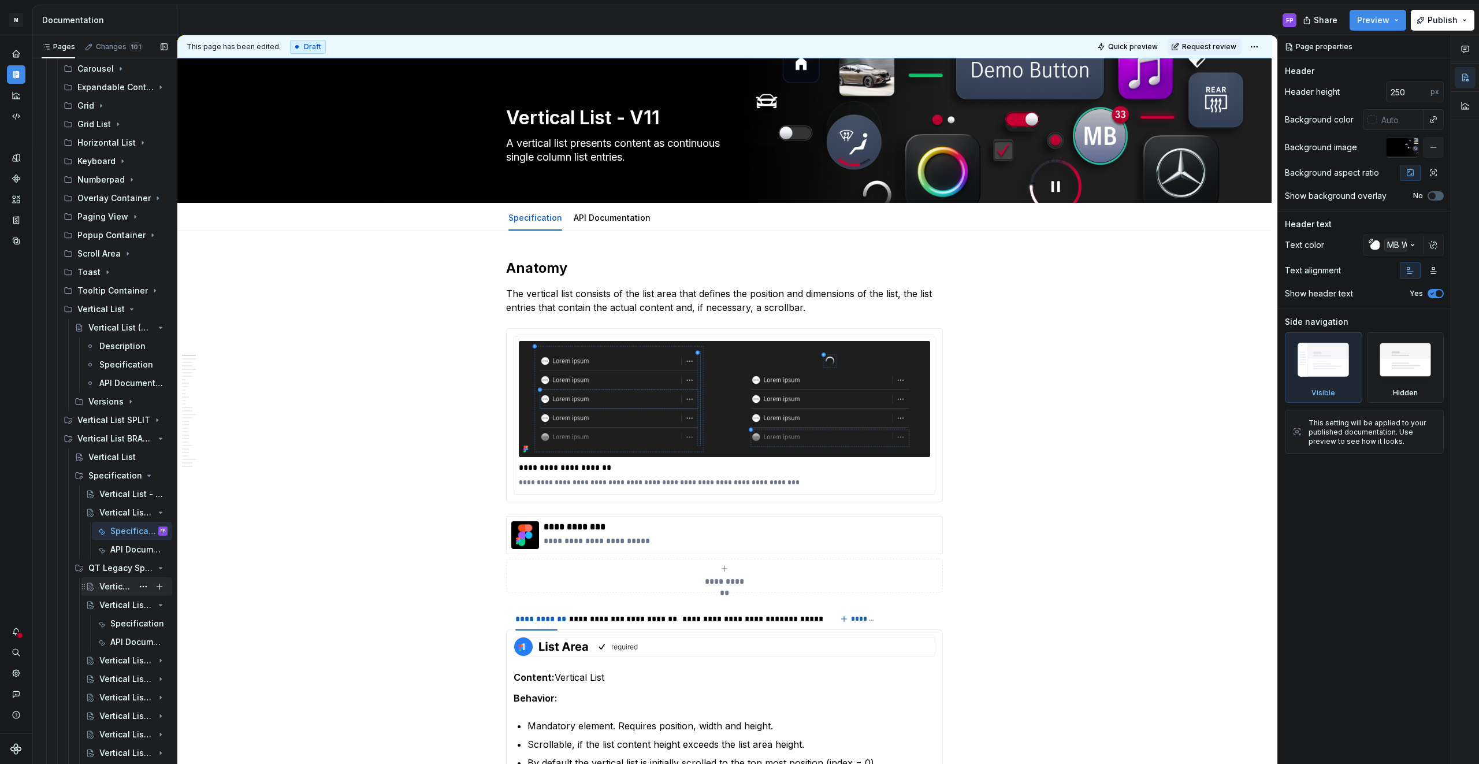
click at [112, 587] on div "Vertical List - Legacy Versions" at bounding box center [115, 586] width 33 height 12
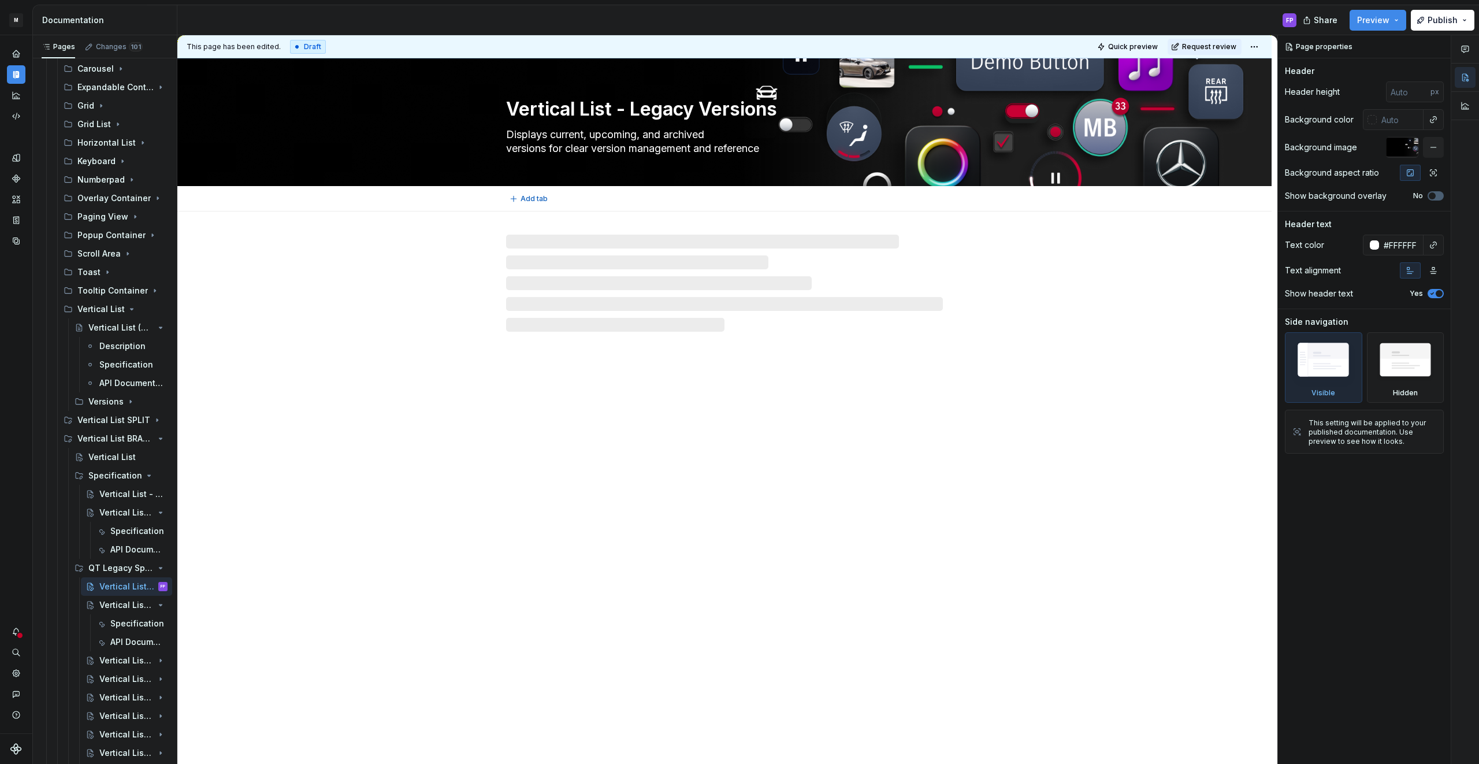
click at [742, 110] on textarea "Vertical List - Legacy Versions" at bounding box center [722, 109] width 437 height 28
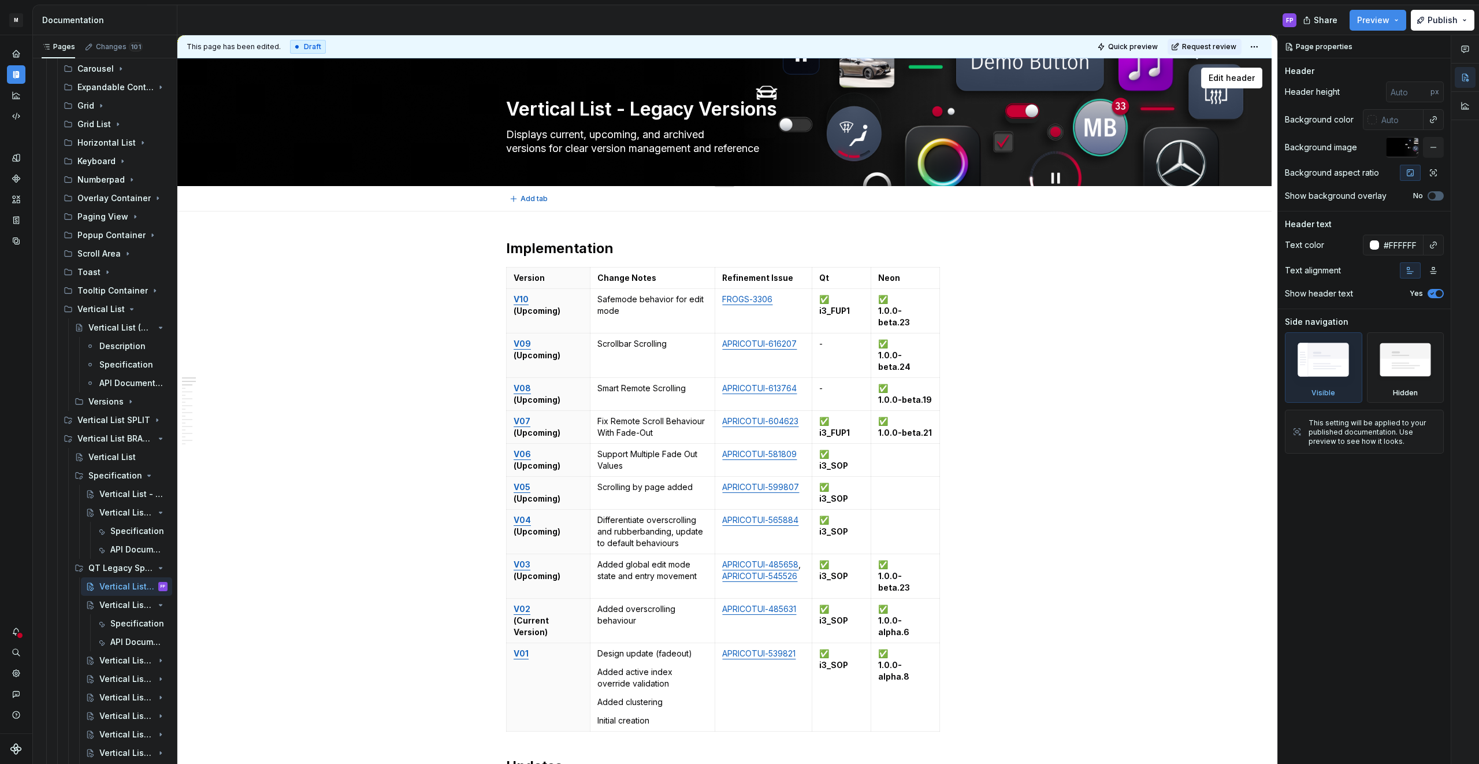
click at [742, 110] on textarea "Vertical List - Legacy Versions" at bounding box center [722, 109] width 437 height 28
click at [113, 597] on div "Vertical List - V10 (Upcoming)" at bounding box center [133, 605] width 68 height 16
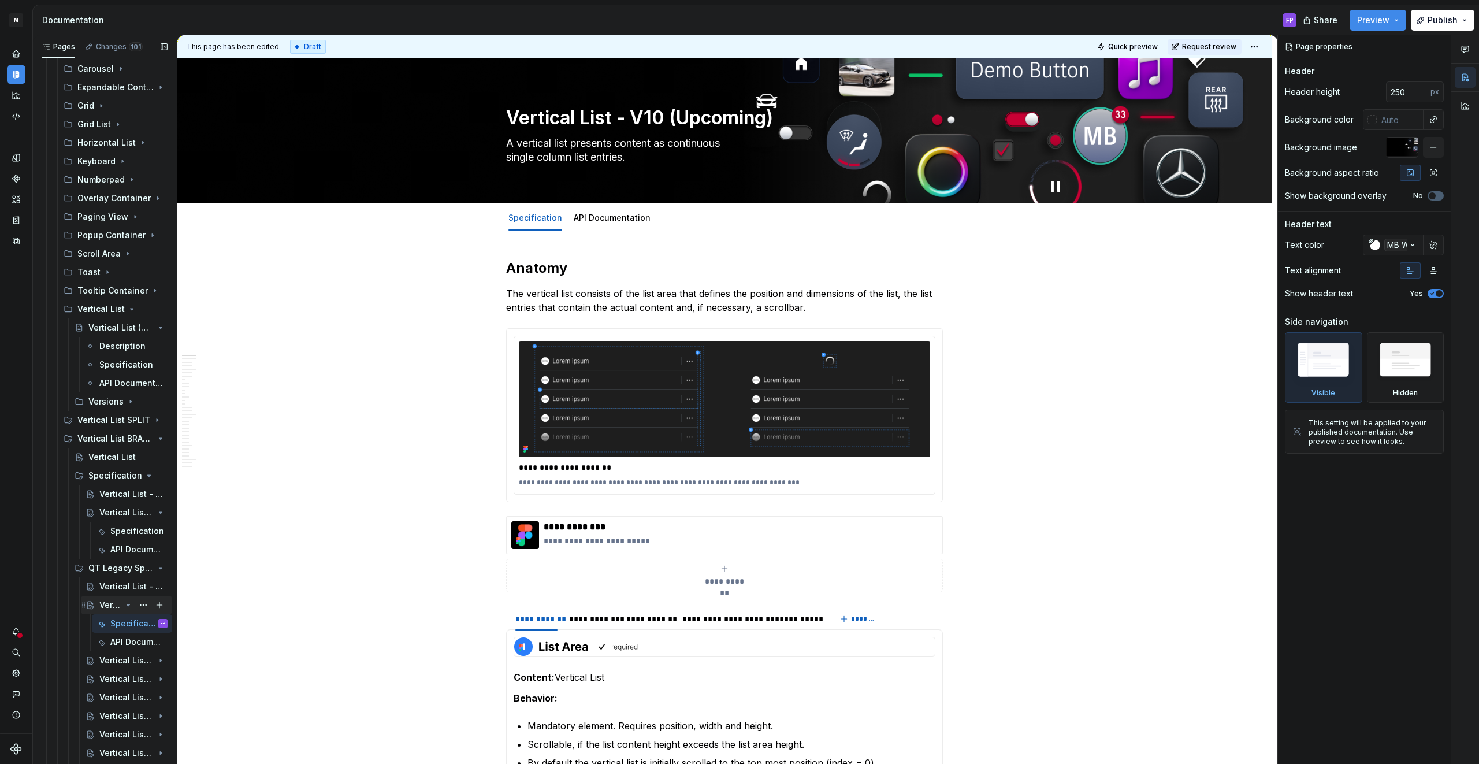
click at [122, 604] on div "Vertical List - V10 (Upcoming)" at bounding box center [133, 605] width 68 height 16
click at [130, 604] on icon "Page tree" at bounding box center [128, 604] width 9 height 9
click at [120, 524] on div "Specification" at bounding box center [138, 531] width 57 height 16
click at [118, 488] on div "Vertical List - Specification" at bounding box center [115, 494] width 33 height 12
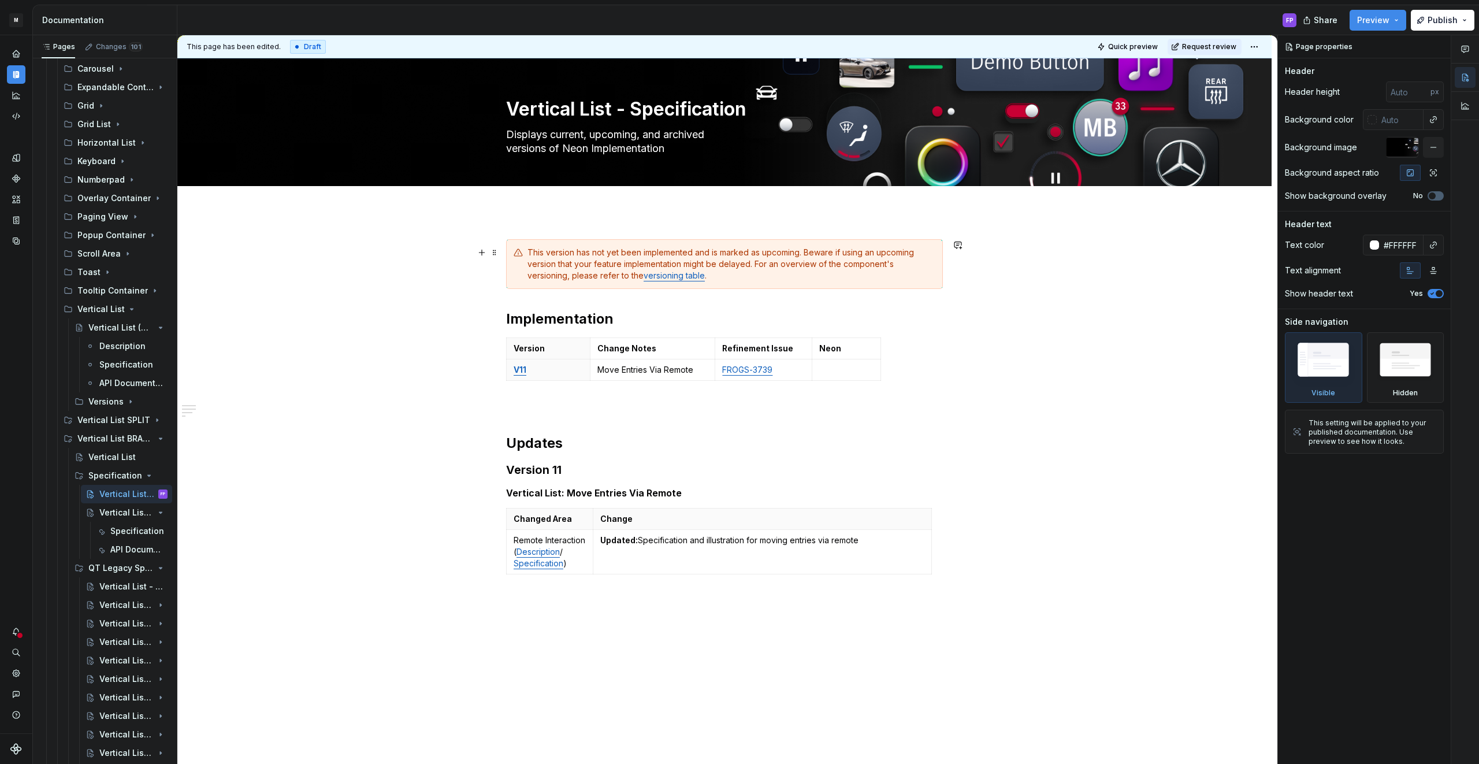
click at [602, 262] on div "This version has not yet been implemented and is marked as upcoming. Beware if …" at bounding box center [731, 264] width 408 height 35
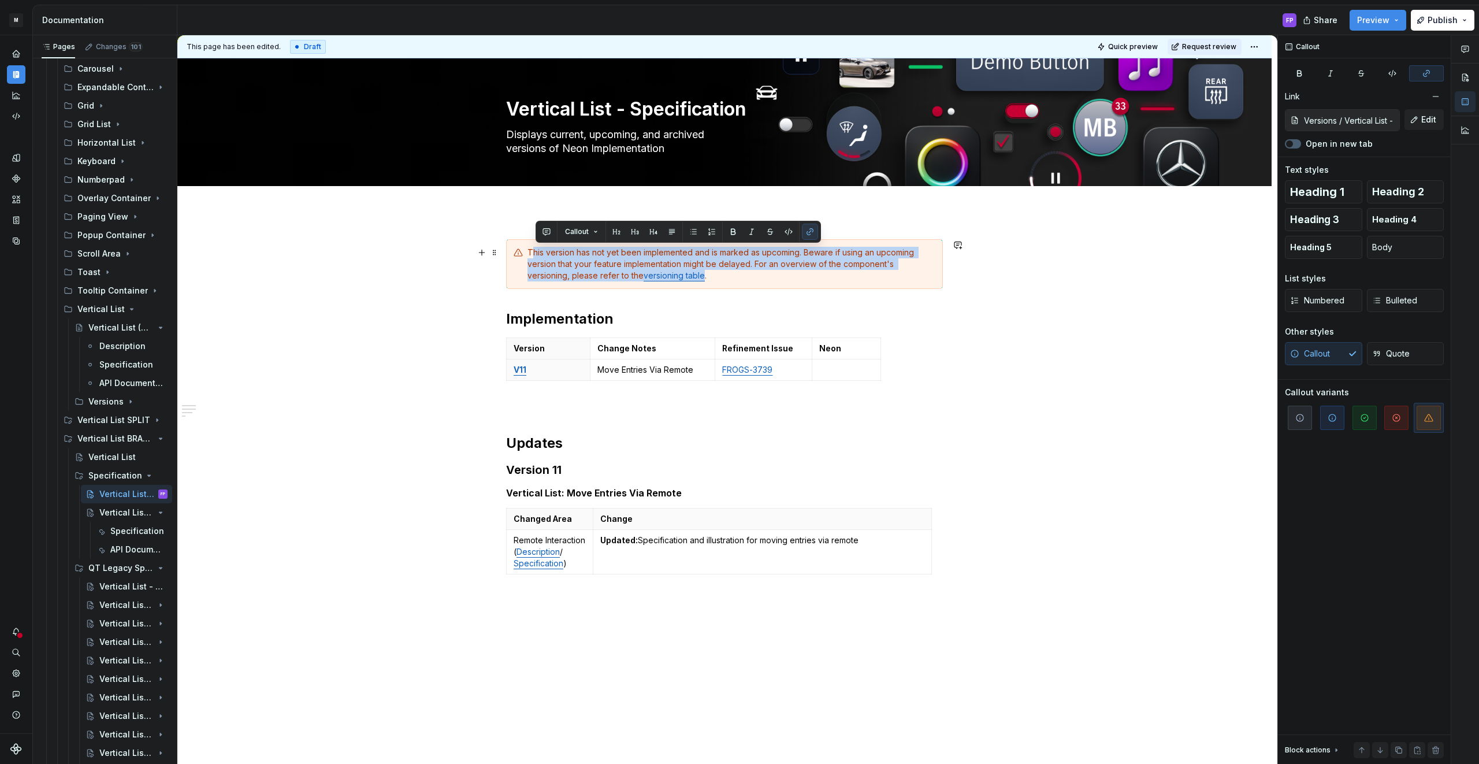
drag, startPoint x: 706, startPoint y: 277, endPoint x: 533, endPoint y: 253, distance: 175.0
click at [533, 253] on div "This version has not yet been implemented and is marked as upcoming. Beware if …" at bounding box center [731, 264] width 408 height 35
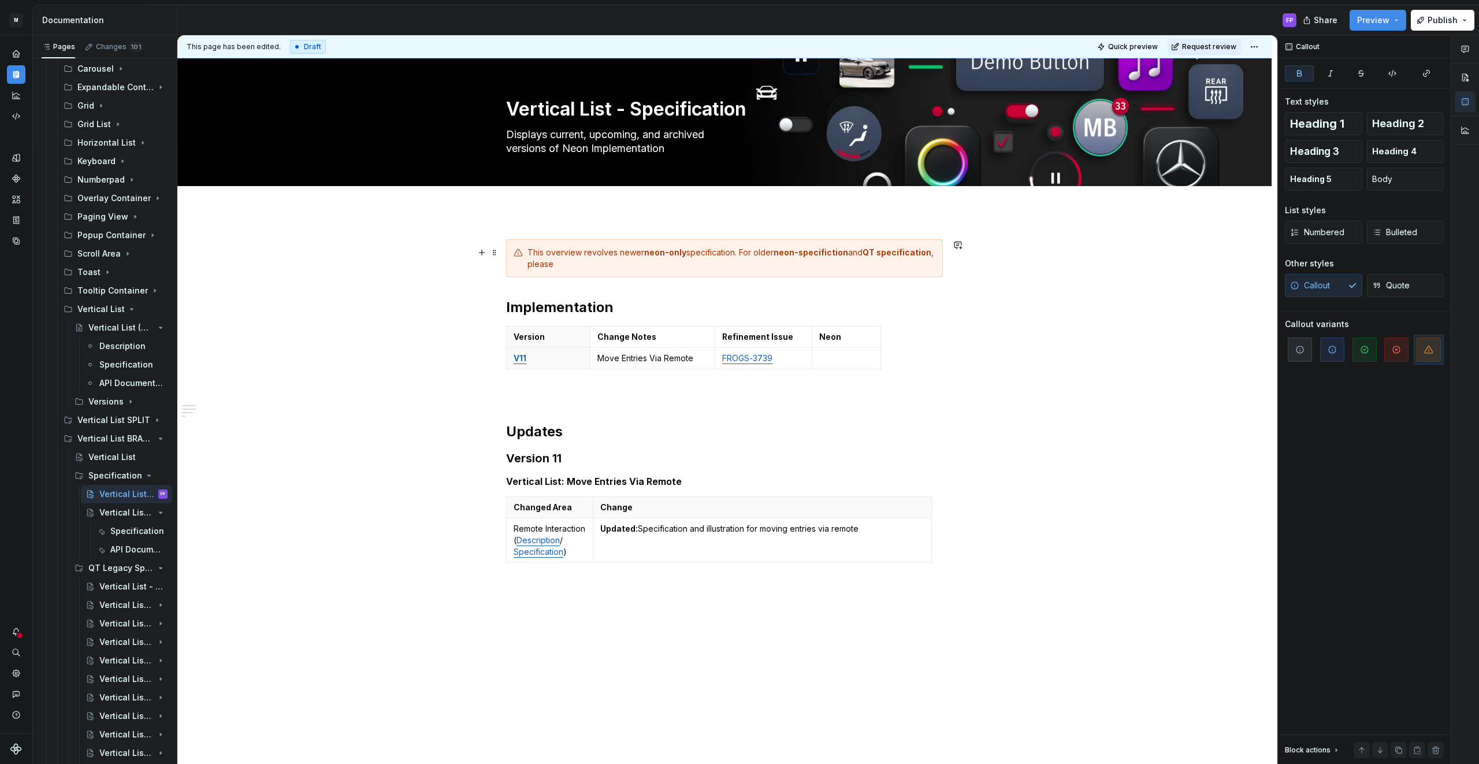
click at [832, 253] on strong "neon-specifiction" at bounding box center [810, 252] width 75 height 10
click at [713, 271] on div "This overview revolves newer neon-only specification. For older neon-specificti…" at bounding box center [724, 258] width 437 height 38
click at [140, 567] on button "Page tree" at bounding box center [143, 568] width 16 height 16
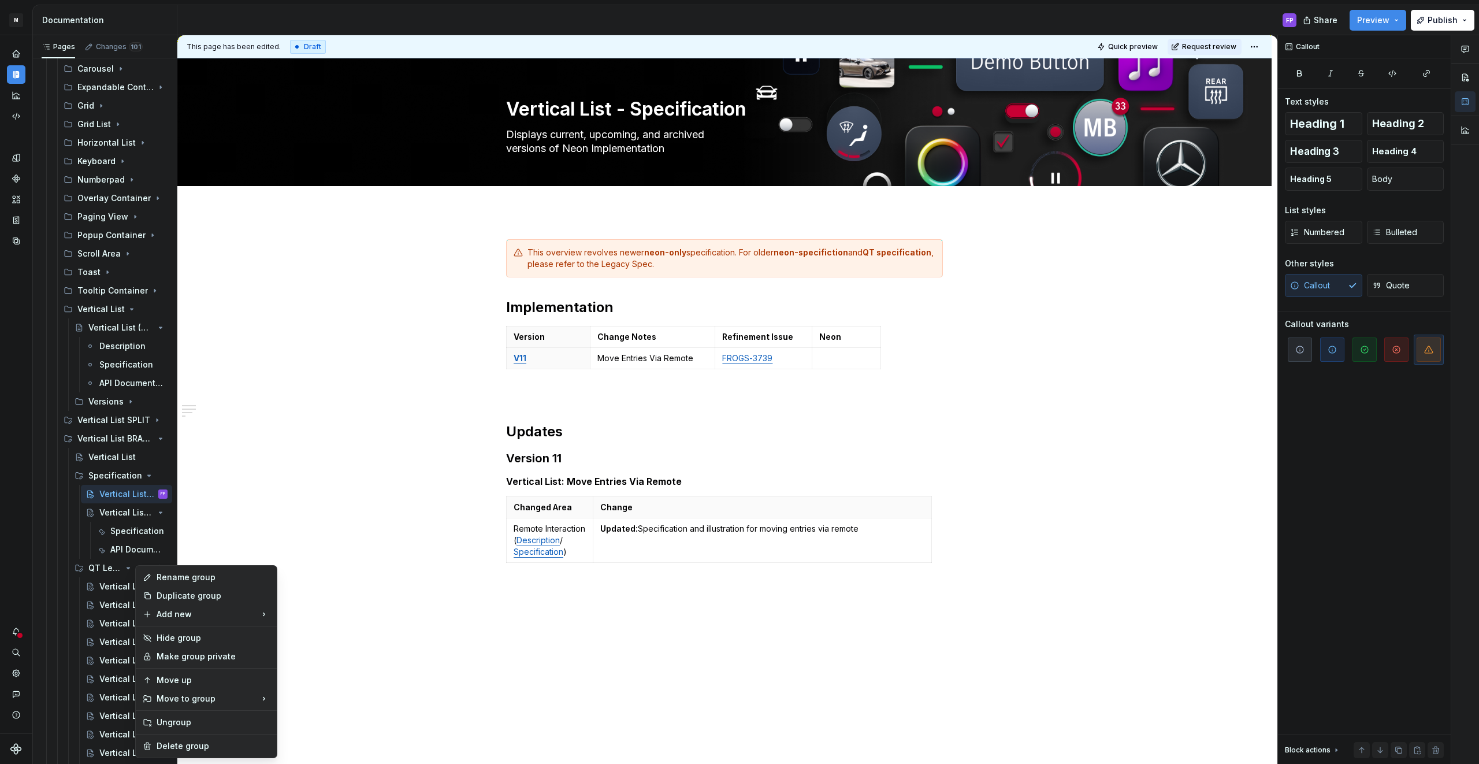
click at [382, 487] on html "M MBUX-DesignSystem FP Dataset Default Documentation FP Share Preview Publish P…" at bounding box center [739, 382] width 1479 height 764
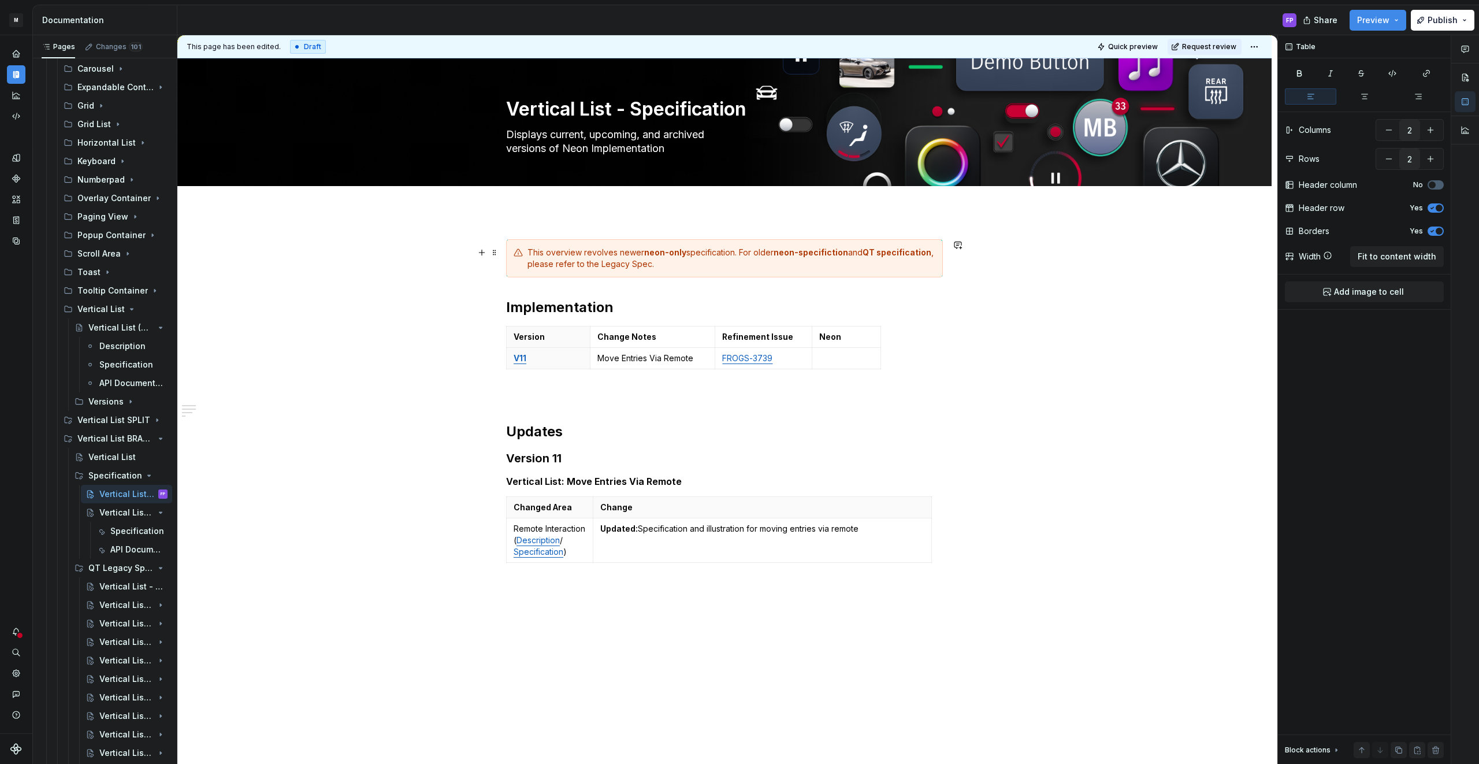
click at [654, 260] on div "This overview revolves newer neon-only specification. For older neon-specificti…" at bounding box center [731, 258] width 408 height 23
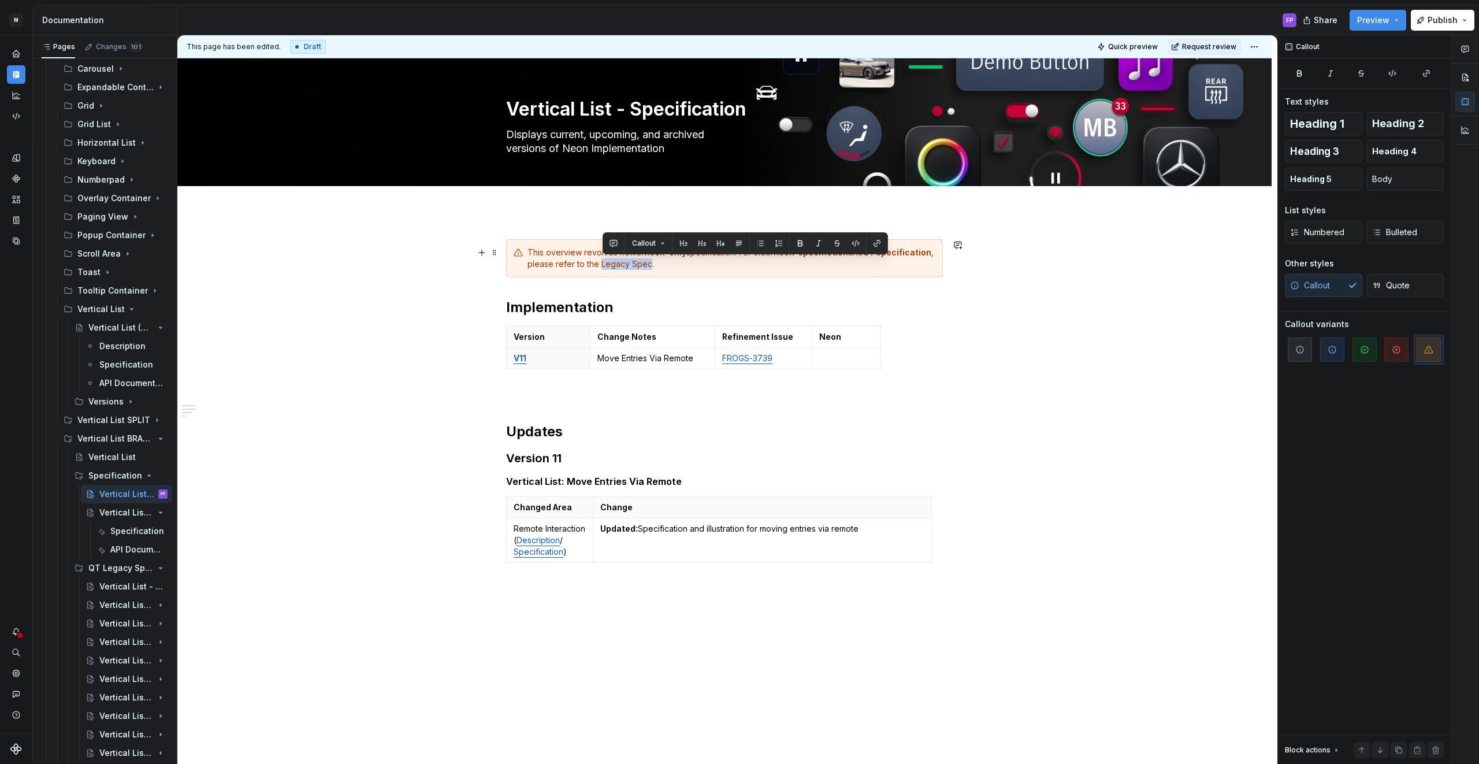
drag, startPoint x: 651, startPoint y: 265, endPoint x: 604, endPoint y: 265, distance: 47.4
click at [604, 265] on div "This overview revolves newer neon-only specification. For older neon-specificti…" at bounding box center [731, 258] width 408 height 23
click at [876, 246] on button "button" at bounding box center [877, 243] width 16 height 16
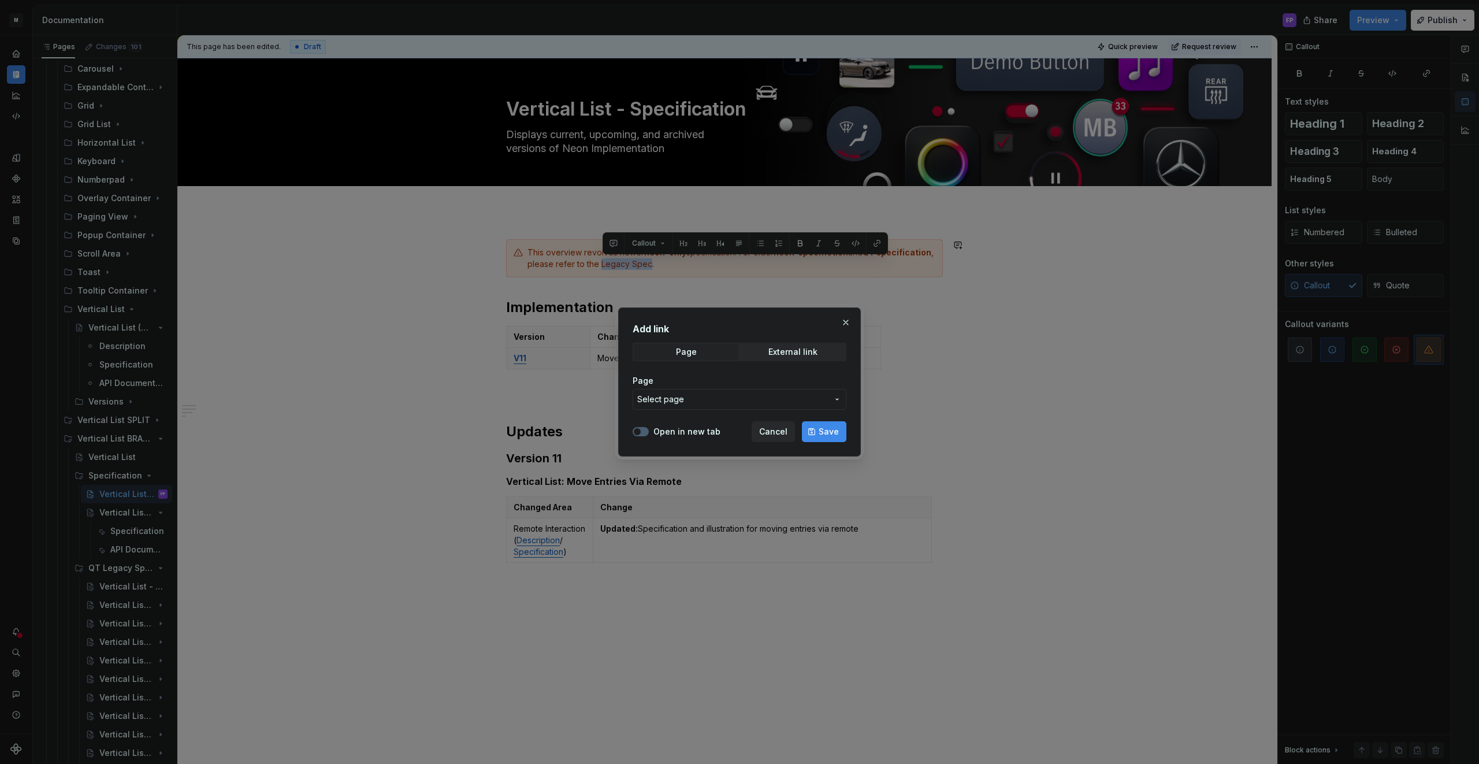
click at [720, 400] on span "Select page" at bounding box center [732, 399] width 191 height 12
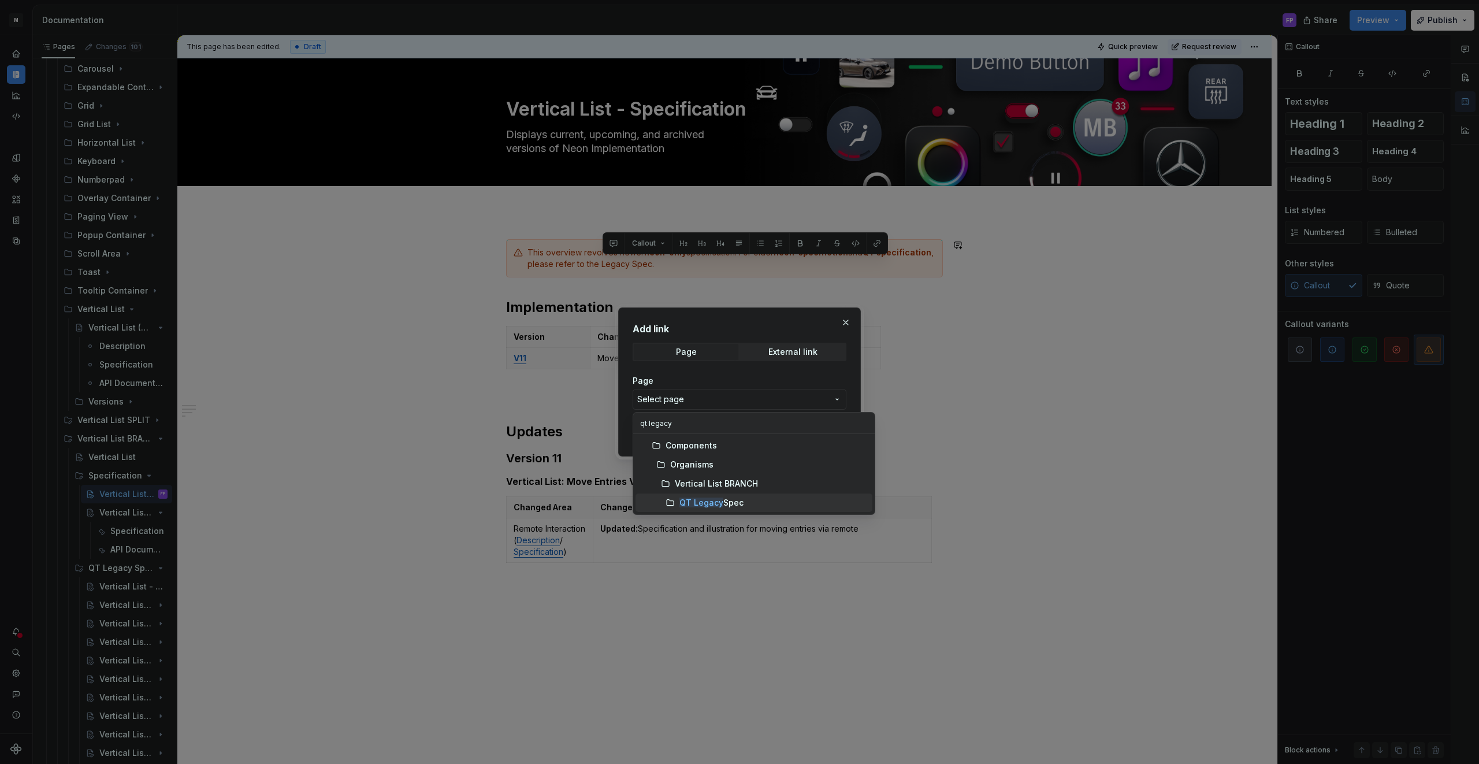
click at [711, 501] on mark "QT Legacy" at bounding box center [701, 502] width 44 height 10
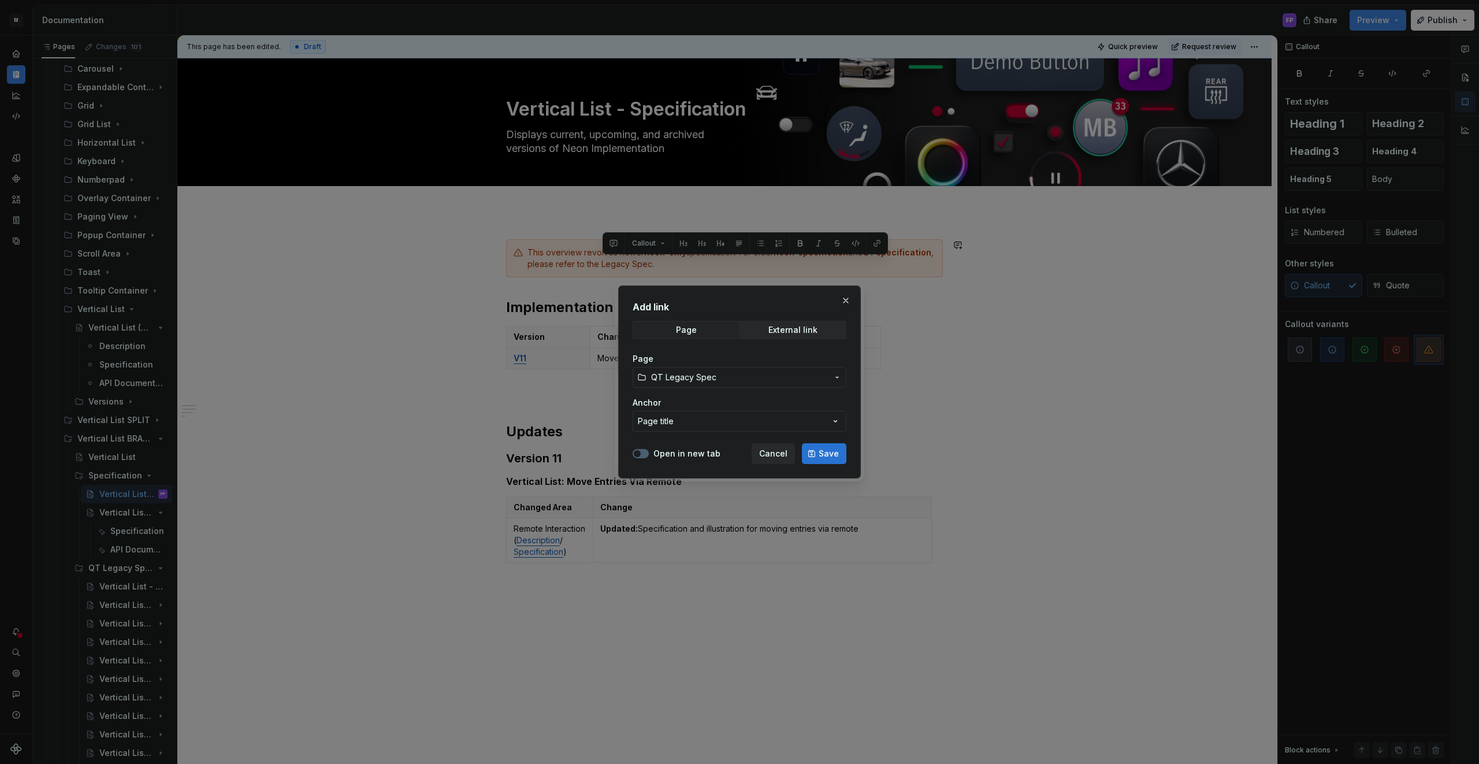
click at [819, 453] on span "Save" at bounding box center [828, 454] width 20 height 12
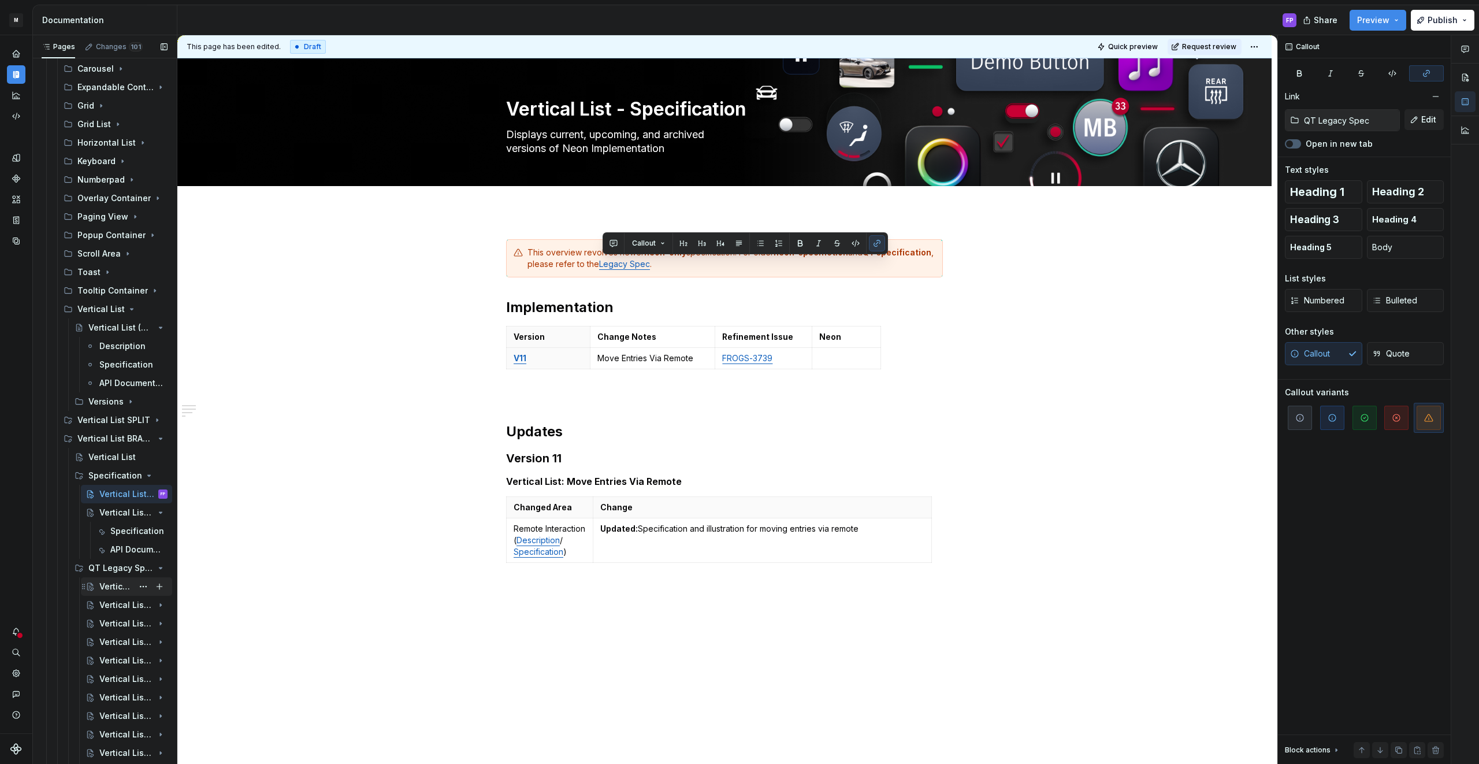
click at [120, 587] on div "Vertical List - Legacy Spec" at bounding box center [115, 586] width 33 height 12
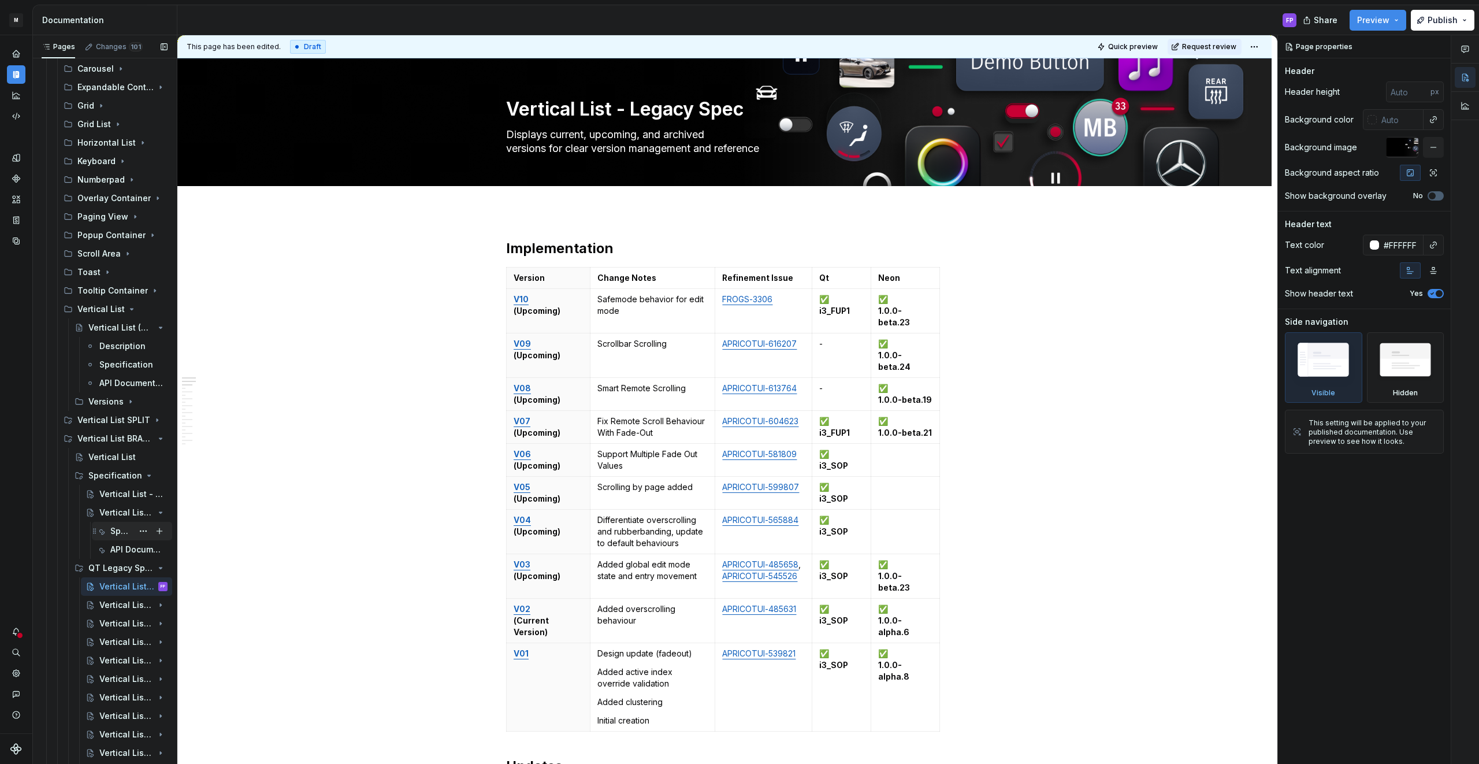
click at [114, 530] on div "Specification" at bounding box center [121, 531] width 23 height 12
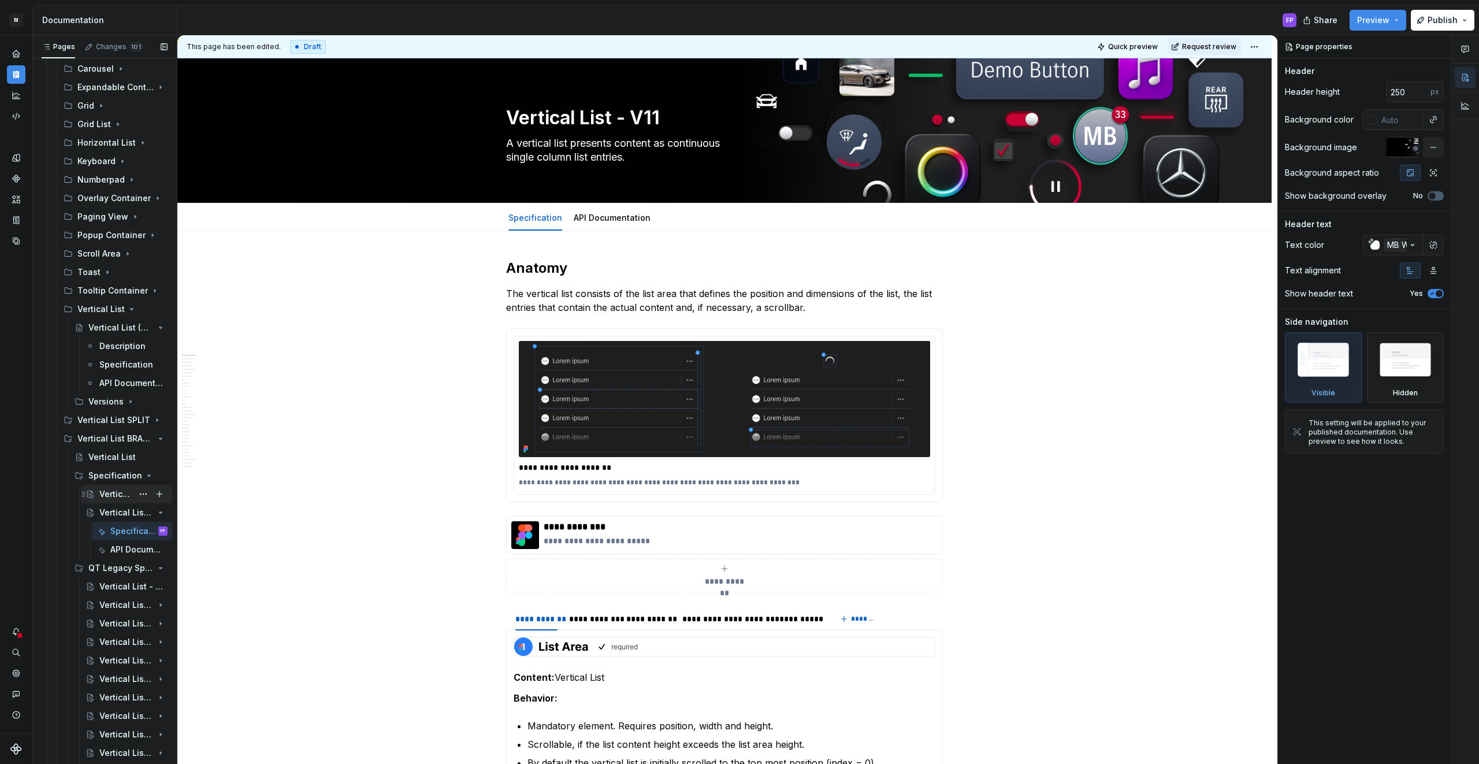
click at [117, 494] on div "Vertical List - Specification" at bounding box center [115, 494] width 33 height 12
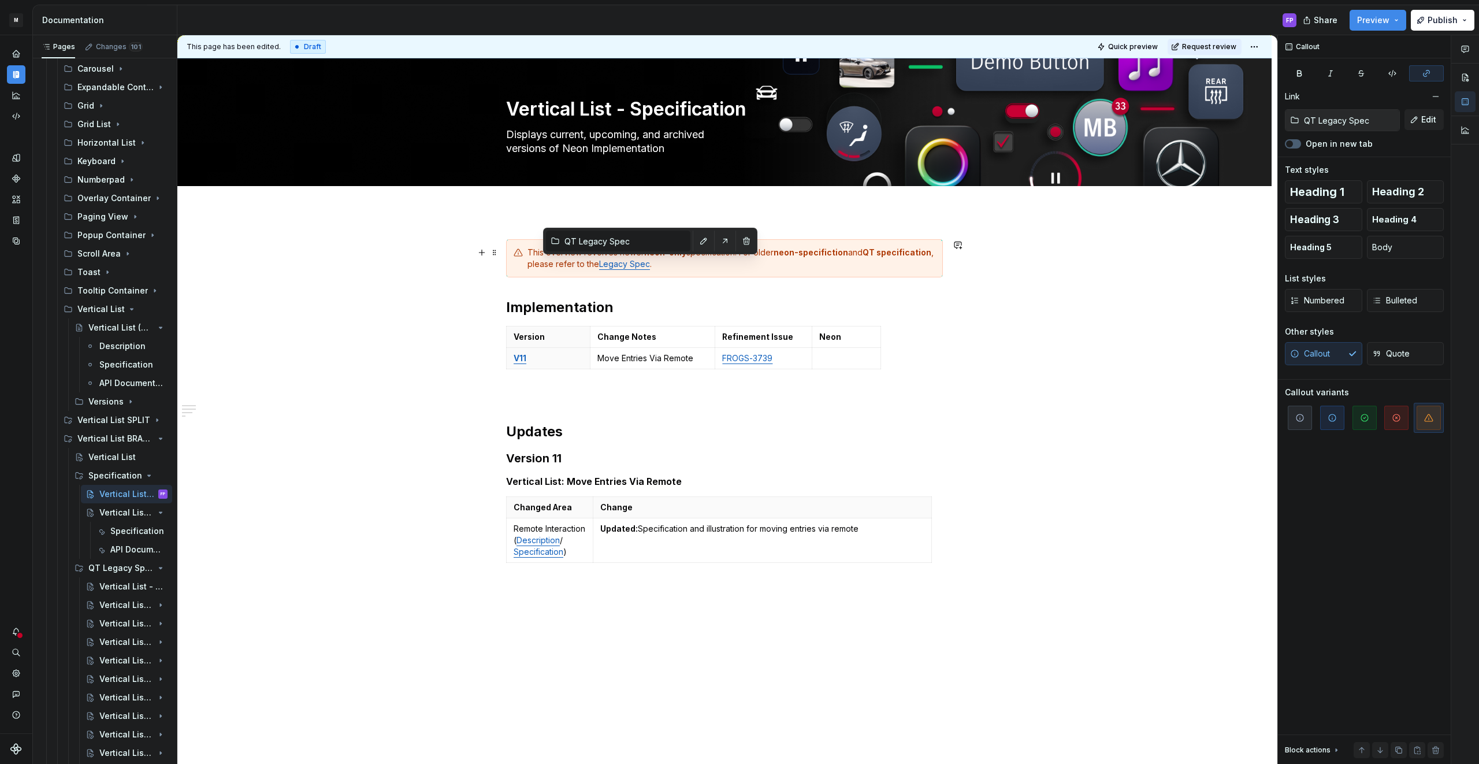
click at [637, 264] on link "Legacy Spec" at bounding box center [624, 264] width 51 height 10
click at [695, 240] on button "button" at bounding box center [703, 241] width 16 height 16
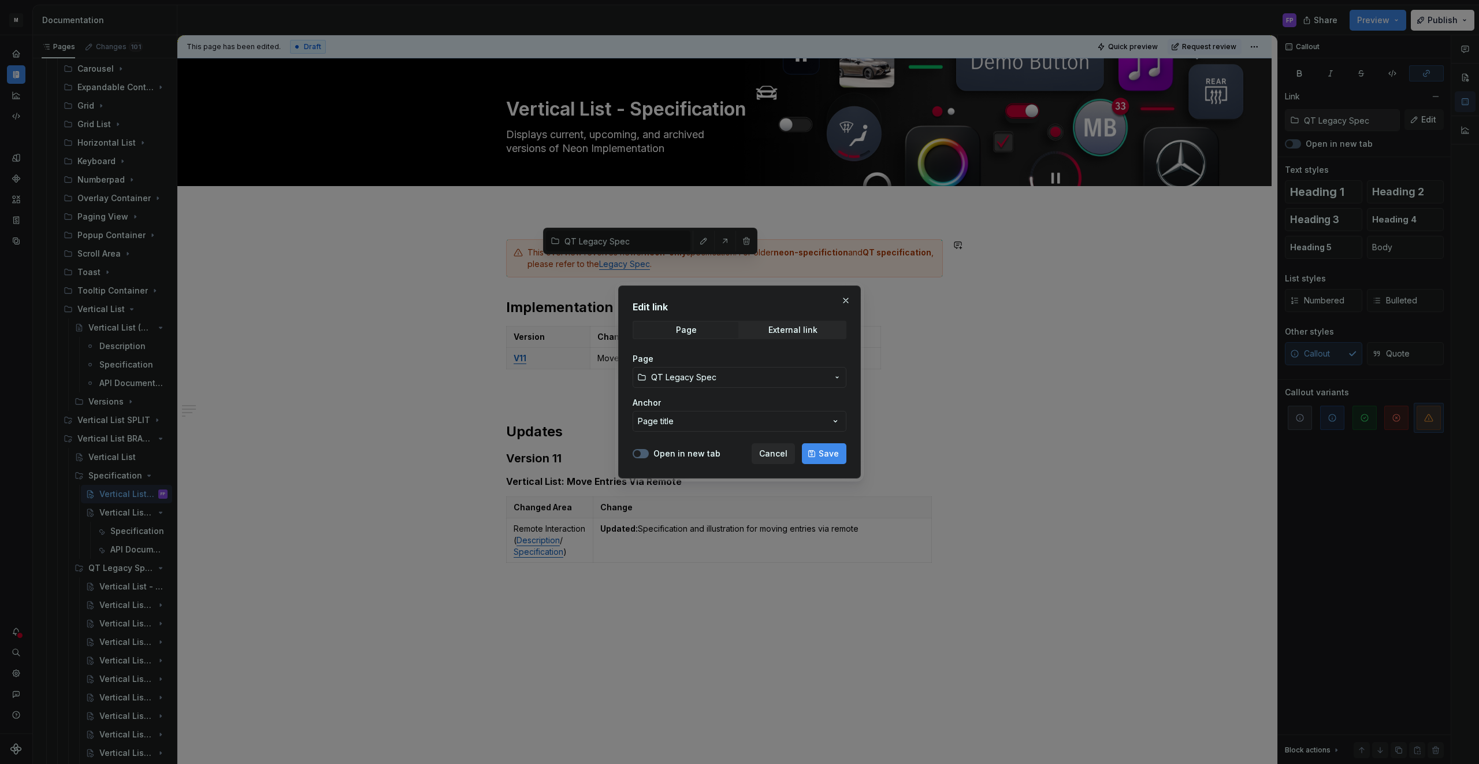
click at [697, 376] on span "QT Legacy Spec" at bounding box center [683, 377] width 65 height 12
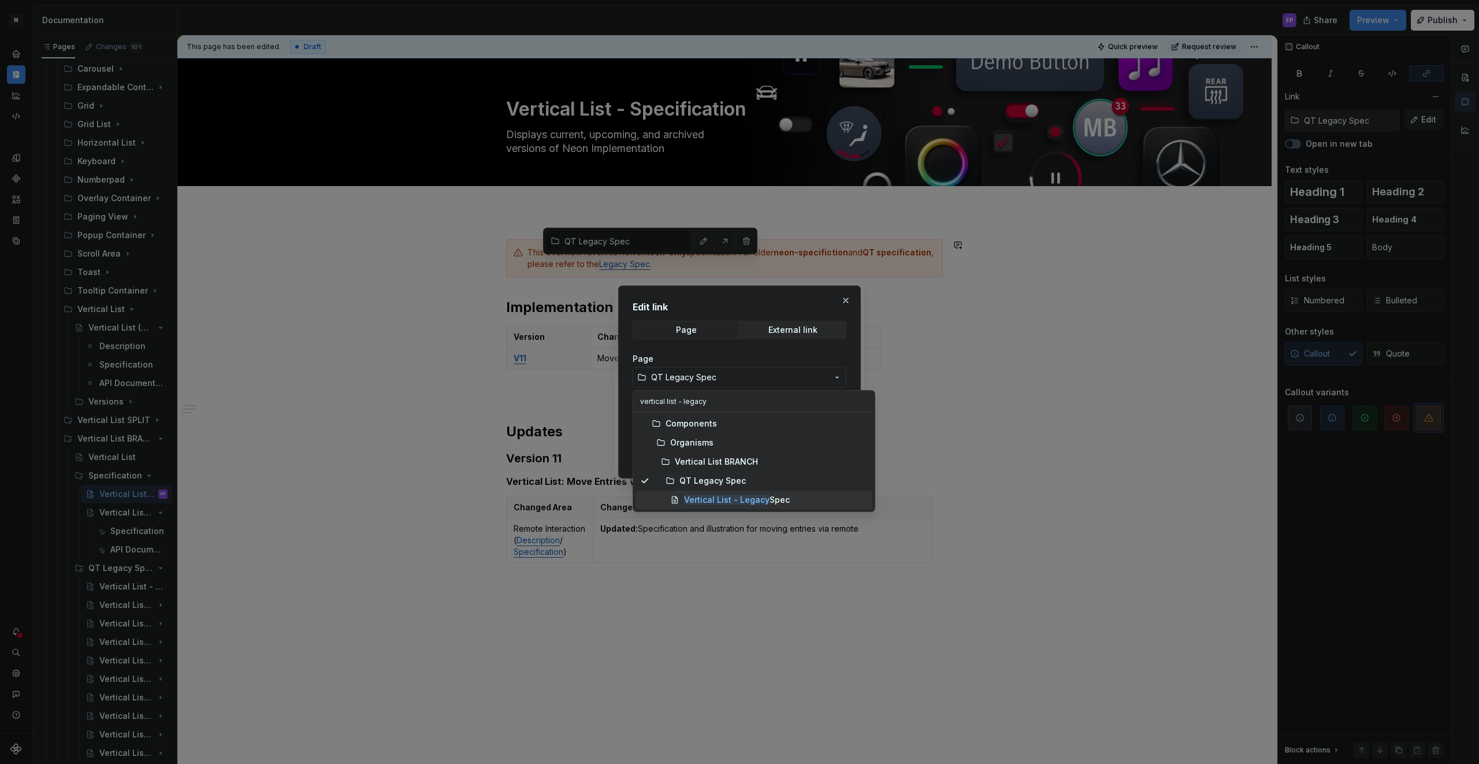
click at [751, 496] on mark "Vertical List - Legacy" at bounding box center [726, 499] width 85 height 10
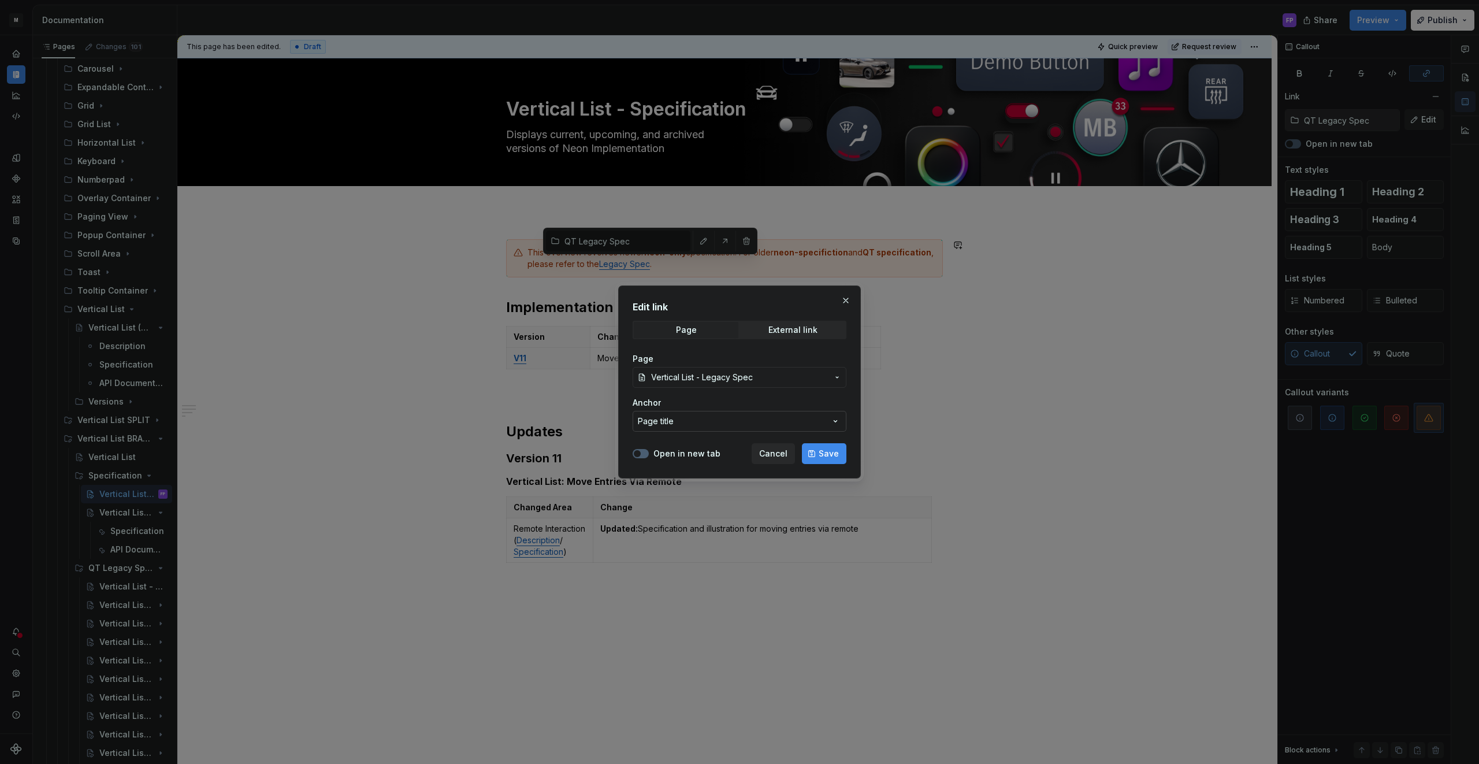
click at [809, 422] on button "Page title" at bounding box center [739, 421] width 214 height 21
click at [809, 422] on div "Edit link Page External link Page Vertical List - Legacy Spec Anchor Page title…" at bounding box center [739, 382] width 1479 height 764
click at [817, 453] on button "Save" at bounding box center [824, 453] width 44 height 21
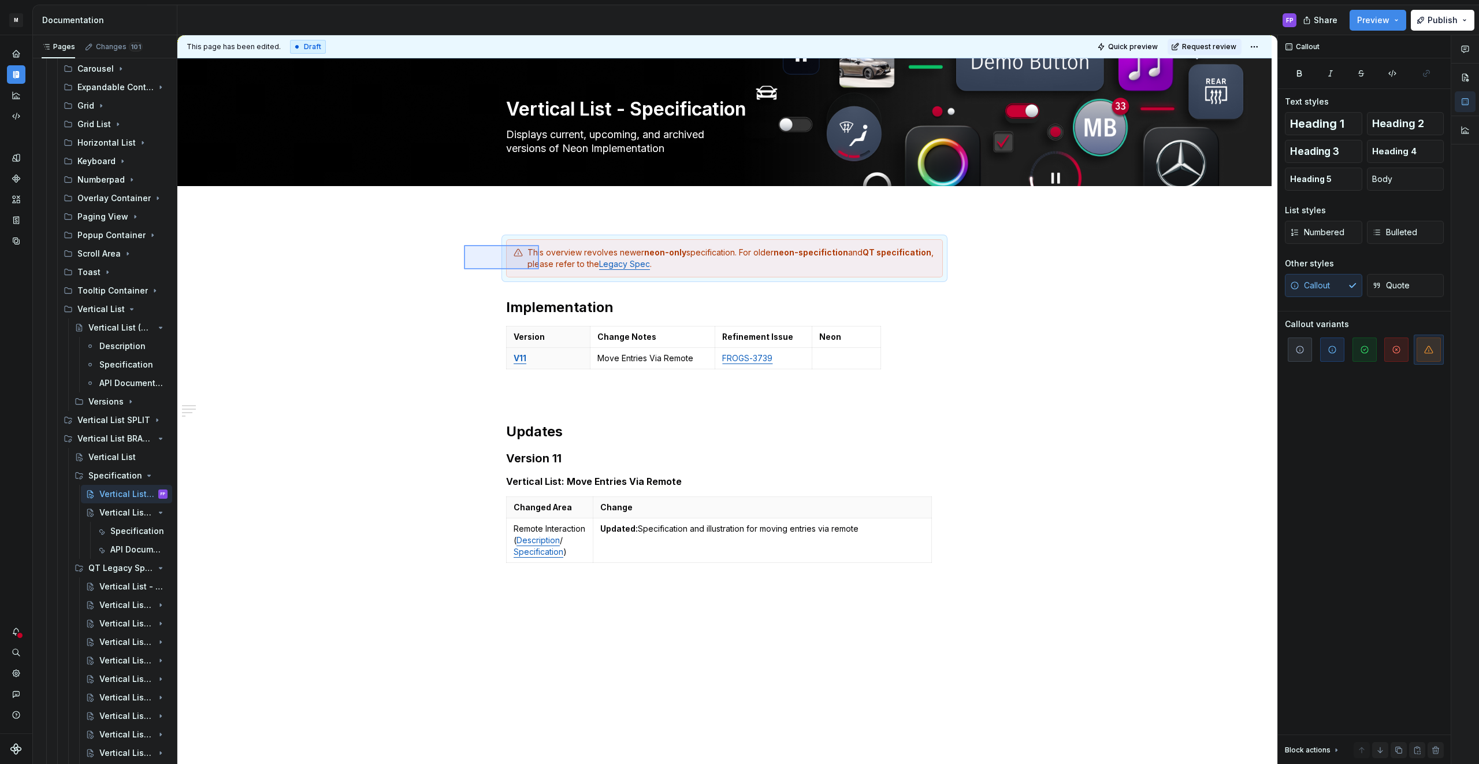
drag, startPoint x: 464, startPoint y: 245, endPoint x: 539, endPoint y: 269, distance: 78.9
click at [539, 269] on div "This page has been edited. Draft Quick preview Request review Vertical List - S…" at bounding box center [727, 399] width 1100 height 729
click at [107, 583] on div "Vertical List - Legacy Spec" at bounding box center [115, 586] width 33 height 12
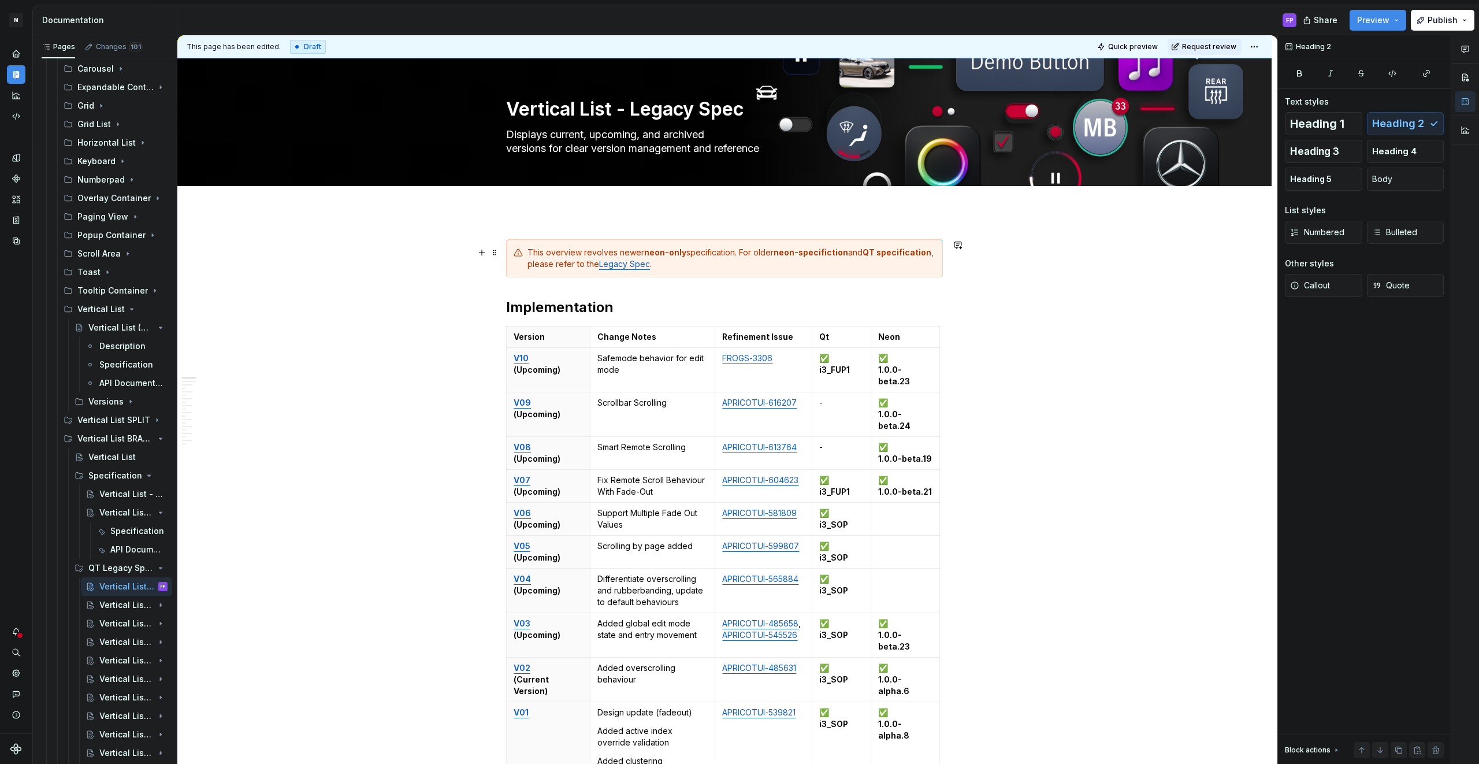
click at [632, 252] on div "This overview revolves newer neon-only specification. For older neon-specificti…" at bounding box center [731, 258] width 408 height 23
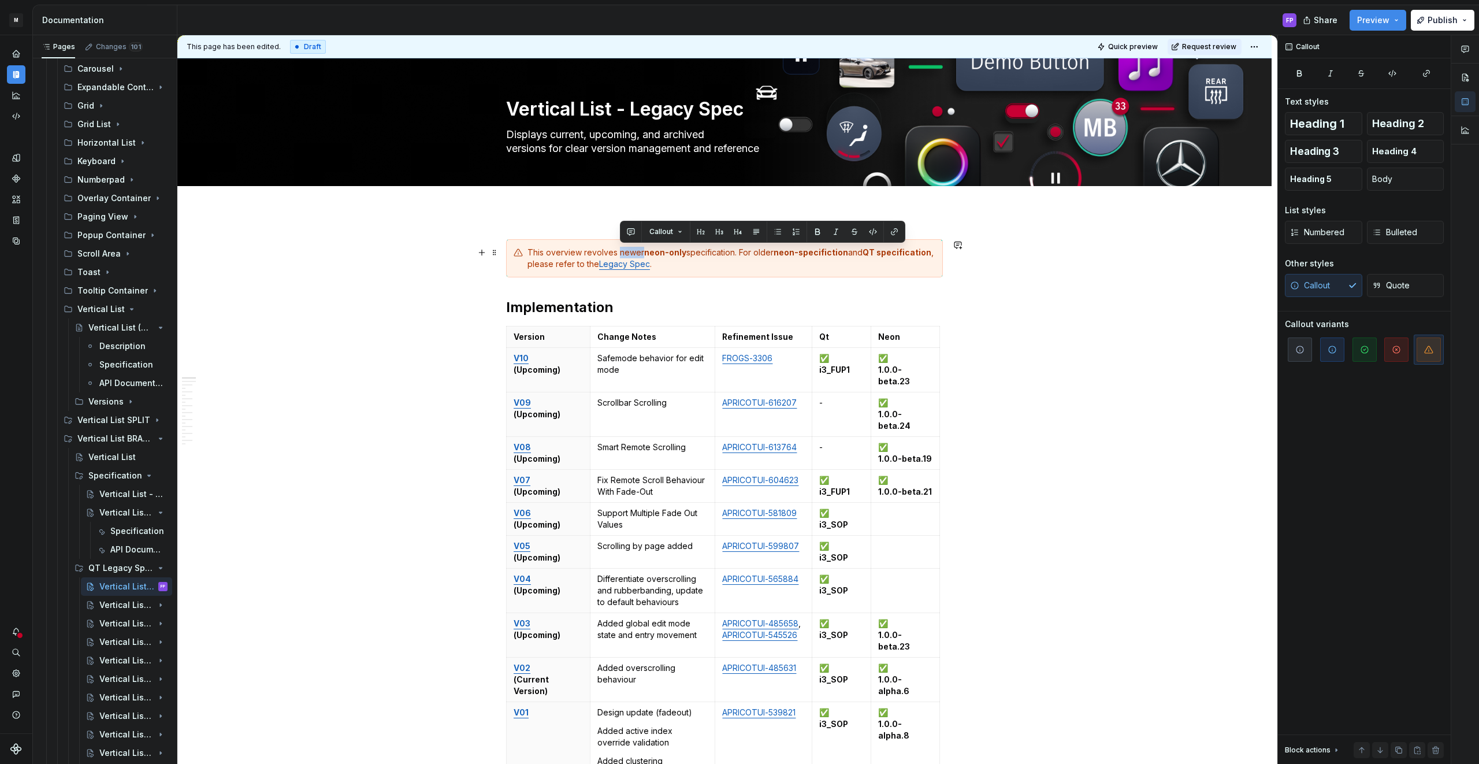
click at [632, 252] on div "This overview revolves newer neon-only specification. For older neon-specificti…" at bounding box center [731, 258] width 408 height 23
click at [114, 497] on div "Vertical List - Specification" at bounding box center [115, 494] width 33 height 12
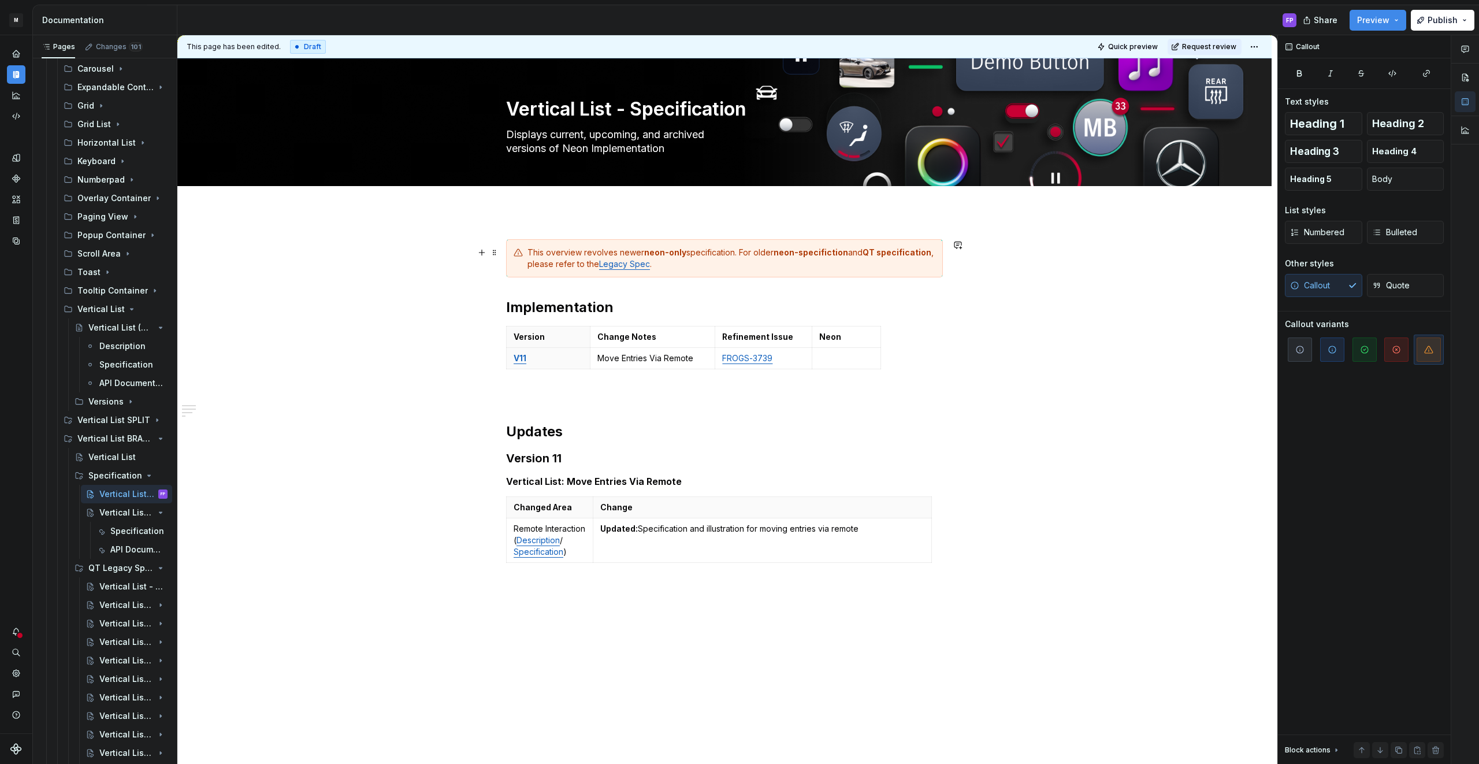
click at [683, 263] on div "This overview revolves newer neon-only specification. For older neon-specificti…" at bounding box center [731, 258] width 408 height 23
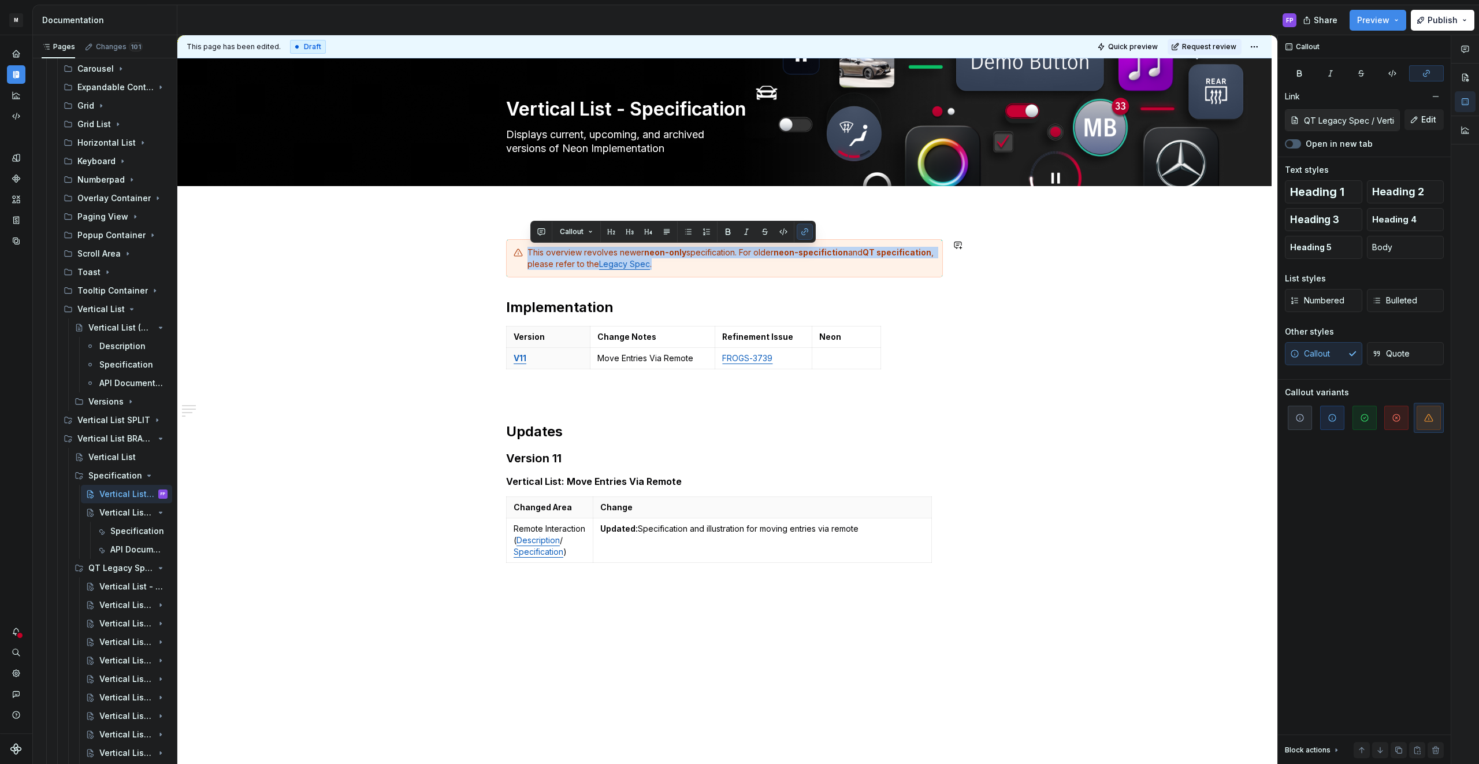
copy div "This overview revolves newer neon-only specification. For older neon-specificti…"
click at [598, 265] on div "This overview revolves newer neon-only specification. For older neon-specificti…" at bounding box center [731, 258] width 408 height 23
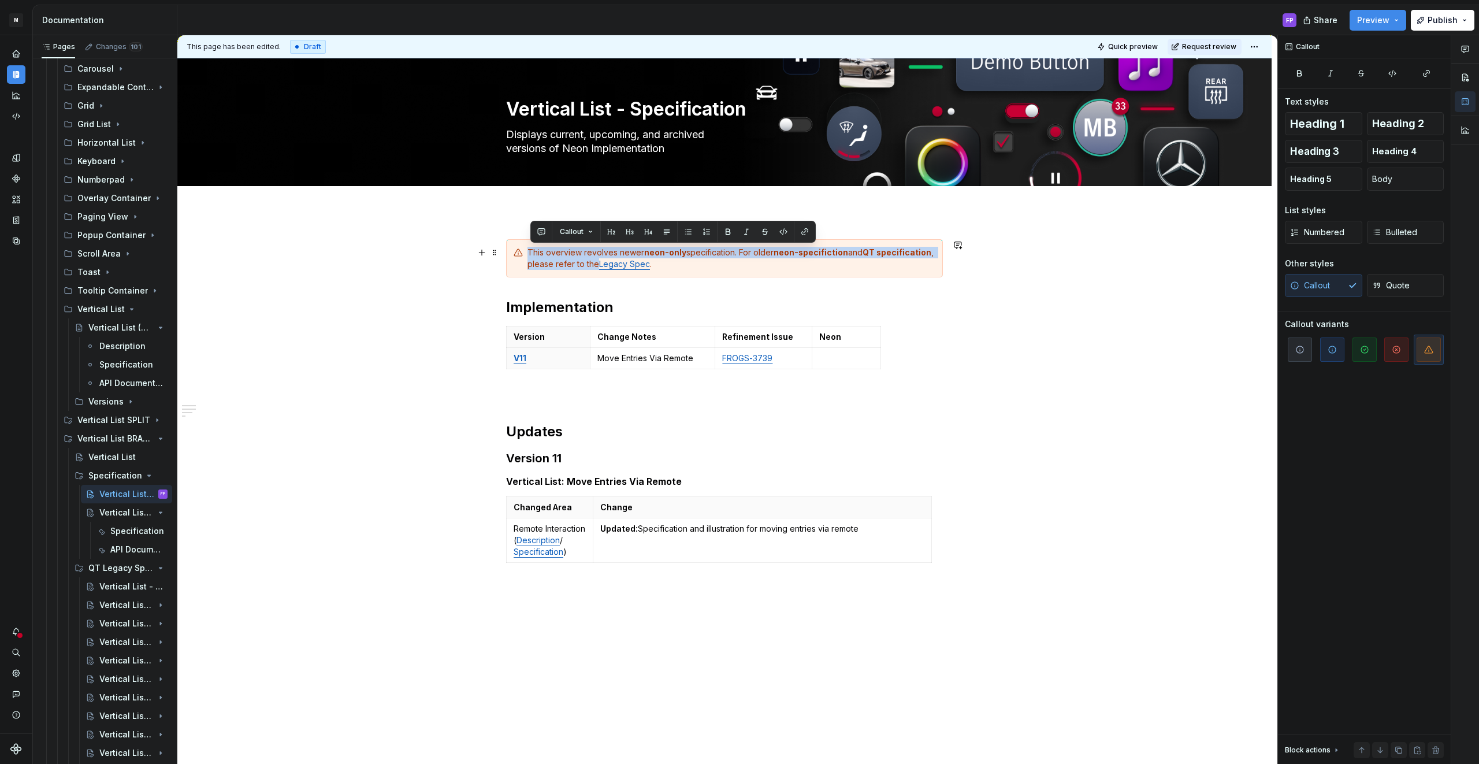
drag, startPoint x: 583, startPoint y: 262, endPoint x: 526, endPoint y: 252, distance: 58.7
click at [526, 252] on div "This overview revolves newer neon-only specification. For older neon-specificti…" at bounding box center [724, 258] width 437 height 38
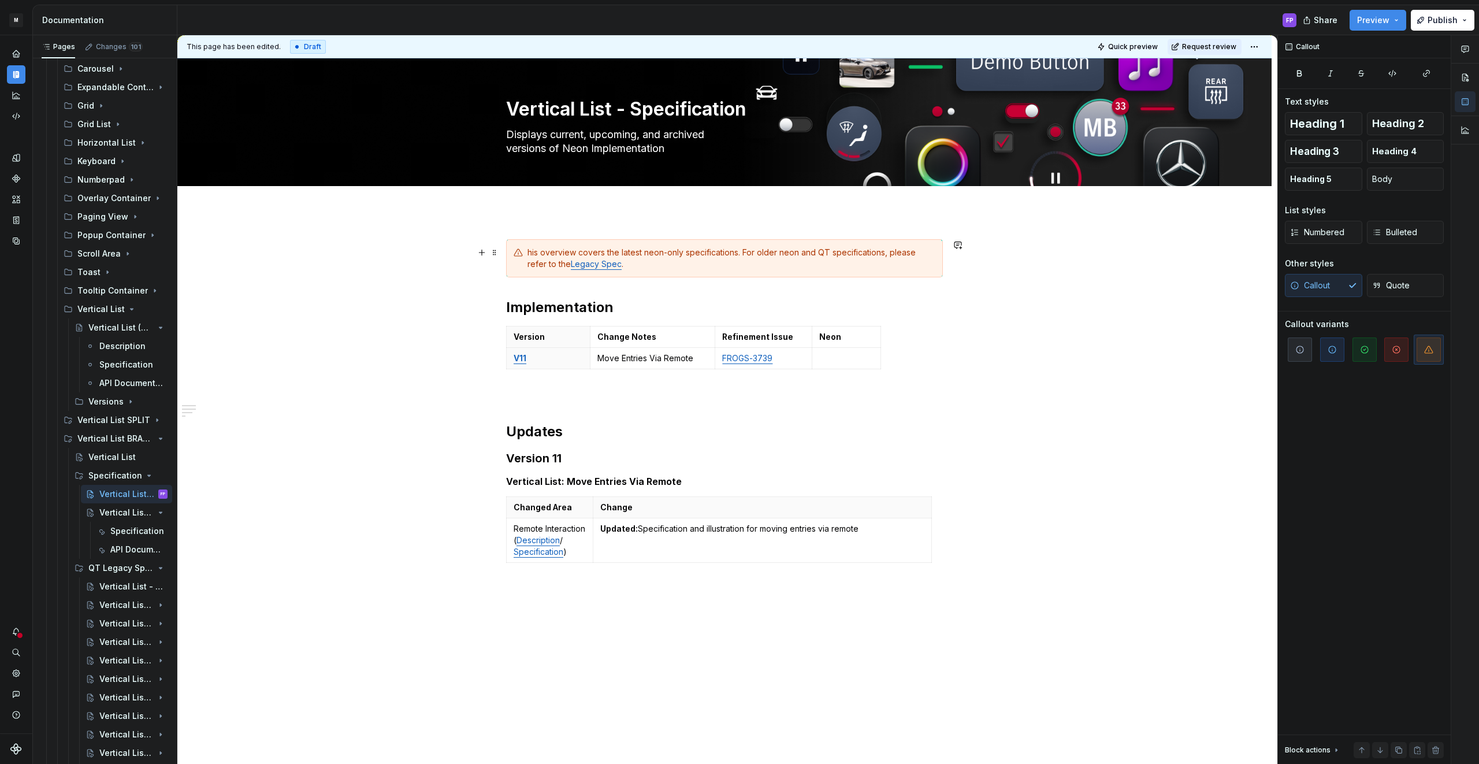
click at [610, 251] on div "his overview covers the latest neon-only specifications. For older neon and QT …" at bounding box center [731, 258] width 408 height 23
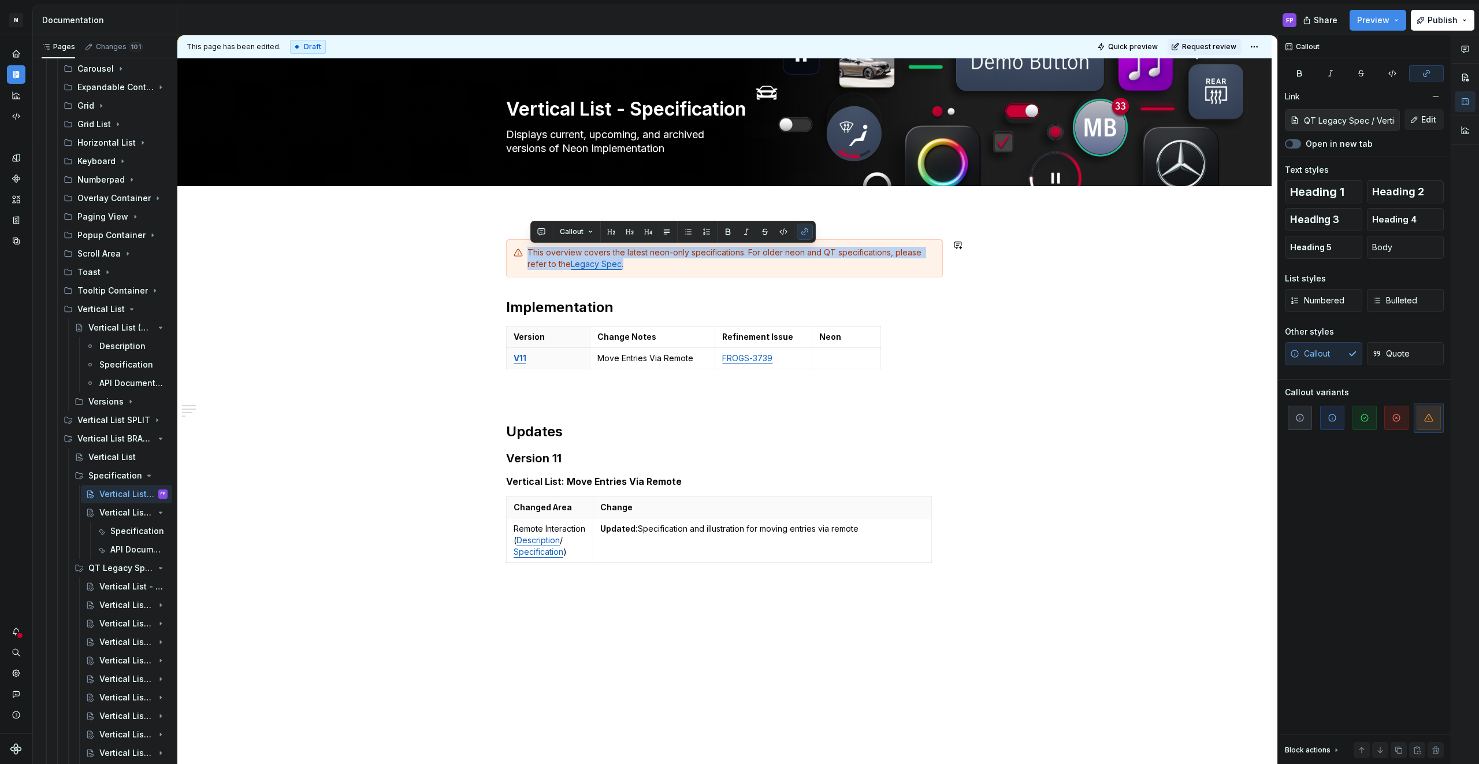
copy div "This overview covers the latest neon-only specifications. For older neon and QT…"
click at [106, 586] on div "Vertical List - Legacy Spec" at bounding box center [115, 586] width 33 height 12
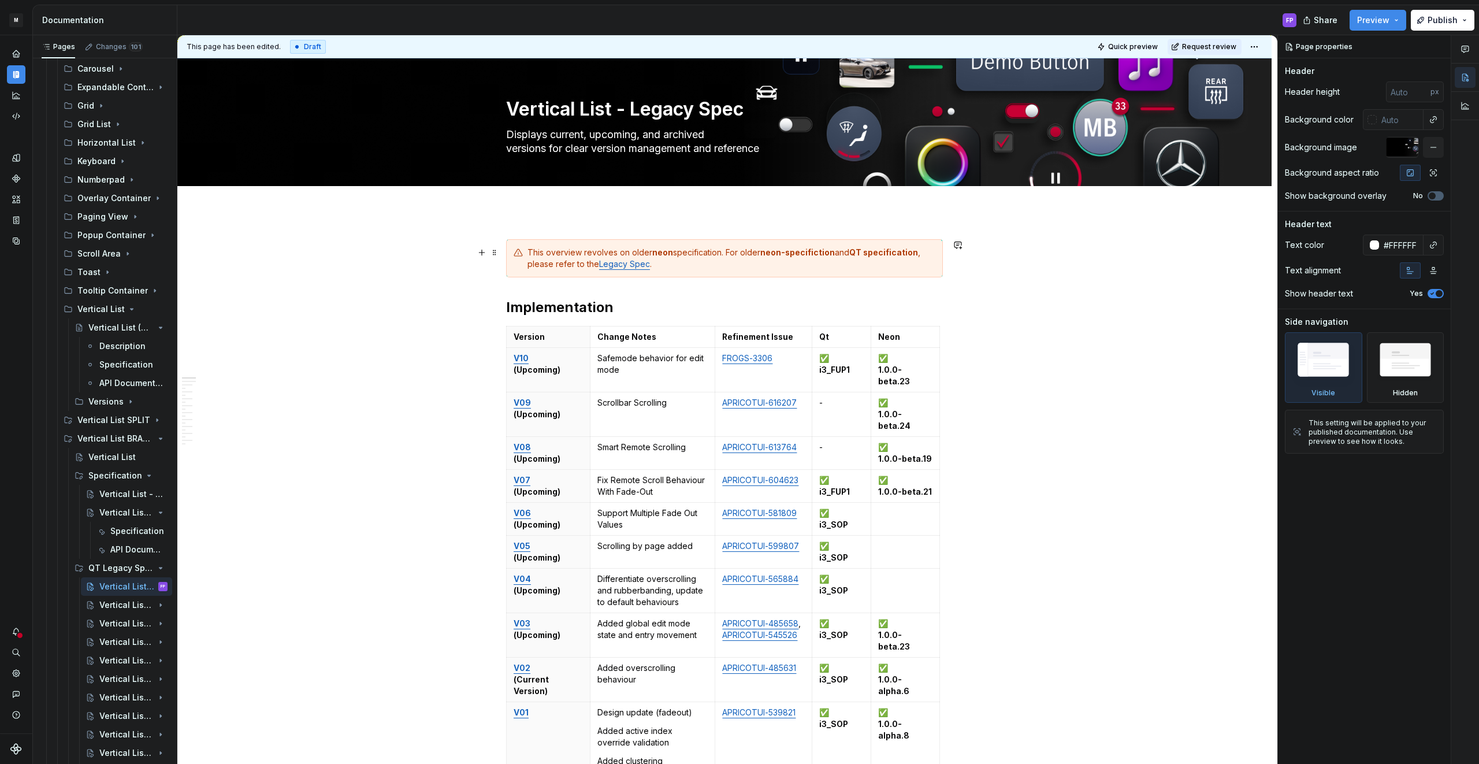
click at [578, 261] on div "This overview revolves on older neon specification. For older neon-specifiction…" at bounding box center [731, 258] width 408 height 23
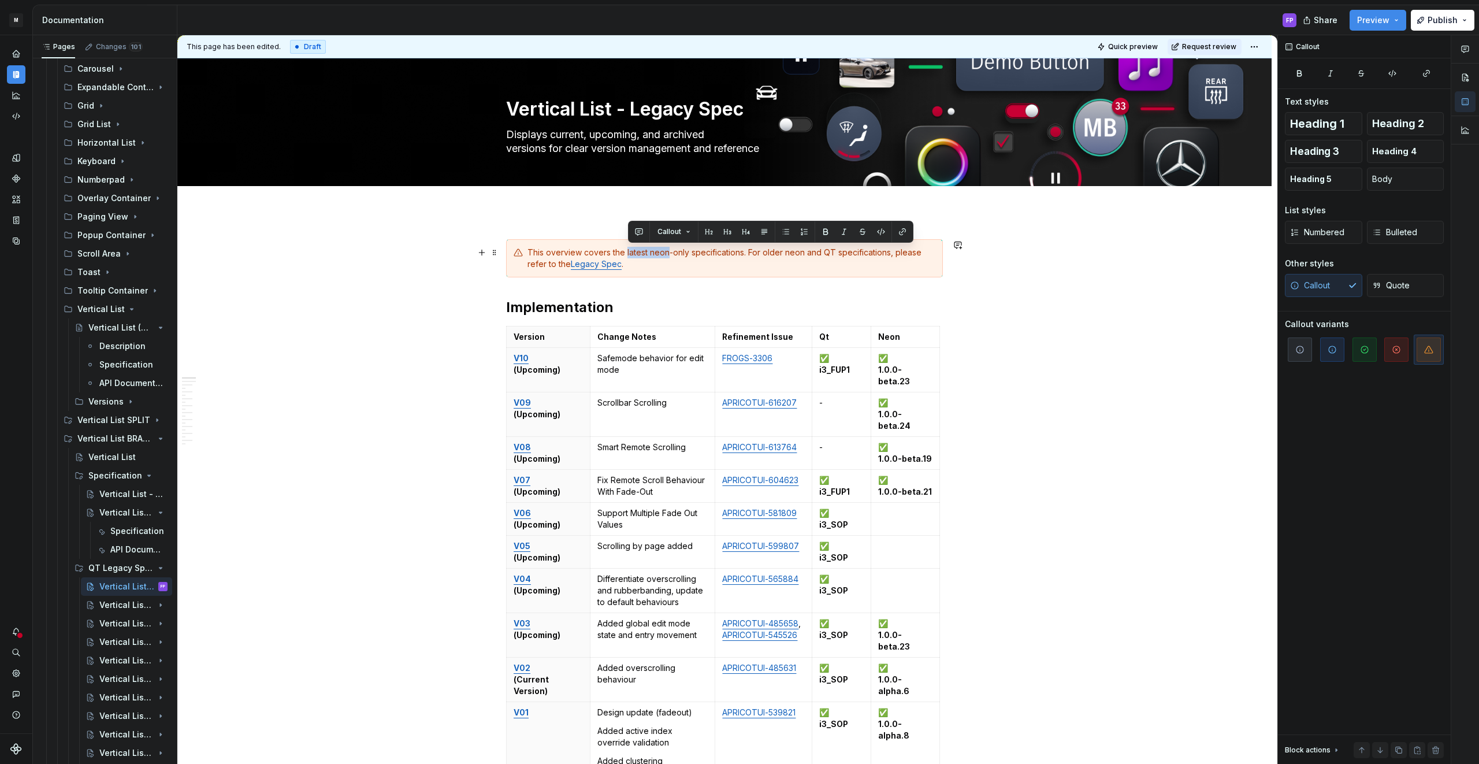
drag, startPoint x: 627, startPoint y: 251, endPoint x: 669, endPoint y: 250, distance: 42.2
click at [669, 250] on div "This overview covers the latest neon-only specifications. For older neon and QT…" at bounding box center [731, 258] width 408 height 23
click at [758, 259] on div "This overview covers the latest neon-only specifications. For older neon and QT…" at bounding box center [731, 258] width 408 height 23
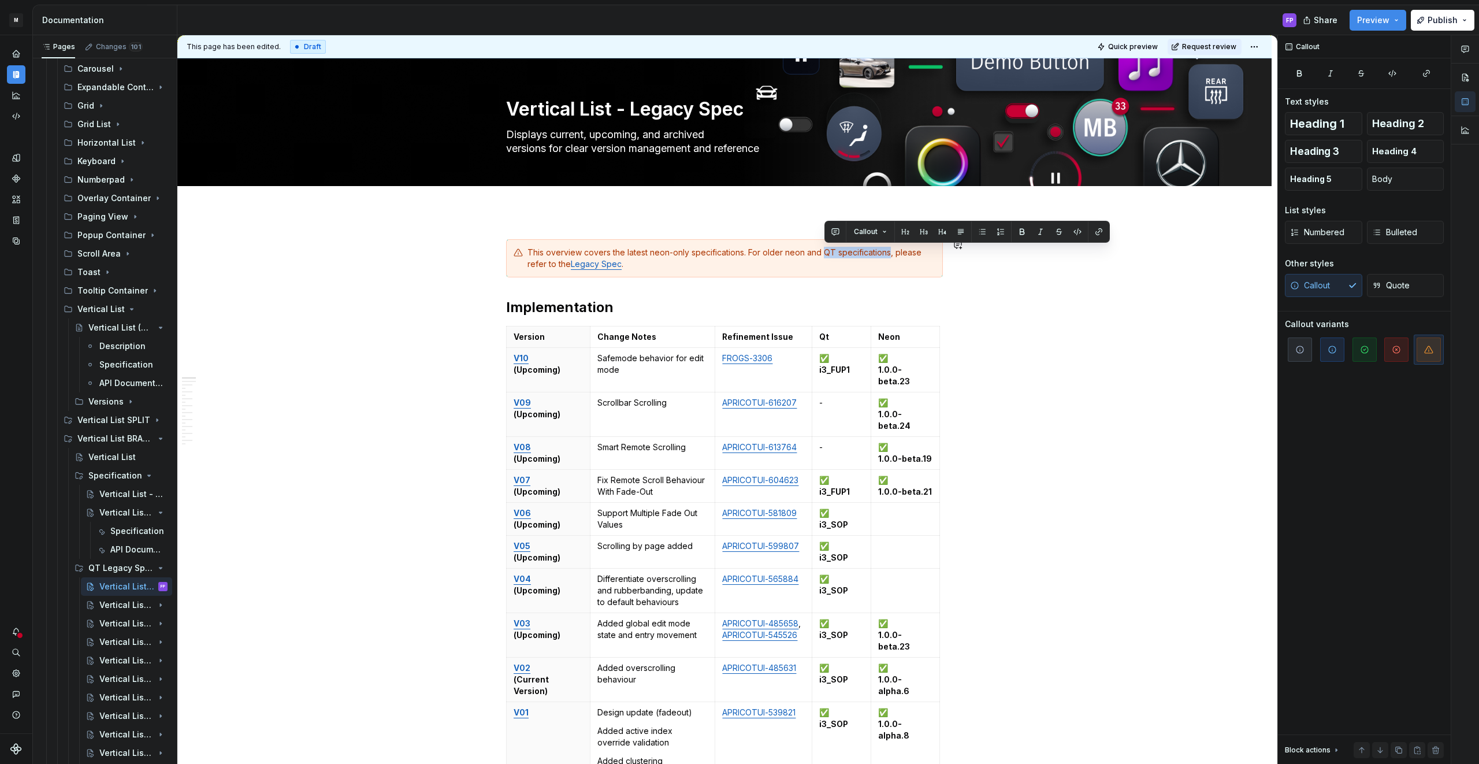
drag, startPoint x: 825, startPoint y: 253, endPoint x: 891, endPoint y: 254, distance: 66.4
click at [891, 254] on div "This overview covers the latest neon-only specifications. For older neon and QT…" at bounding box center [731, 258] width 408 height 23
copy div "QT specifications"
click at [636, 253] on div "This overview covers the latest neon-only specifications. For older neon and QT…" at bounding box center [731, 258] width 408 height 23
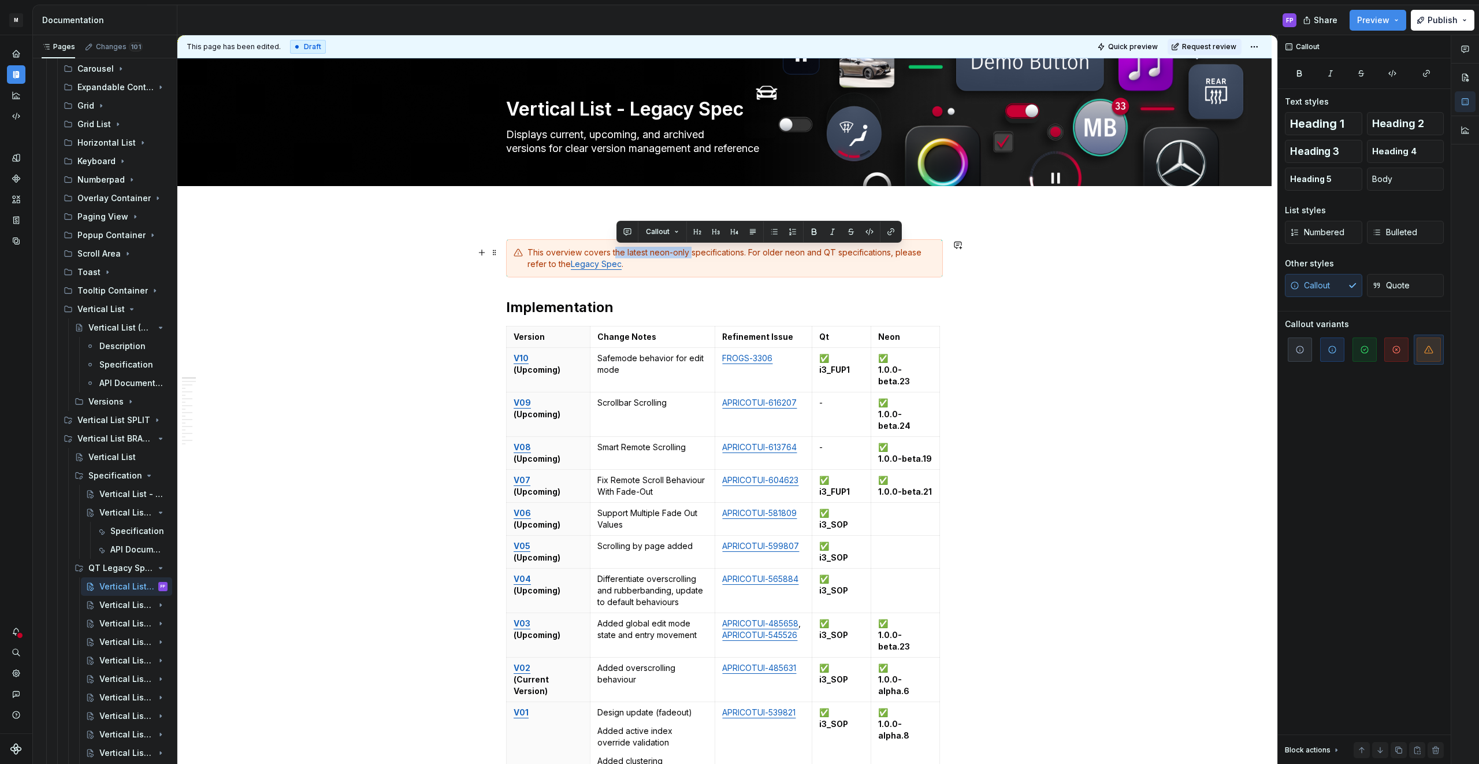
drag, startPoint x: 617, startPoint y: 252, endPoint x: 691, endPoint y: 253, distance: 73.9
click at [691, 253] on div "This overview covers the latest neon-only specifications. For older neon and QT…" at bounding box center [731, 258] width 408 height 23
paste div
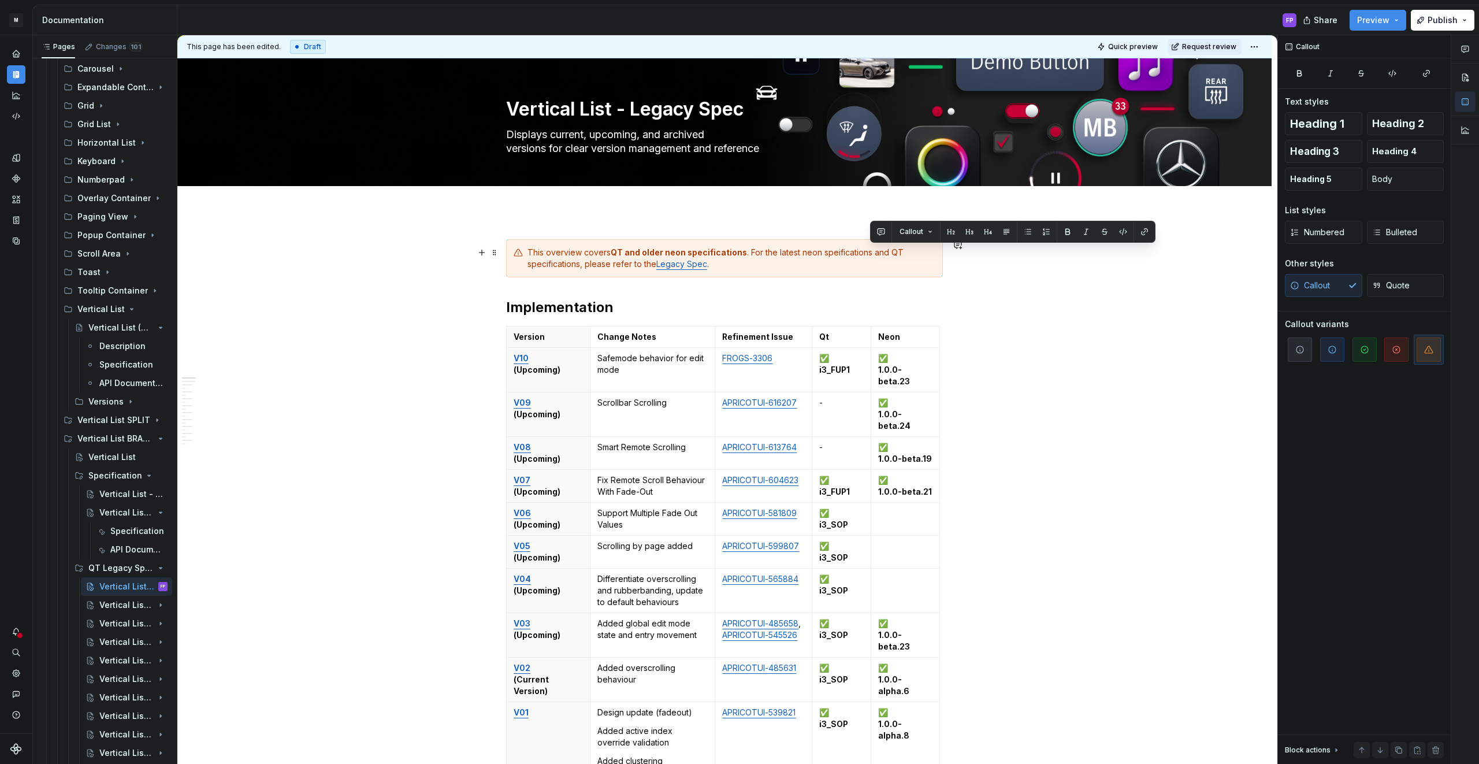
click at [585, 265] on div "This overview covers QT and older neon specifications . For the latest neon spe…" at bounding box center [731, 258] width 408 height 23
click at [561, 265] on link "Legacy Spec" at bounding box center [574, 264] width 51 height 10
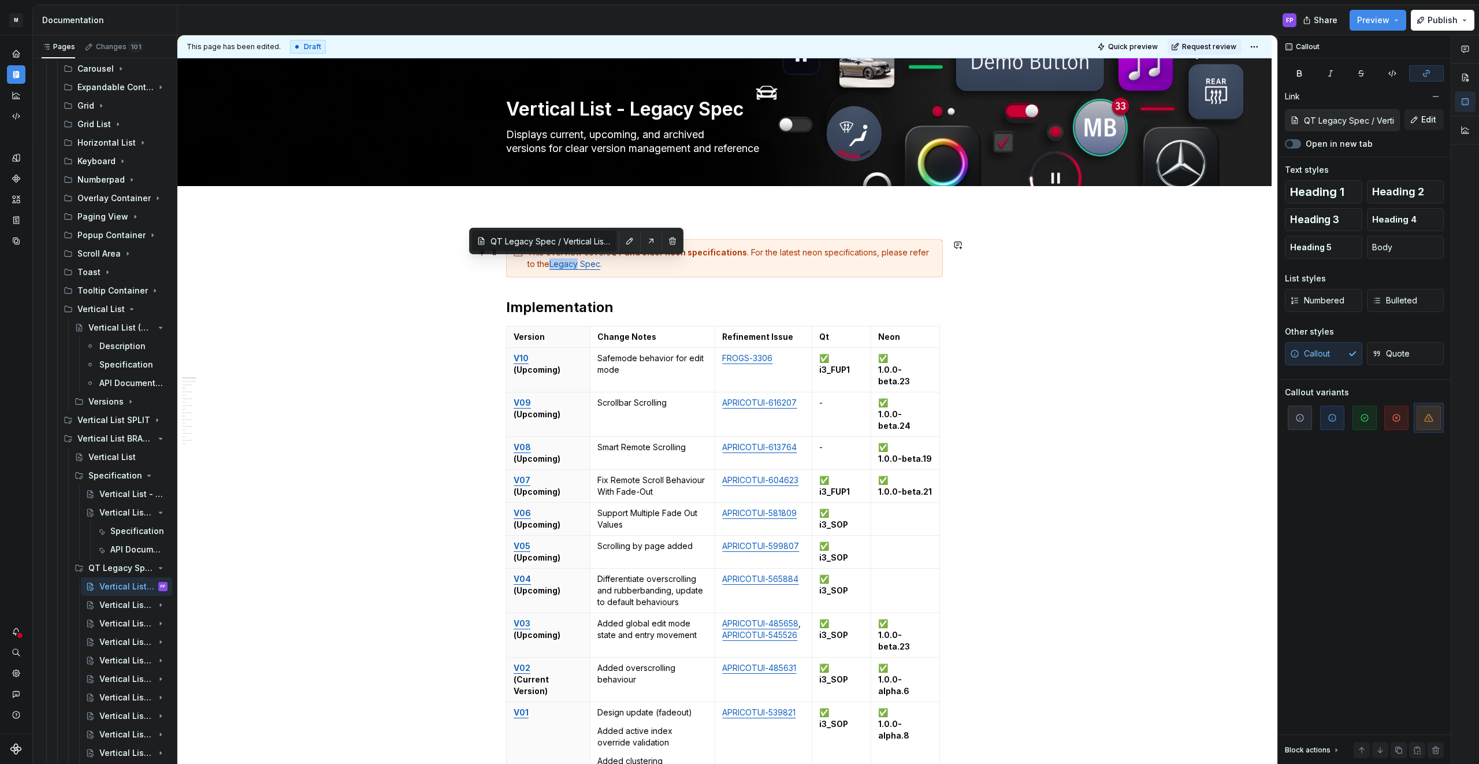
click at [561, 265] on link "Legacy Spec" at bounding box center [574, 264] width 51 height 10
click at [575, 264] on link "Legacy Spec" at bounding box center [574, 264] width 51 height 10
click at [576, 263] on link "Legacy Spec" at bounding box center [574, 264] width 51 height 10
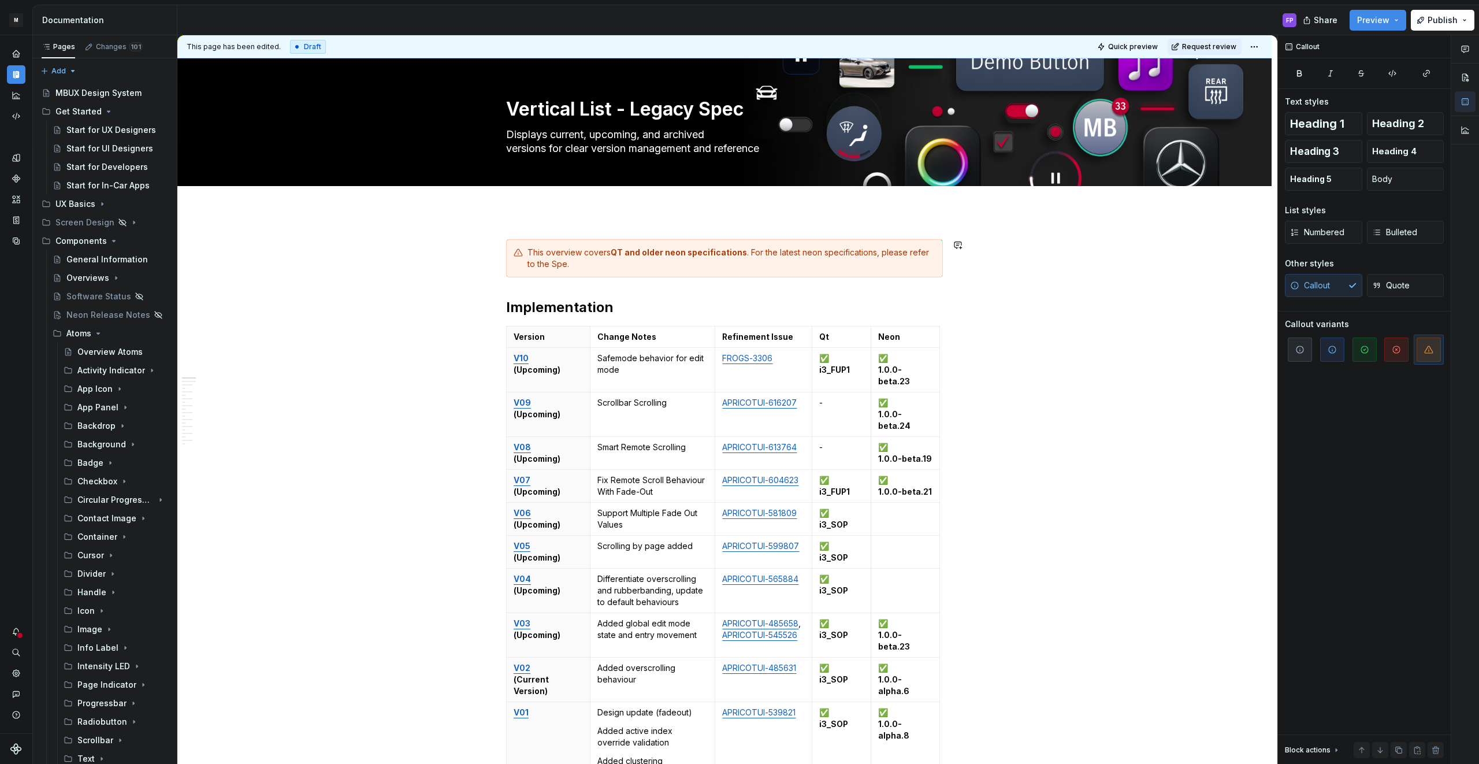
scroll to position [1540, 0]
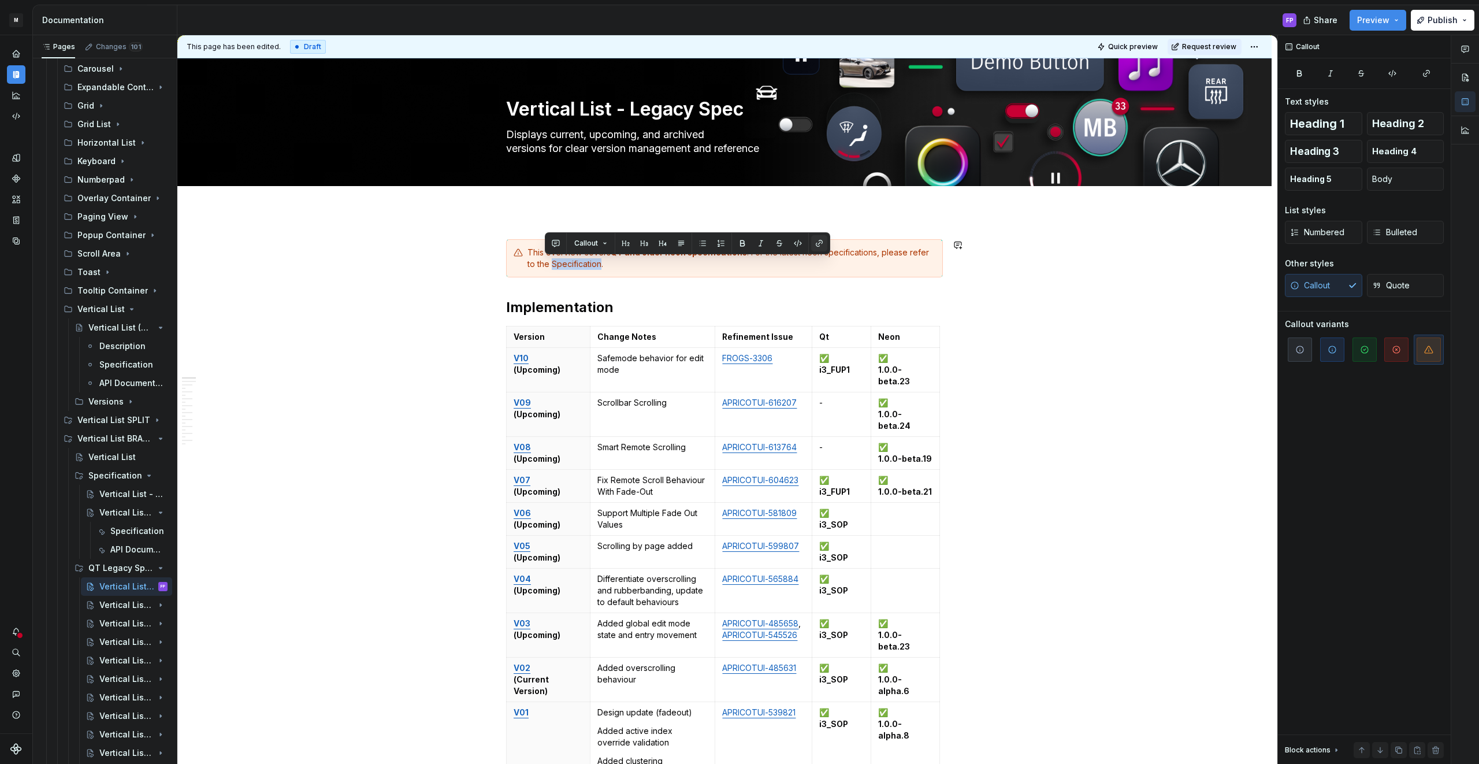
click at [817, 237] on button "button" at bounding box center [819, 243] width 16 height 16
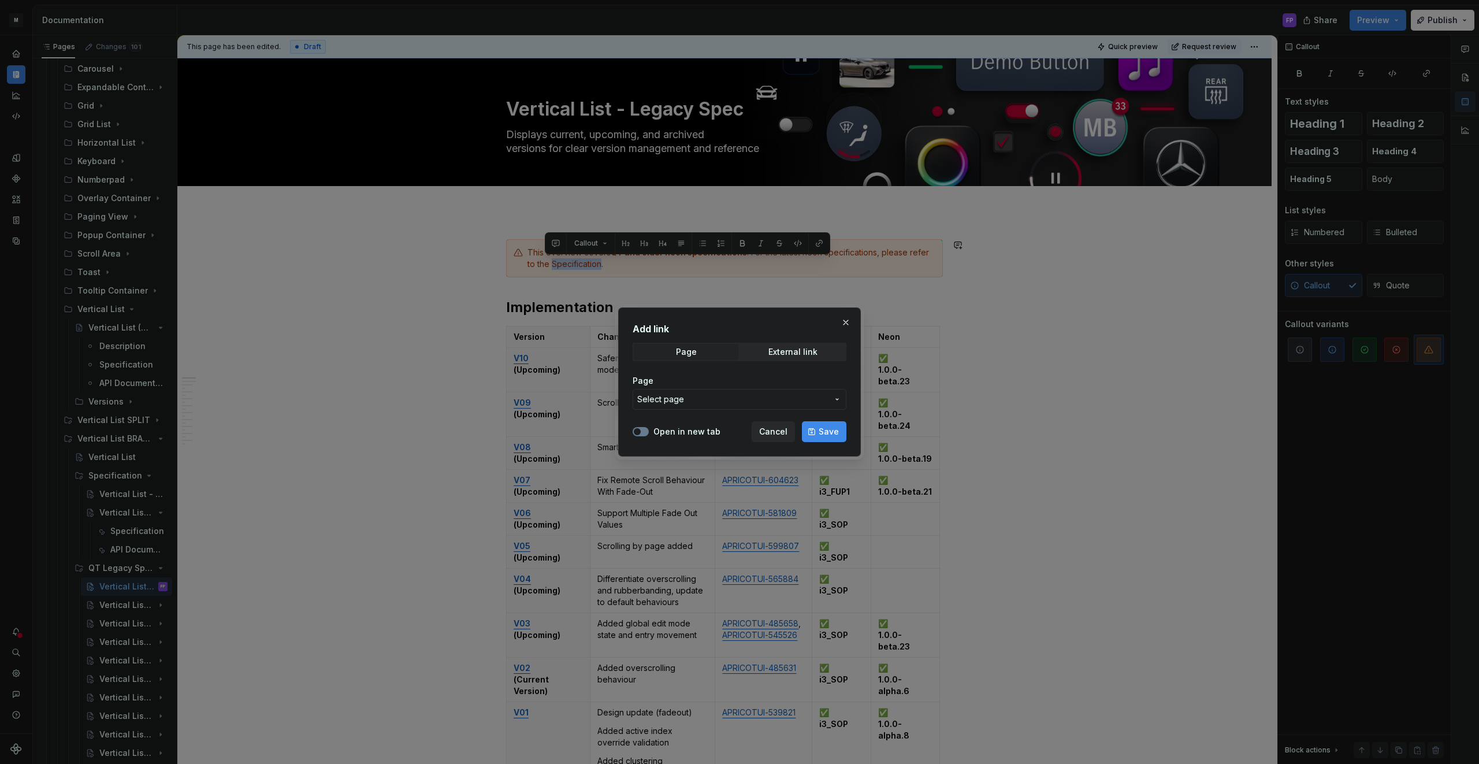
click at [642, 427] on button "Open in new tab" at bounding box center [640, 431] width 16 height 9
click at [646, 427] on button "Open in new tab" at bounding box center [640, 431] width 16 height 9
click at [682, 396] on span "Select page" at bounding box center [660, 399] width 47 height 12
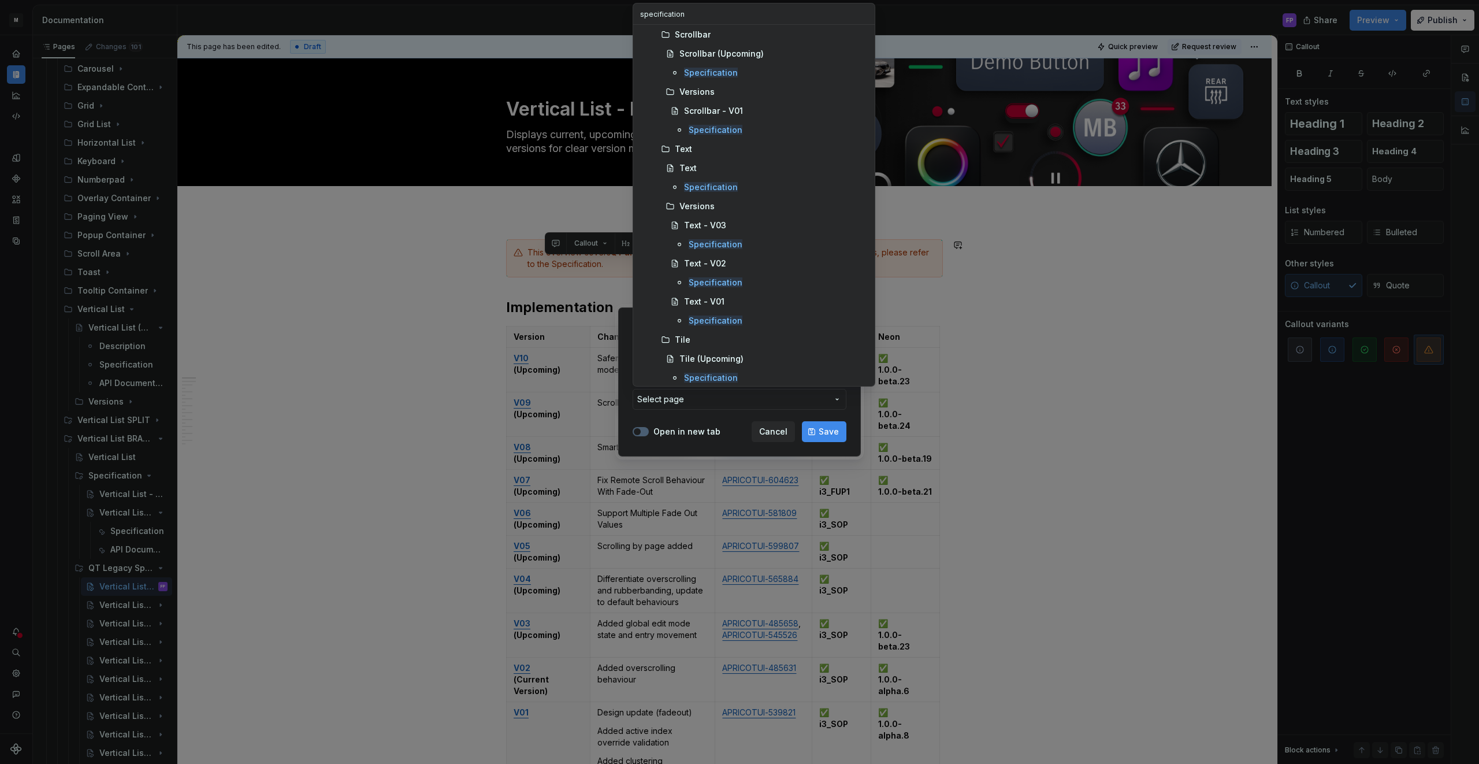
scroll to position [2425, 0]
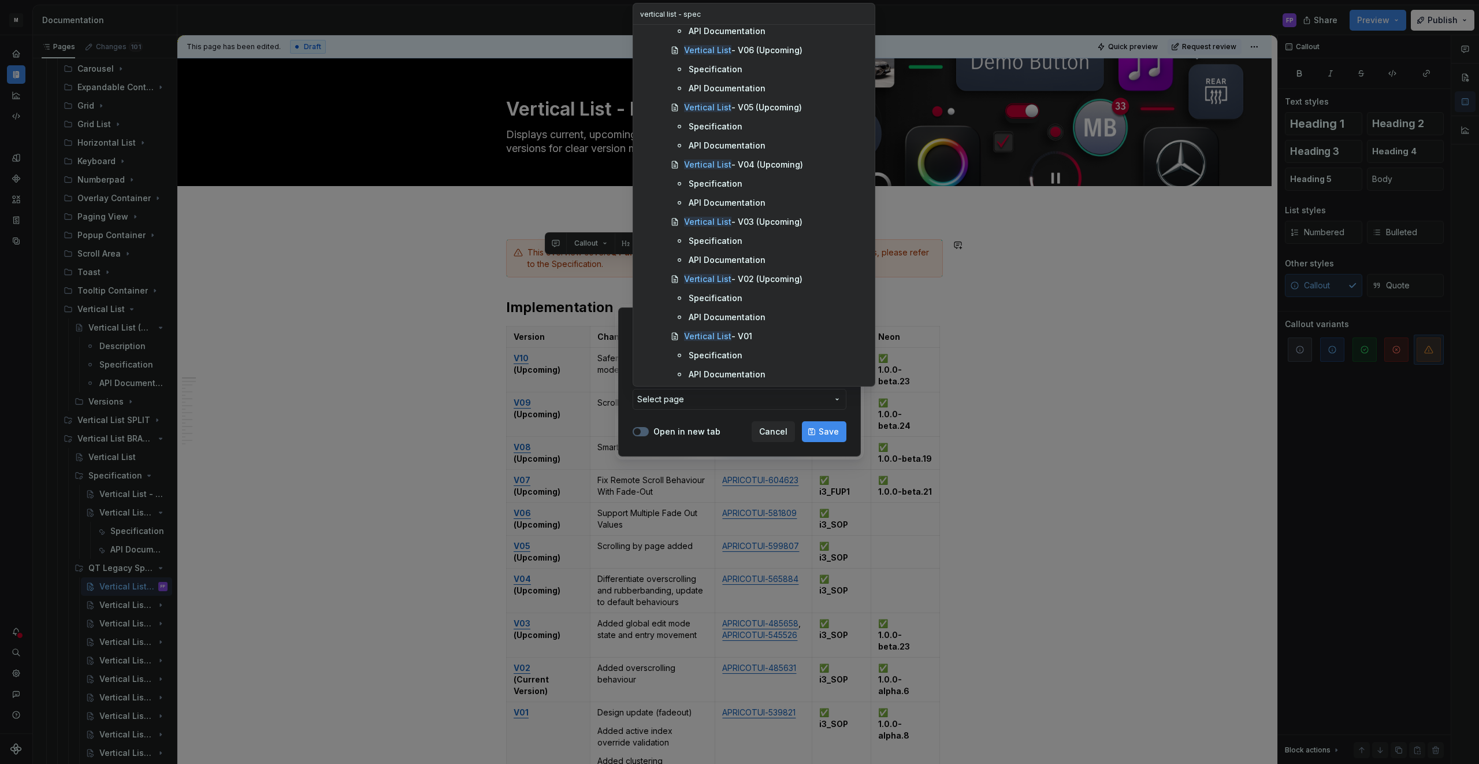
type input "vertical list - speci"
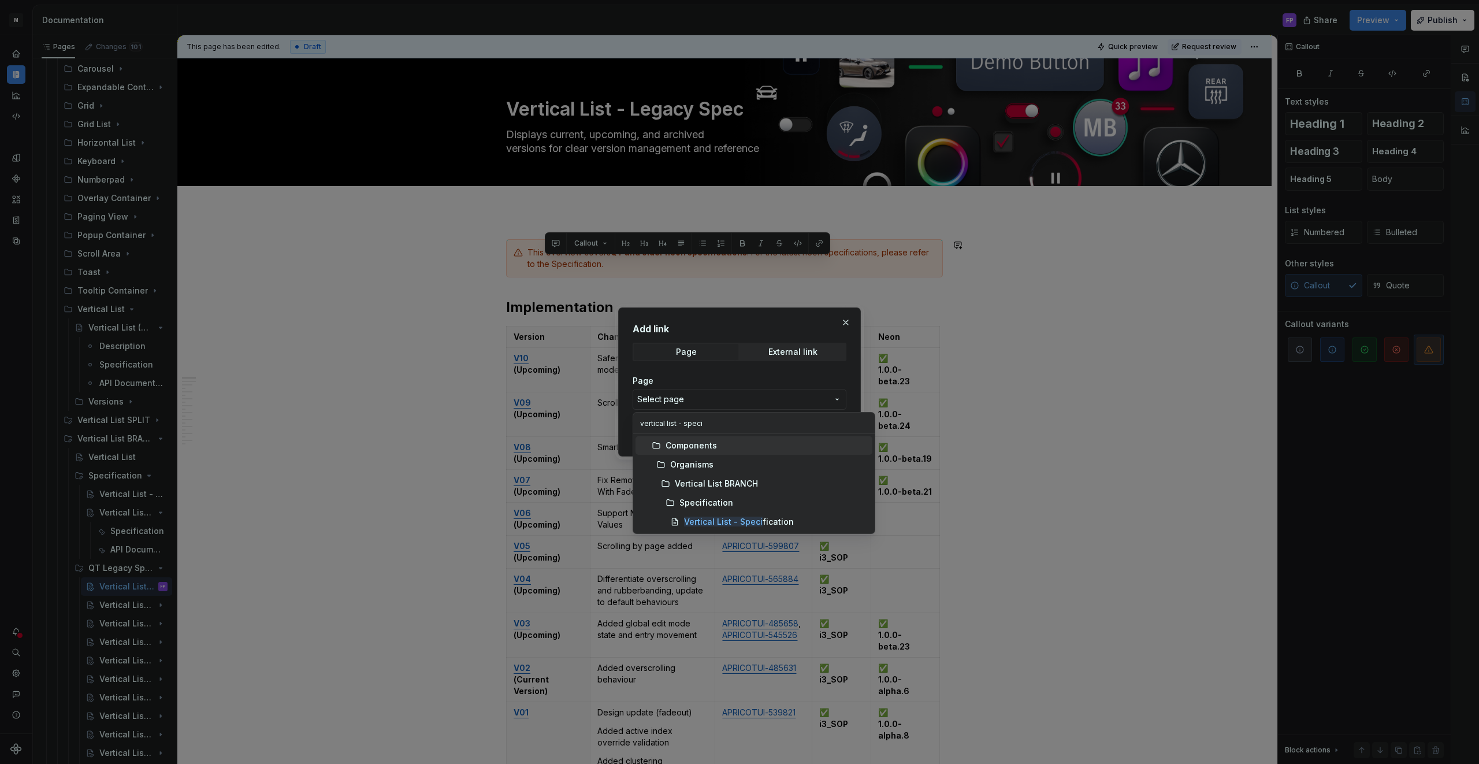
scroll to position [0, 0]
click at [707, 518] on mark "Vertical List - Speci" at bounding box center [723, 521] width 79 height 10
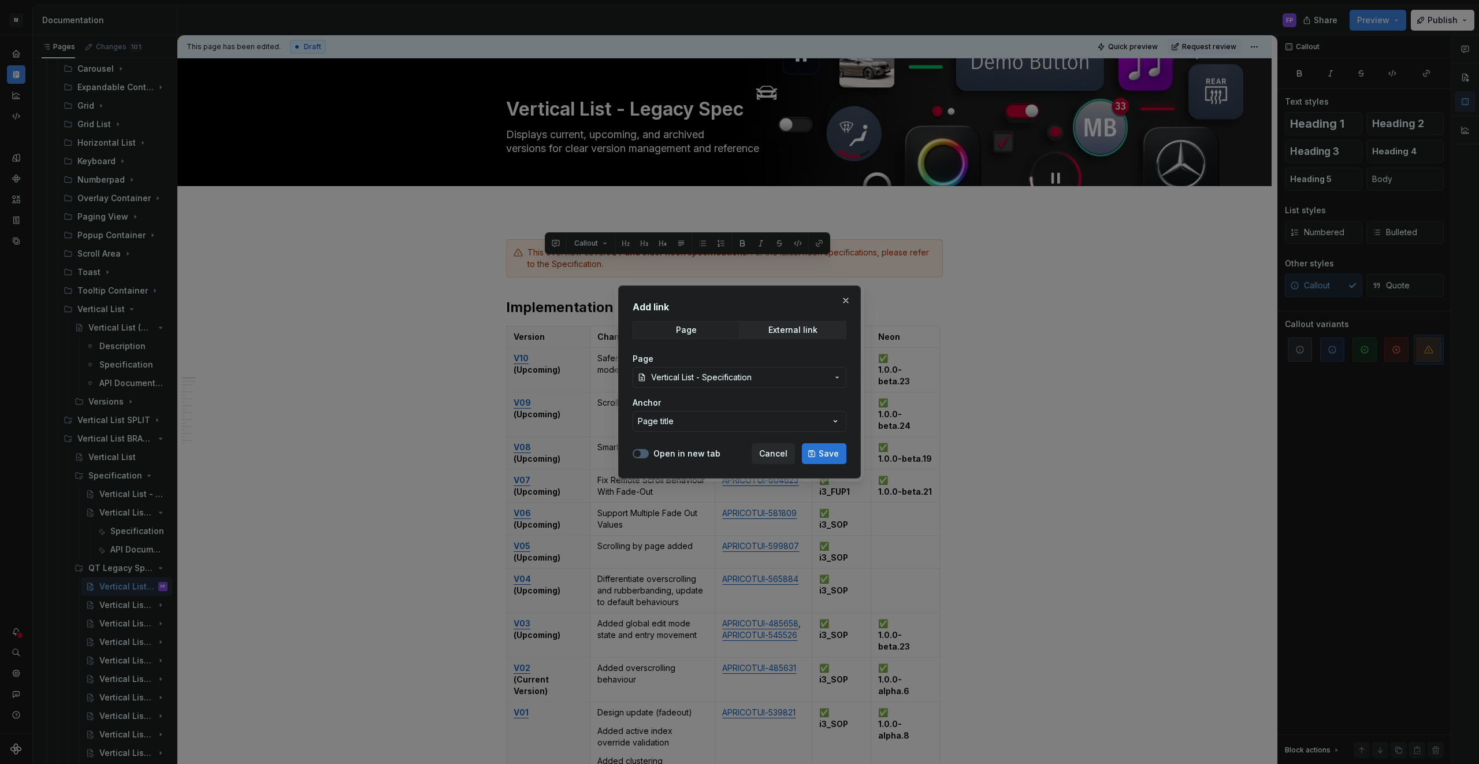
click at [827, 452] on span "Save" at bounding box center [828, 454] width 20 height 12
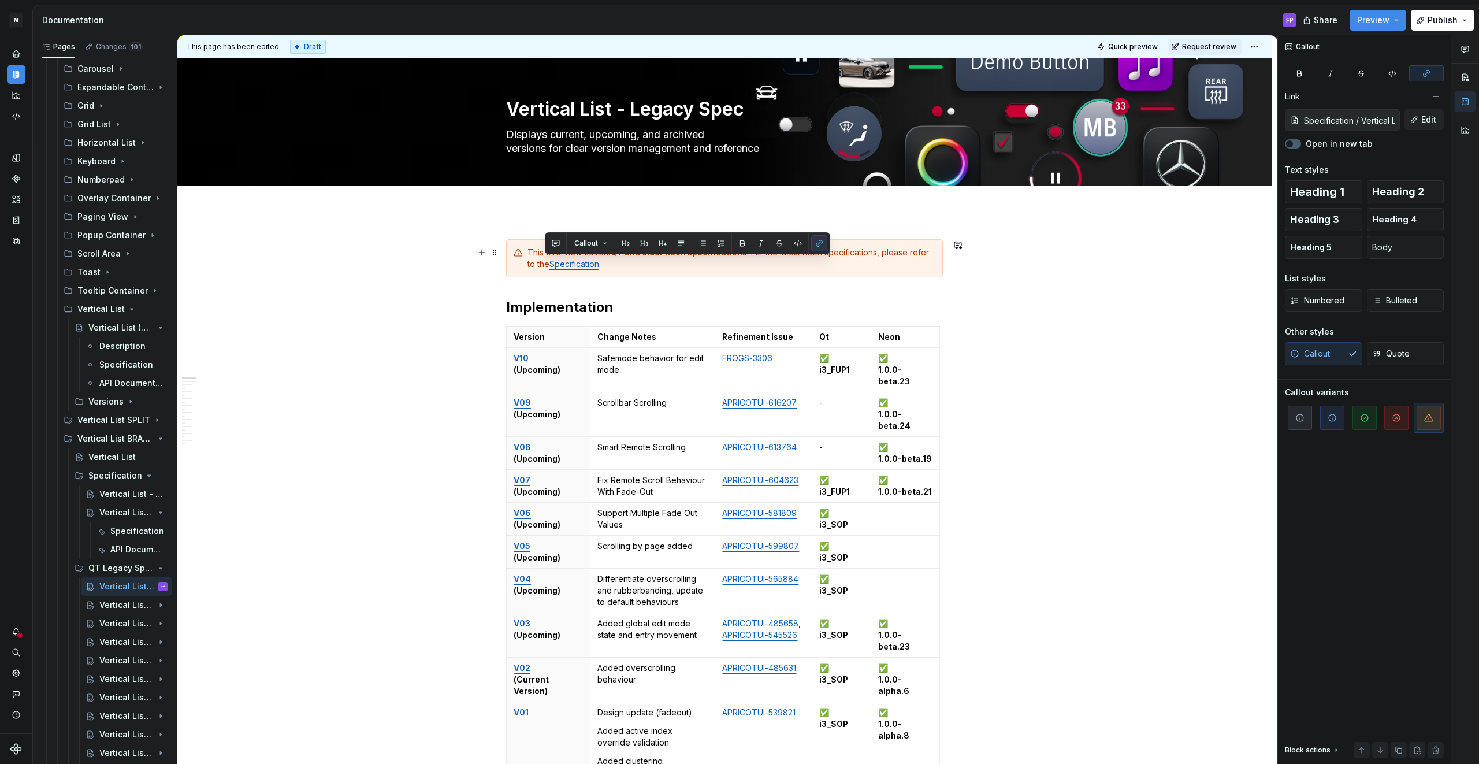
click at [631, 263] on div "This overview covers QT and older neon specifications . For the latest neon spe…" at bounding box center [731, 258] width 408 height 23
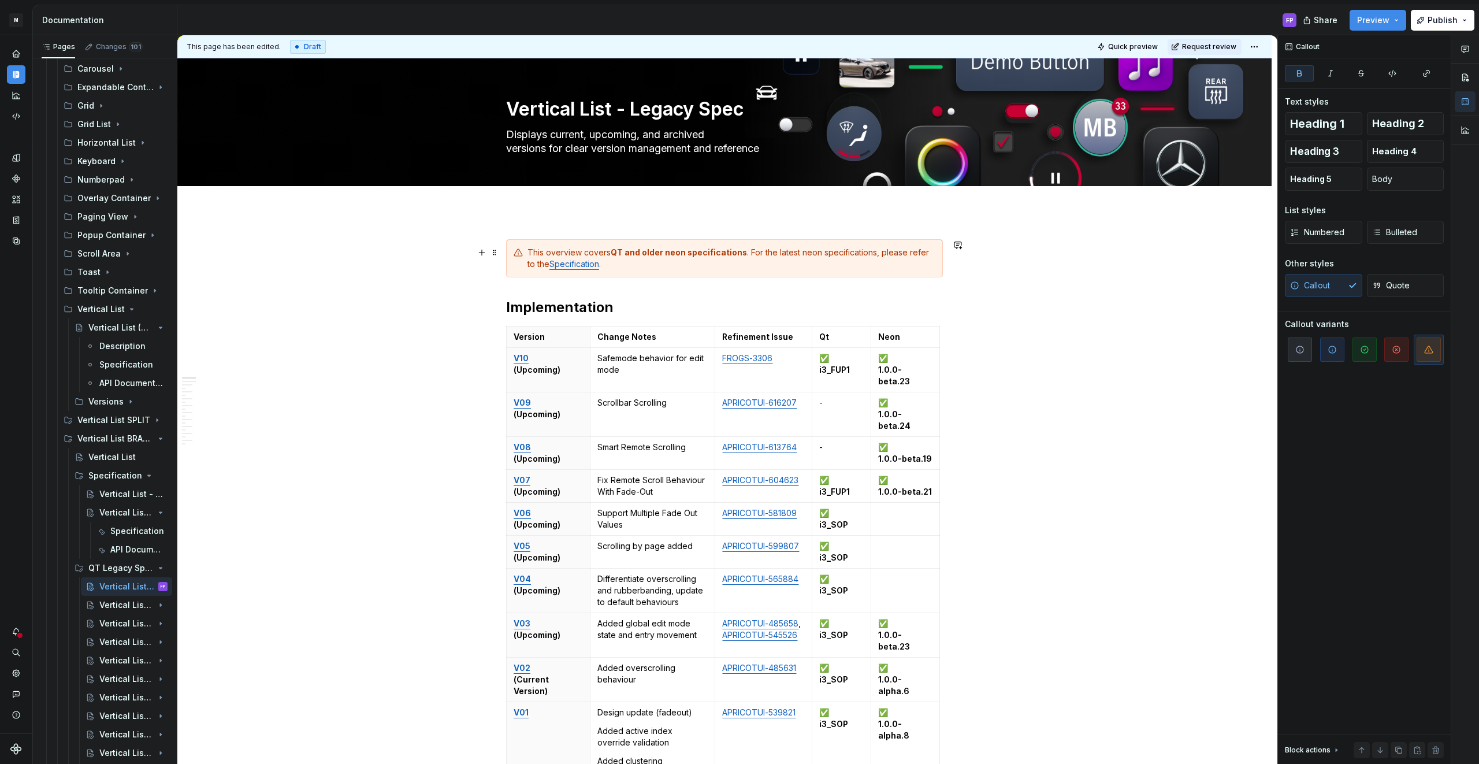
click at [671, 254] on strong "QT and older neon specifications" at bounding box center [679, 252] width 136 height 10
click at [111, 490] on div "Vertical List - Specification" at bounding box center [115, 495] width 33 height 12
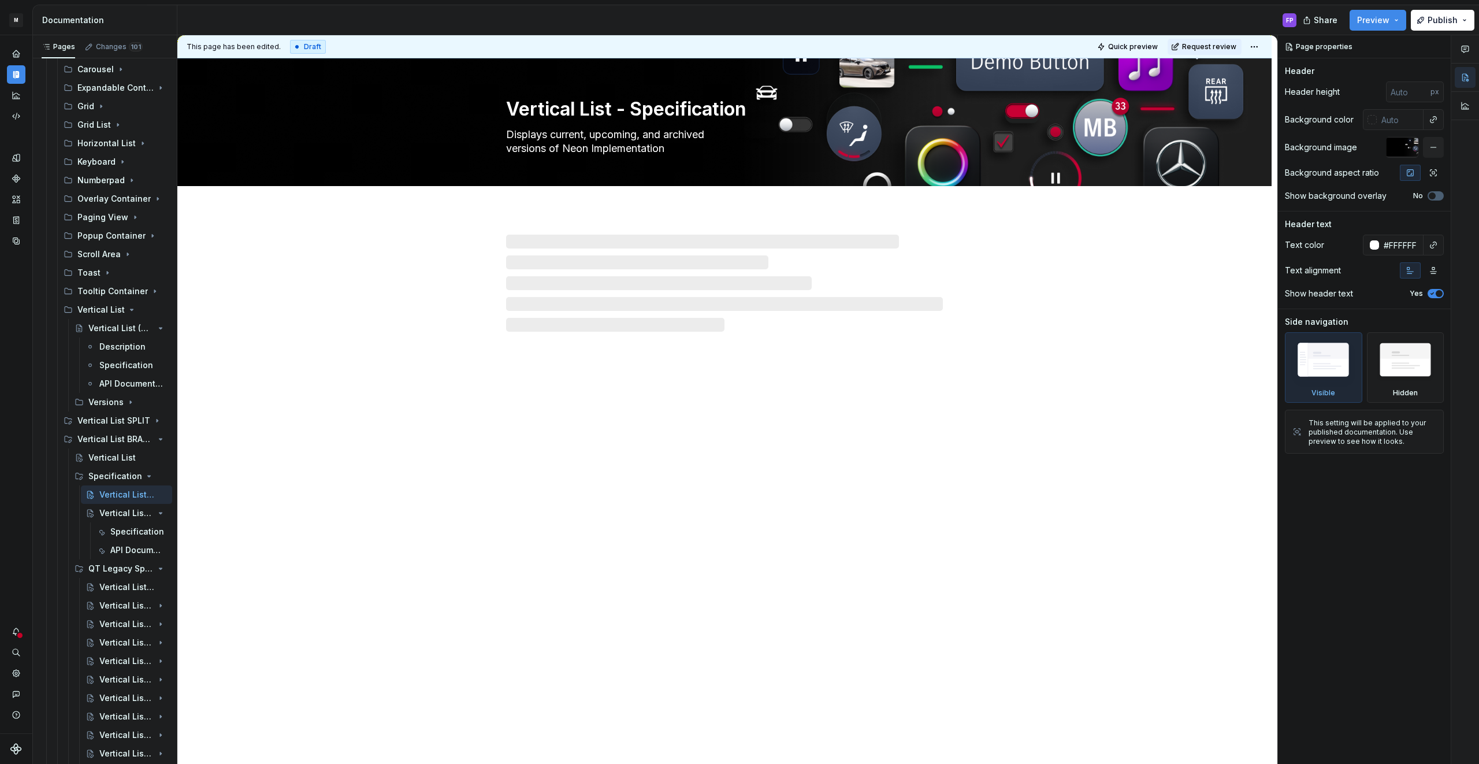
scroll to position [1539, 0]
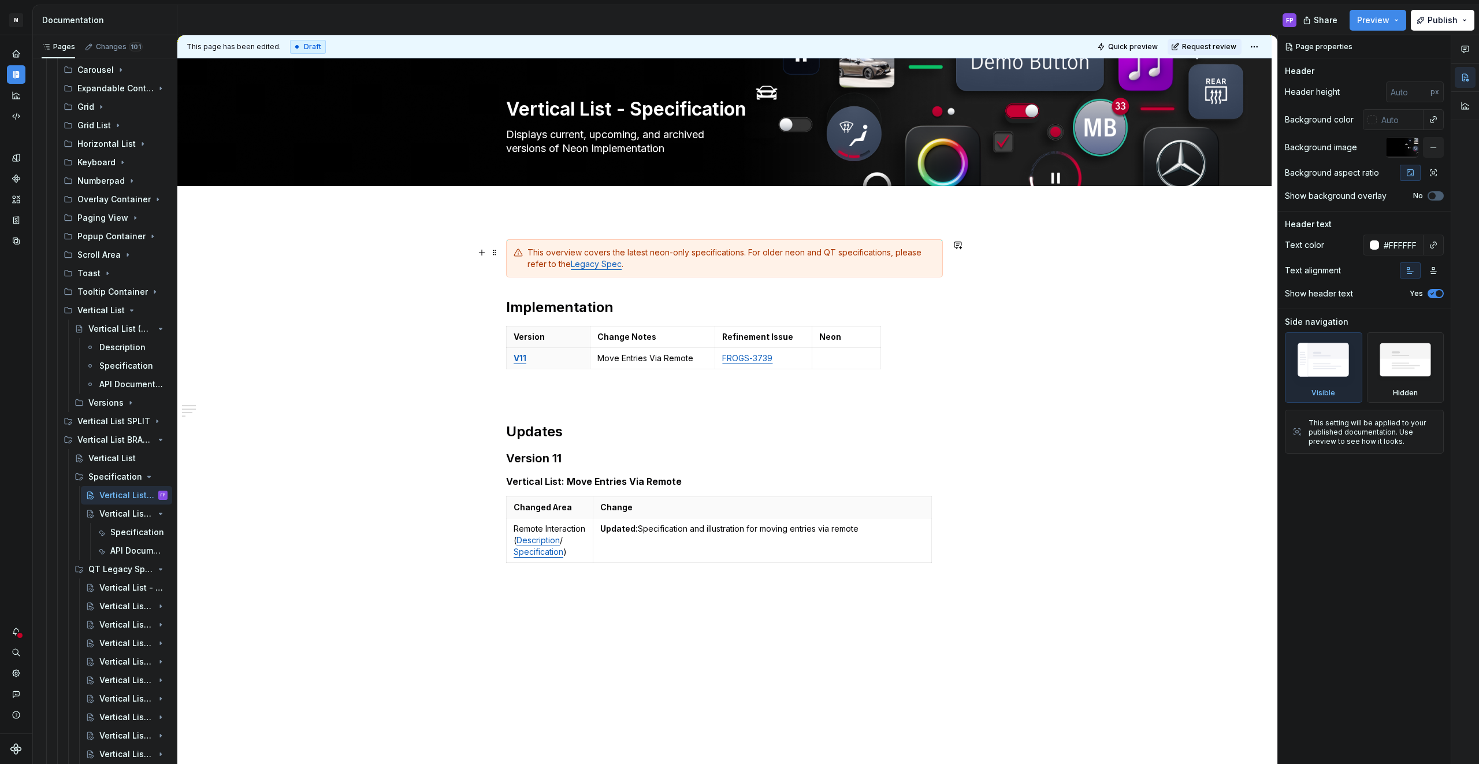
type textarea "*"
click at [792, 253] on div "This overview covers the latest neon-only specifications. For older neon and QT…" at bounding box center [731, 258] width 408 height 23
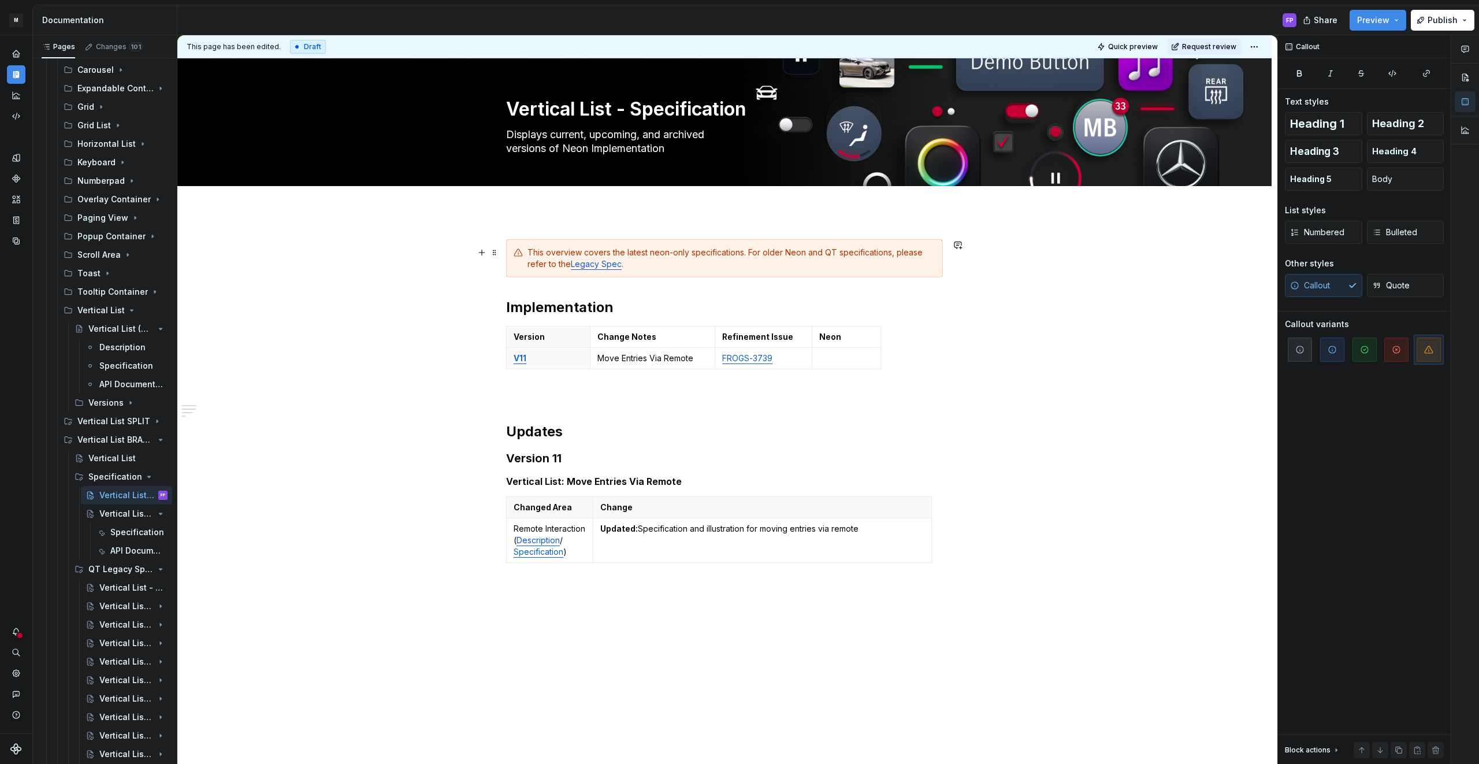
click at [656, 251] on div "This overview covers the latest neon-only specifications. For older Neon and QT…" at bounding box center [731, 258] width 408 height 23
click at [802, 261] on div "This overview covers the latest Neon-only specifications . For older Neon and Q…" at bounding box center [731, 258] width 408 height 23
drag, startPoint x: 769, startPoint y: 252, endPoint x: 898, endPoint y: 250, distance: 128.8
click at [898, 250] on div "This overview covers the latest Neon-only specifications . For older Neon and Q…" at bounding box center [731, 258] width 408 height 23
drag, startPoint x: 884, startPoint y: 271, endPoint x: 874, endPoint y: 273, distance: 10.5
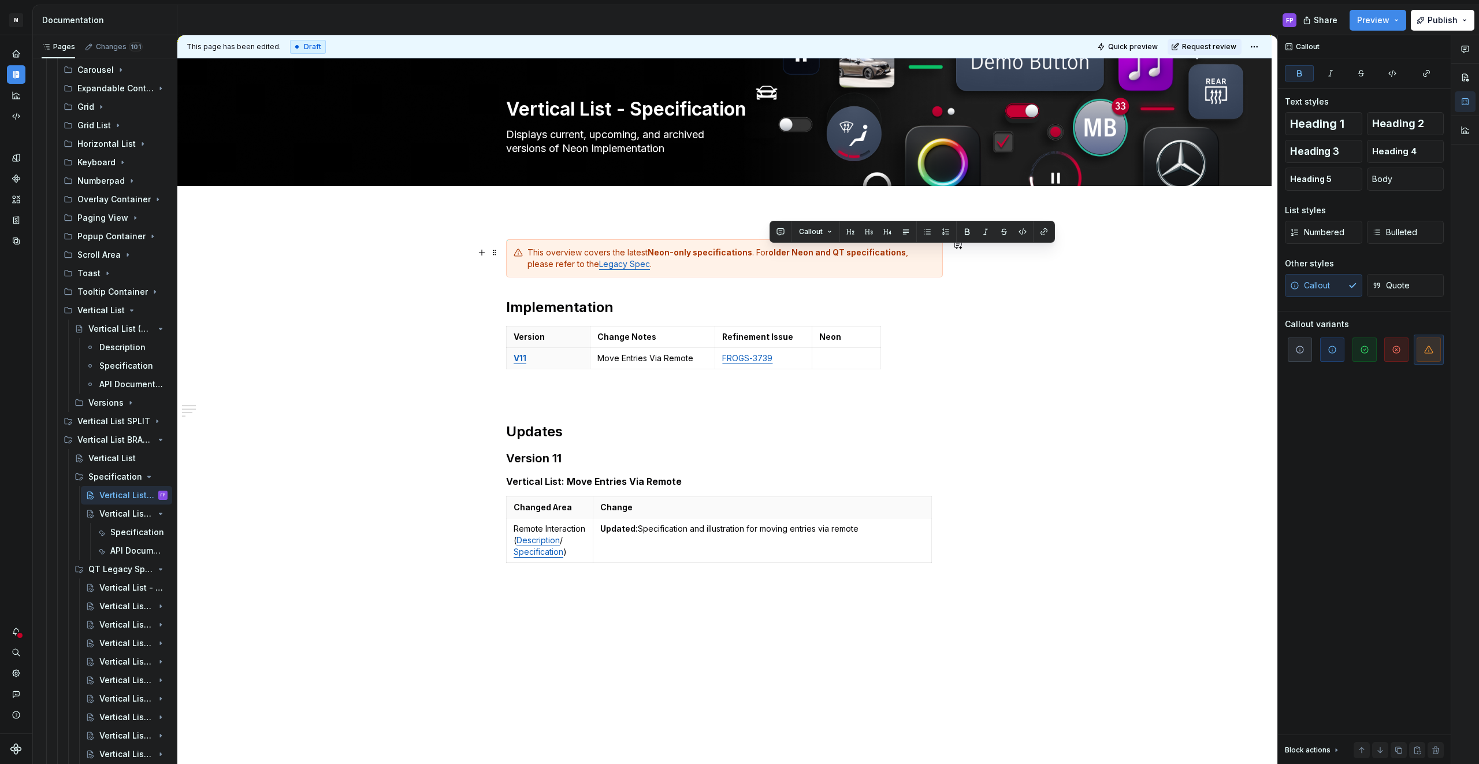
click at [884, 271] on div "This overview covers the latest Neon-only specifications . For older Neon and Q…" at bounding box center [724, 258] width 437 height 38
click at [120, 586] on div "Vertical List - Legacy Spec" at bounding box center [115, 588] width 33 height 12
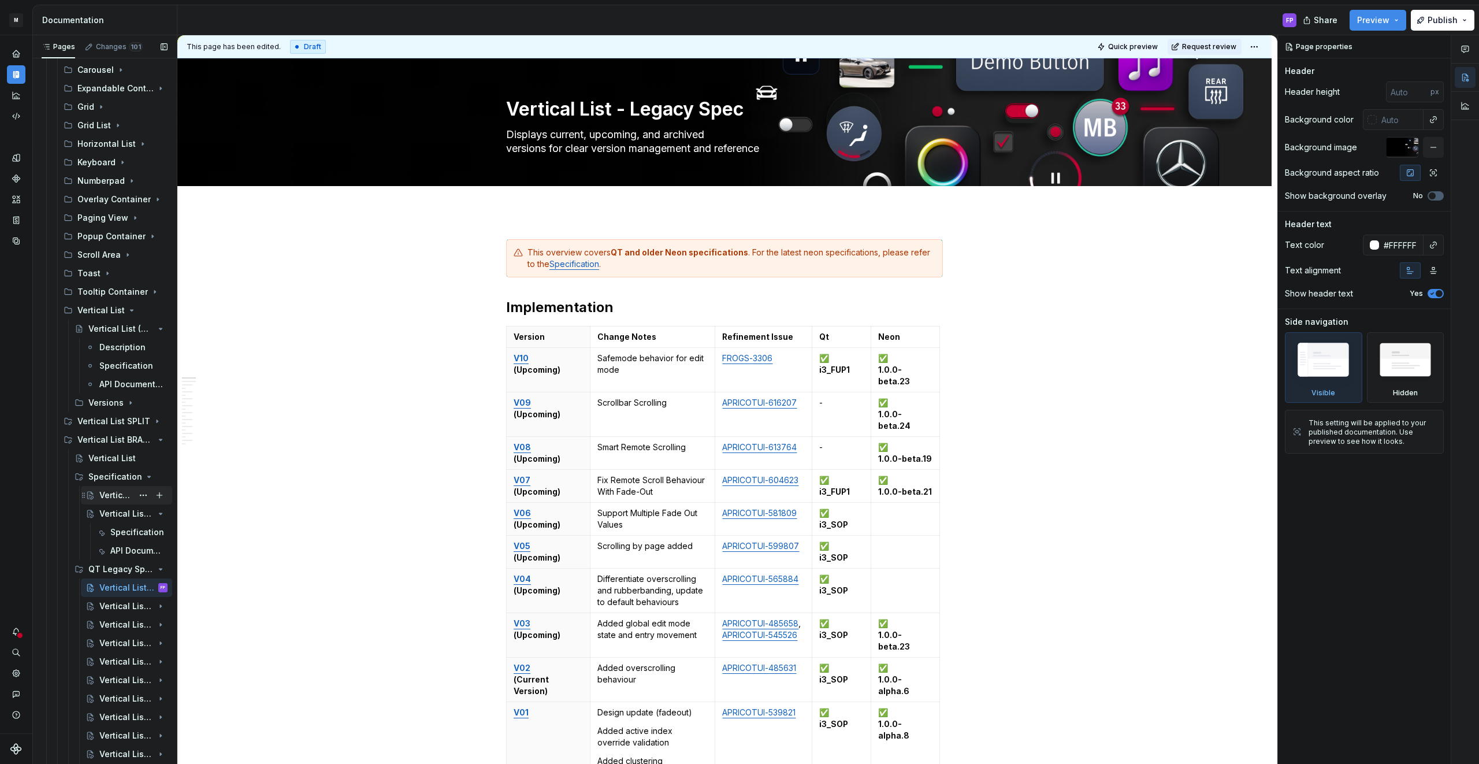
click at [118, 498] on div "Vertical List - Specification" at bounding box center [115, 495] width 33 height 12
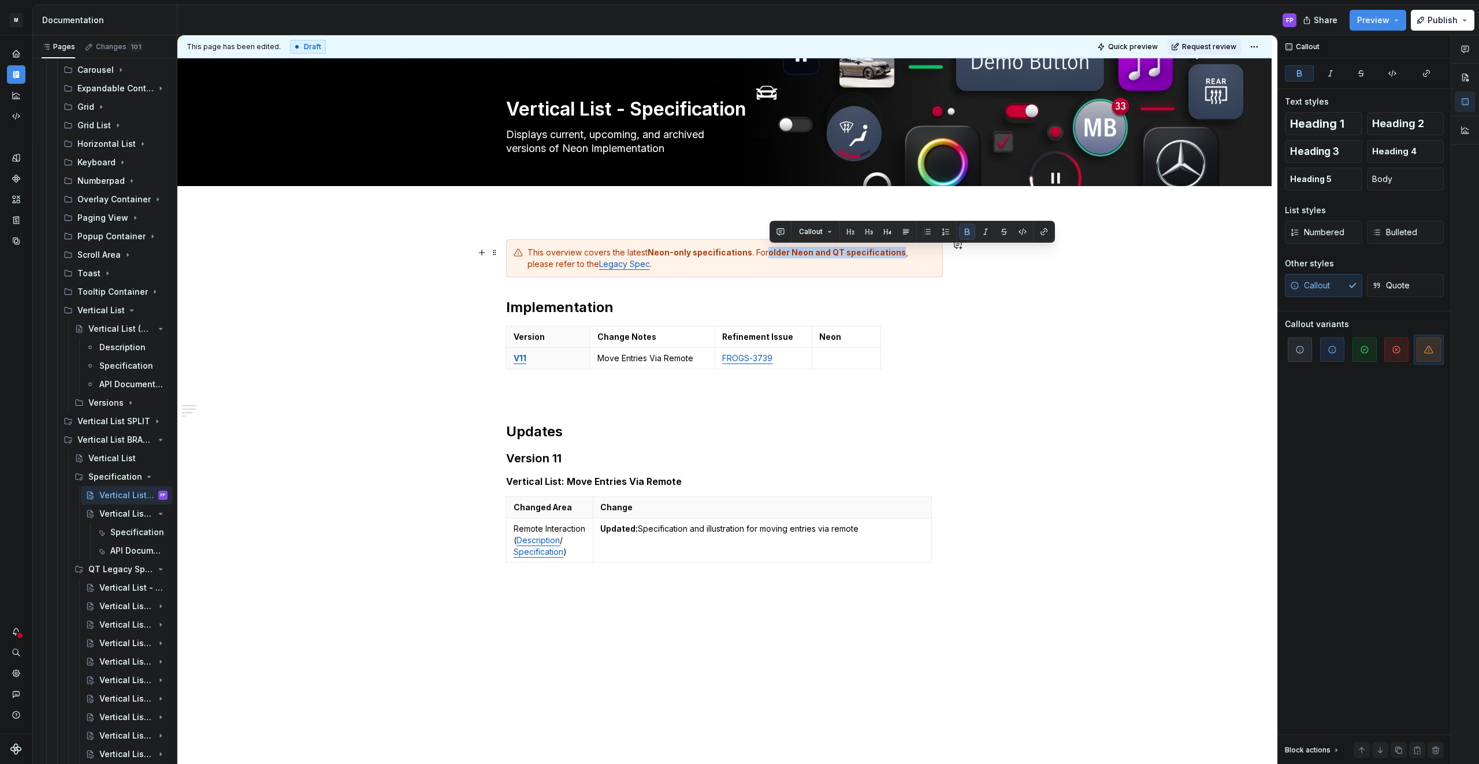
drag, startPoint x: 771, startPoint y: 253, endPoint x: 899, endPoint y: 251, distance: 128.2
click at [899, 251] on div "This overview covers the latest Neon-only specifications . For older Neon and Q…" at bounding box center [731, 258] width 408 height 23
click at [896, 269] on div "This overview covers the latest Neon-only specifications . For older Neon and Q…" at bounding box center [731, 258] width 408 height 23
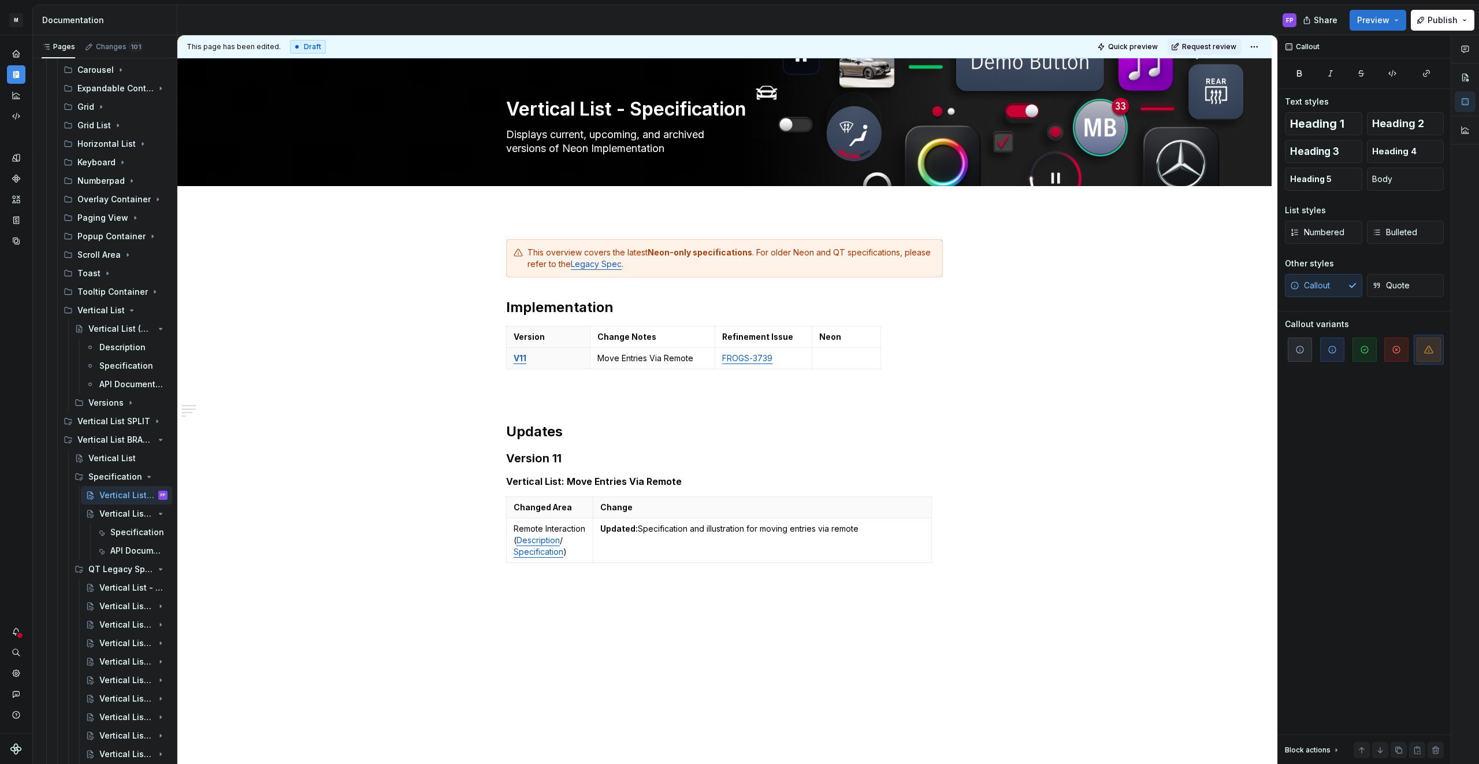
click at [1380, 19] on span "Preview" at bounding box center [1373, 20] width 32 height 12
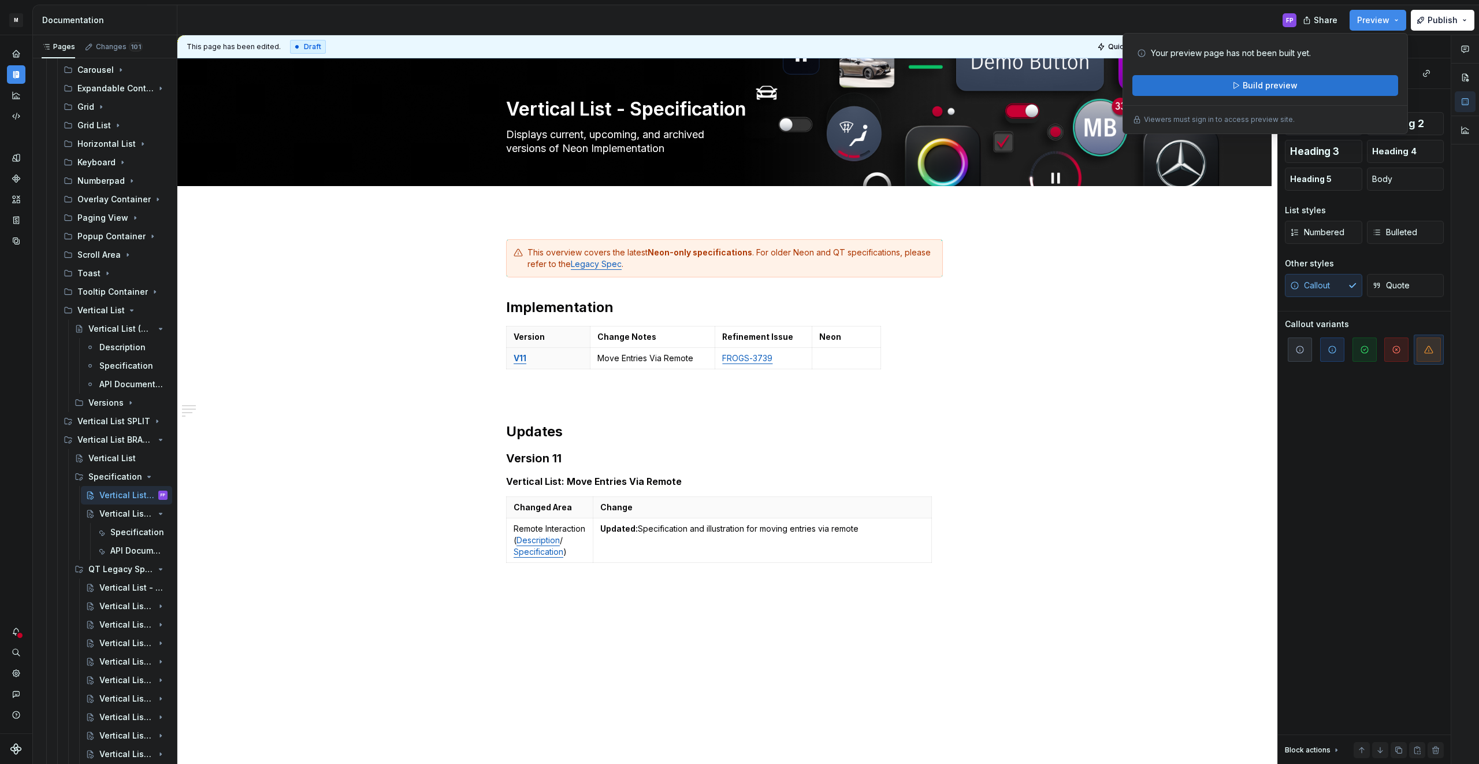
click at [1273, 87] on span "Build preview" at bounding box center [1269, 86] width 55 height 12
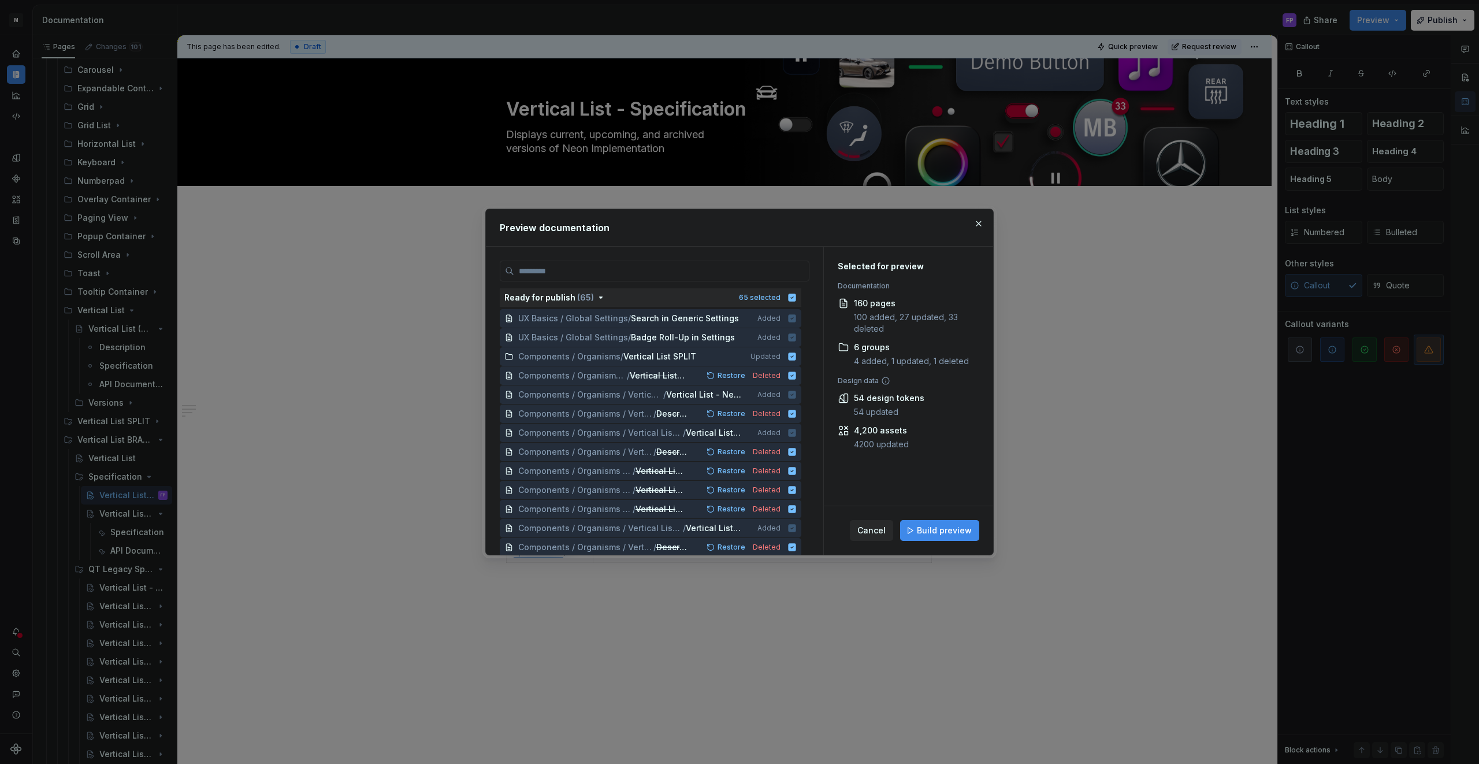
drag, startPoint x: 947, startPoint y: 526, endPoint x: 1033, endPoint y: 486, distance: 94.6
click at [947, 526] on span "Build preview" at bounding box center [944, 530] width 55 height 12
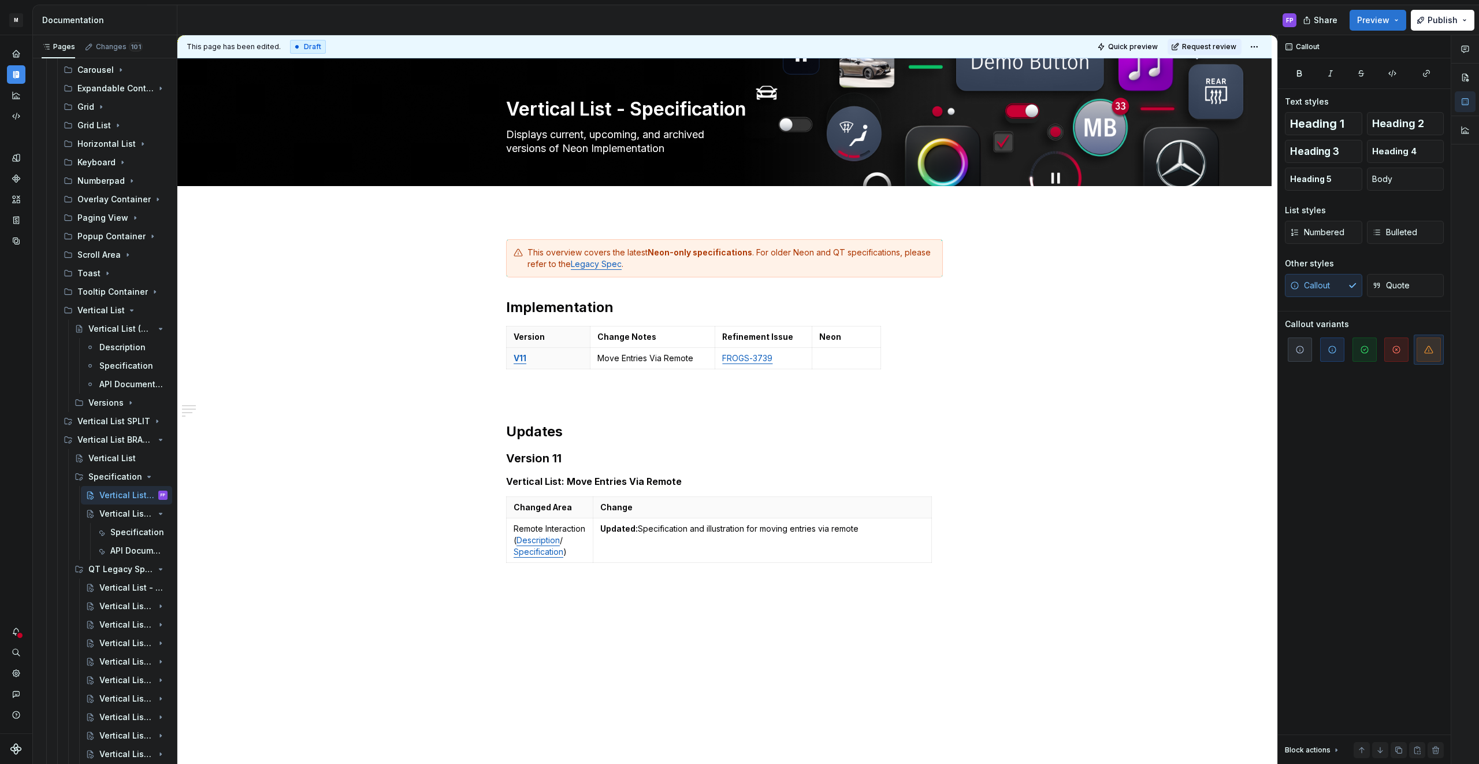
click at [1391, 18] on button "Preview" at bounding box center [1377, 20] width 57 height 21
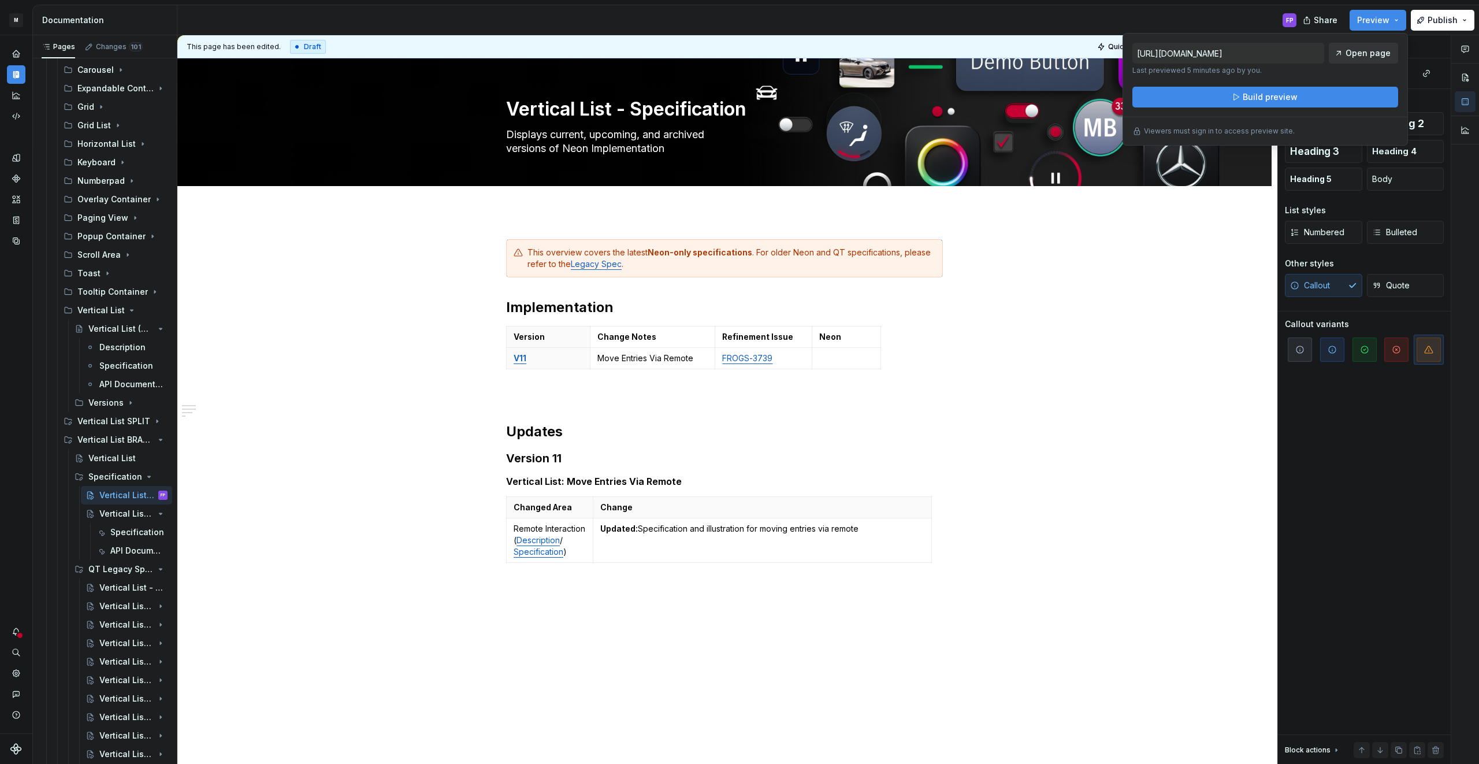
click at [1369, 51] on span "Open page" at bounding box center [1367, 53] width 45 height 12
type textarea "*"
